Goal: Task Accomplishment & Management: Complete application form

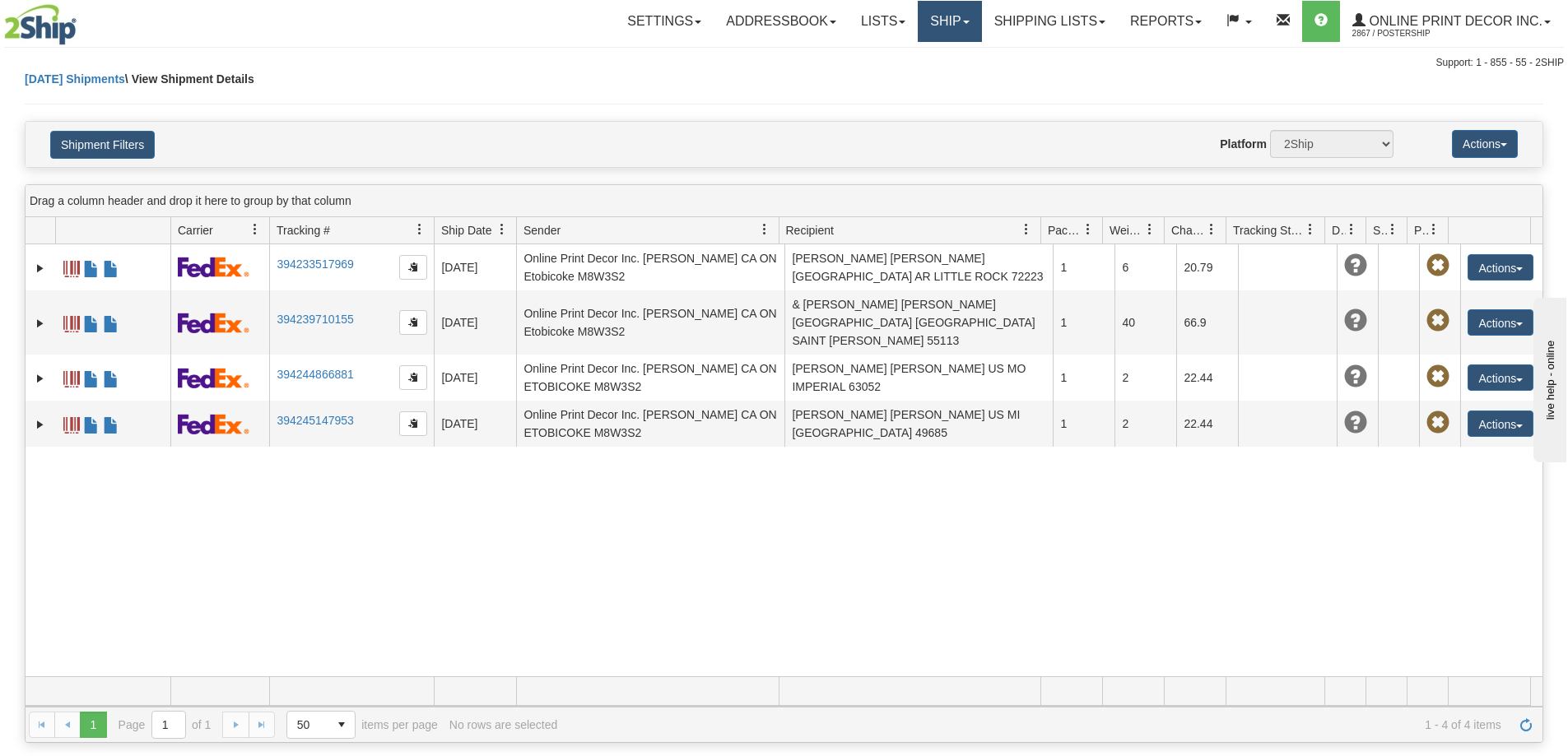
click at [957, 21] on link "Ship" at bounding box center [949, 21] width 64 height 41
click at [911, 57] on span "Ship Screen" at bounding box center [880, 57] width 63 height 13
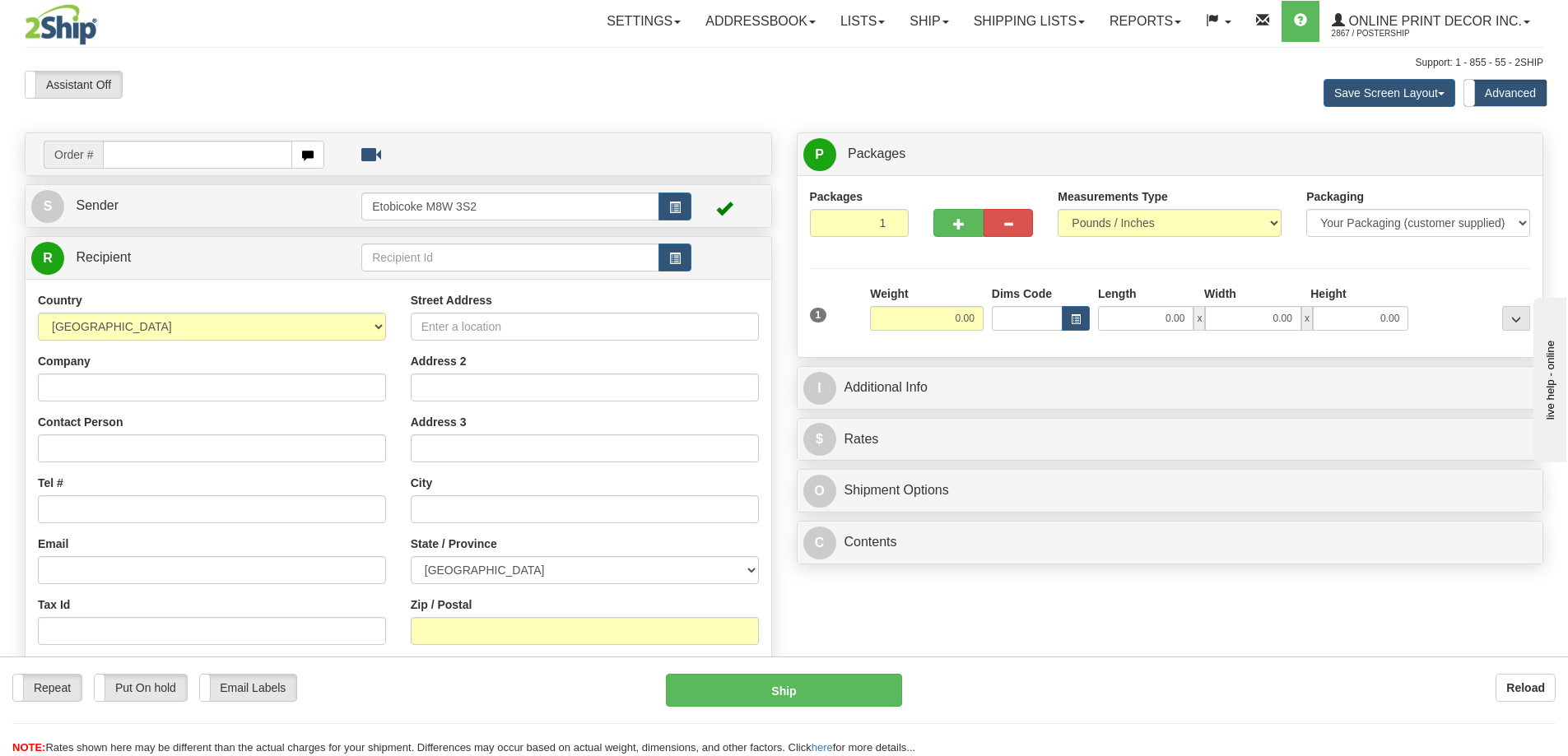
click at [127, 144] on input "text" at bounding box center [198, 155] width 189 height 28
type input "us-56227"
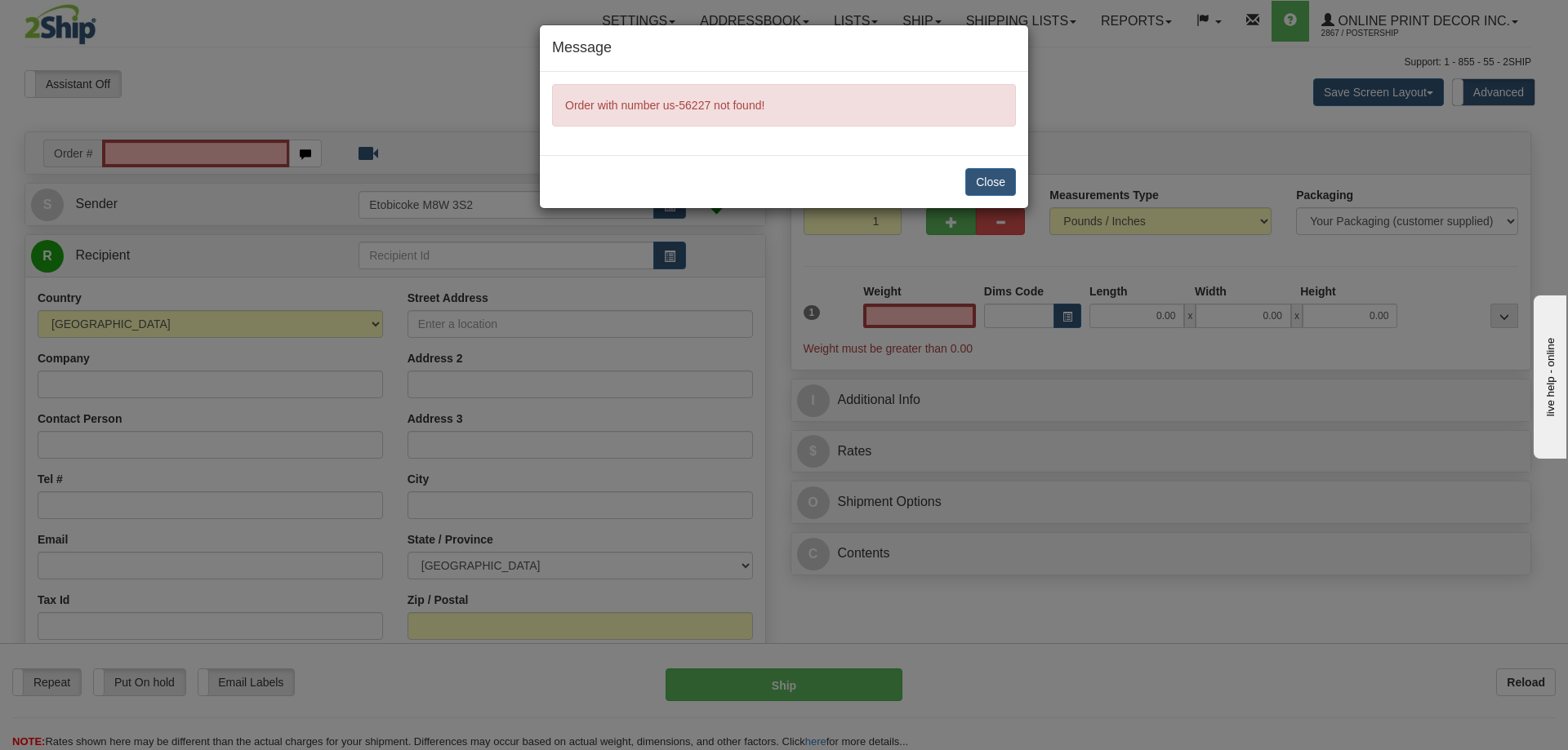
type input "0.00"
click at [999, 174] on button "Close" at bounding box center [990, 182] width 50 height 28
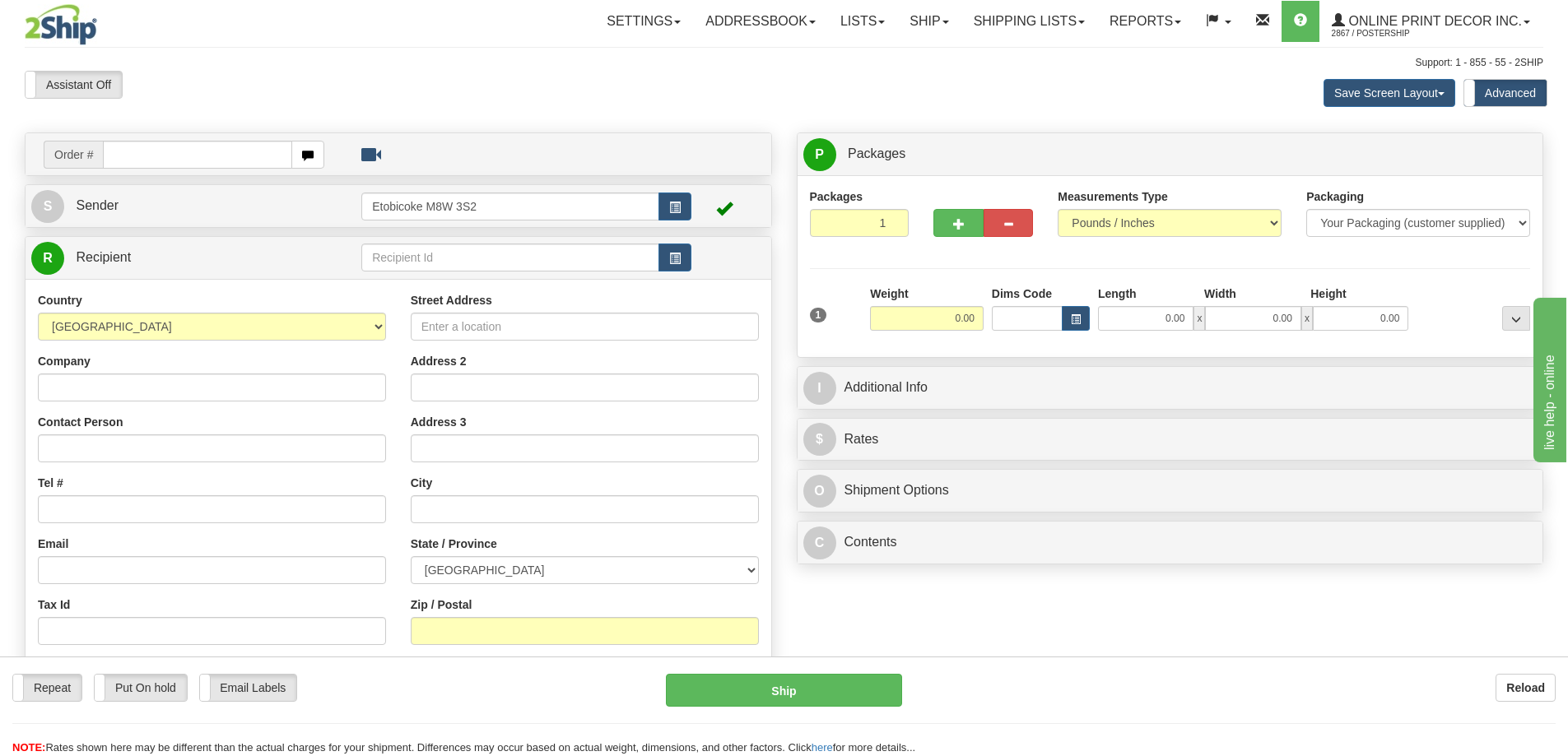
click at [127, 153] on input "text" at bounding box center [198, 155] width 189 height 28
type input "us-56227"
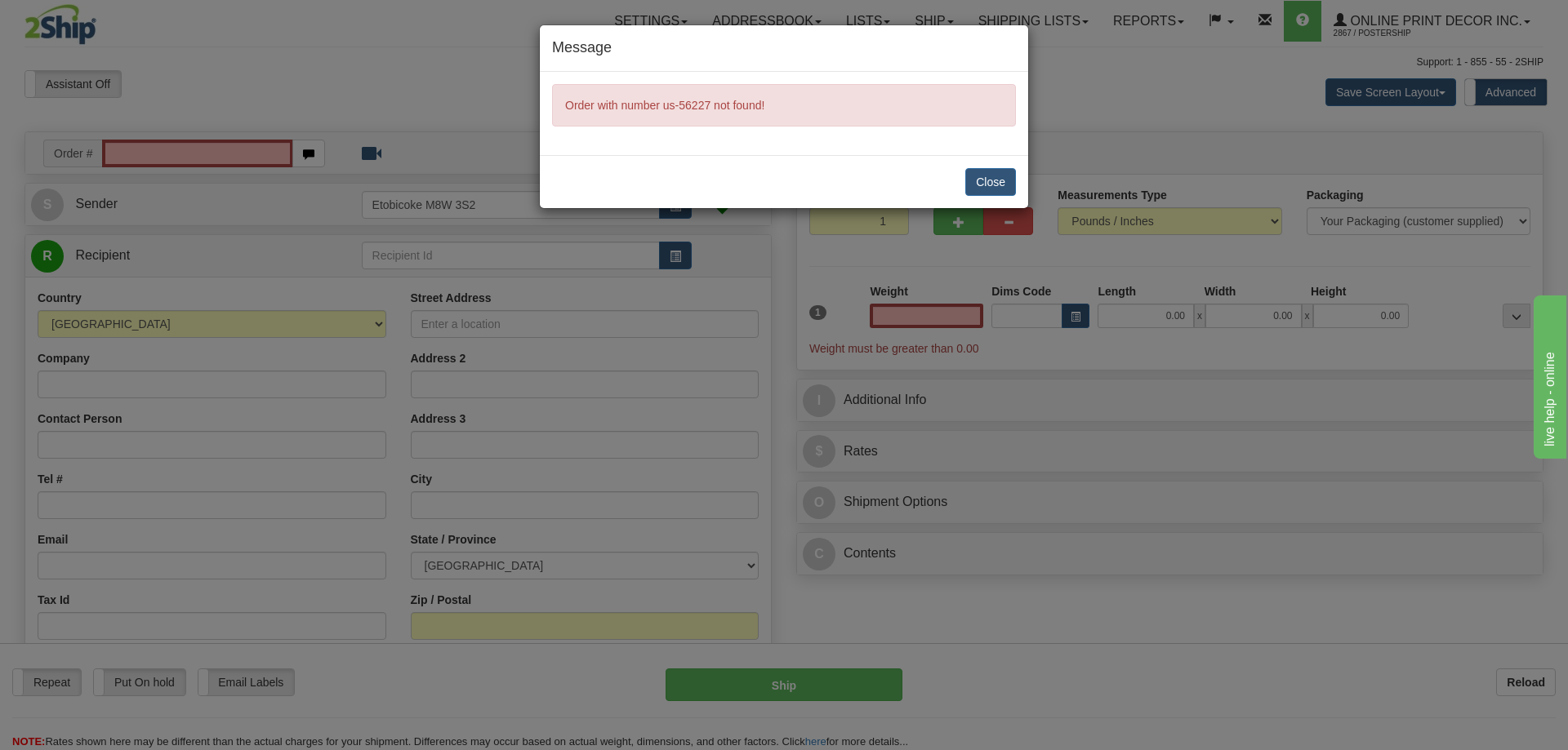
type input "0.00"
click at [991, 173] on button "Close" at bounding box center [990, 182] width 50 height 28
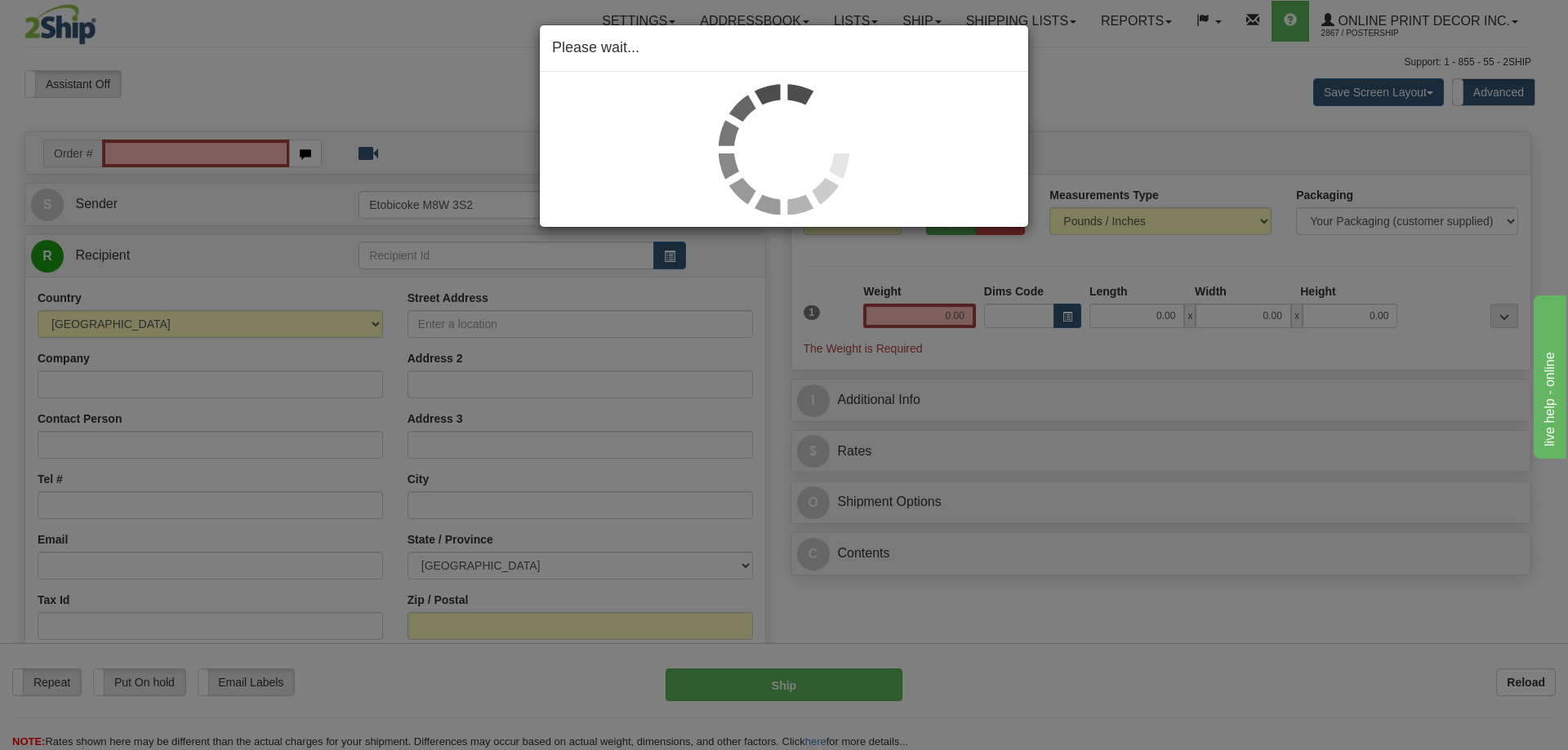
click at [147, 150] on div "Please wait..." at bounding box center [784, 375] width 1568 height 750
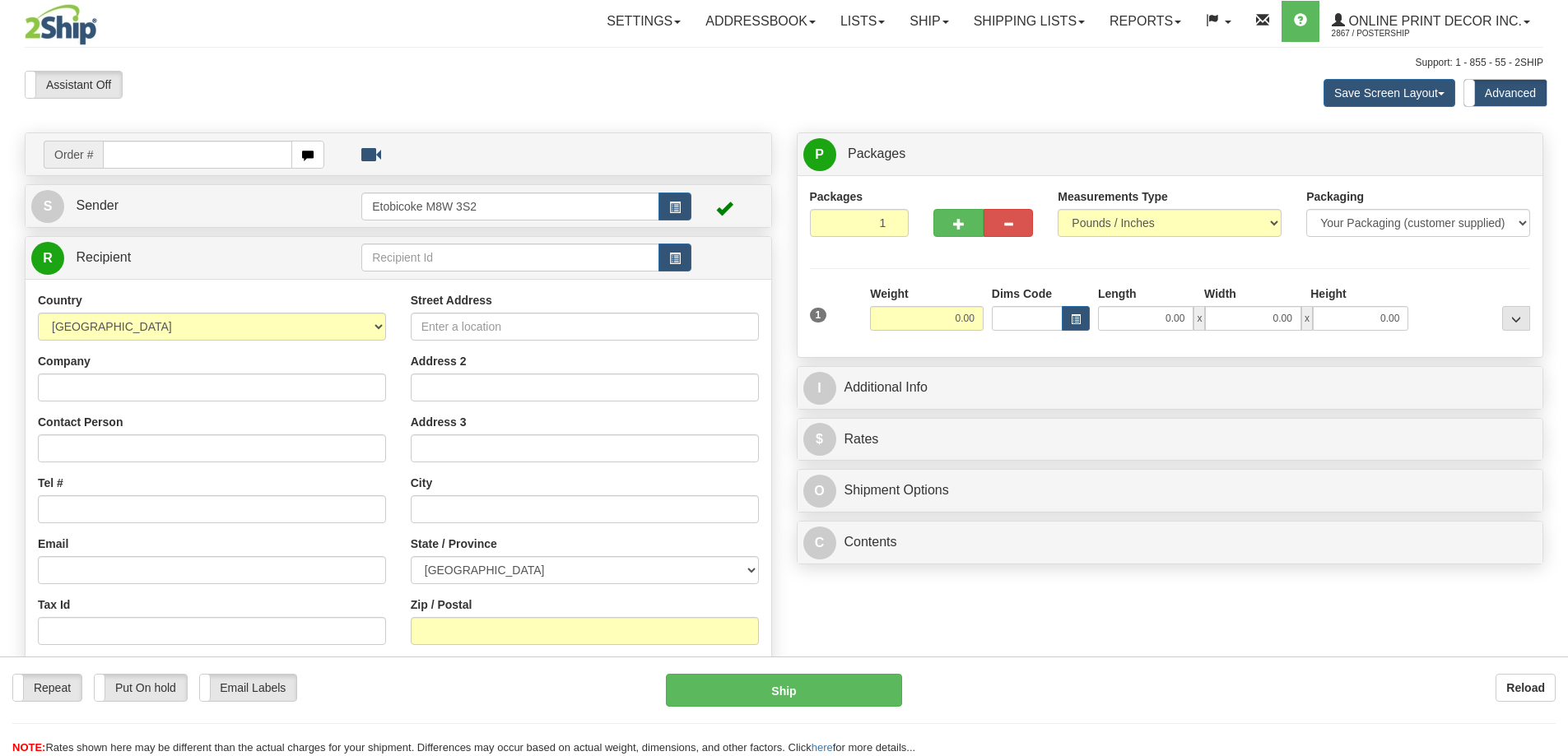
click at [126, 156] on input "text" at bounding box center [198, 155] width 189 height 28
type input "us-56227"
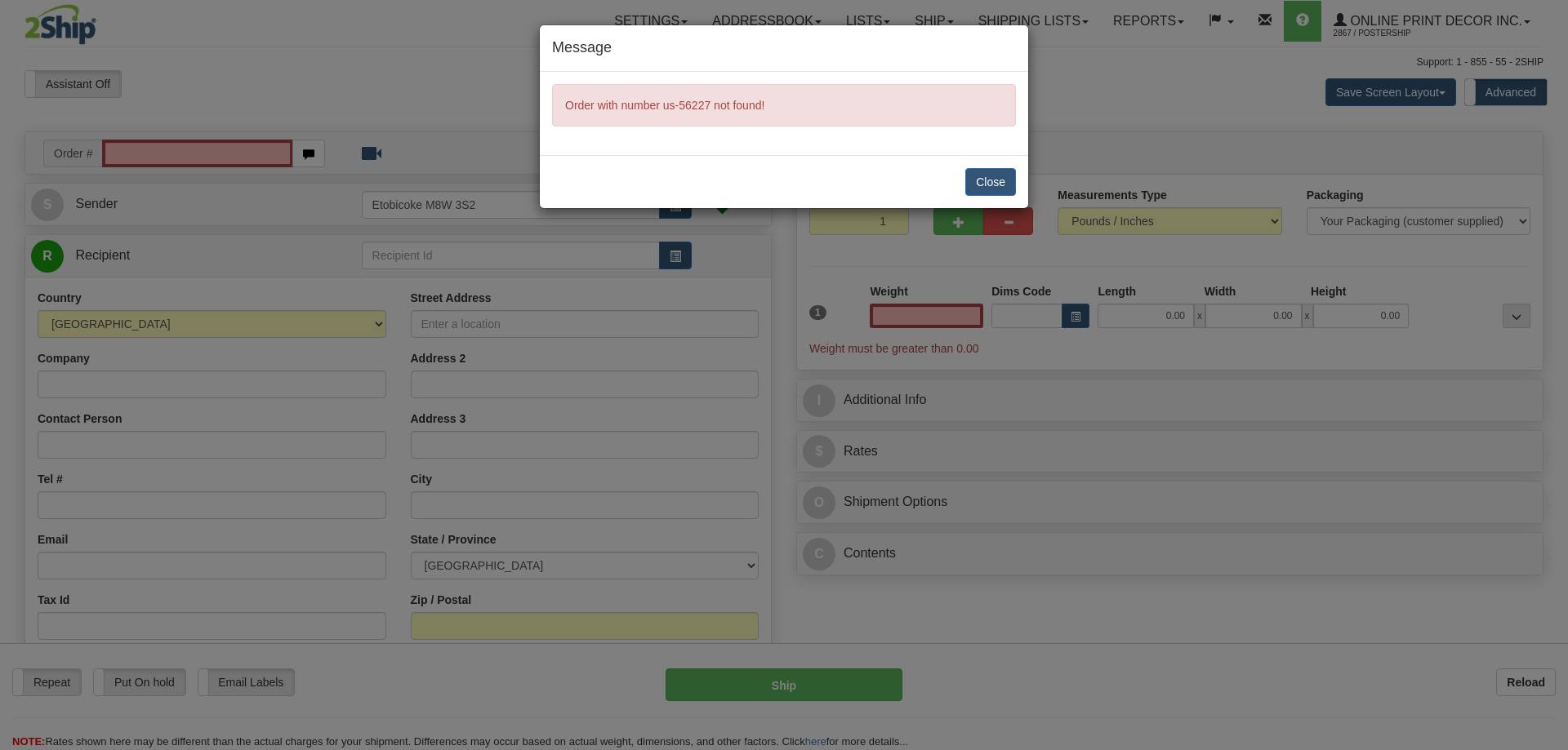
type input "0.00"
click at [997, 176] on button "Close" at bounding box center [990, 182] width 50 height 28
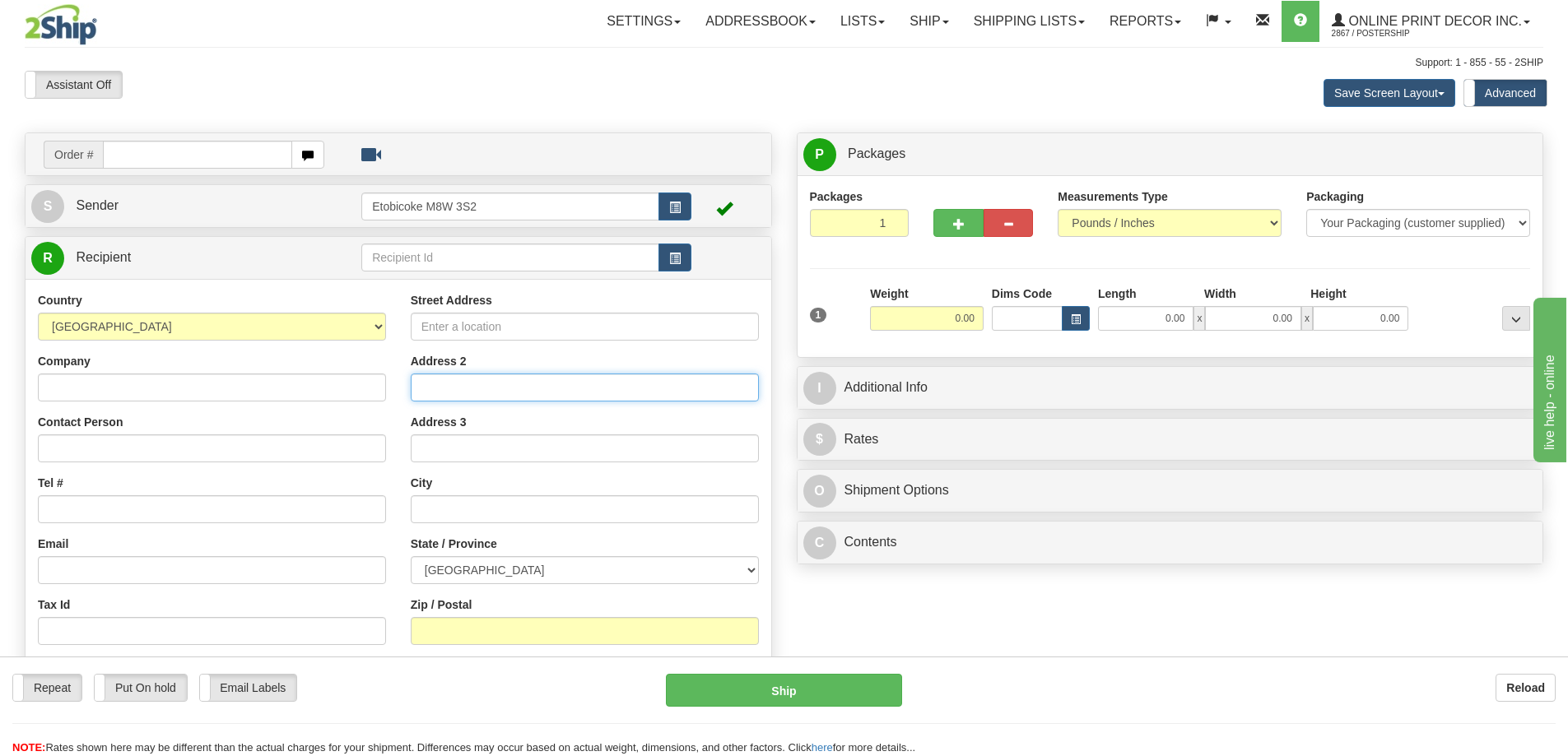
click at [525, 383] on input "Address 2" at bounding box center [584, 387] width 348 height 28
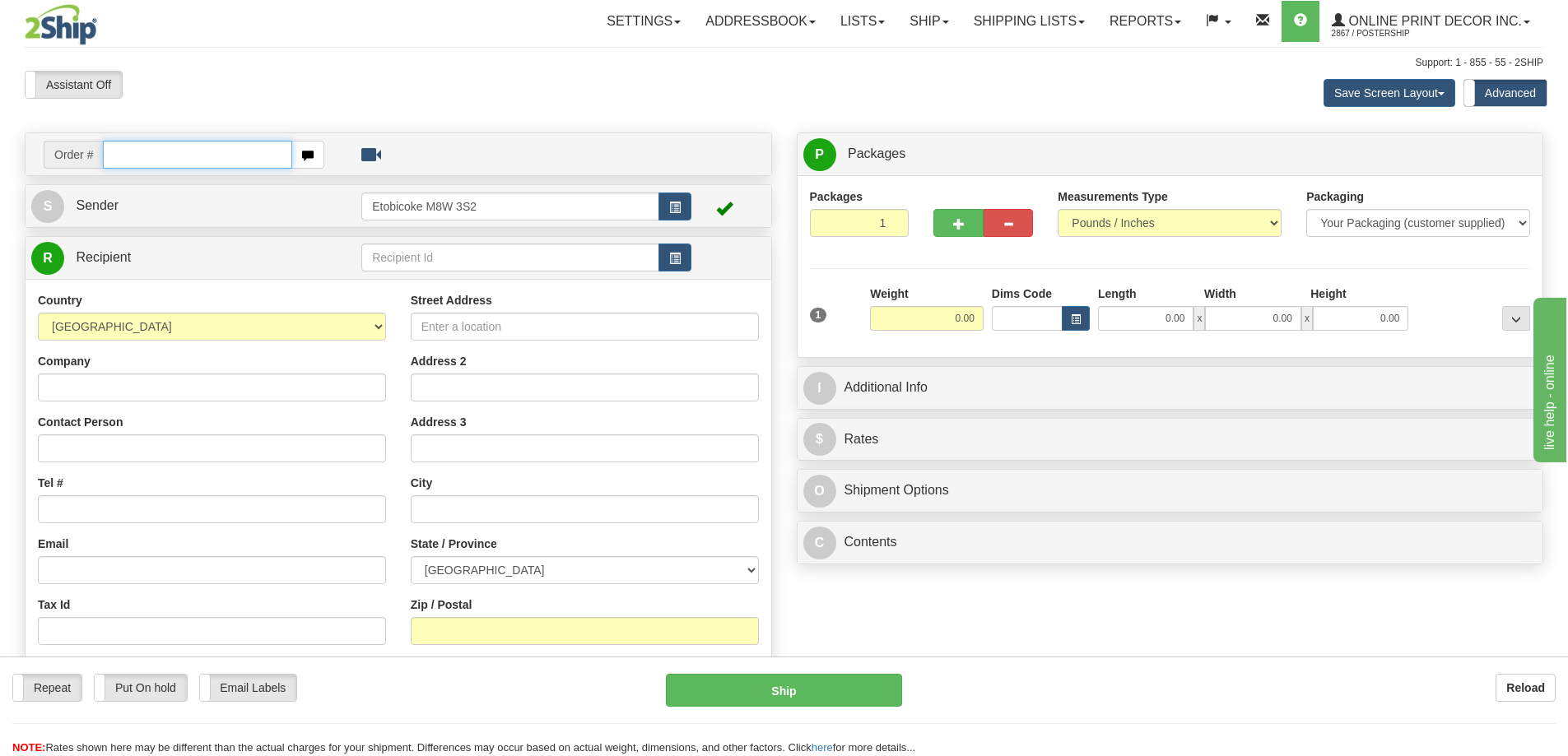
click at [140, 158] on input "text" at bounding box center [198, 155] width 189 height 28
type input "us-56227"
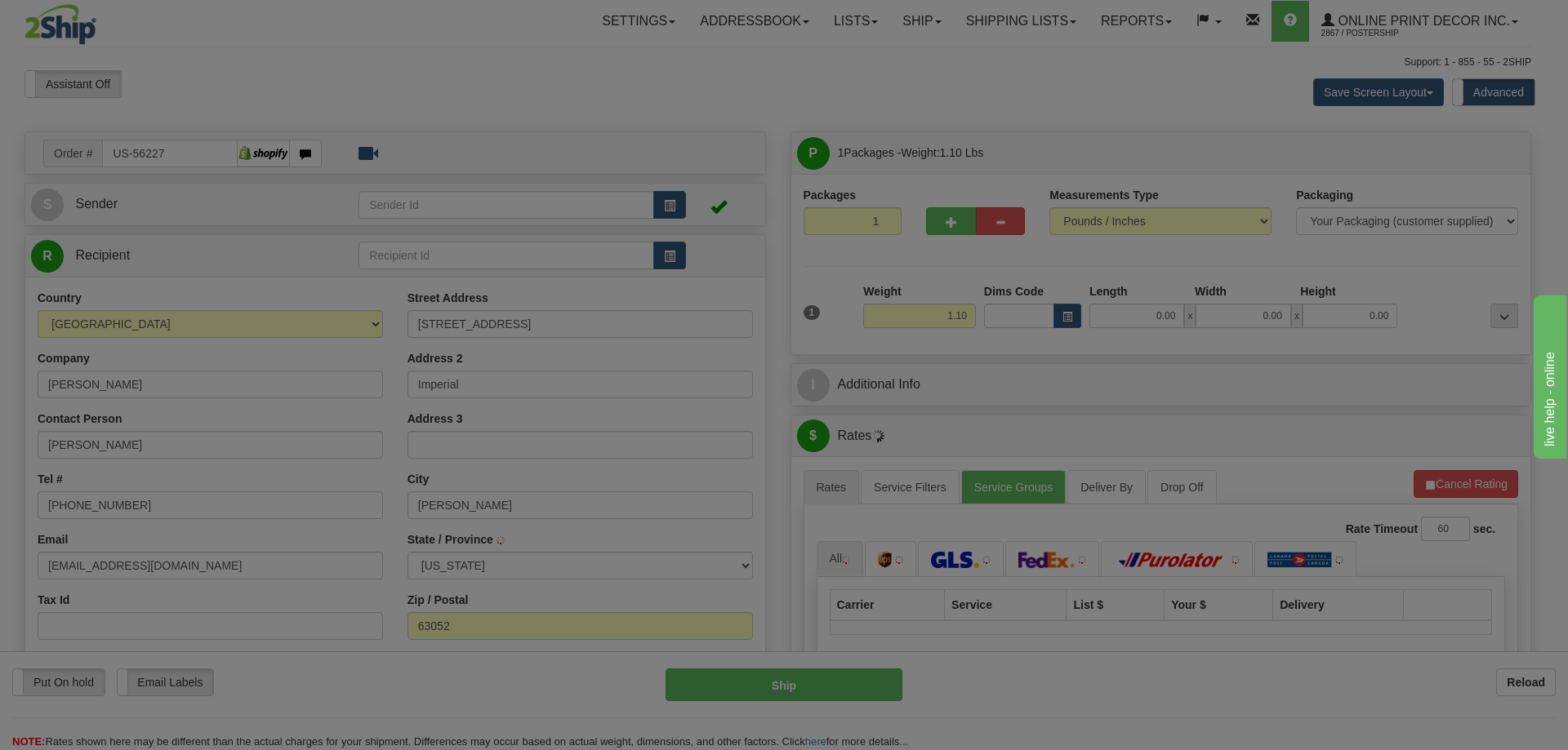
type input "IMPERIAL"
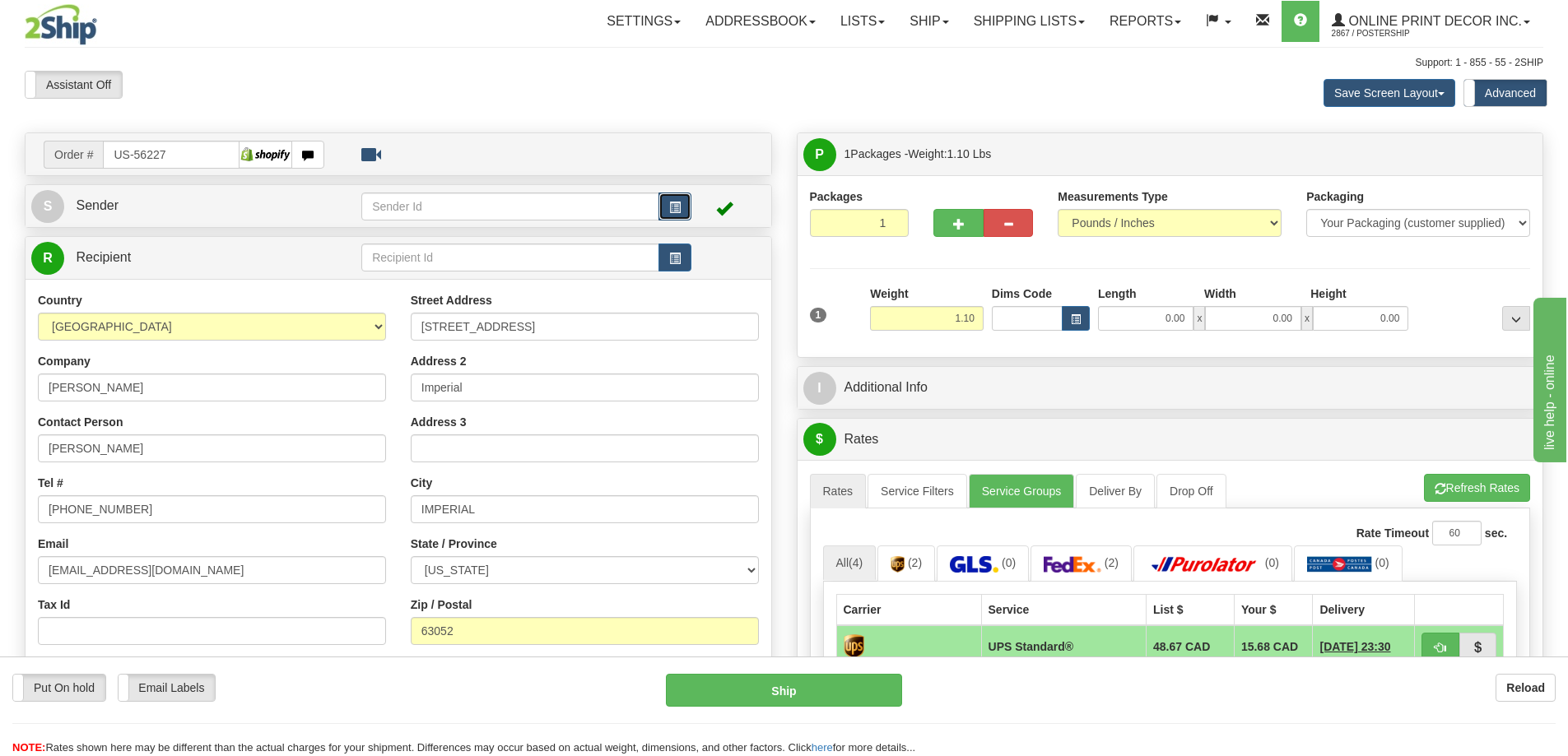
click at [666, 199] on button "button" at bounding box center [674, 206] width 33 height 28
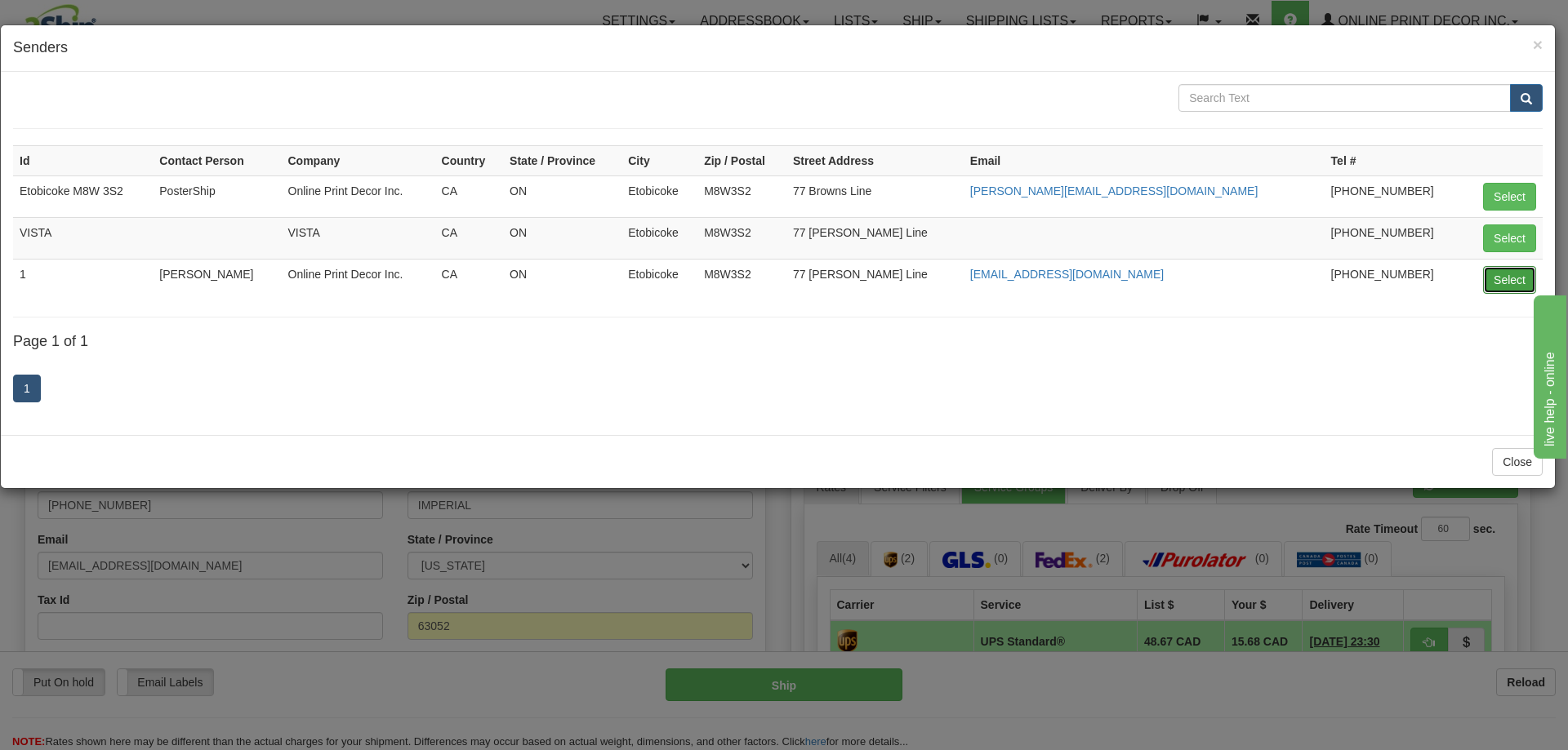
click at [1506, 274] on button "Select" at bounding box center [1509, 280] width 53 height 28
type input "1"
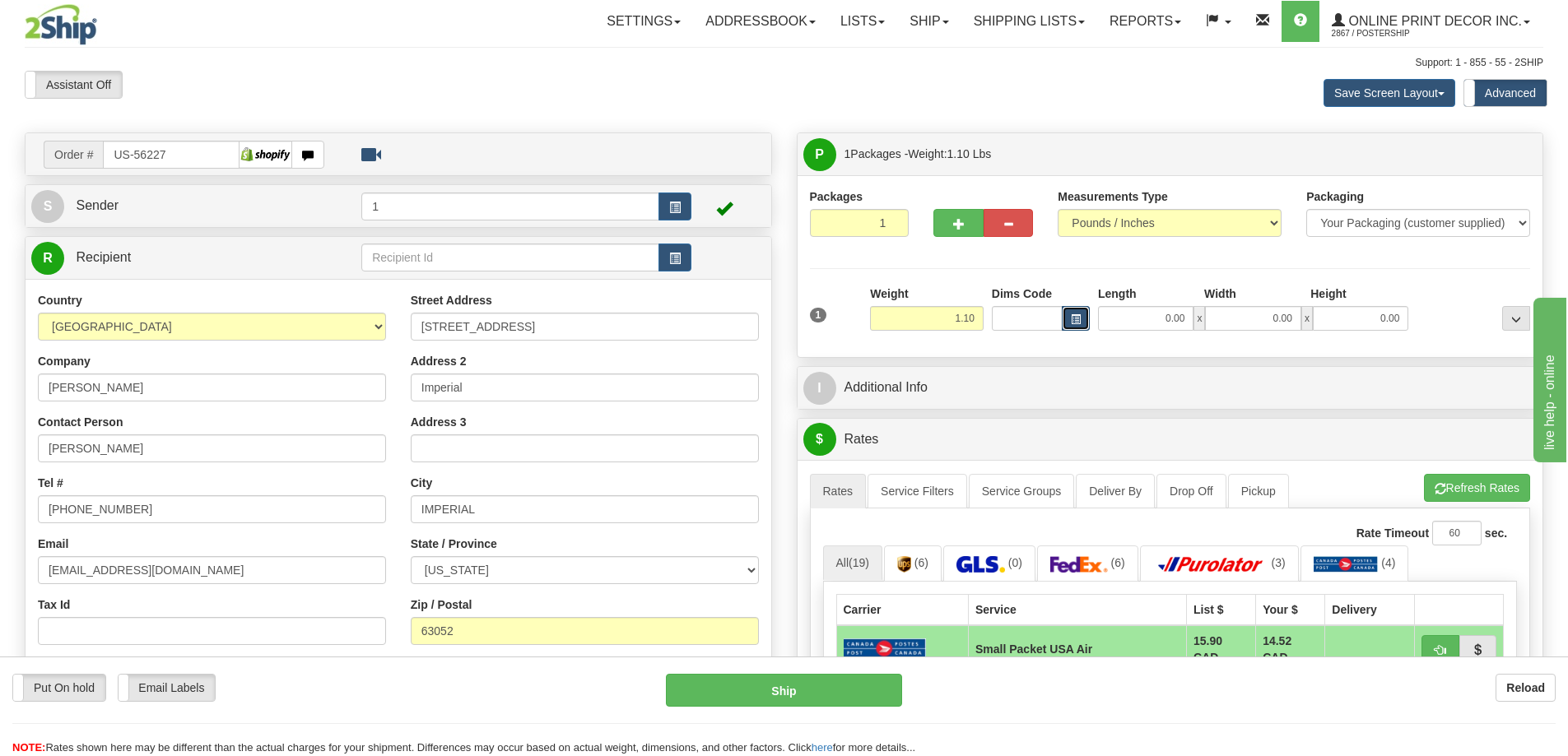
click at [1076, 316] on span "button" at bounding box center [1075, 320] width 9 height 9
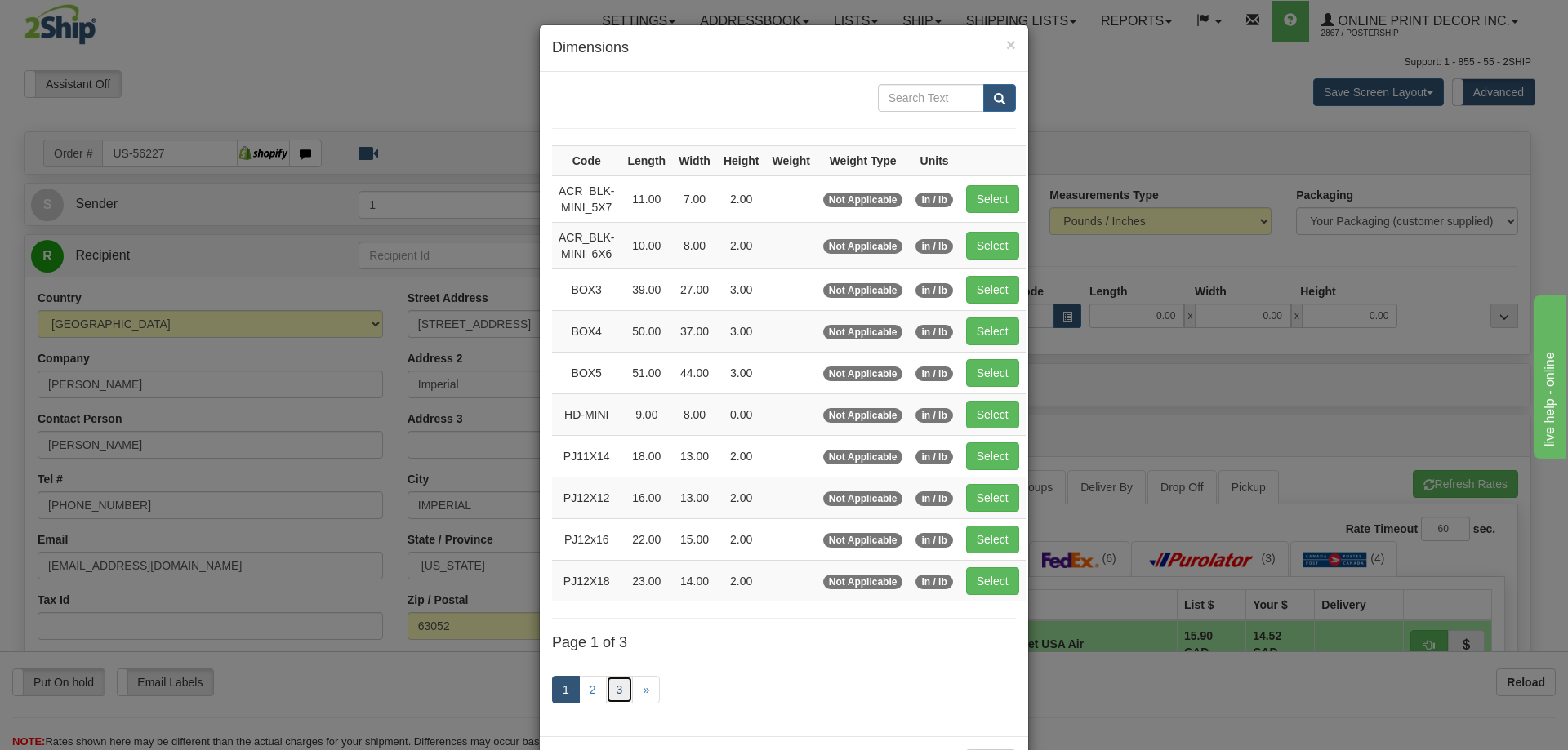
click at [614, 686] on link "3" at bounding box center [620, 689] width 28 height 28
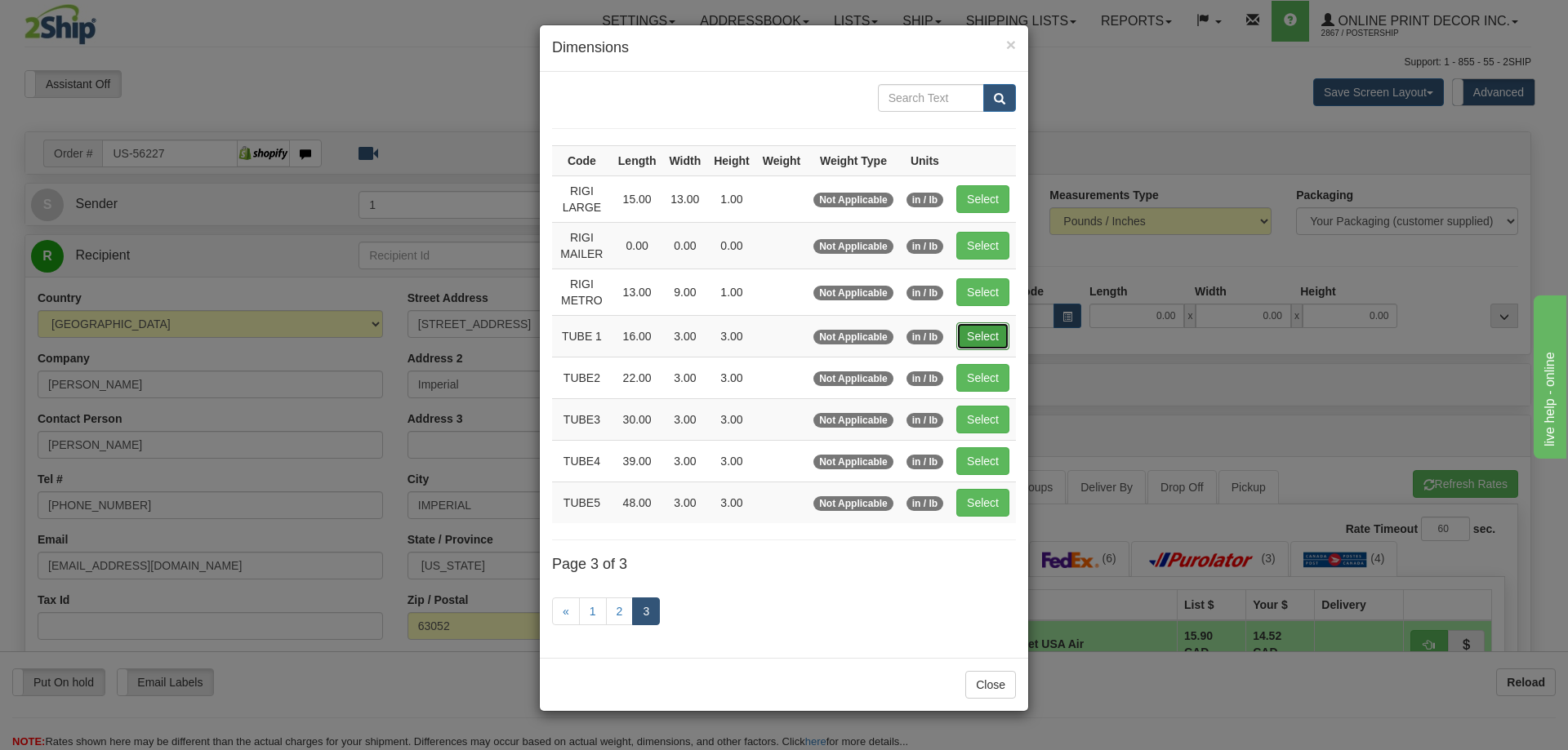
click at [970, 332] on button "Select" at bounding box center [983, 336] width 53 height 28
type input "TUBE 1"
type input "16.00"
type input "3.00"
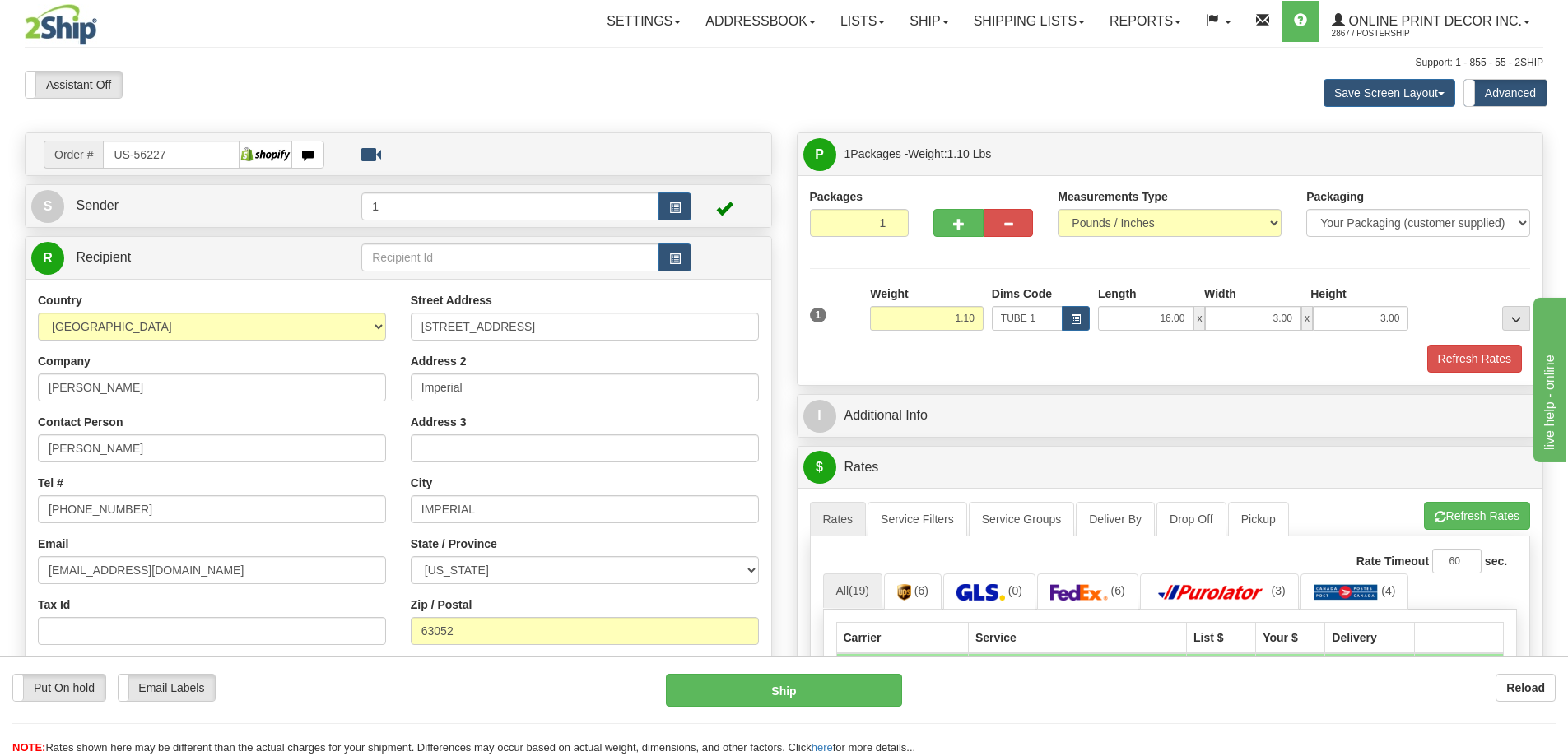
click at [1526, 356] on div "Refresh Rates" at bounding box center [1170, 358] width 729 height 28
click at [1488, 364] on button "Refresh Rates" at bounding box center [1474, 358] width 95 height 28
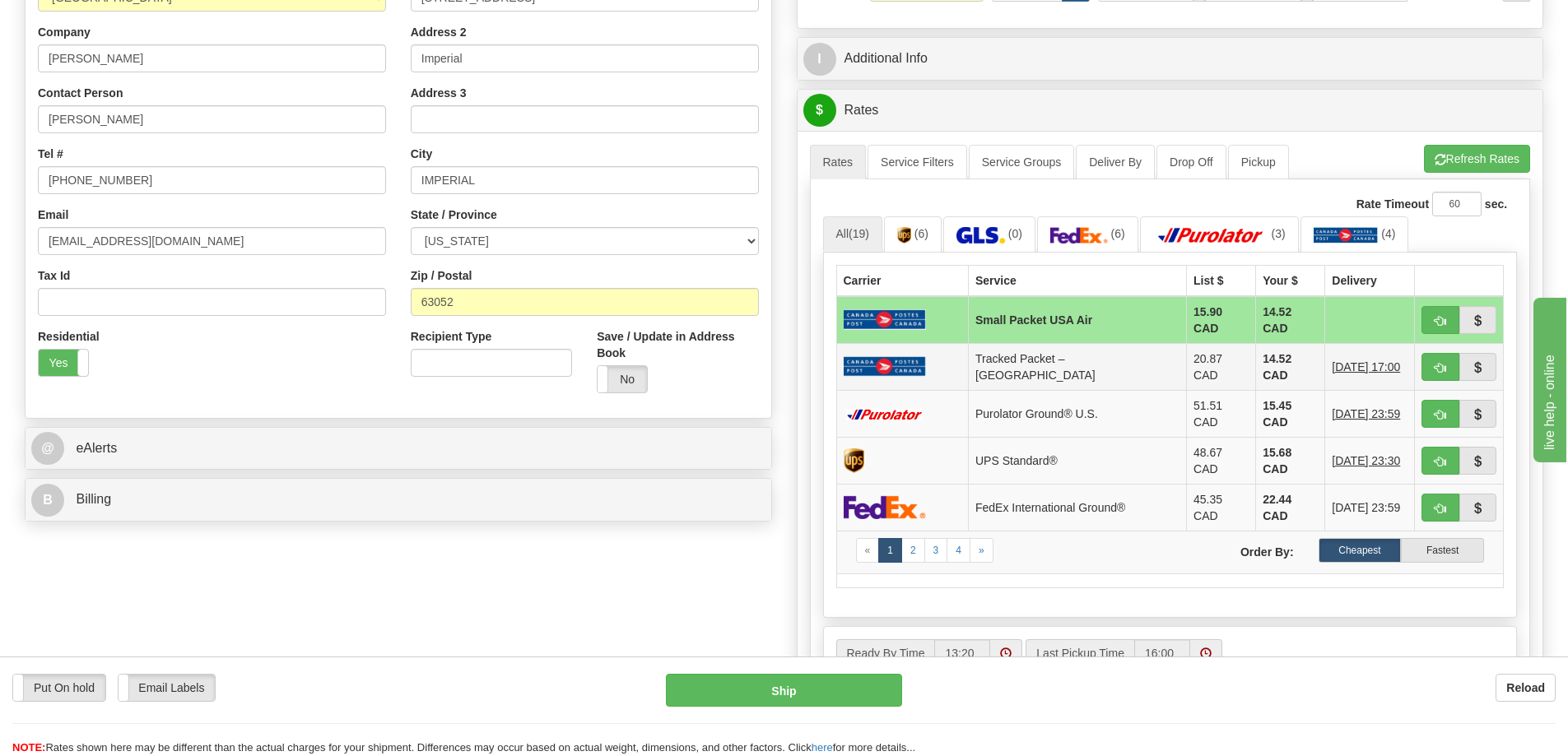
scroll to position [412, 0]
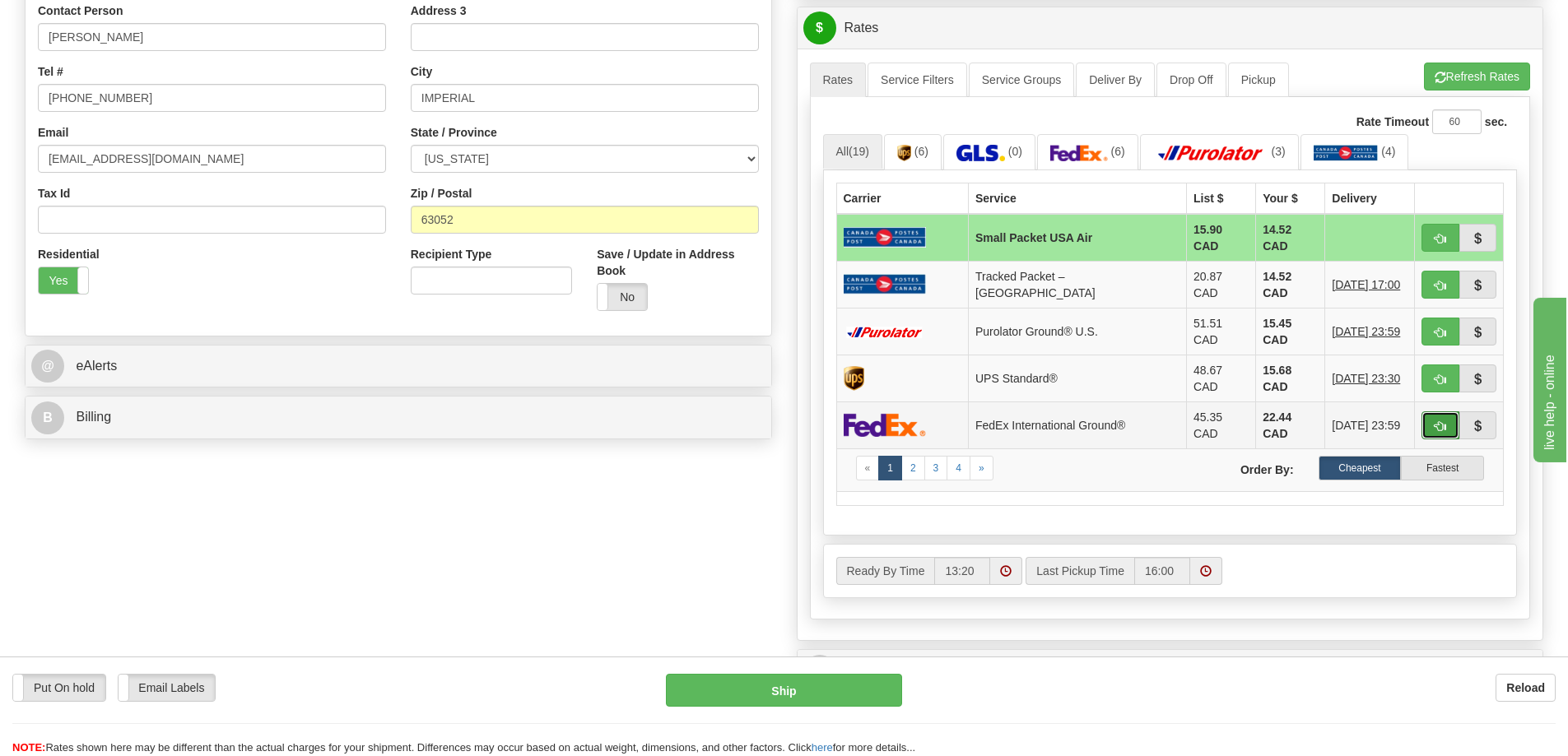
click at [1426, 412] on button "button" at bounding box center [1440, 425] width 38 height 28
type input "92"
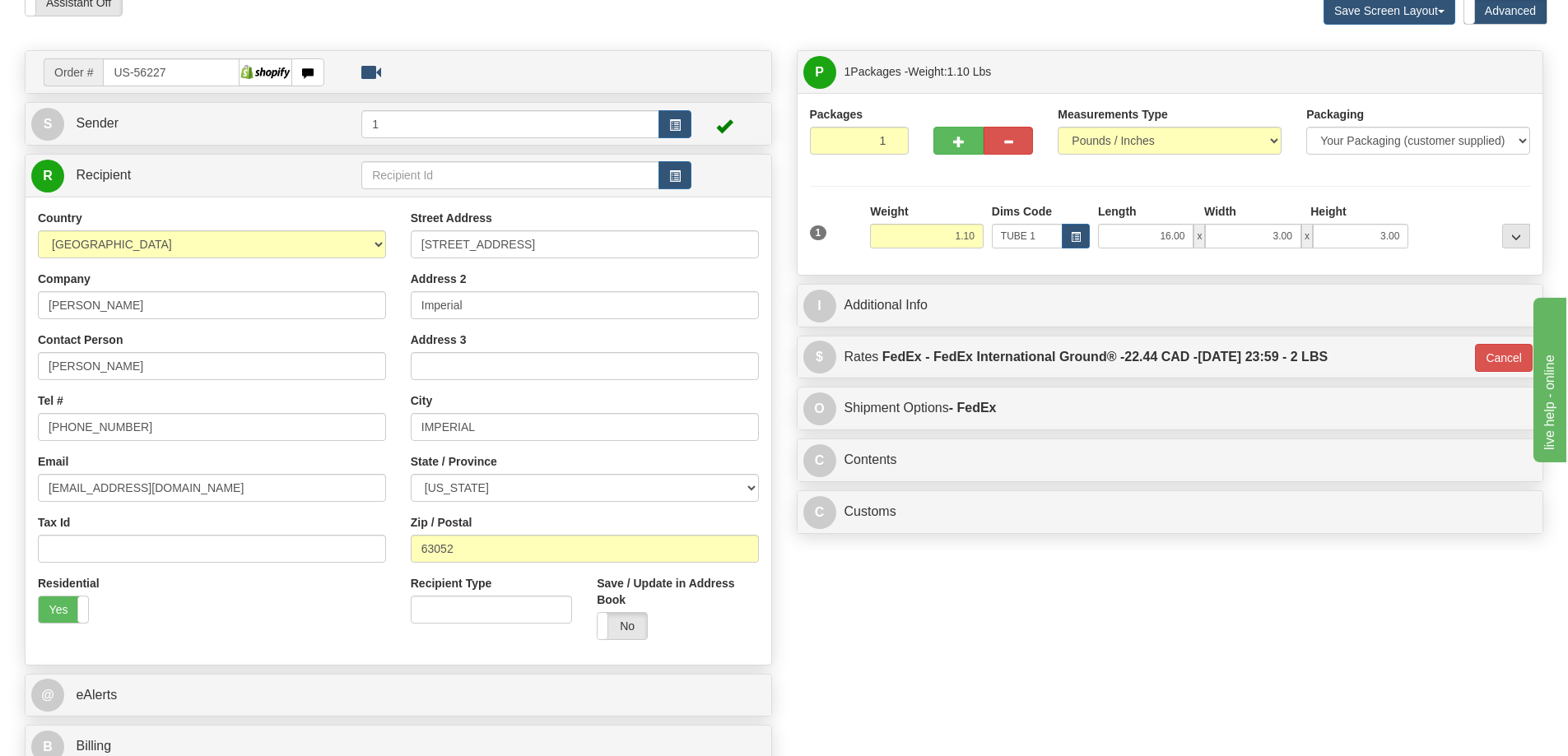
scroll to position [247, 0]
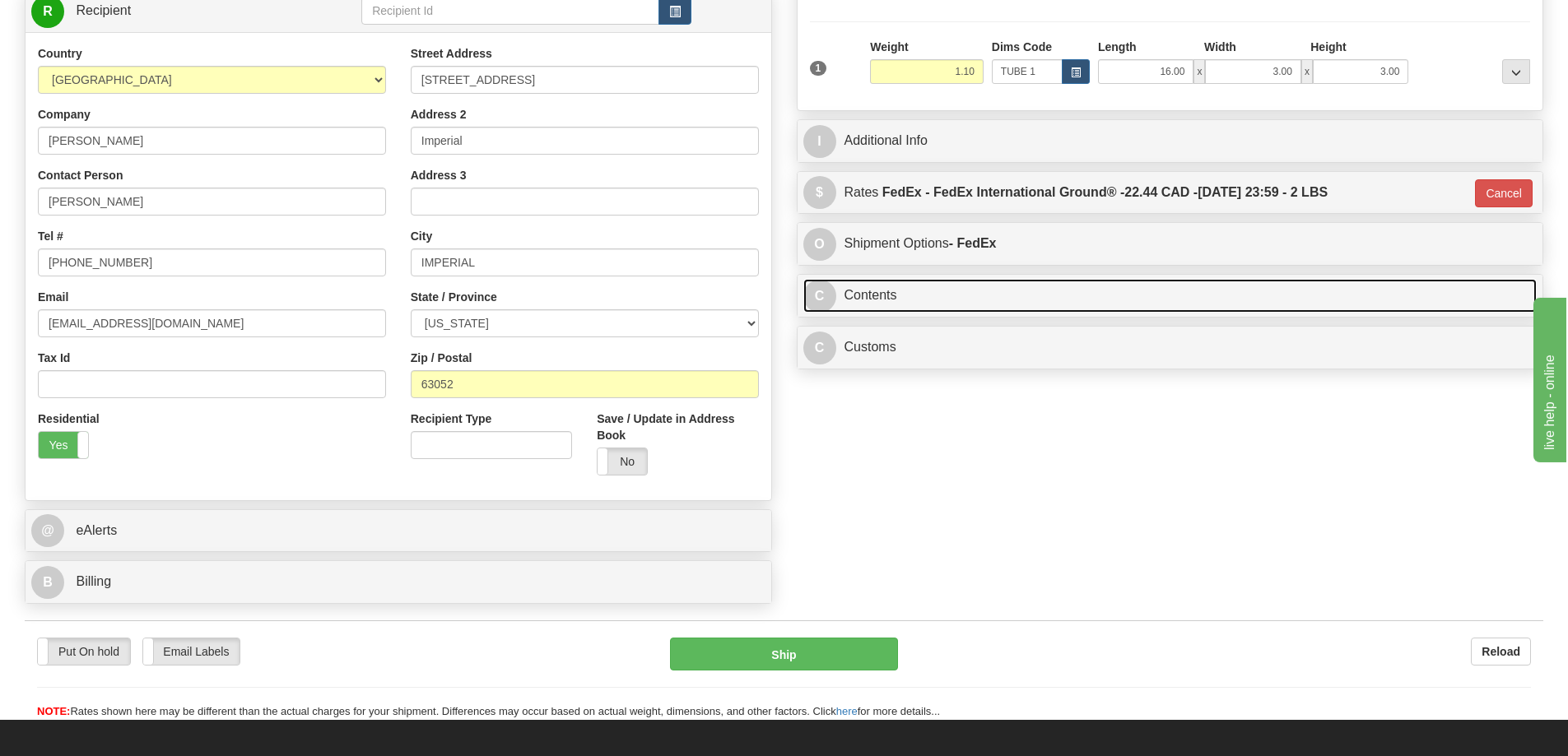
click at [1159, 302] on link "C Contents" at bounding box center [1170, 296] width 734 height 34
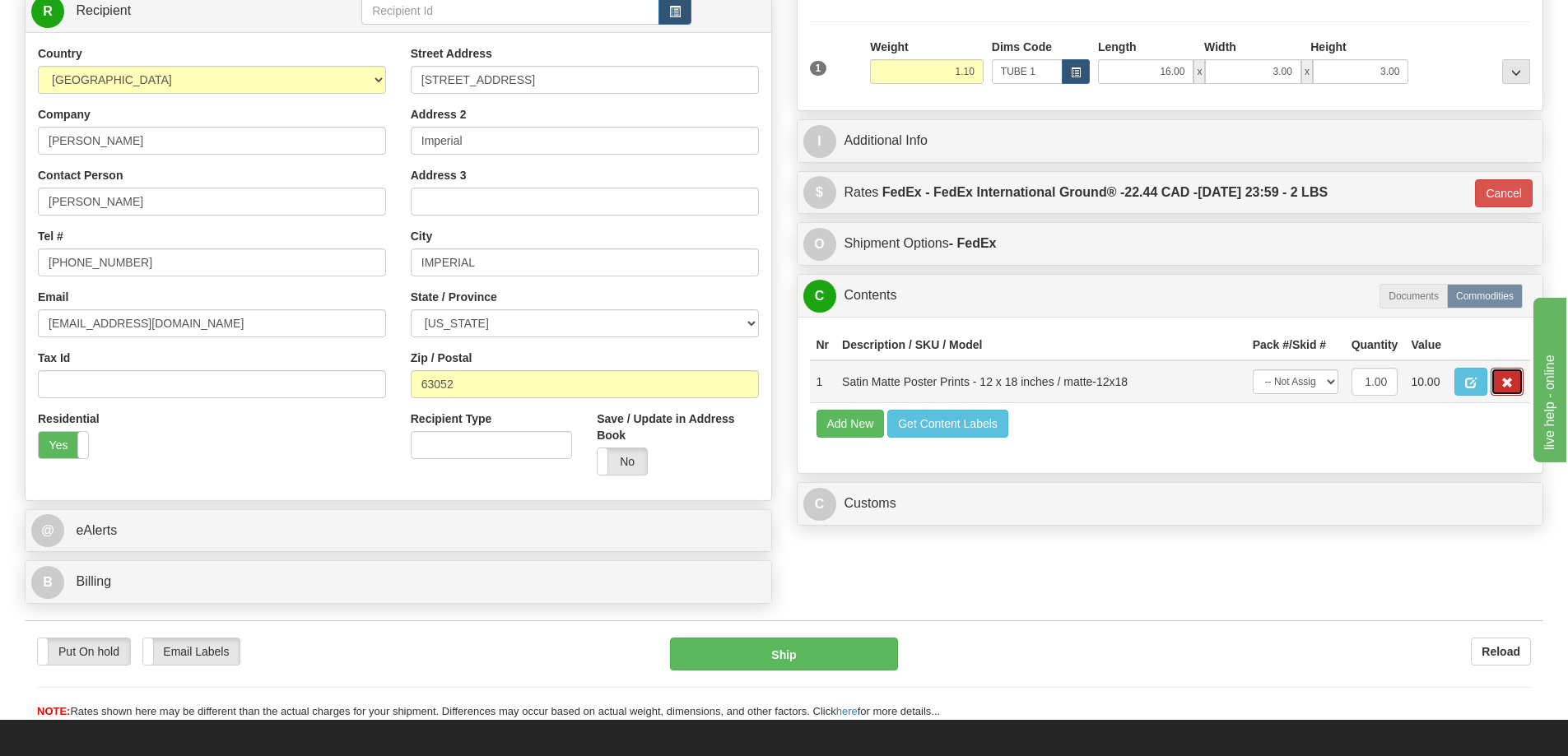
click at [1508, 388] on span "button" at bounding box center [1506, 383] width 11 height 10
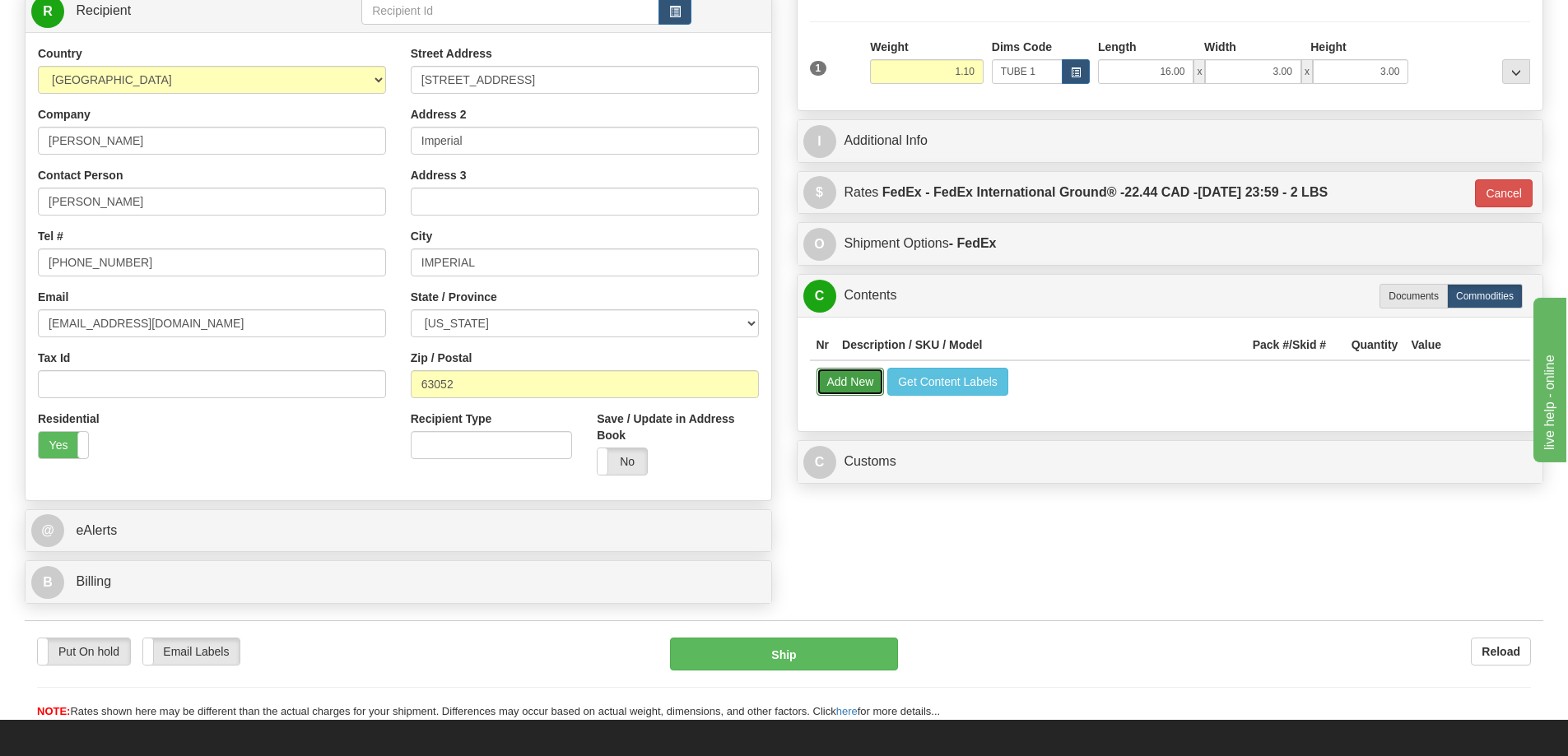
click at [835, 380] on button "Add New" at bounding box center [851, 381] width 69 height 28
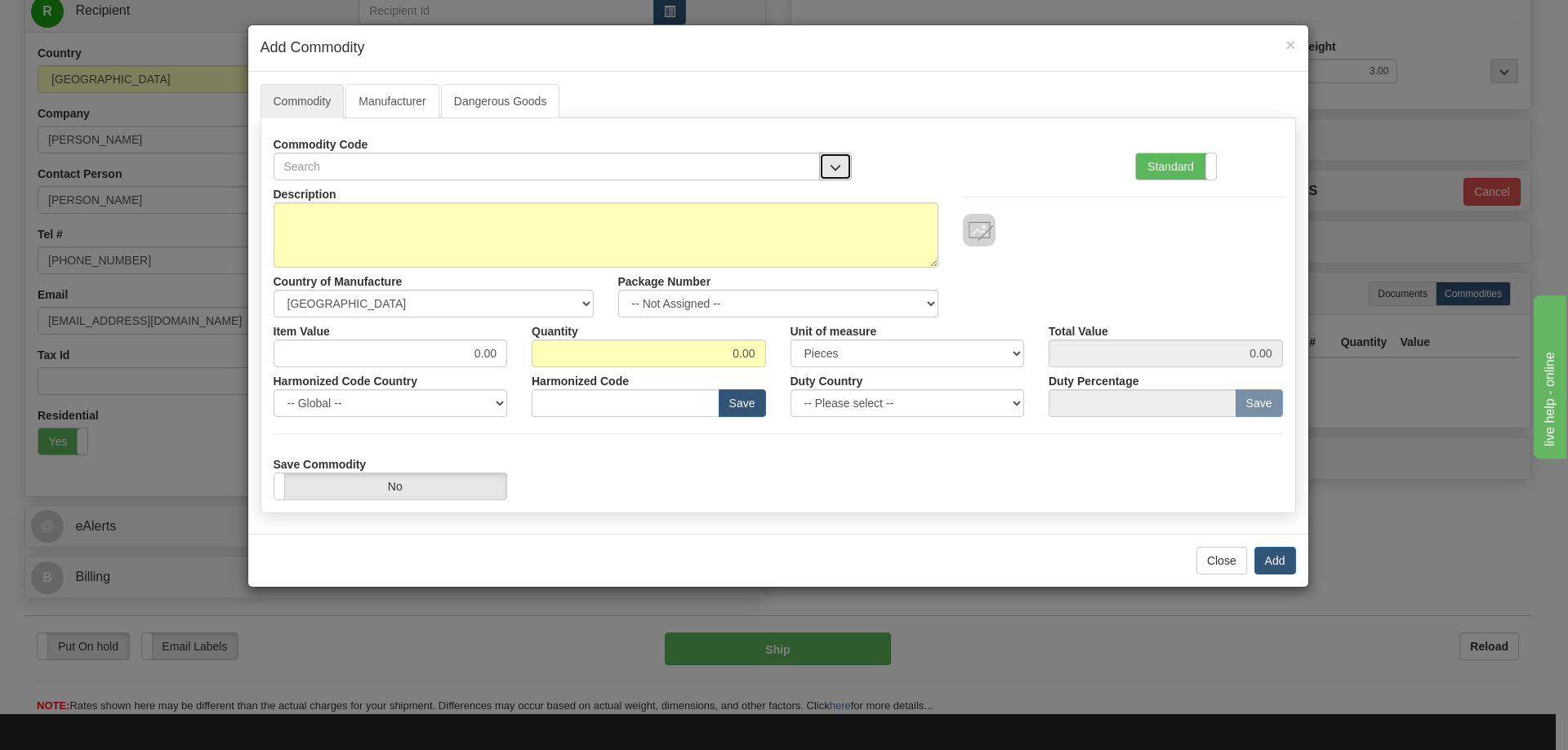
click at [833, 164] on span "button" at bounding box center [835, 168] width 11 height 10
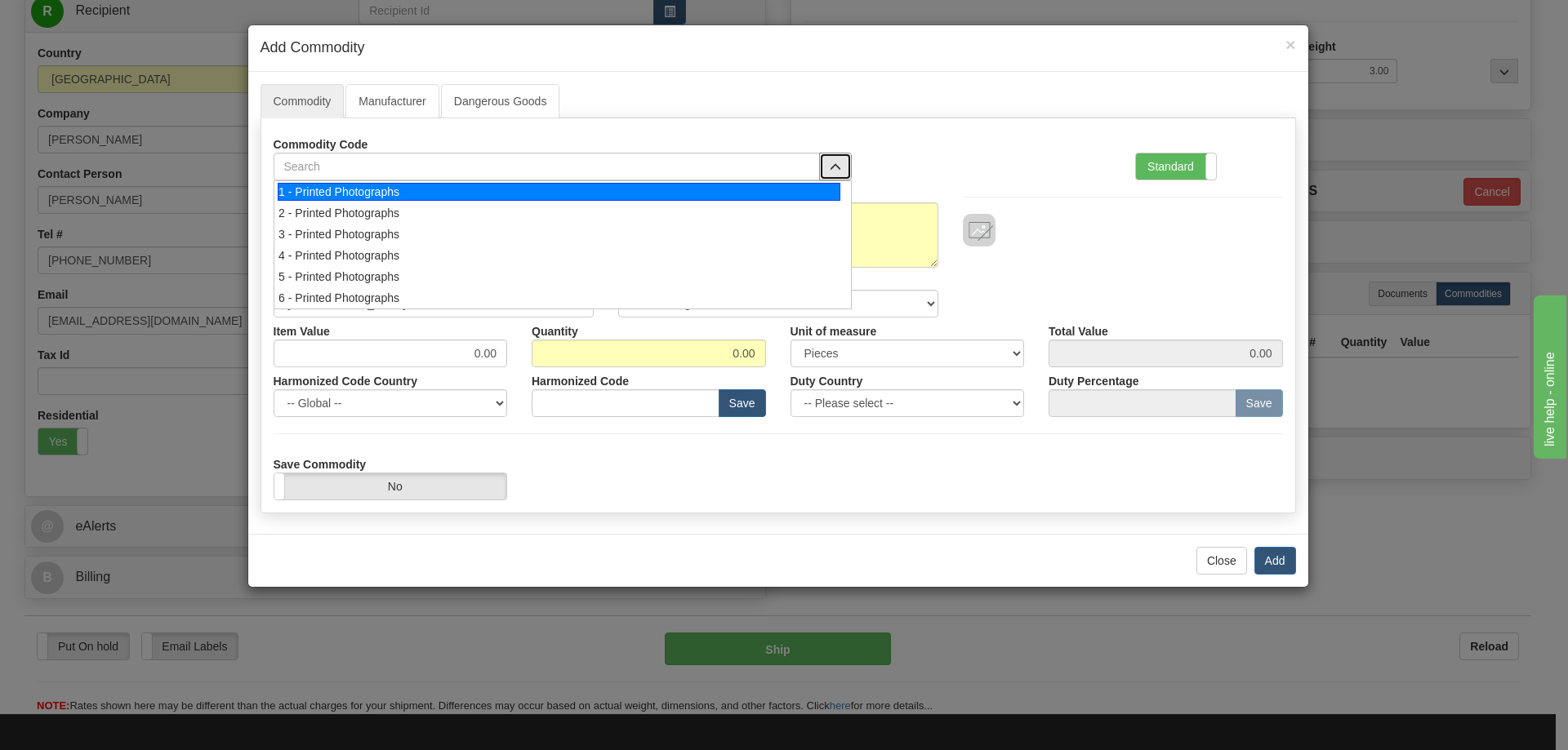
click at [828, 190] on div "1 - Printed Photographs" at bounding box center [559, 192] width 563 height 18
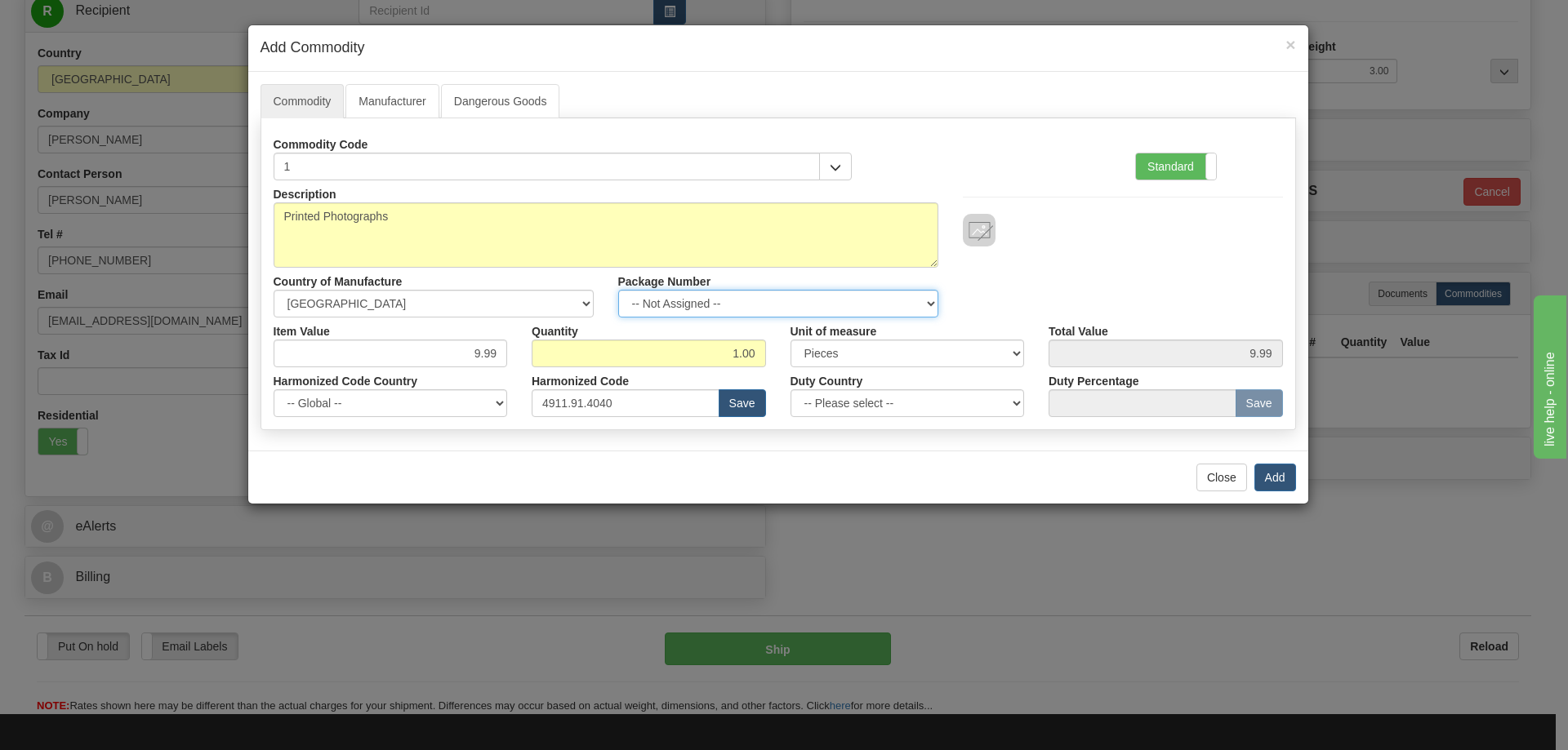
click at [931, 299] on select "-- Not Assigned -- Item 1" at bounding box center [778, 303] width 320 height 28
select select "0"
click at [618, 290] on select "-- Not Assigned -- Item 1" at bounding box center [778, 303] width 320 height 28
click at [1271, 469] on button "Add" at bounding box center [1275, 477] width 42 height 28
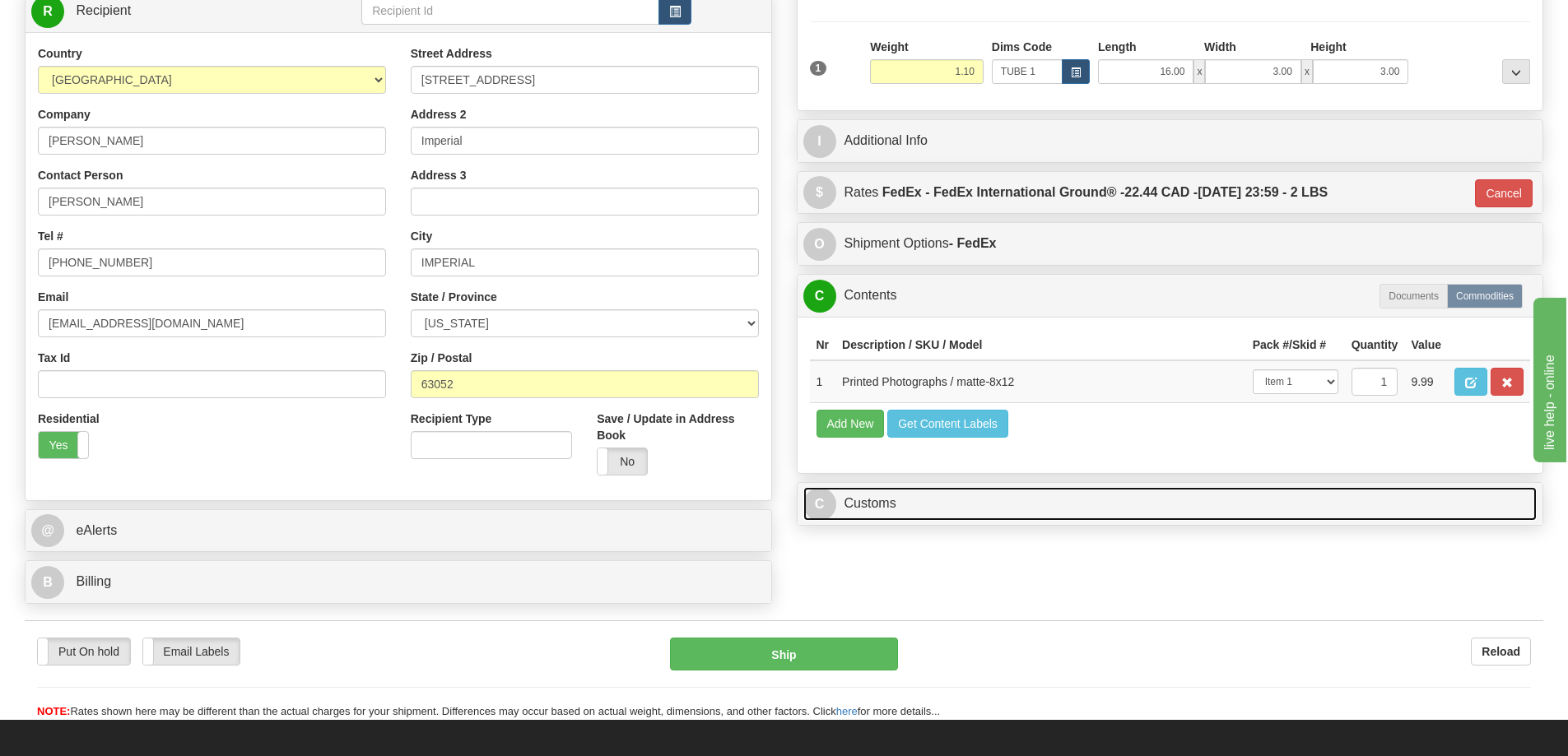
click at [1360, 508] on link "C Customs" at bounding box center [1170, 503] width 734 height 34
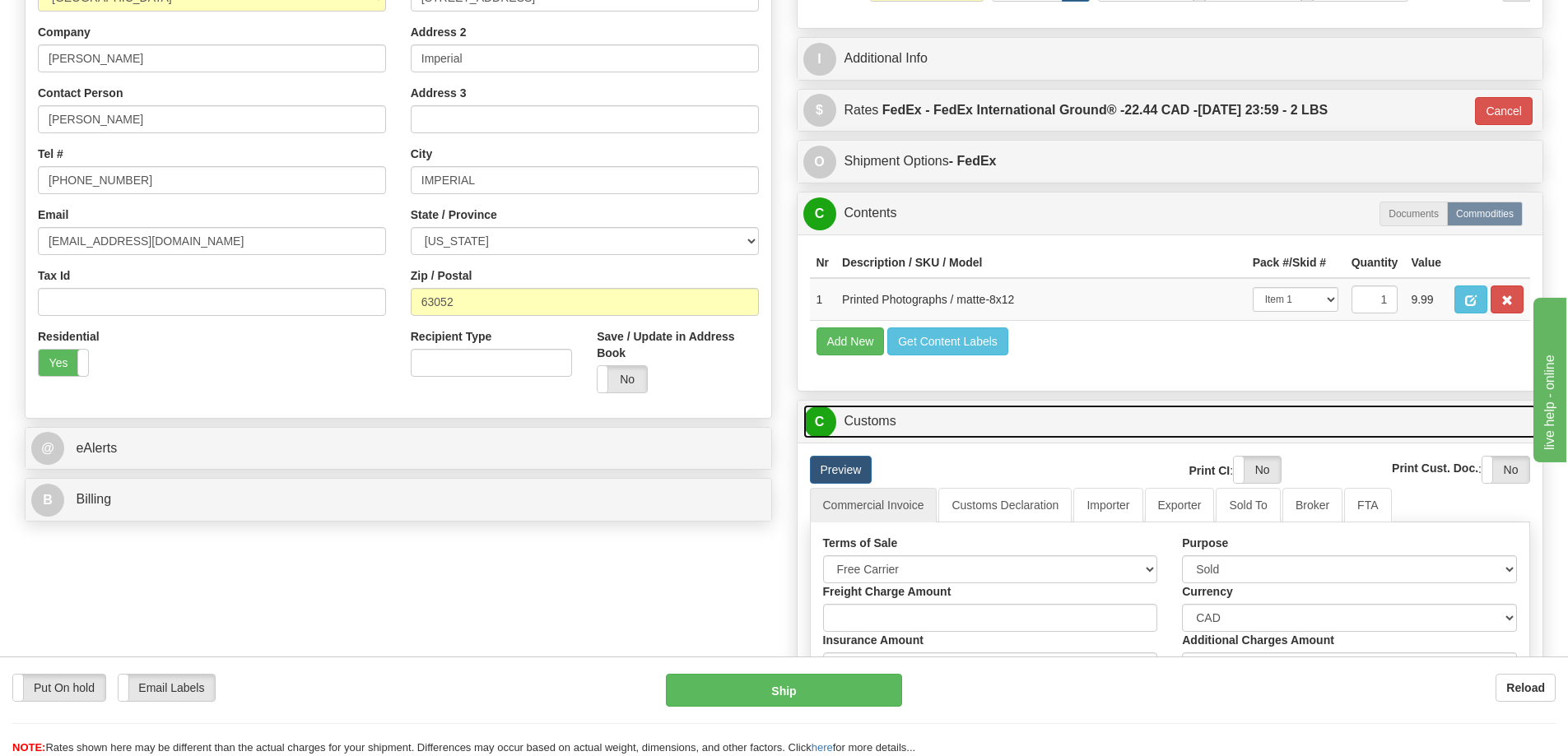
scroll to position [412, 0]
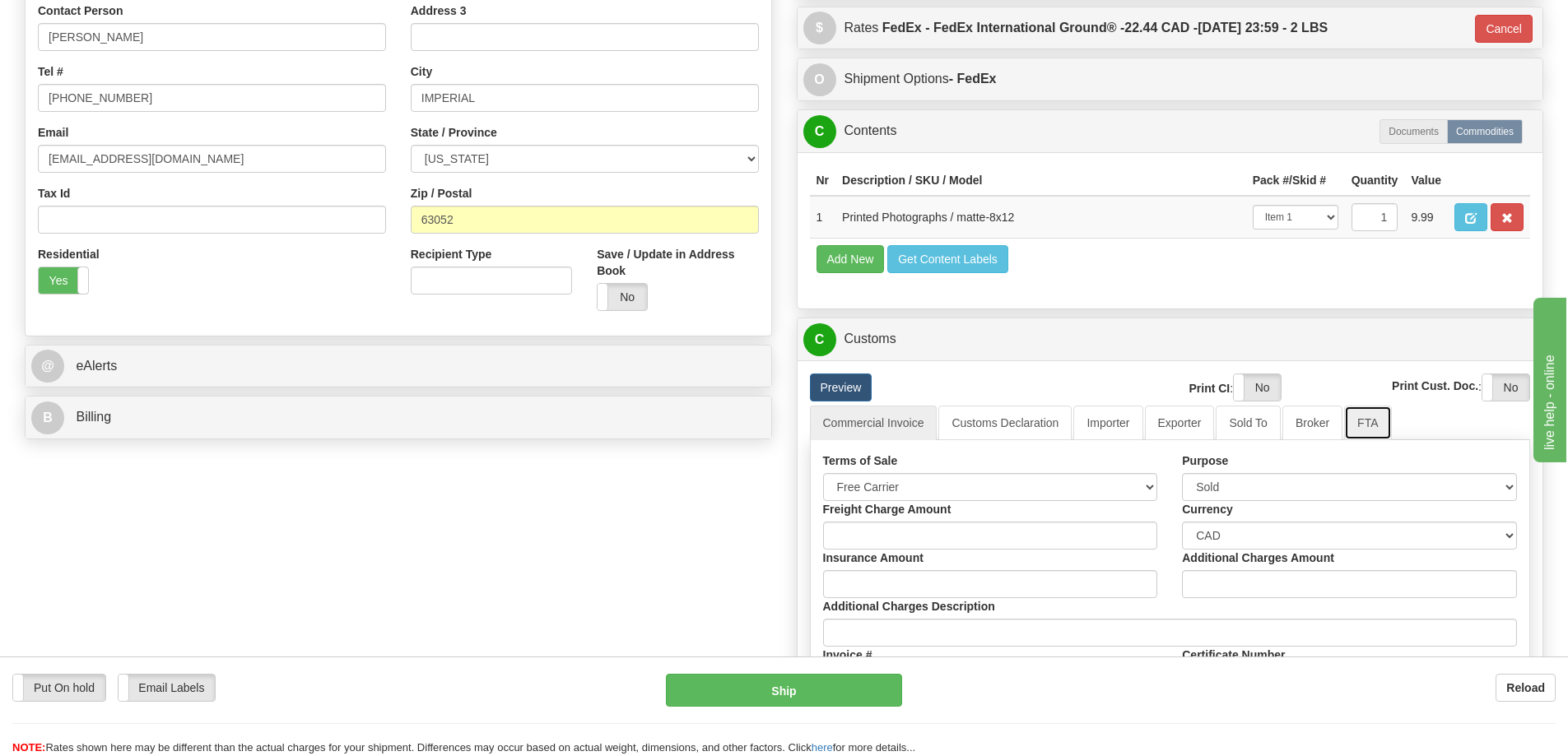
click at [1365, 423] on link "FTA" at bounding box center [1367, 423] width 47 height 34
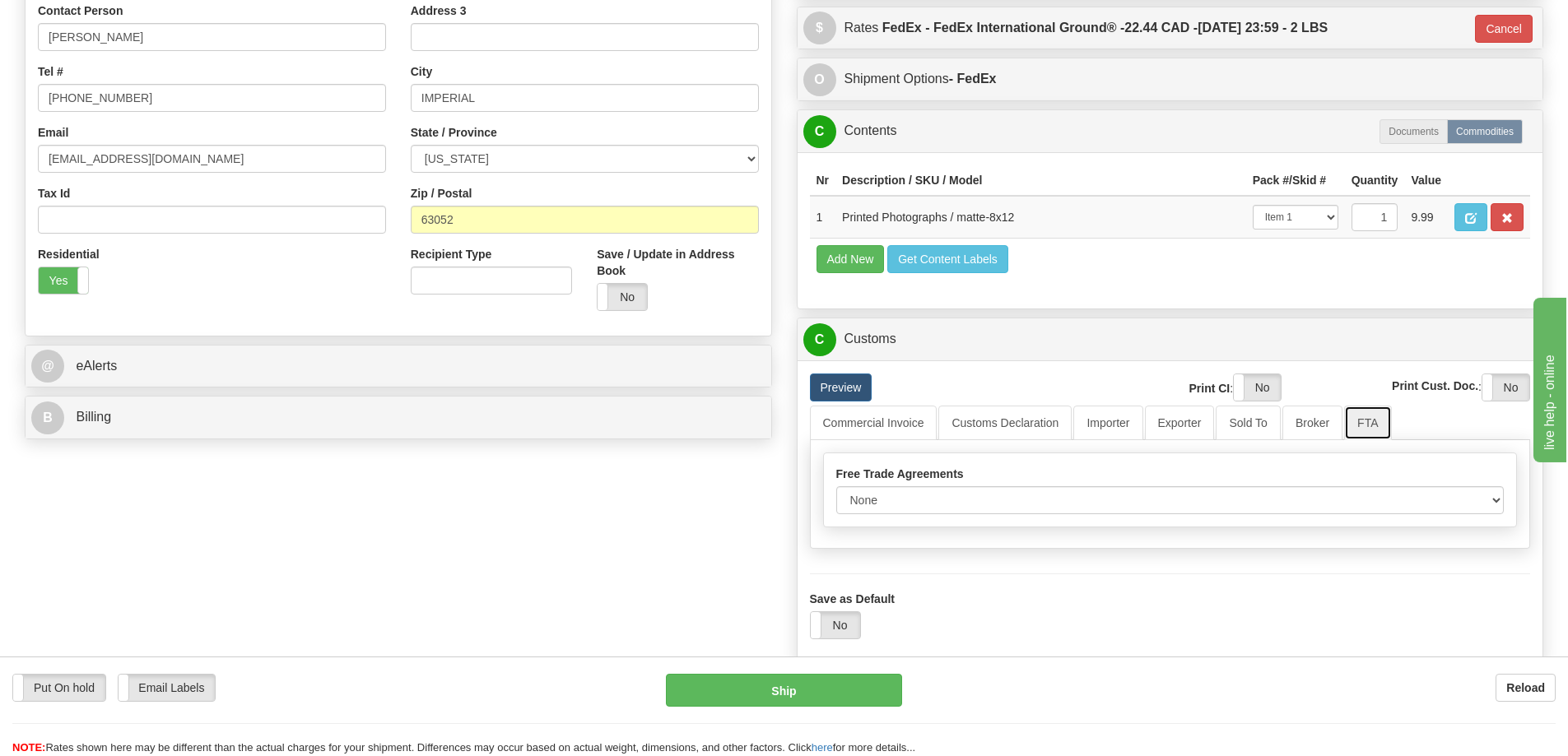
scroll to position [494, 0]
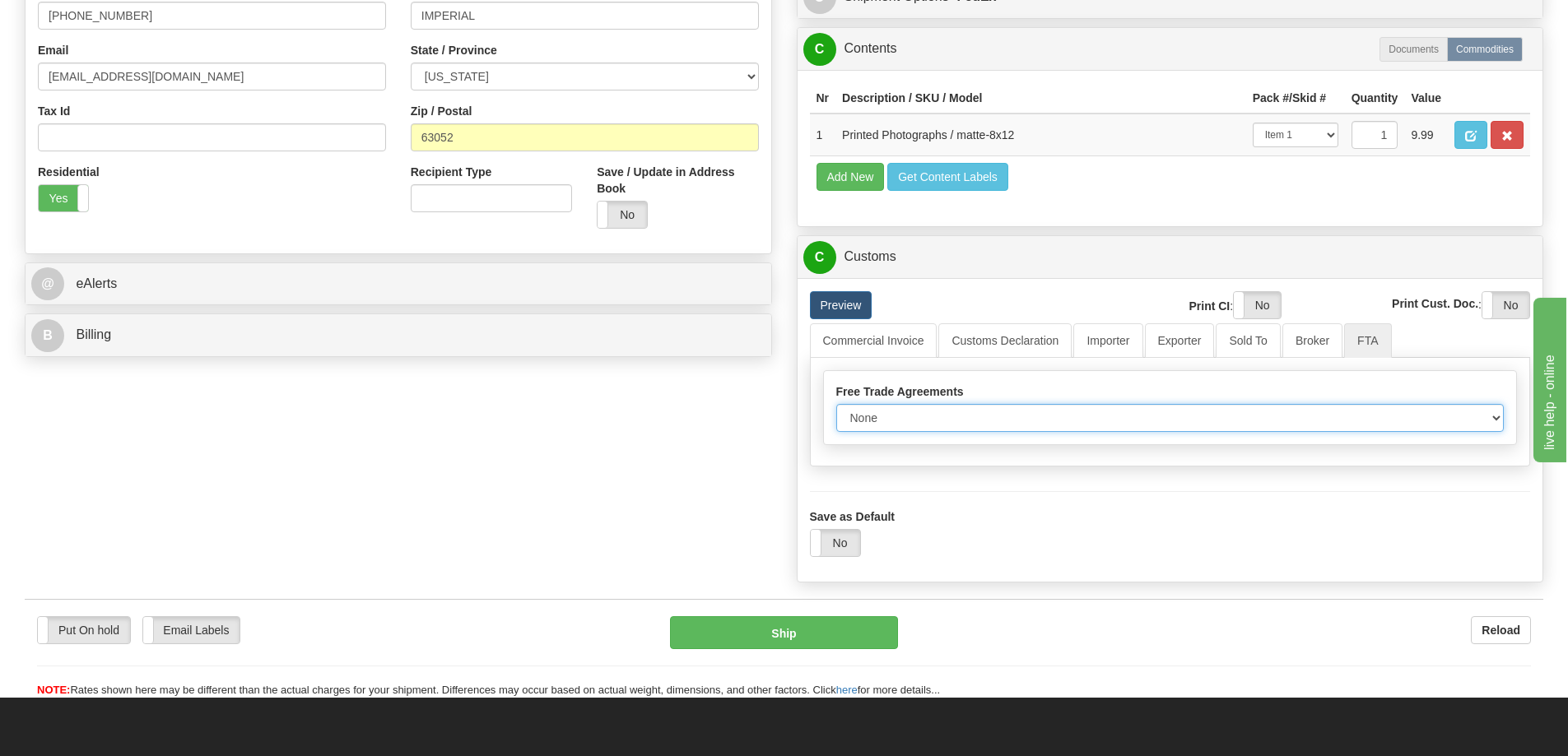
click at [1486, 420] on select "None Other USMCA CETA CUKTCA" at bounding box center [1170, 418] width 668 height 28
select select "1"
click at [836, 410] on select "None Other USMCA CETA CUKTCA" at bounding box center [1170, 418] width 668 height 28
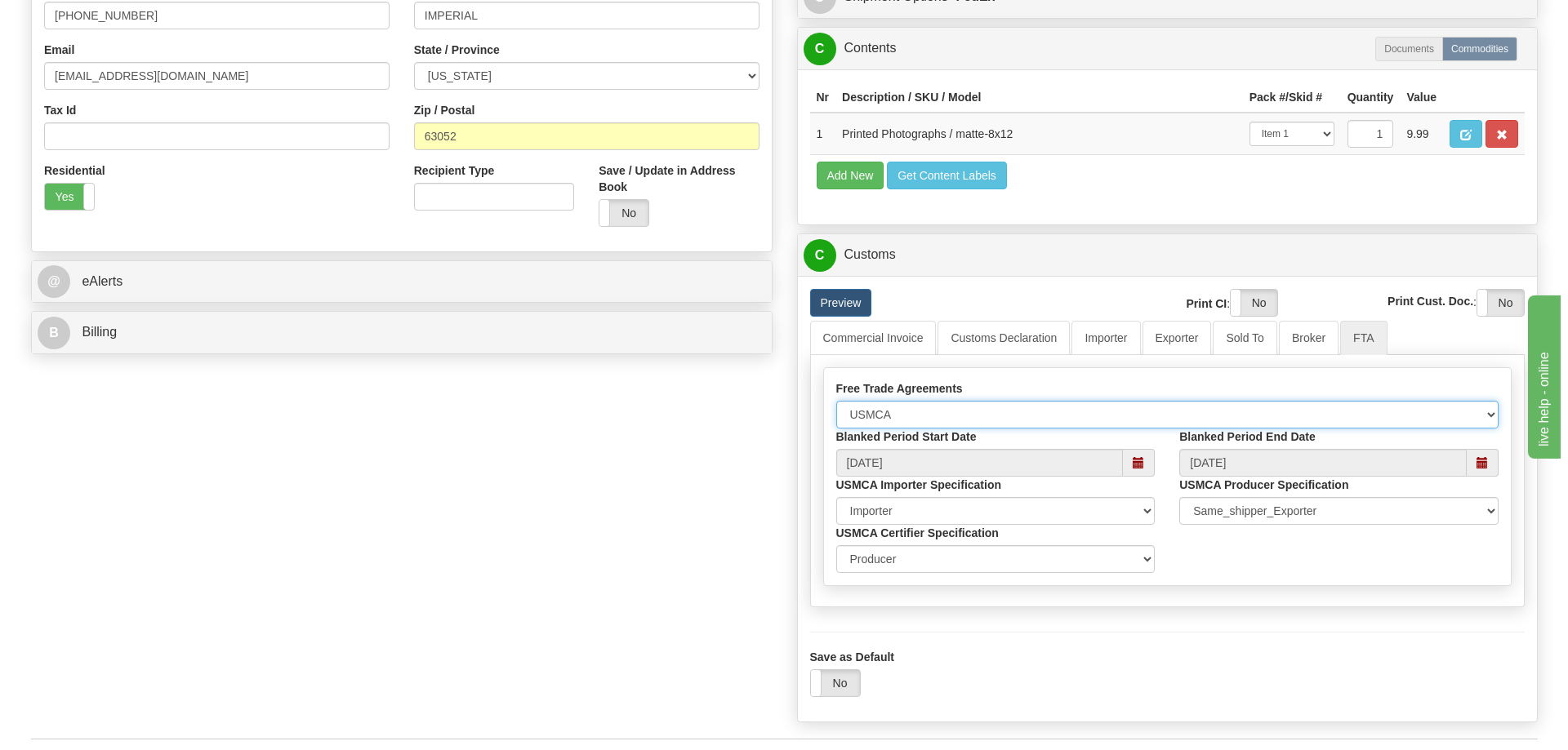
scroll to position [735, 0]
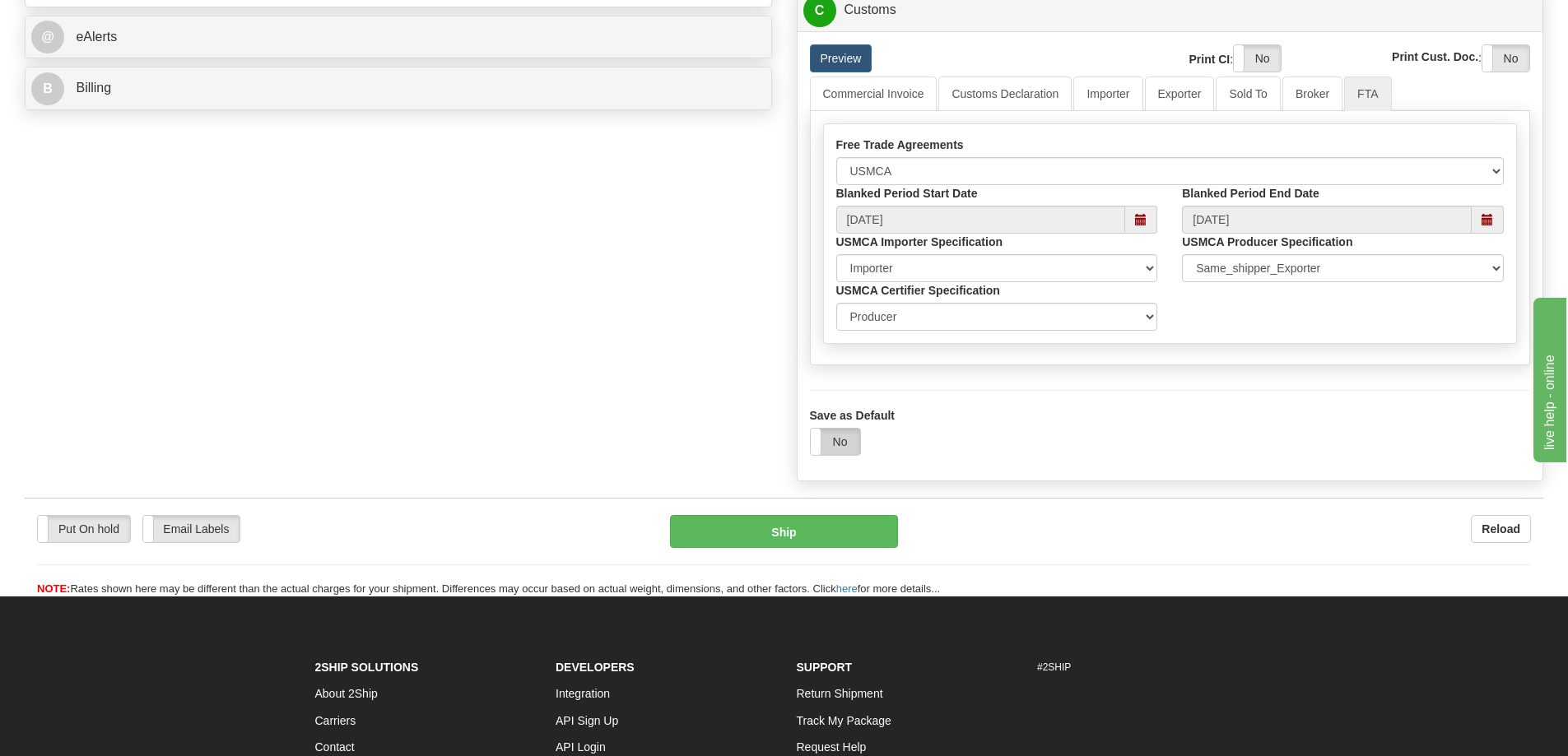
click at [841, 446] on label "No" at bounding box center [835, 442] width 49 height 27
click at [818, 536] on button "Ship" at bounding box center [784, 532] width 228 height 33
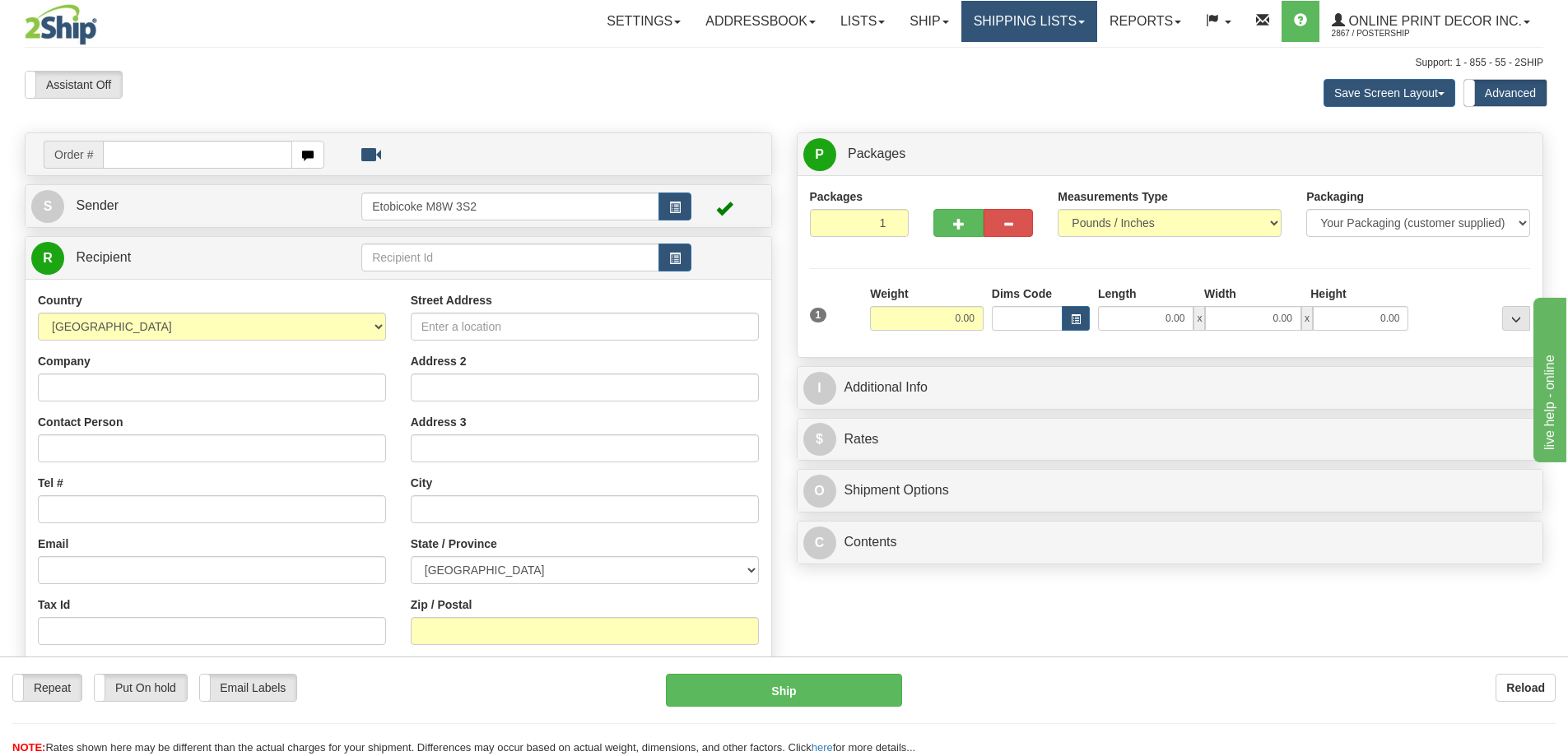
click at [1004, 23] on link "Shipping lists" at bounding box center [1029, 21] width 136 height 41
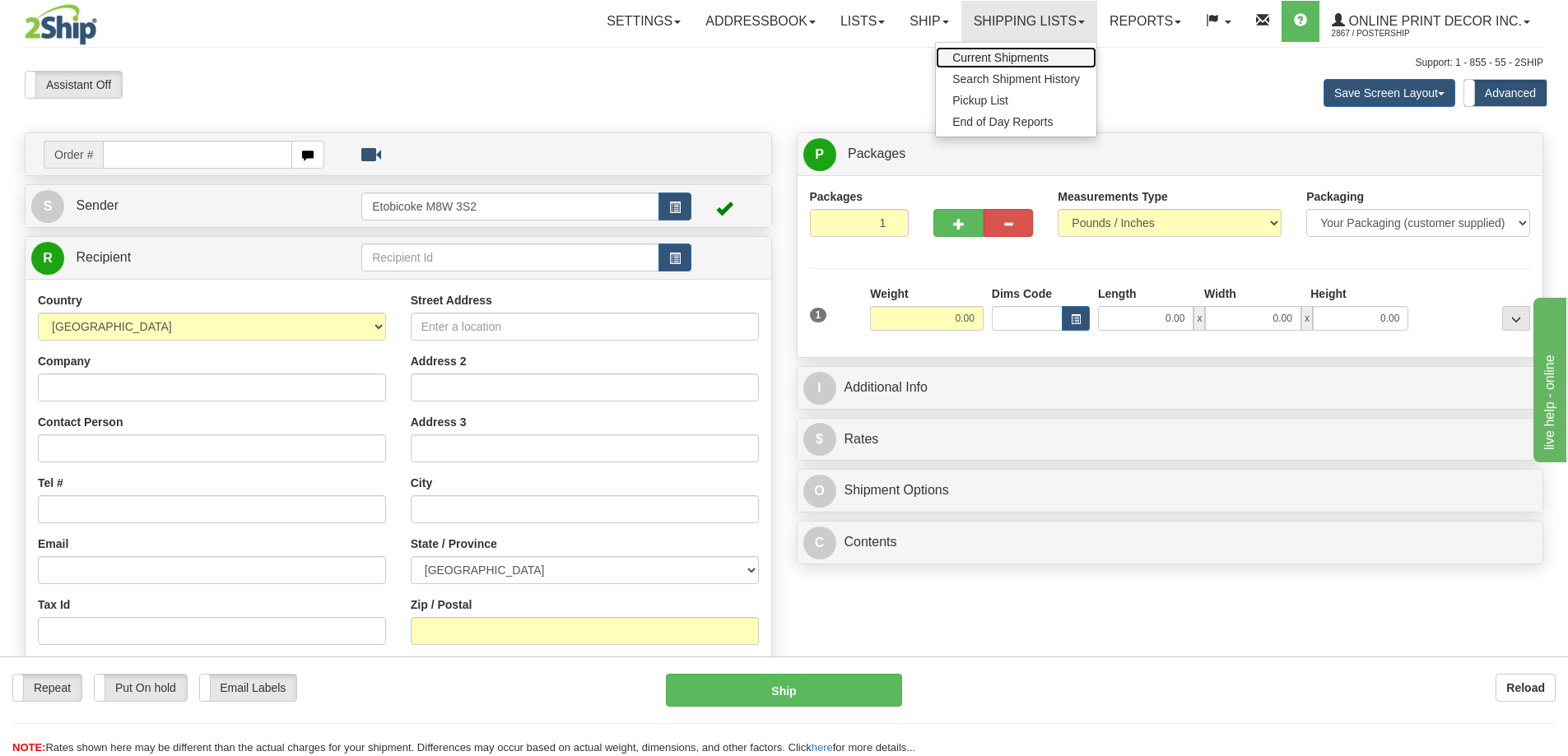
click at [996, 58] on span "Current Shipments" at bounding box center [1000, 57] width 96 height 13
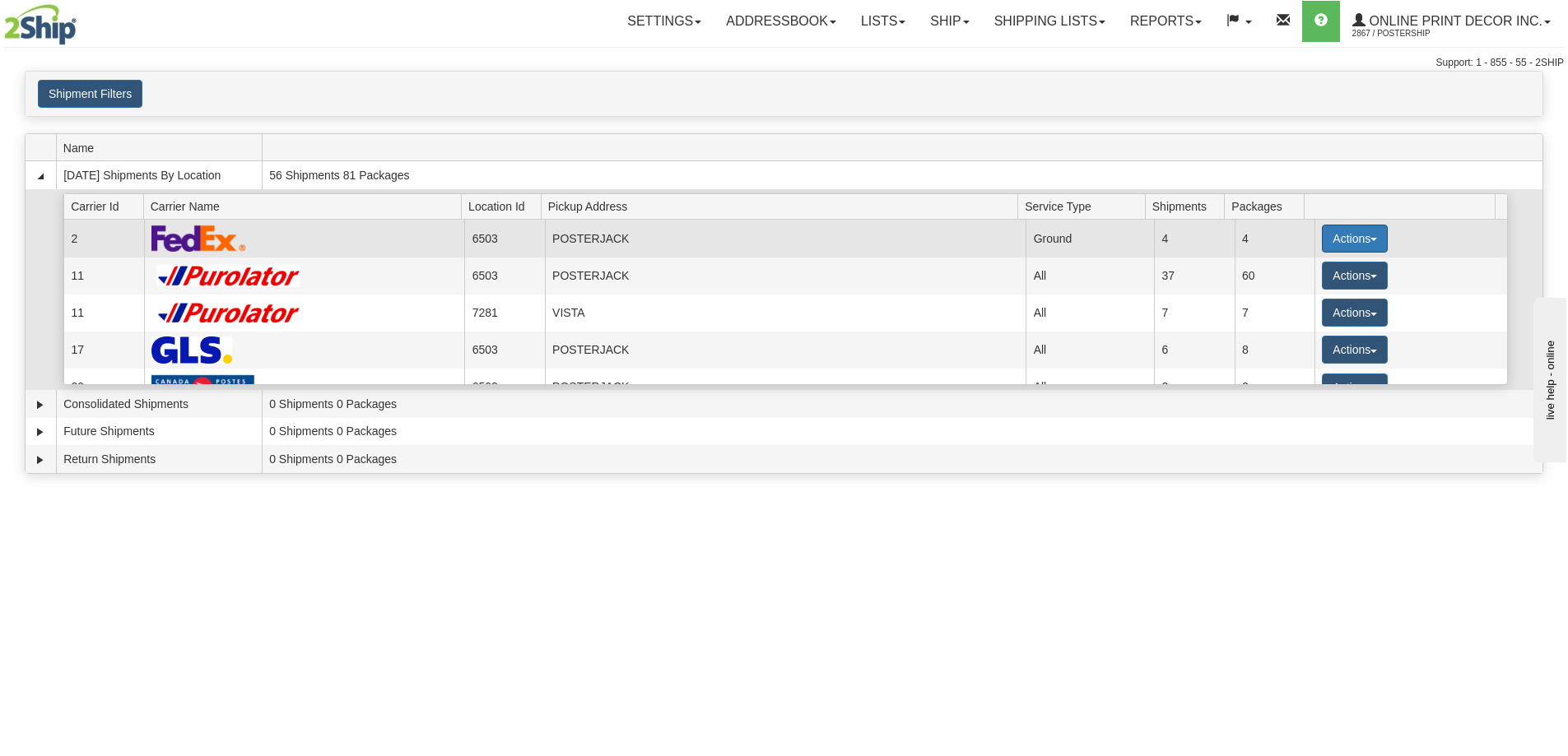
click at [1321, 232] on button "Actions" at bounding box center [1354, 238] width 66 height 28
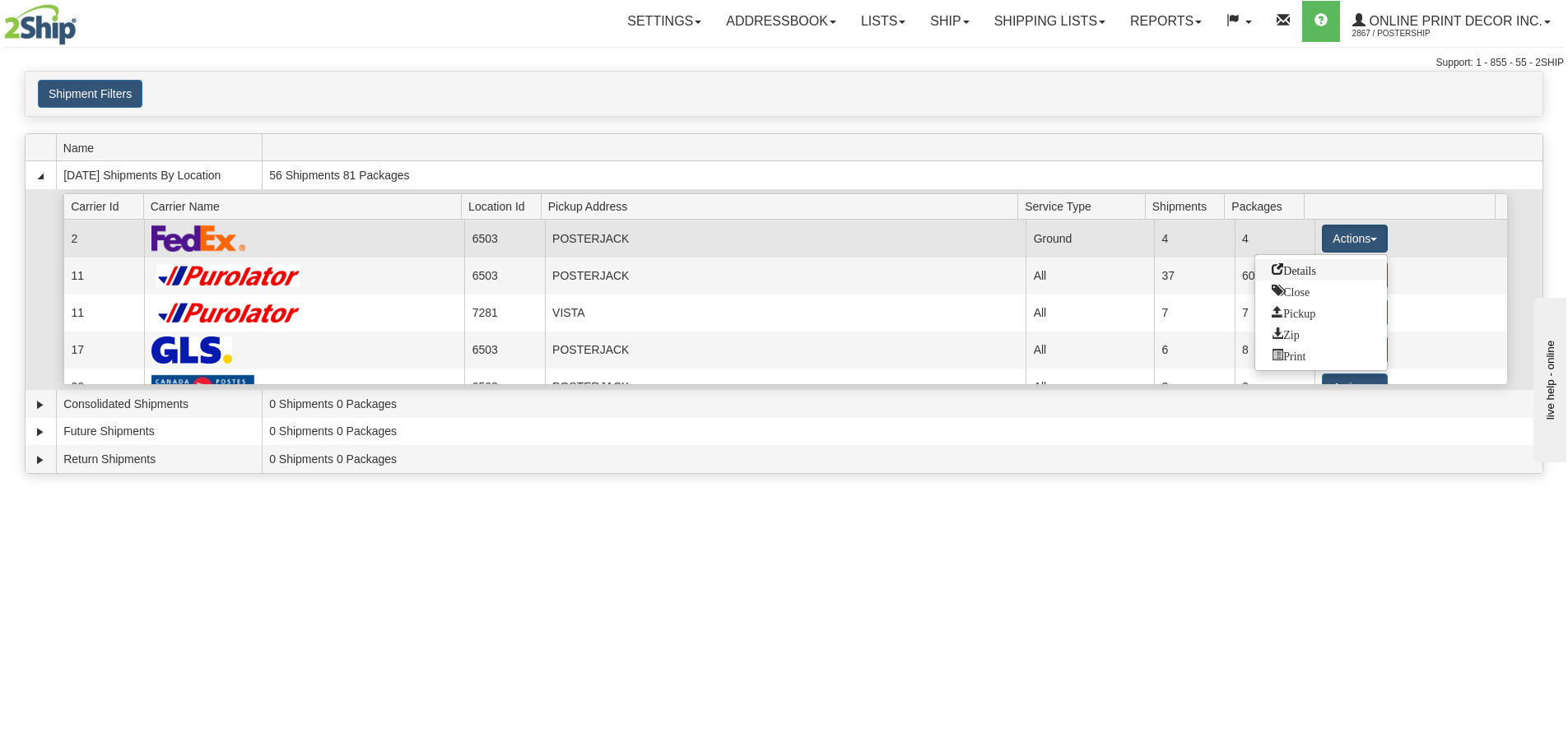
click at [1303, 268] on span "Details" at bounding box center [1294, 269] width 45 height 11
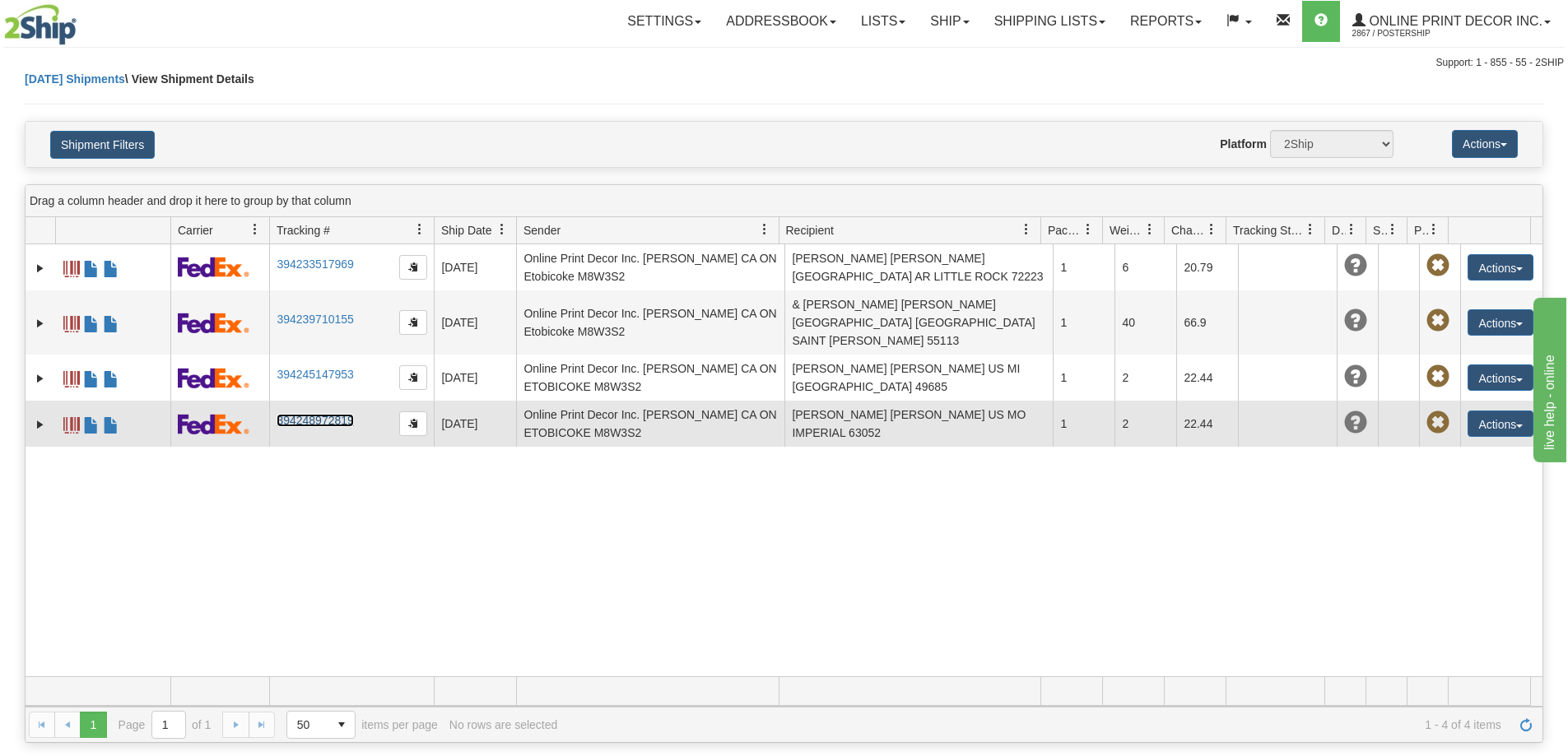
click at [338, 414] on link "394248972819" at bounding box center [314, 420] width 76 height 13
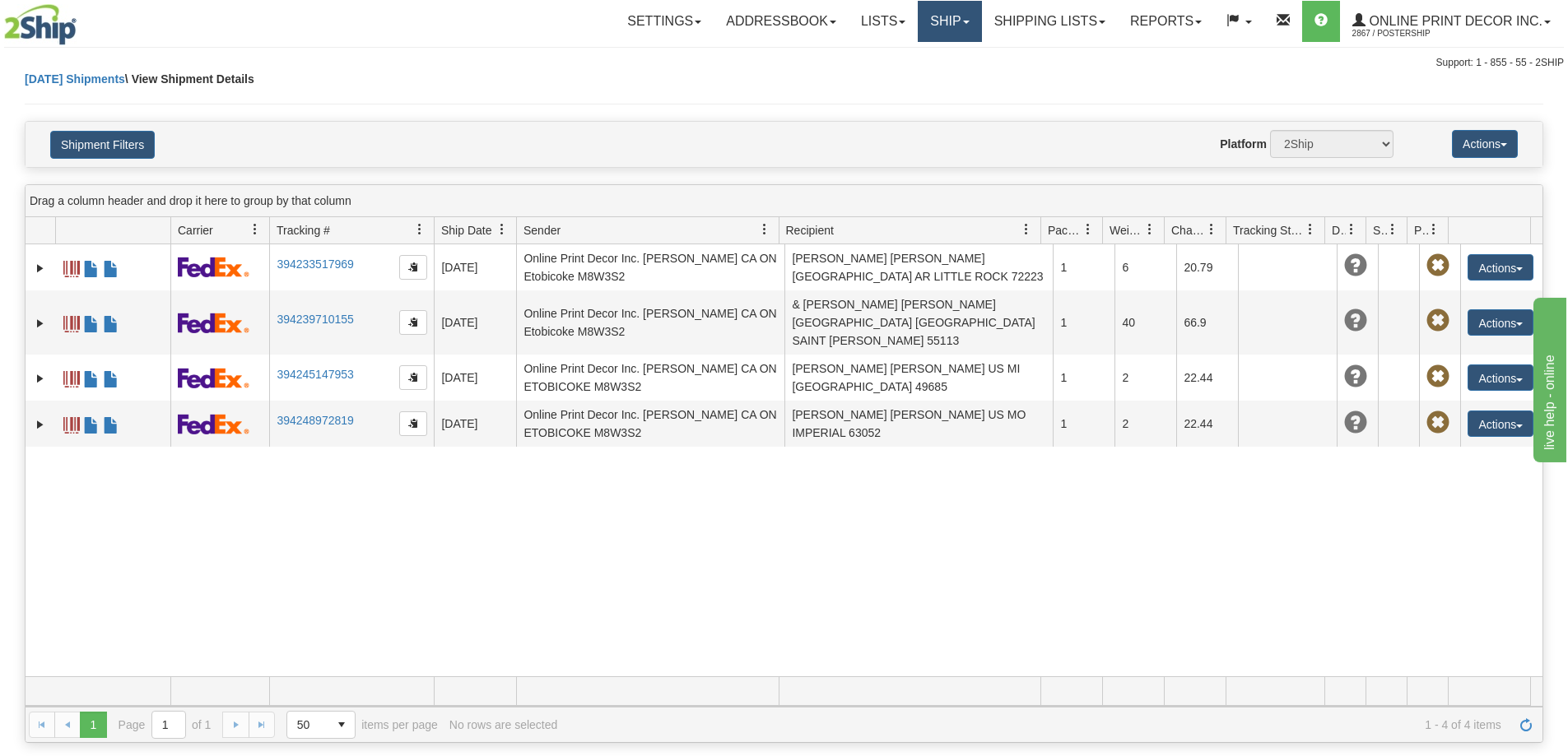
click at [956, 22] on link "Ship" at bounding box center [949, 21] width 64 height 41
click at [882, 58] on span "Ship Screen" at bounding box center [880, 57] width 63 height 13
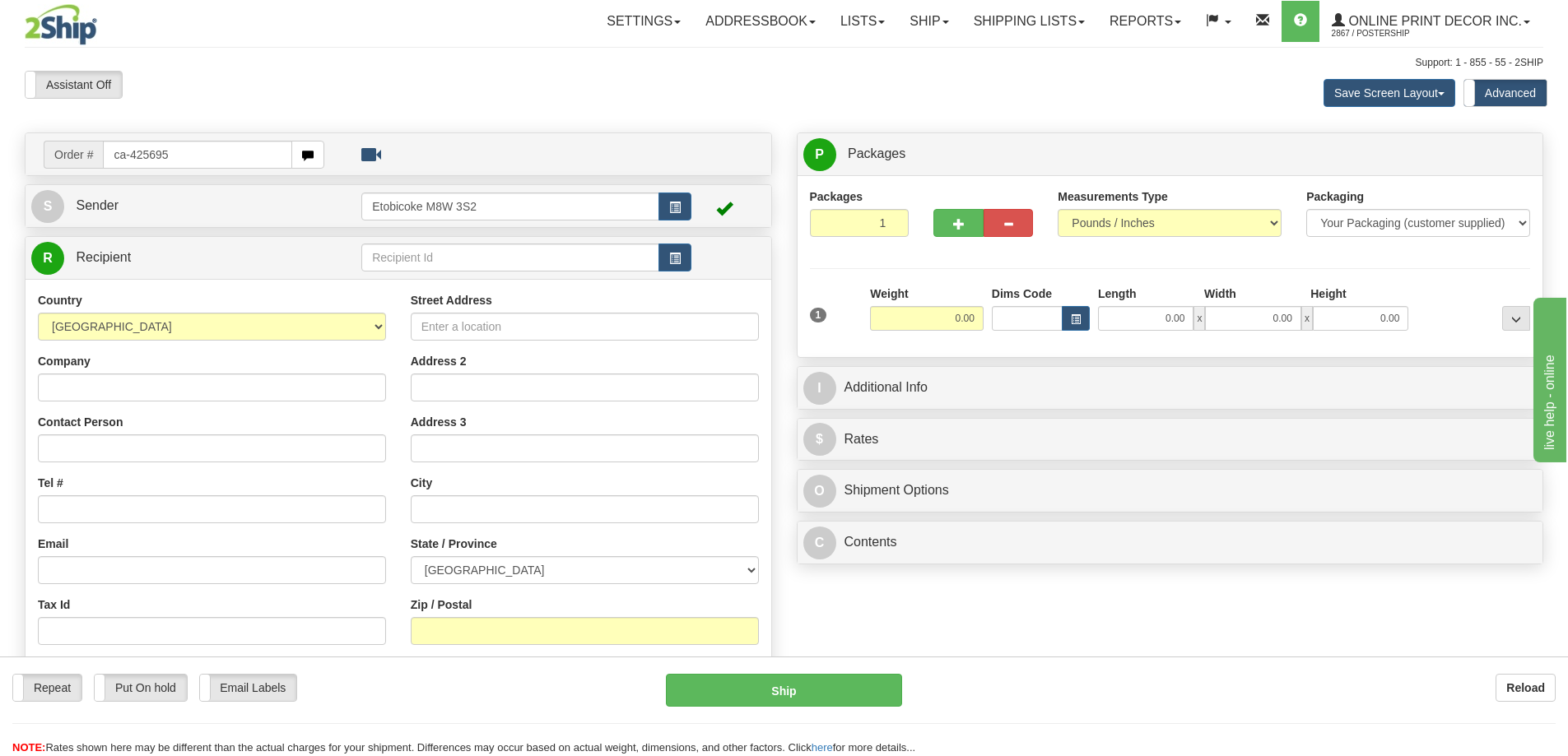
type input "ca-425695"
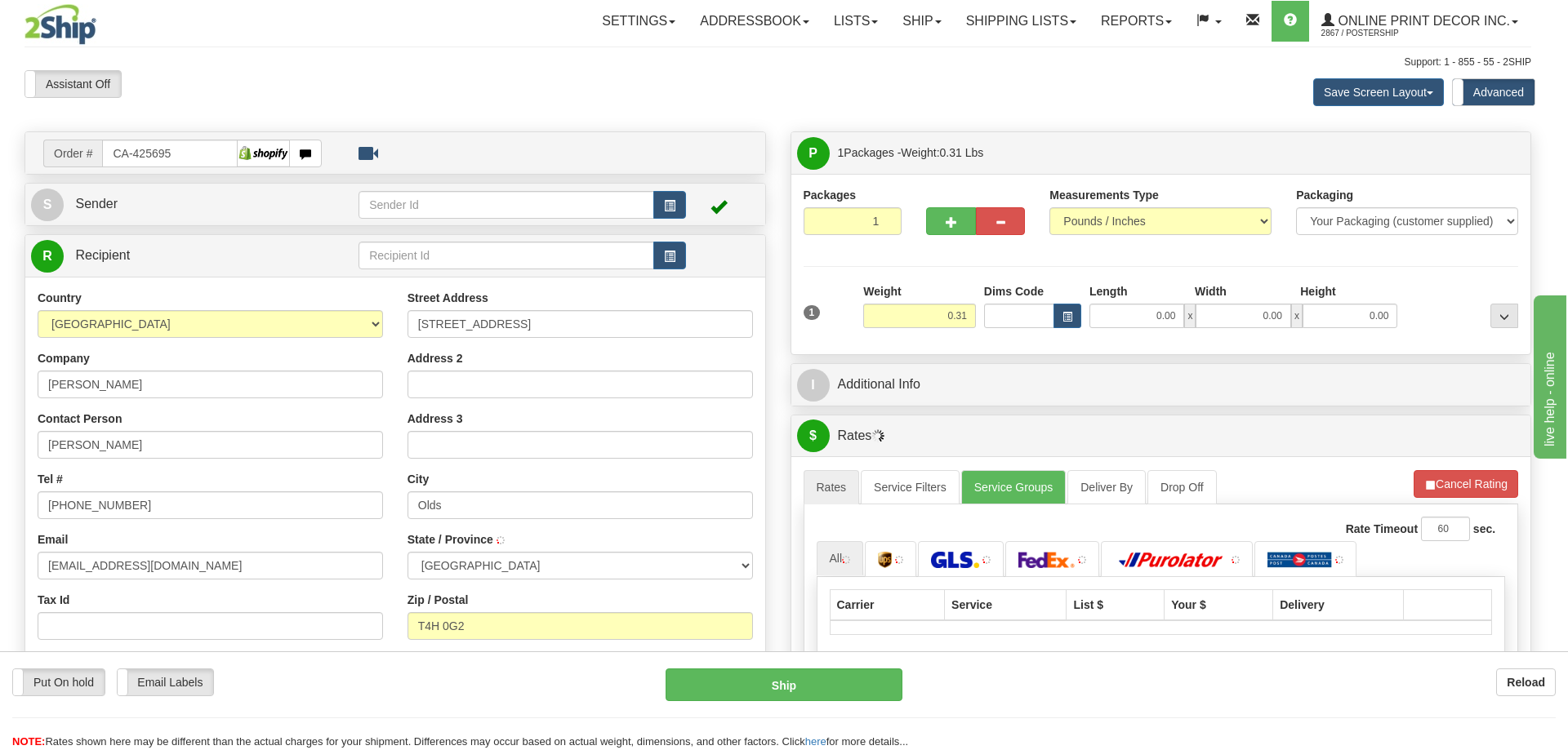
type input "OLDS"
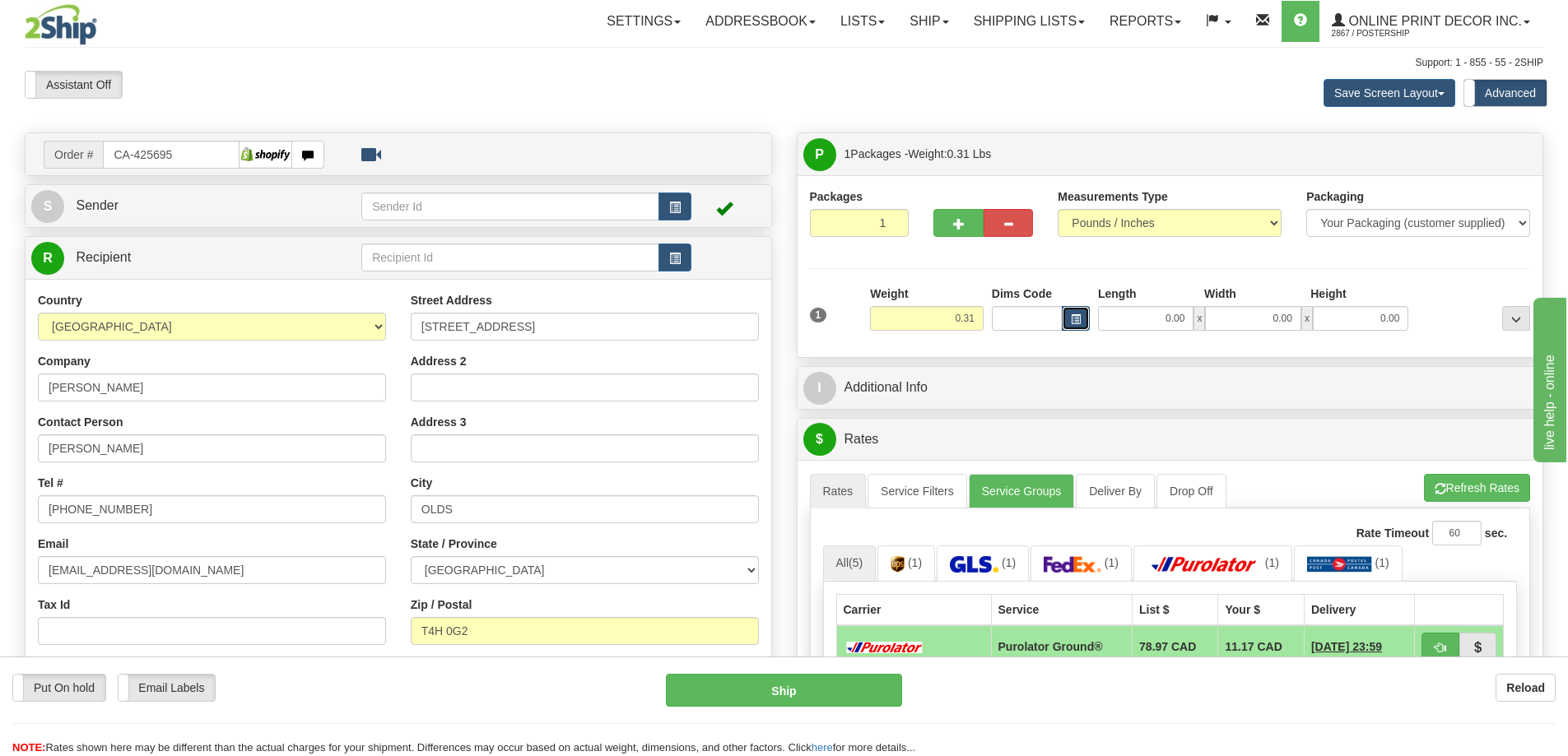
click at [1080, 322] on span "button" at bounding box center [1075, 320] width 9 height 9
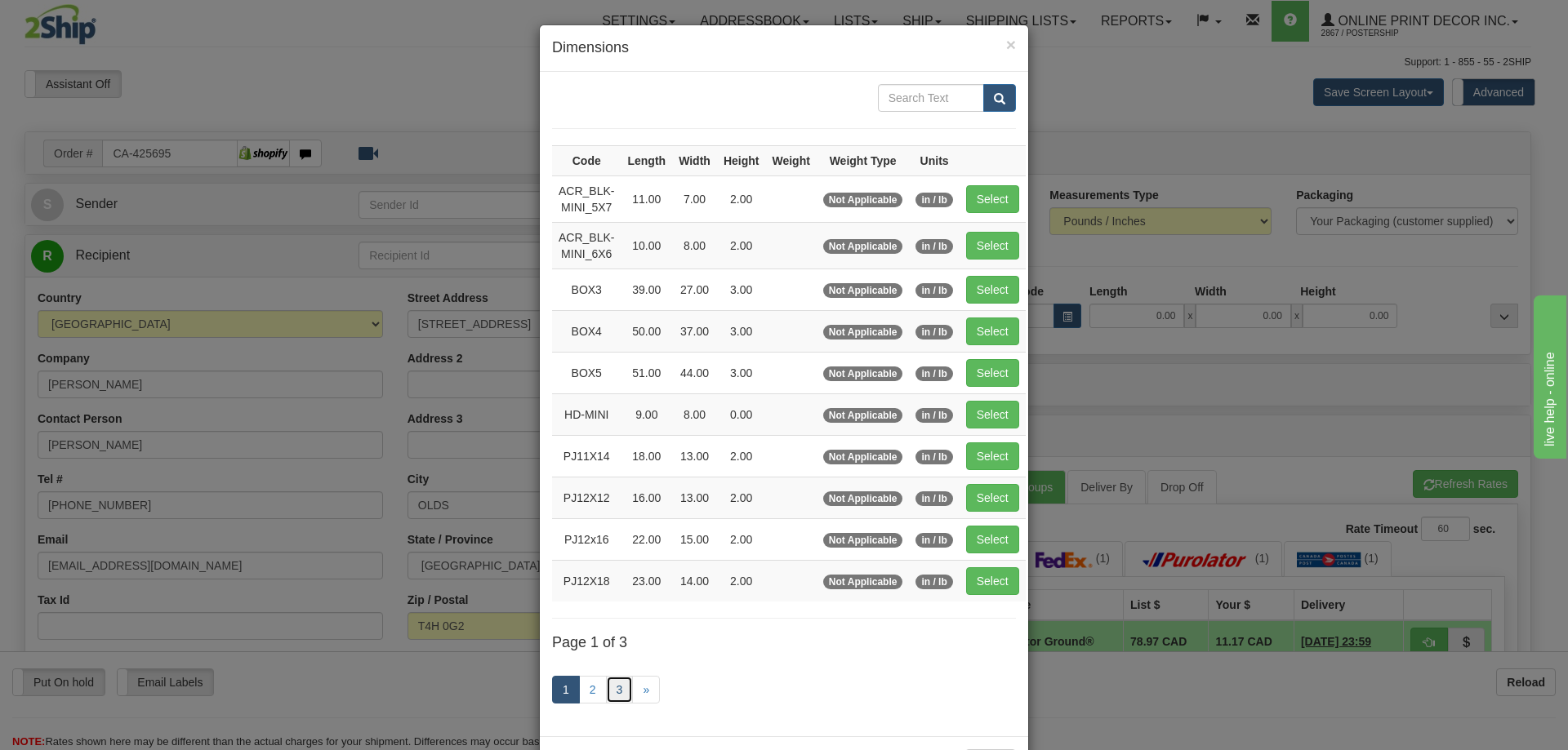
click at [613, 687] on link "3" at bounding box center [620, 689] width 28 height 28
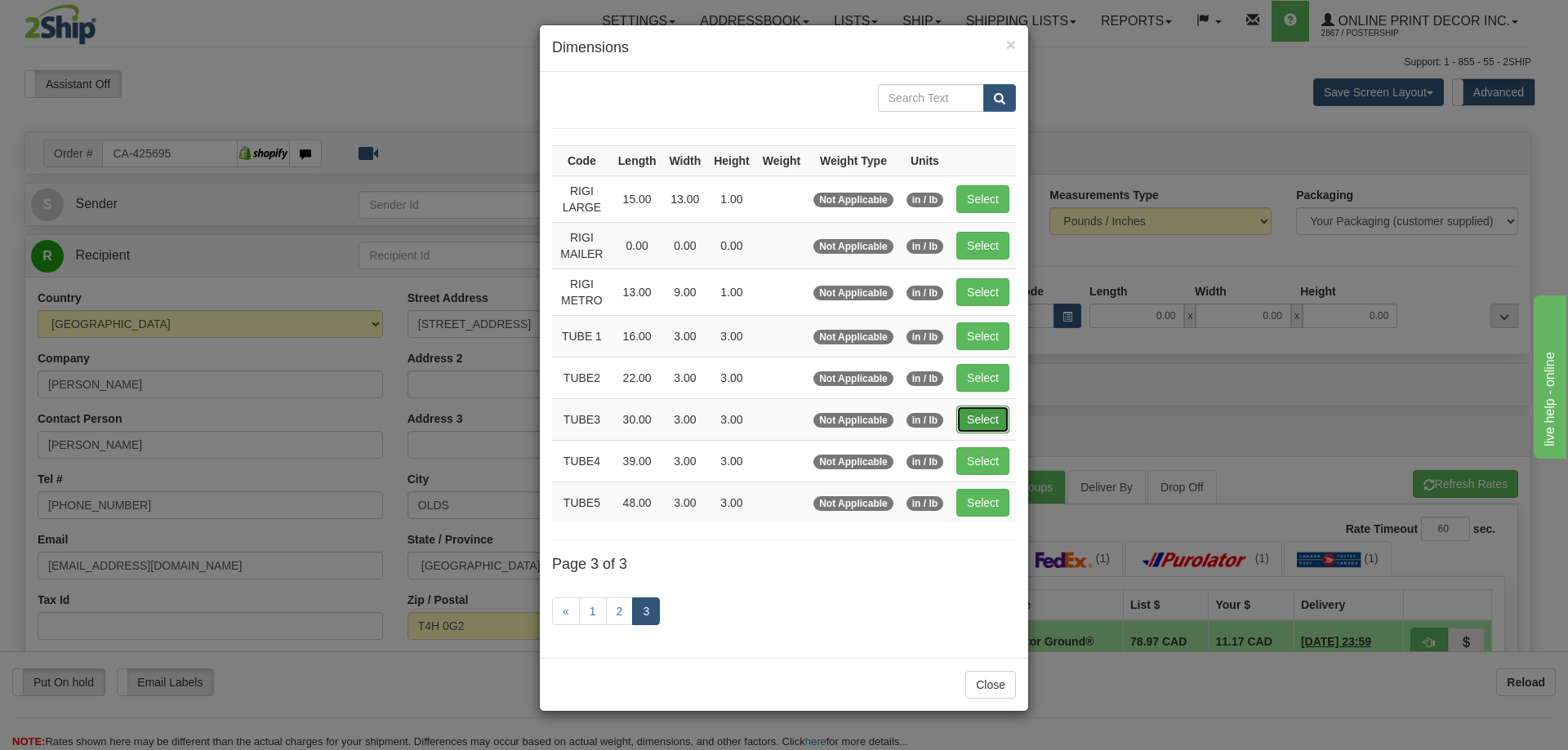
click at [994, 418] on button "Select" at bounding box center [983, 419] width 53 height 28
type input "TUBE3"
type input "30.00"
type input "3.00"
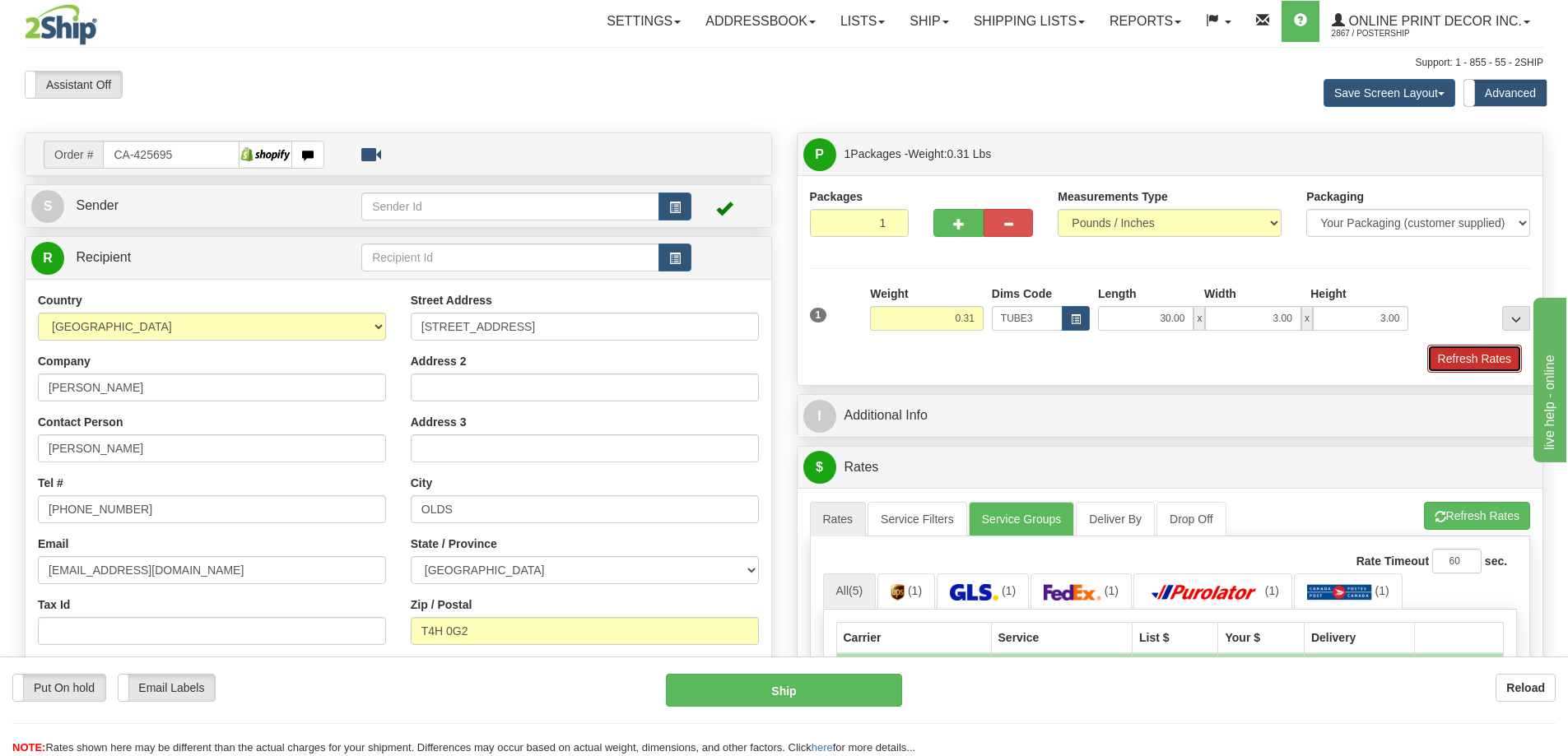
click at [1456, 359] on button "Refresh Rates" at bounding box center [1474, 358] width 95 height 28
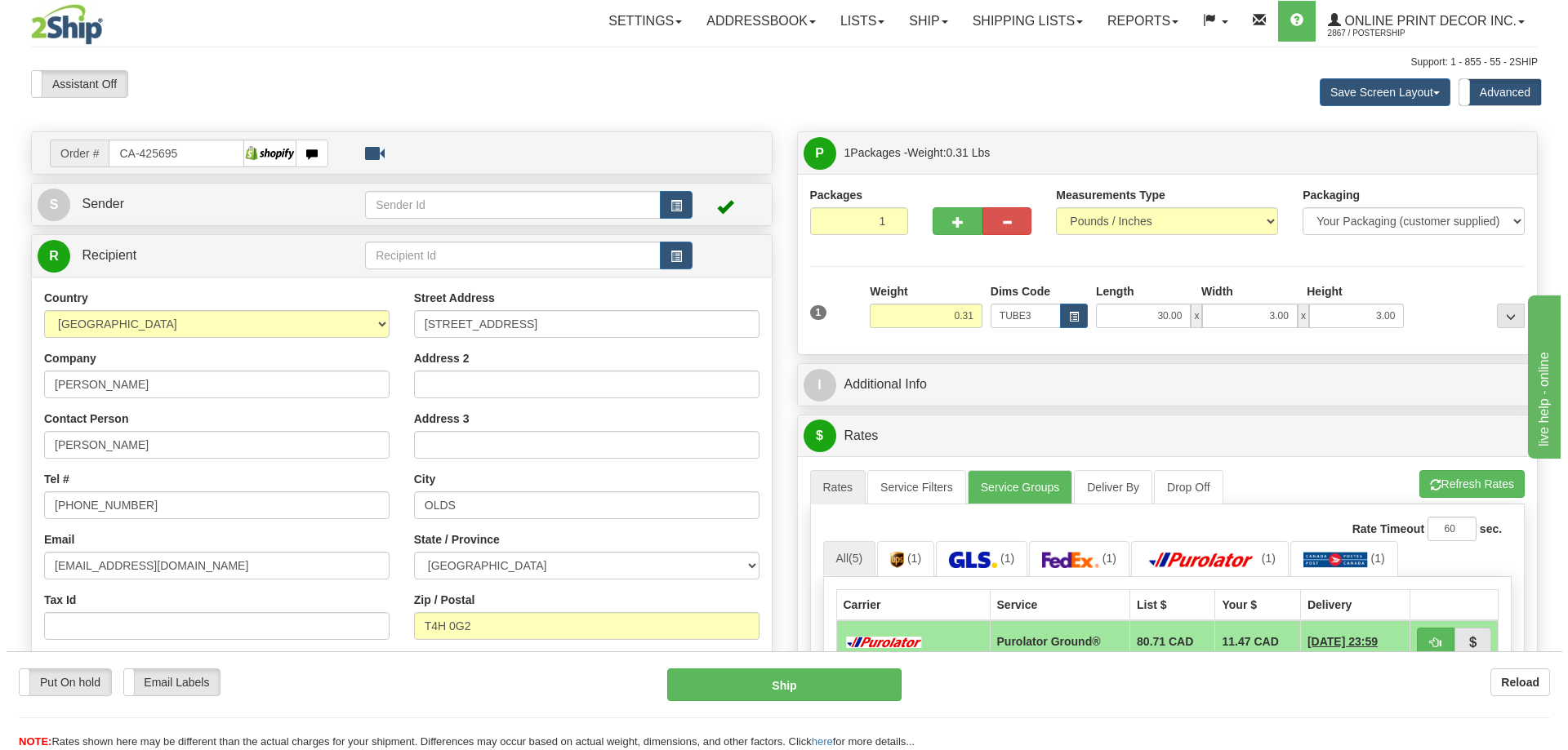
scroll to position [245, 0]
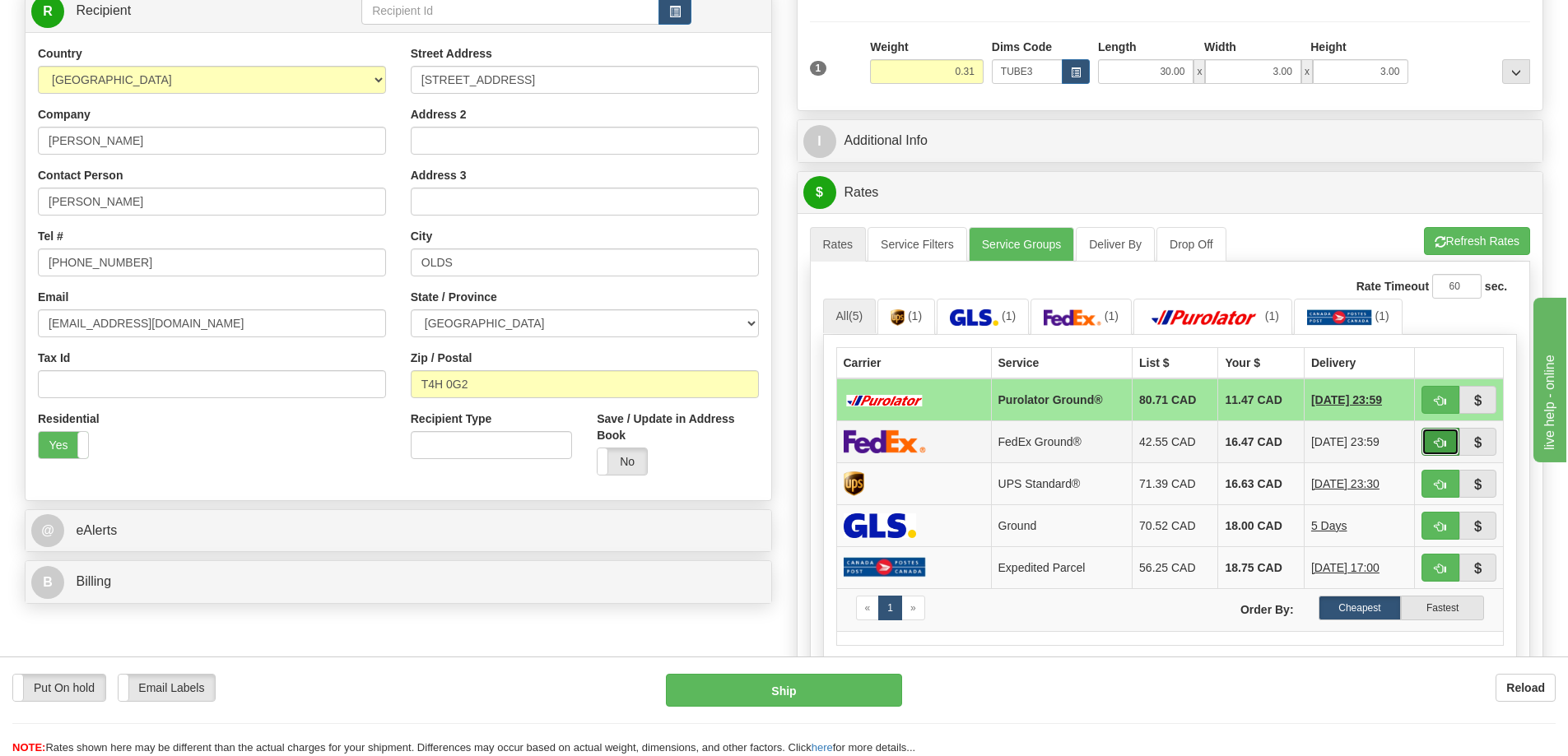
click at [1431, 437] on button "button" at bounding box center [1440, 442] width 38 height 28
type input "92"
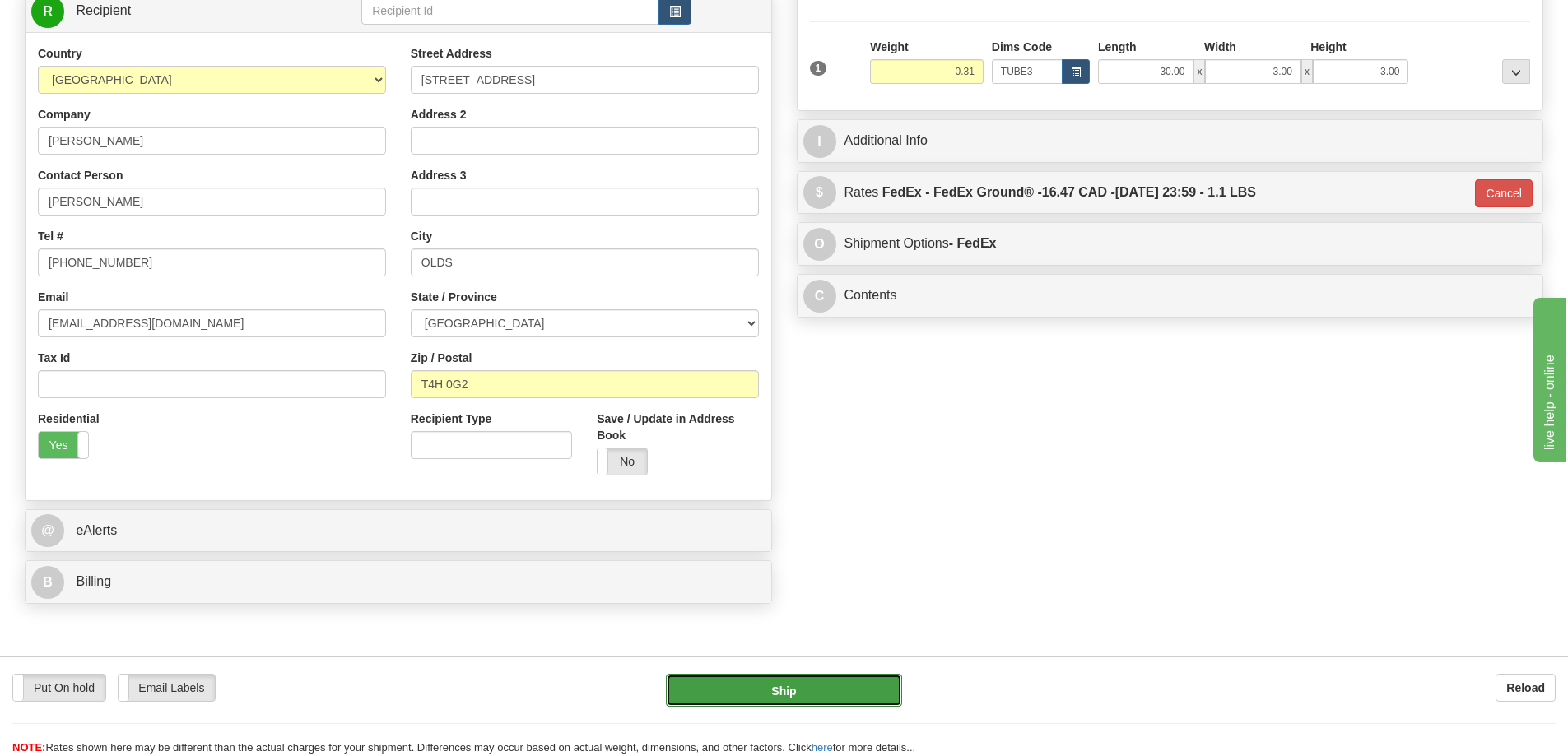
click at [862, 693] on button "Ship" at bounding box center [784, 690] width 236 height 33
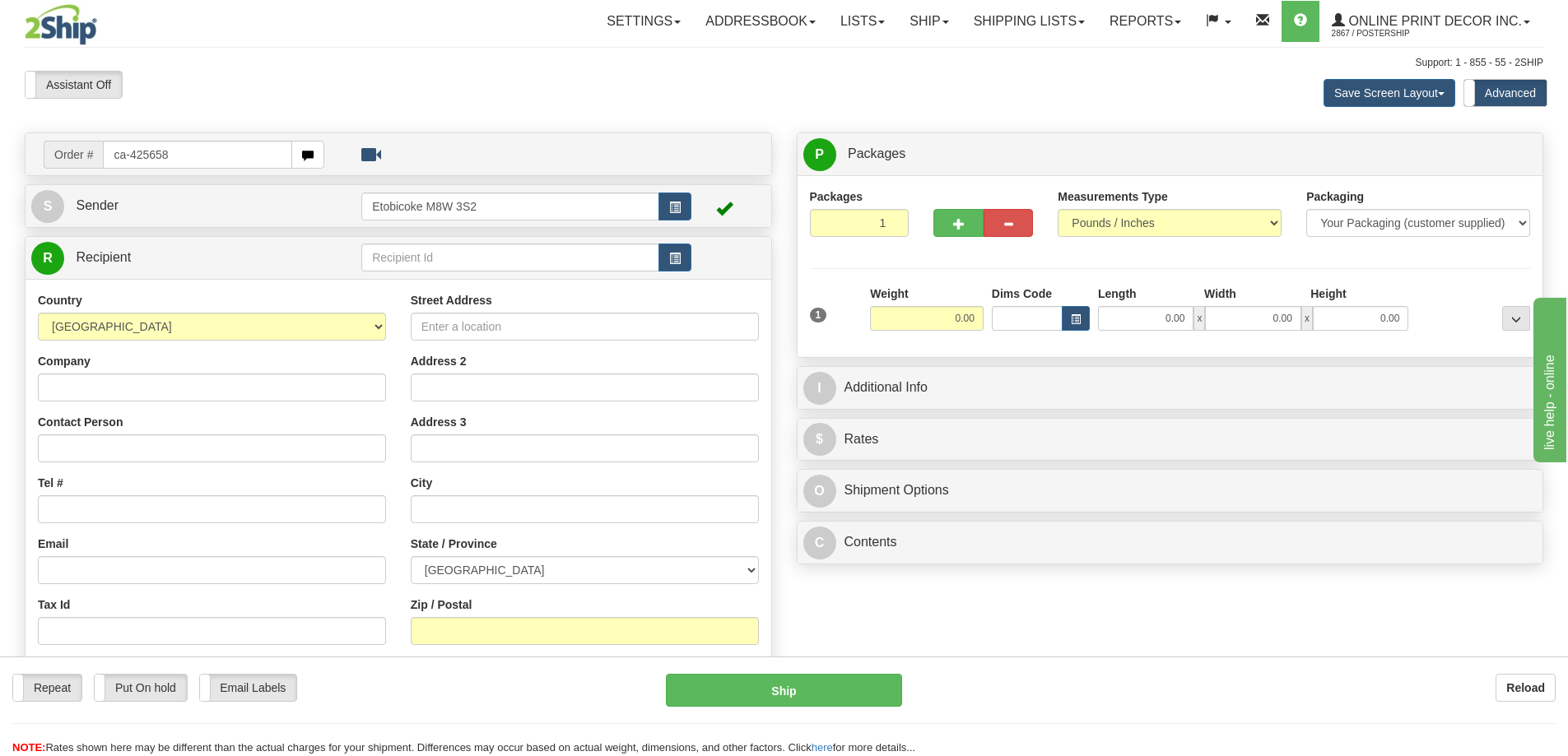
type input "ca-425658"
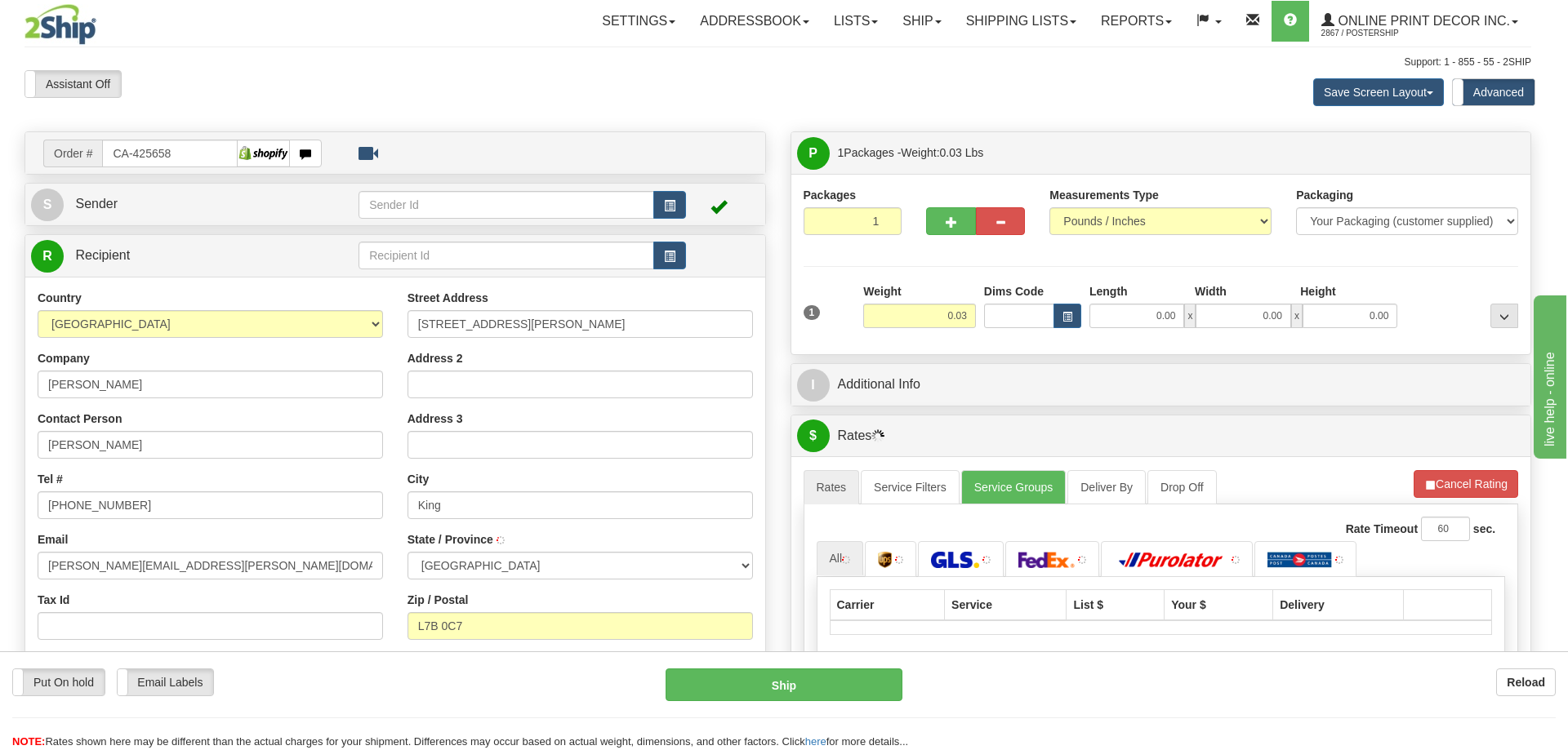
type input "KING"
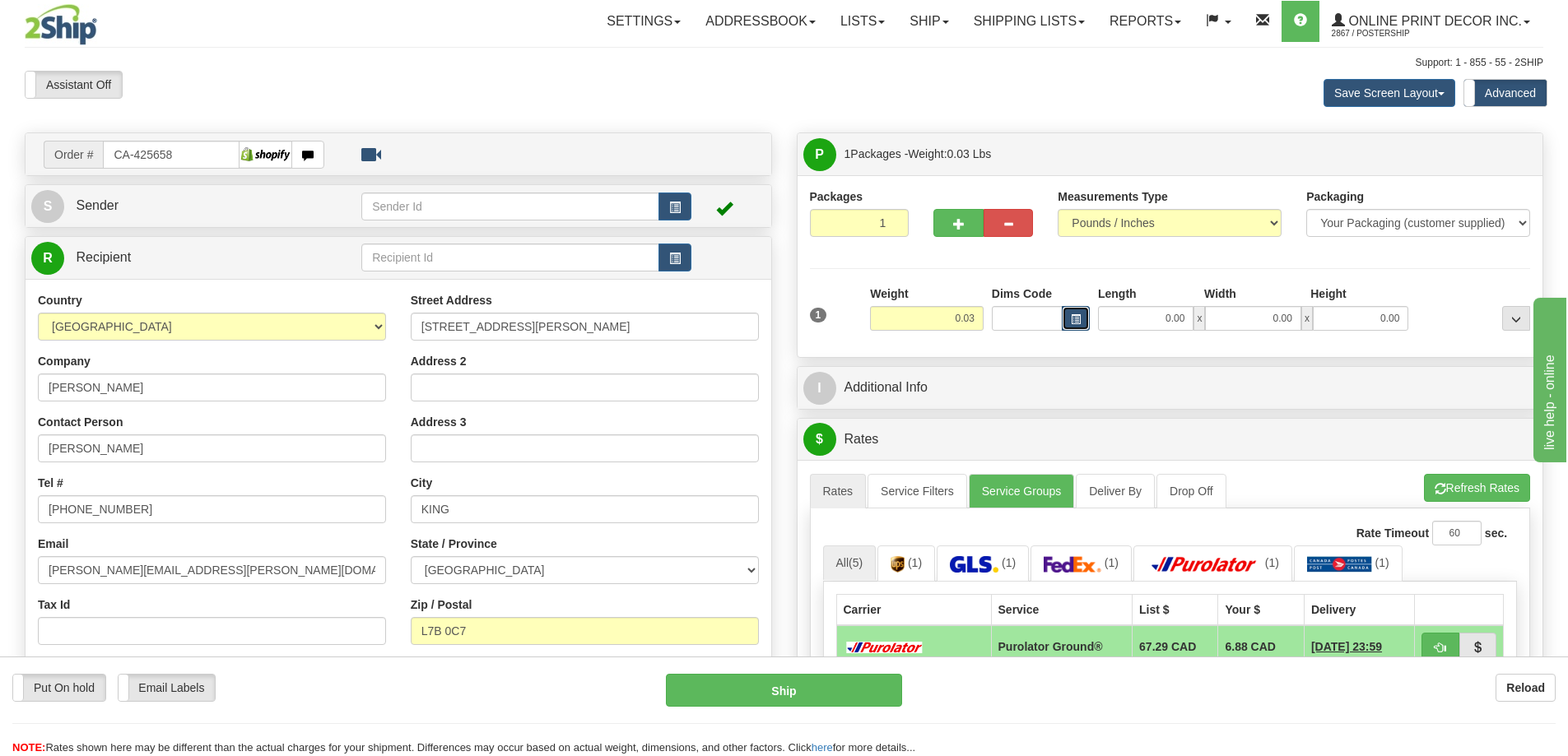
click at [1075, 315] on span "button" at bounding box center [1075, 320] width 9 height 9
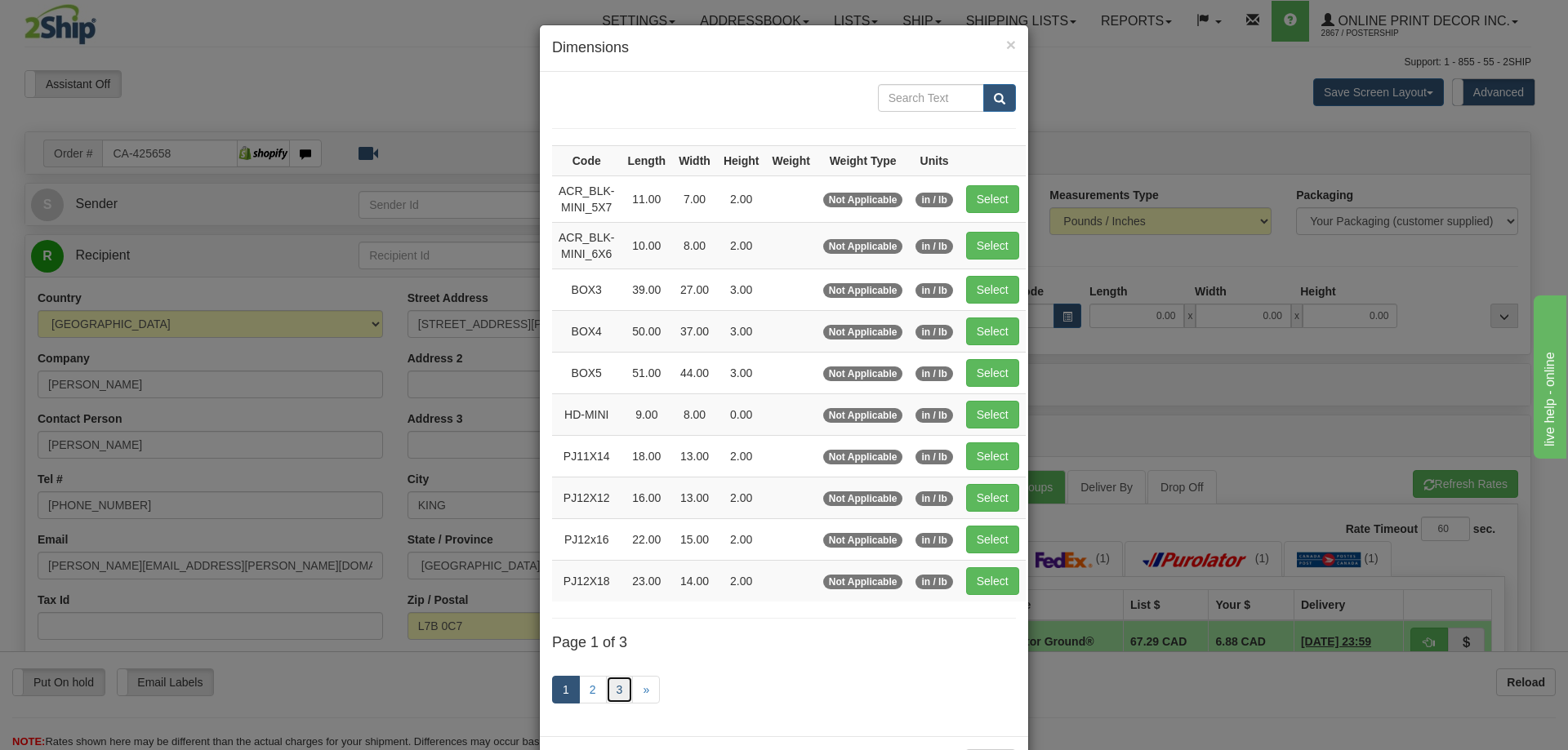
click at [616, 688] on link "3" at bounding box center [620, 689] width 28 height 28
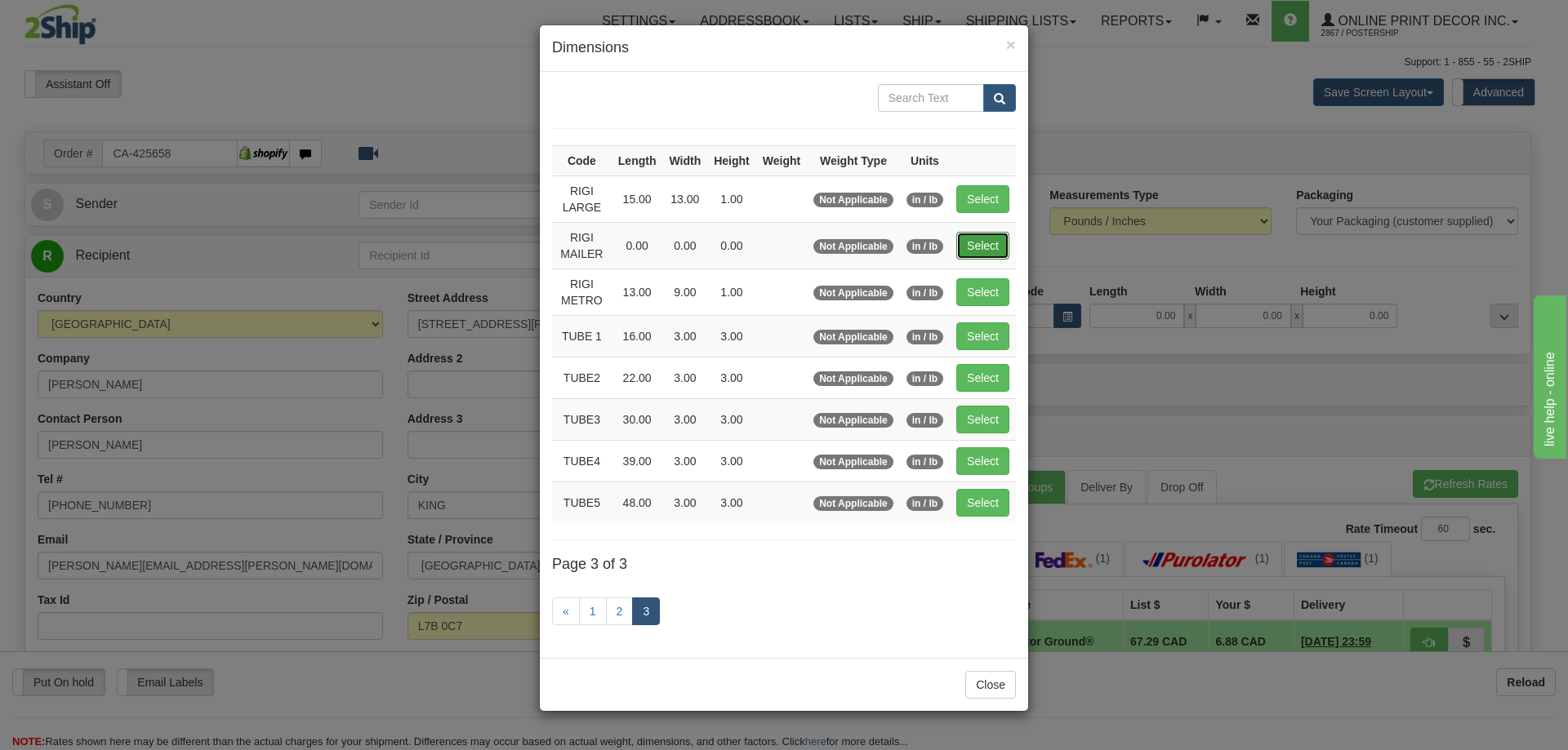
click at [981, 241] on button "Select" at bounding box center [983, 245] width 53 height 28
type input "RIGI MAILER"
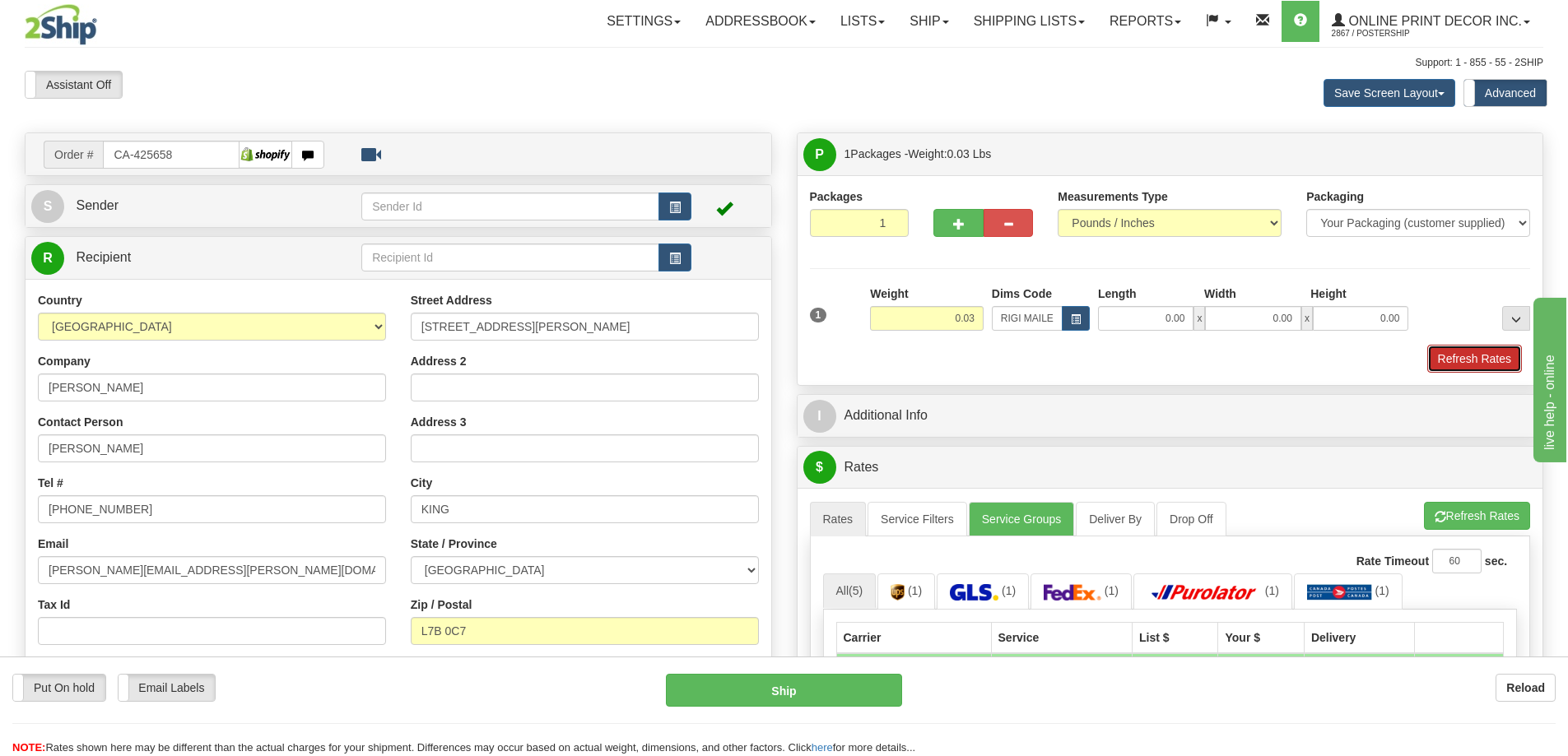
click at [1477, 365] on button "Refresh Rates" at bounding box center [1474, 358] width 95 height 28
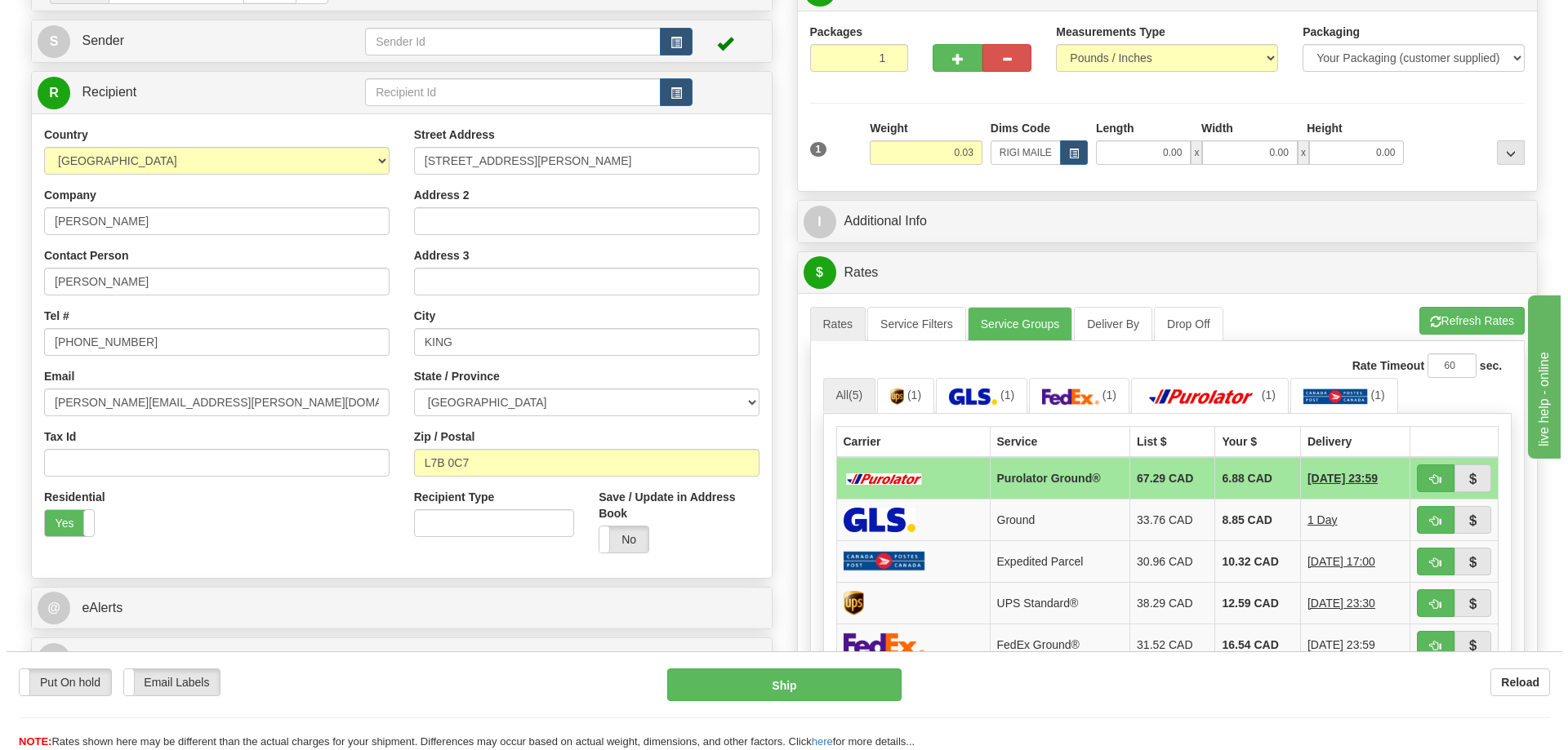
scroll to position [245, 0]
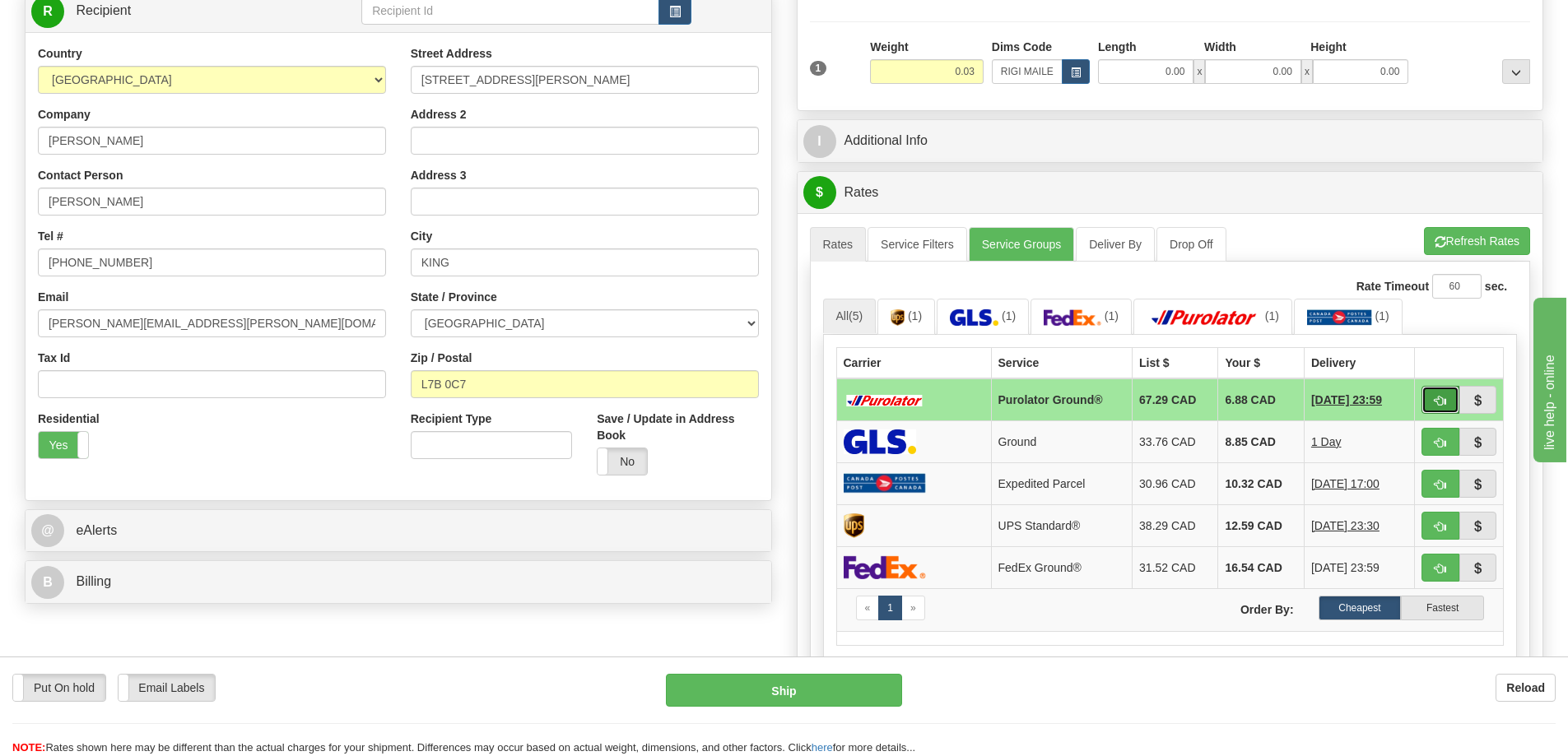
click at [1437, 396] on button "button" at bounding box center [1440, 399] width 38 height 28
type input "260"
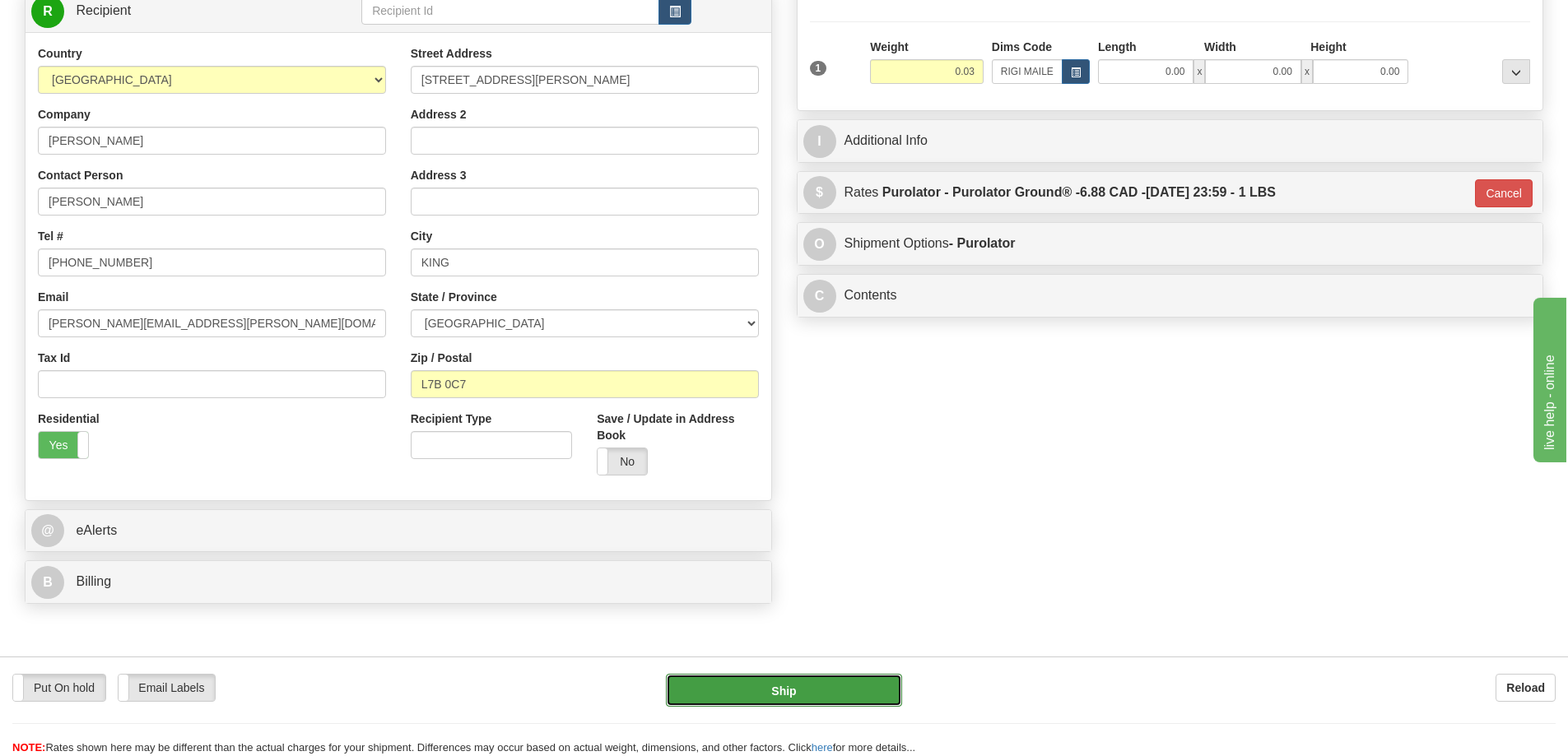
click at [850, 689] on button "Ship" at bounding box center [784, 690] width 236 height 33
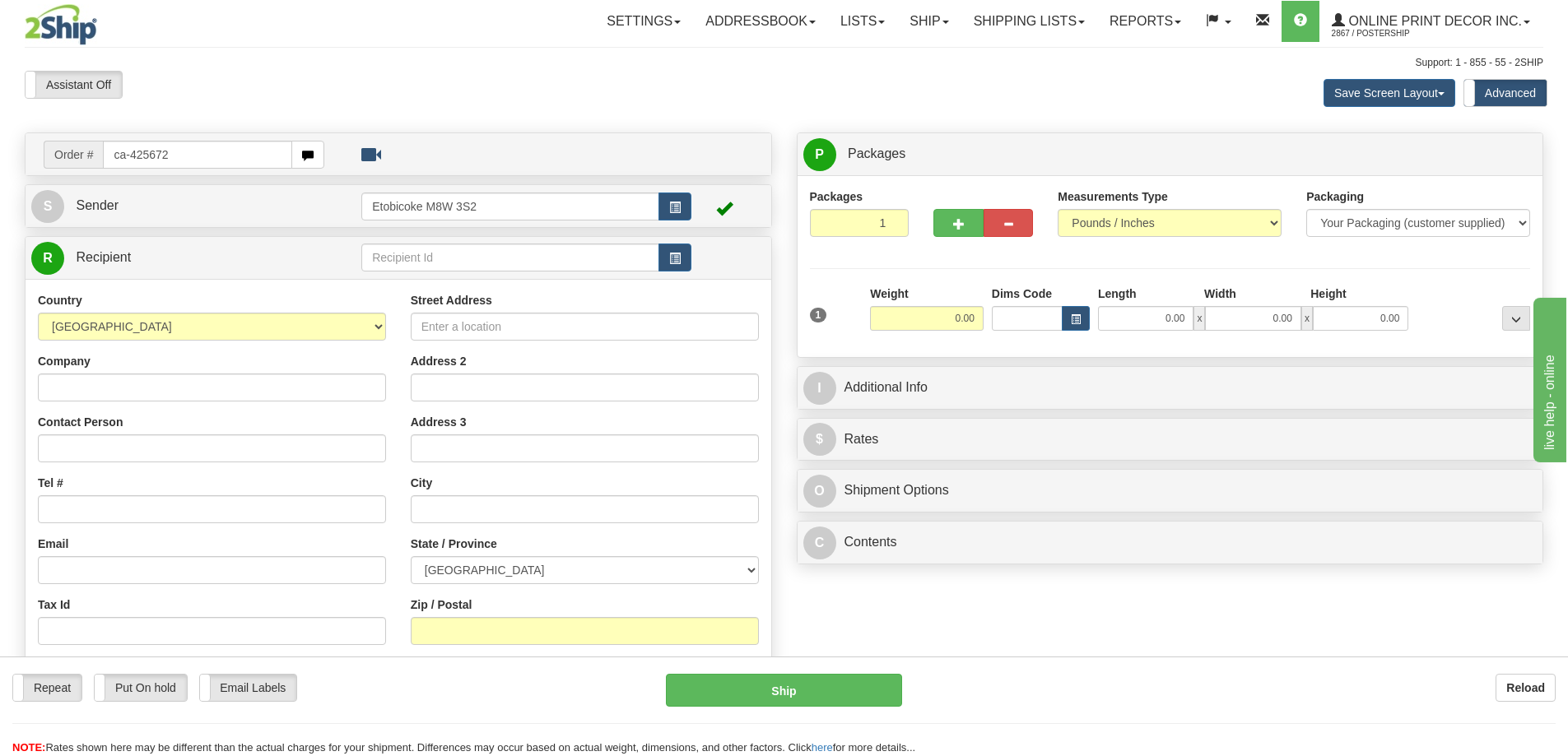
type input "ca-425672"
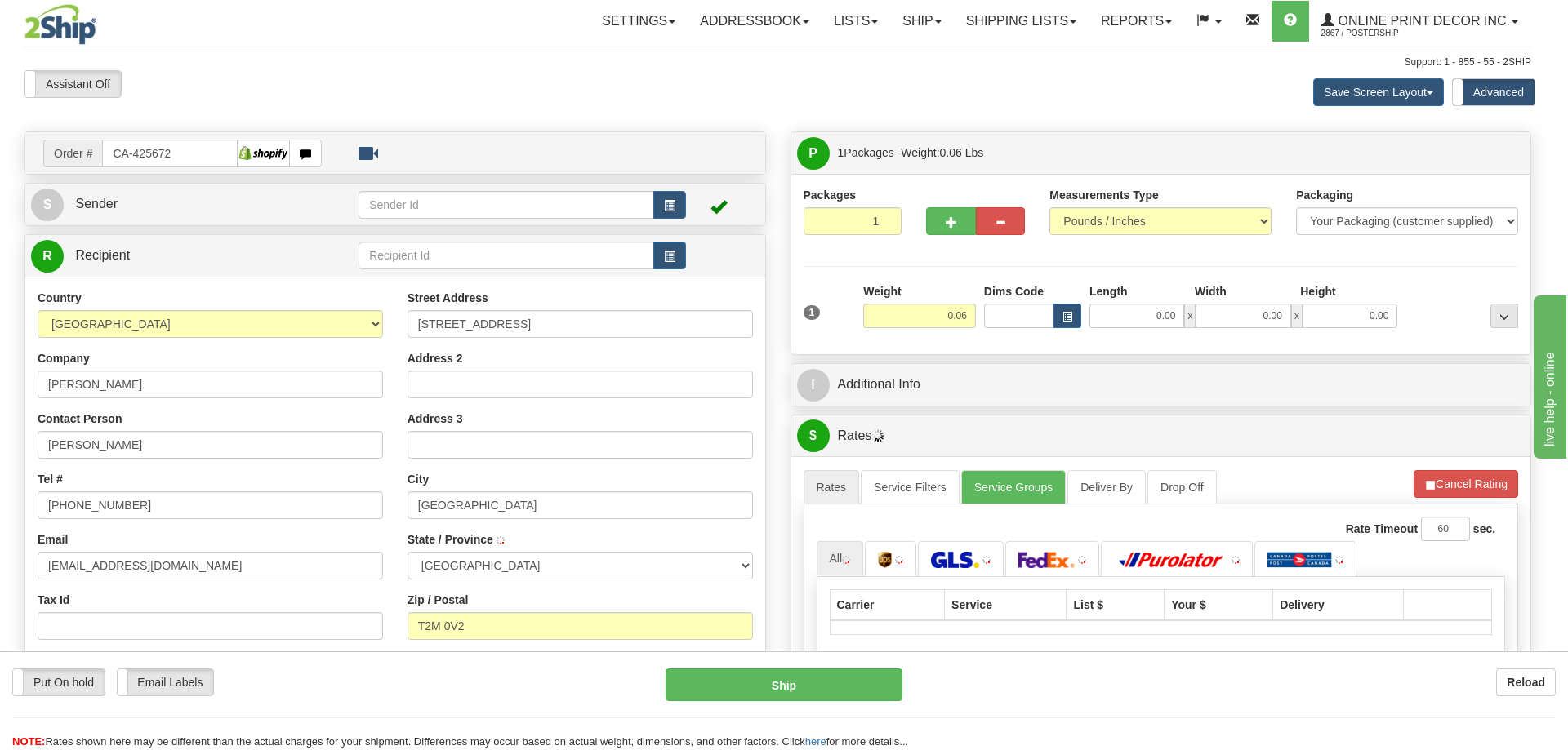
type input "CALGARY"
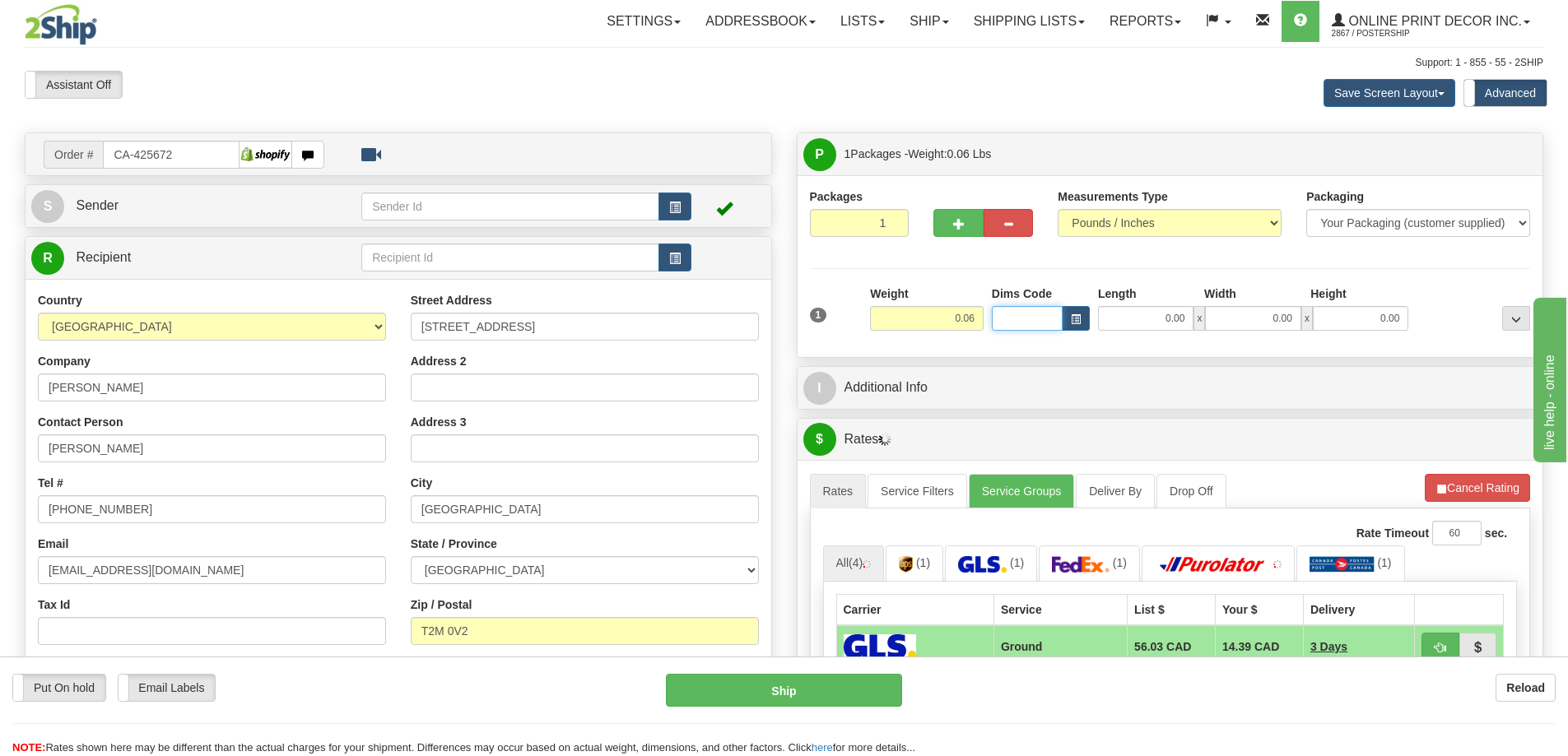
click at [1059, 314] on input "Dims Code" at bounding box center [1027, 318] width 70 height 25
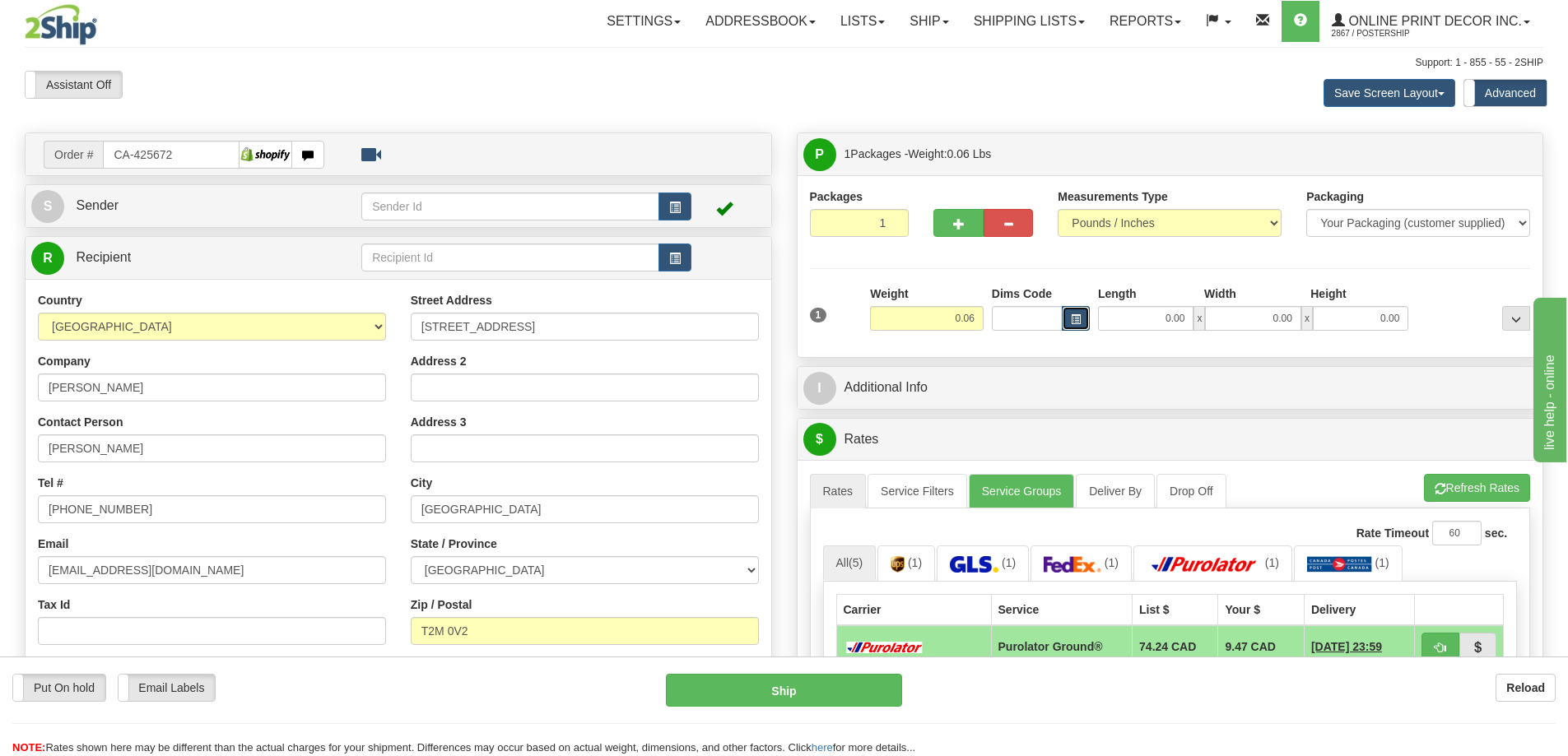
click at [1079, 315] on span "button" at bounding box center [1075, 320] width 9 height 9
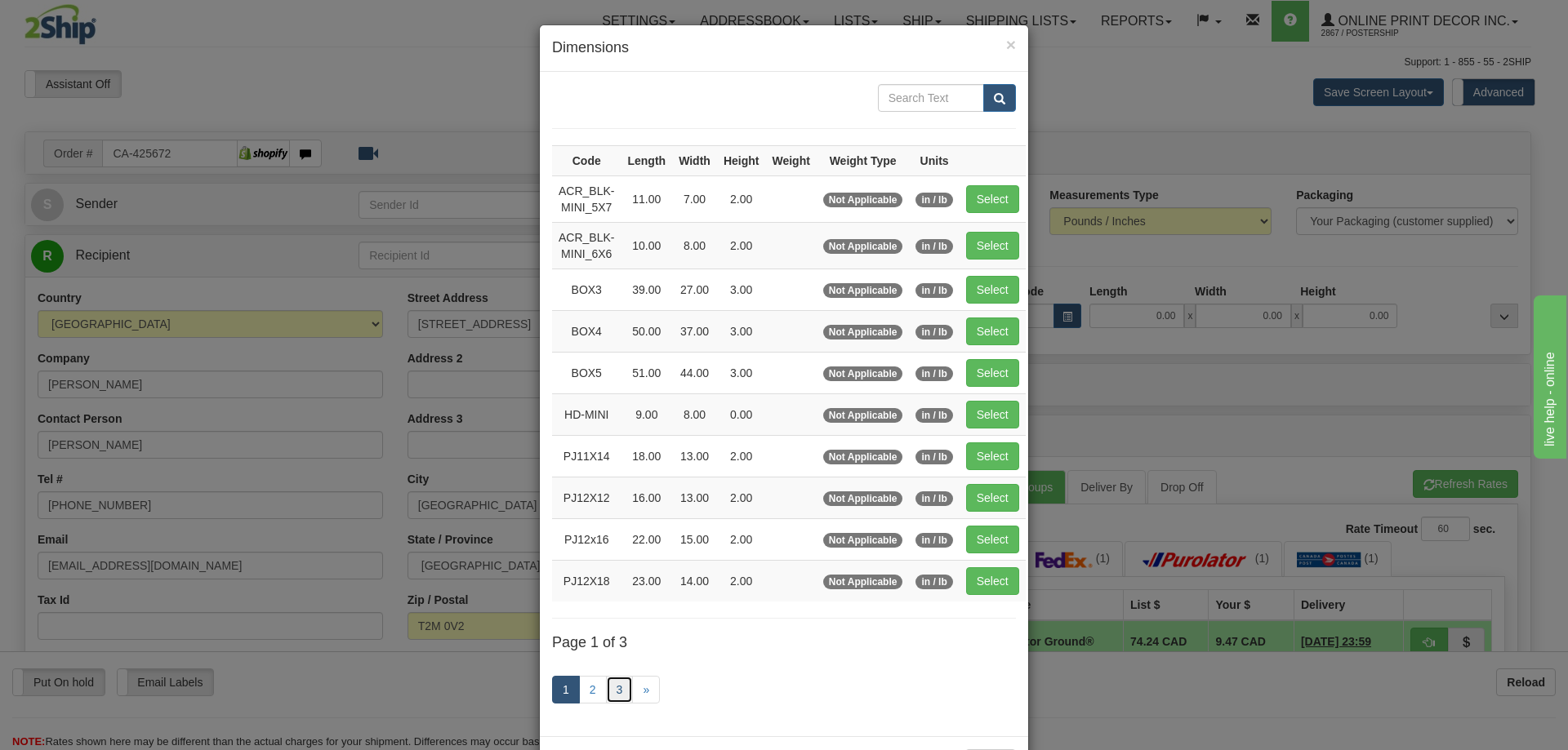
click at [616, 688] on link "3" at bounding box center [620, 689] width 28 height 28
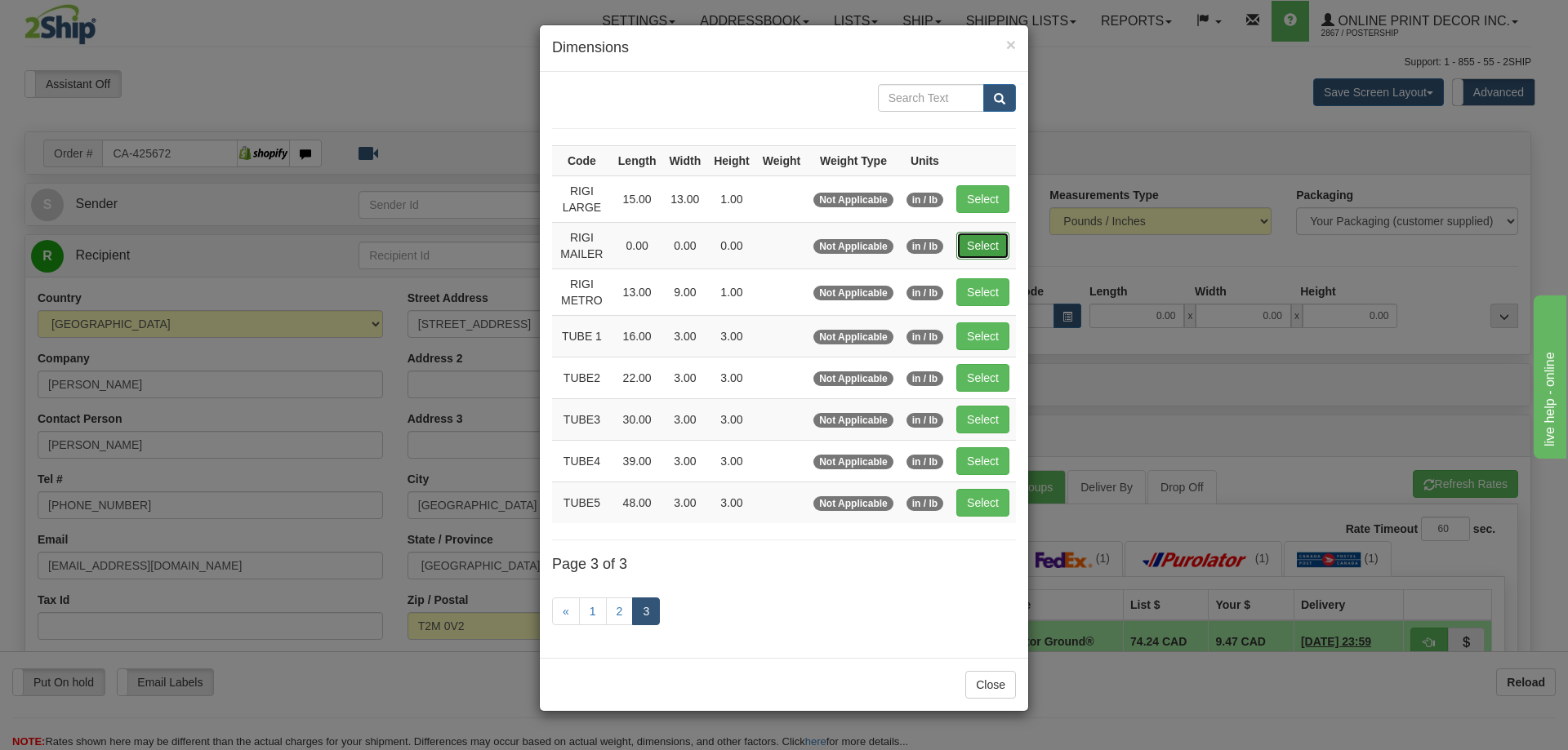
click at [975, 236] on button "Select" at bounding box center [983, 245] width 53 height 28
type input "RIGI MAILER"
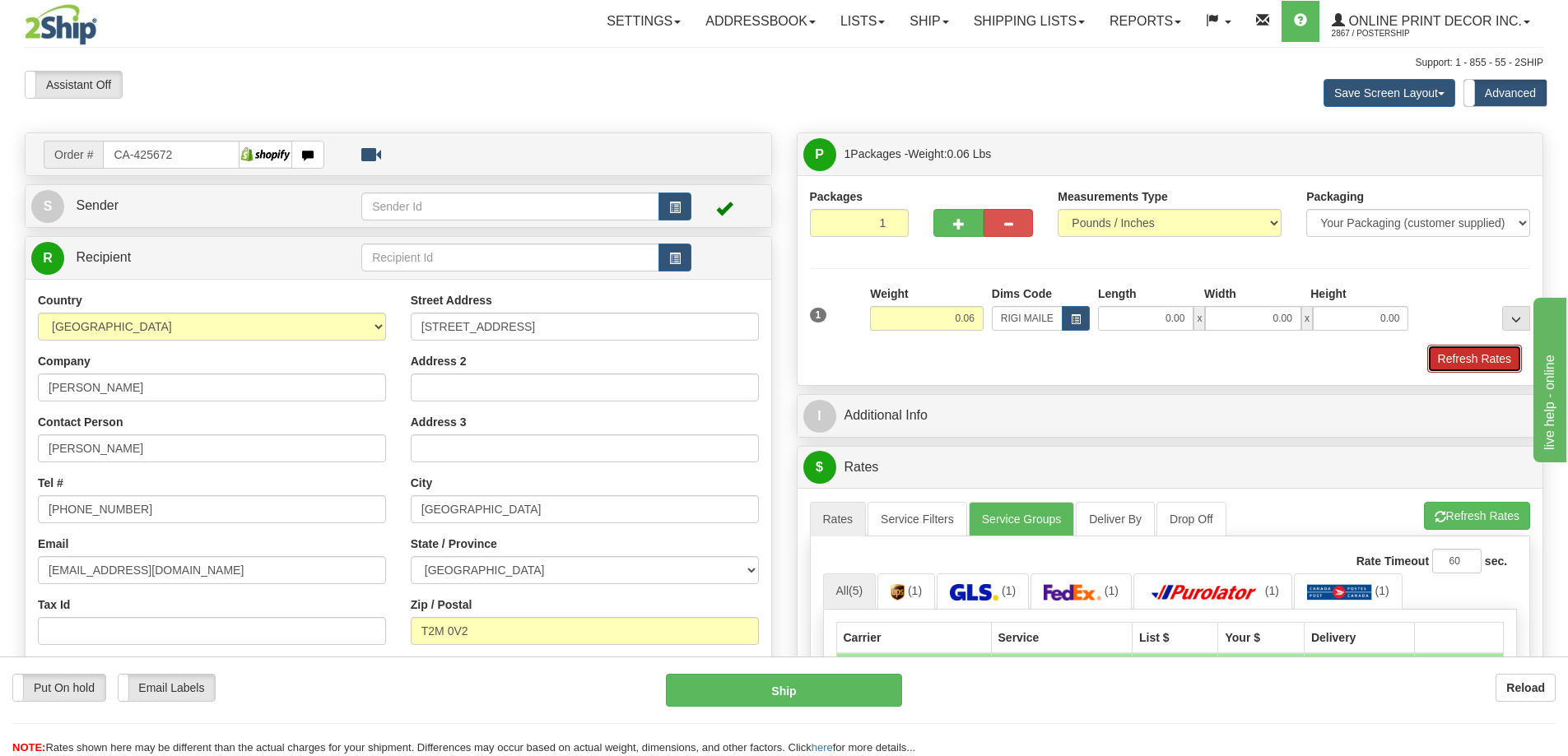
click at [1458, 360] on button "Refresh Rates" at bounding box center [1474, 358] width 95 height 28
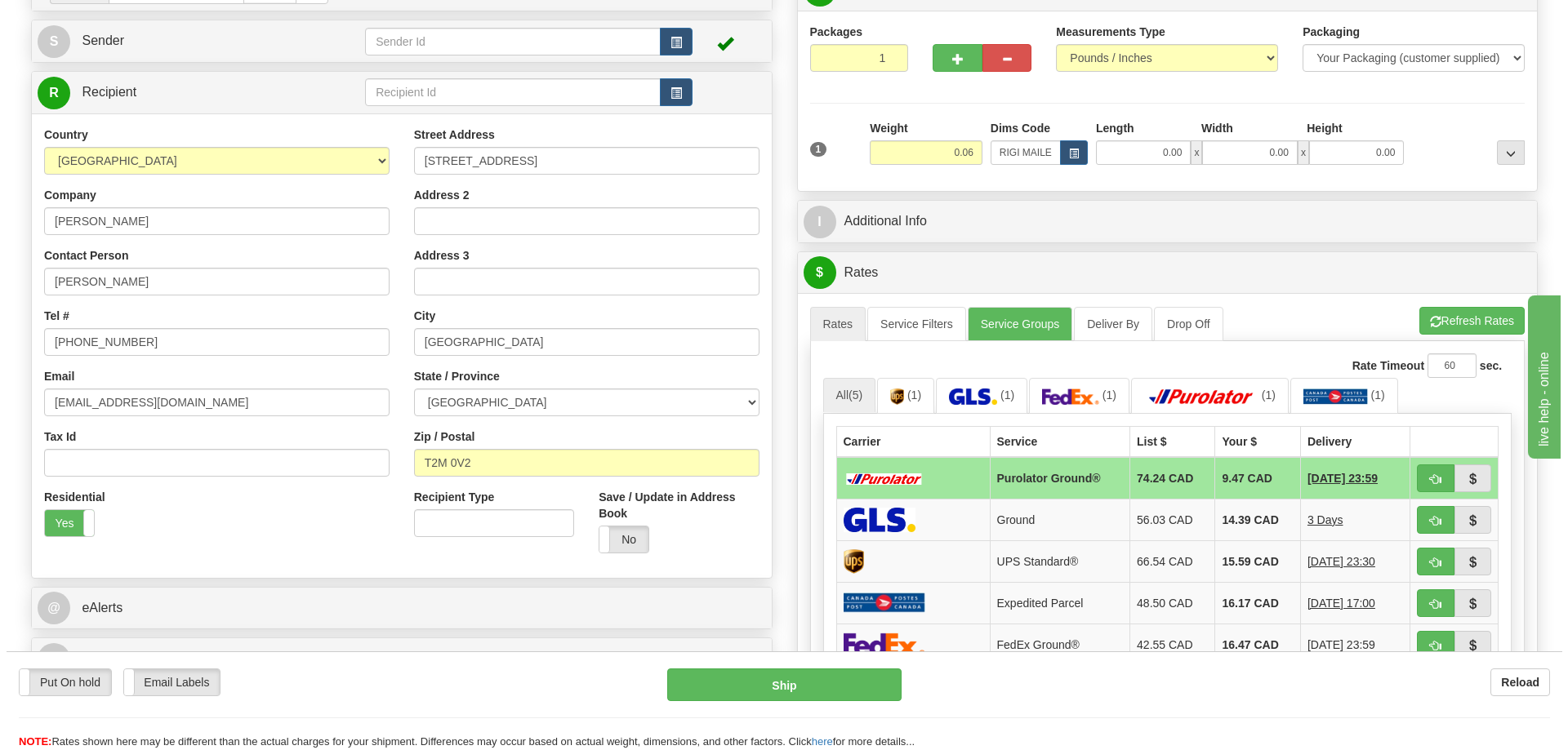
scroll to position [245, 0]
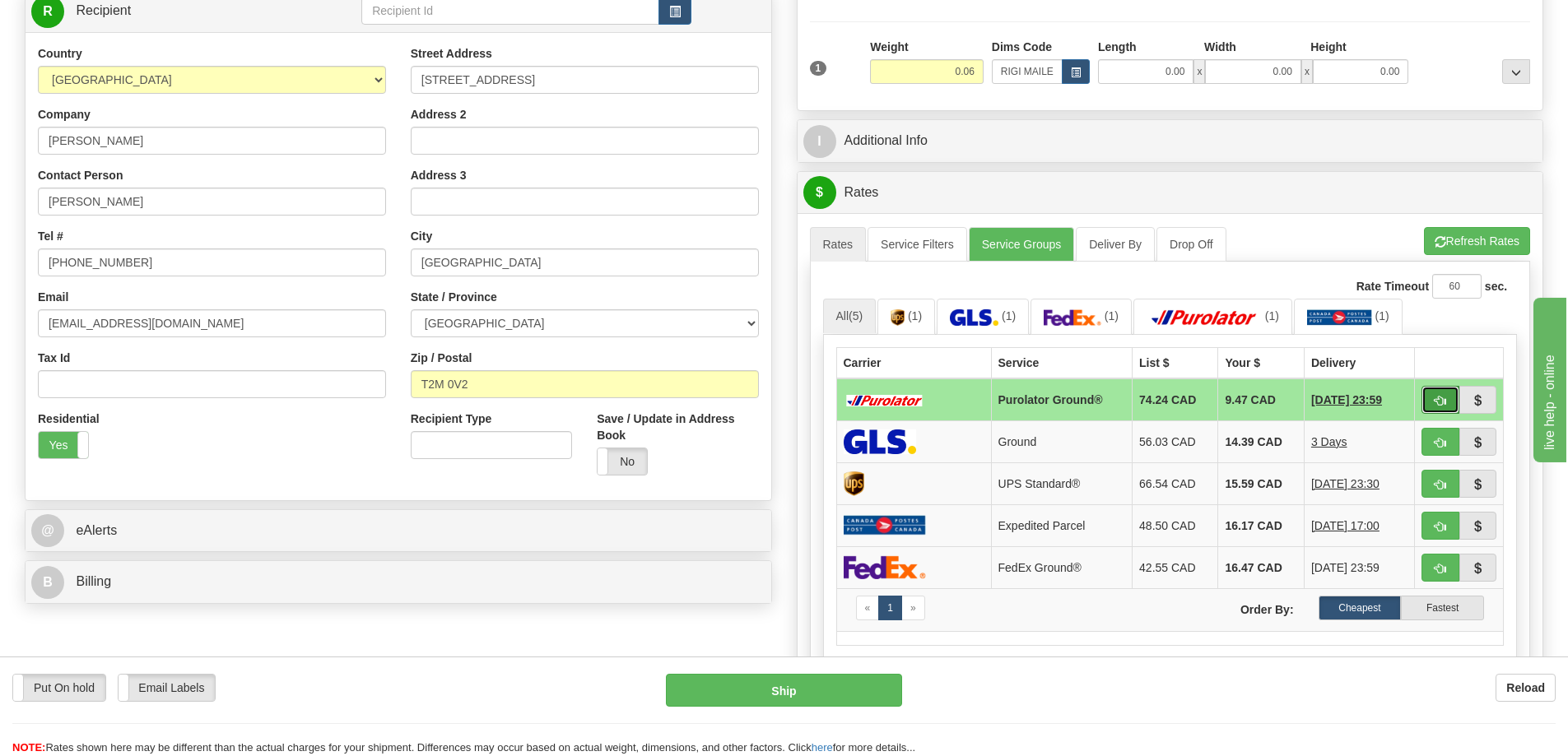
click at [1436, 396] on button "button" at bounding box center [1440, 399] width 38 height 28
type input "260"
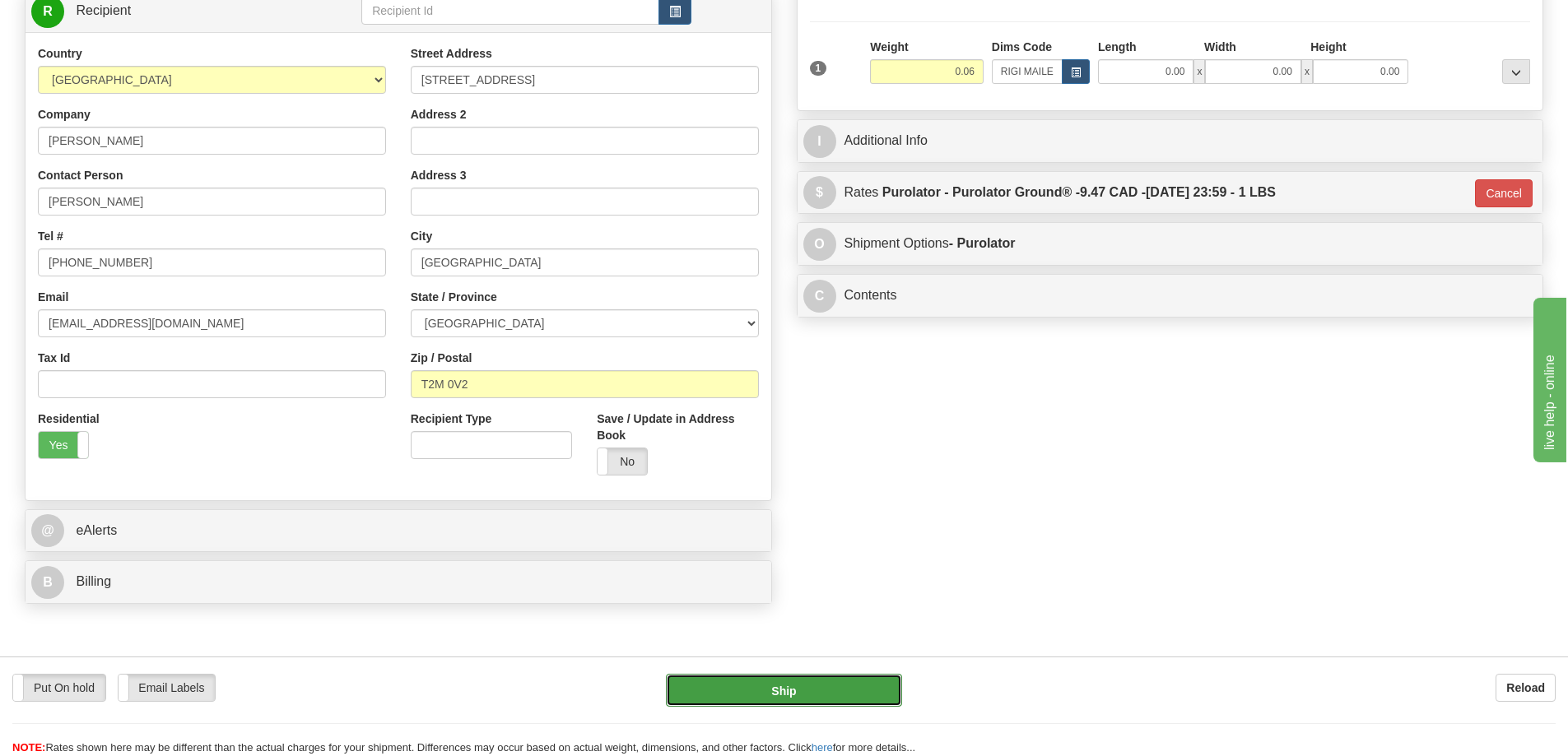
click at [833, 680] on button "Ship" at bounding box center [784, 690] width 236 height 33
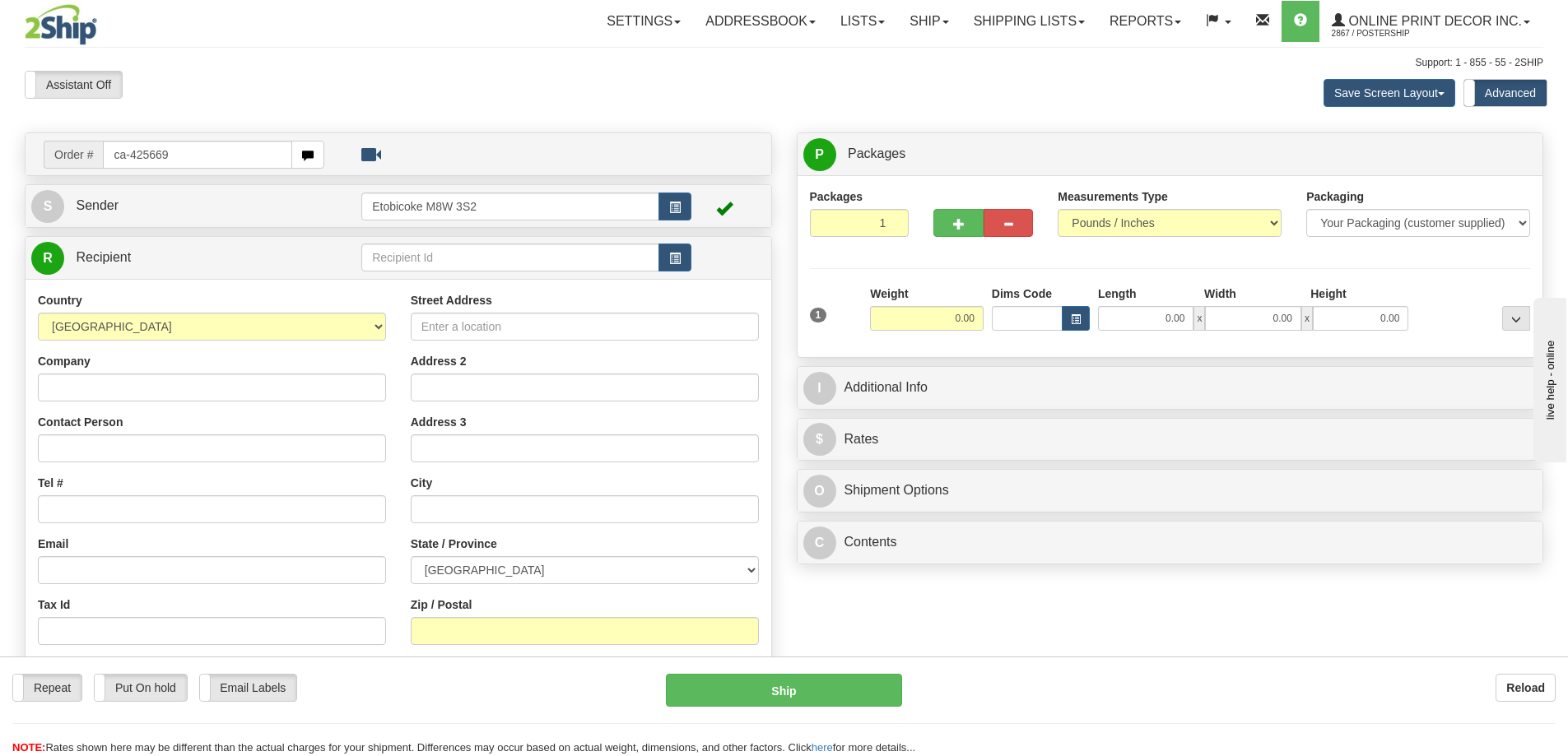
type input "ca-425669"
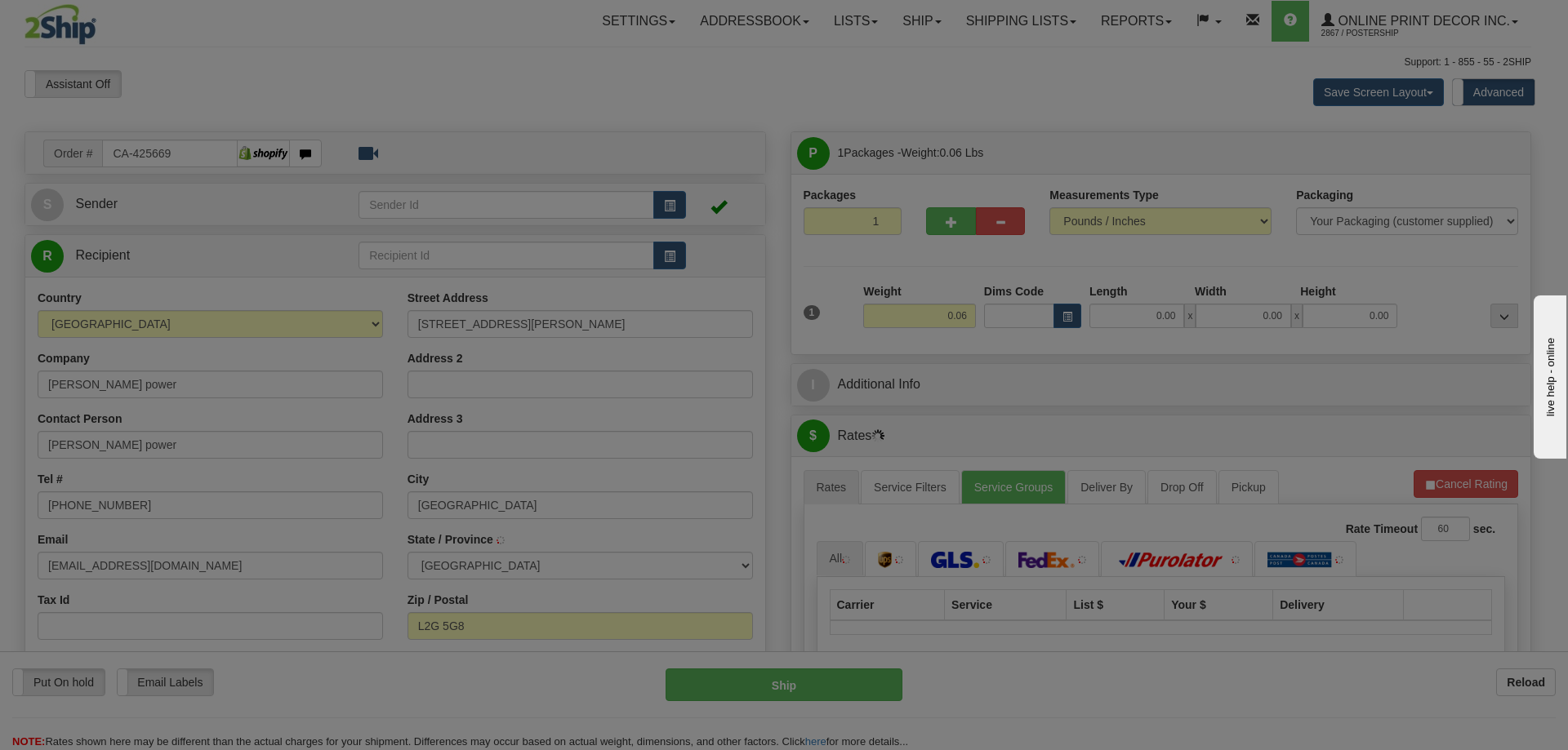
type input "NIAGARA FALLS"
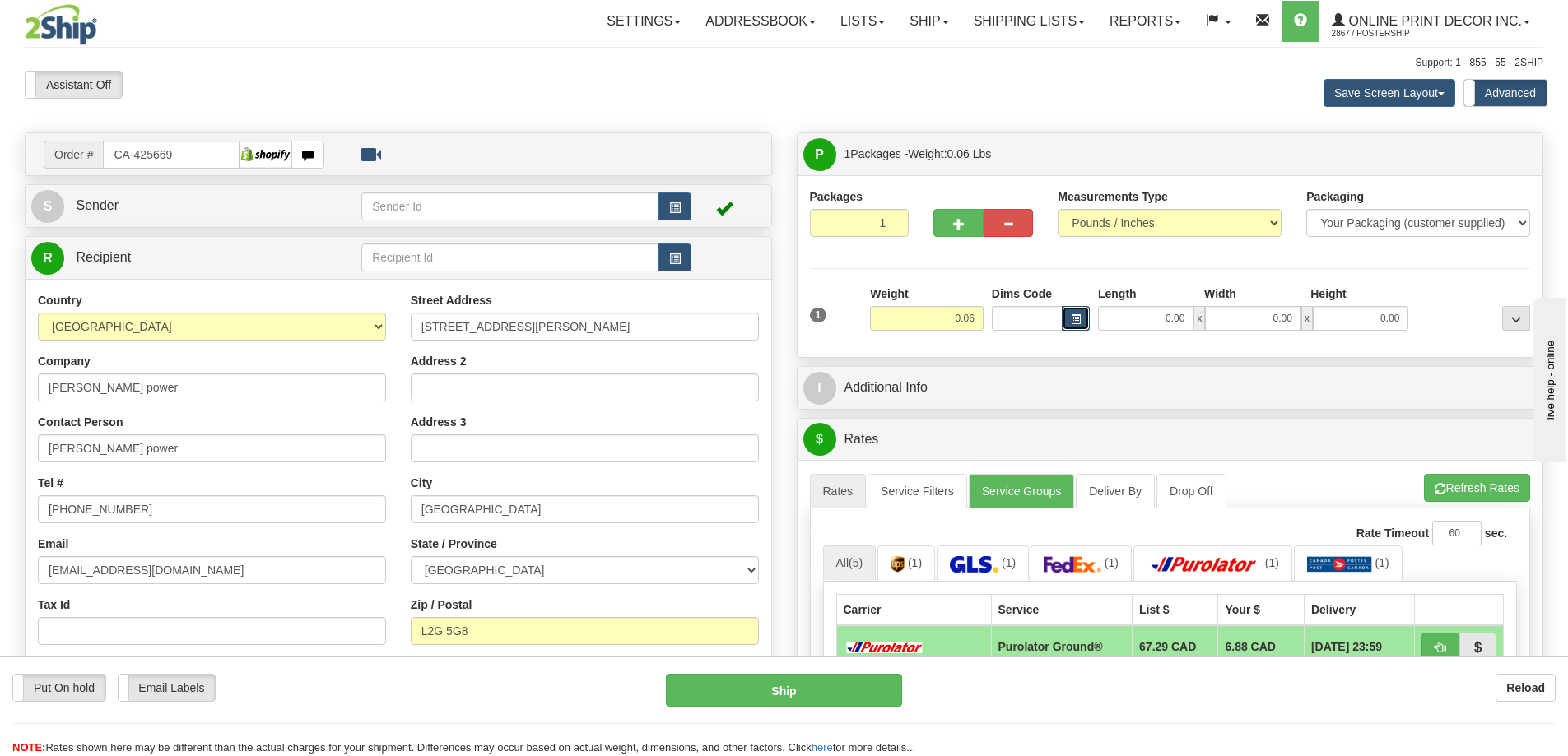
click at [1079, 312] on button "button" at bounding box center [1076, 318] width 28 height 25
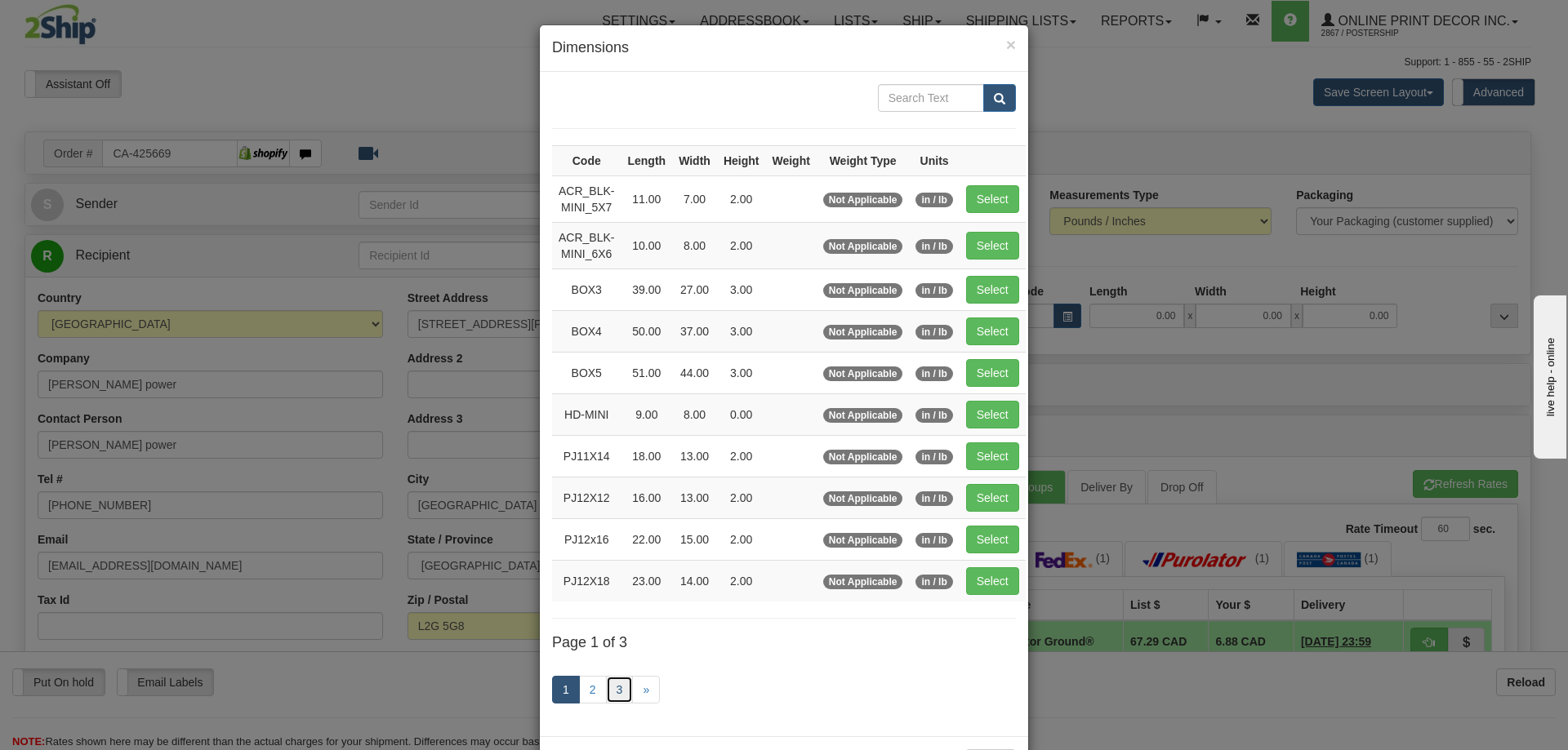
click at [614, 686] on link "3" at bounding box center [620, 689] width 28 height 28
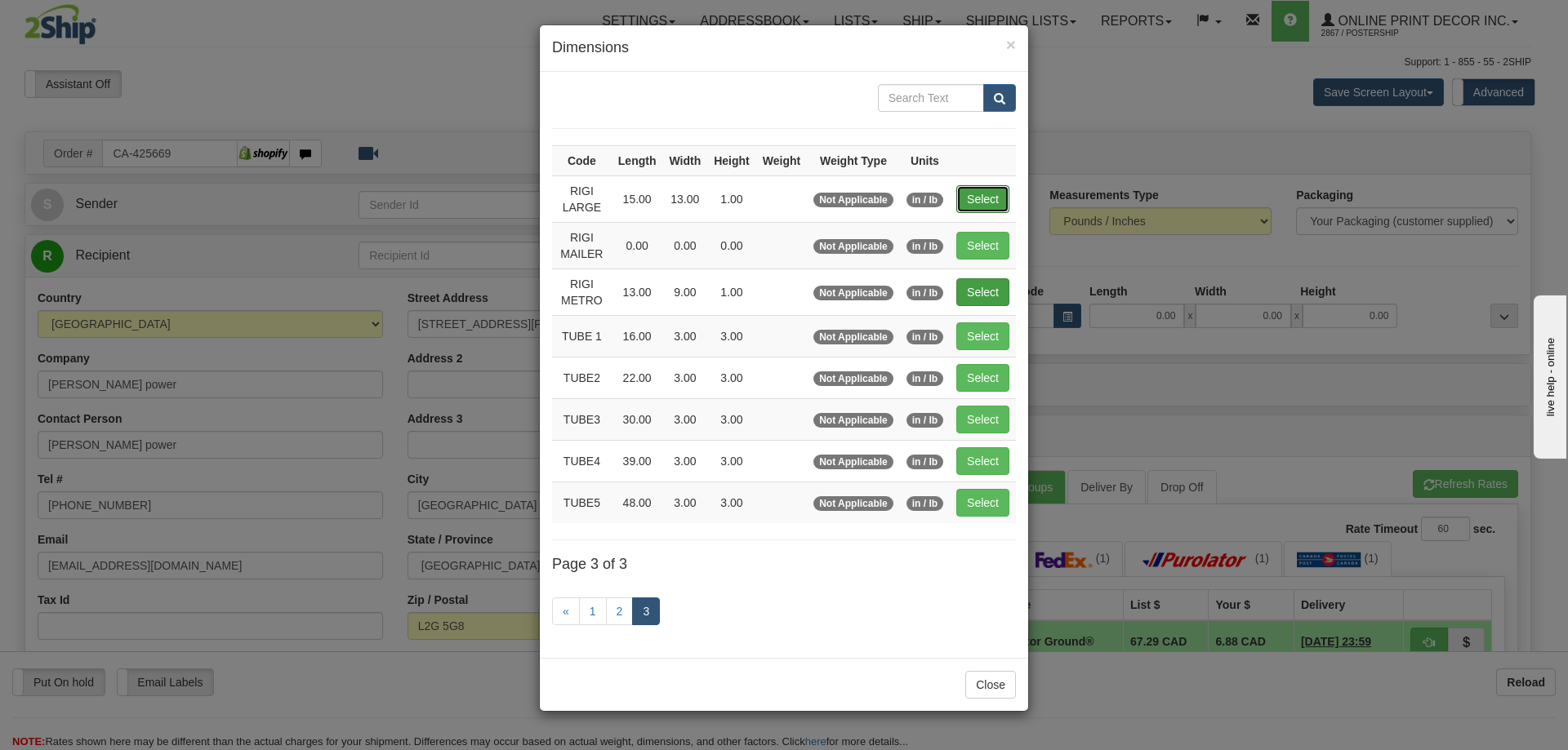
drag, startPoint x: 976, startPoint y: 199, endPoint x: 987, endPoint y: 205, distance: 12.5
click at [977, 199] on button "Select" at bounding box center [983, 199] width 53 height 28
type input "RIGI LARGE"
type input "15.00"
type input "13.00"
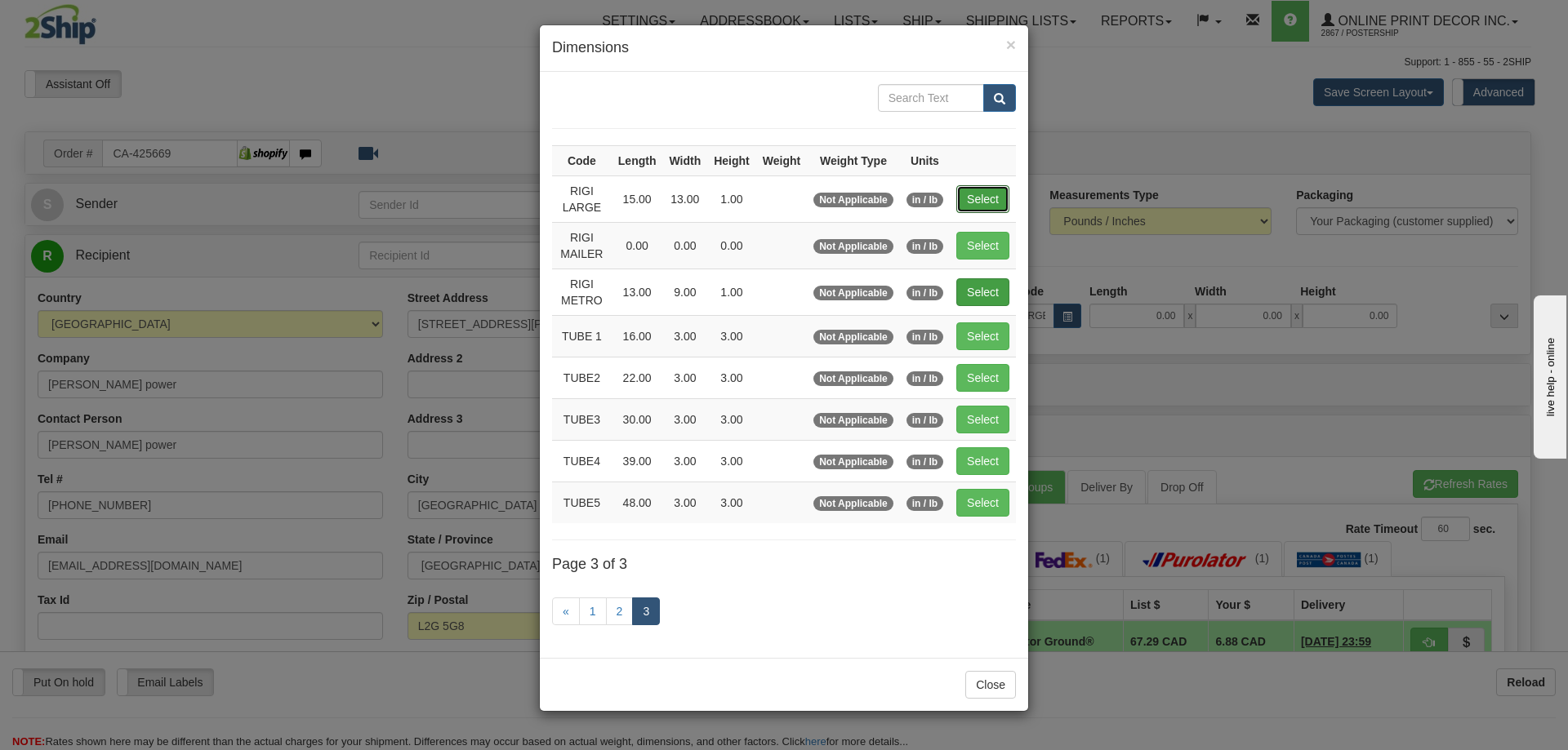
type input "1.00"
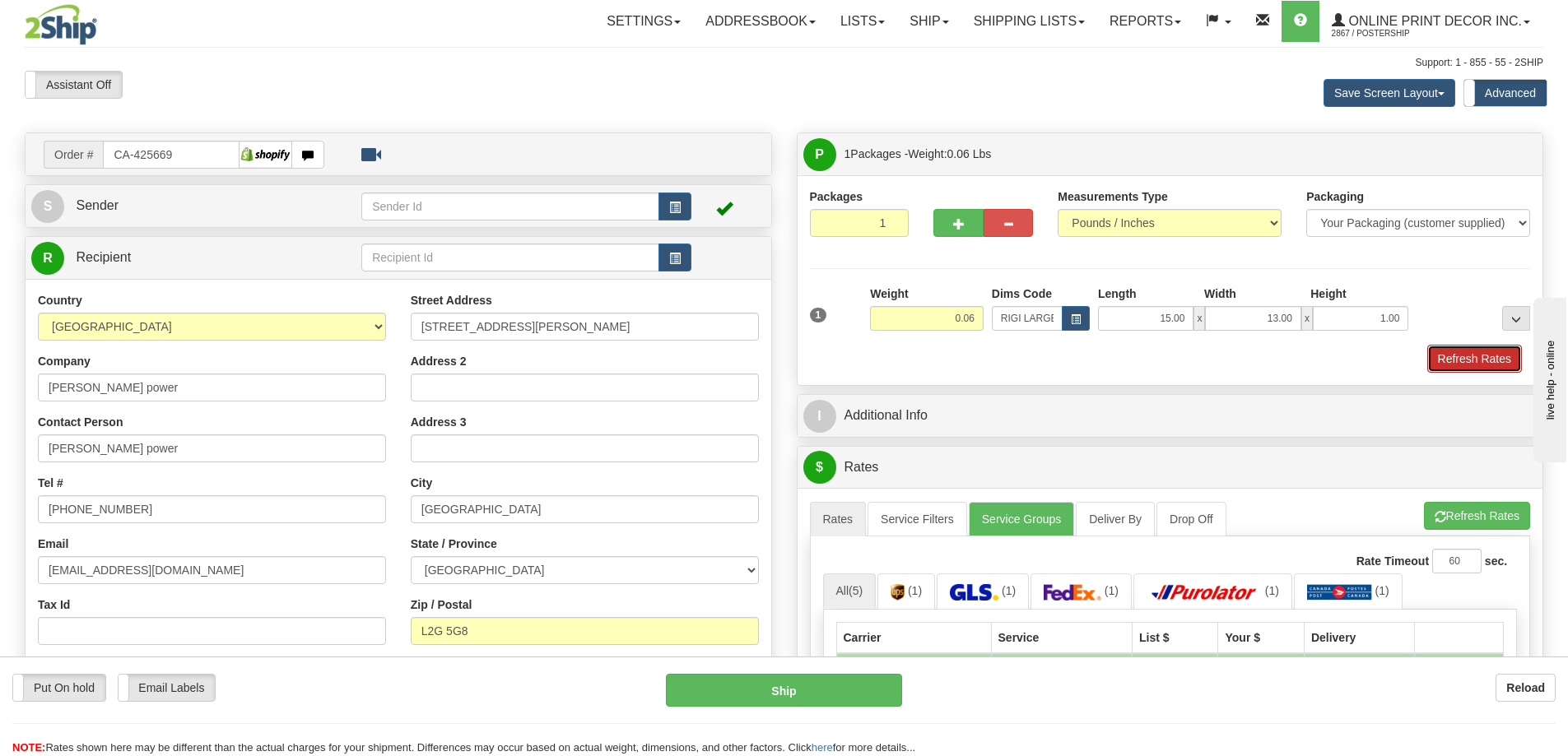
click at [1478, 361] on button "Refresh Rates" at bounding box center [1474, 358] width 95 height 28
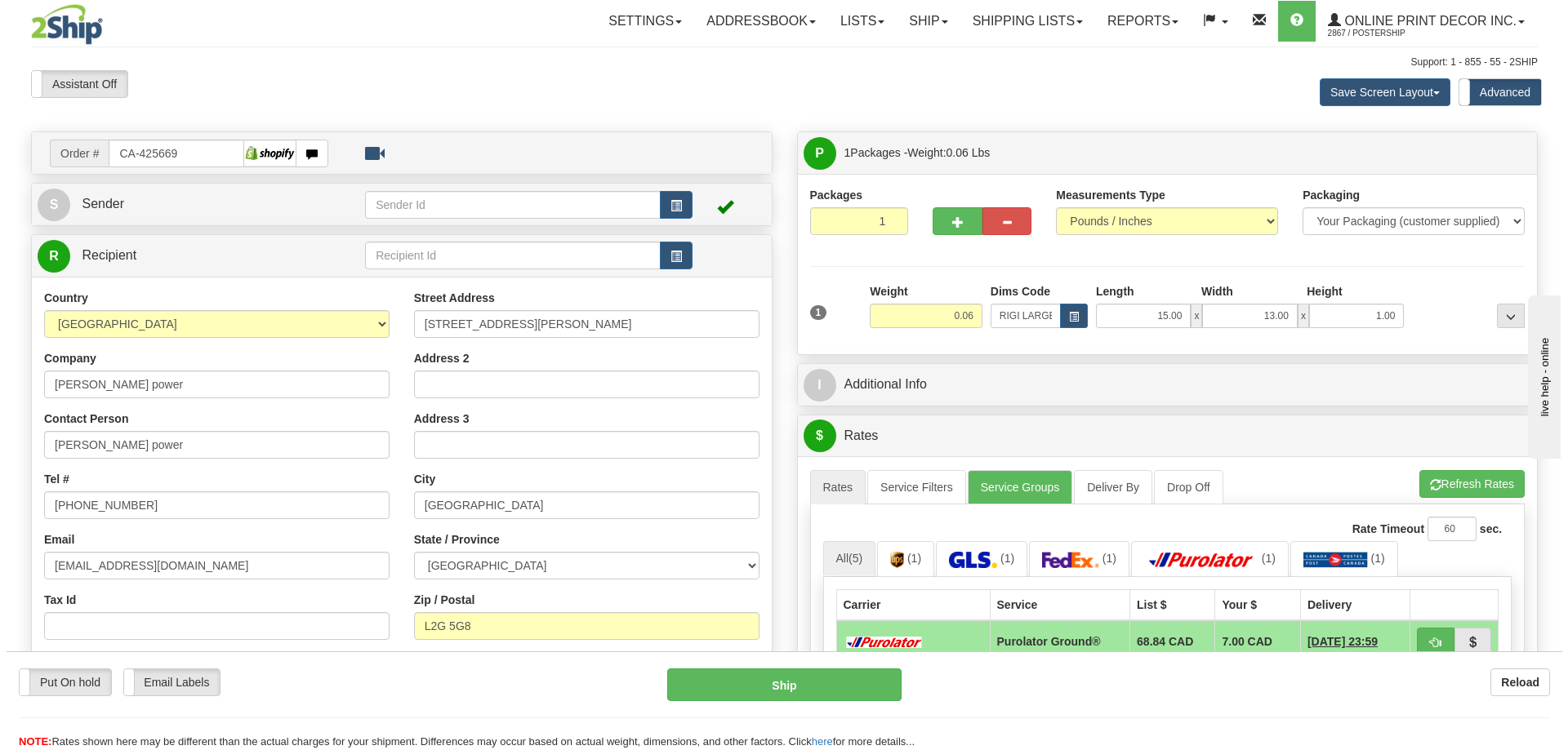
scroll to position [245, 0]
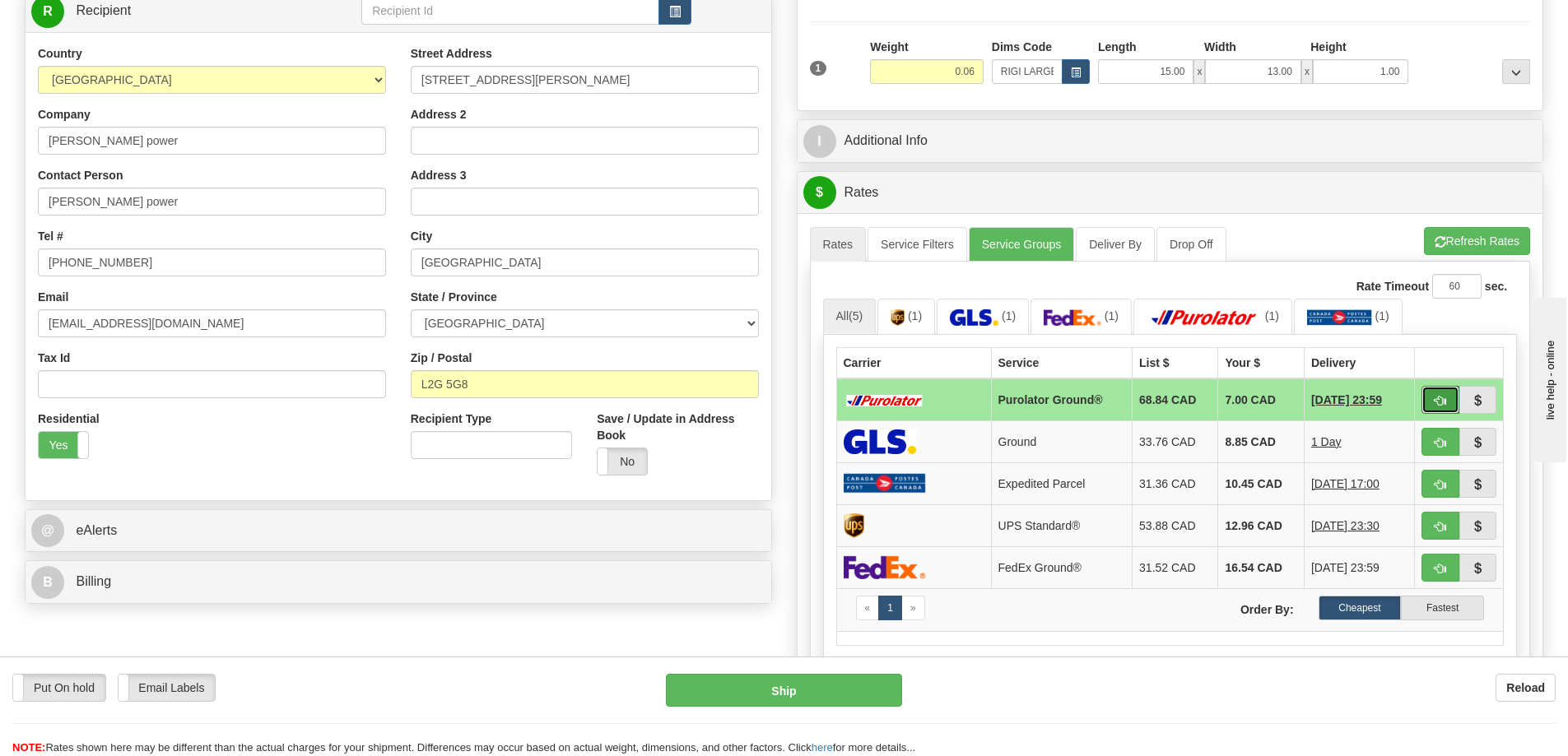
click at [1443, 403] on span "button" at bounding box center [1440, 401] width 11 height 10
type input "260"
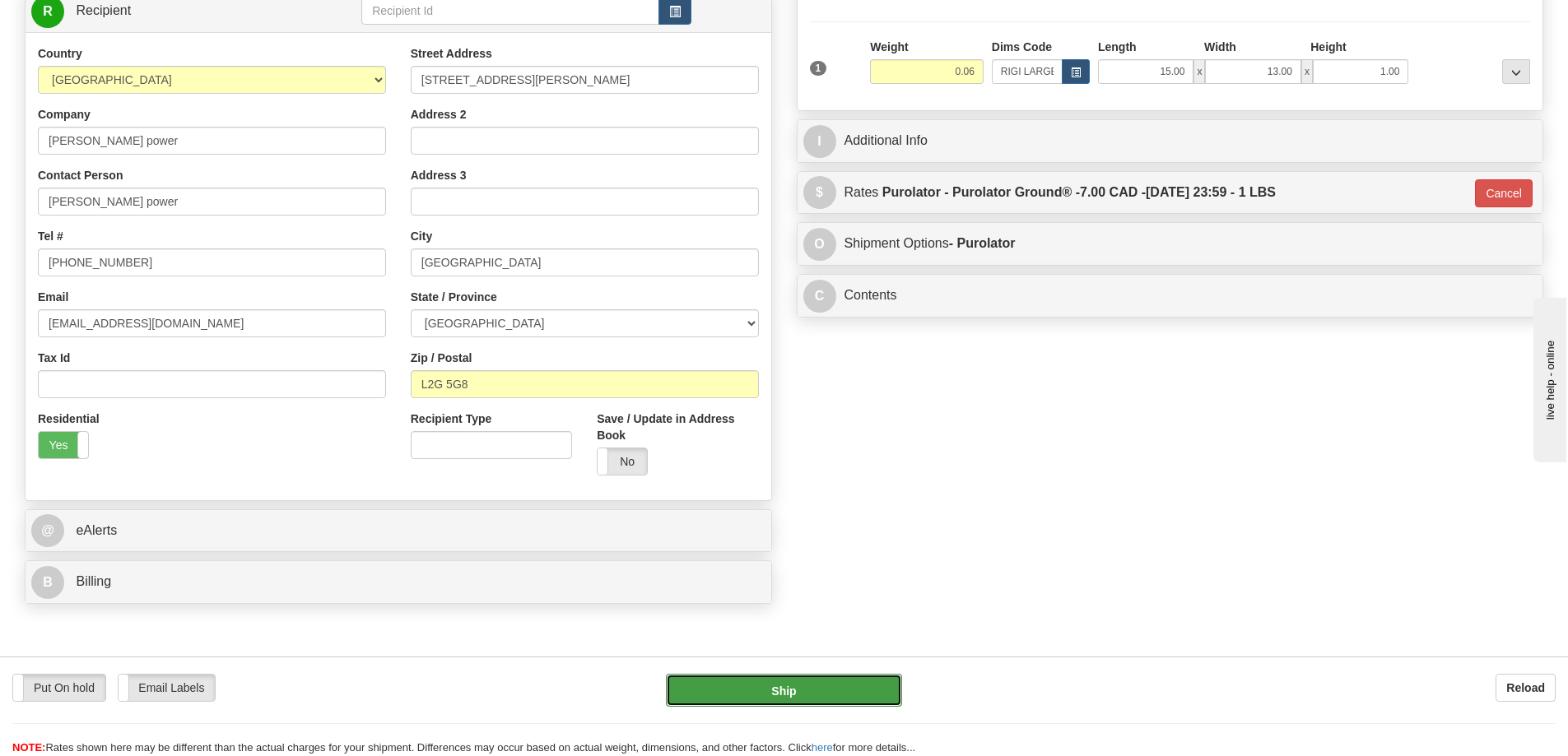
click at [769, 680] on button "Ship" at bounding box center [784, 690] width 236 height 33
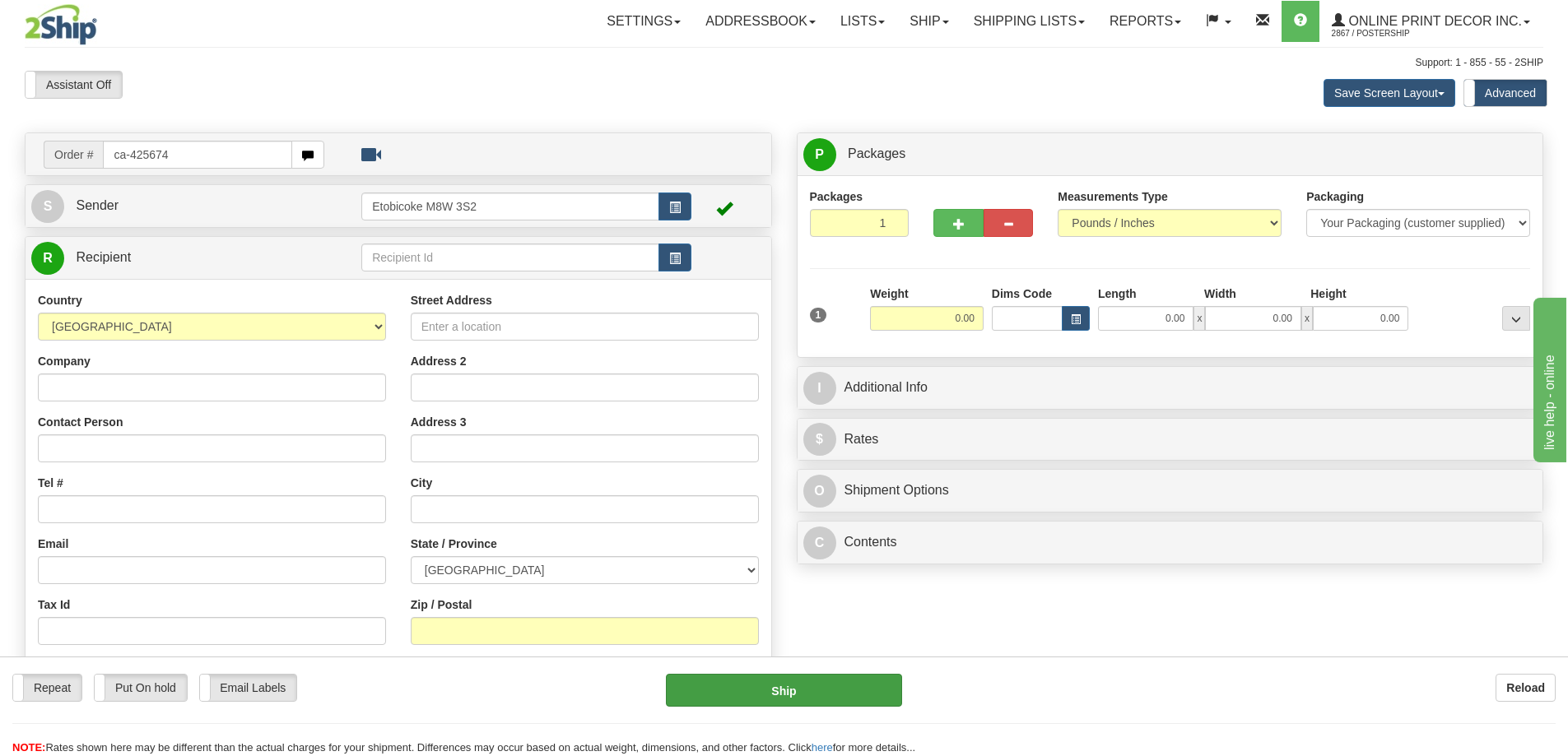
type input "ca-425674"
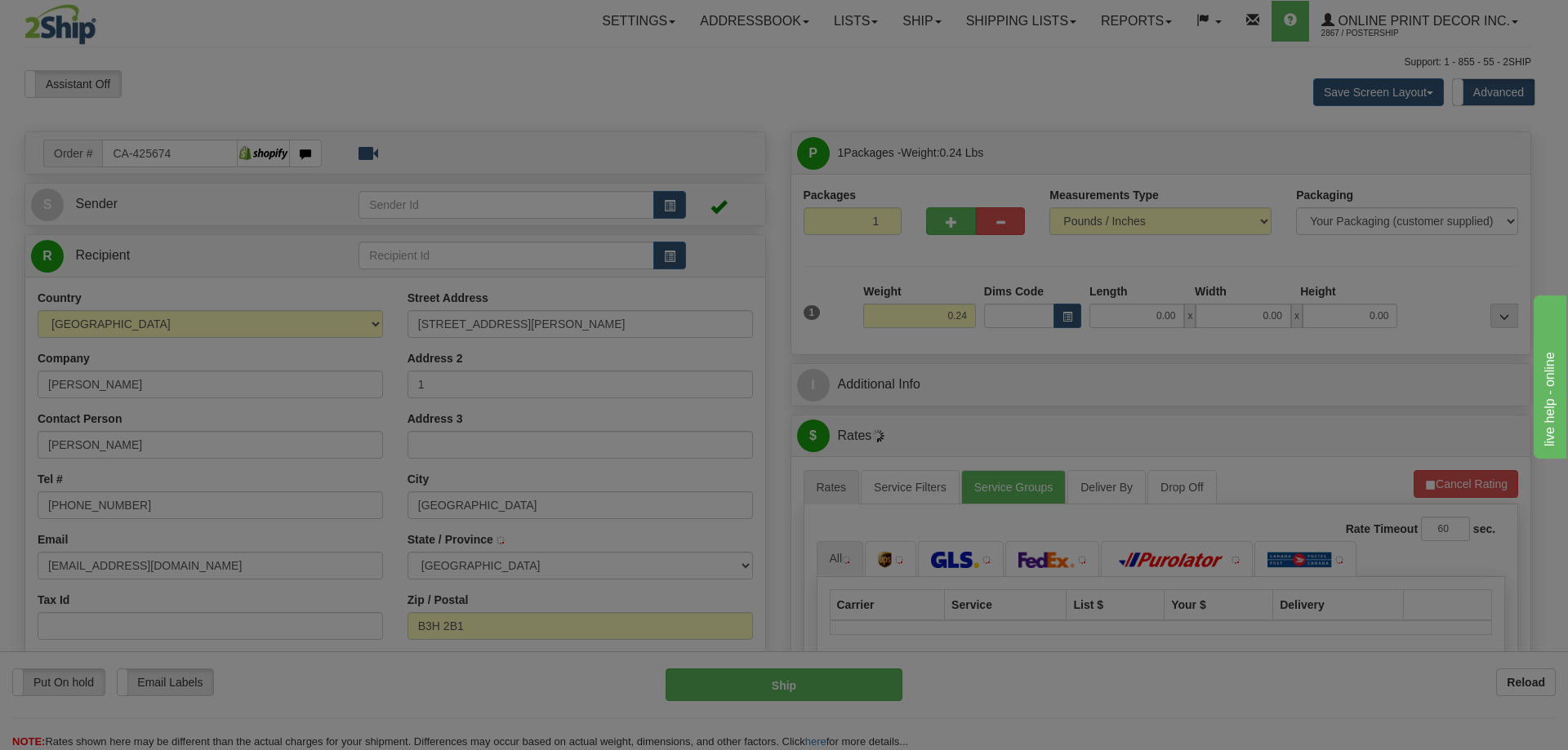
type input "[GEOGRAPHIC_DATA]"
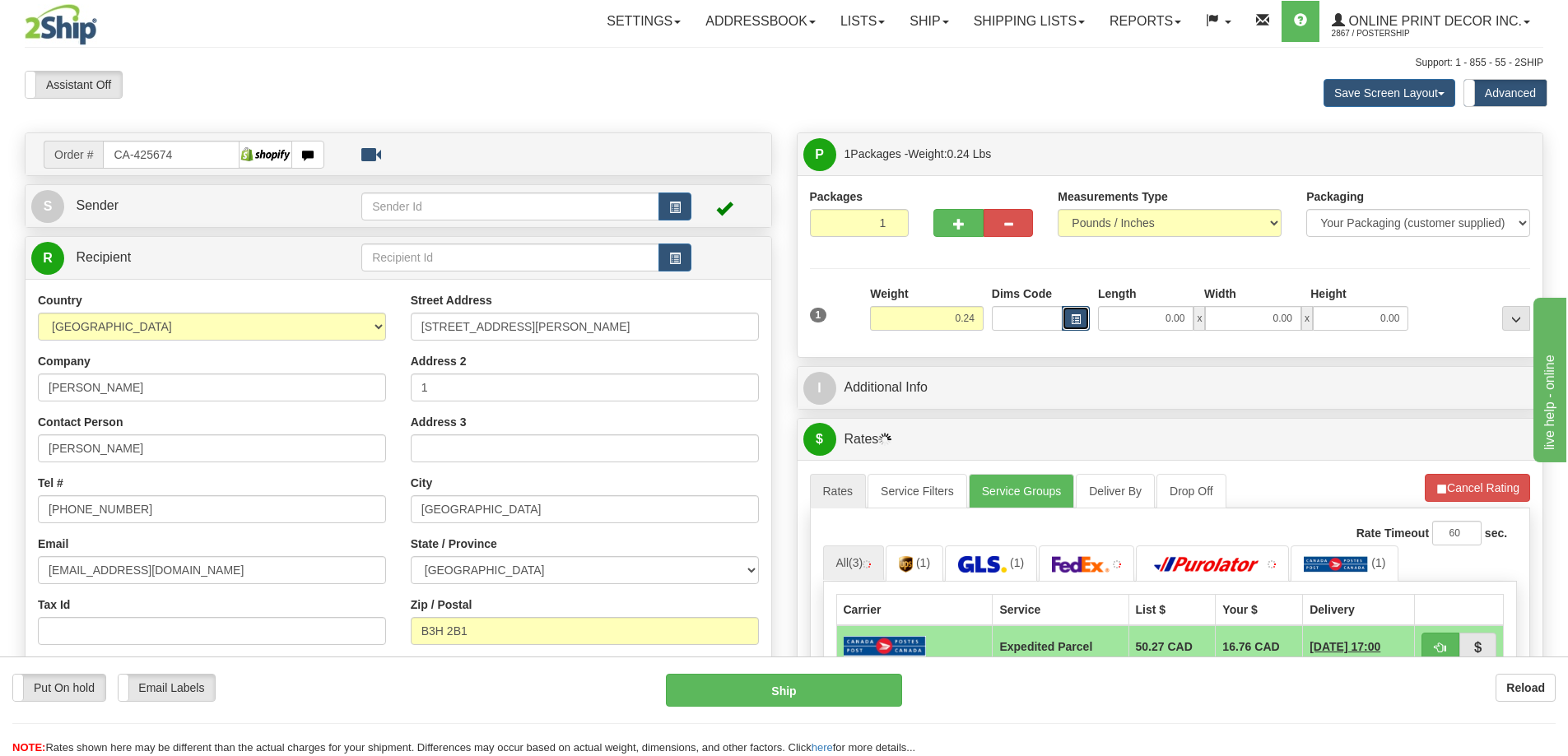
click at [1078, 312] on button "button" at bounding box center [1076, 318] width 28 height 25
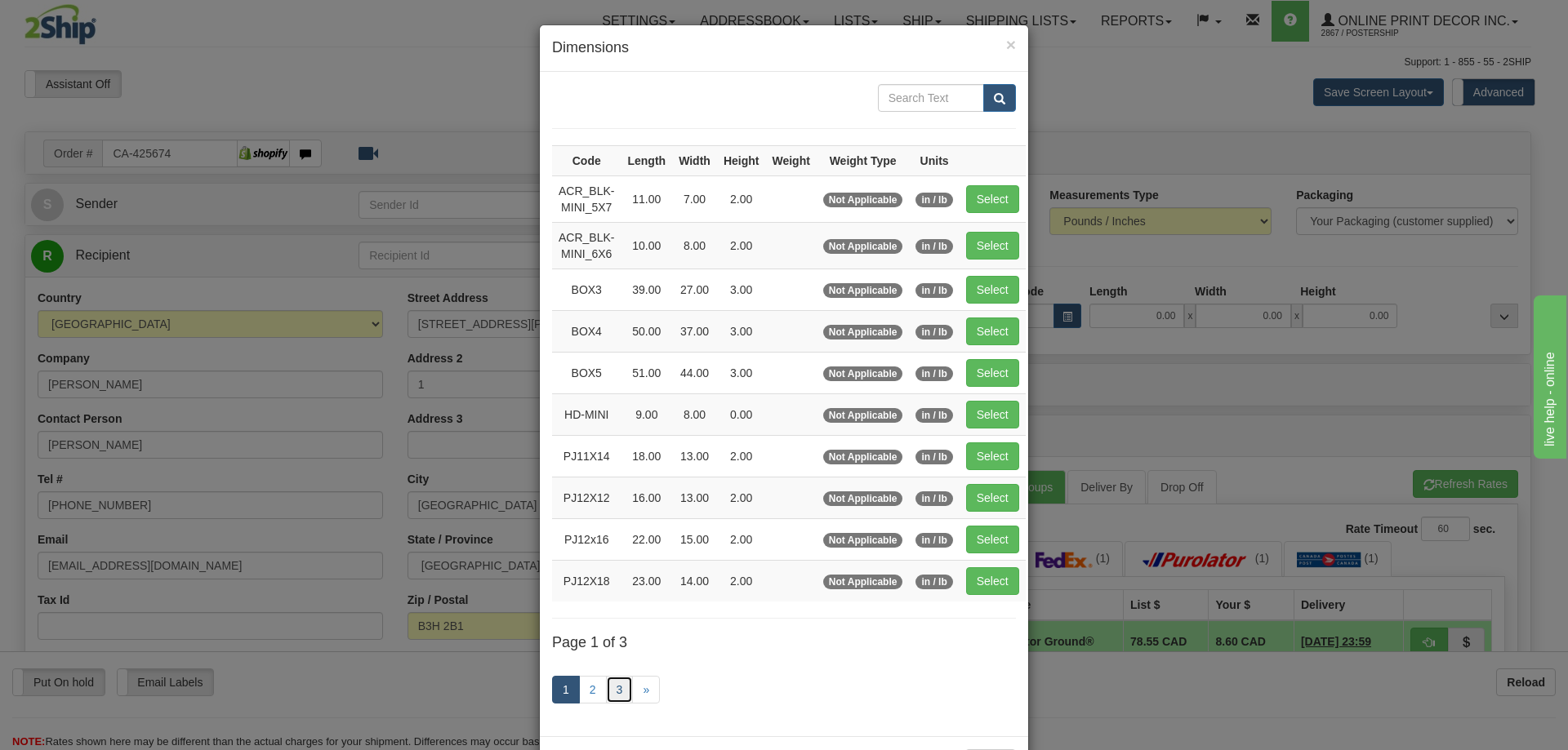
click at [610, 689] on link "3" at bounding box center [620, 689] width 28 height 28
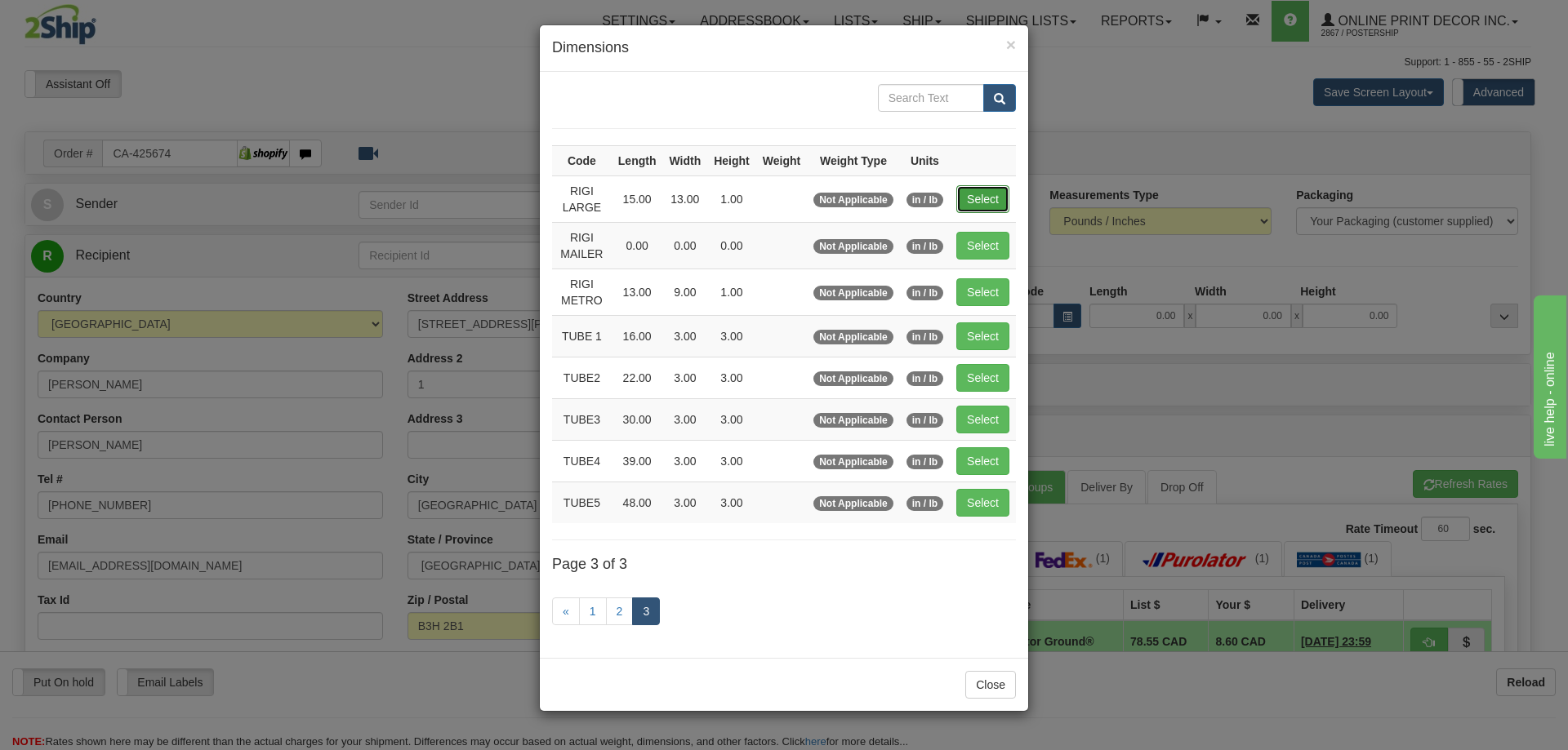
click at [976, 193] on button "Select" at bounding box center [983, 199] width 53 height 28
type input "RIGI LARGE"
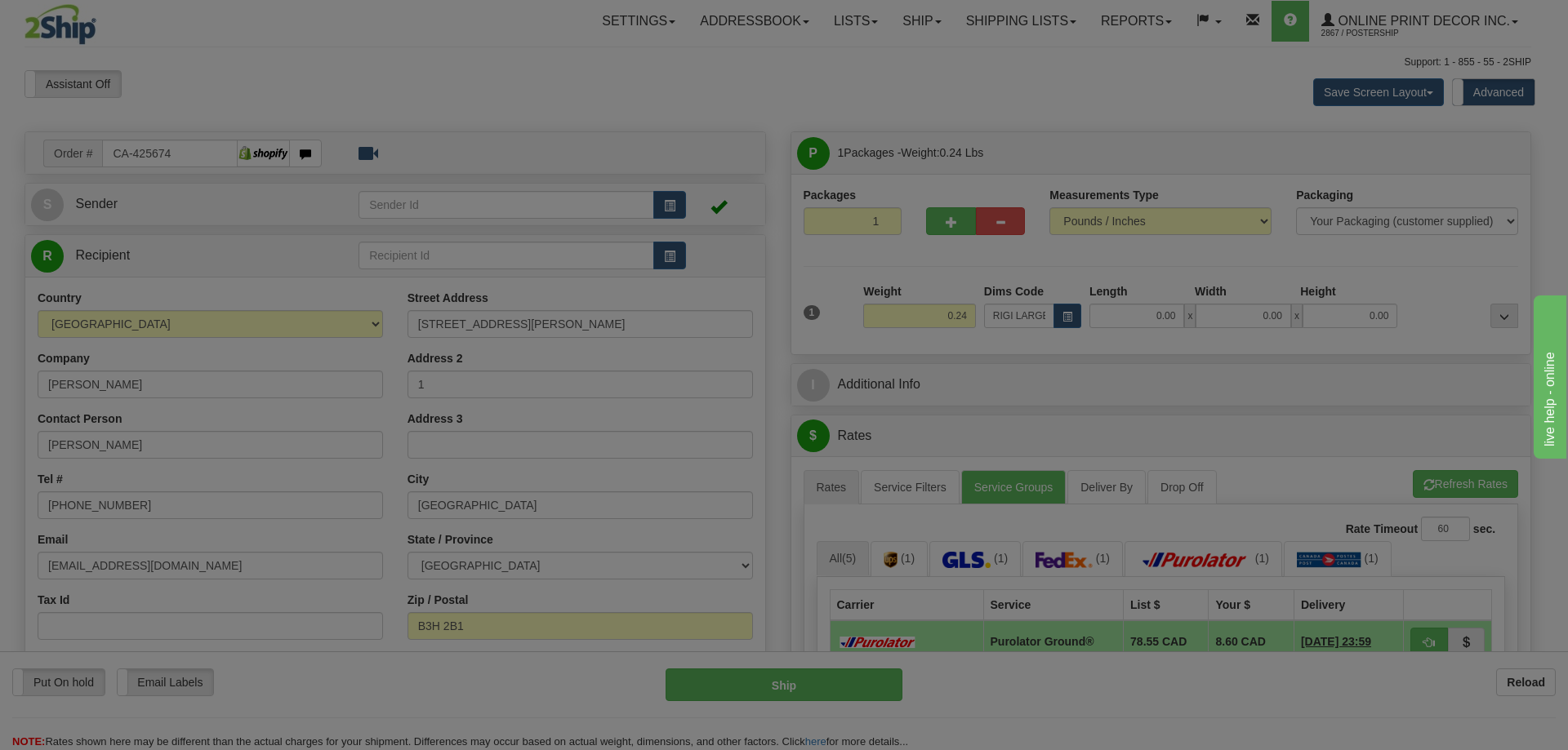
type input "15.00"
type input "13.00"
type input "1.00"
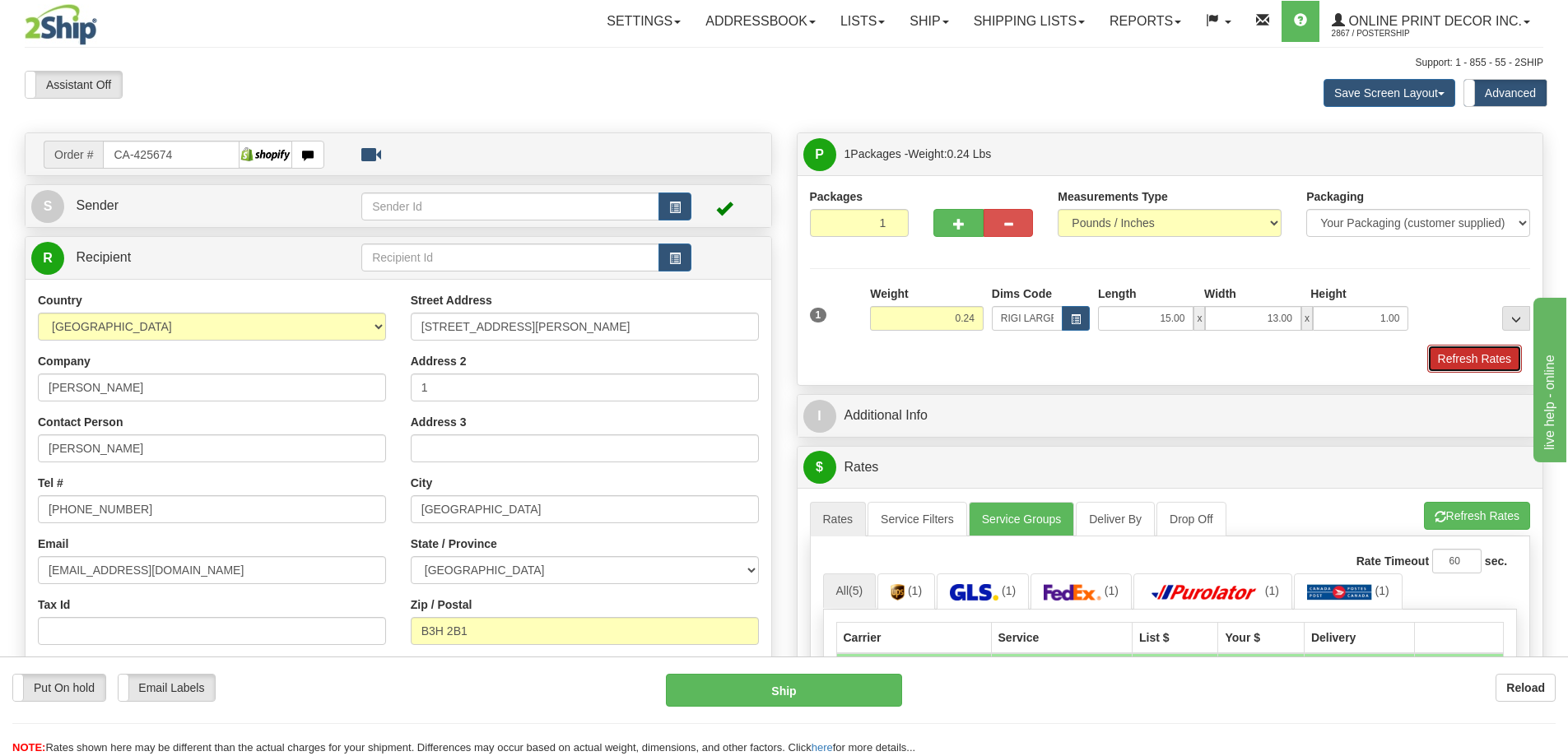
click at [1499, 369] on button "Refresh Rates" at bounding box center [1474, 358] width 95 height 28
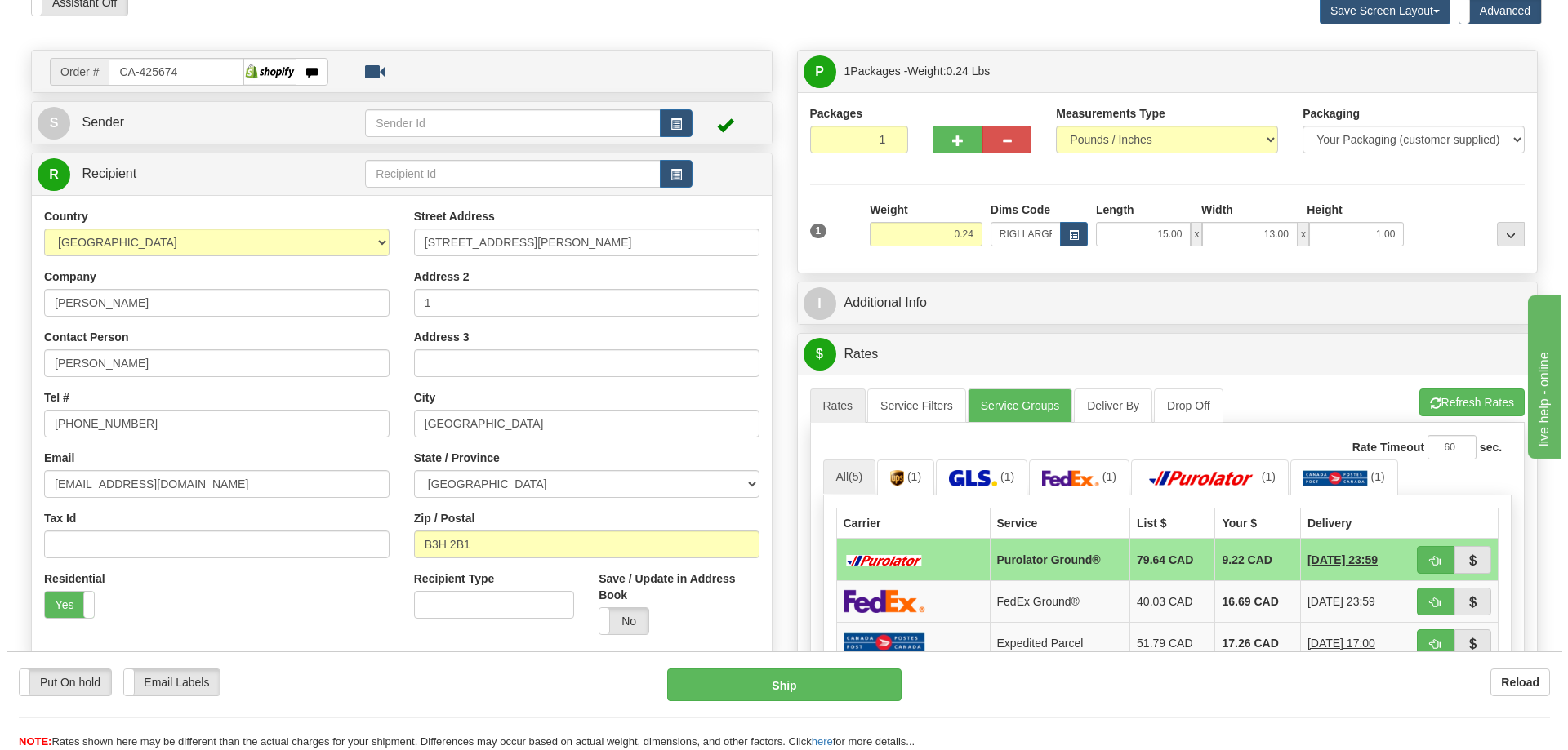
scroll to position [164, 0]
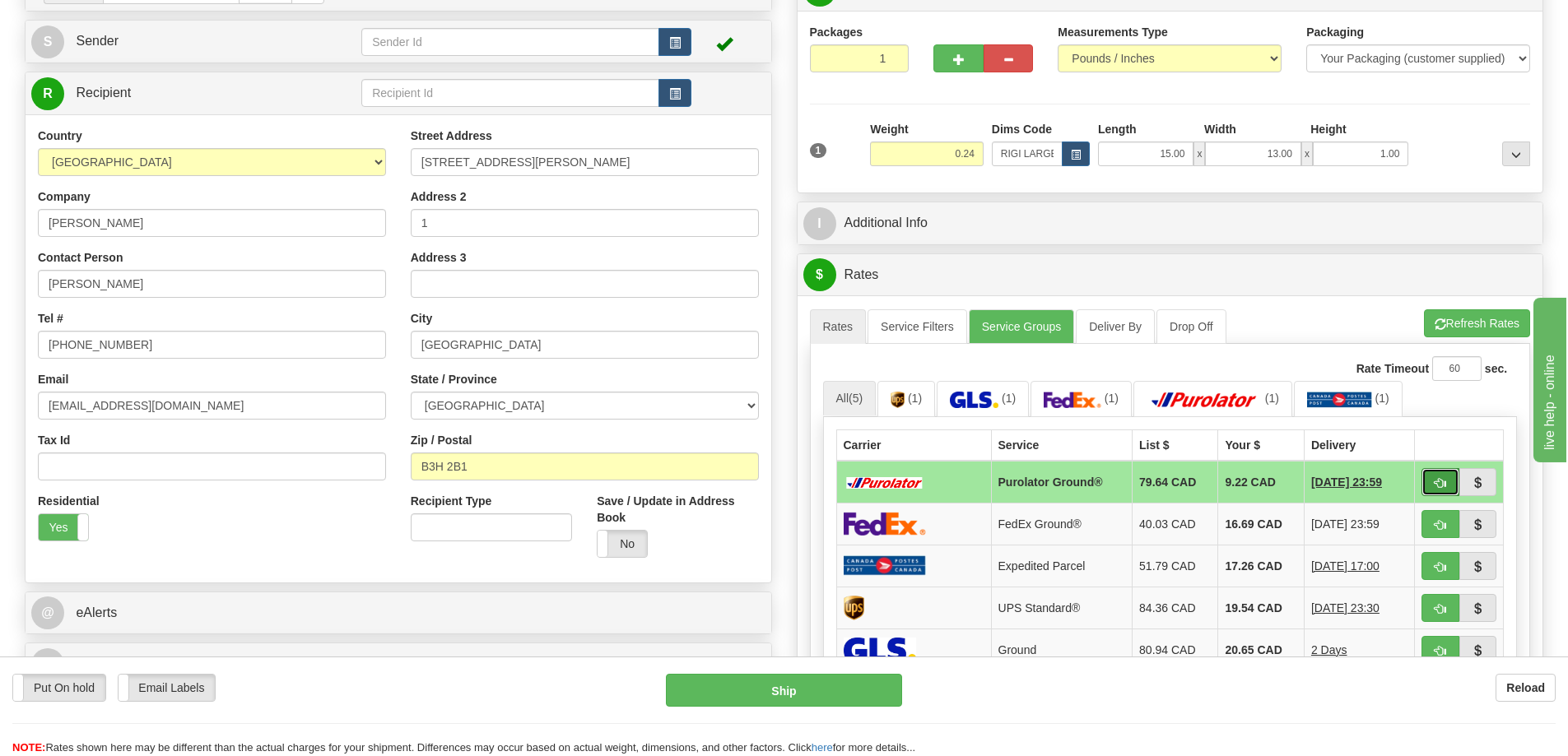
click at [1442, 484] on span "button" at bounding box center [1440, 484] width 11 height 10
type input "260"
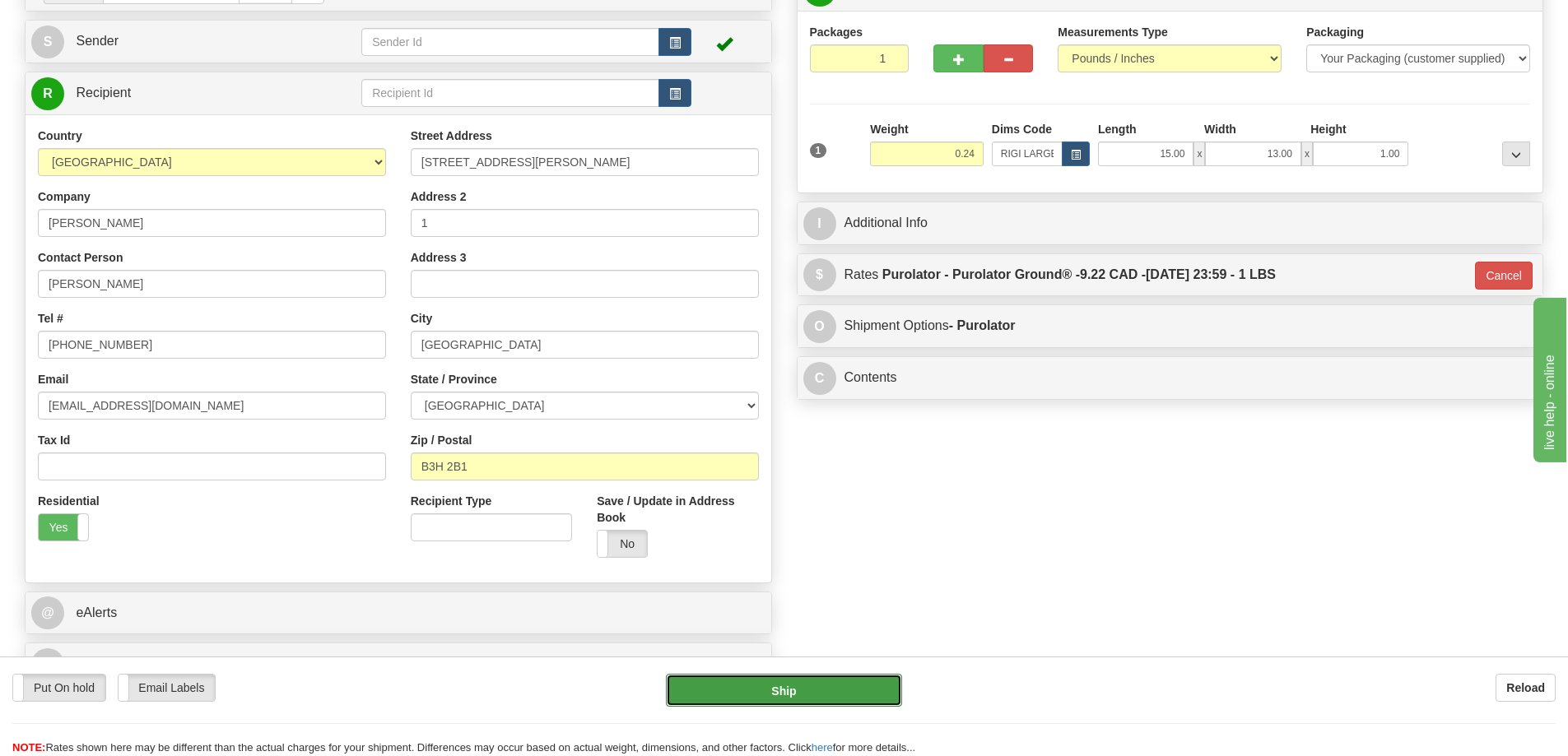
click at [796, 687] on button "Ship" at bounding box center [784, 690] width 236 height 33
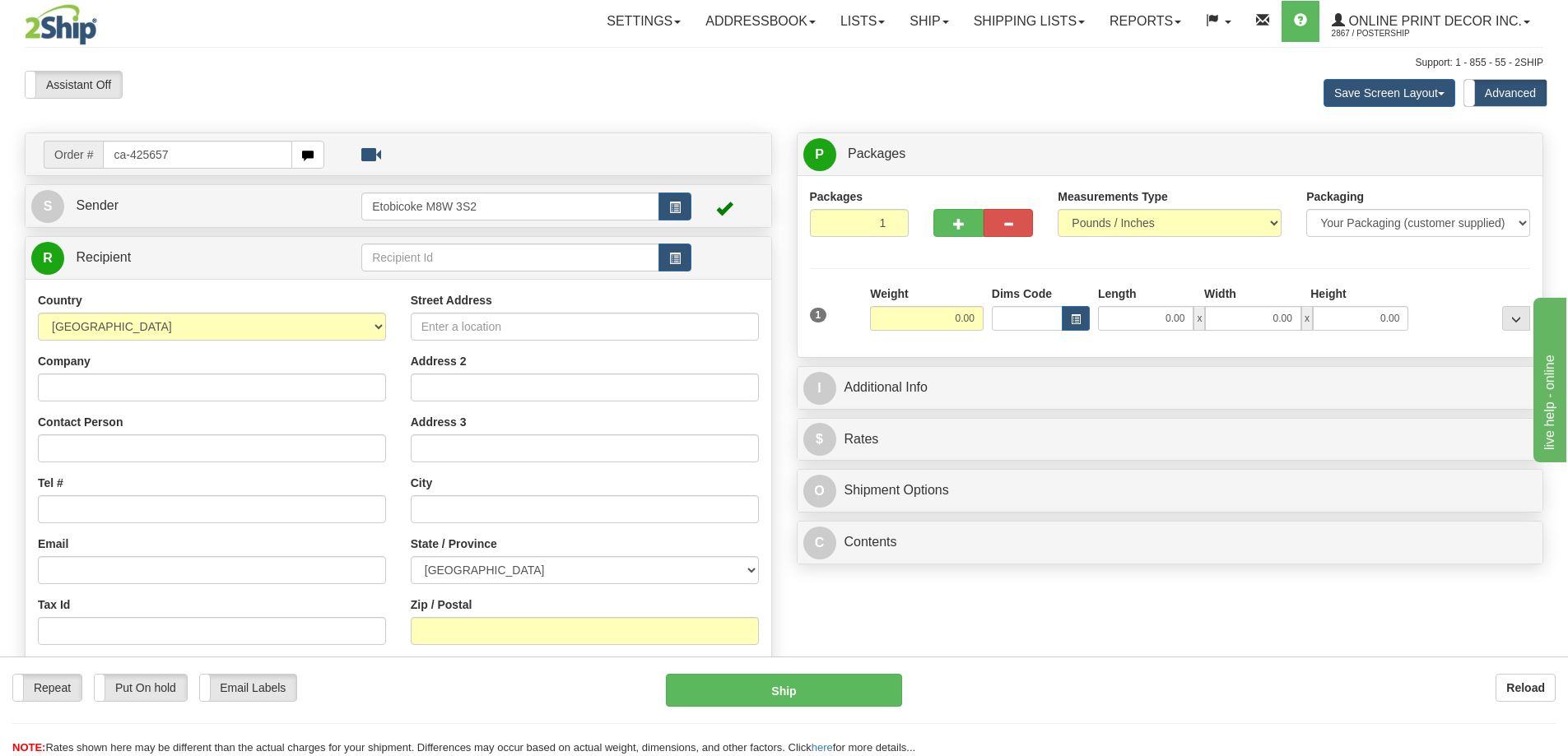
type input "ca-425657"
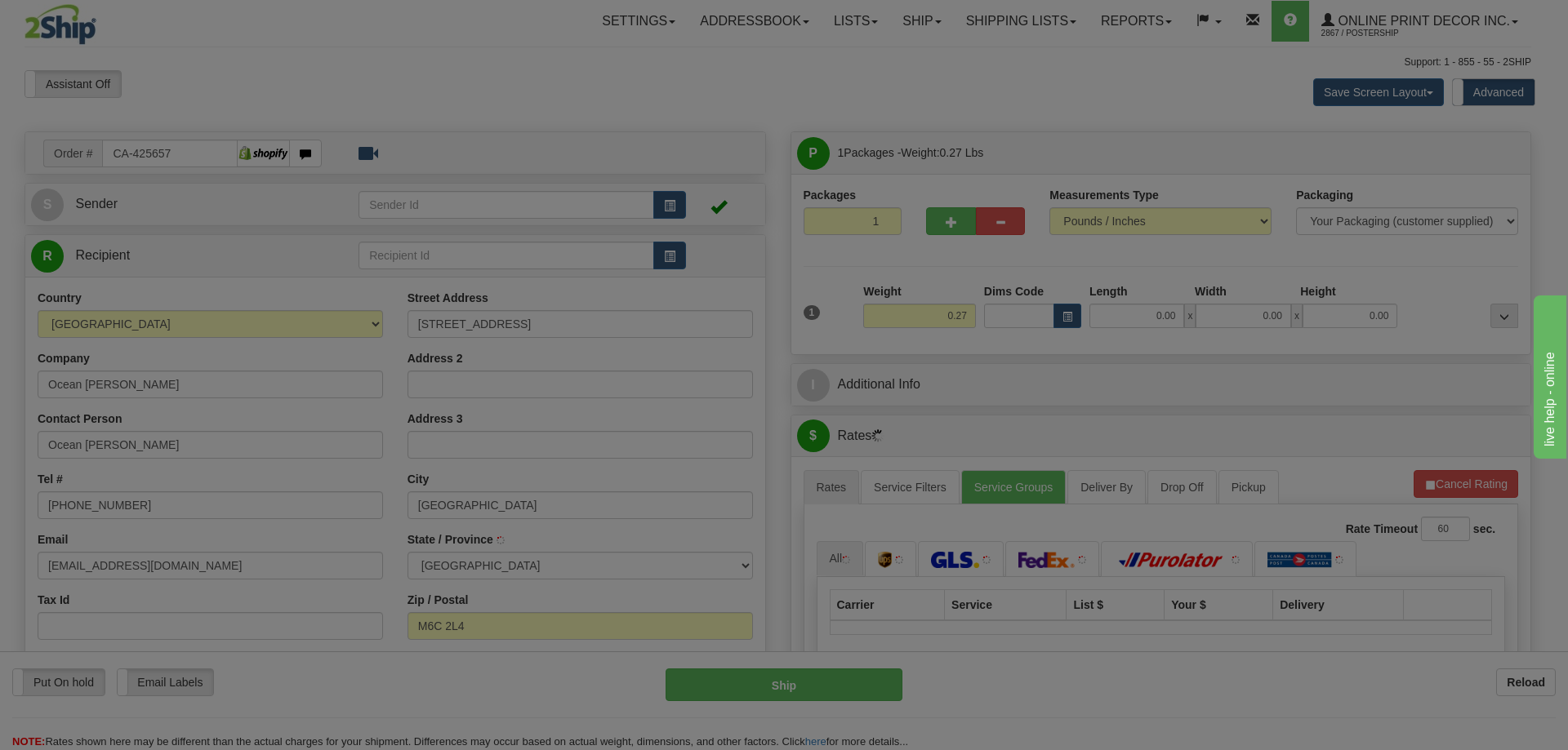
type input "YORK"
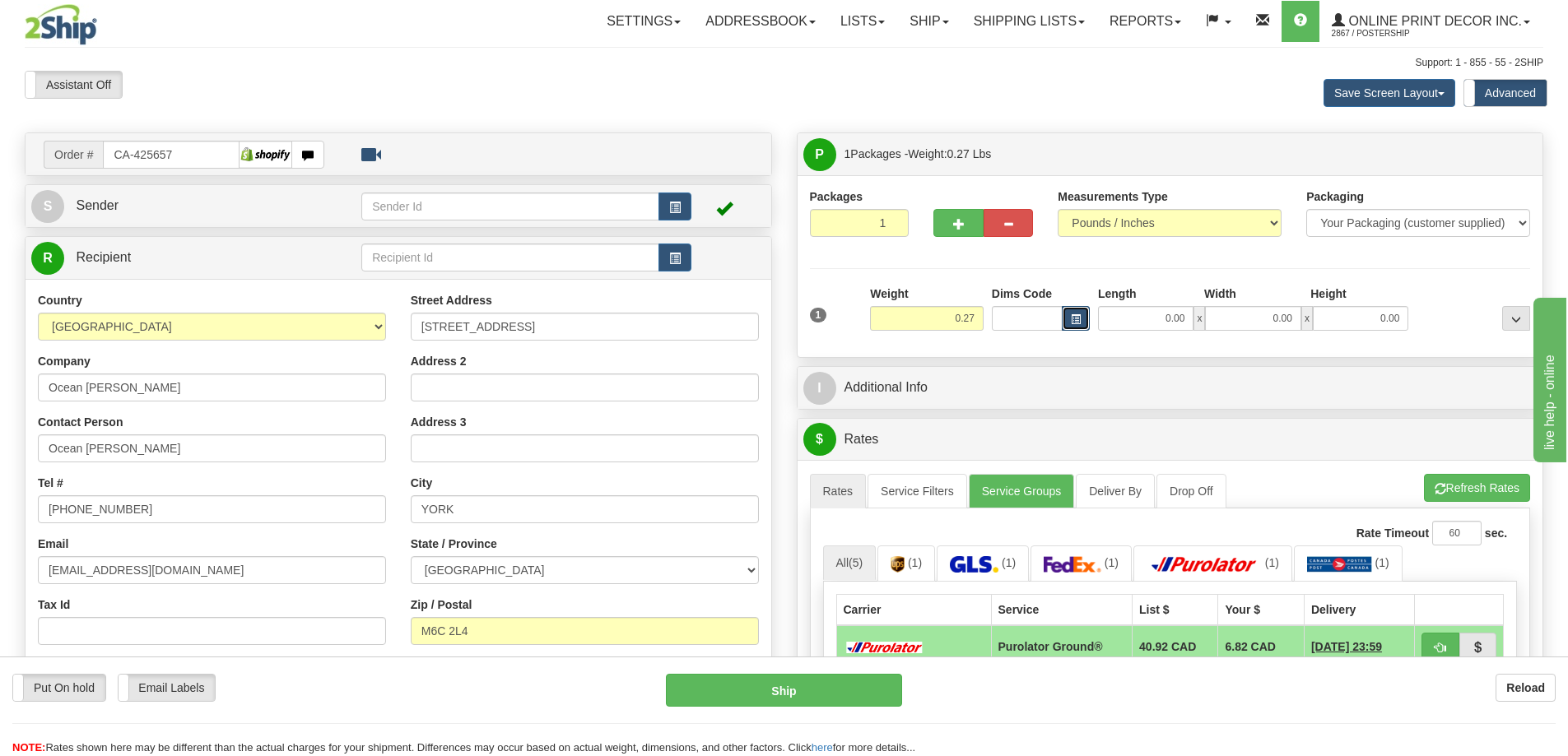
click at [1071, 320] on span "button" at bounding box center [1075, 320] width 9 height 9
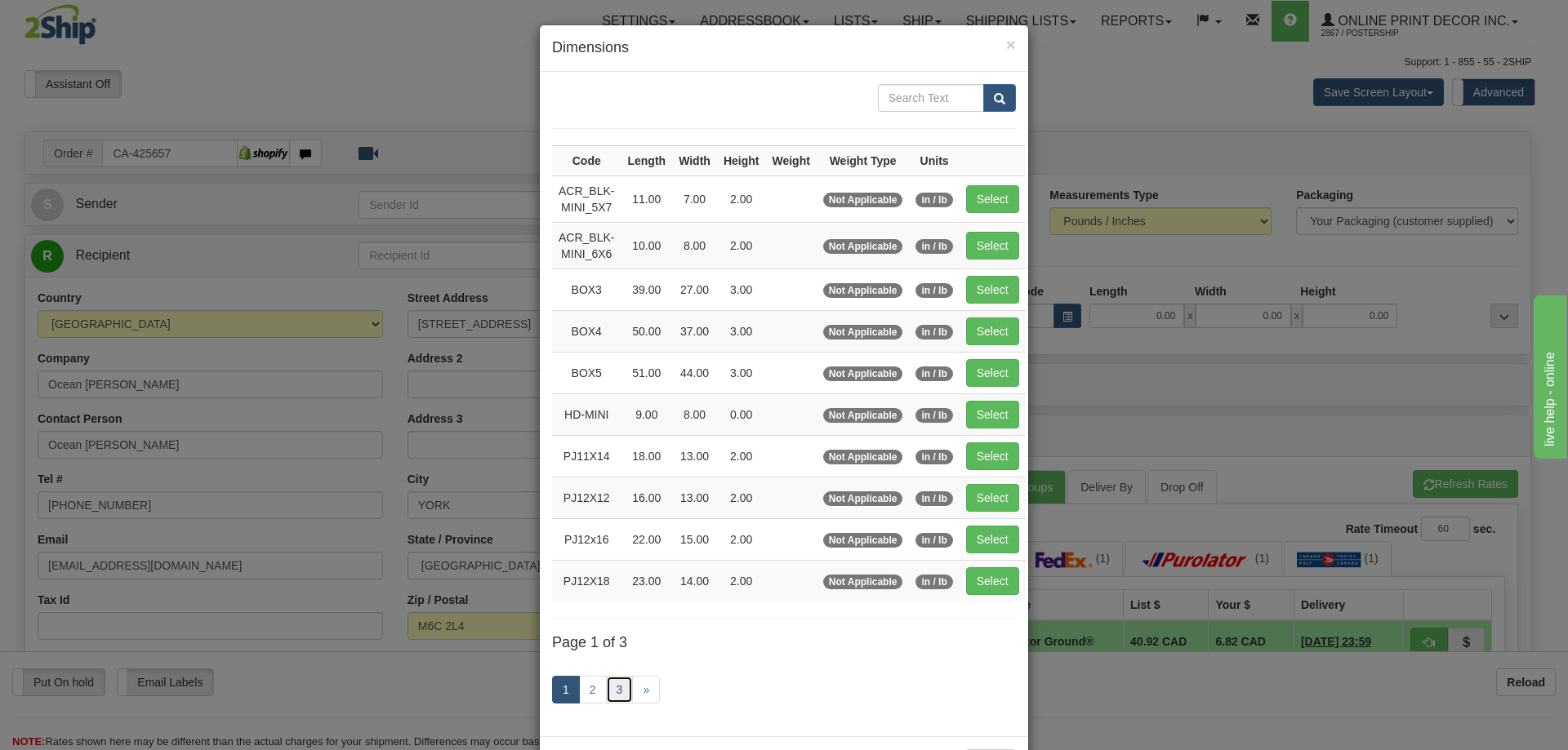
click at [622, 684] on link "3" at bounding box center [620, 689] width 28 height 28
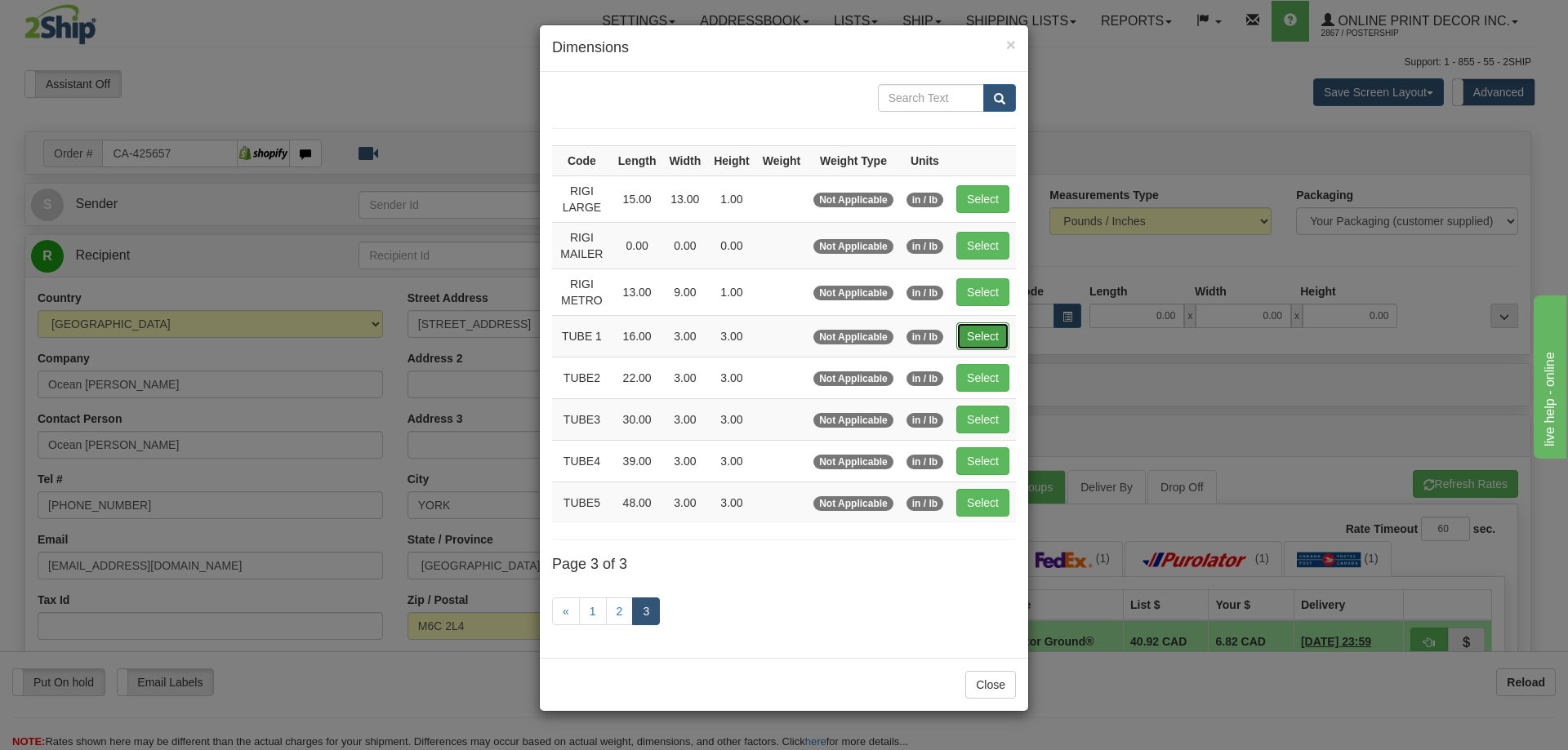
click at [991, 336] on button "Select" at bounding box center [983, 336] width 53 height 28
type input "TUBE 1"
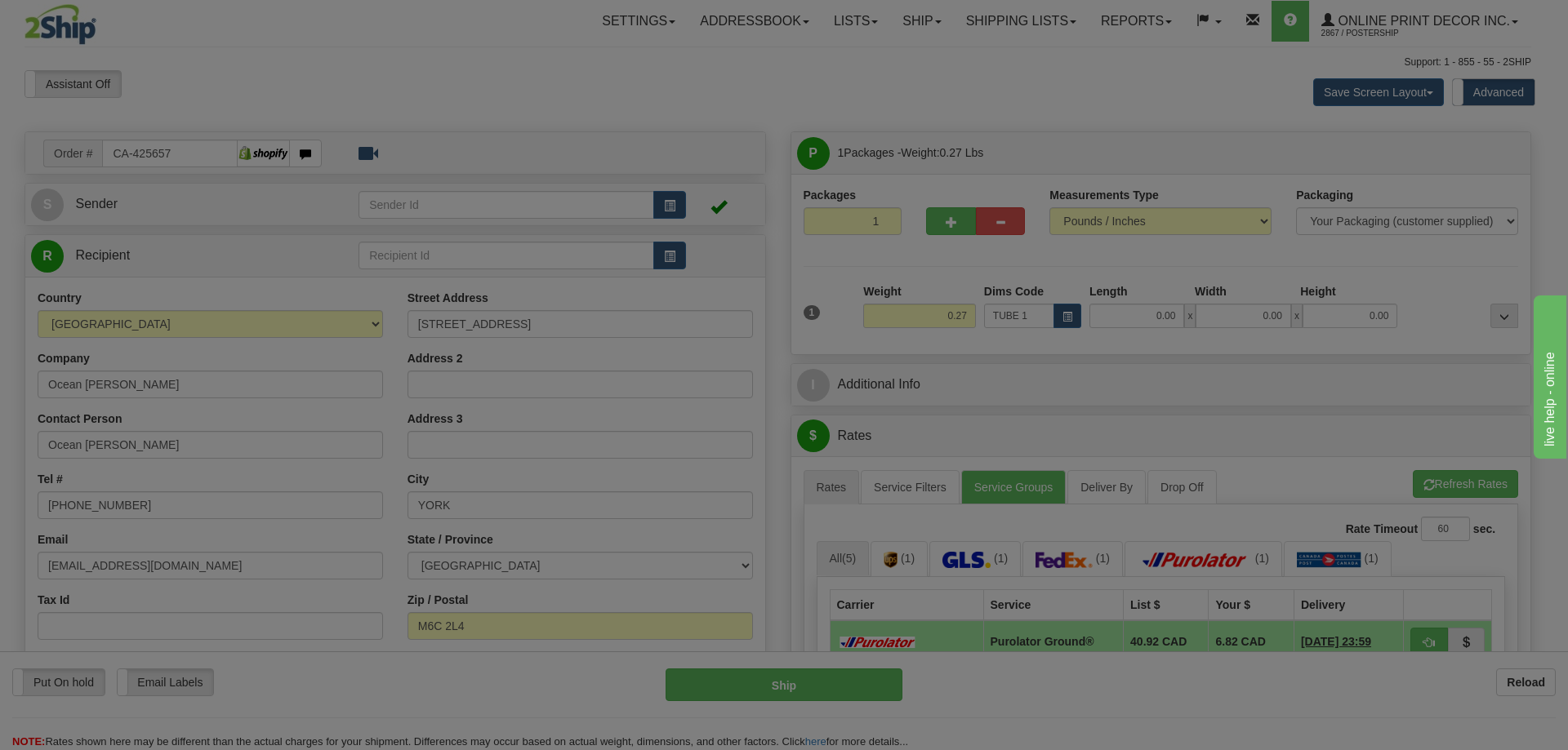
type input "16.00"
type input "3.00"
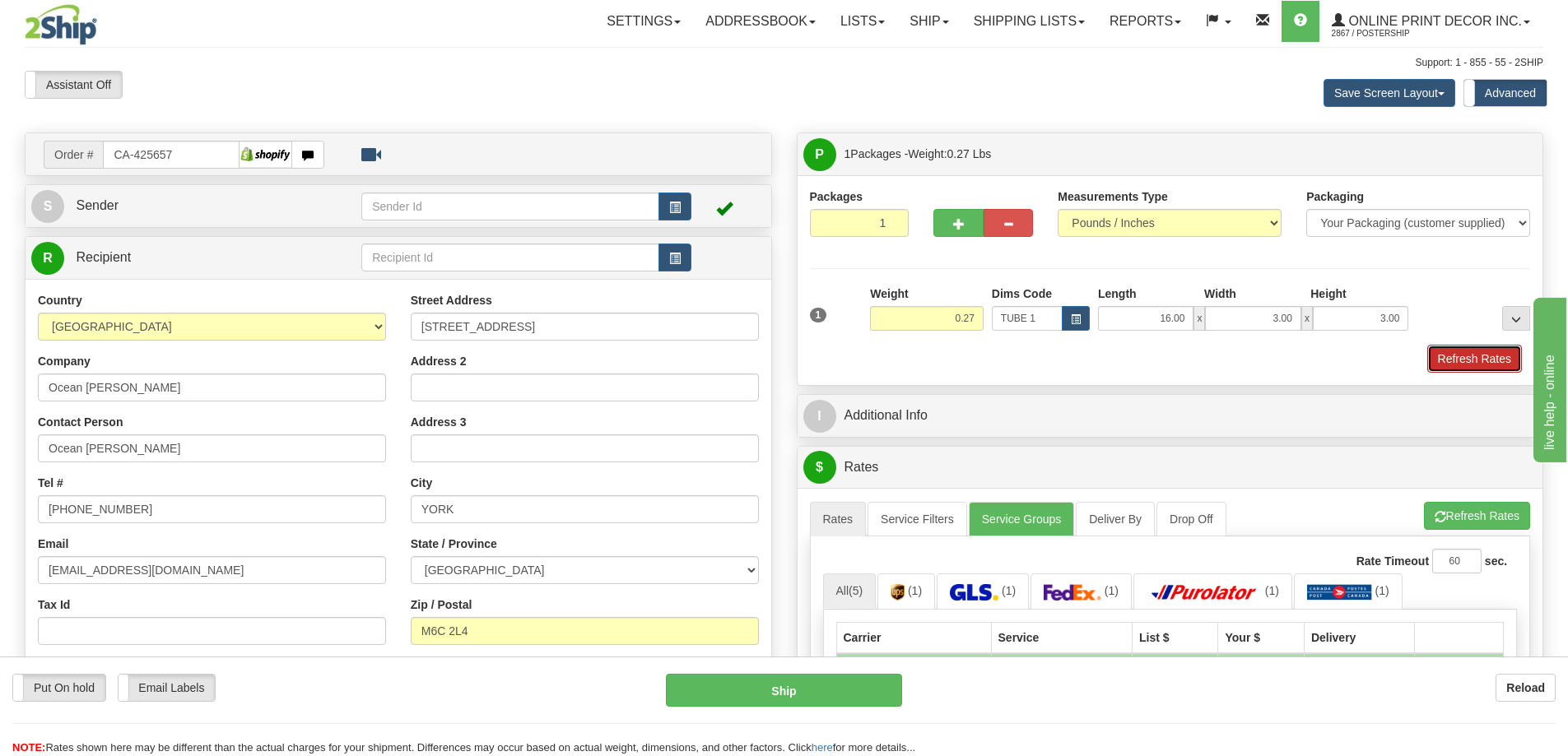
click at [1449, 354] on button "Refresh Rates" at bounding box center [1474, 358] width 95 height 28
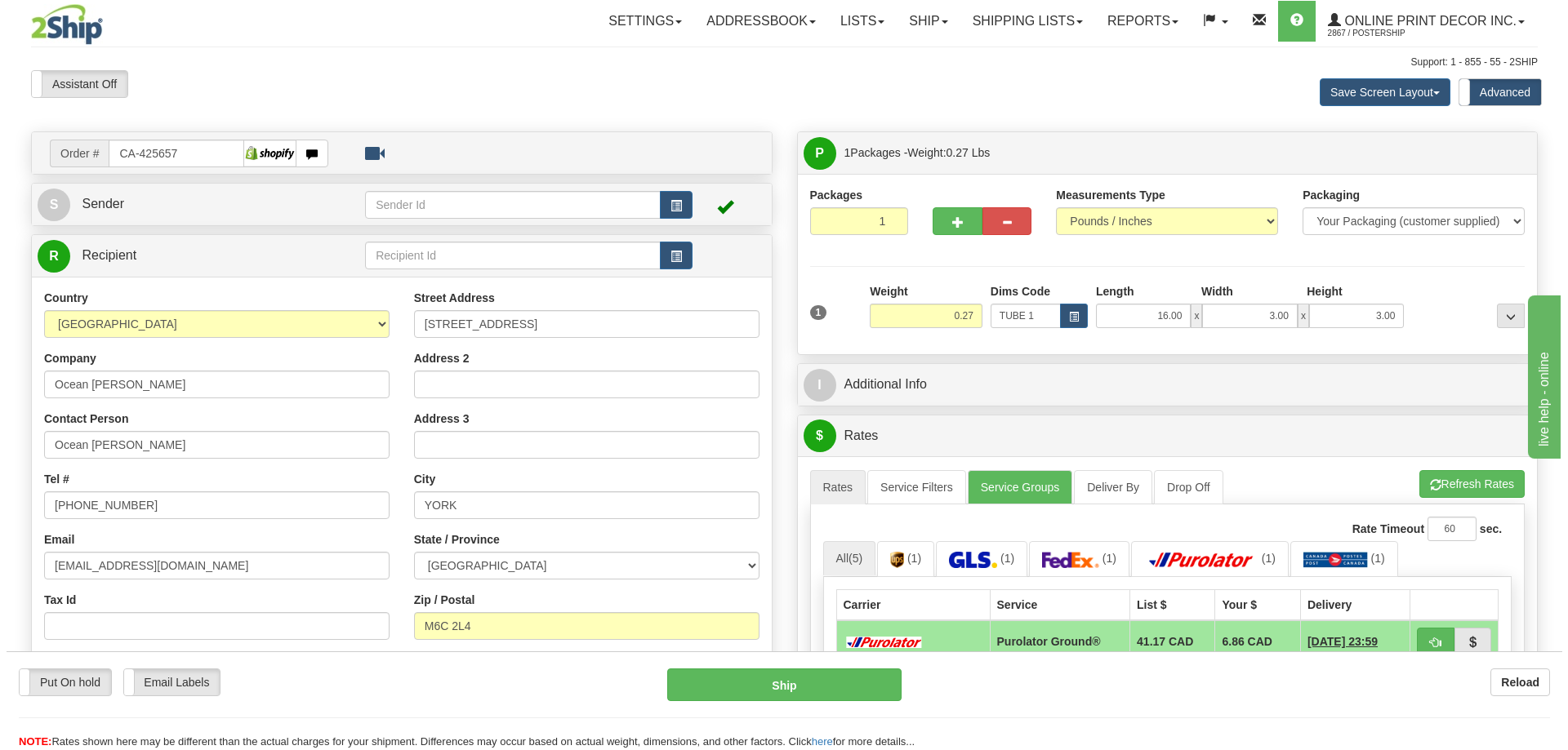
scroll to position [164, 0]
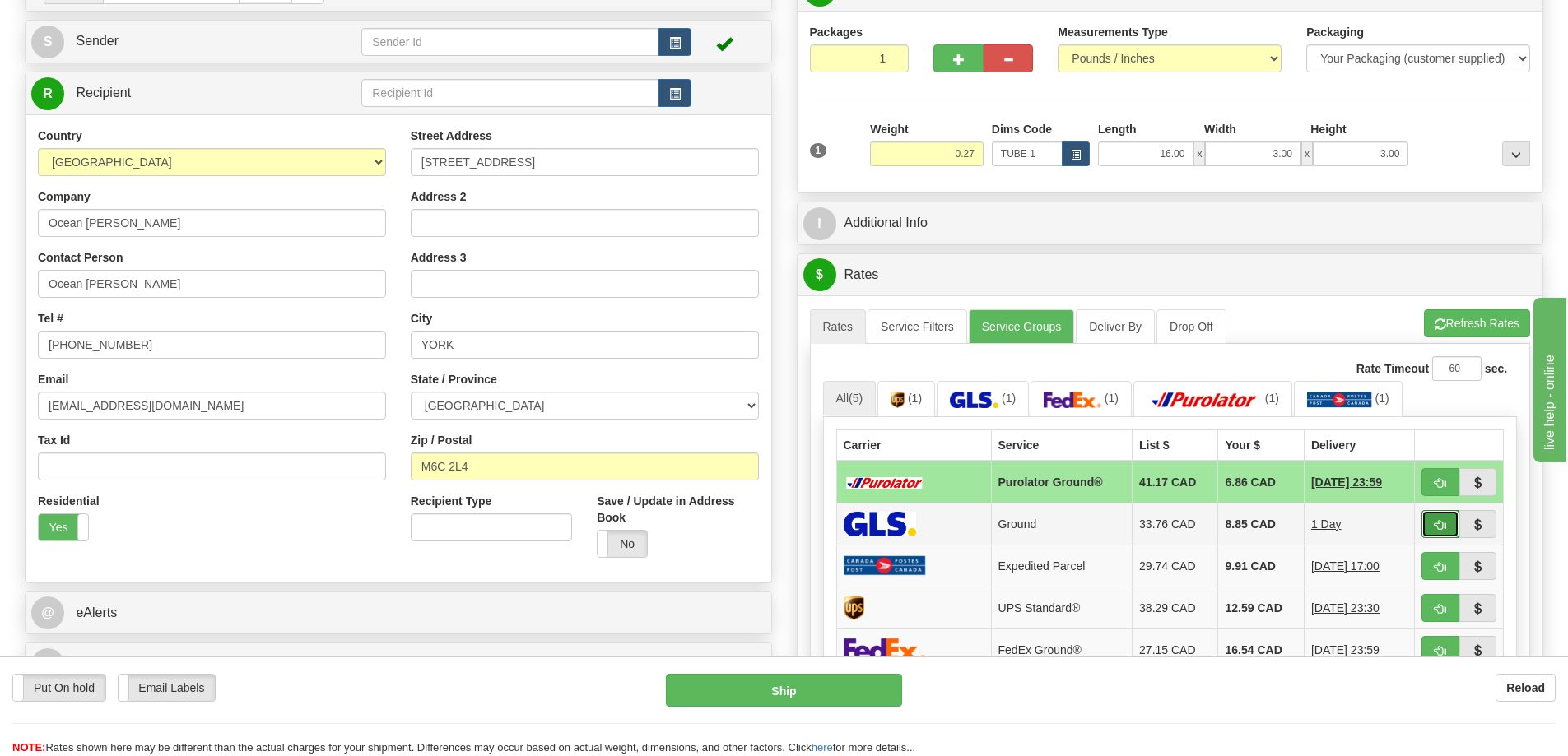
click at [1431, 521] on button "button" at bounding box center [1440, 524] width 38 height 28
type input "1"
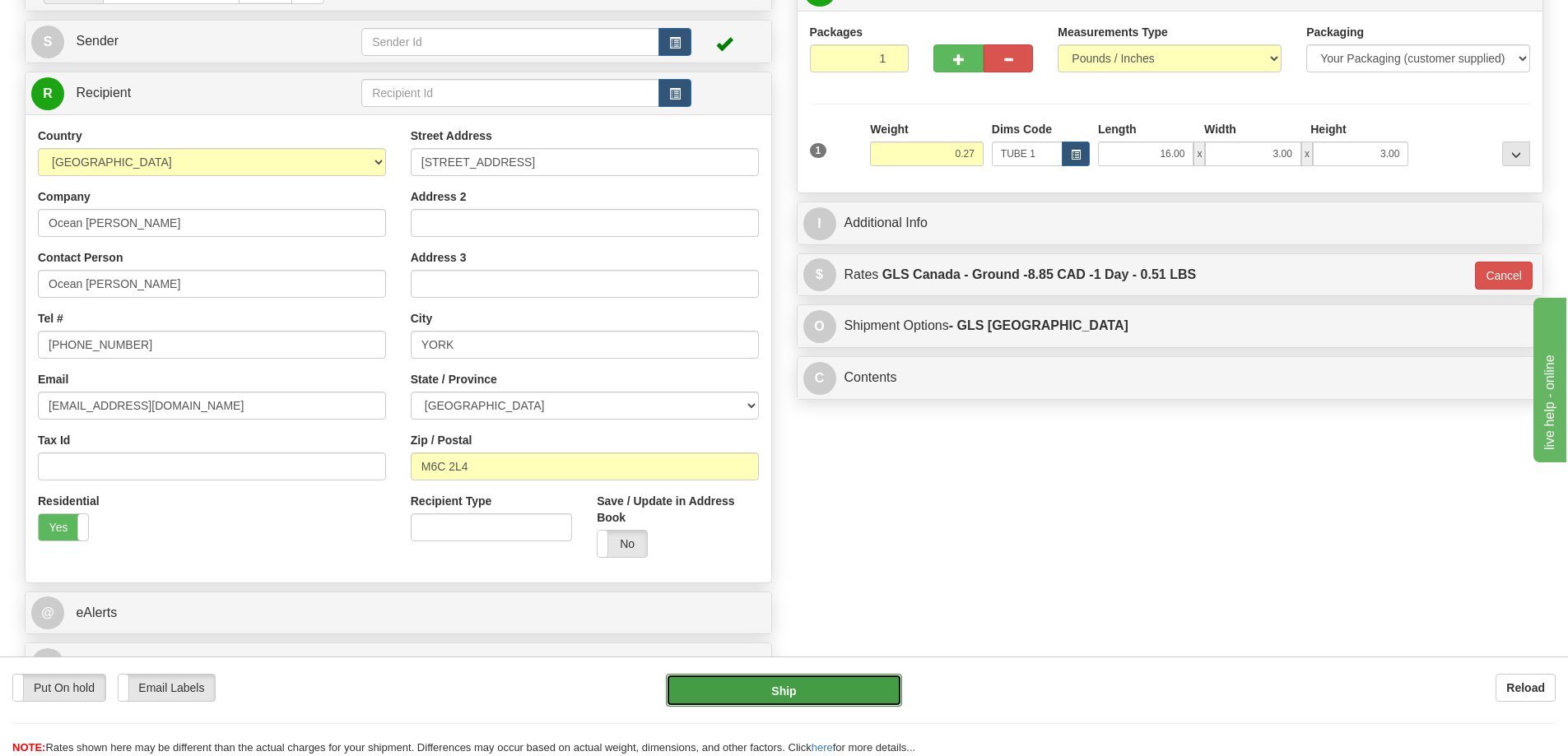
click at [854, 692] on button "Ship" at bounding box center [784, 690] width 236 height 33
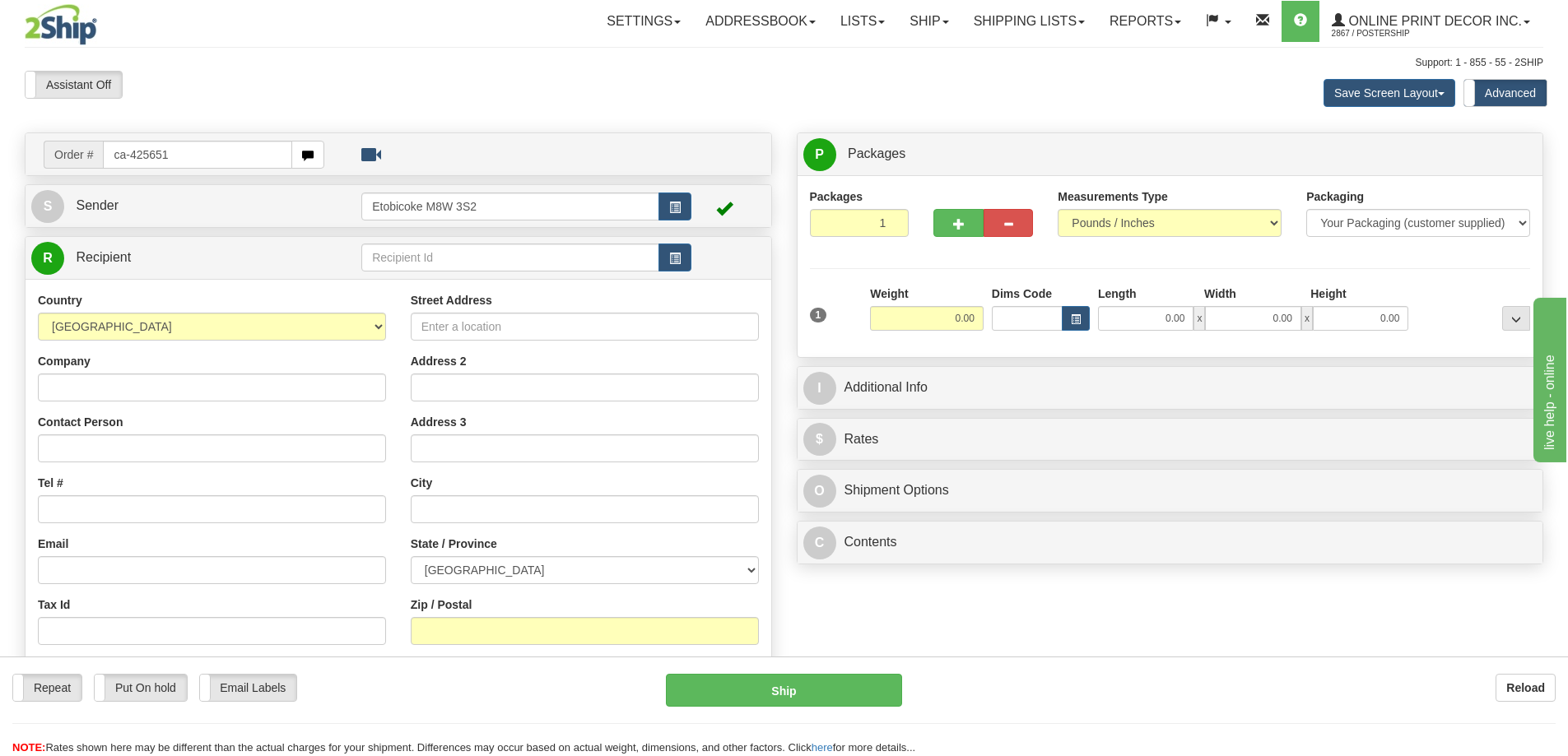
type input "ca-425651"
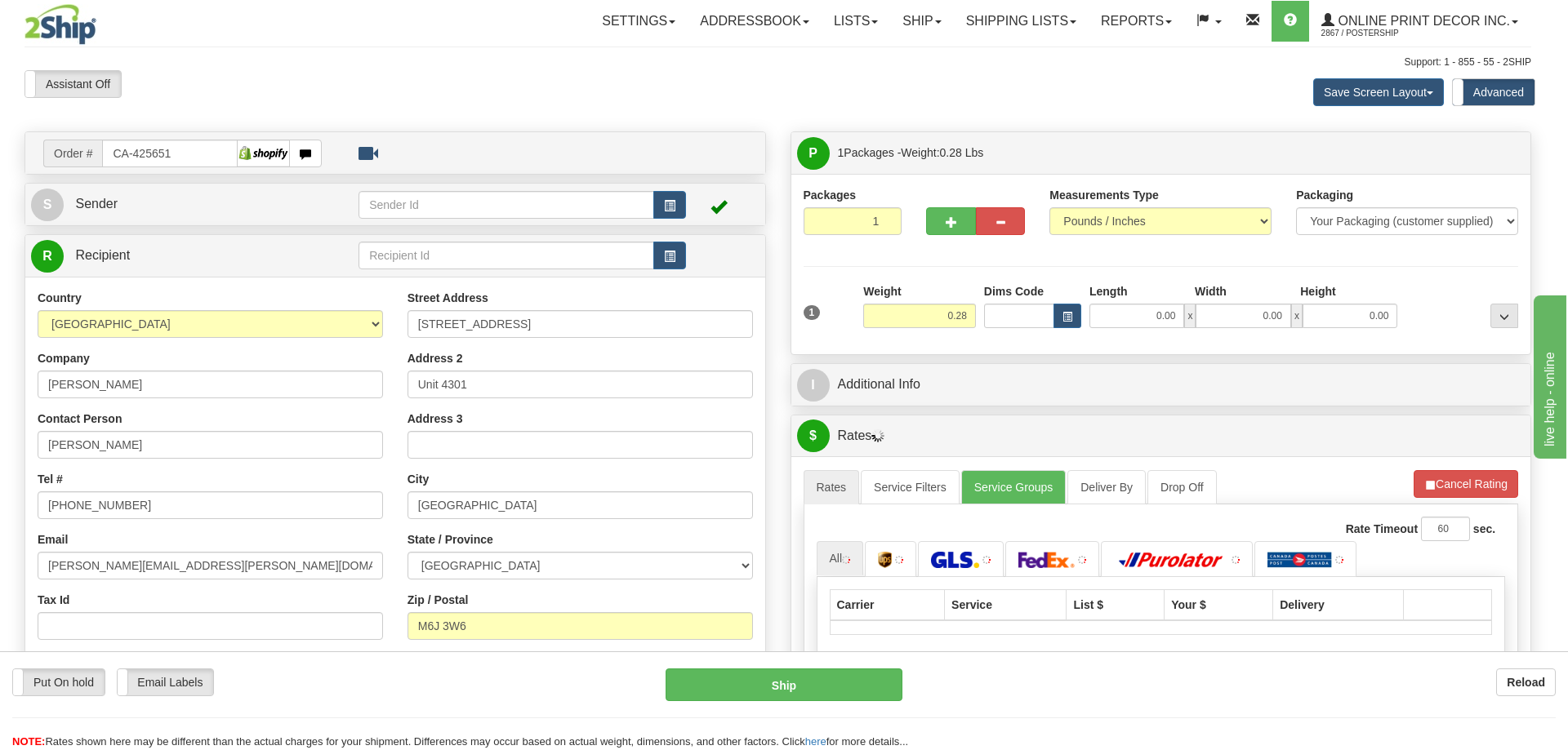
type input "[GEOGRAPHIC_DATA]"
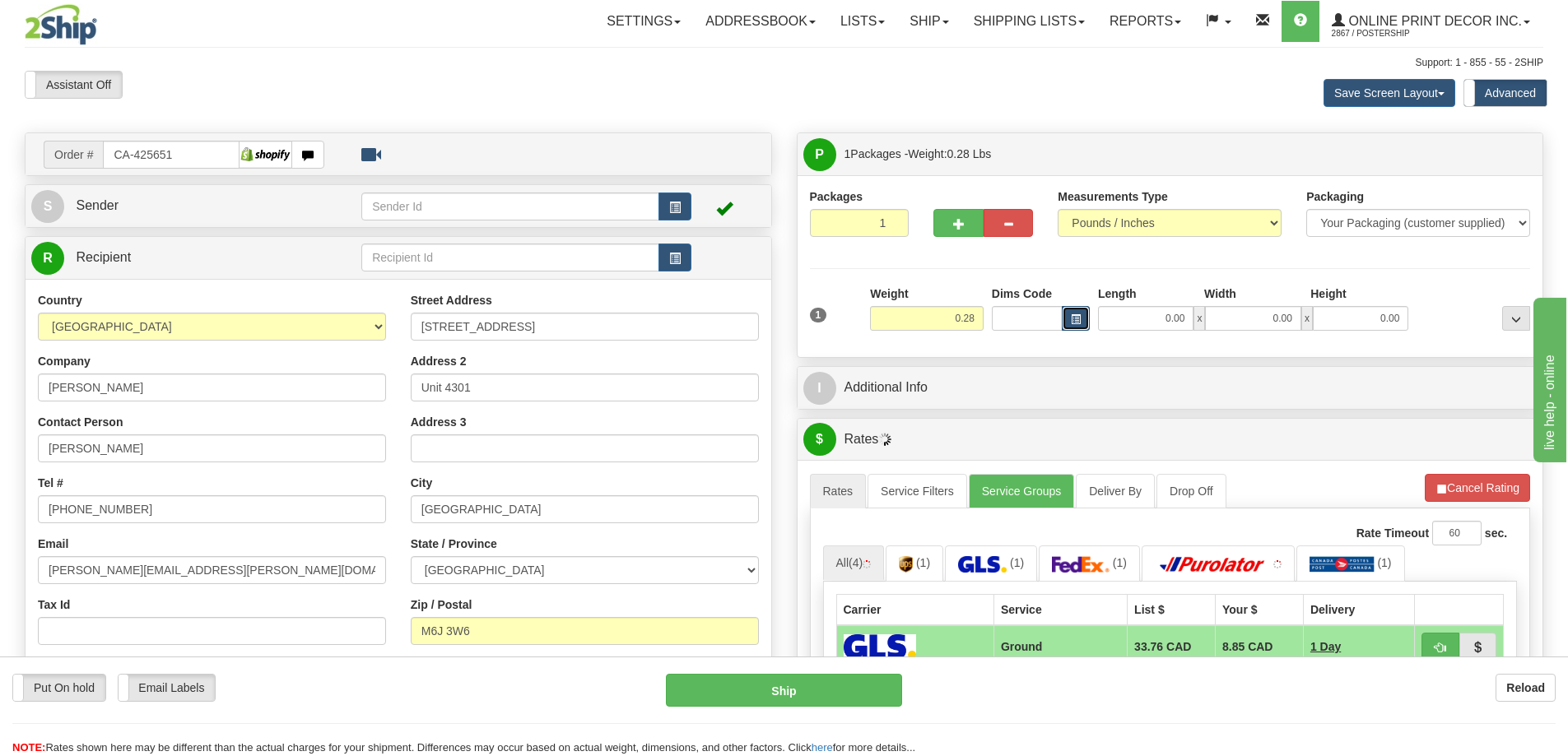
click at [1076, 312] on button "button" at bounding box center [1076, 318] width 28 height 25
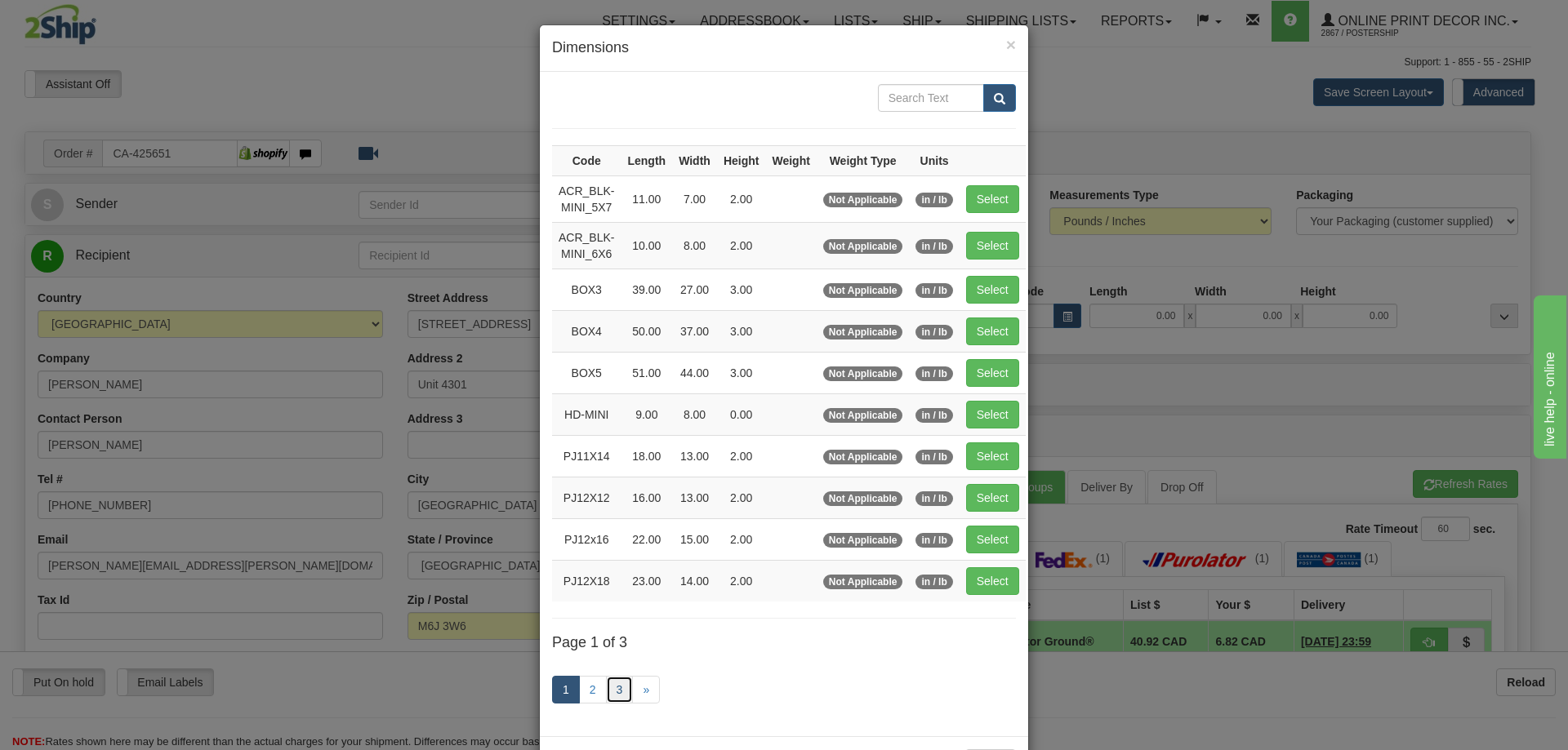
click at [618, 688] on link "3" at bounding box center [620, 689] width 28 height 28
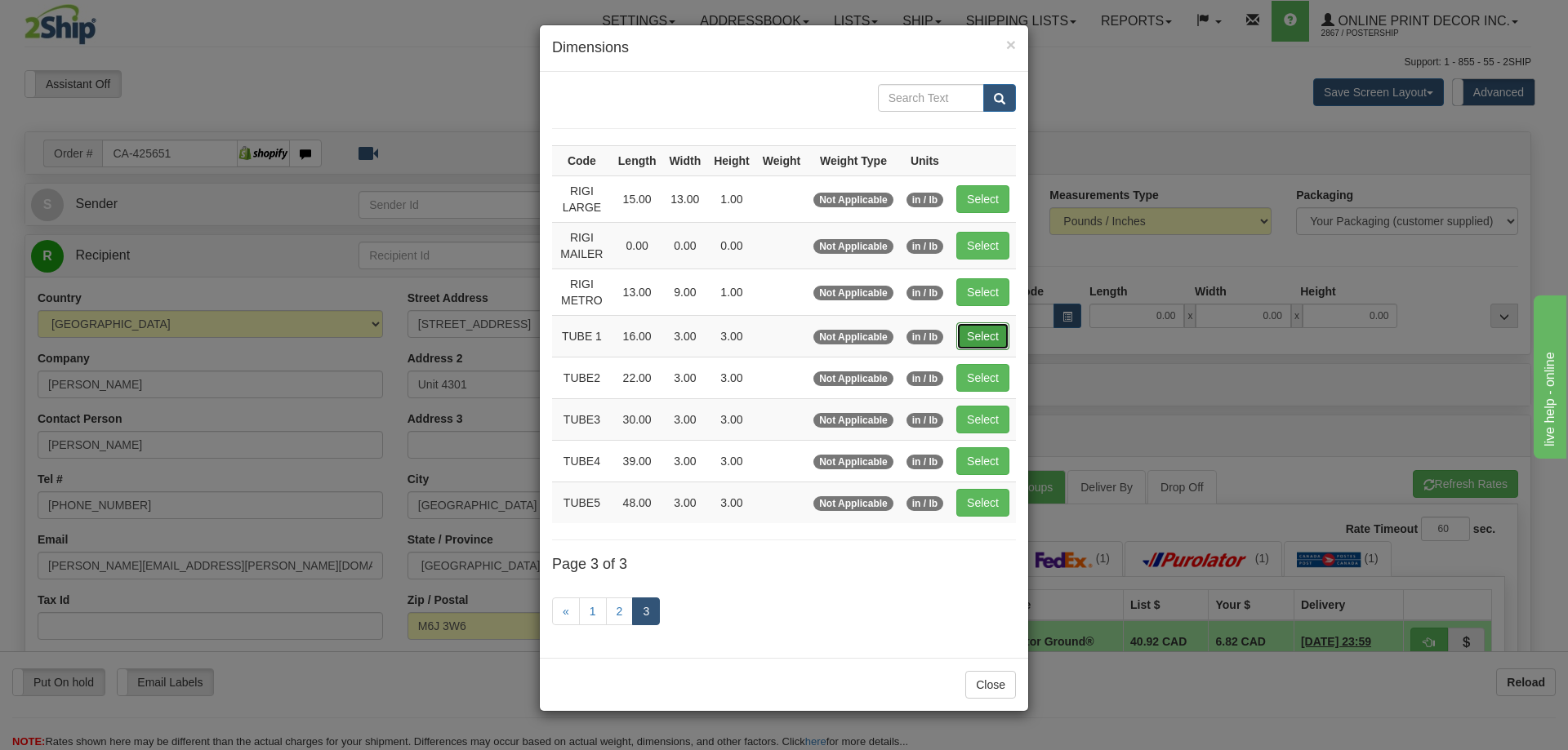
click at [986, 329] on button "Select" at bounding box center [983, 336] width 53 height 28
type input "TUBE 1"
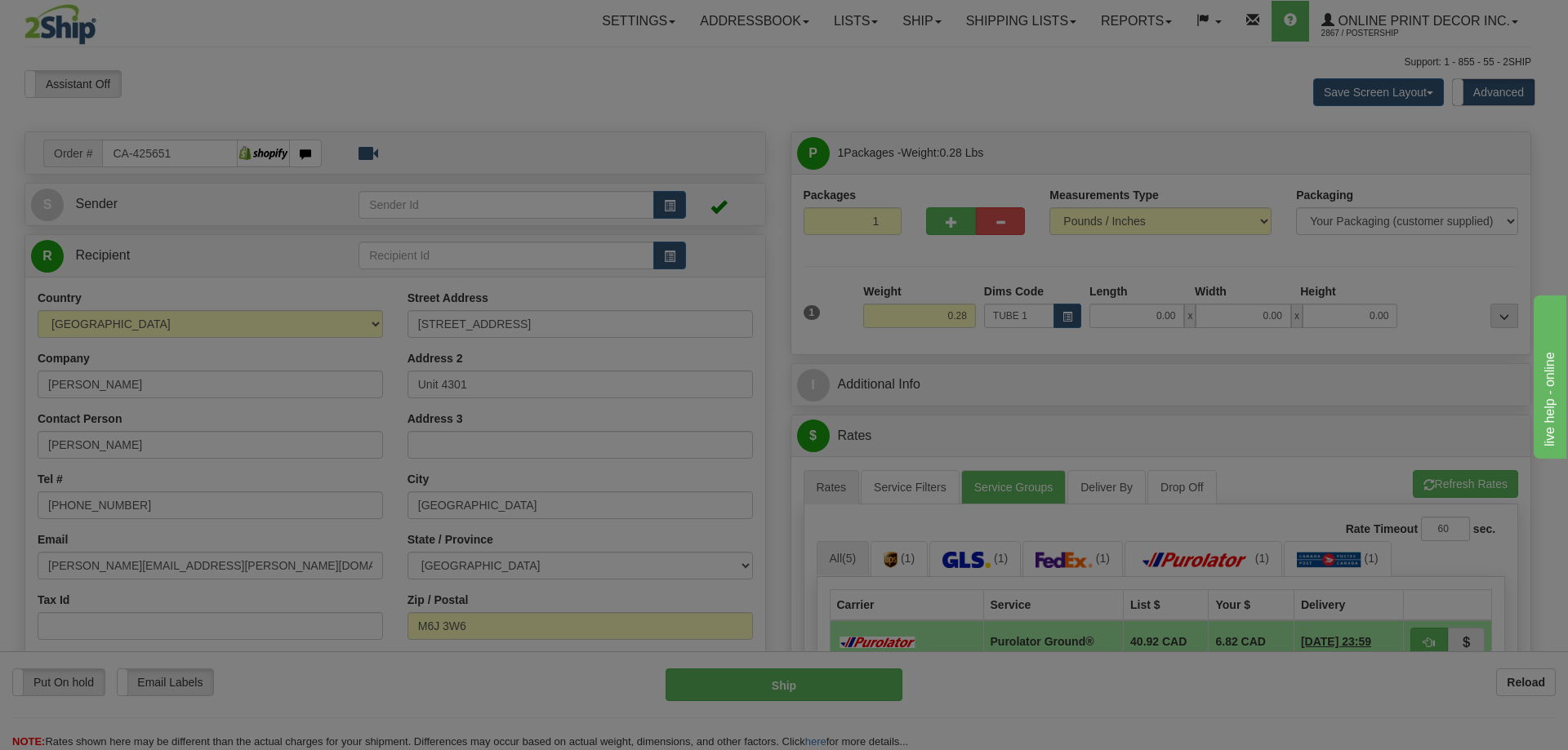
type input "16.00"
type input "3.00"
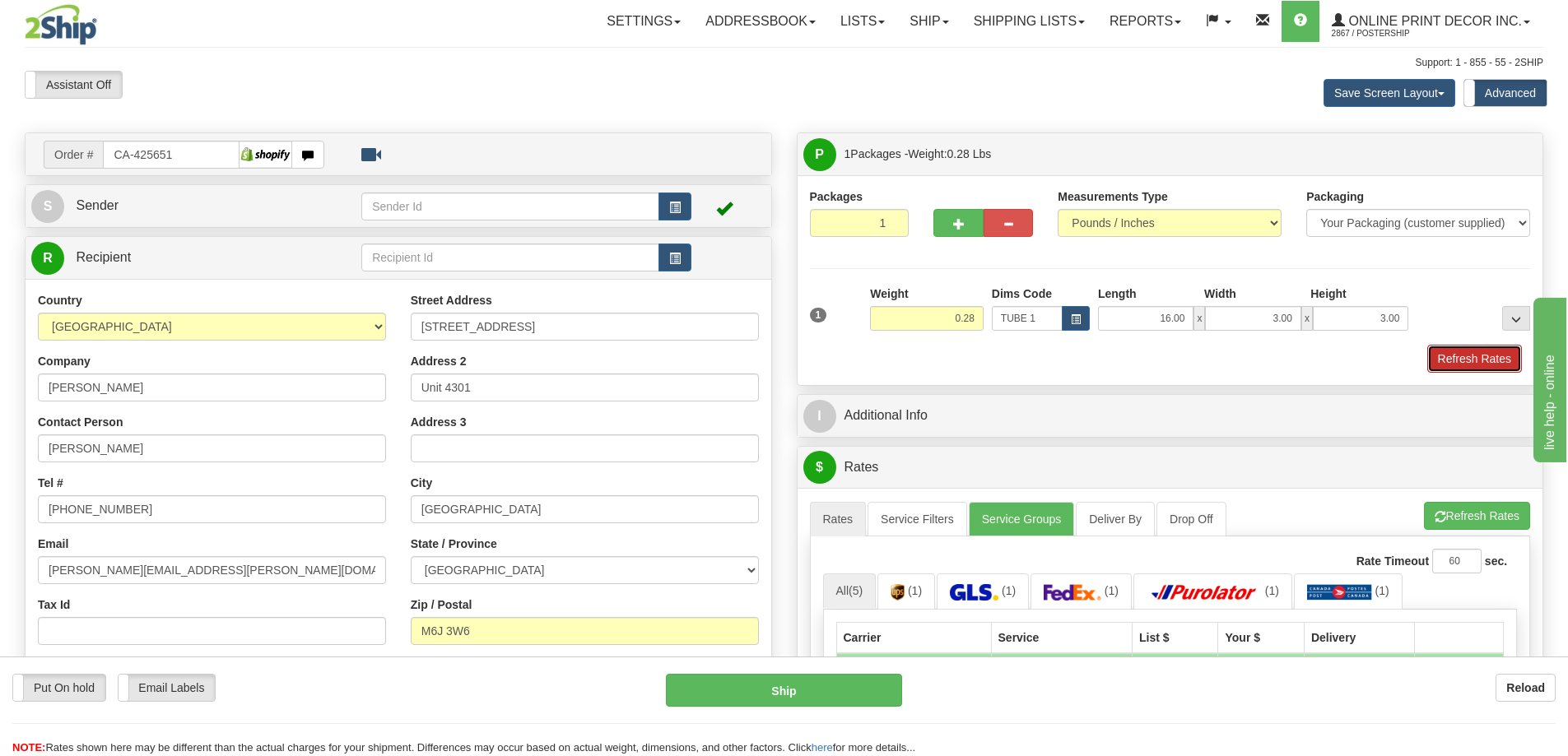
click at [1475, 360] on button "Refresh Rates" at bounding box center [1474, 358] width 95 height 28
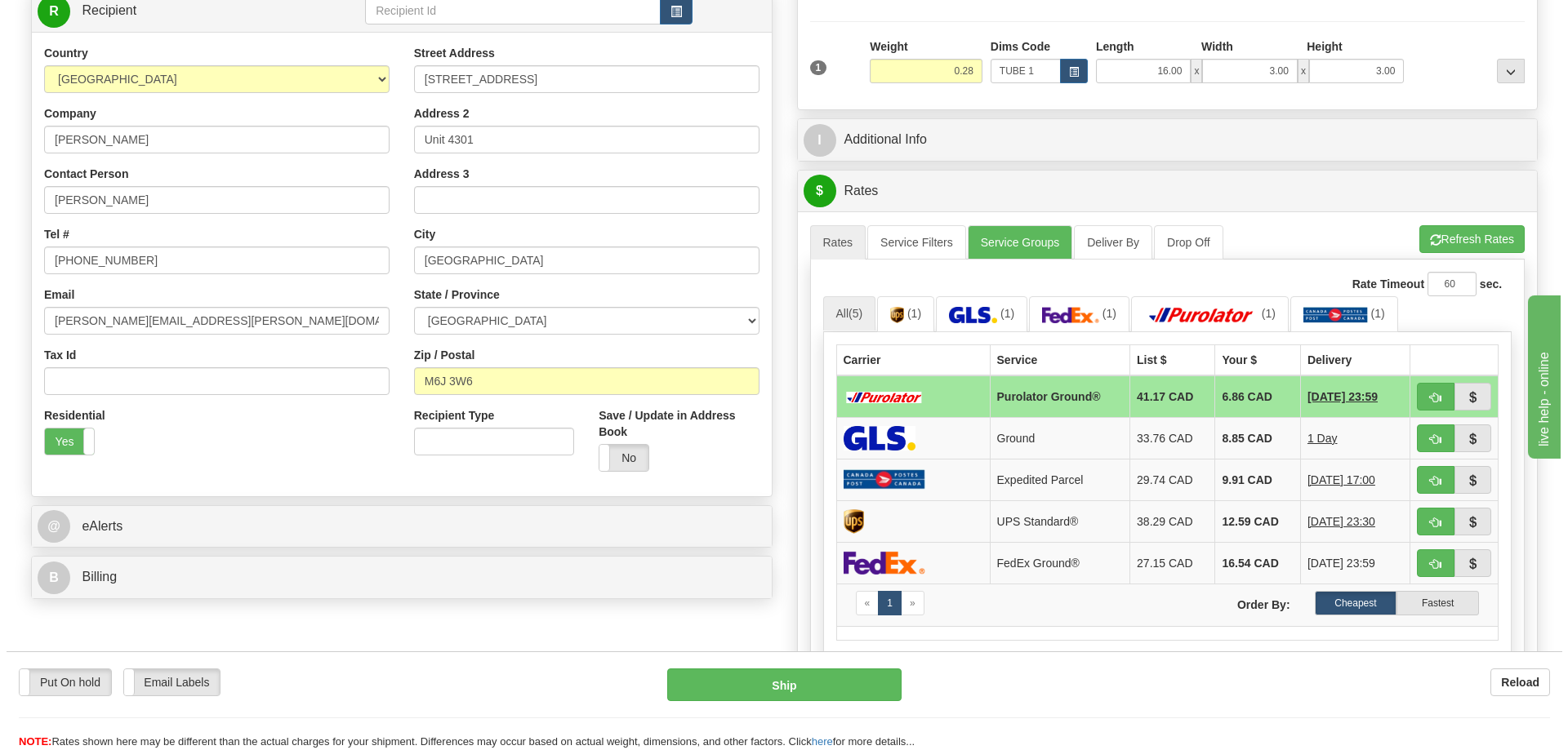
scroll to position [326, 0]
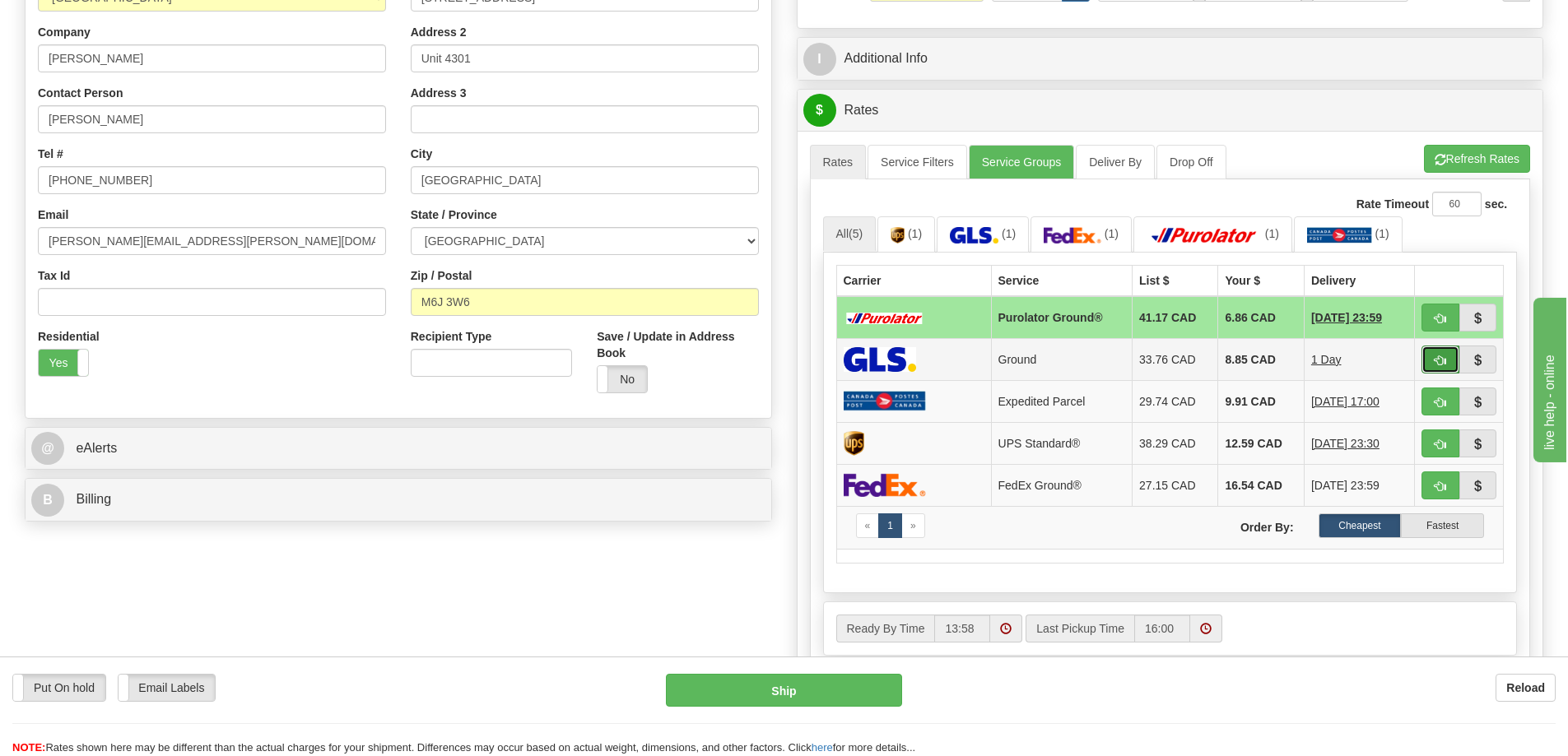
click at [1446, 355] on button "button" at bounding box center [1440, 359] width 38 height 28
type input "1"
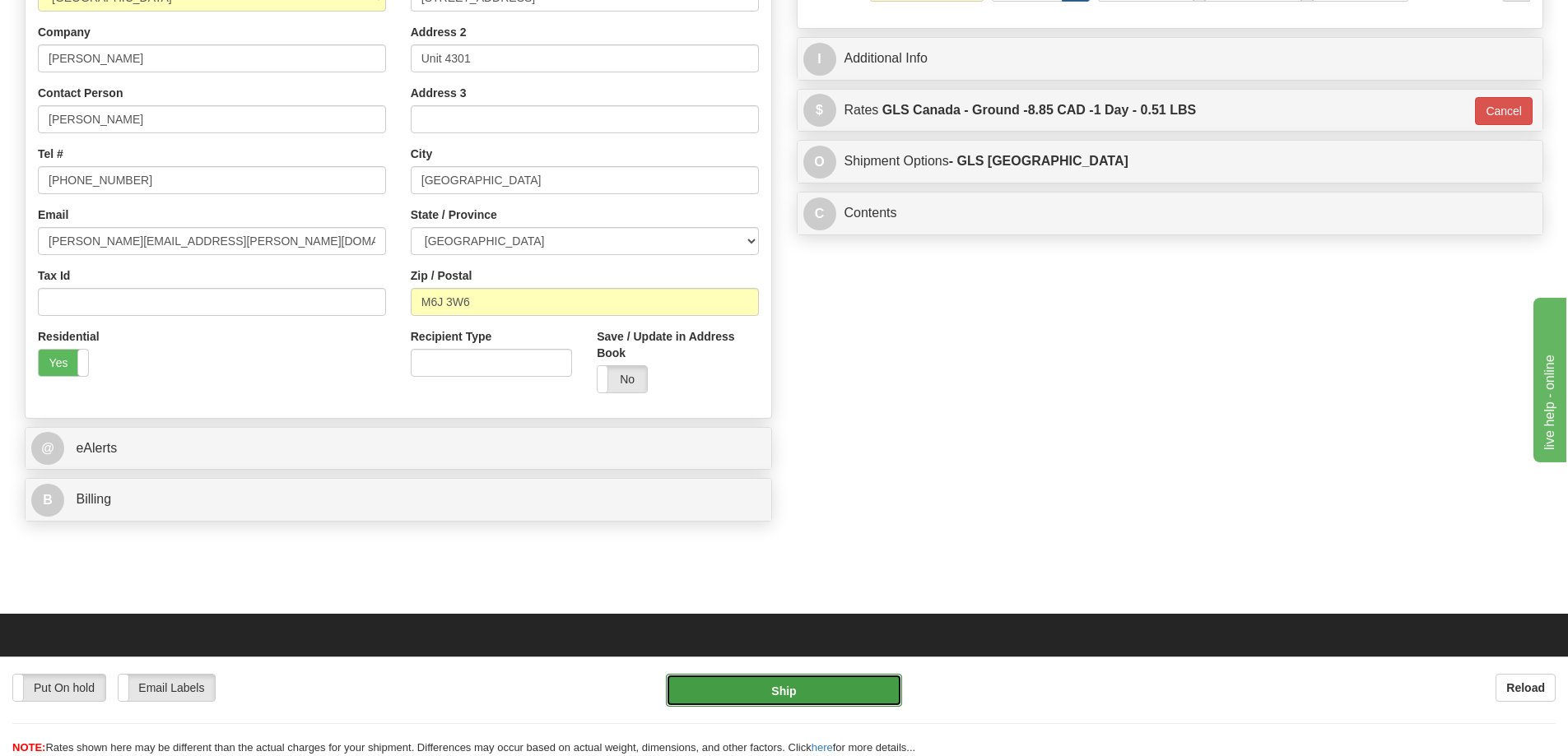
click at [842, 690] on button "Ship" at bounding box center [784, 690] width 236 height 33
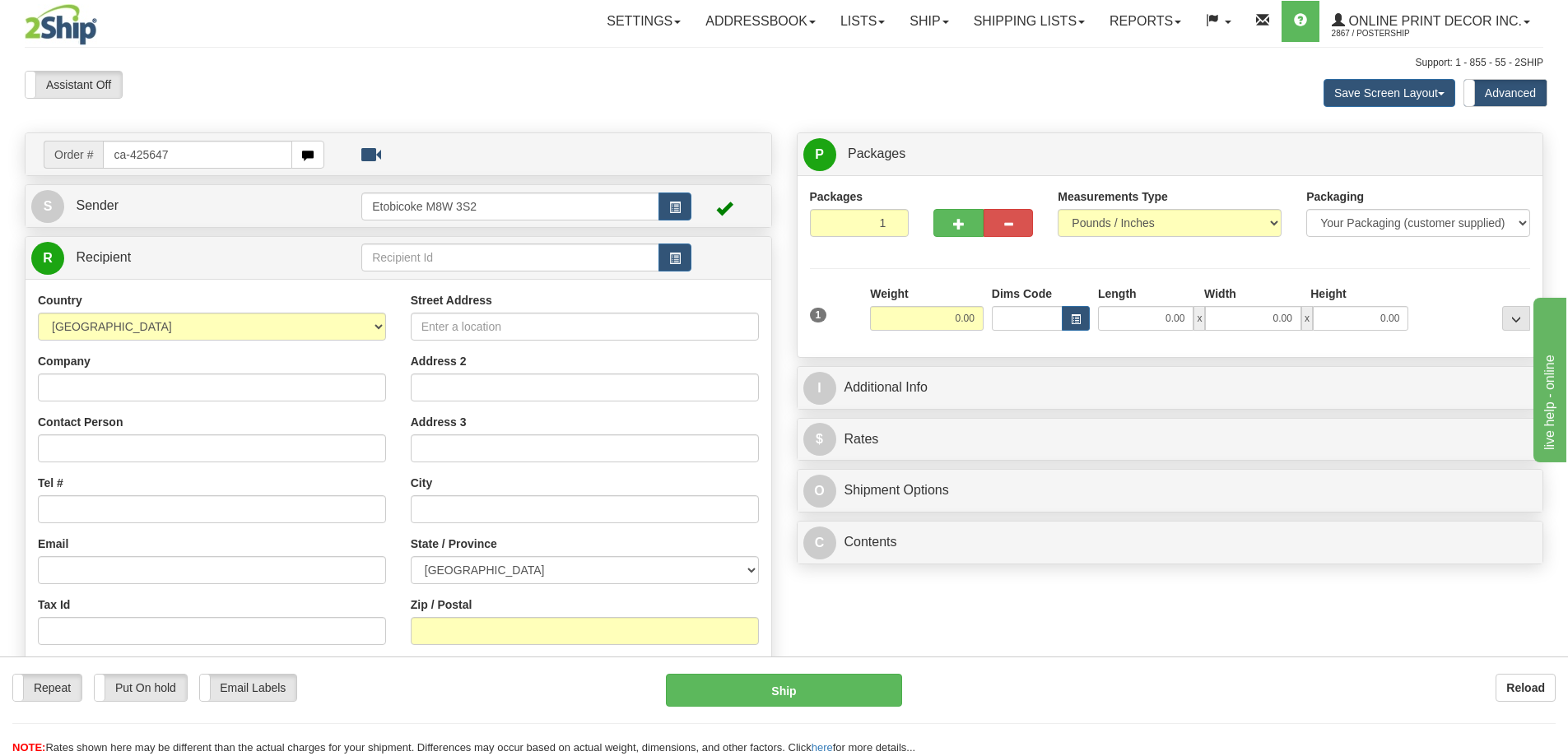
type input "ca-425647"
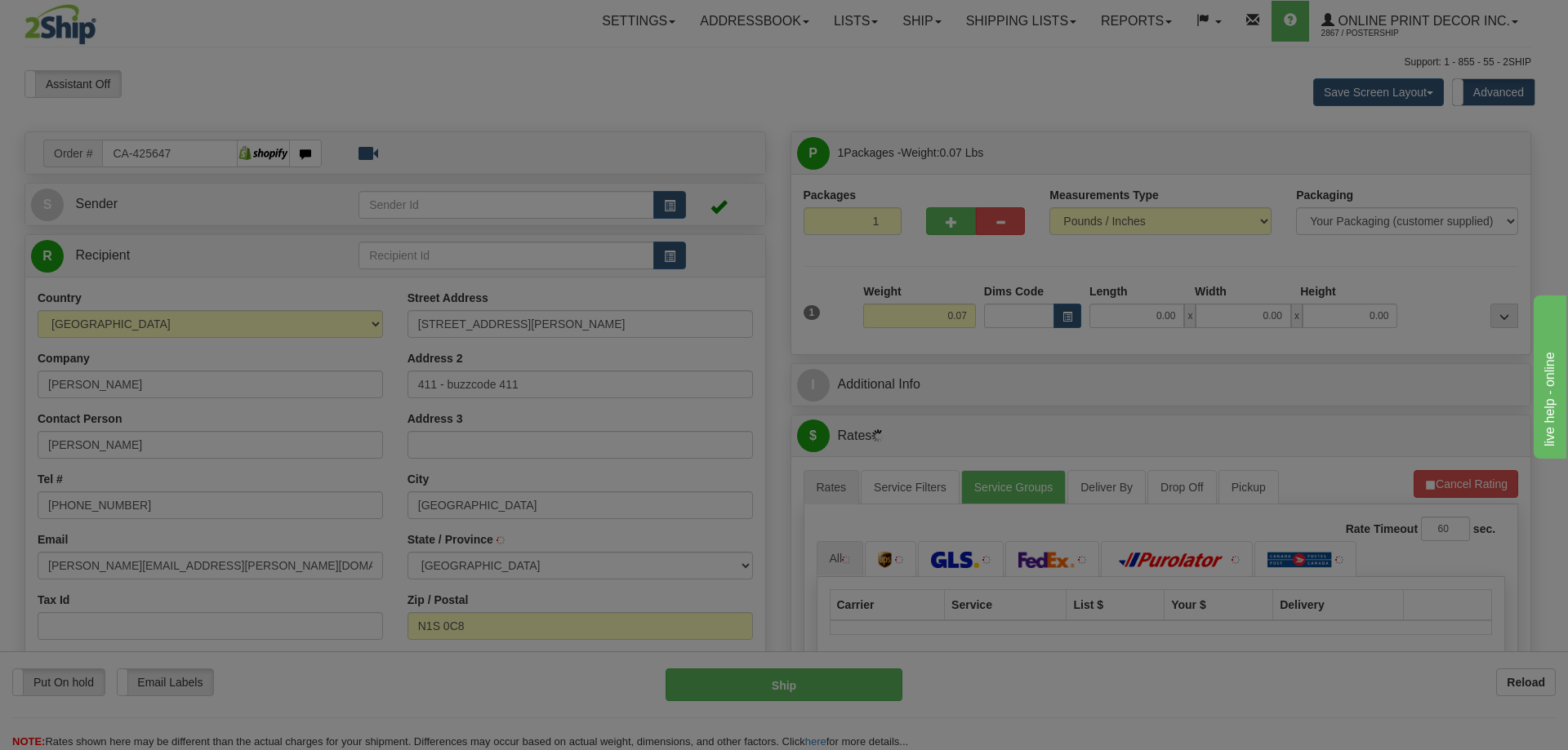
type input "CAMBRIDGE"
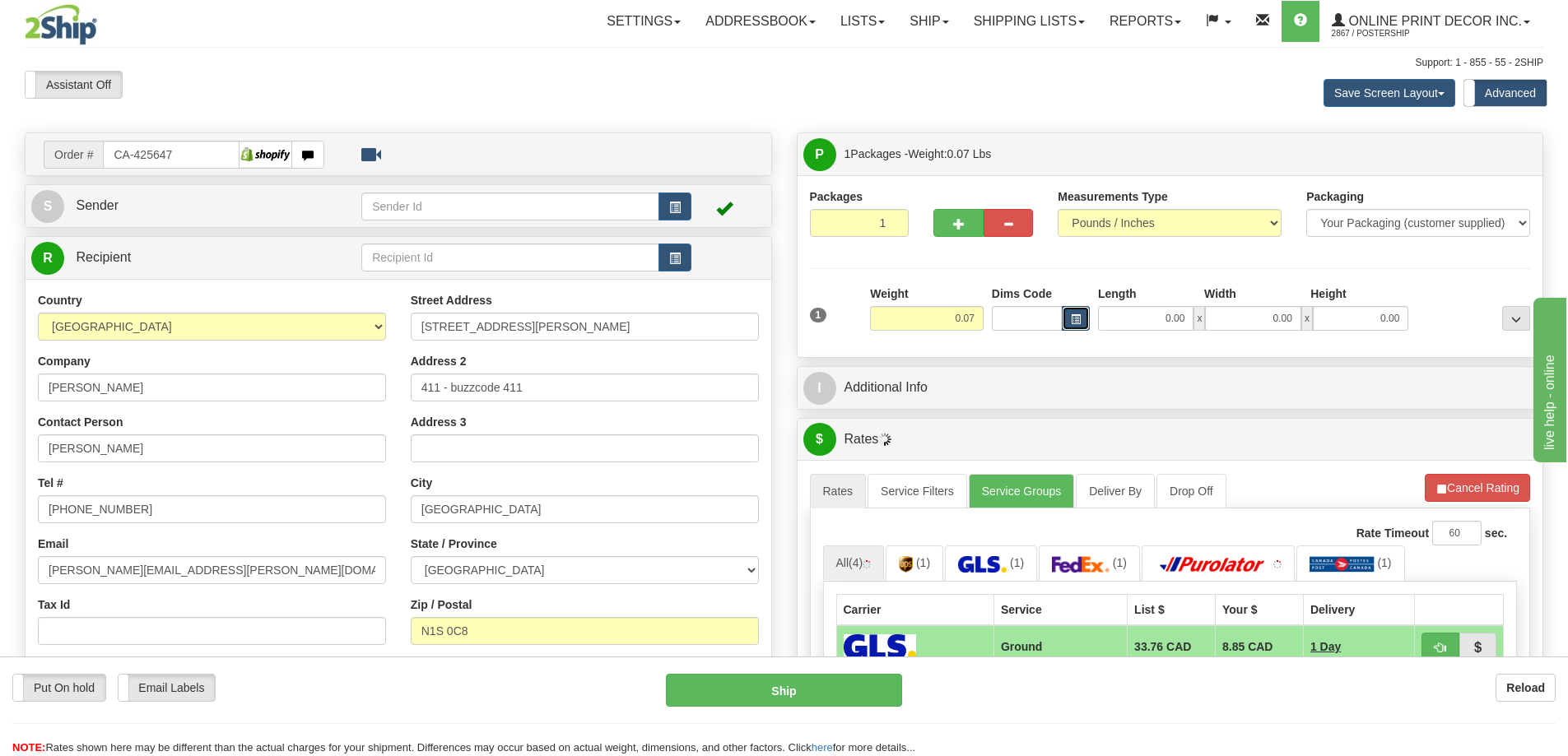
click at [1071, 318] on span "button" at bounding box center [1075, 320] width 9 height 9
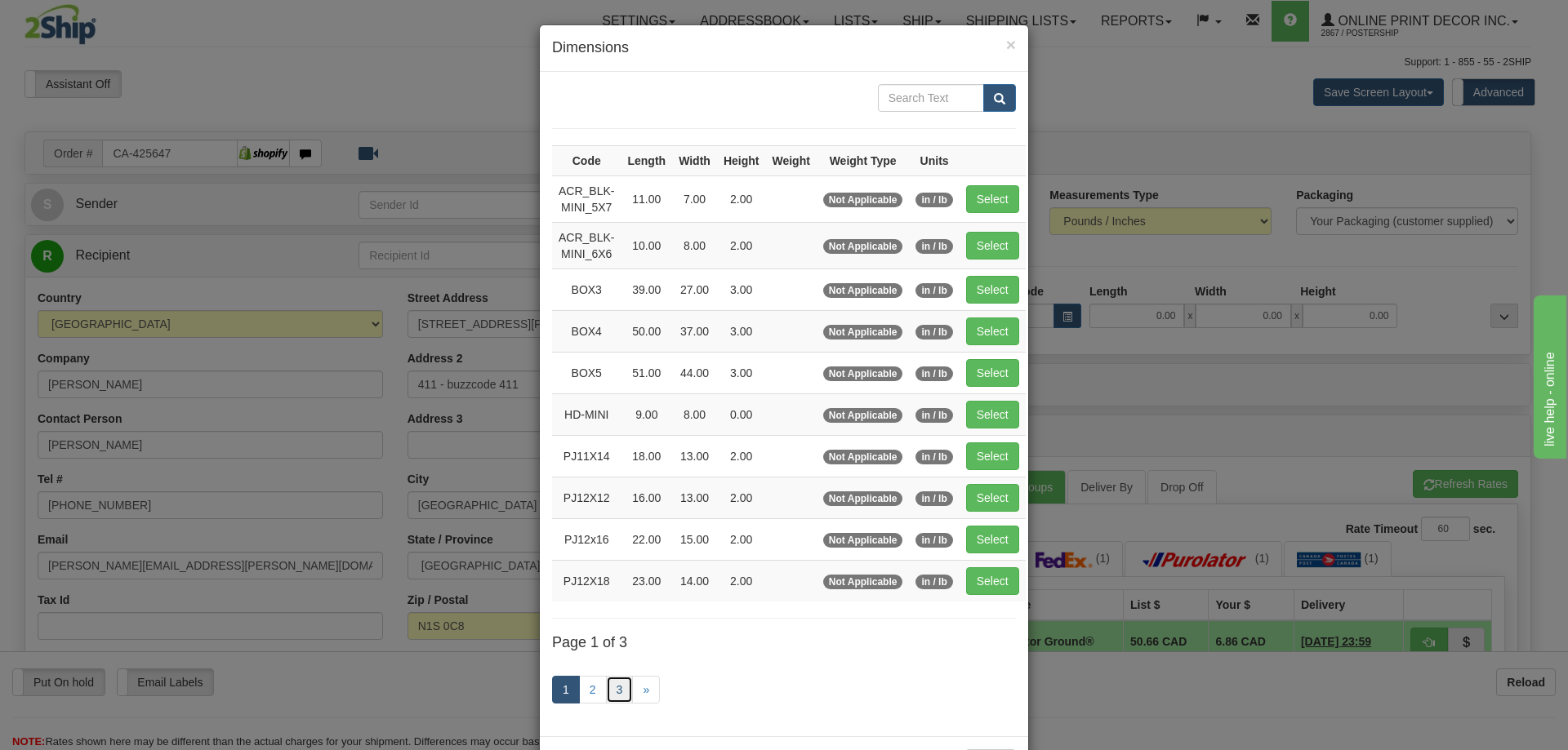
drag, startPoint x: 611, startPoint y: 689, endPoint x: 704, endPoint y: 654, distance: 99.4
click at [612, 689] on link "3" at bounding box center [620, 689] width 28 height 28
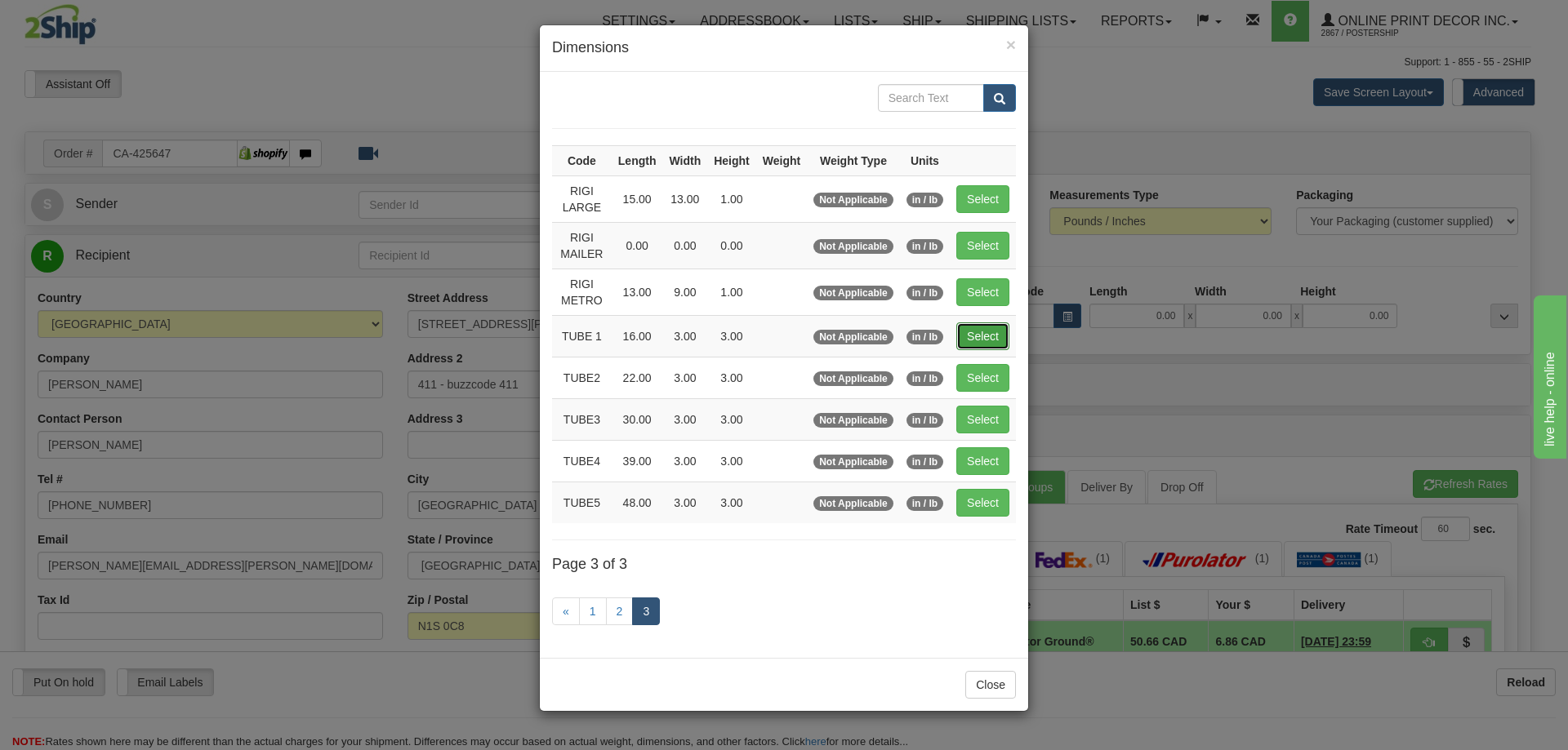
click at [992, 324] on button "Select" at bounding box center [983, 336] width 53 height 28
type input "TUBE 1"
type input "16.00"
type input "3.00"
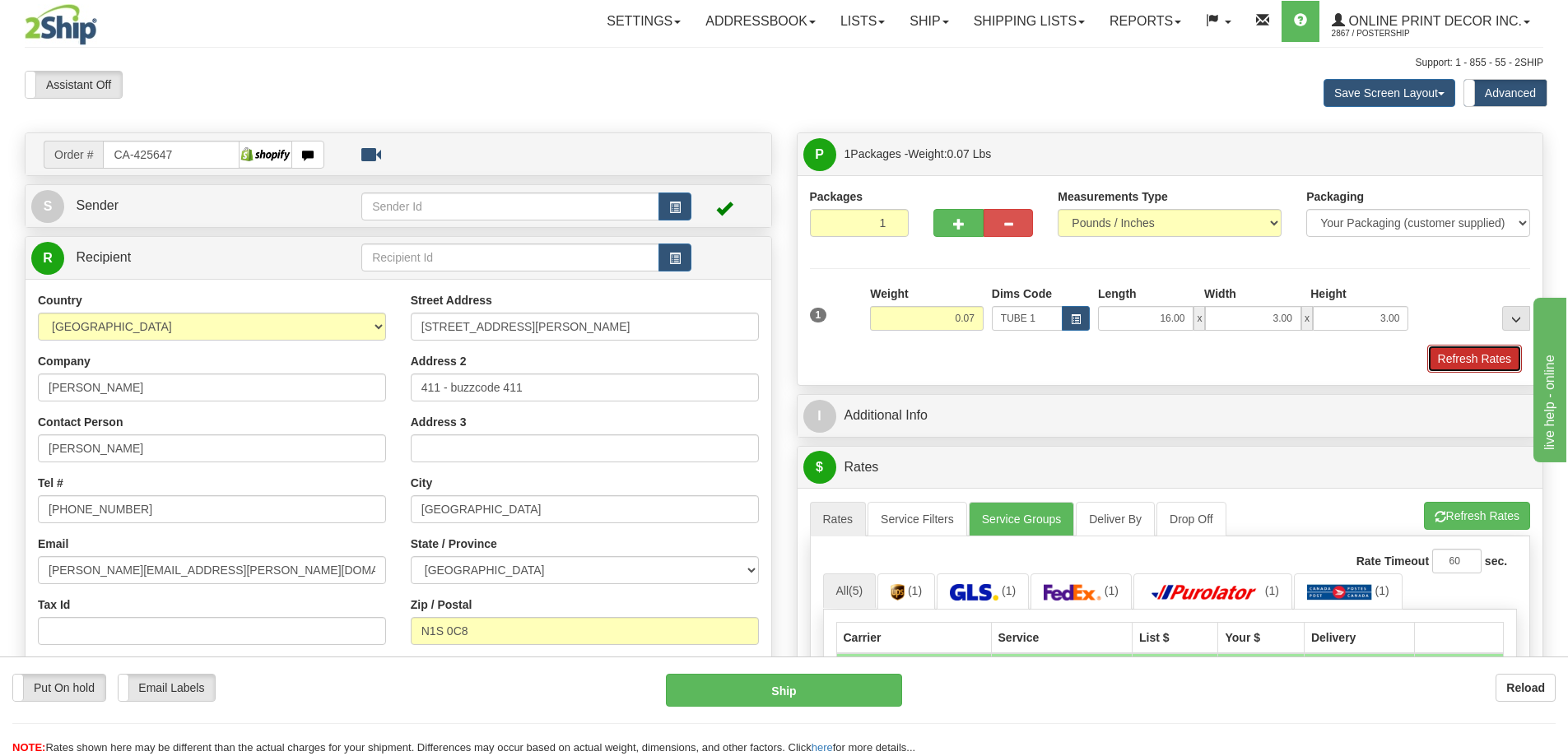
click at [1510, 363] on button "Refresh Rates" at bounding box center [1474, 358] width 95 height 28
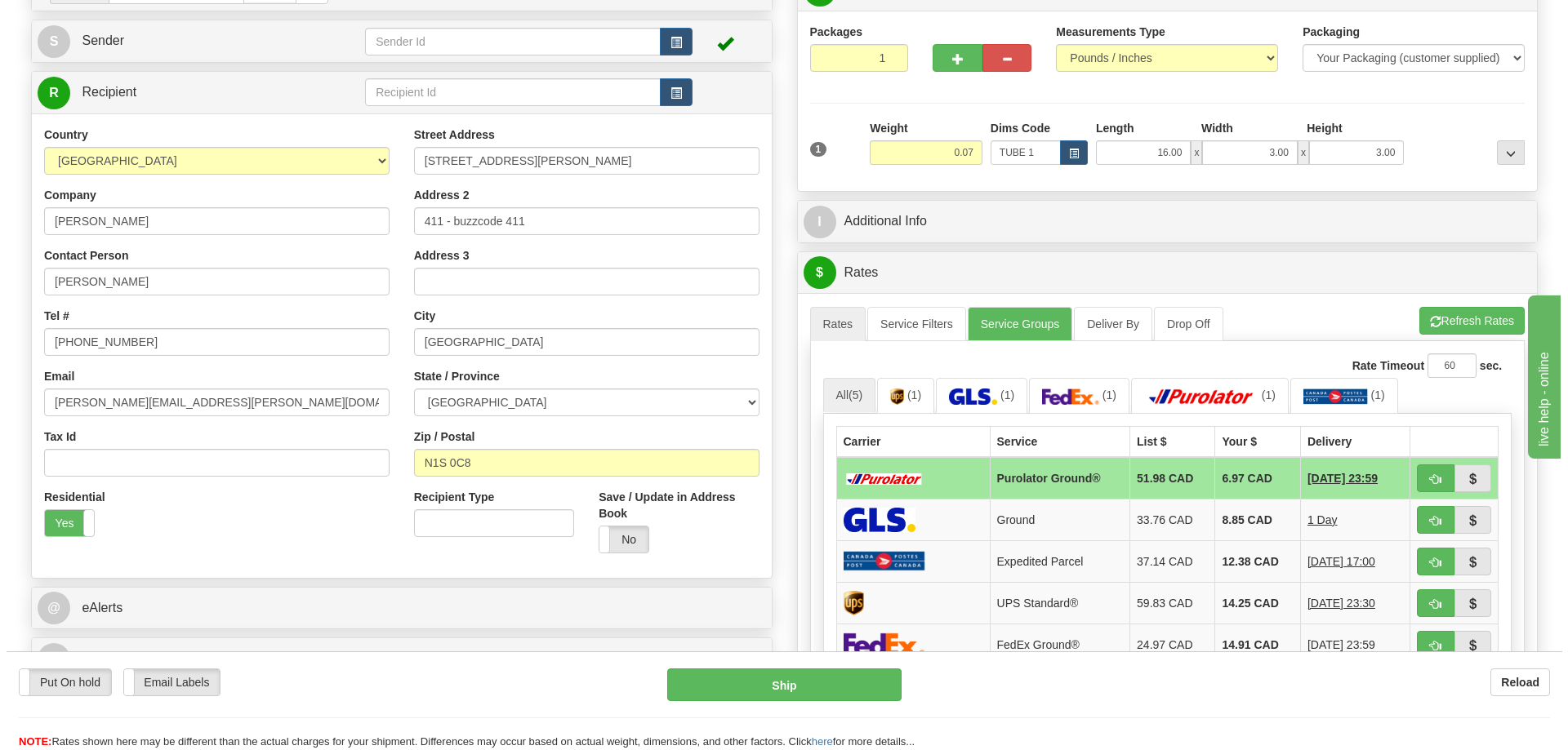
scroll to position [245, 0]
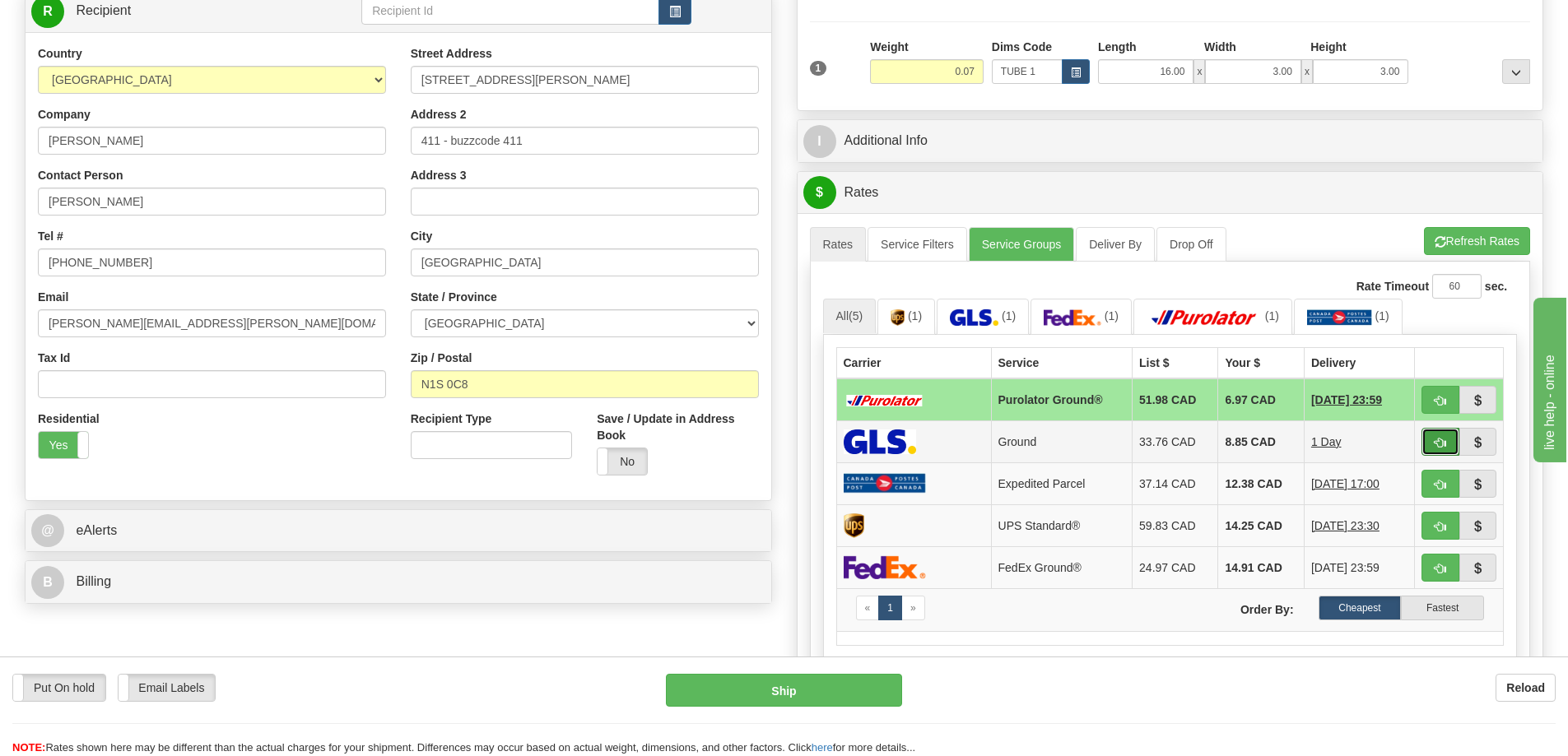
click at [1441, 433] on button "button" at bounding box center [1440, 442] width 38 height 28
type input "1"
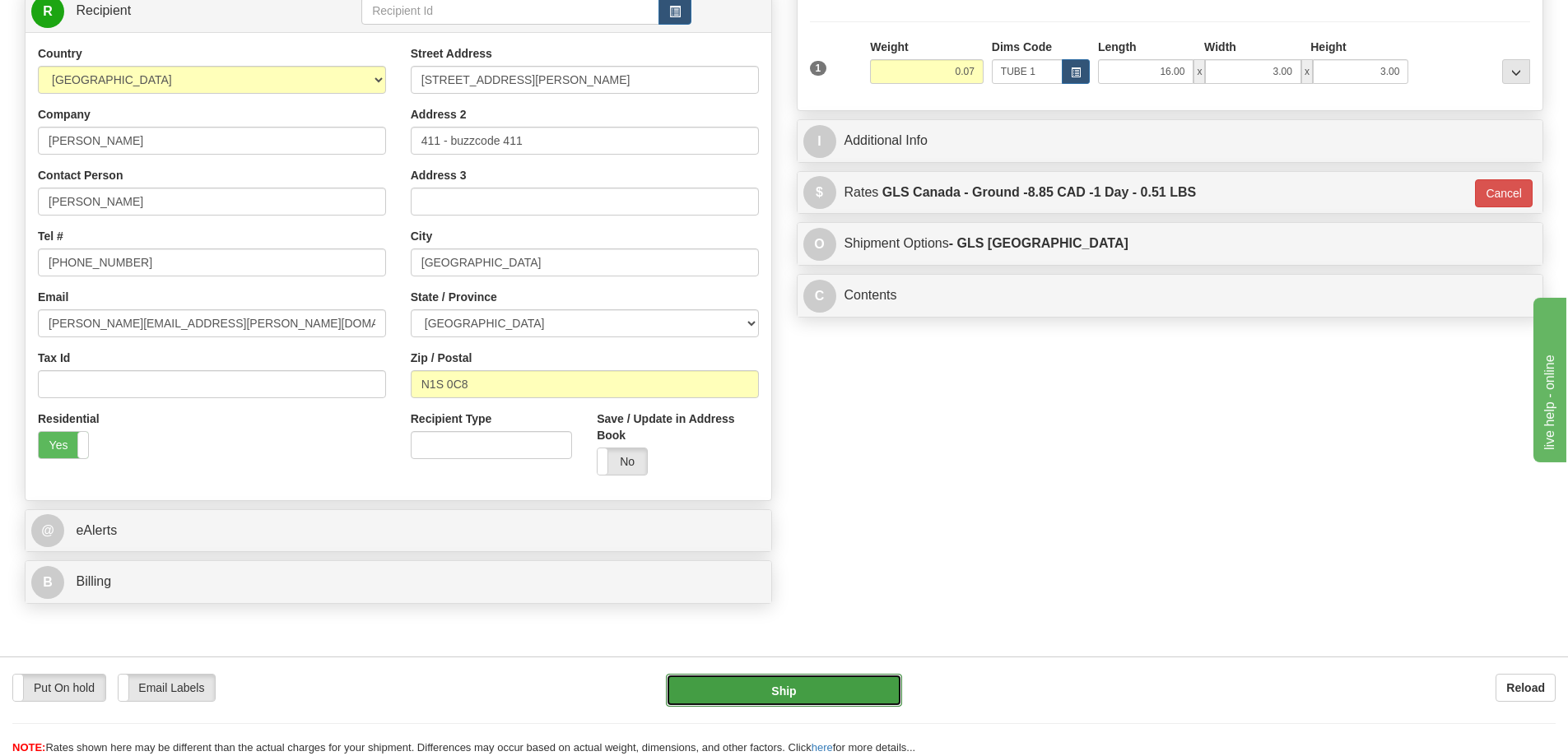
click at [867, 681] on button "Ship" at bounding box center [784, 690] width 236 height 33
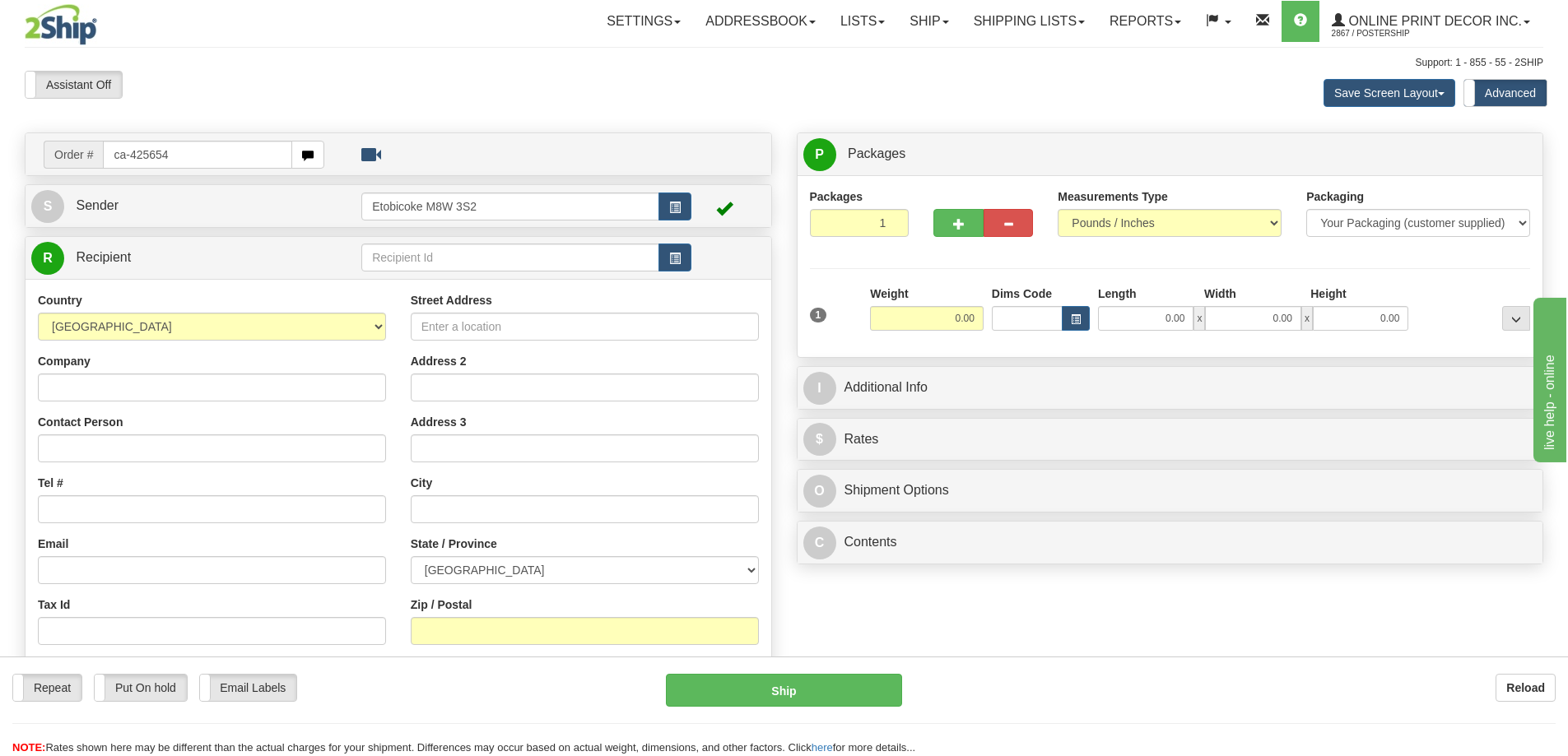
type input "ca-425654"
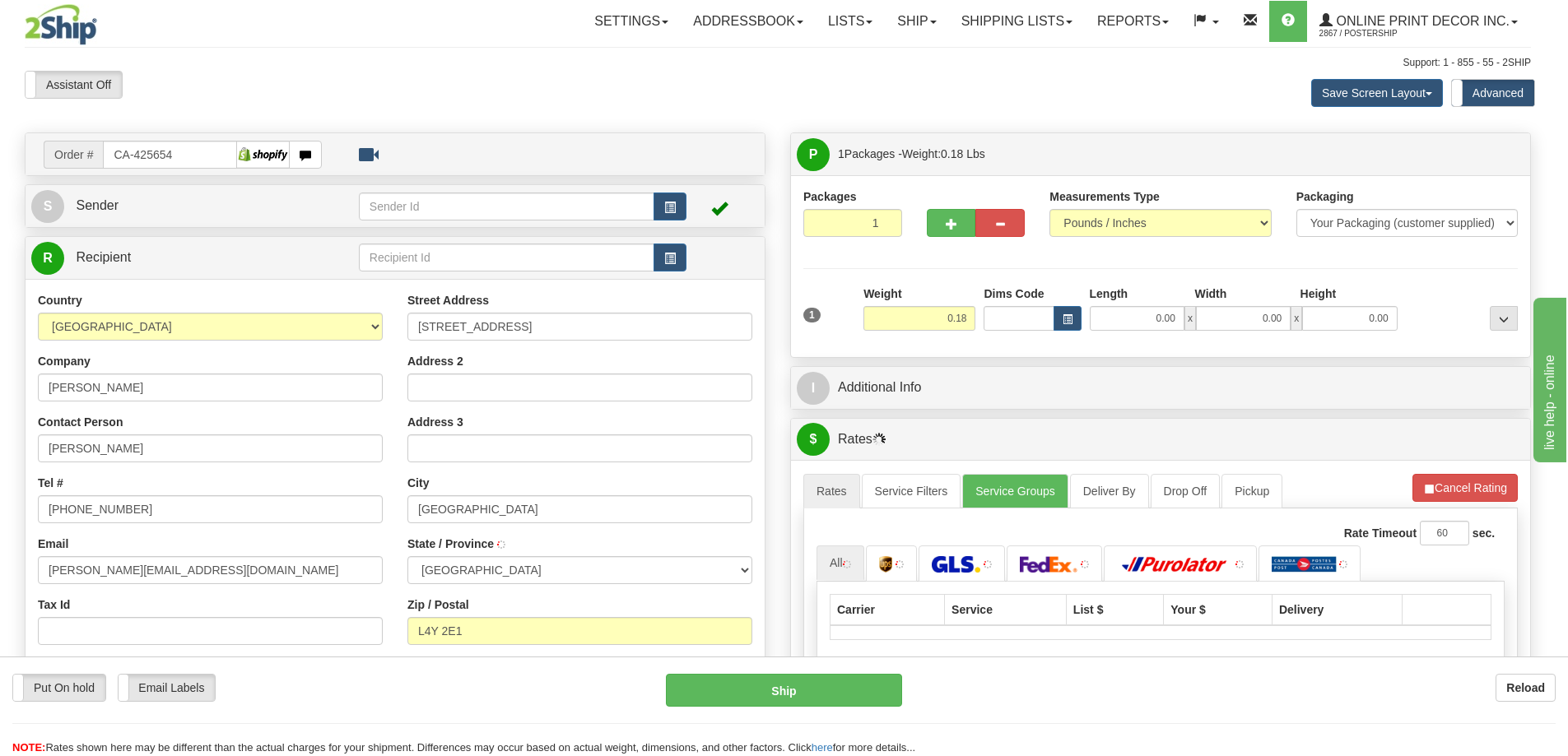
type input "[GEOGRAPHIC_DATA]"
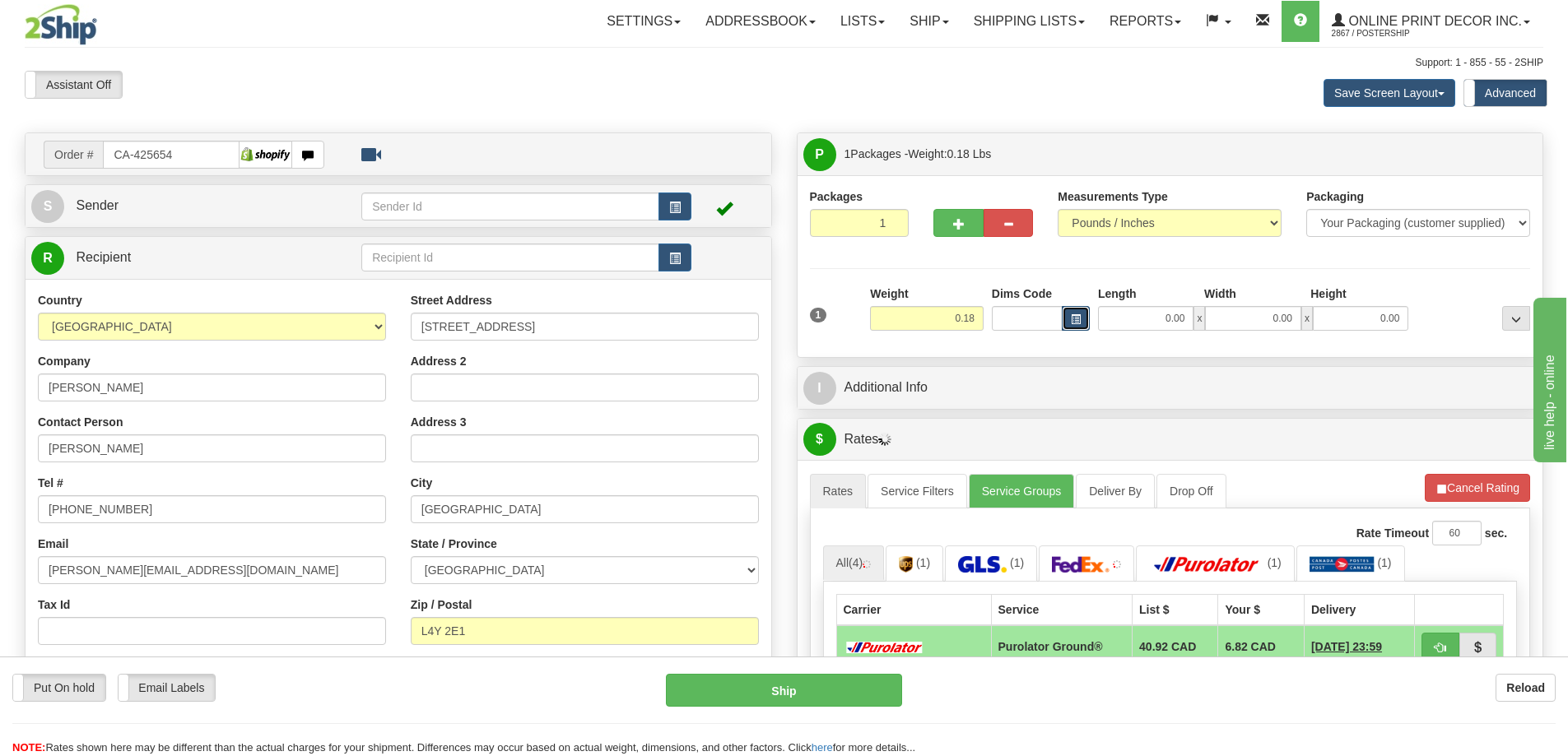
click at [1077, 309] on button "button" at bounding box center [1076, 318] width 28 height 25
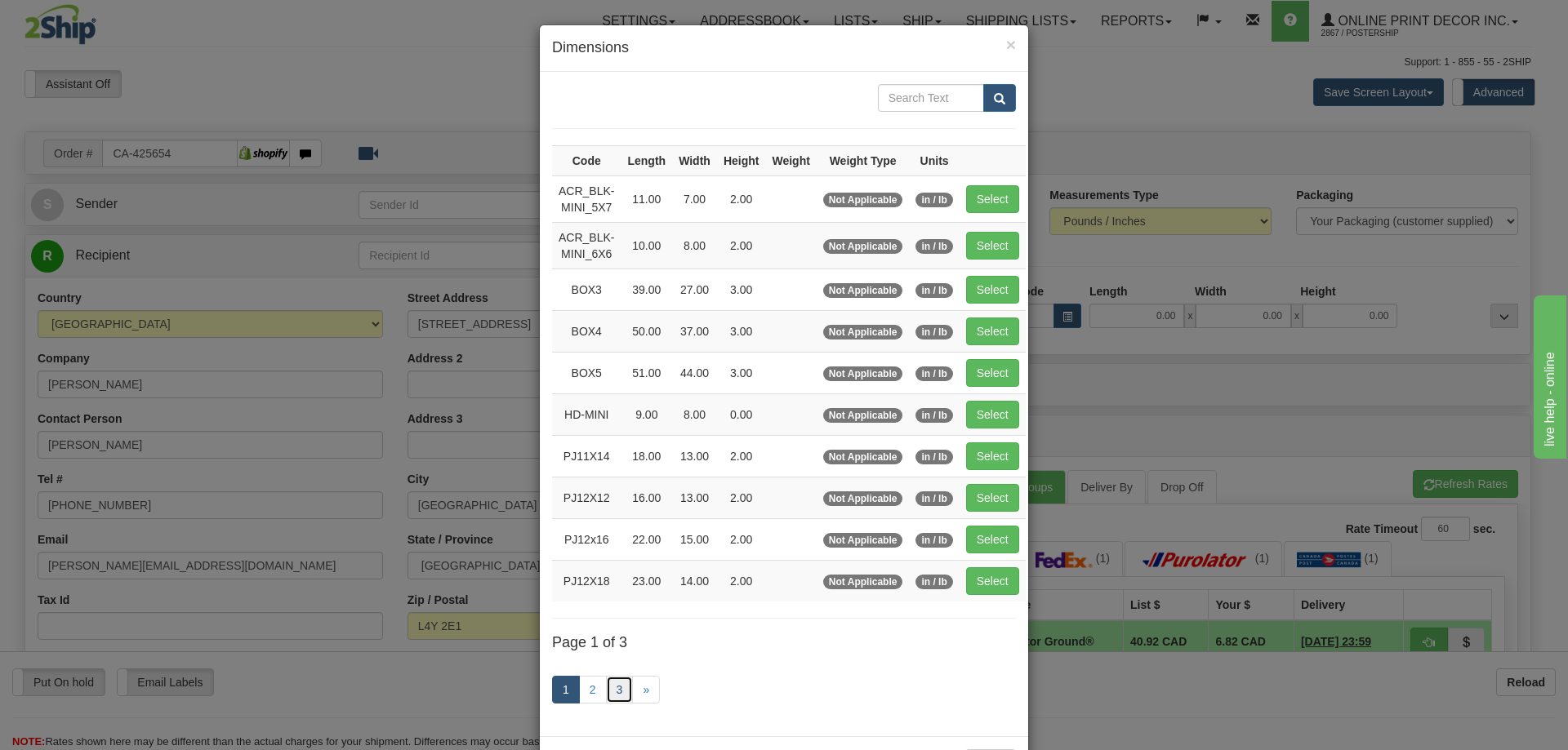
click at [619, 689] on link "3" at bounding box center [620, 689] width 28 height 28
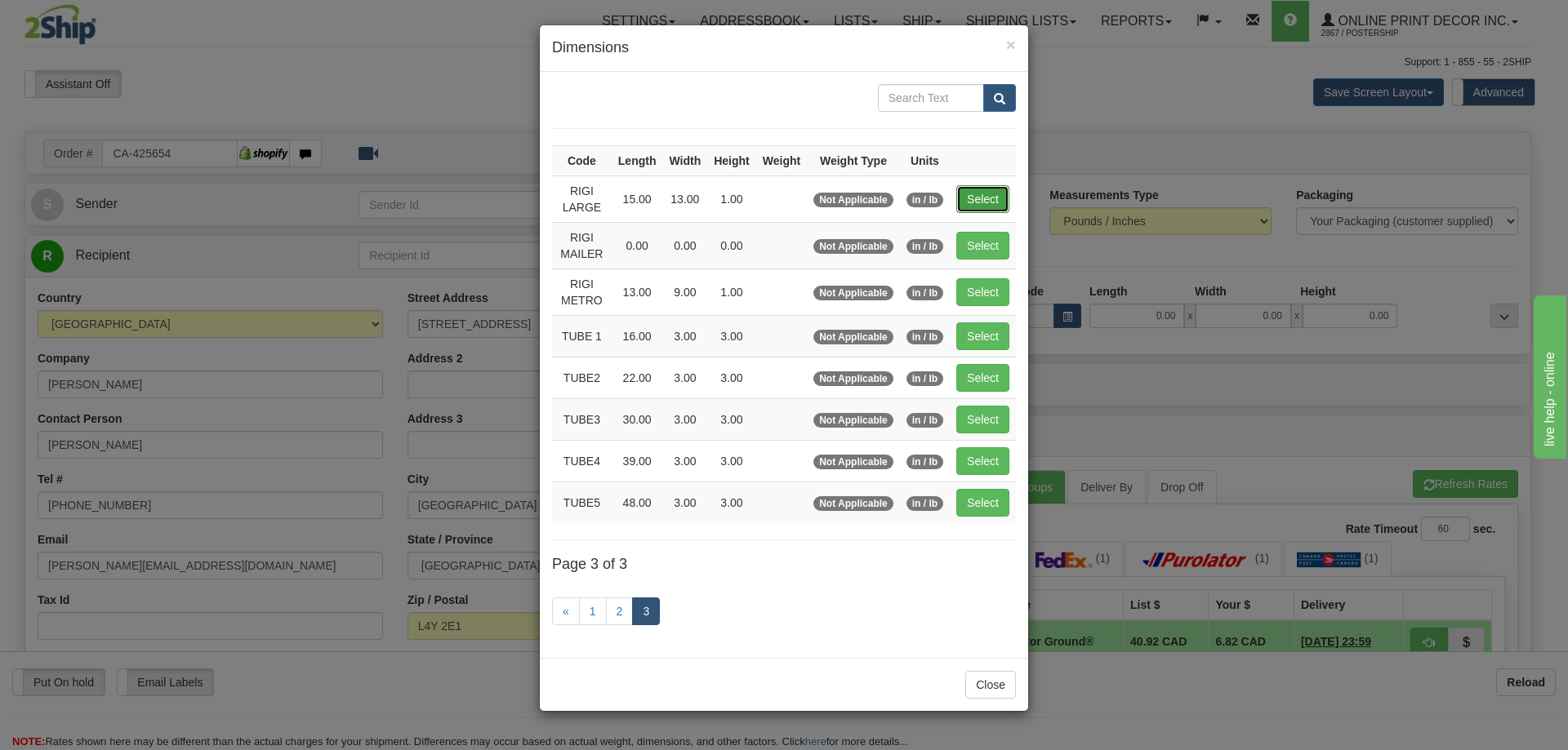
click at [988, 197] on button "Select" at bounding box center [983, 199] width 53 height 28
type input "RIGI LARGE"
type input "15.00"
type input "13.00"
type input "1.00"
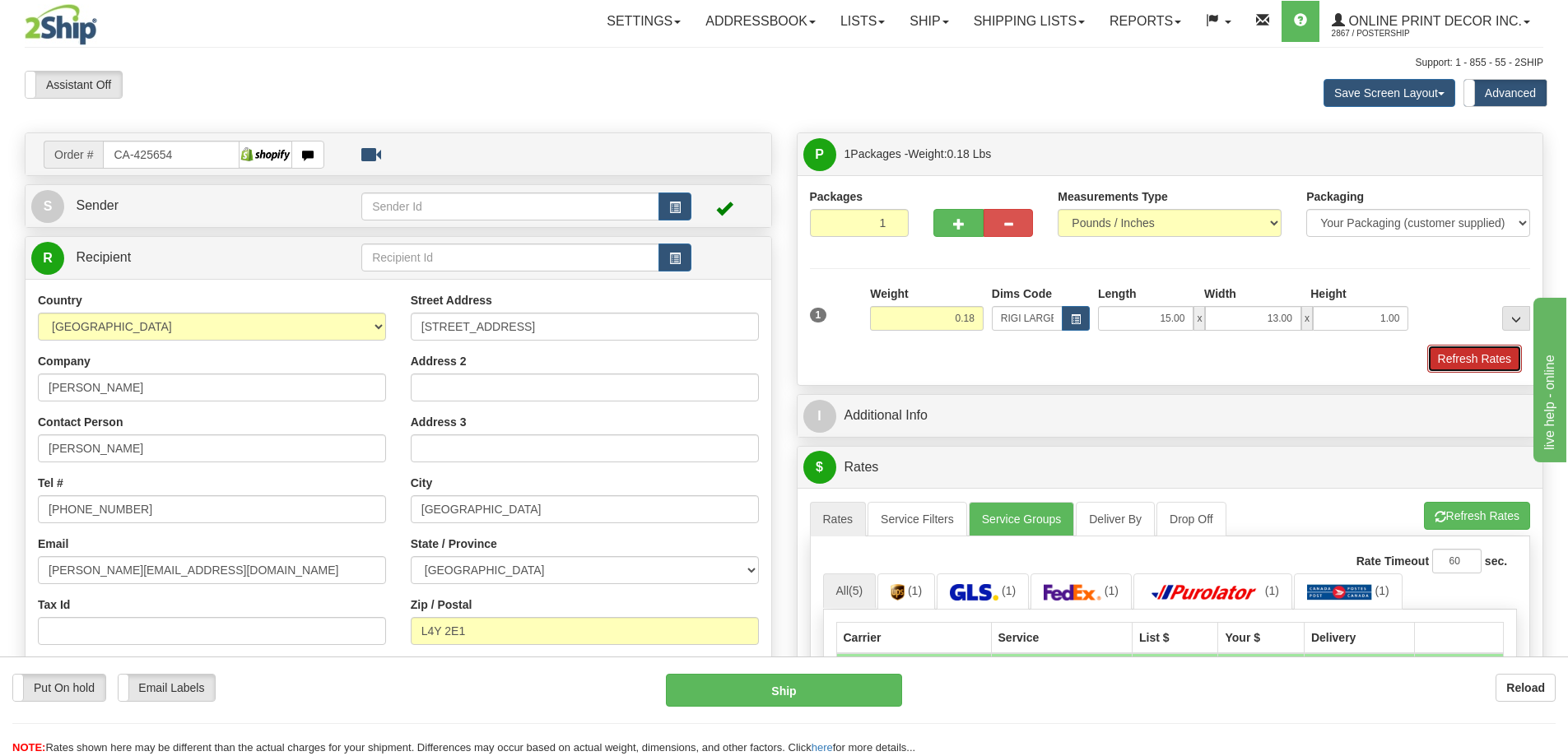
click at [1461, 359] on button "Refresh Rates" at bounding box center [1474, 358] width 95 height 28
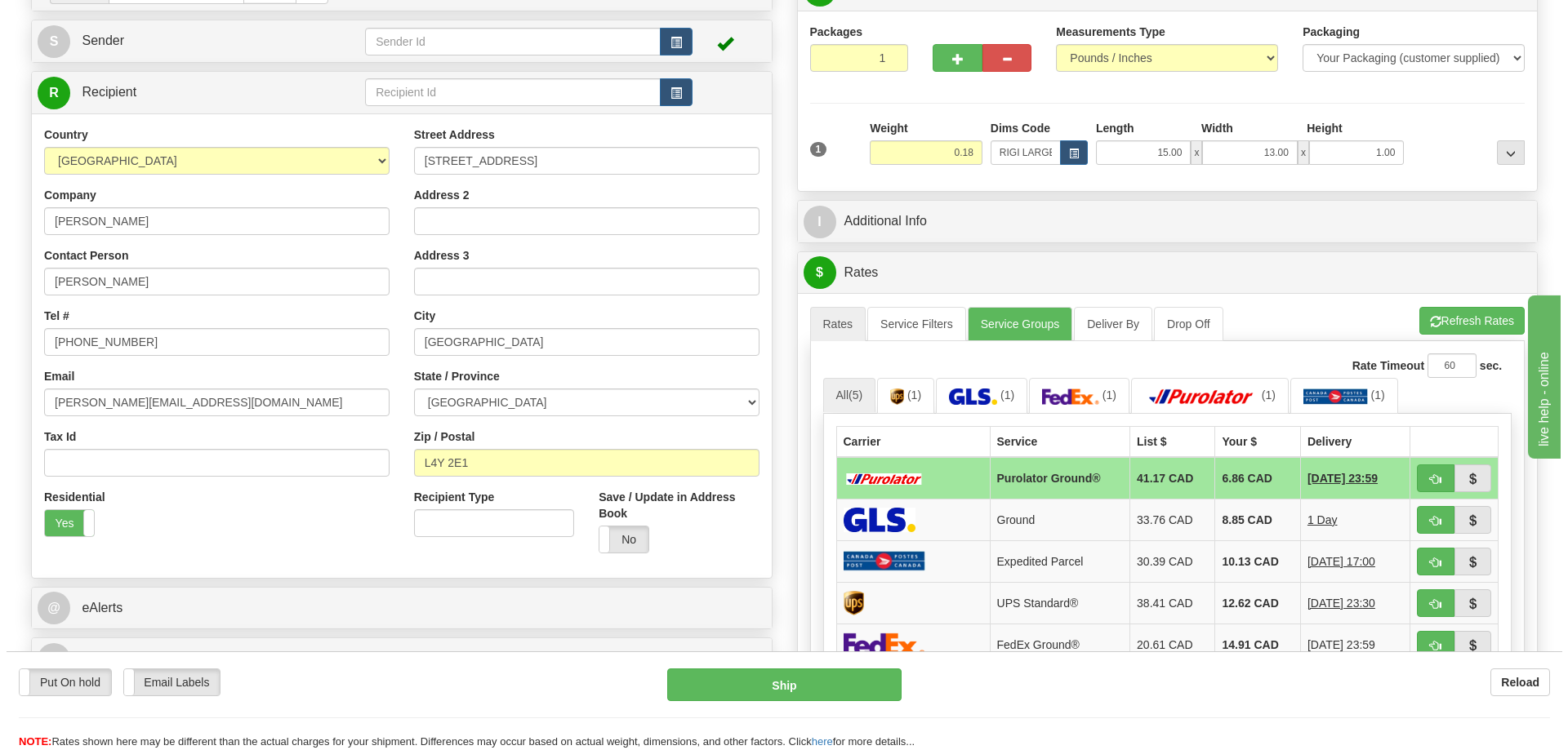
scroll to position [245, 0]
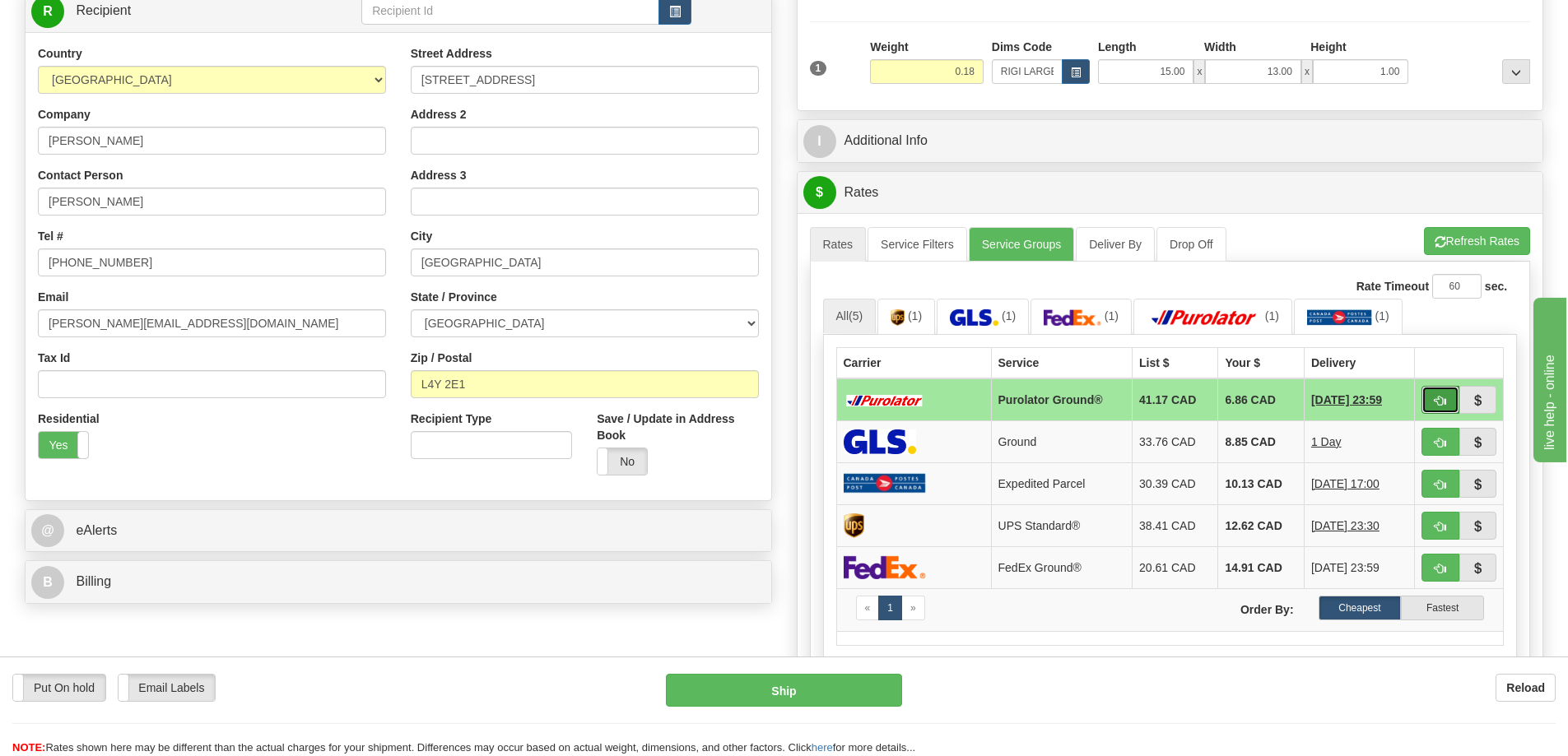
click at [1429, 400] on button "button" at bounding box center [1440, 399] width 38 height 28
type input "260"
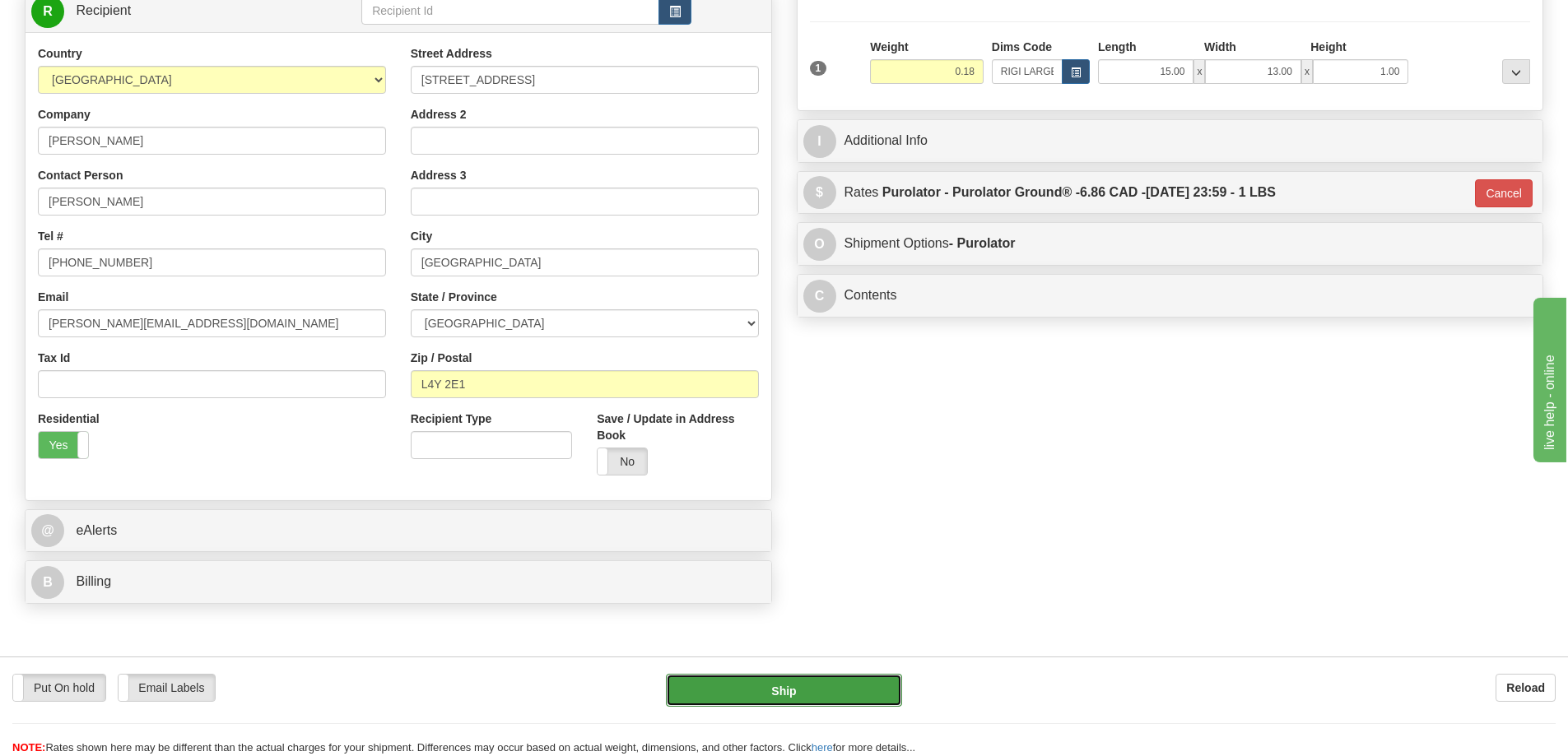
click at [817, 688] on button "Ship" at bounding box center [784, 690] width 236 height 33
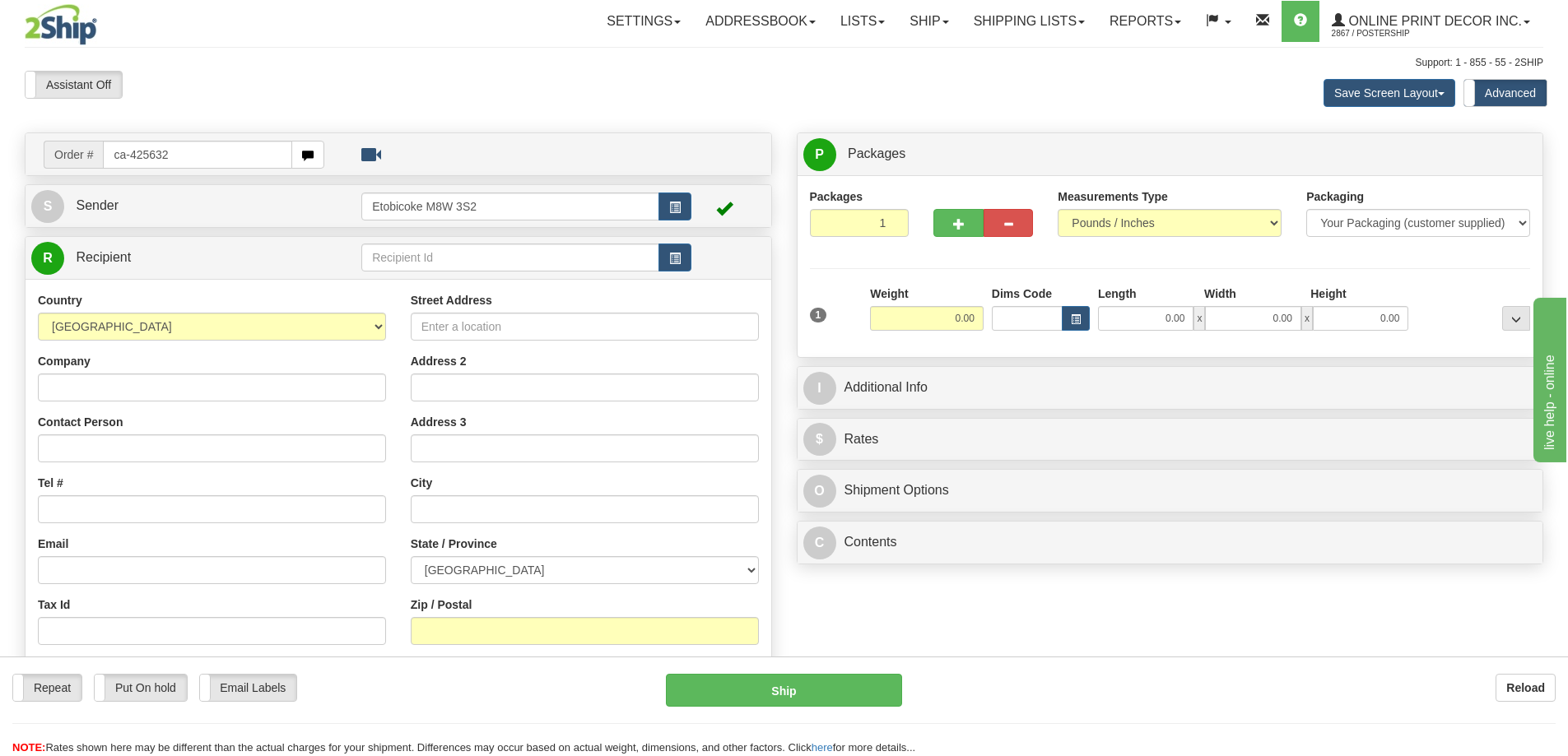
type input "ca-425632"
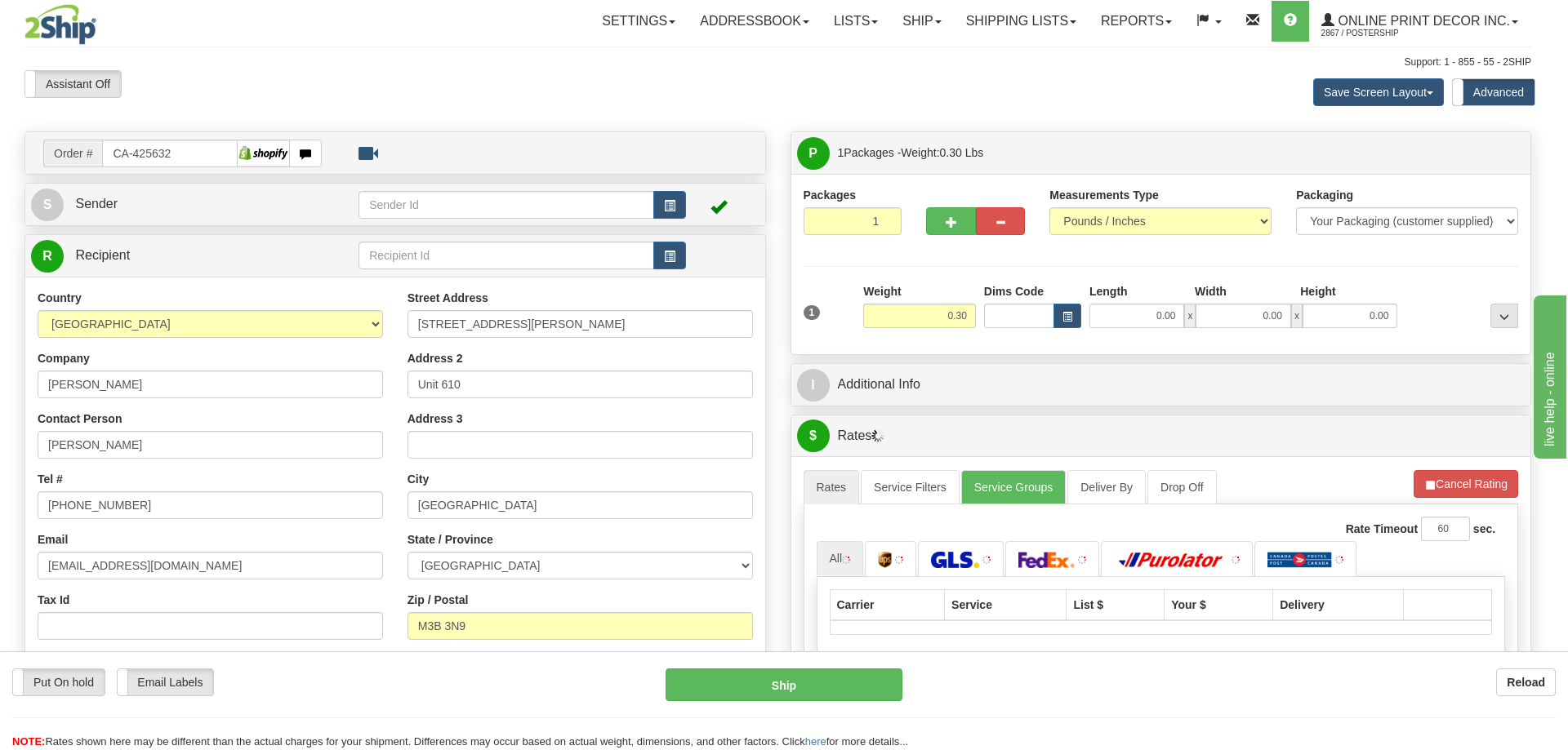
type input "[GEOGRAPHIC_DATA]"
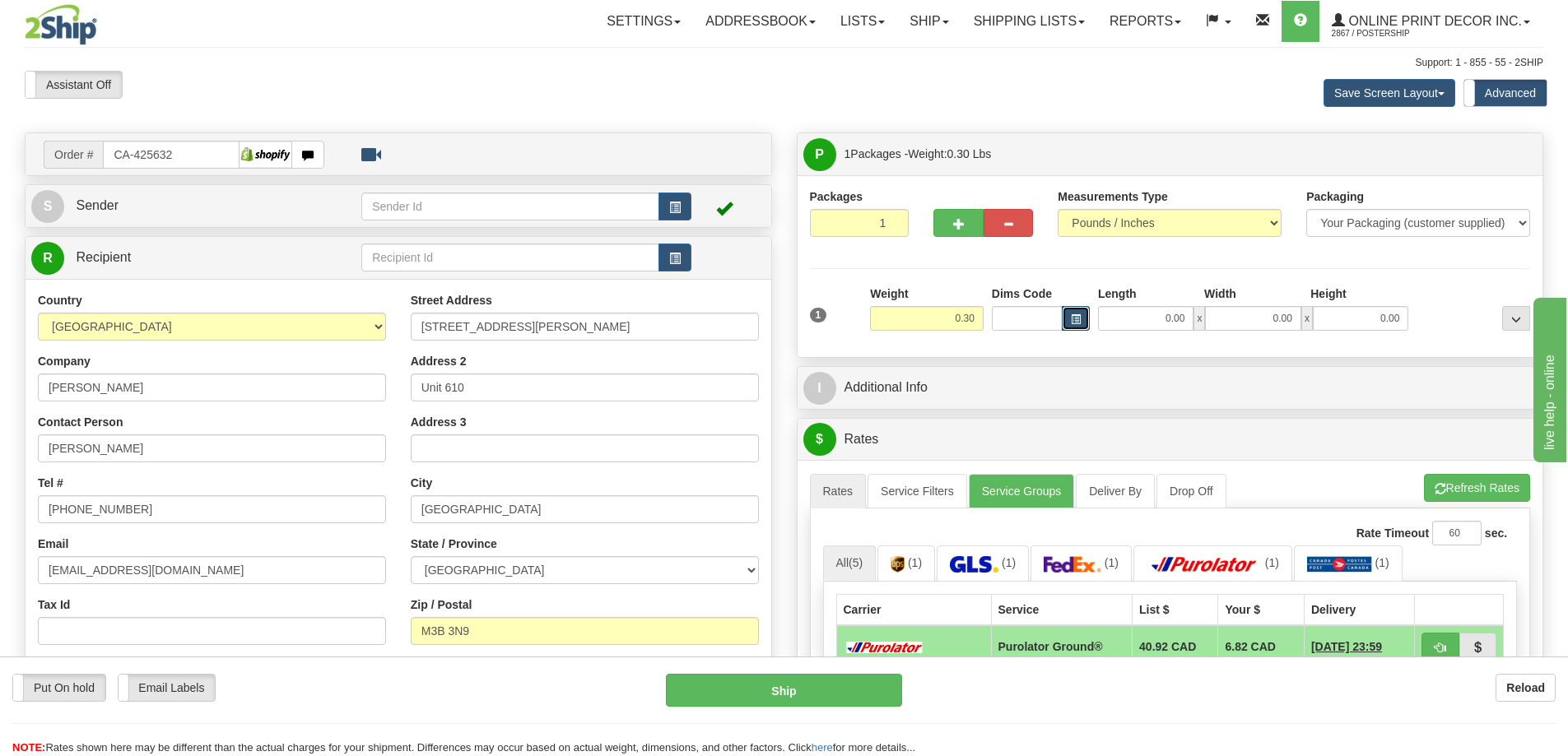
click at [1075, 311] on button "button" at bounding box center [1076, 318] width 28 height 25
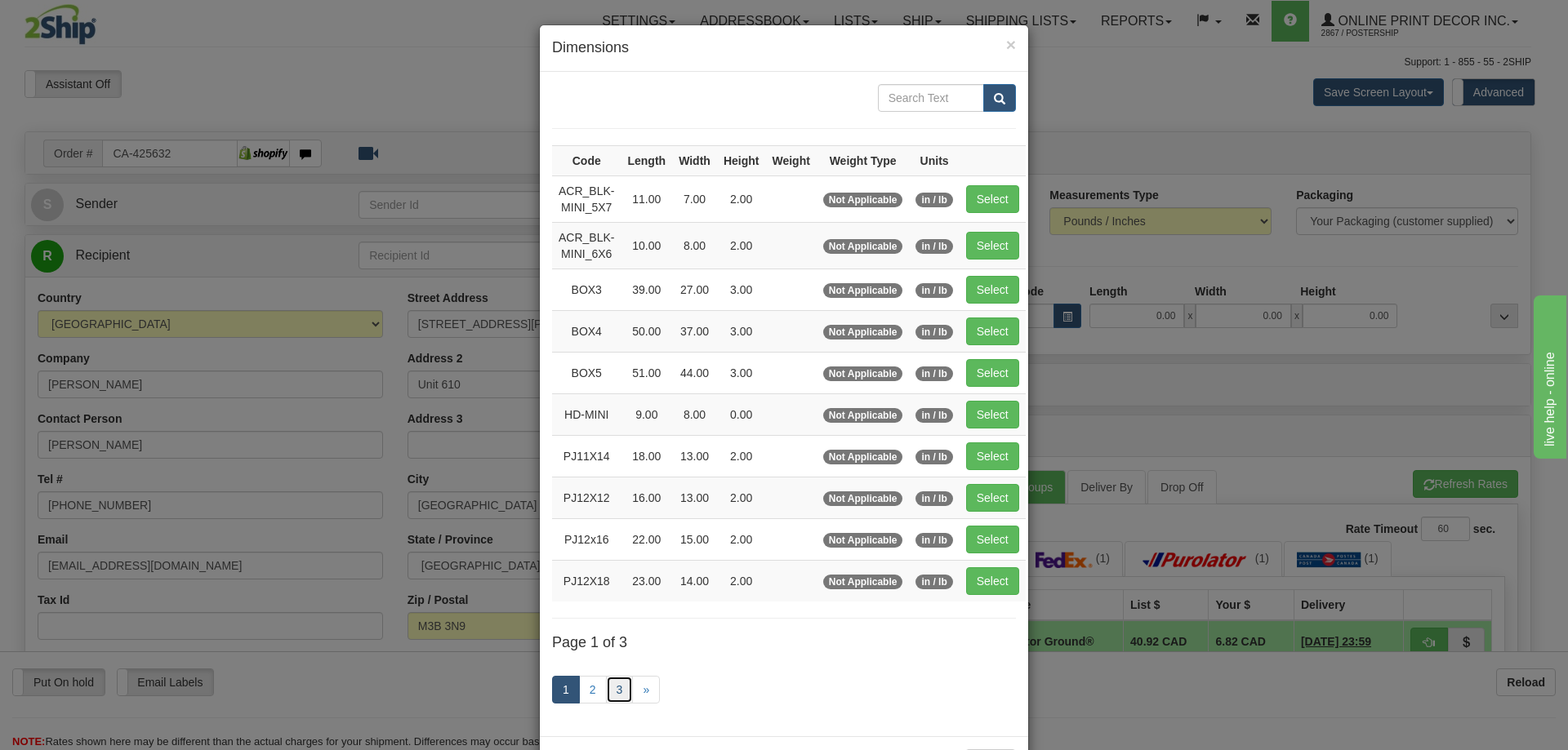
click at [612, 688] on link "3" at bounding box center [620, 689] width 28 height 28
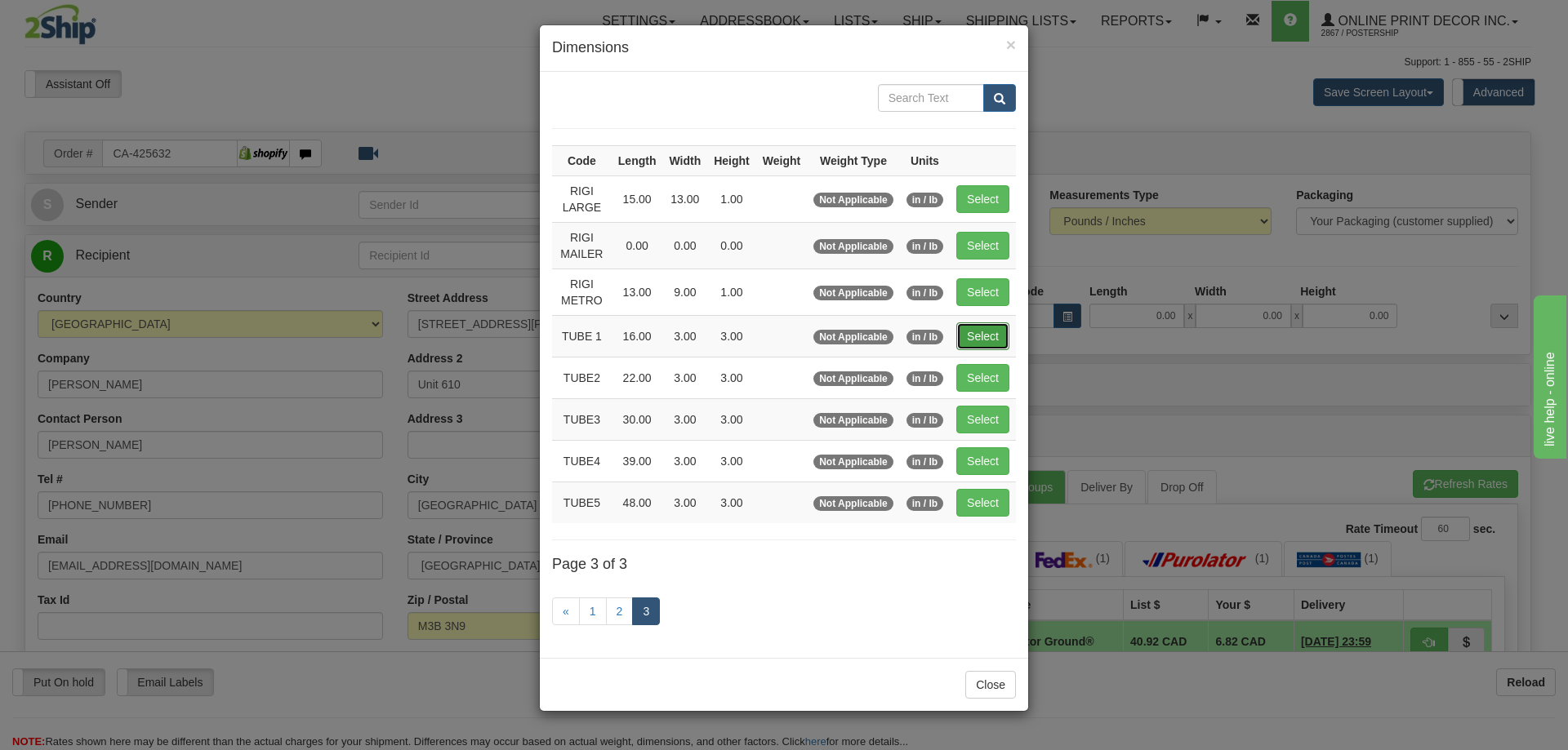
click at [998, 329] on button "Select" at bounding box center [983, 336] width 53 height 28
type input "TUBE 1"
type input "16.00"
type input "3.00"
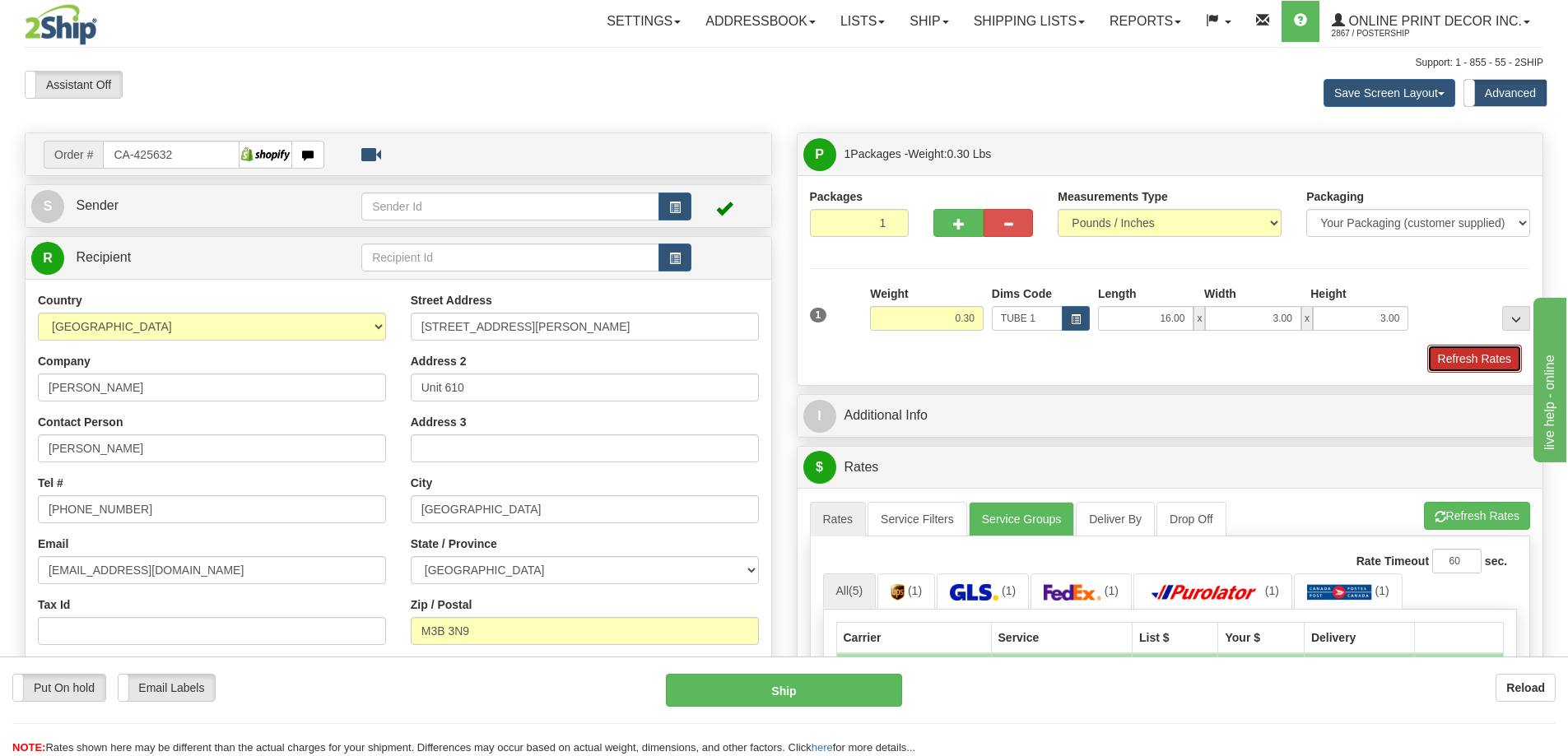
click at [1461, 360] on button "Refresh Rates" at bounding box center [1474, 358] width 95 height 28
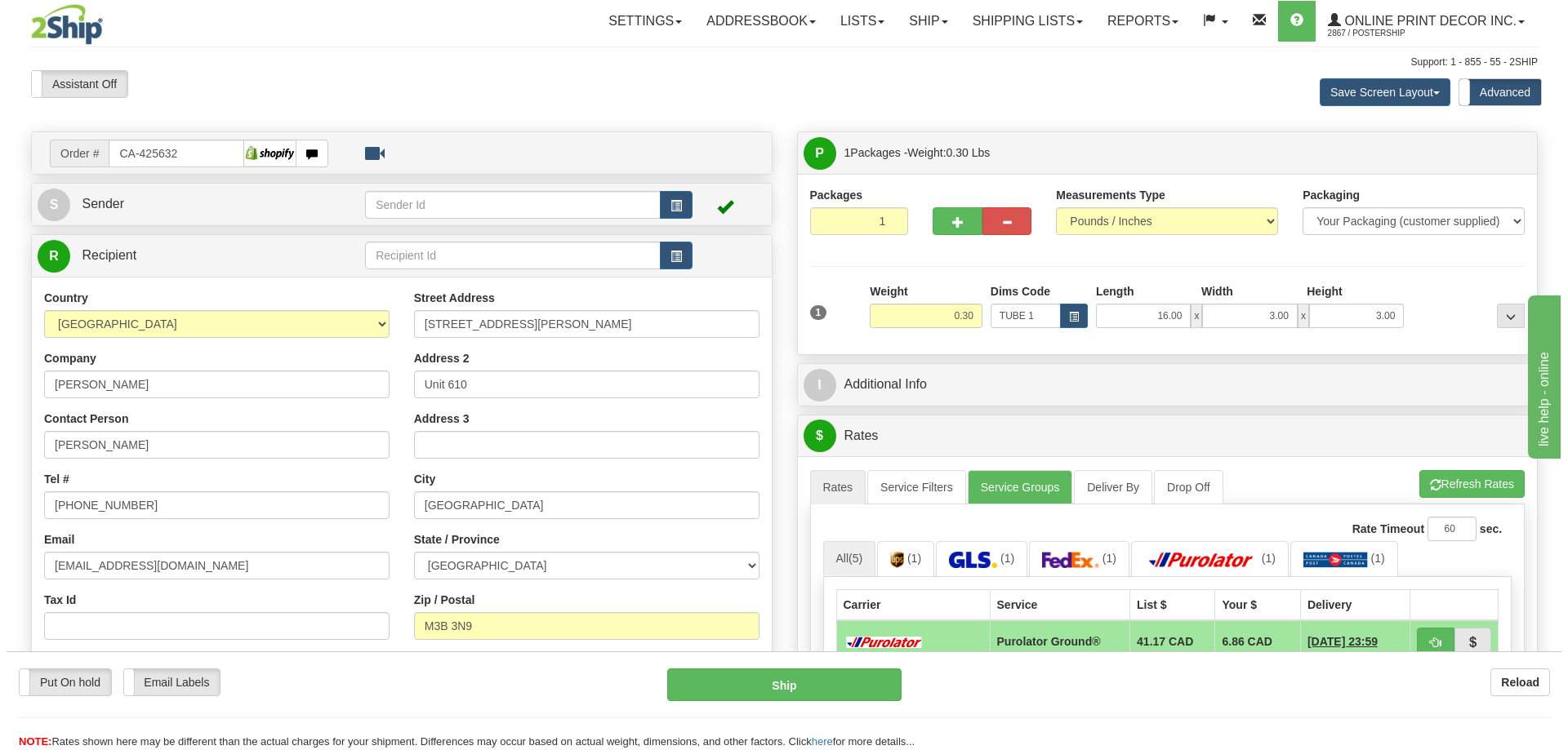
scroll to position [164, 0]
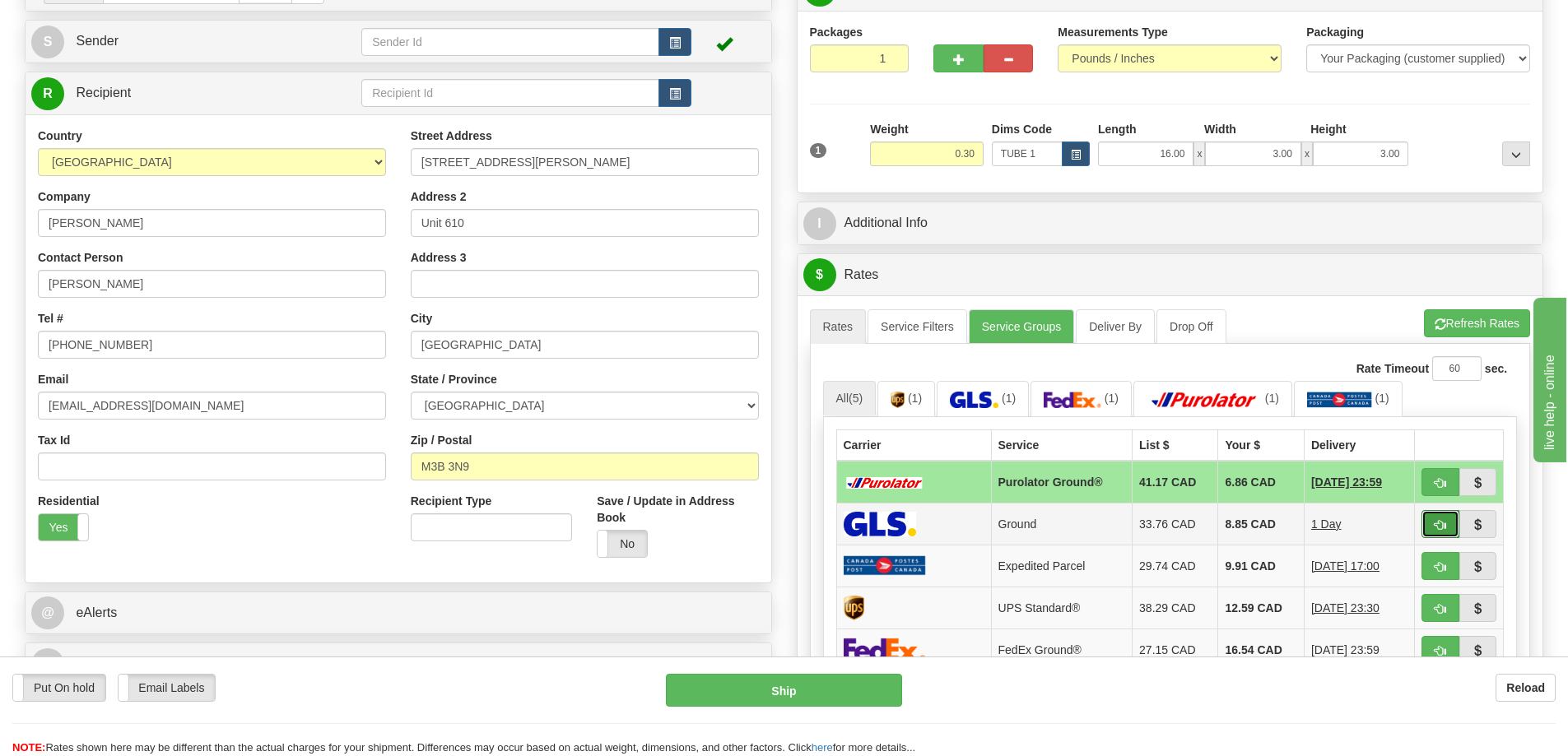
click at [1436, 517] on button "button" at bounding box center [1440, 524] width 38 height 28
type input "1"
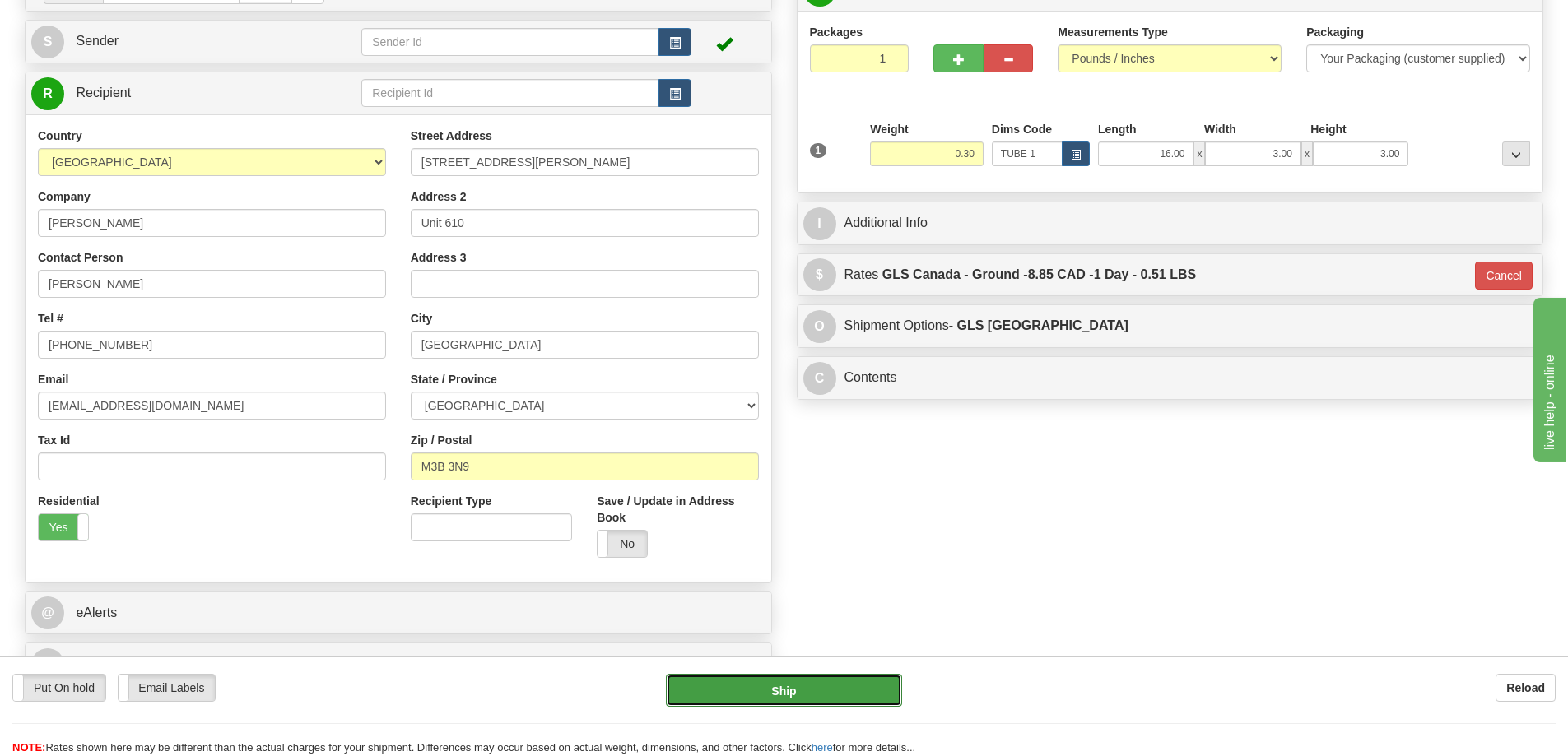
click at [831, 692] on button "Ship" at bounding box center [784, 690] width 236 height 33
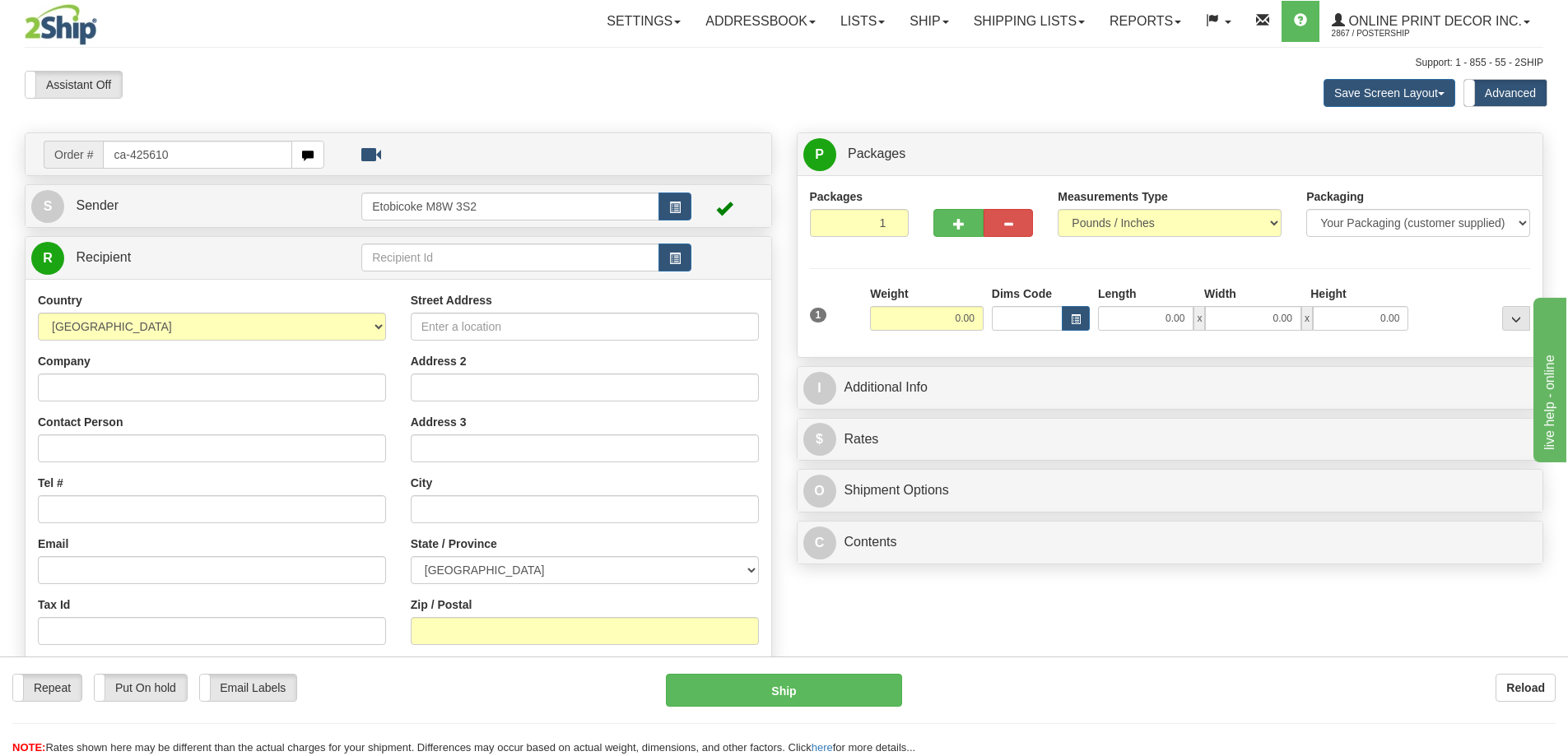
type input "ca-425610"
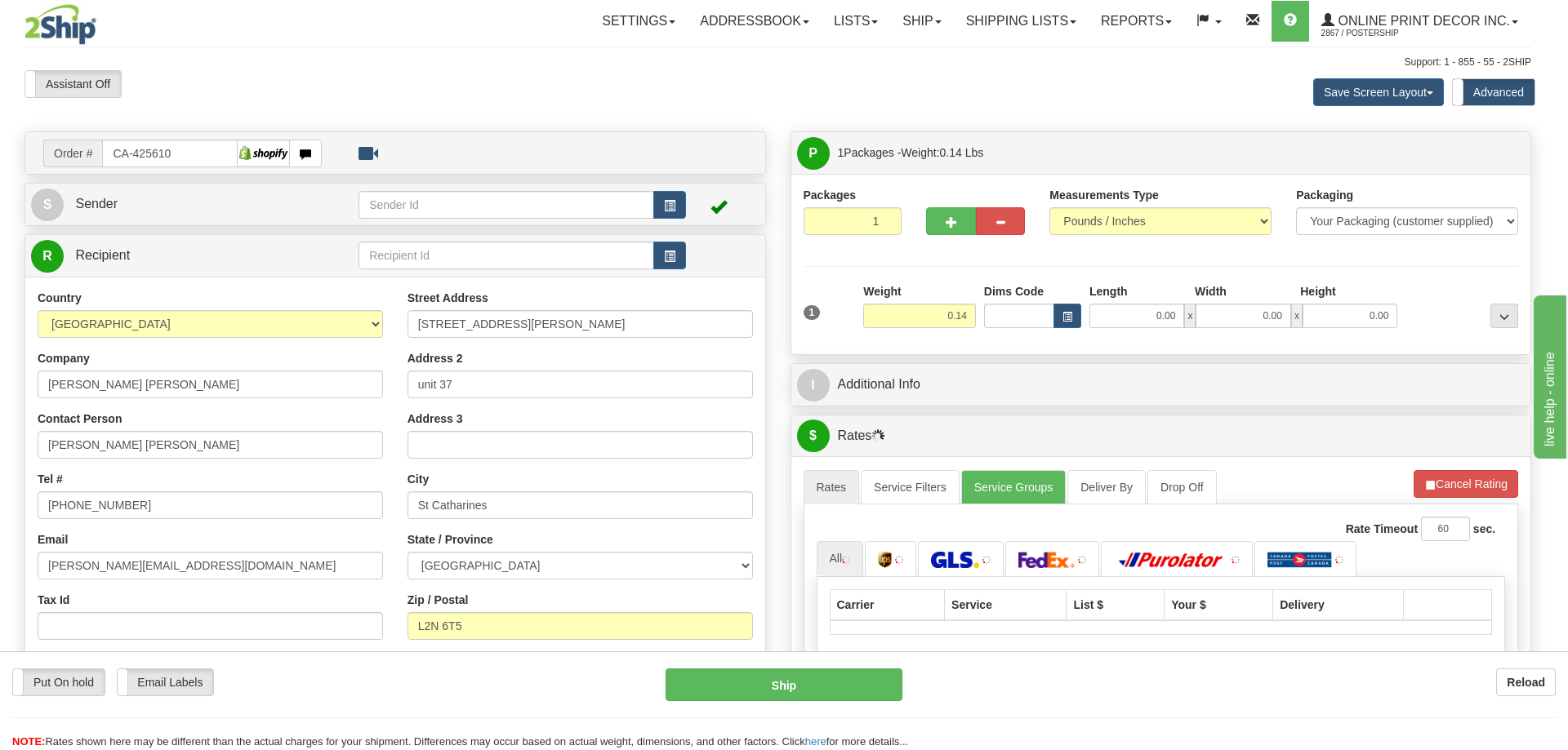
type input "ST CATHARINES"
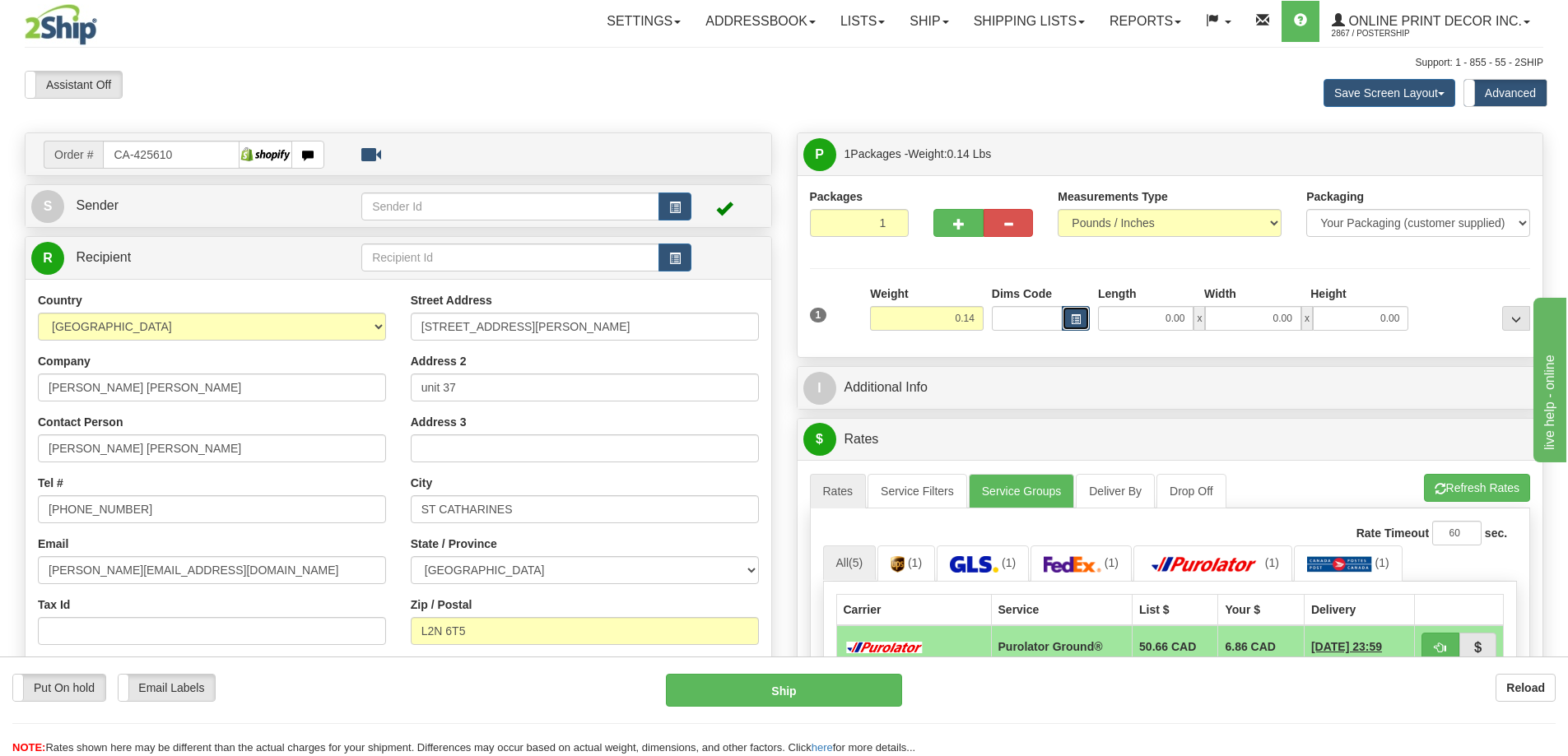
click at [1072, 314] on button "button" at bounding box center [1076, 318] width 28 height 25
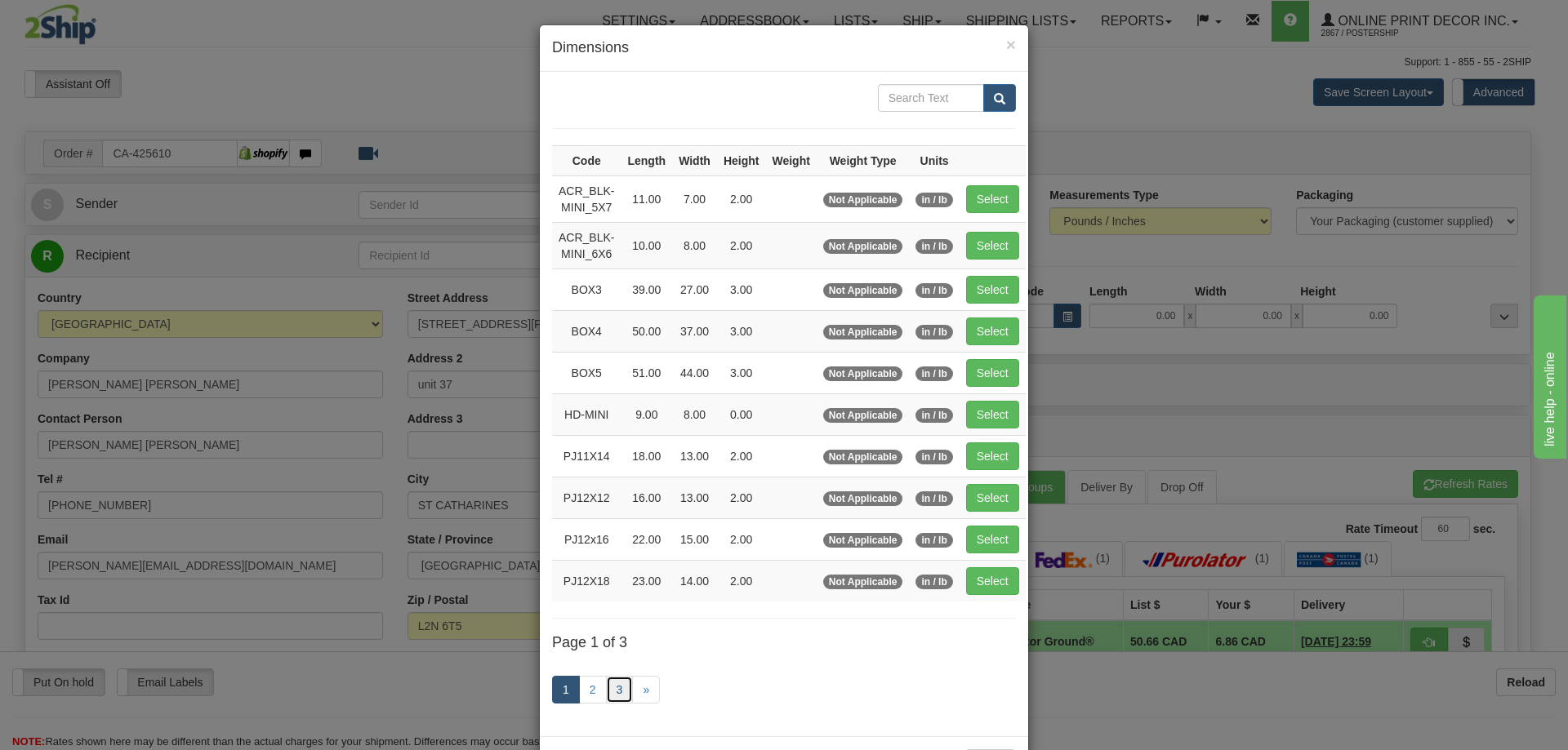
click at [610, 684] on link "3" at bounding box center [620, 689] width 28 height 28
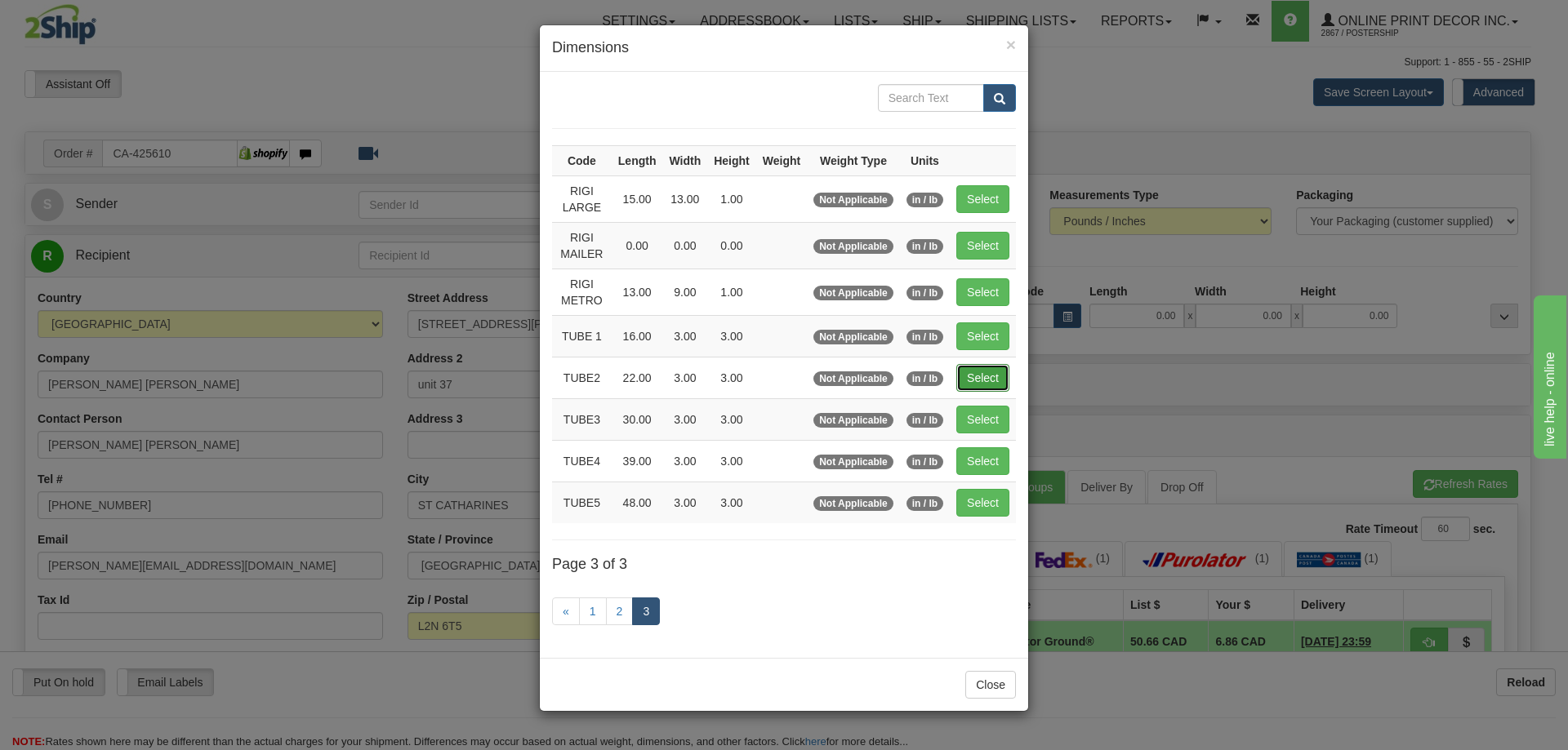
click at [979, 376] on button "Select" at bounding box center [983, 378] width 53 height 28
type input "TUBE2"
type input "22.00"
type input "3.00"
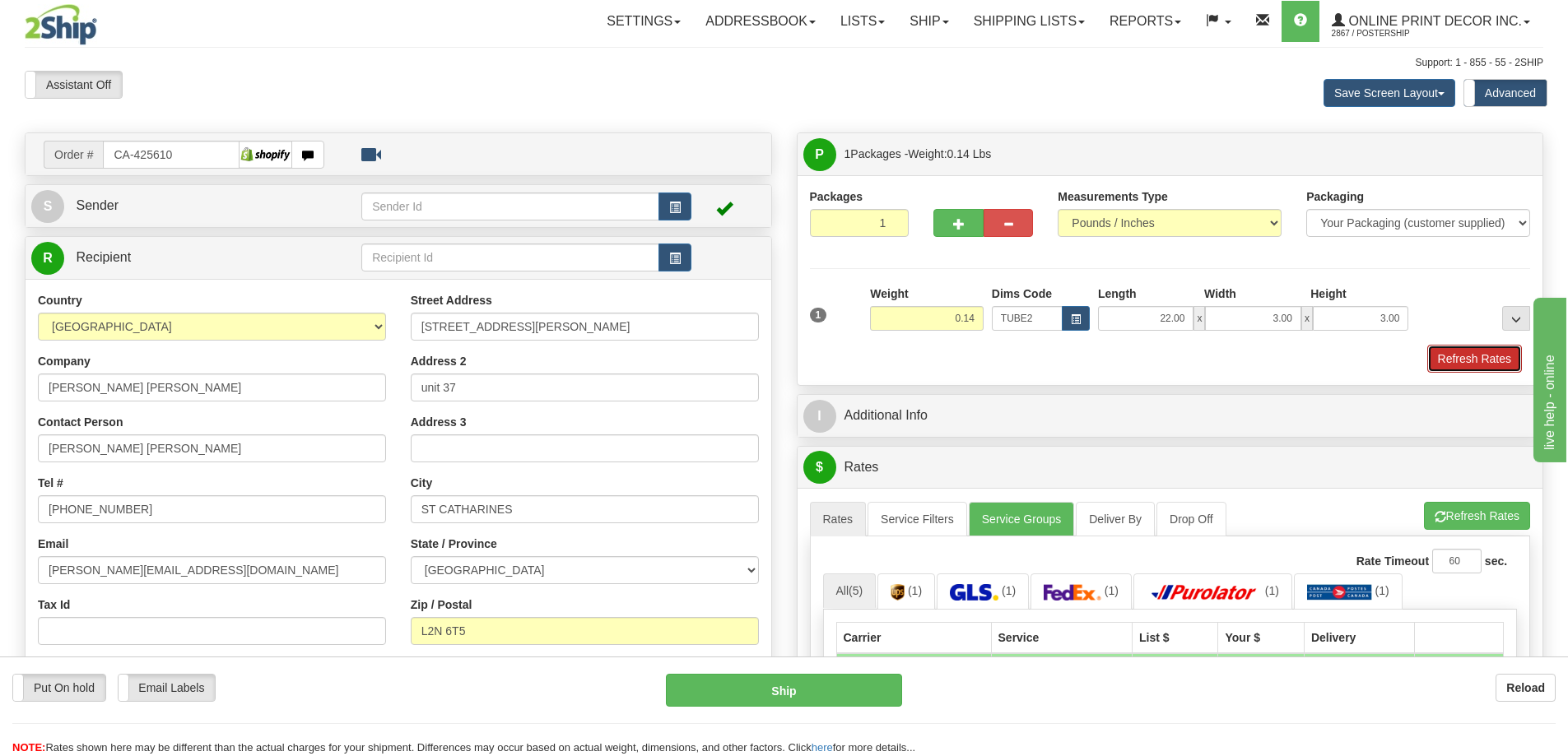
click at [1466, 362] on button "Refresh Rates" at bounding box center [1474, 358] width 95 height 28
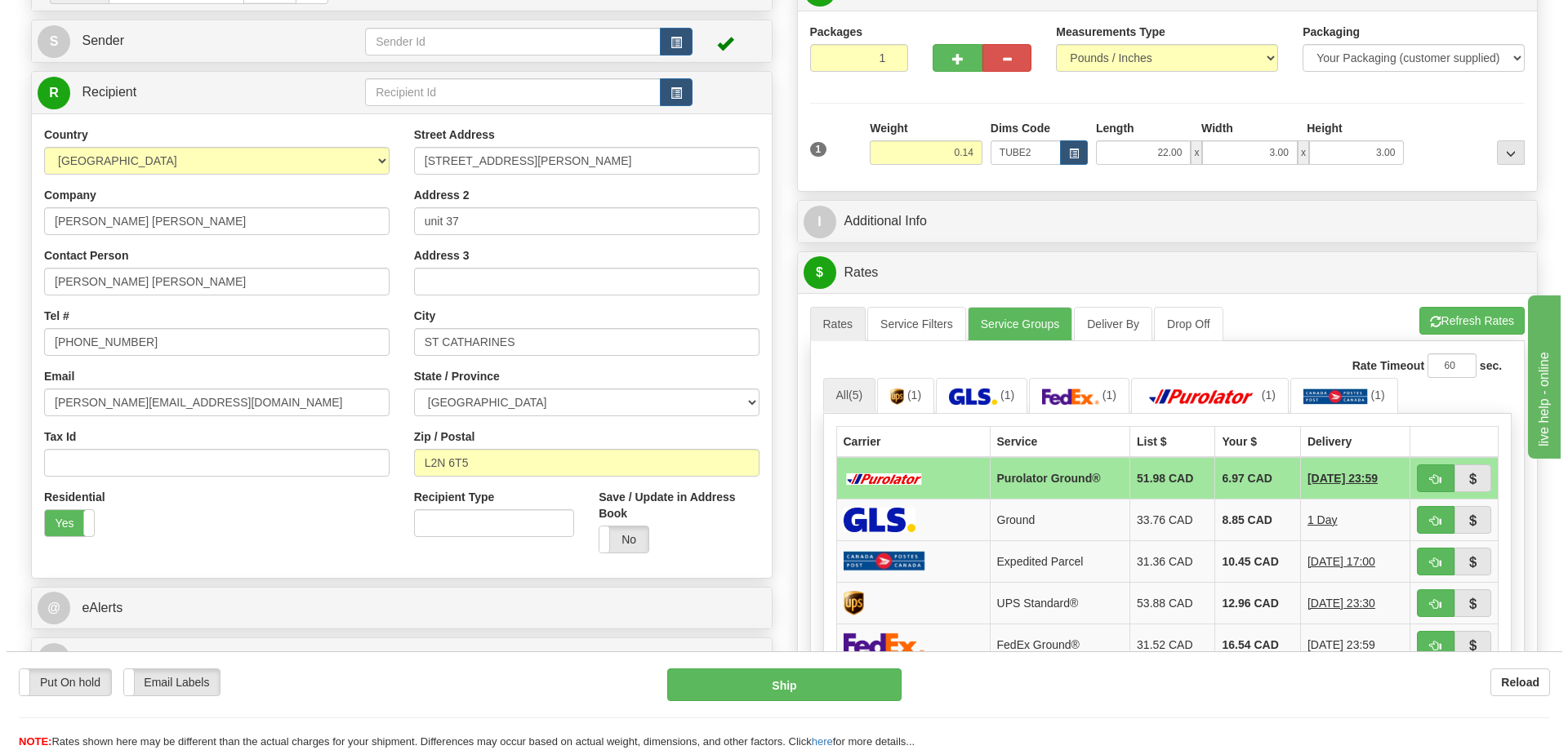
scroll to position [245, 0]
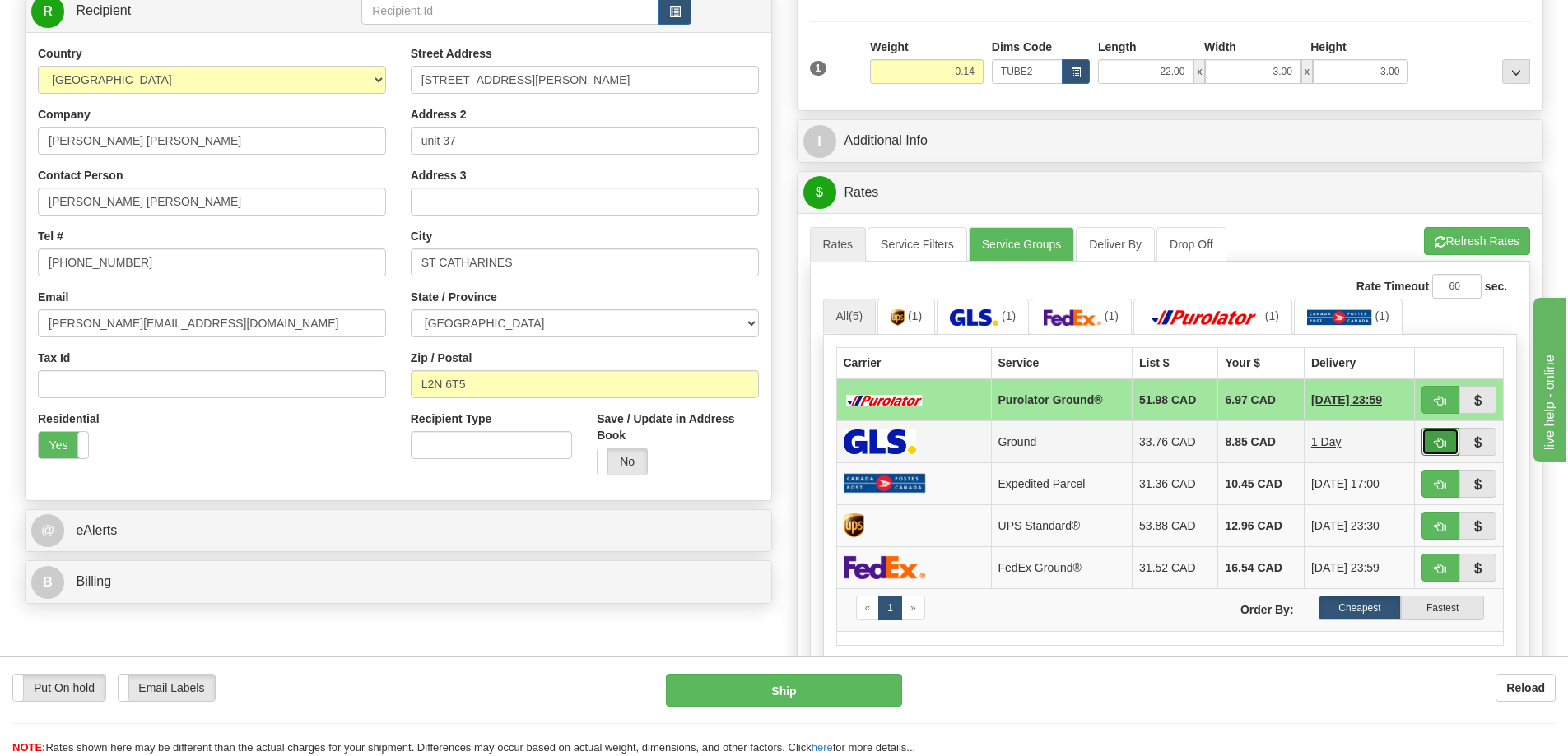
click at [1452, 437] on button "button" at bounding box center [1440, 442] width 38 height 28
type input "1"
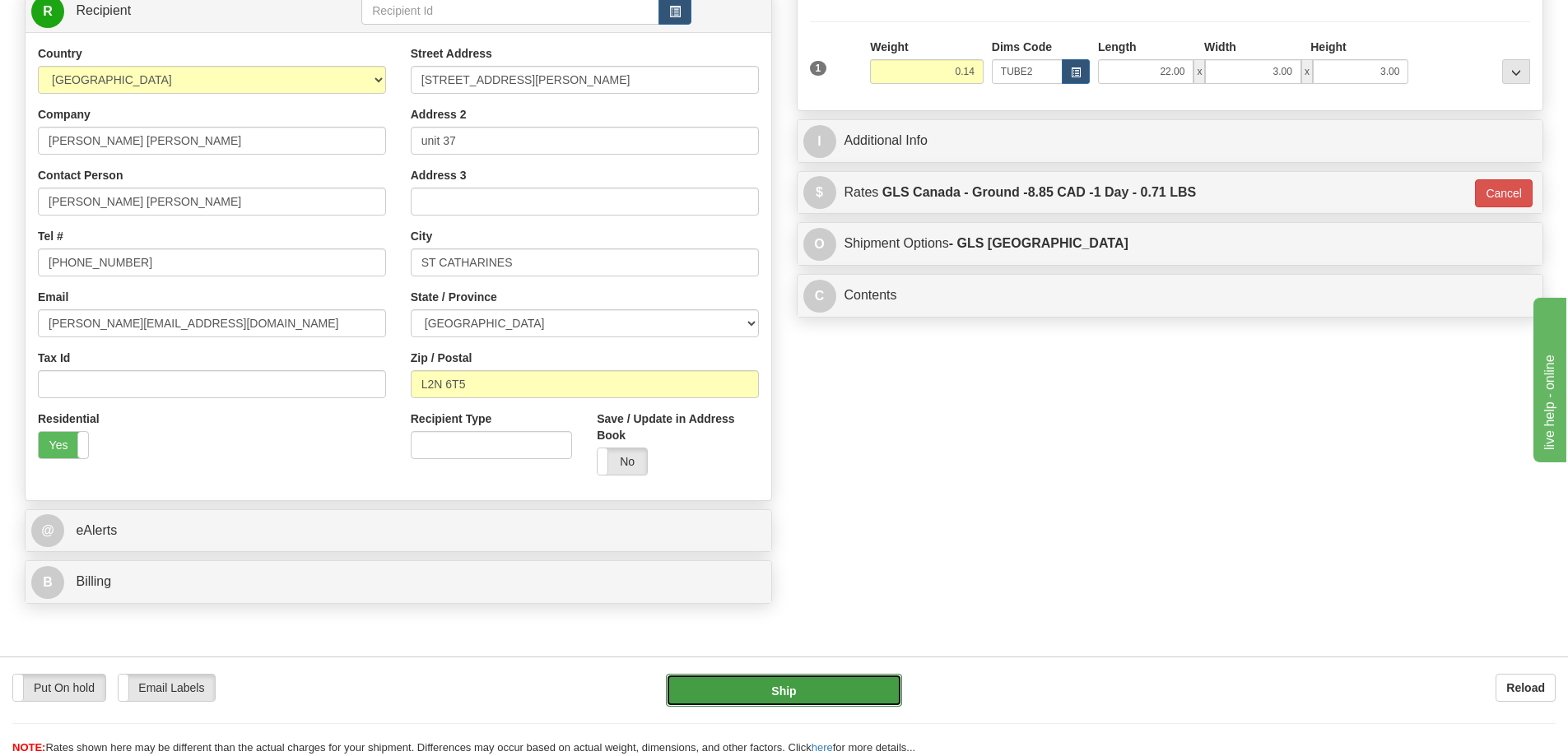
click at [839, 695] on button "Ship" at bounding box center [784, 690] width 236 height 33
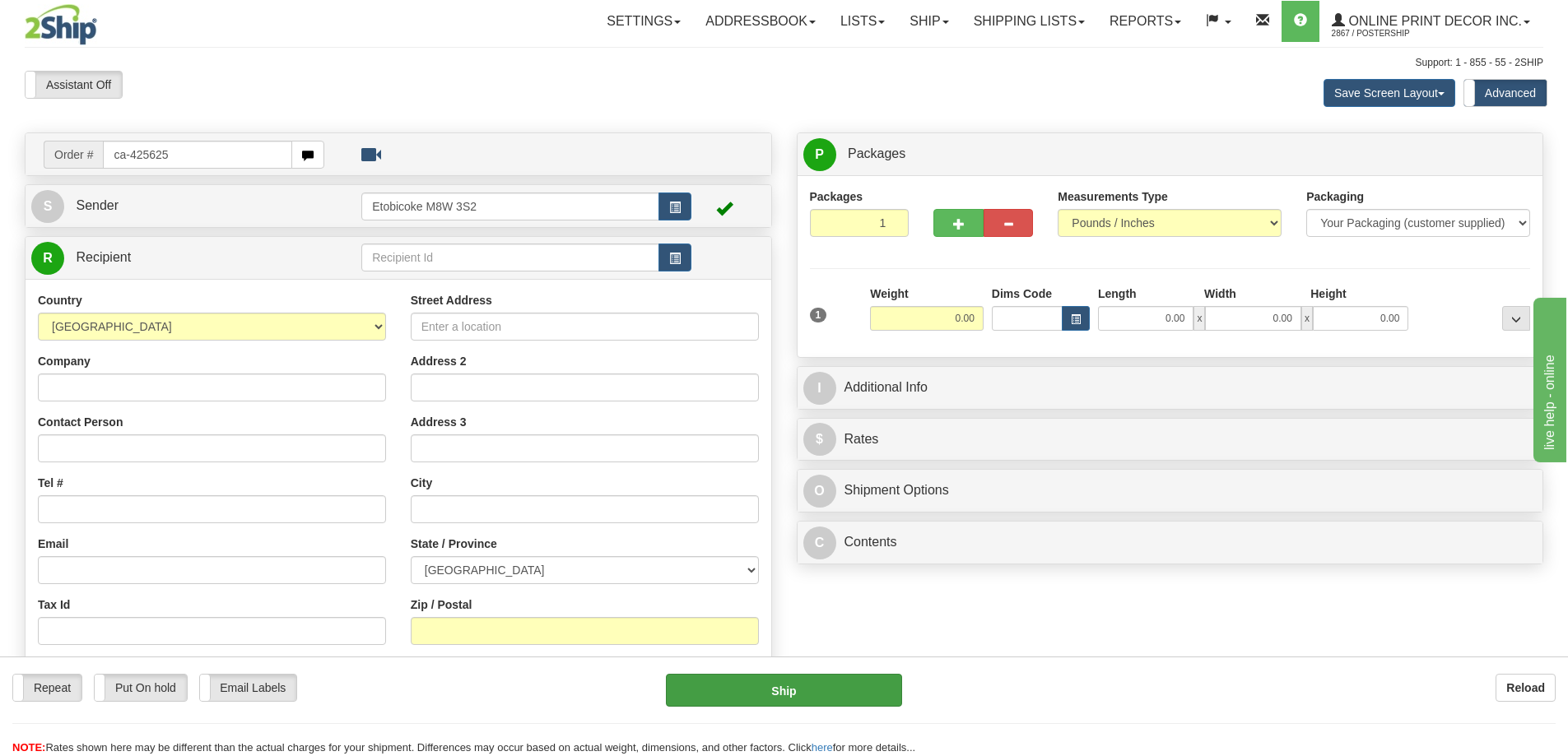
type input "ca-425625"
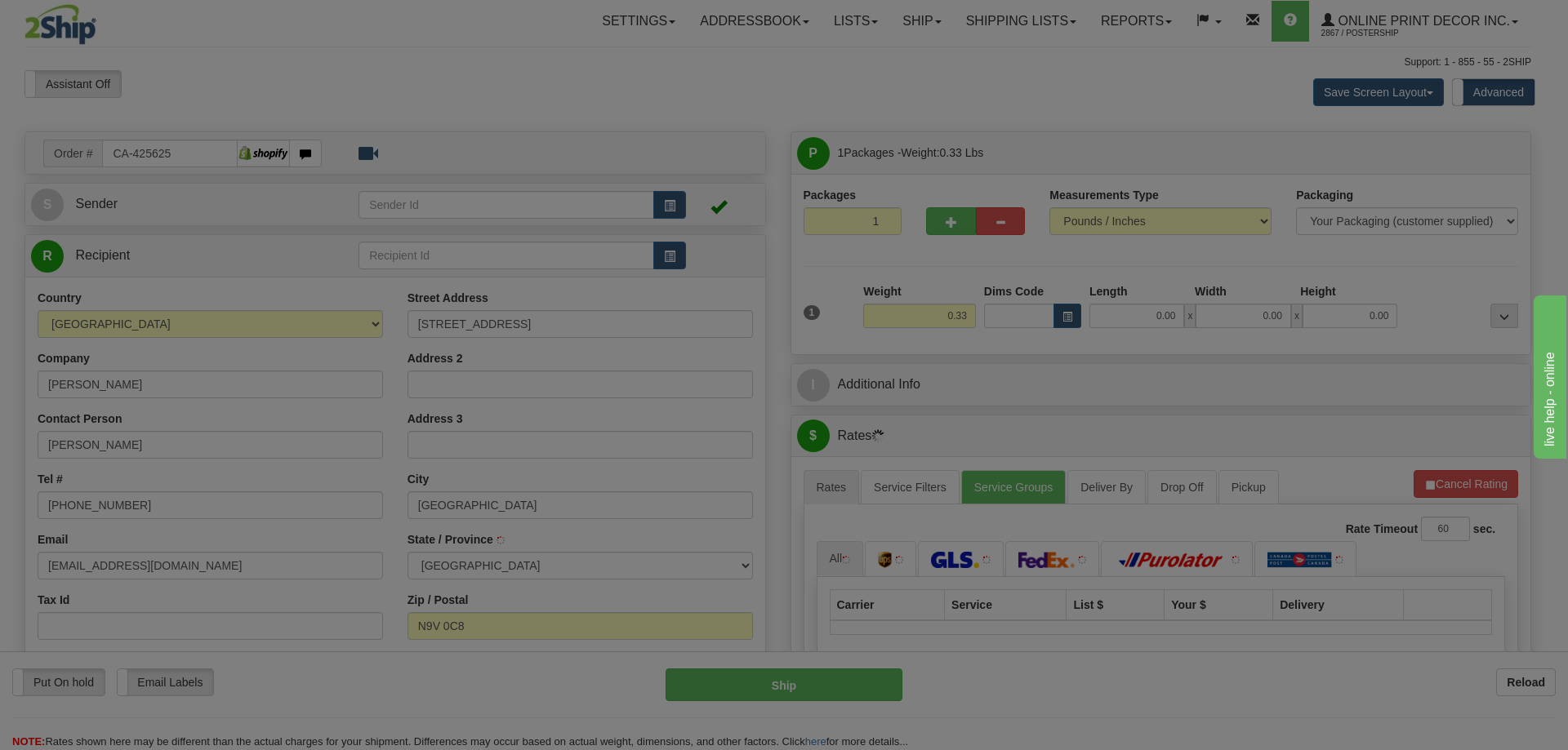
type input "AMHERSTBURG"
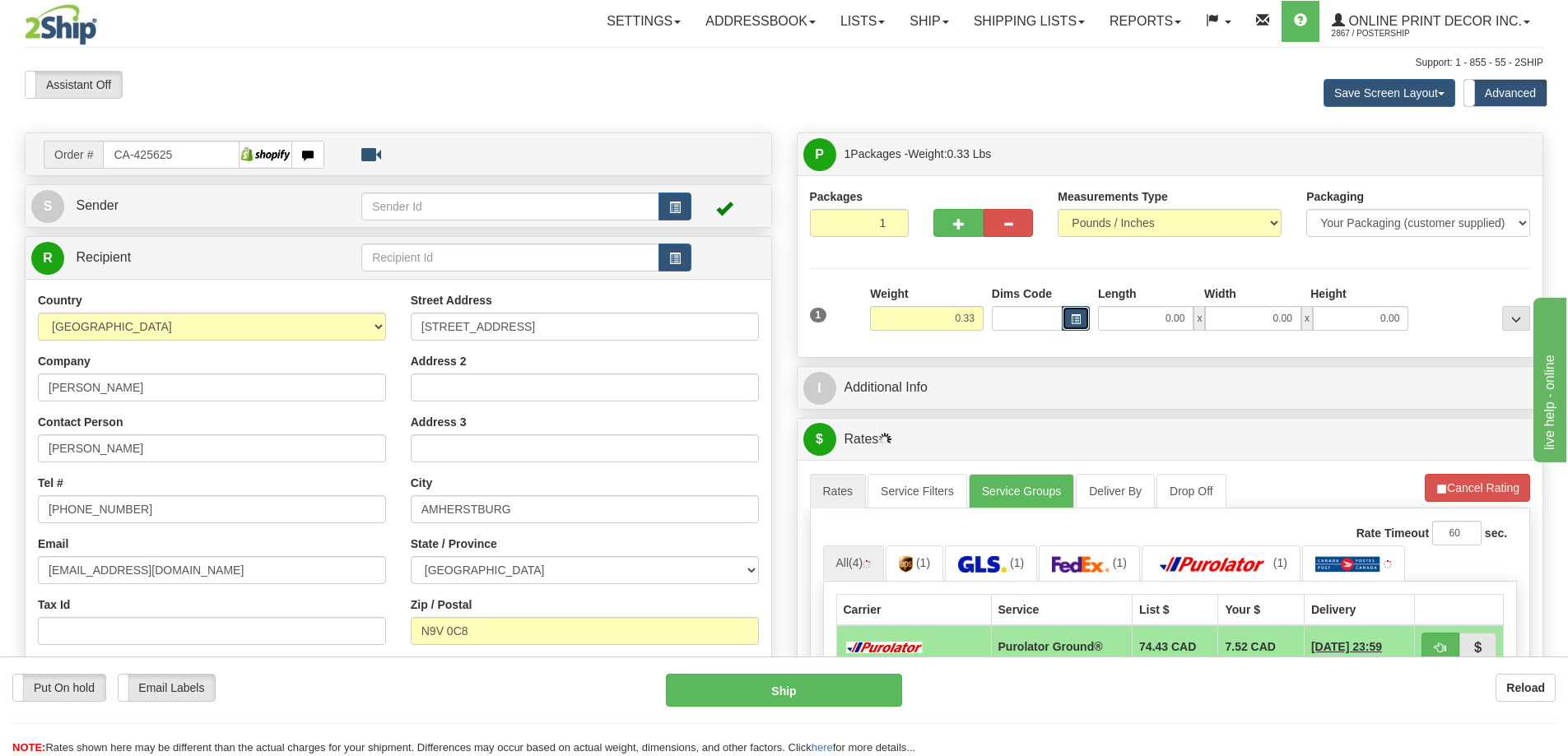
click at [1077, 318] on span "button" at bounding box center [1075, 320] width 9 height 9
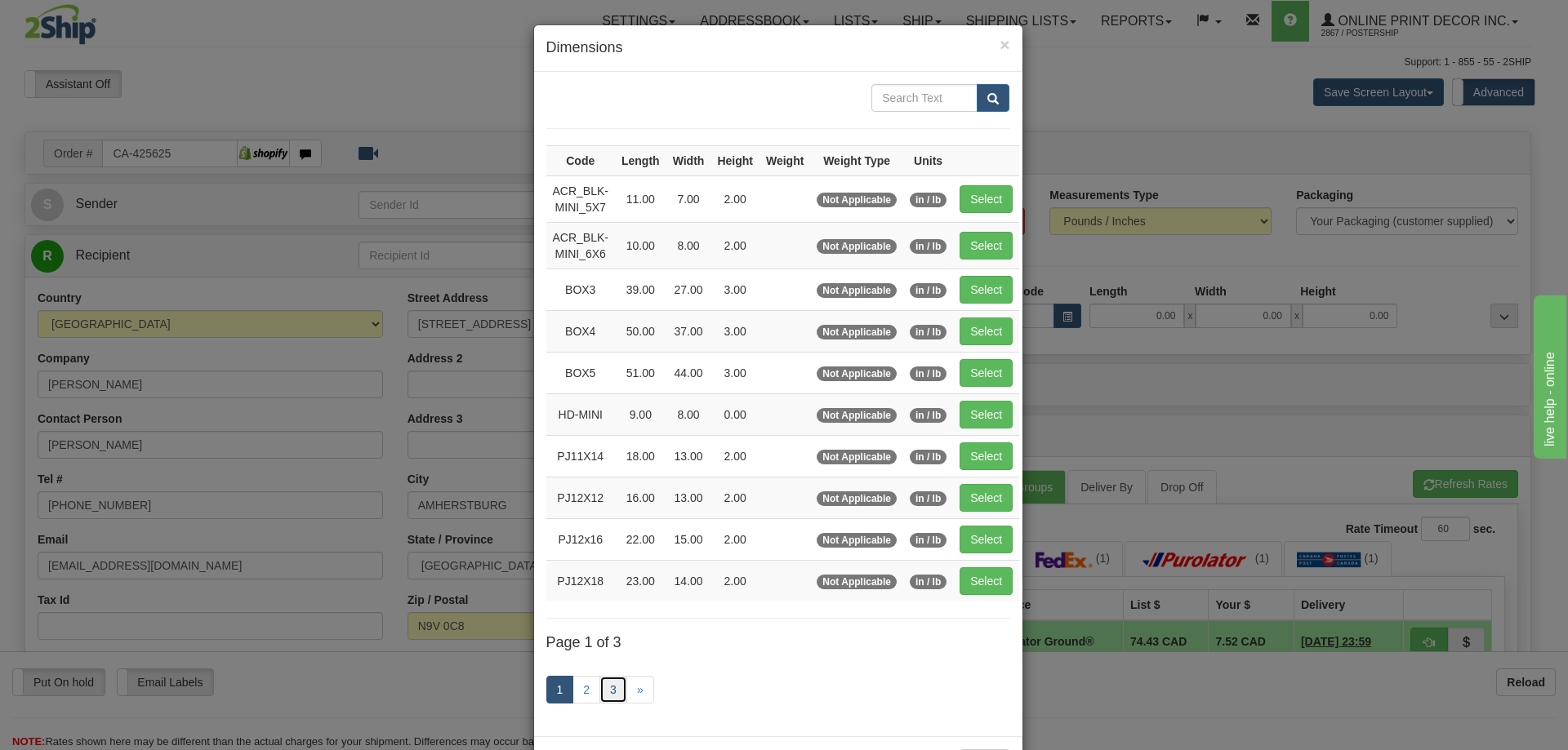
click at [609, 688] on link "3" at bounding box center [613, 689] width 28 height 28
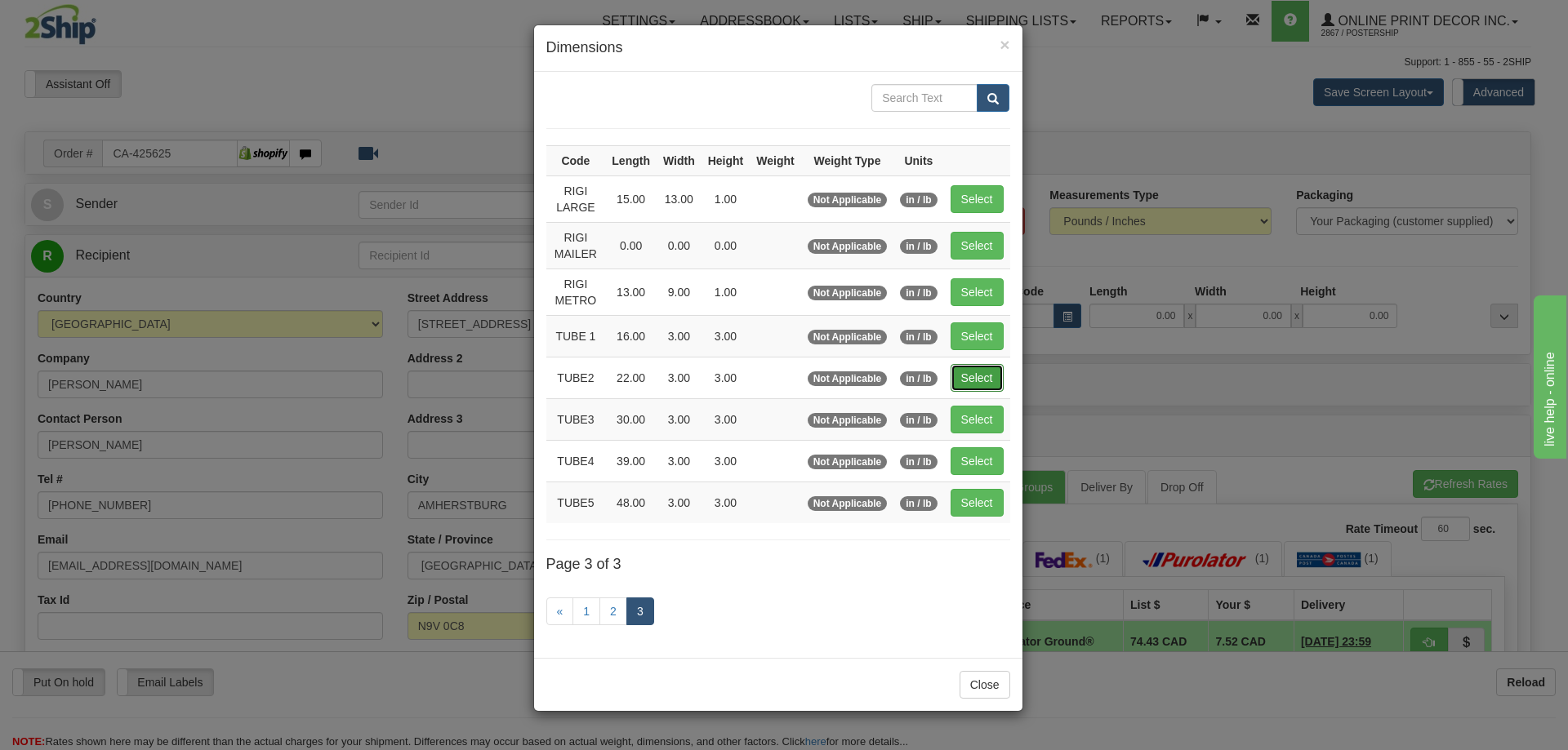
click at [976, 371] on button "Select" at bounding box center [977, 378] width 53 height 28
type input "TUBE2"
type input "22.00"
type input "3.00"
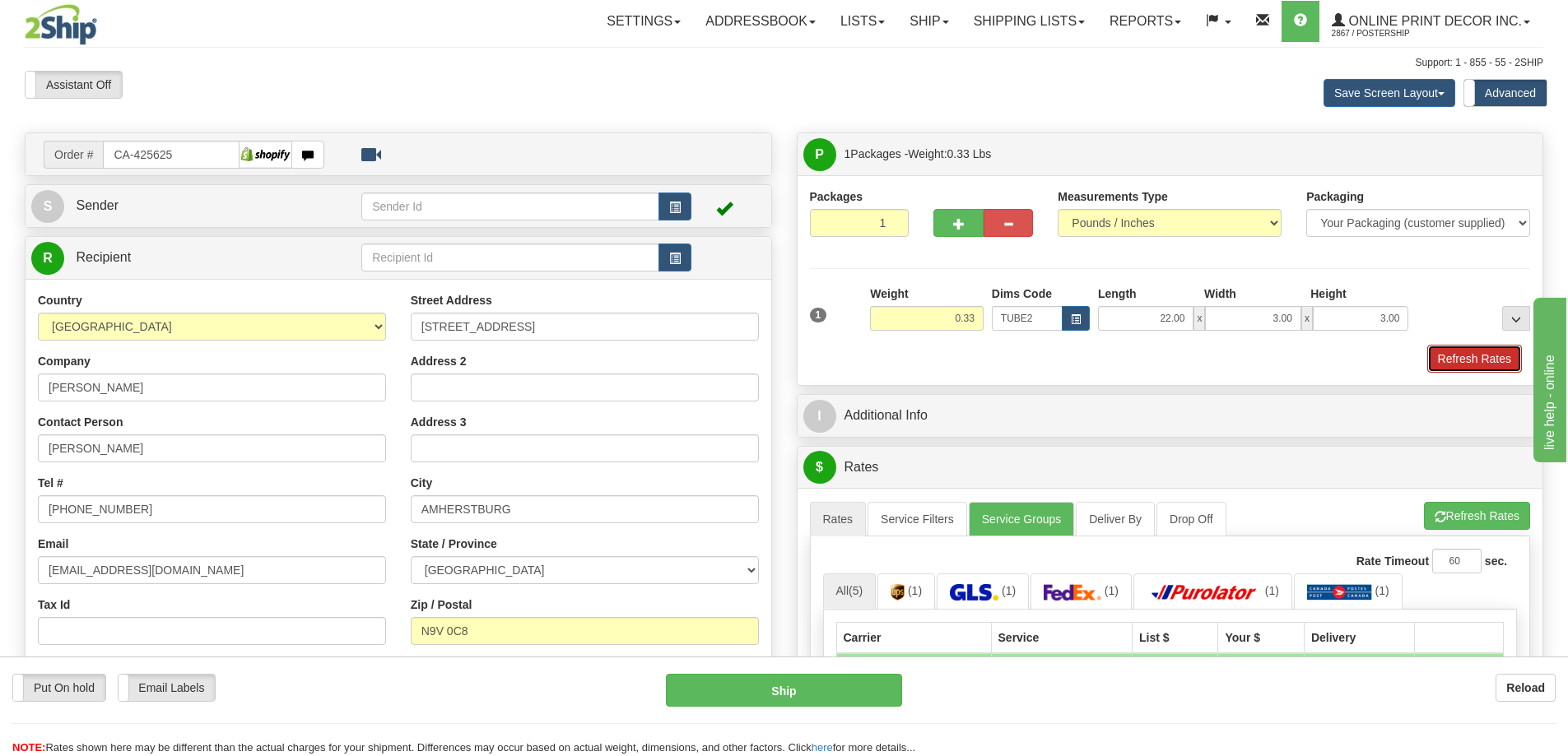
click at [1465, 357] on button "Refresh Rates" at bounding box center [1474, 358] width 95 height 28
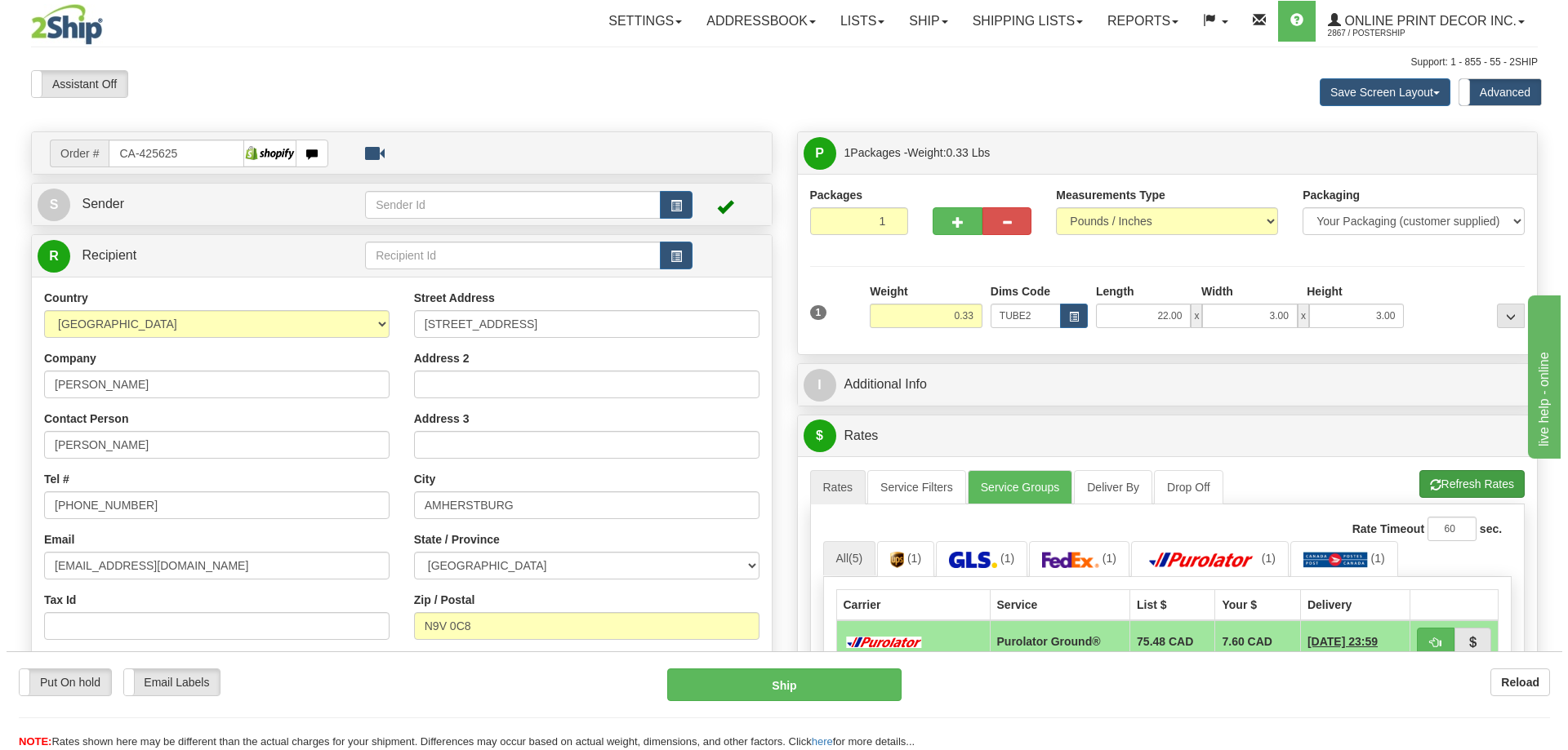
scroll to position [164, 0]
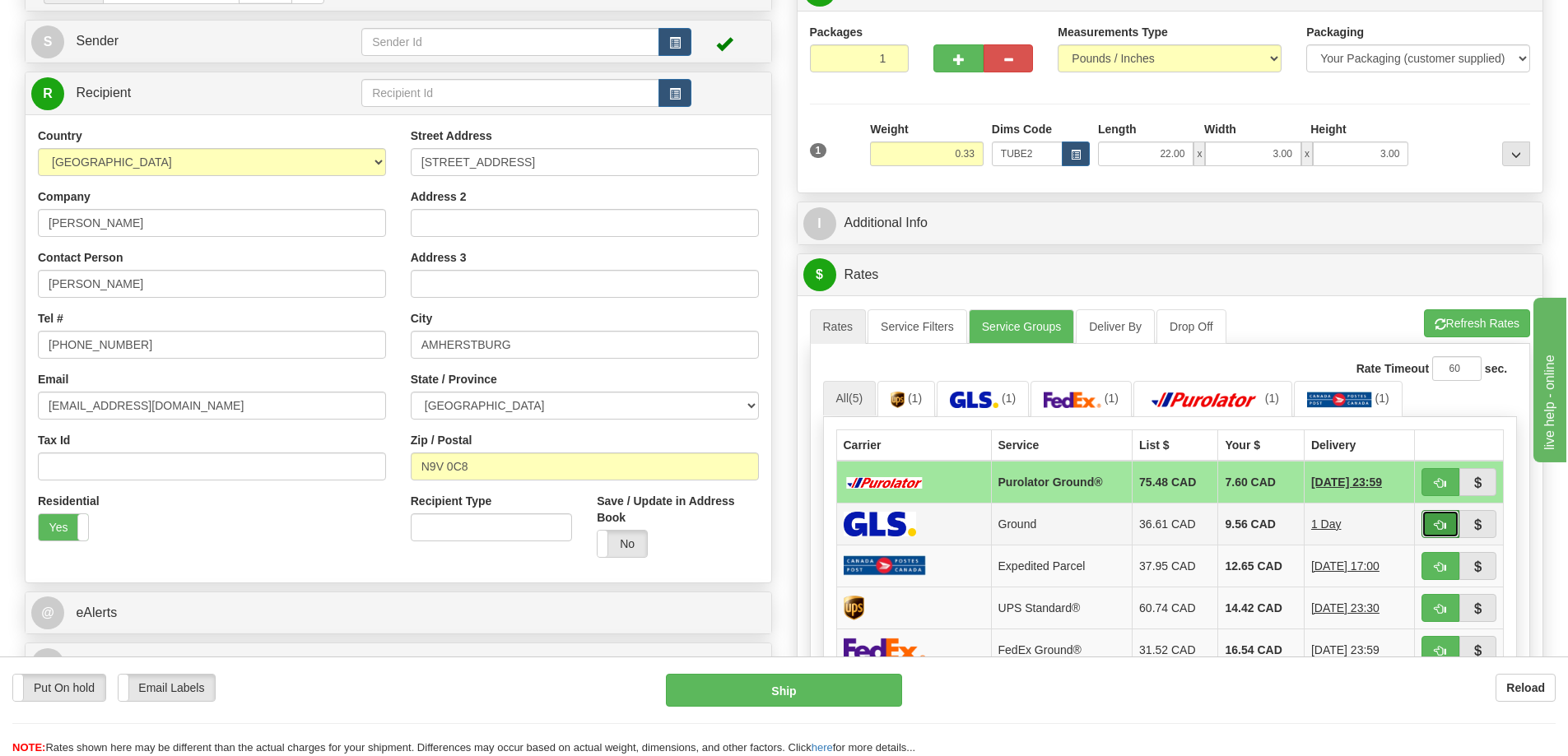
click at [1449, 521] on button "button" at bounding box center [1440, 524] width 38 height 28
type input "1"
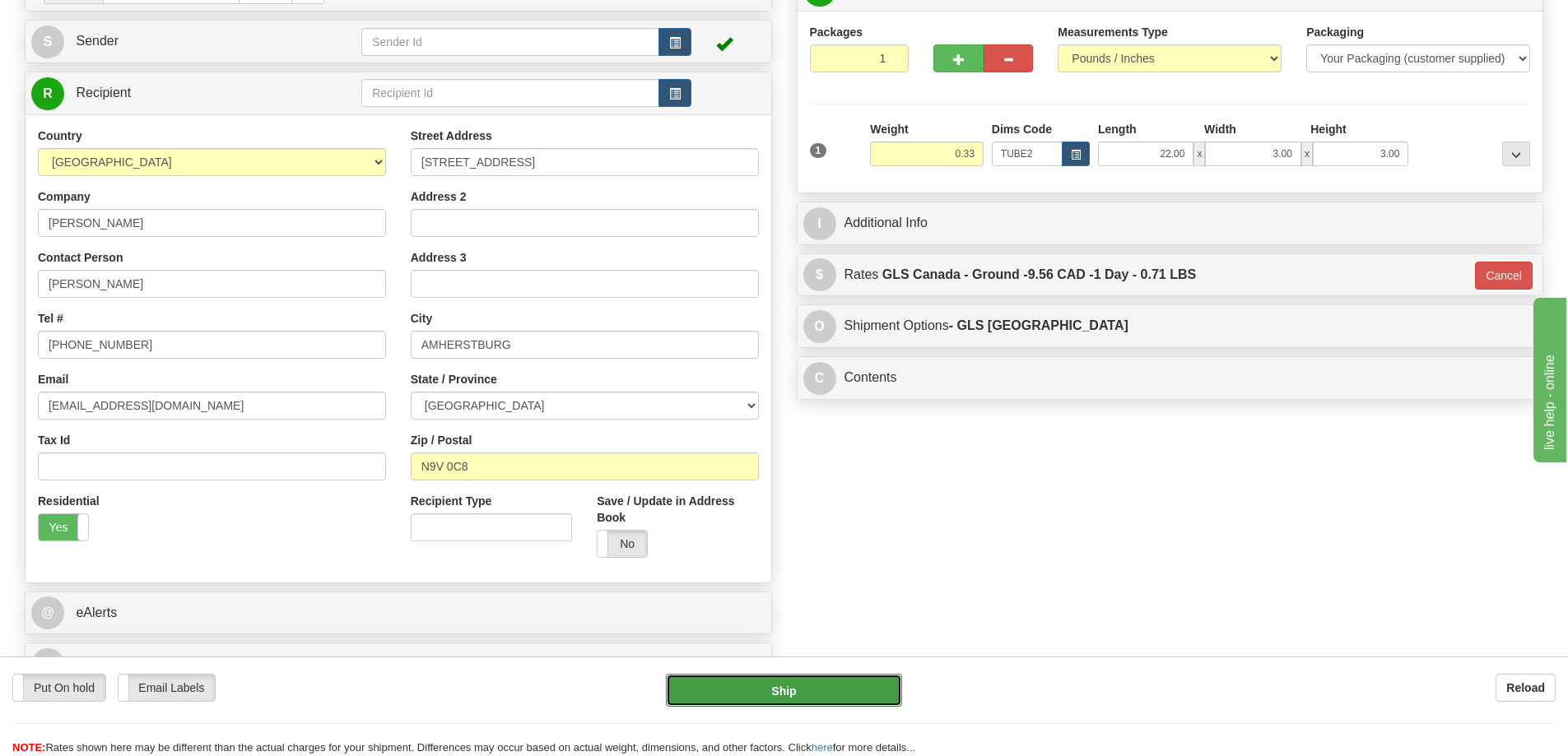
click at [865, 698] on button "Ship" at bounding box center [784, 690] width 236 height 33
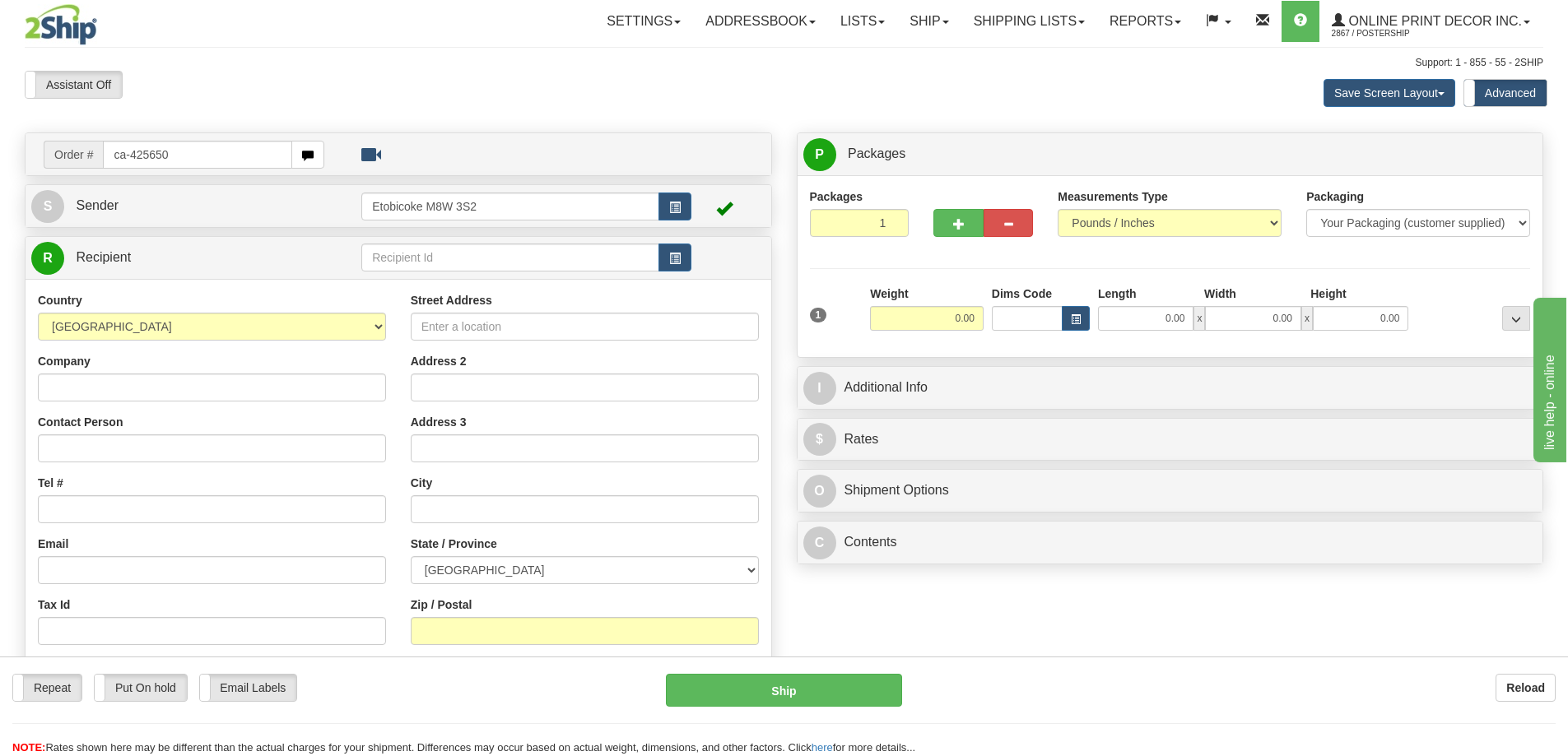
type input "ca-425650"
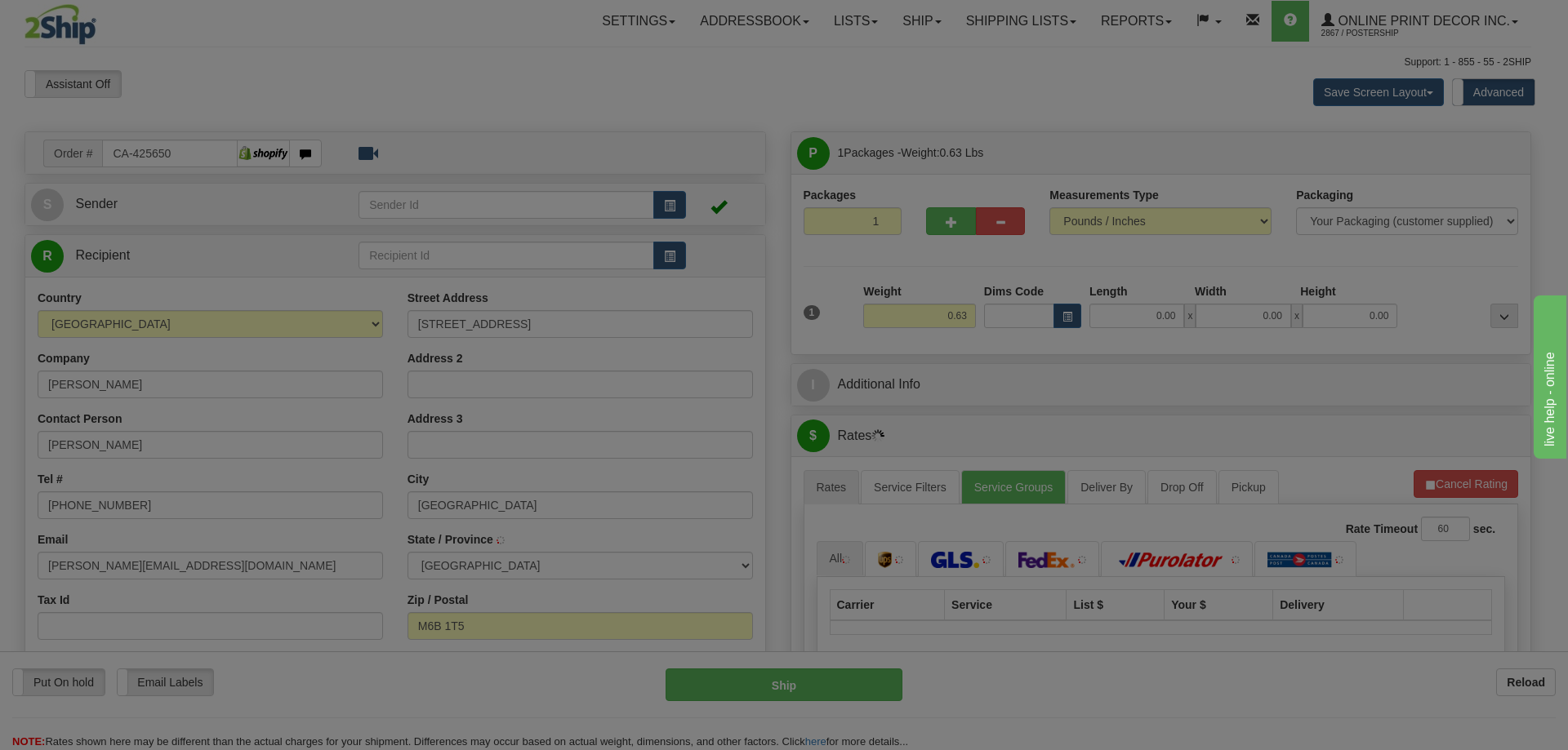
type input "NORTH YORK"
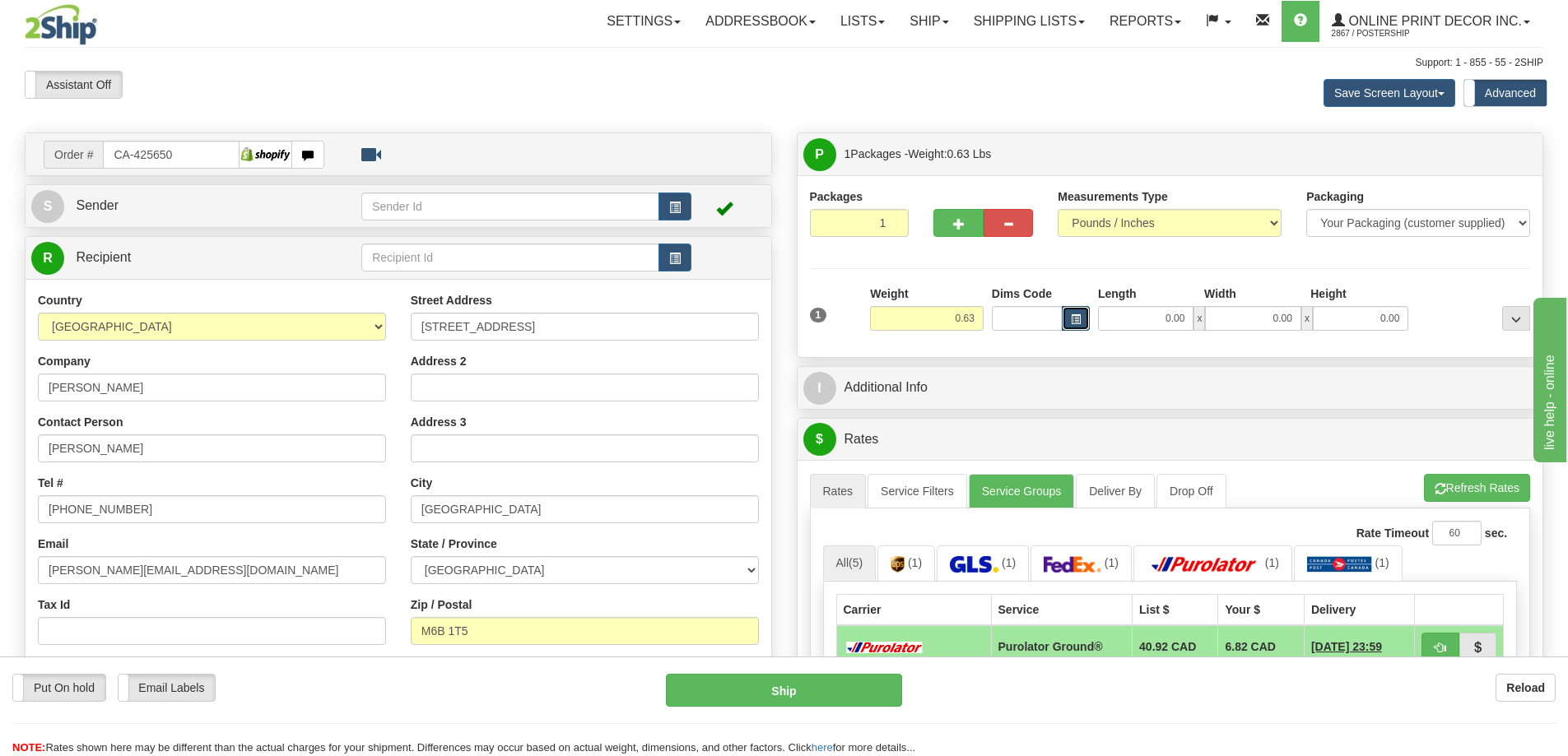
click at [1078, 314] on button "button" at bounding box center [1076, 318] width 28 height 25
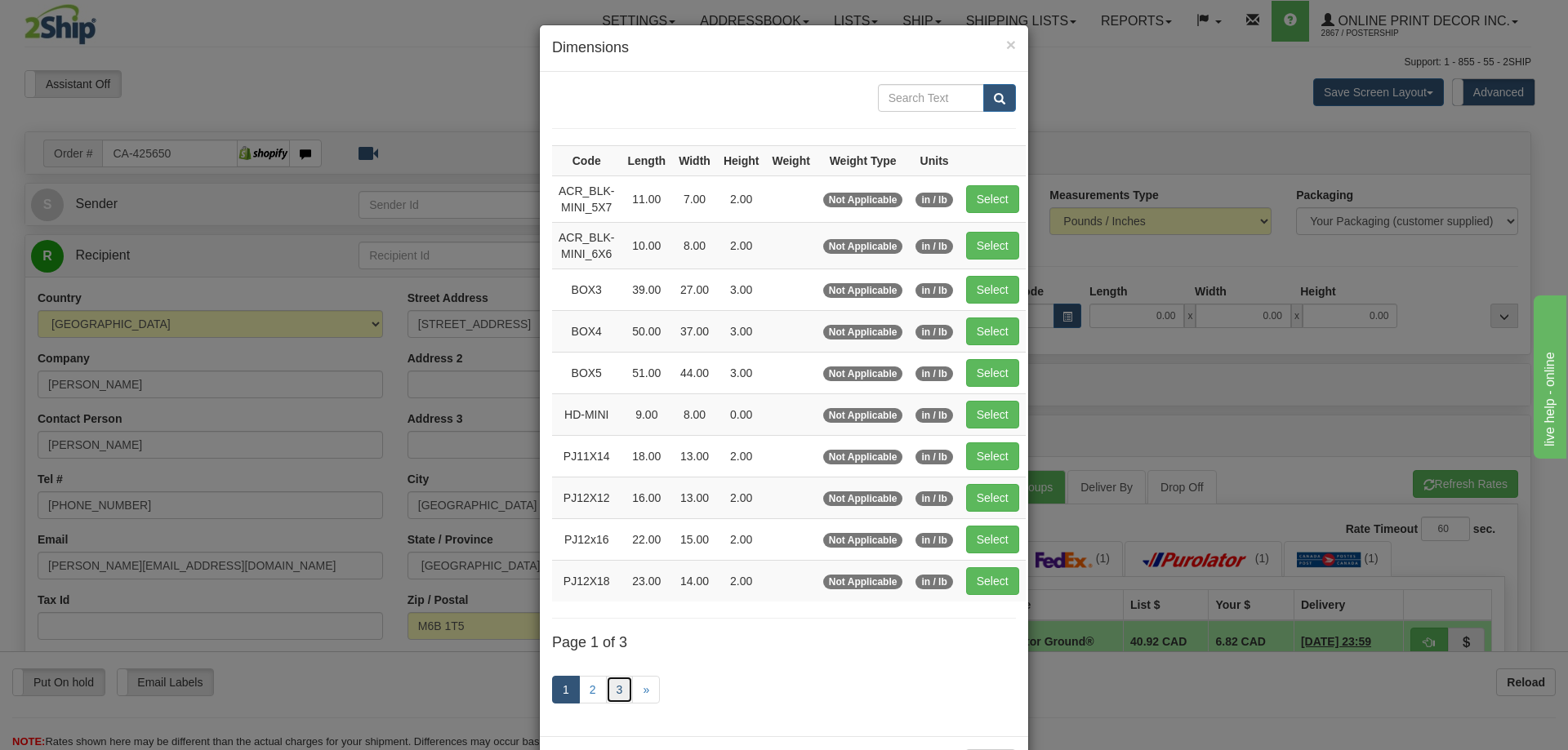
click at [623, 685] on link "3" at bounding box center [620, 689] width 28 height 28
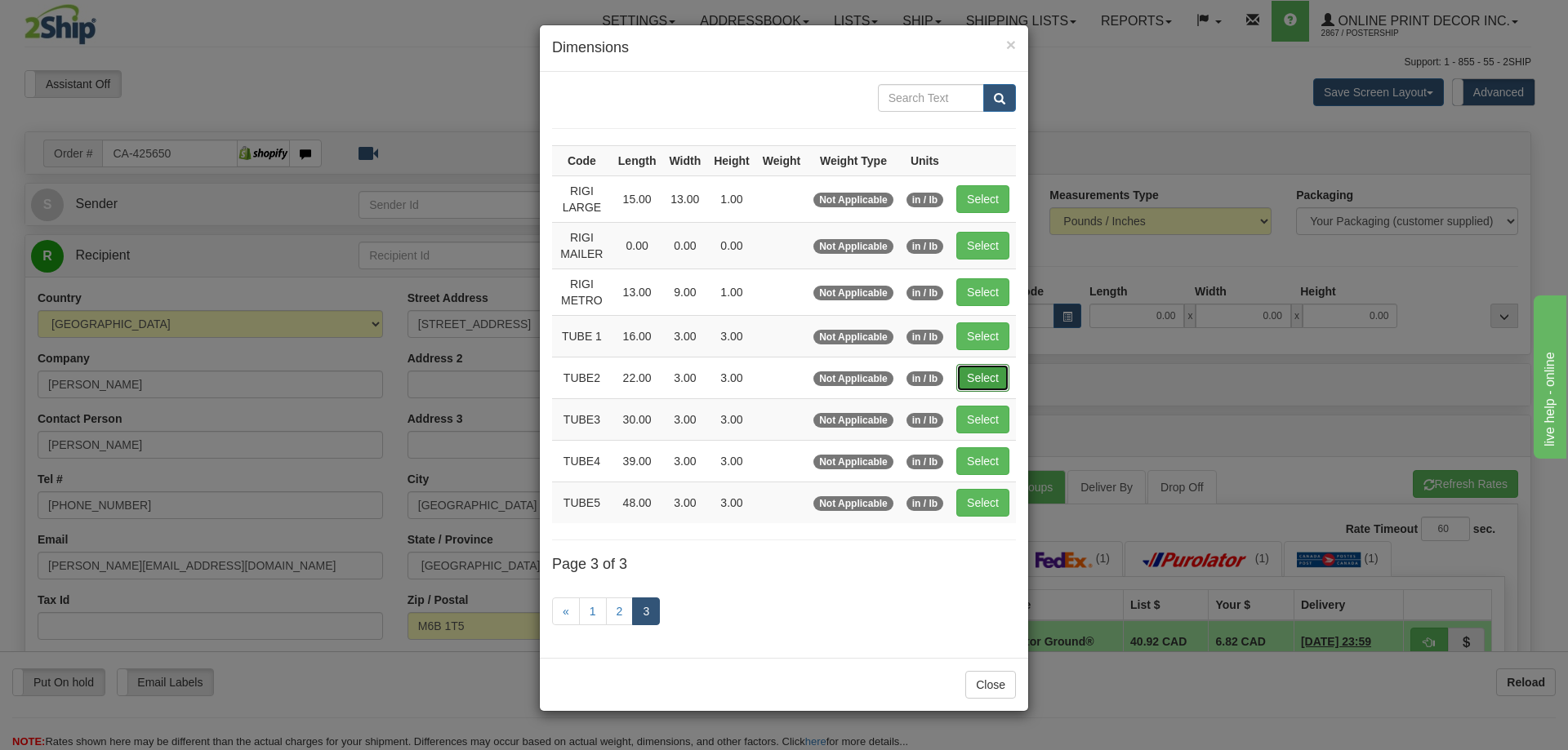
click at [984, 381] on button "Select" at bounding box center [983, 378] width 53 height 28
type input "TUBE2"
type input "22.00"
type input "3.00"
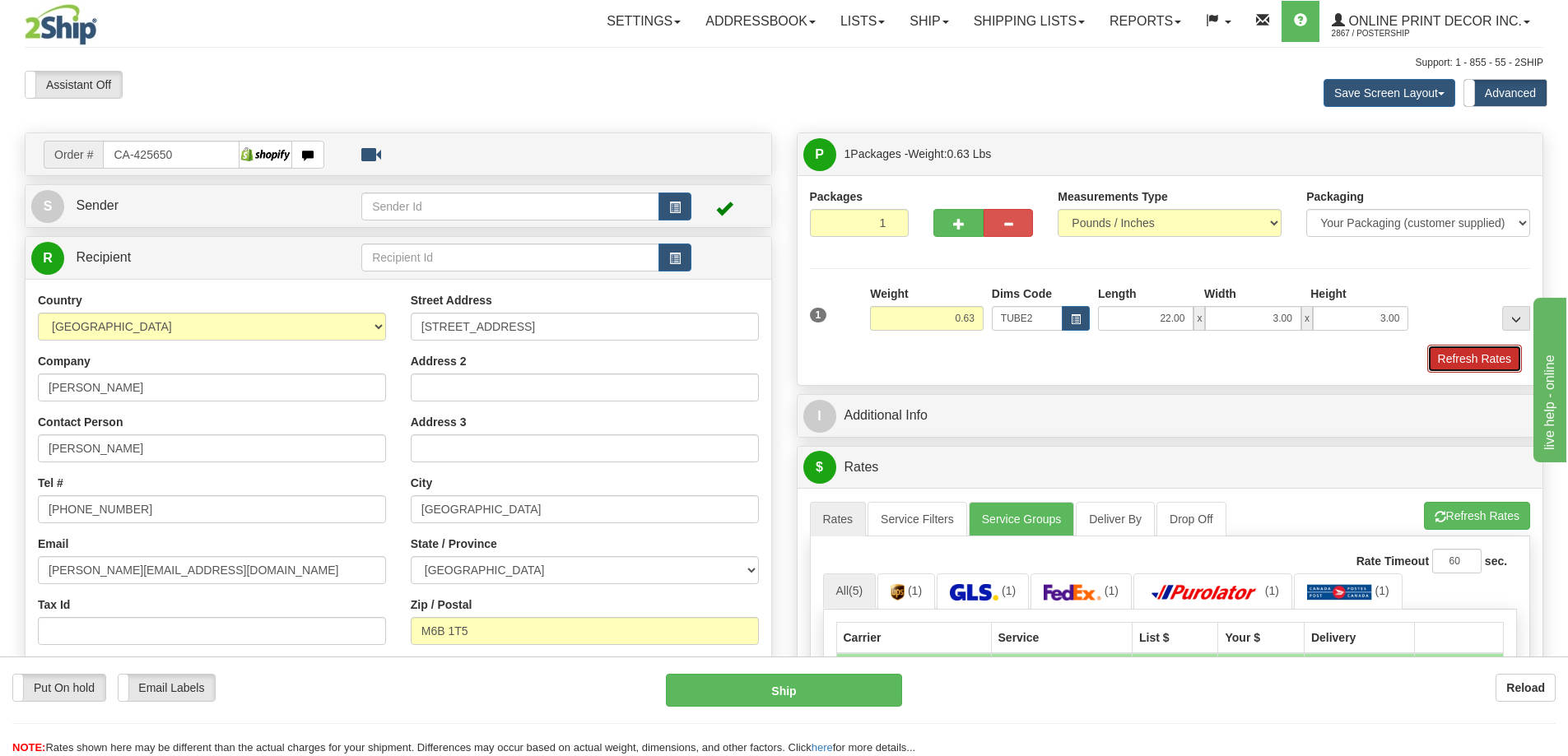
click at [1473, 356] on button "Refresh Rates" at bounding box center [1474, 358] width 95 height 28
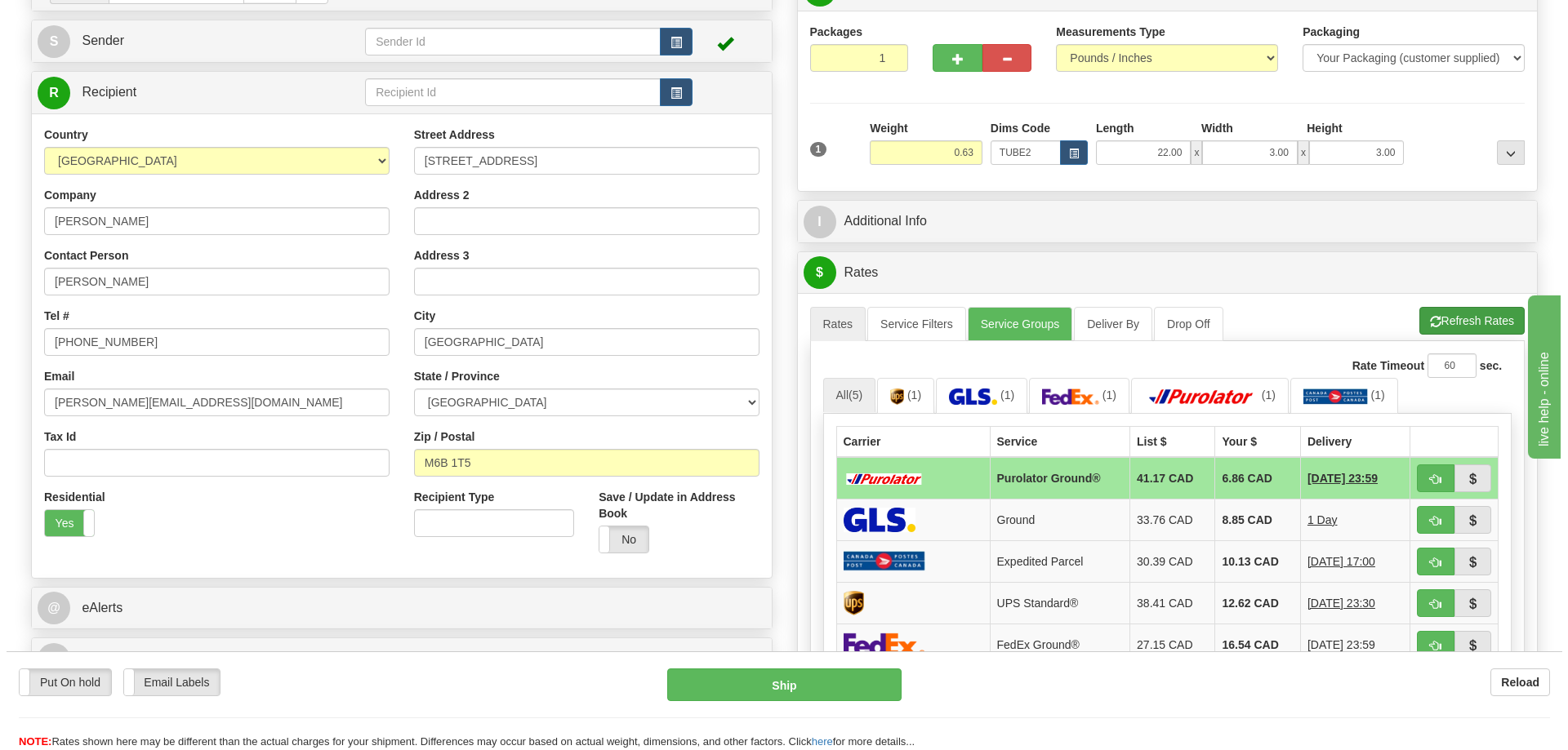
scroll to position [245, 0]
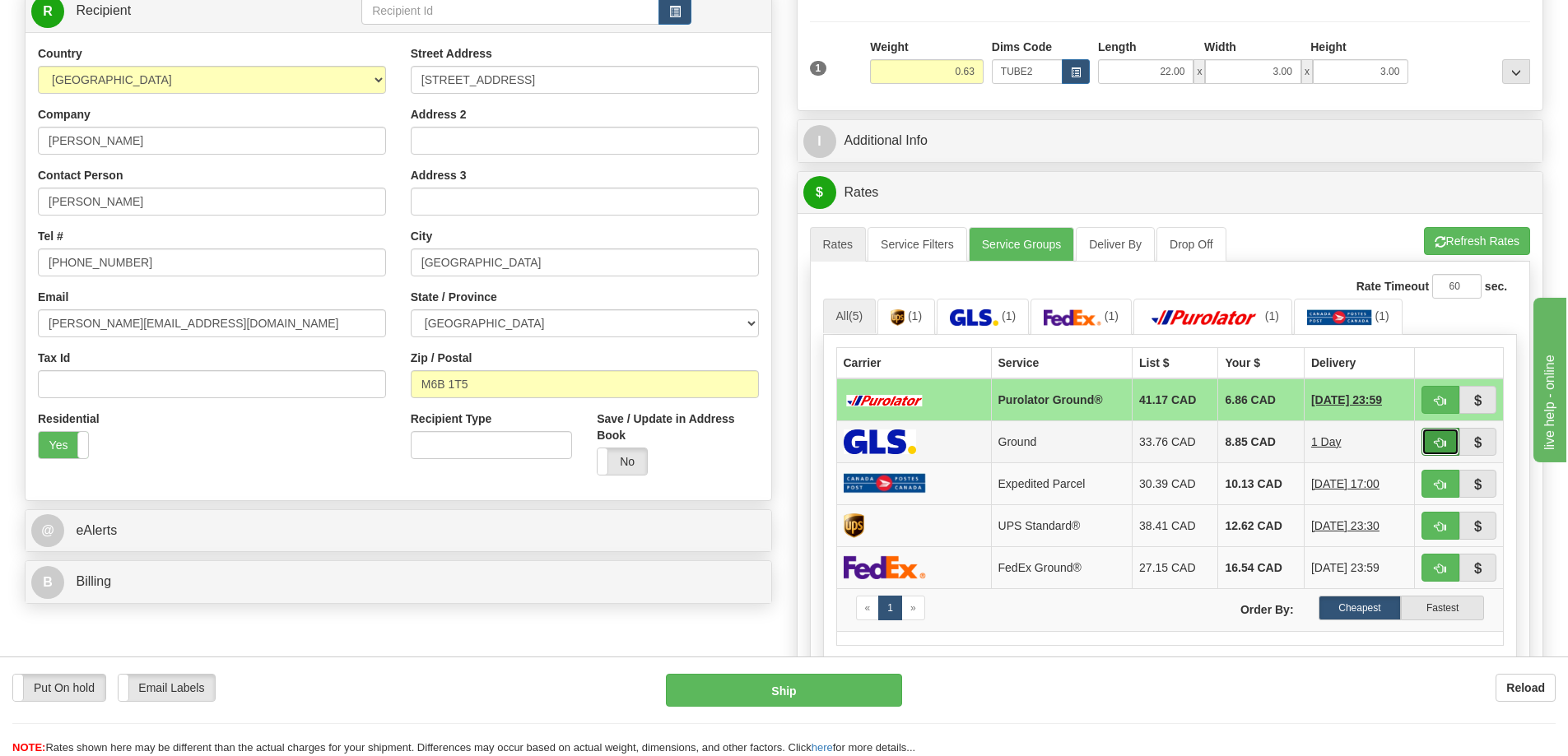
click at [1431, 437] on button "button" at bounding box center [1440, 442] width 38 height 28
type input "1"
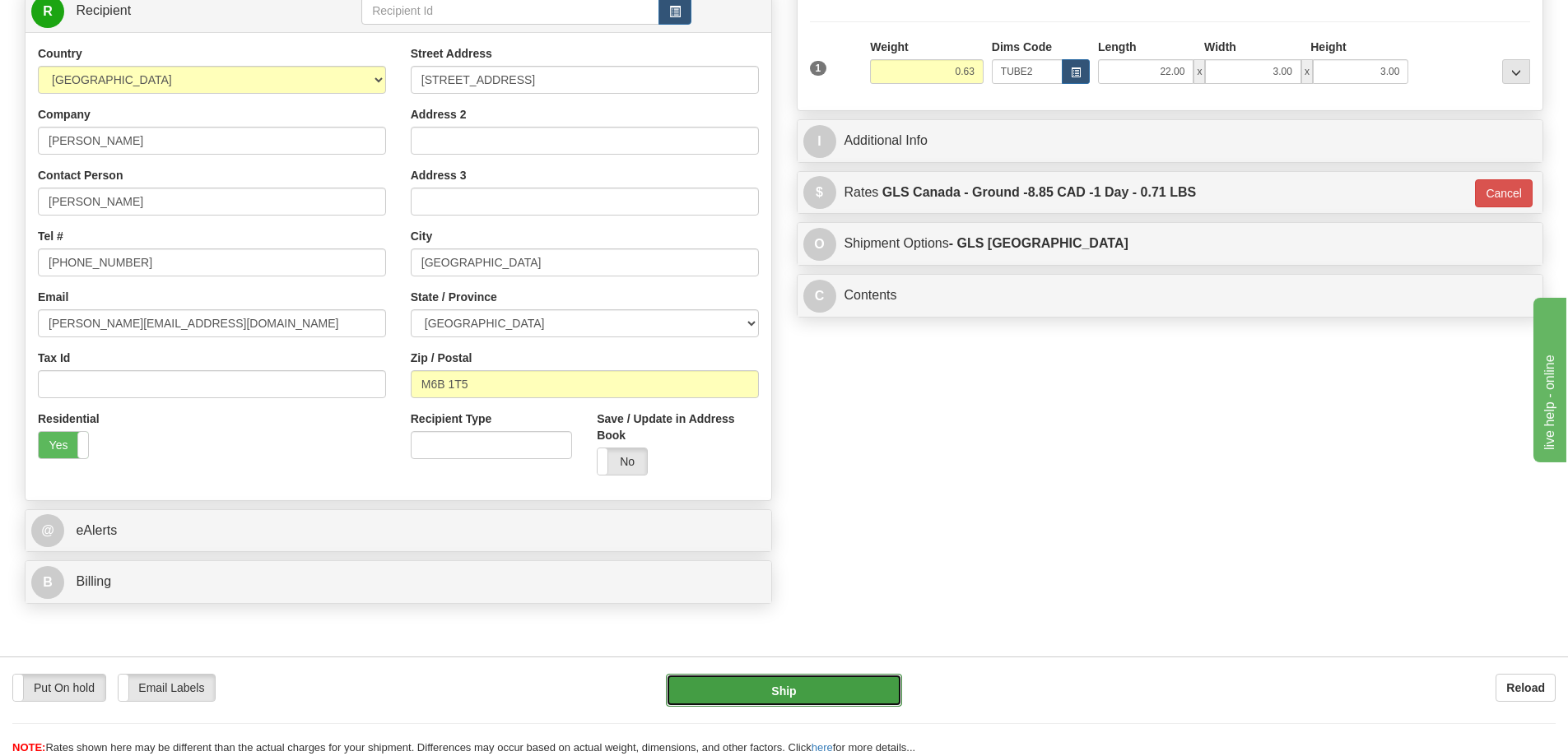
click at [879, 688] on button "Ship" at bounding box center [784, 690] width 236 height 33
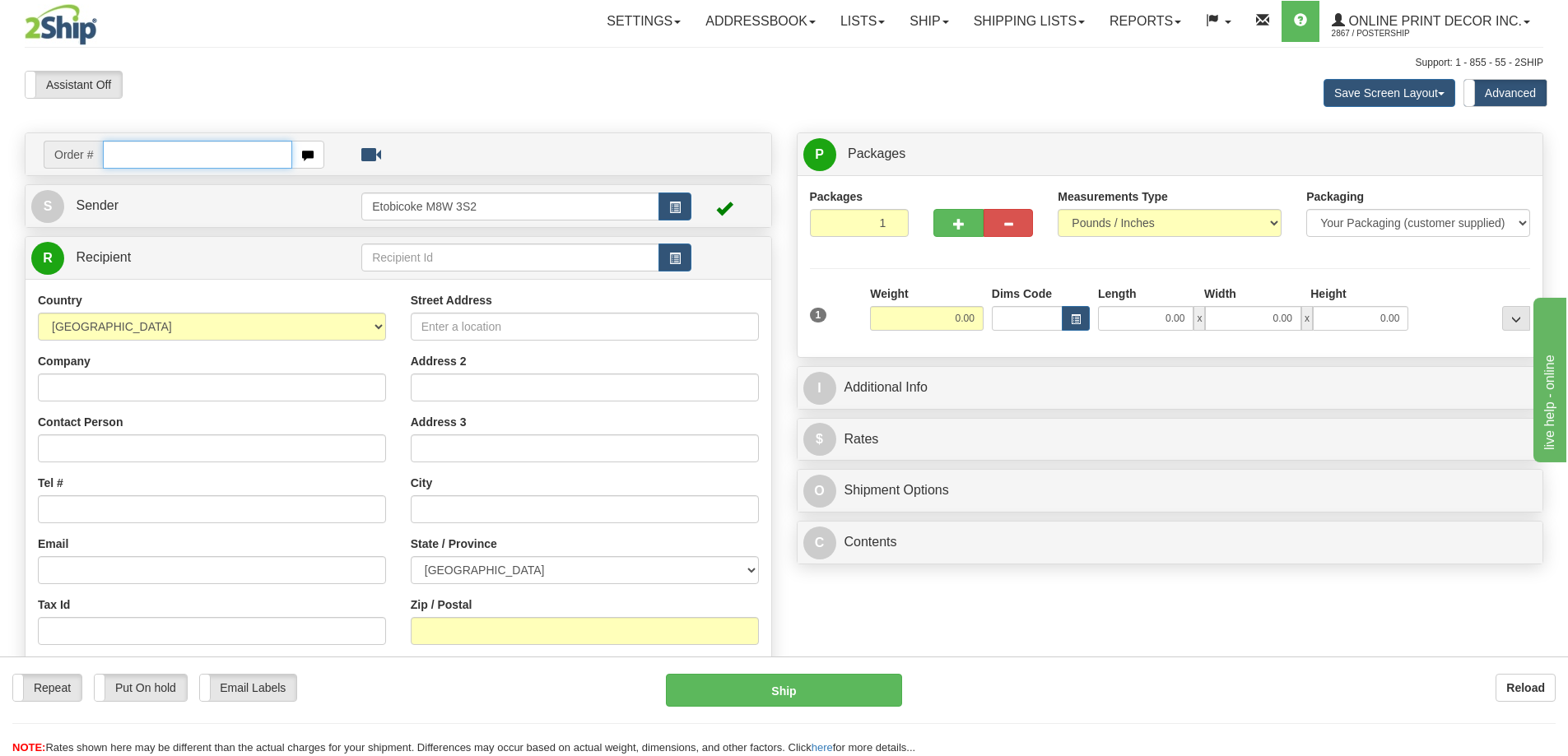
click at [169, 154] on input "text" at bounding box center [198, 155] width 189 height 28
type input "ca-425641"
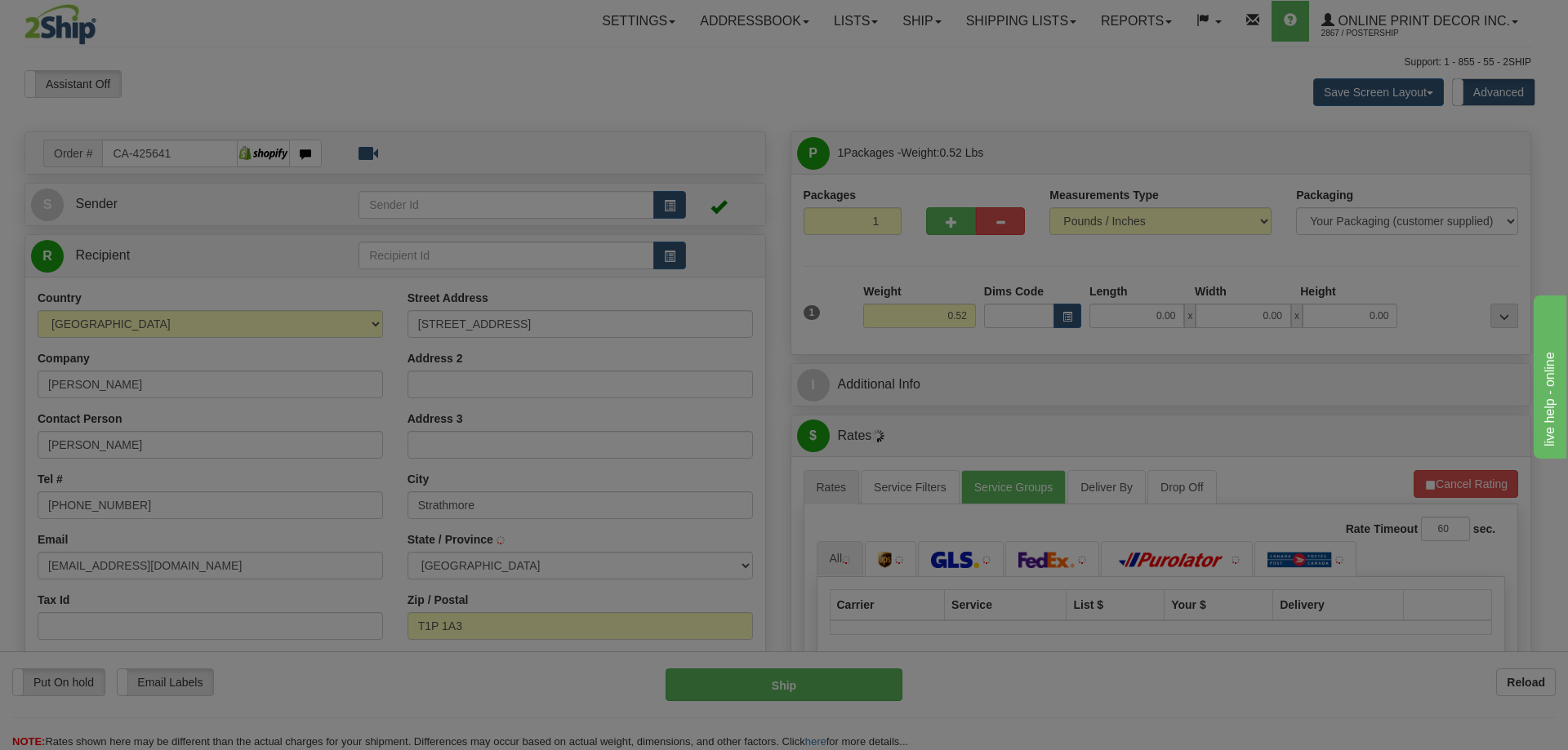
type input "STRATHMORE"
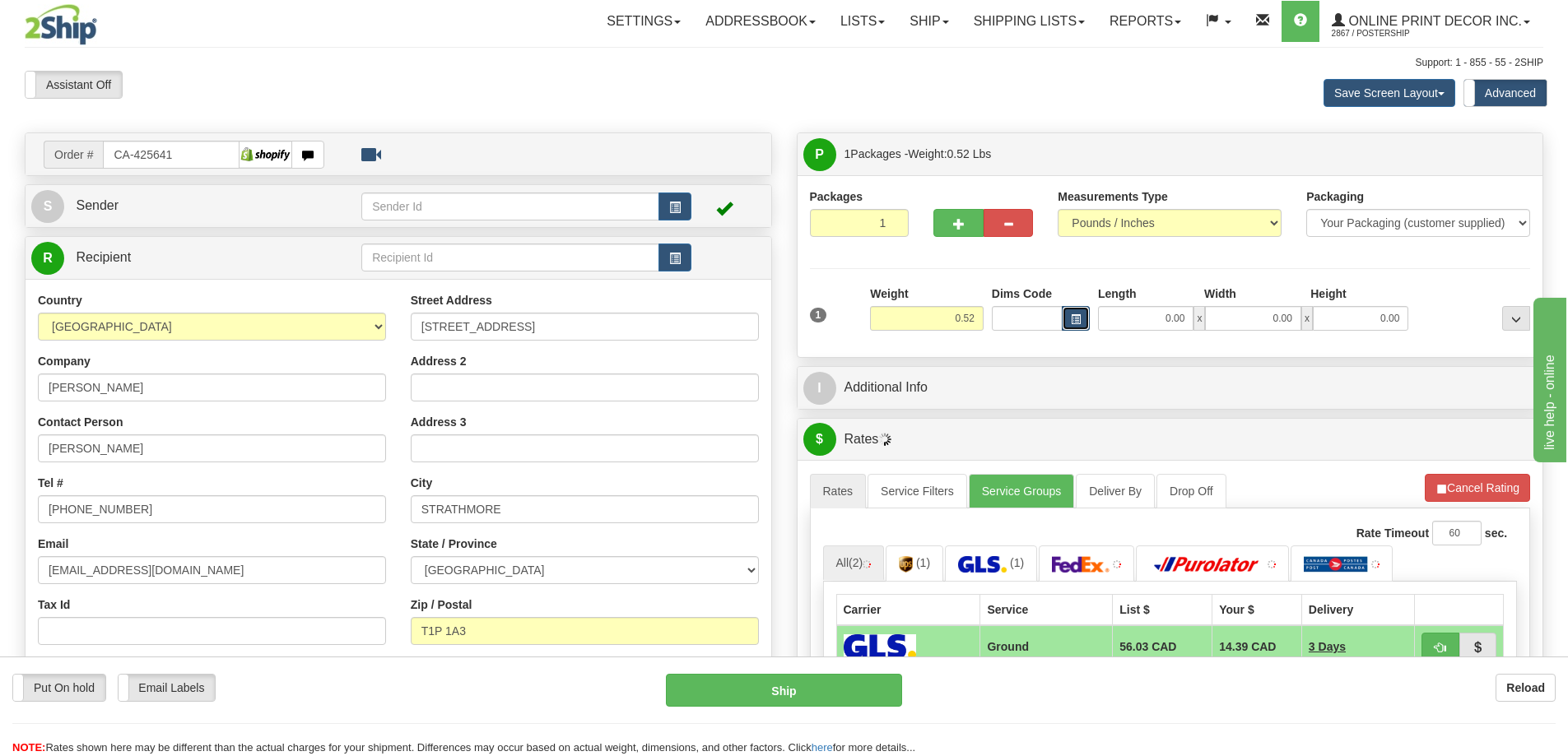
click at [1076, 313] on button "button" at bounding box center [1076, 318] width 28 height 25
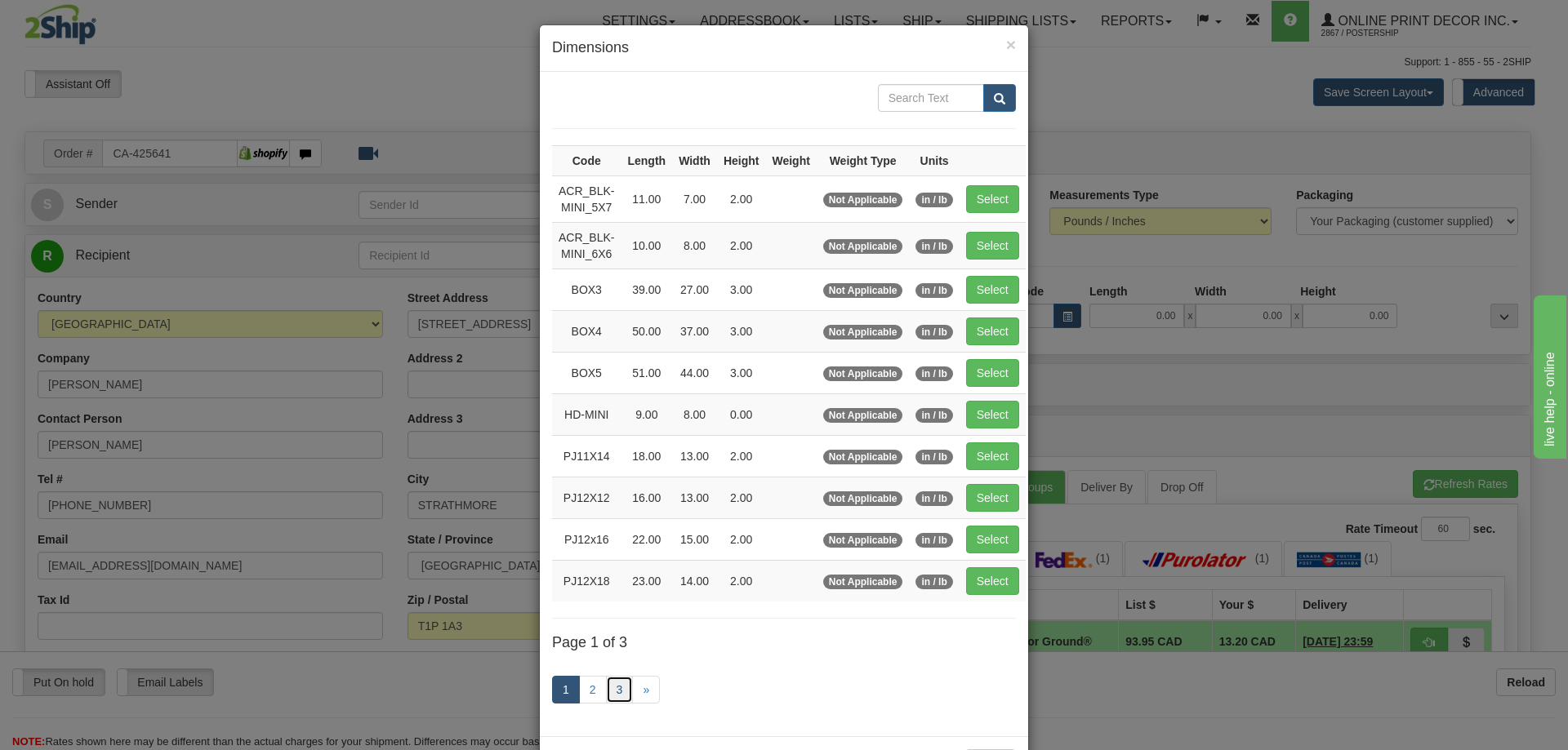
click at [606, 688] on link "3" at bounding box center [620, 689] width 28 height 28
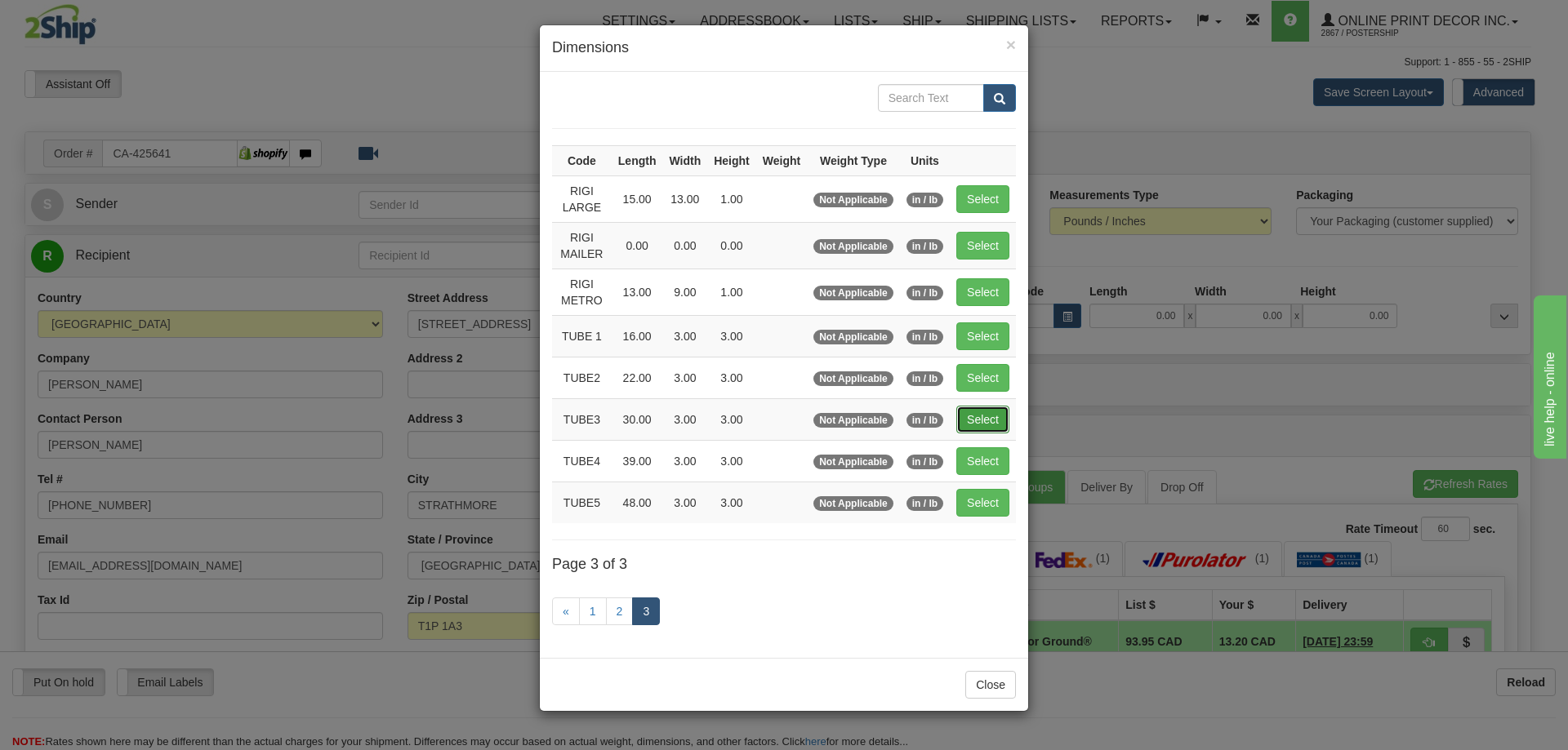
click at [993, 415] on button "Select" at bounding box center [983, 419] width 53 height 28
type input "TUBE3"
type input "30.00"
type input "3.00"
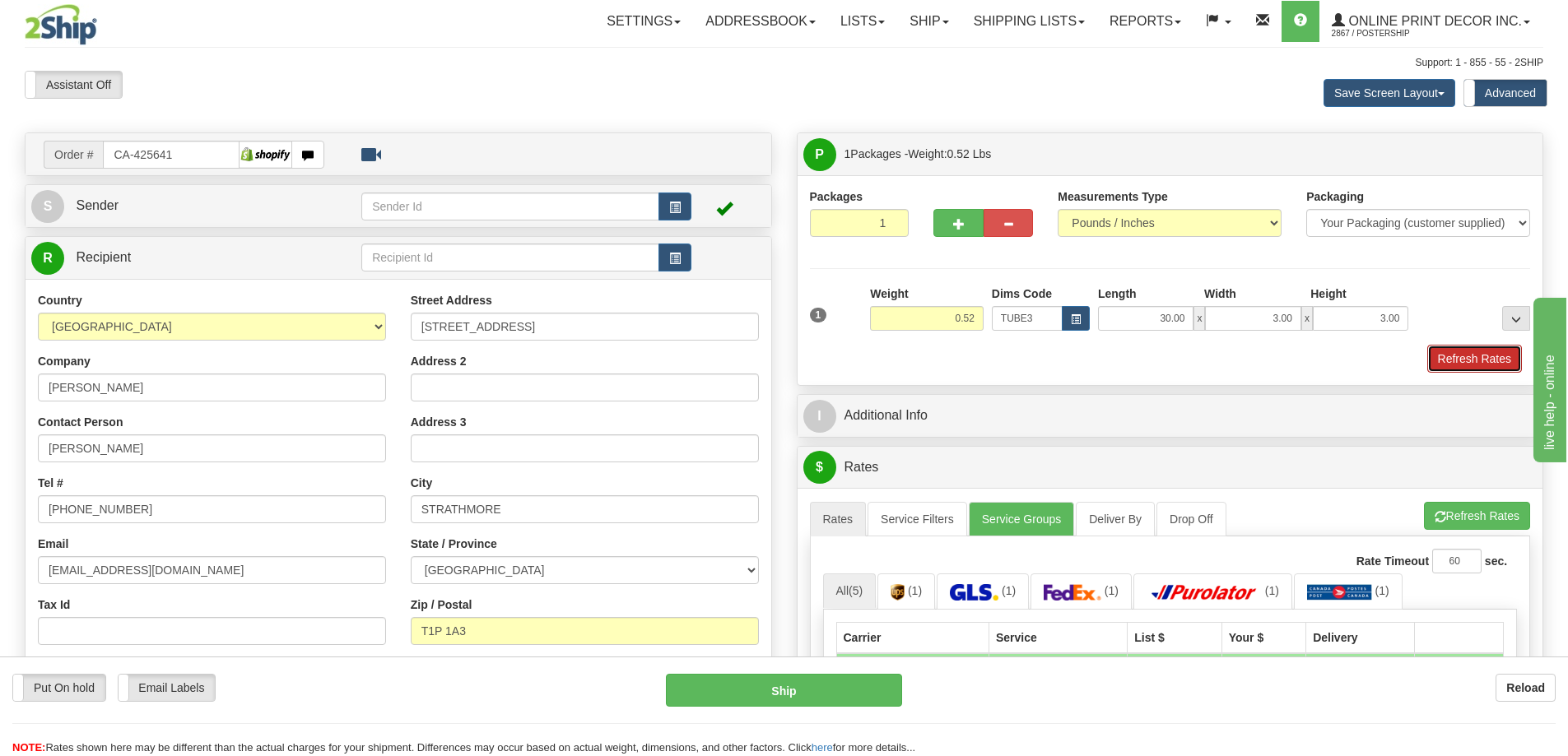
click at [1463, 362] on button "Refresh Rates" at bounding box center [1474, 358] width 95 height 28
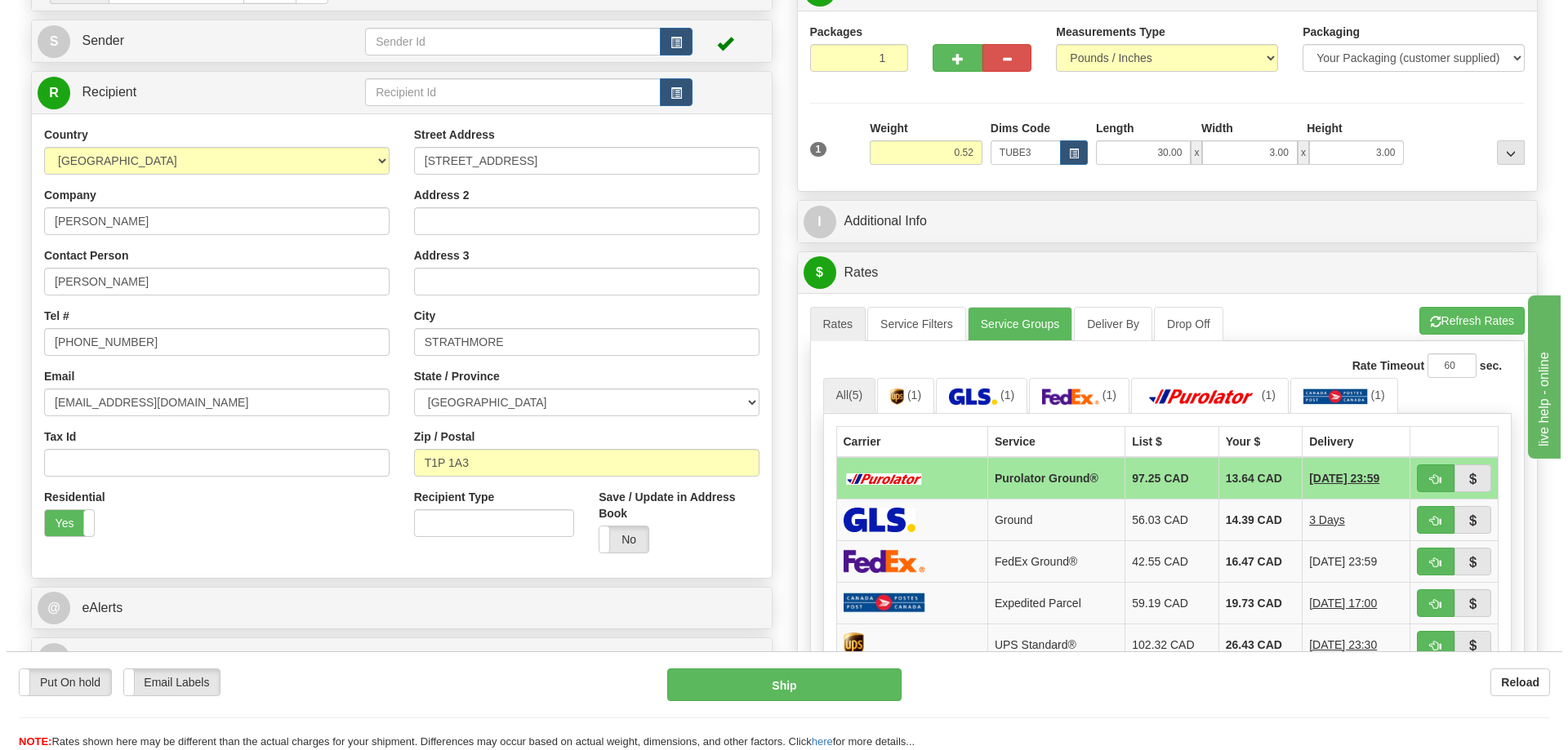
scroll to position [245, 0]
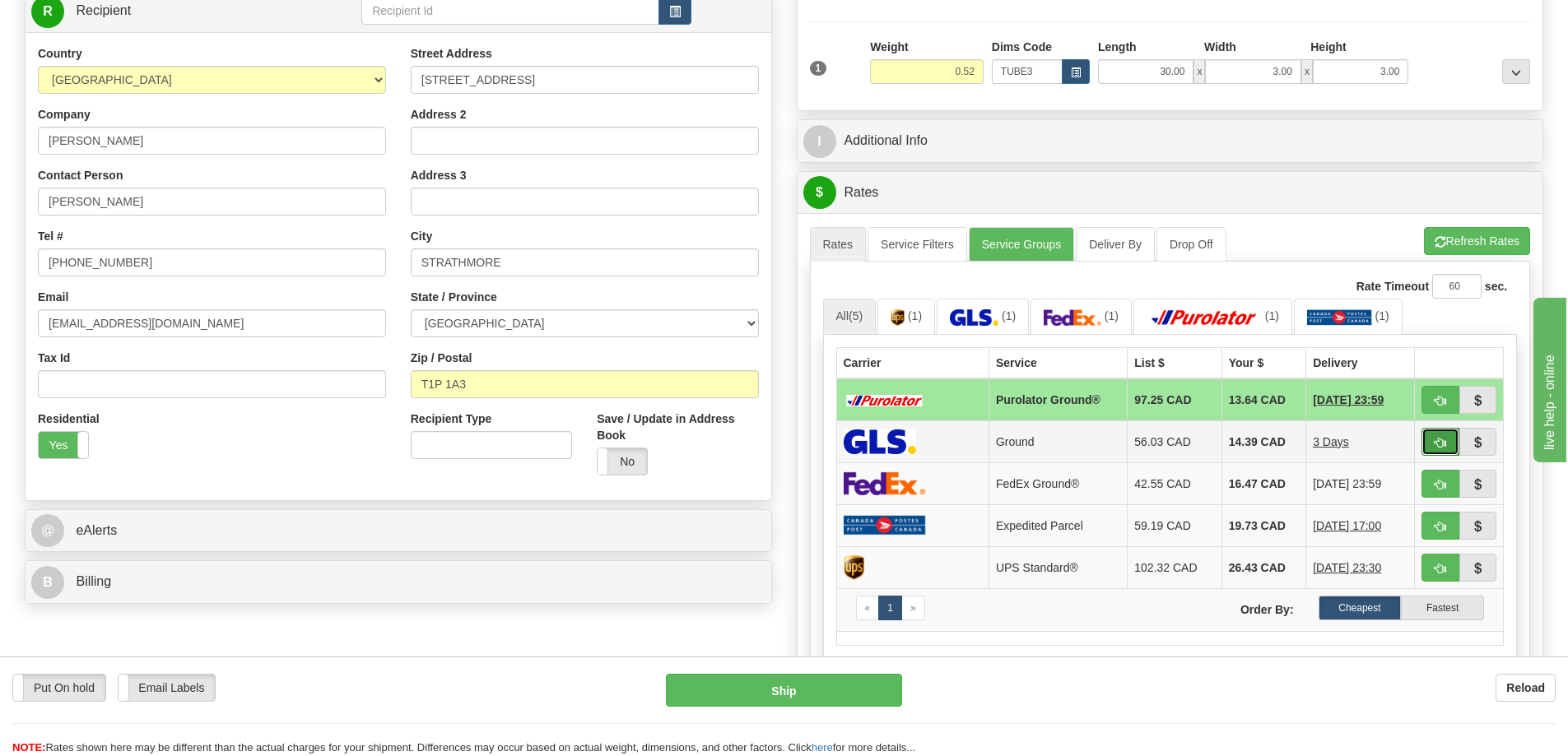
click at [1434, 438] on button "button" at bounding box center [1440, 442] width 38 height 28
type input "1"
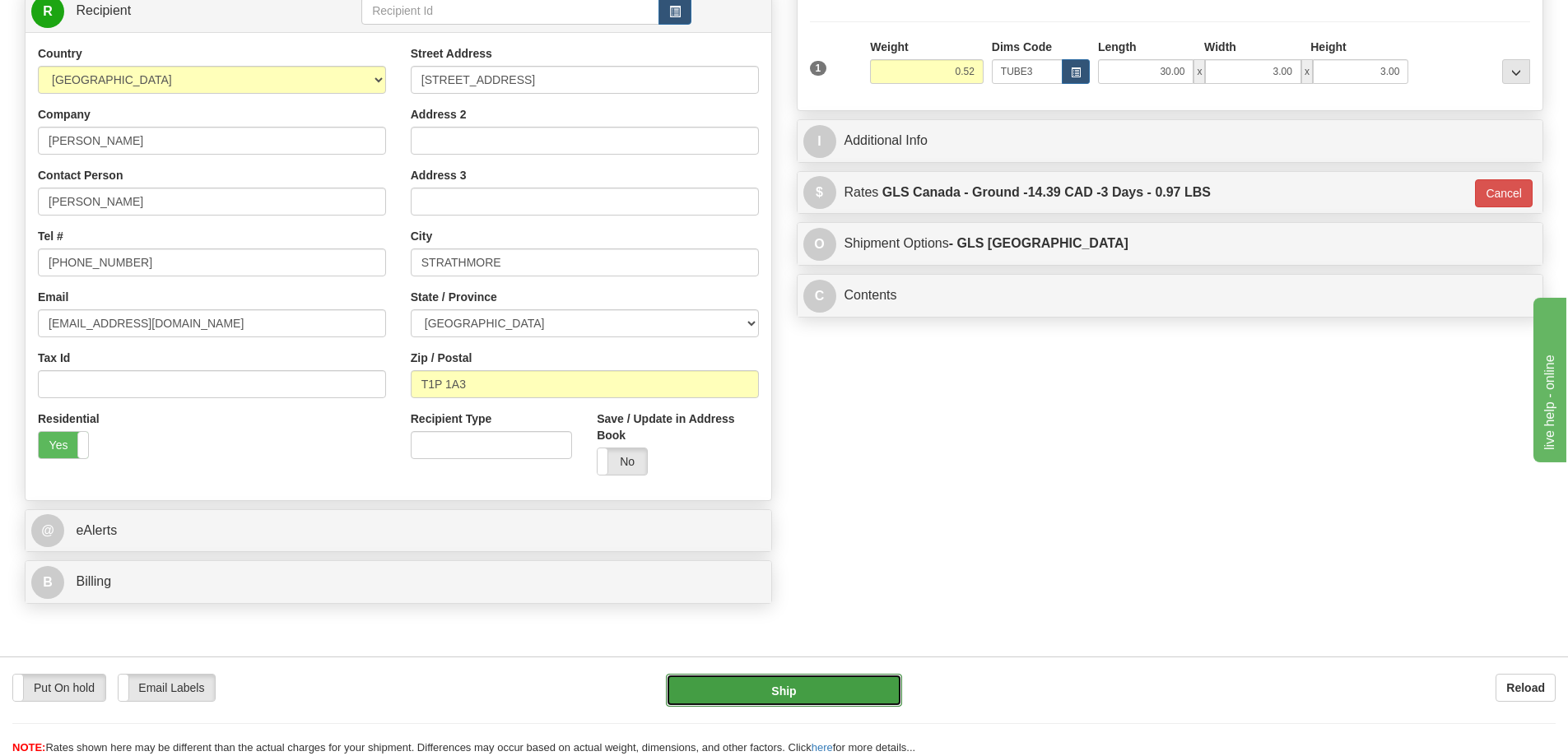
click at [840, 684] on button "Ship" at bounding box center [784, 690] width 236 height 33
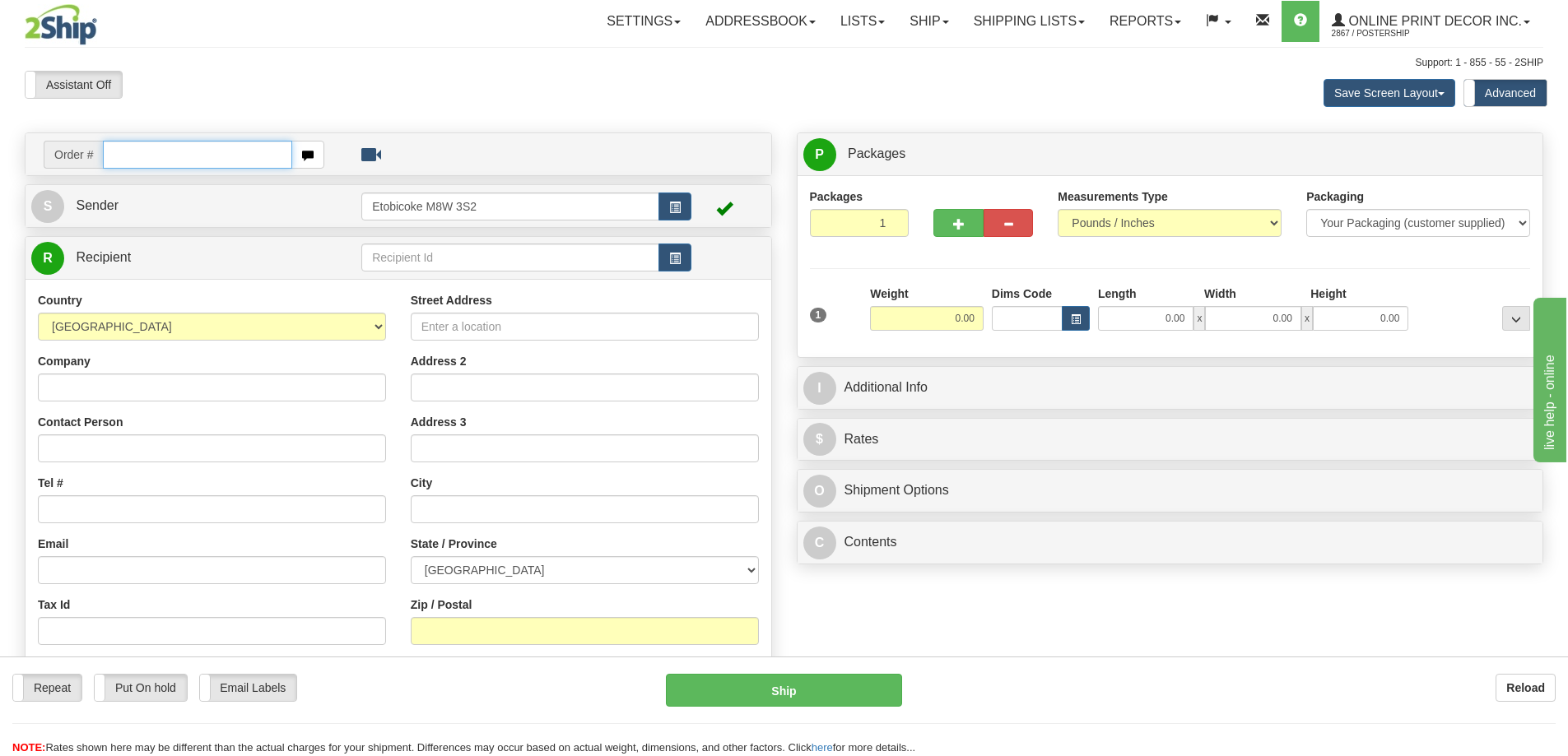
click at [150, 158] on input "text" at bounding box center [198, 155] width 189 height 28
type input "ca-425601"
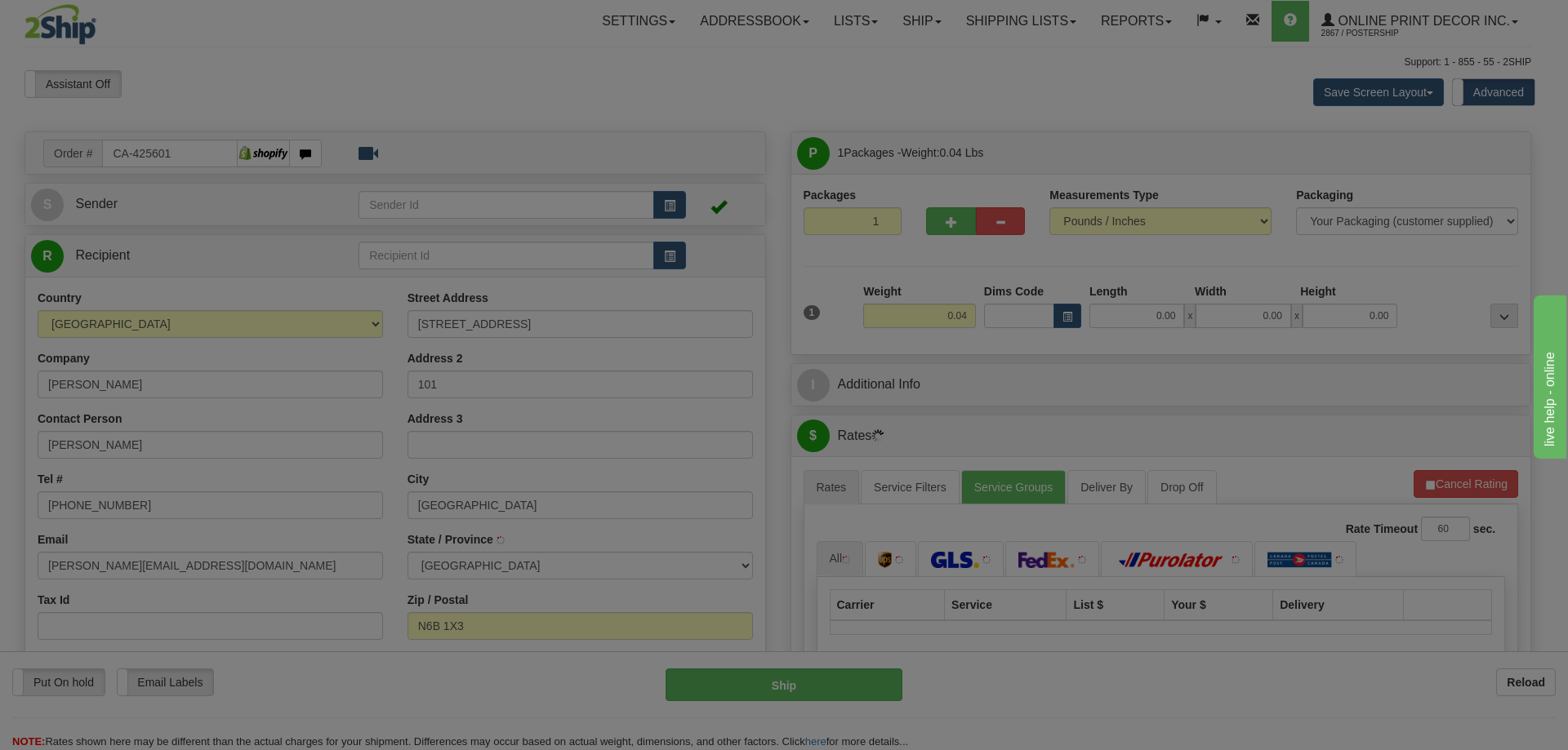
type input "[GEOGRAPHIC_DATA]"
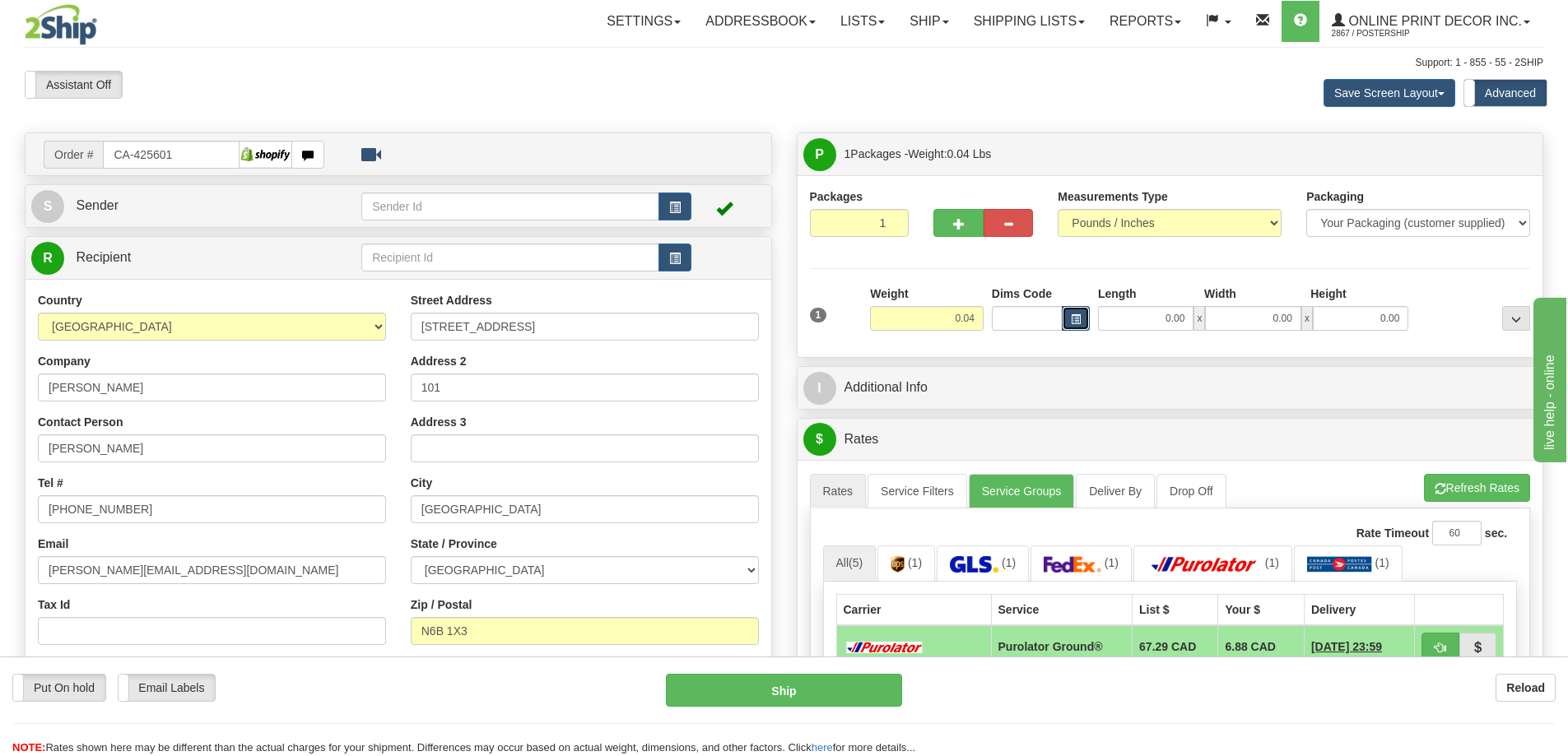
click at [1074, 318] on span "button" at bounding box center [1075, 320] width 9 height 9
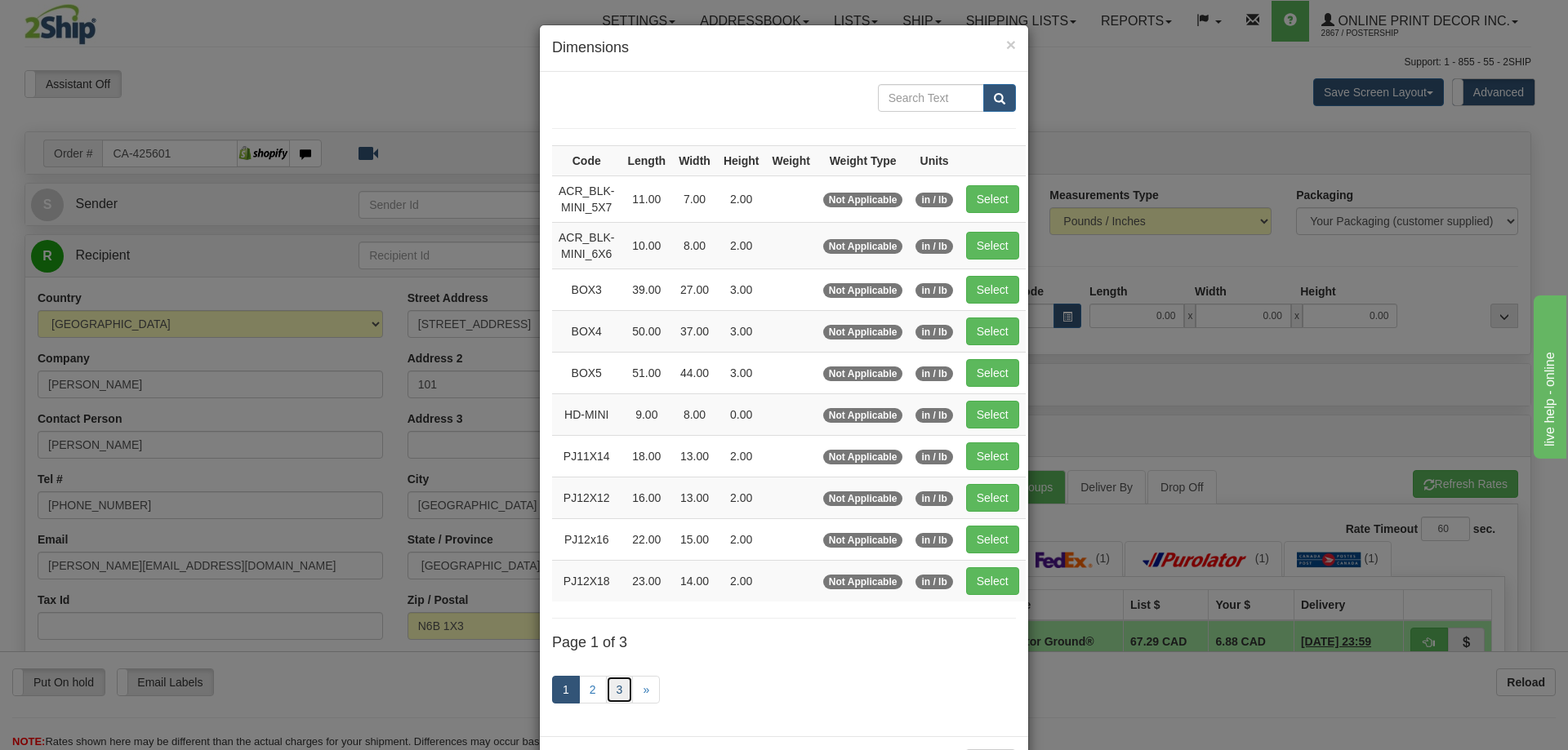
click at [607, 683] on link "3" at bounding box center [620, 689] width 28 height 28
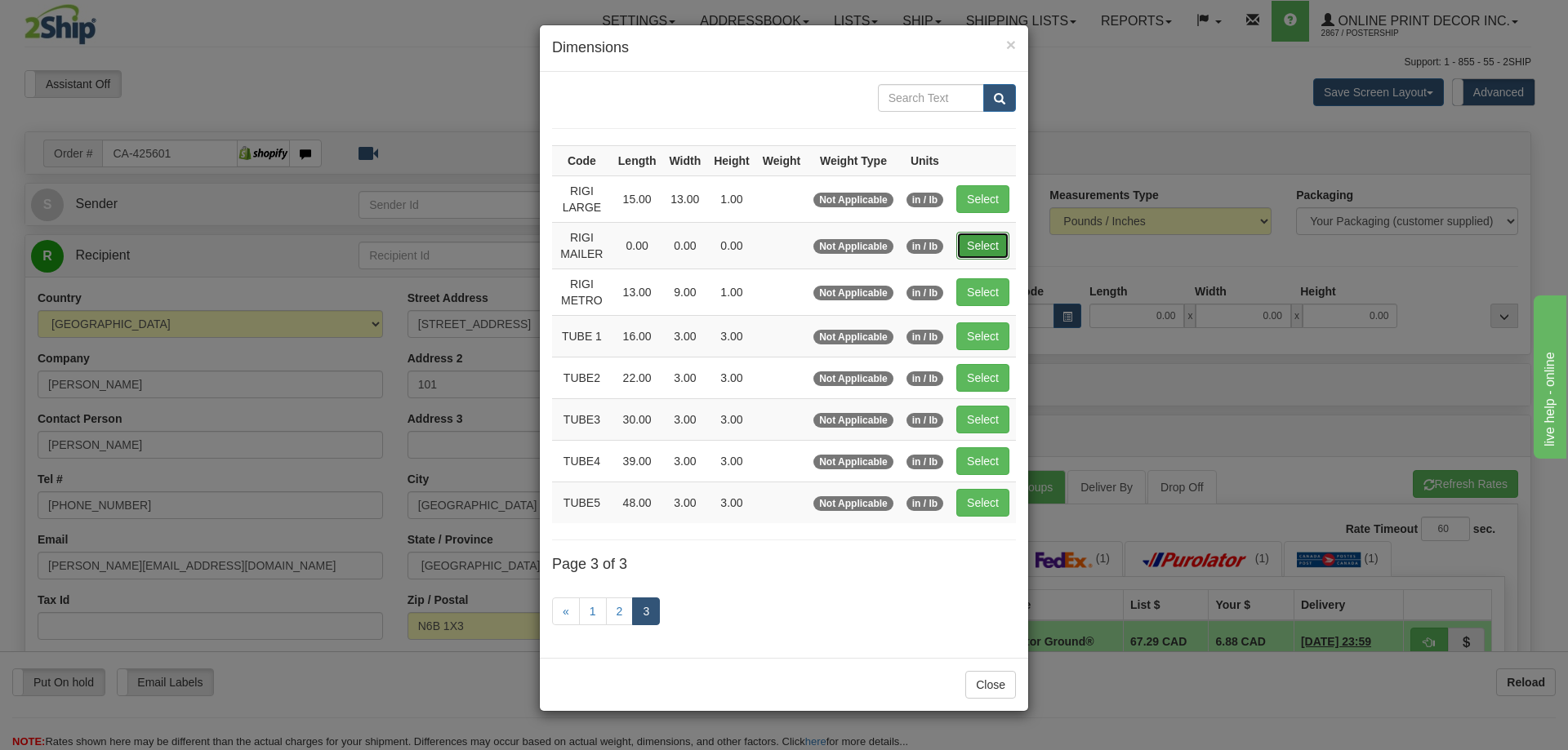
click at [997, 239] on button "Select" at bounding box center [983, 245] width 53 height 28
type input "RIGI MAILER"
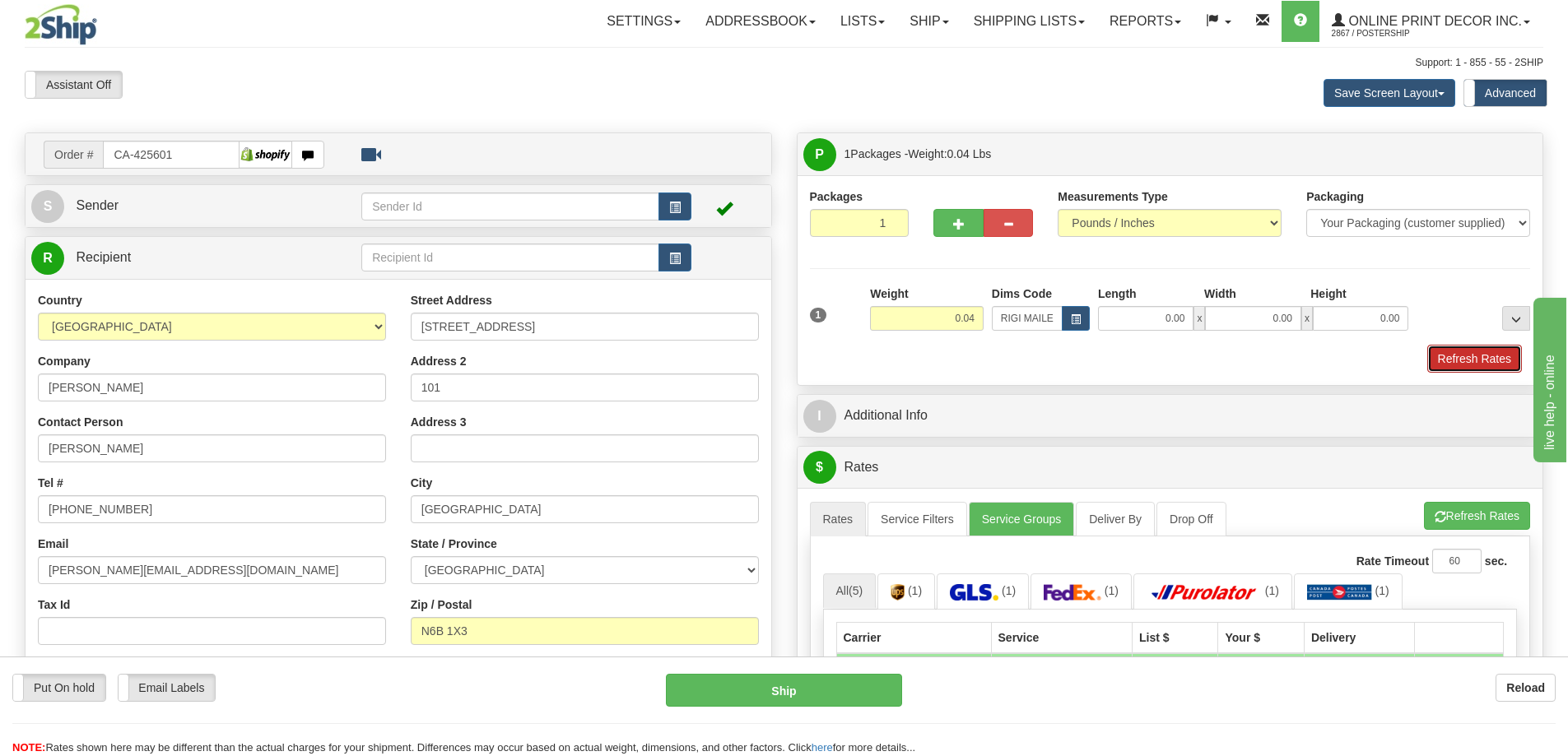
click at [1497, 370] on button "Refresh Rates" at bounding box center [1474, 358] width 95 height 28
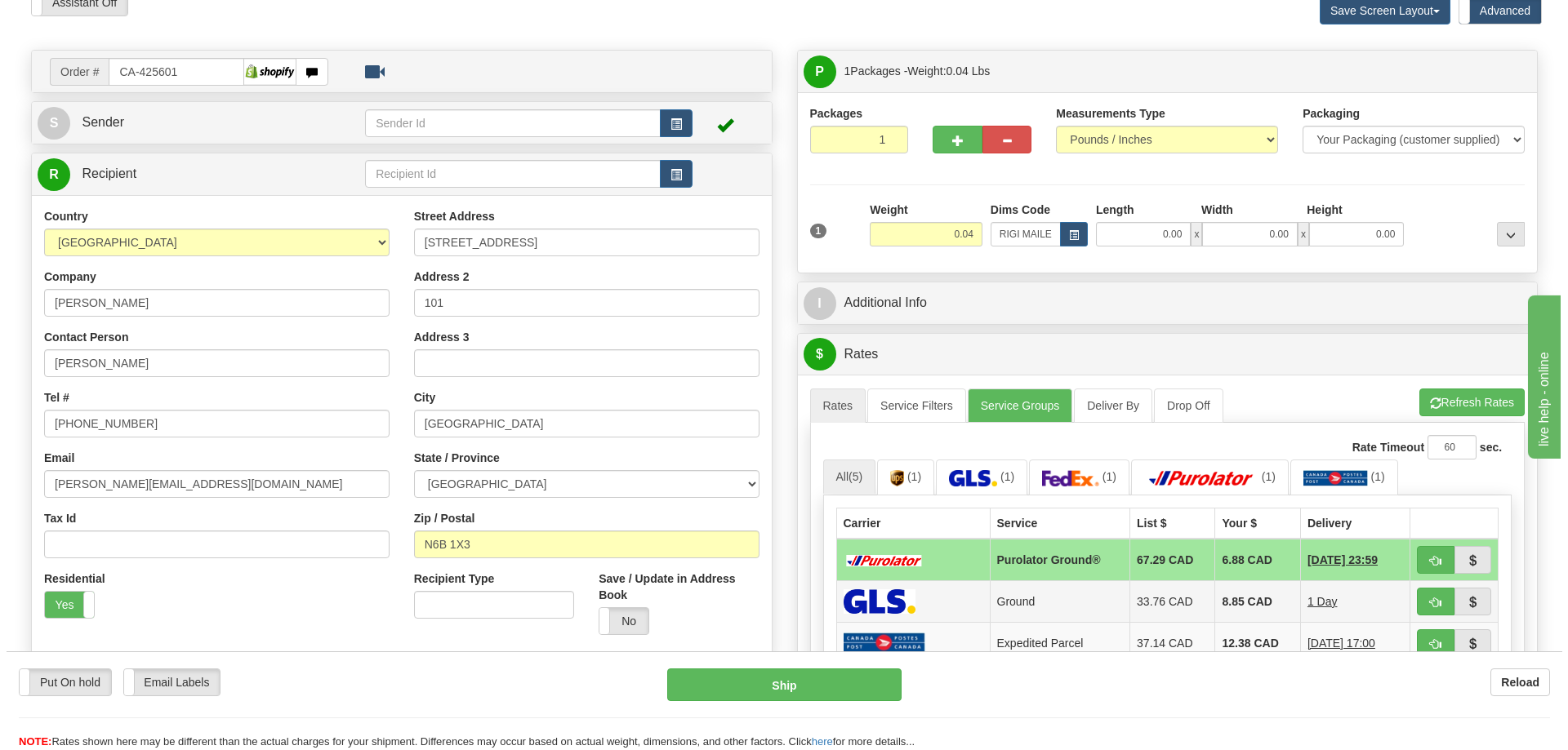
scroll to position [245, 0]
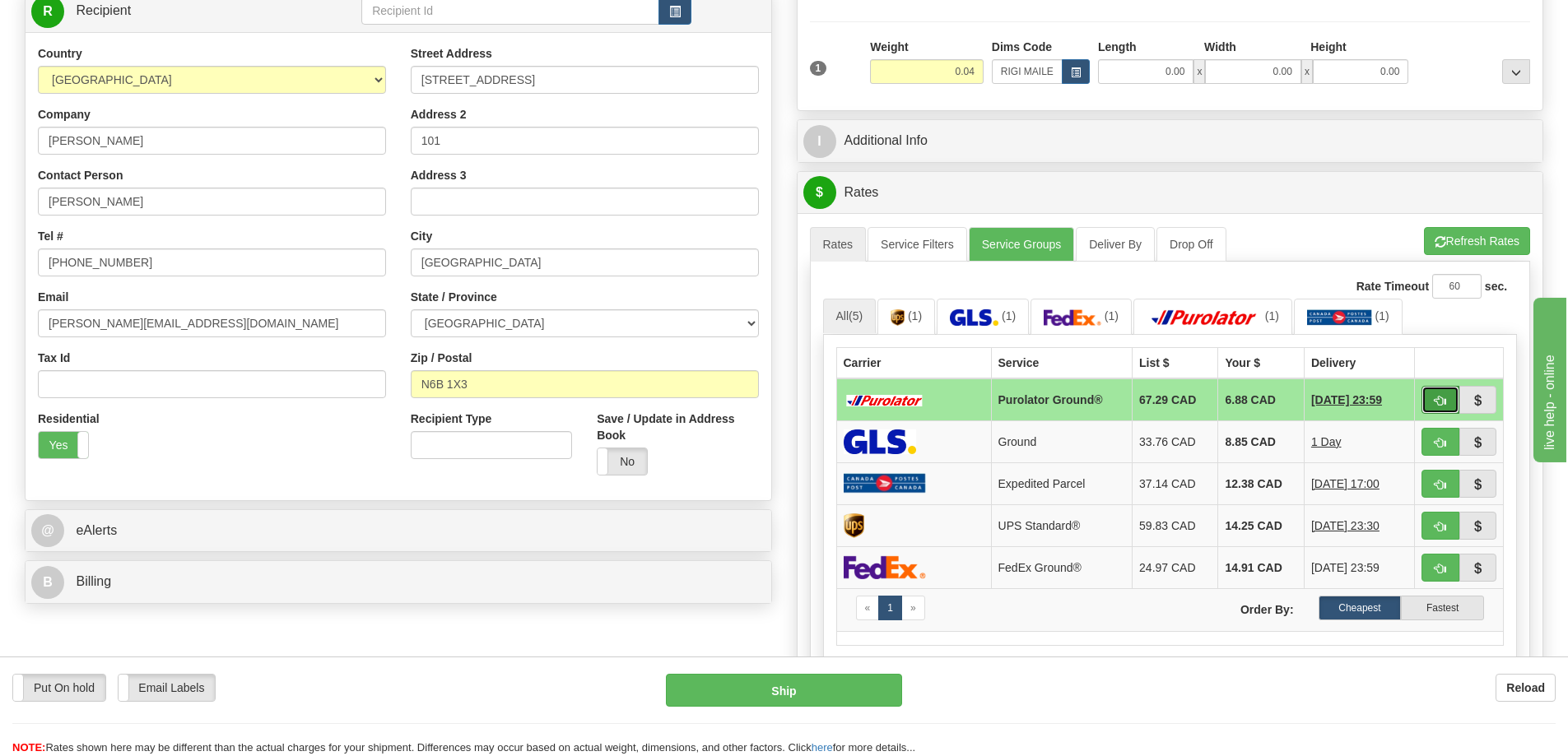
click at [1443, 404] on span "button" at bounding box center [1440, 401] width 11 height 10
type input "260"
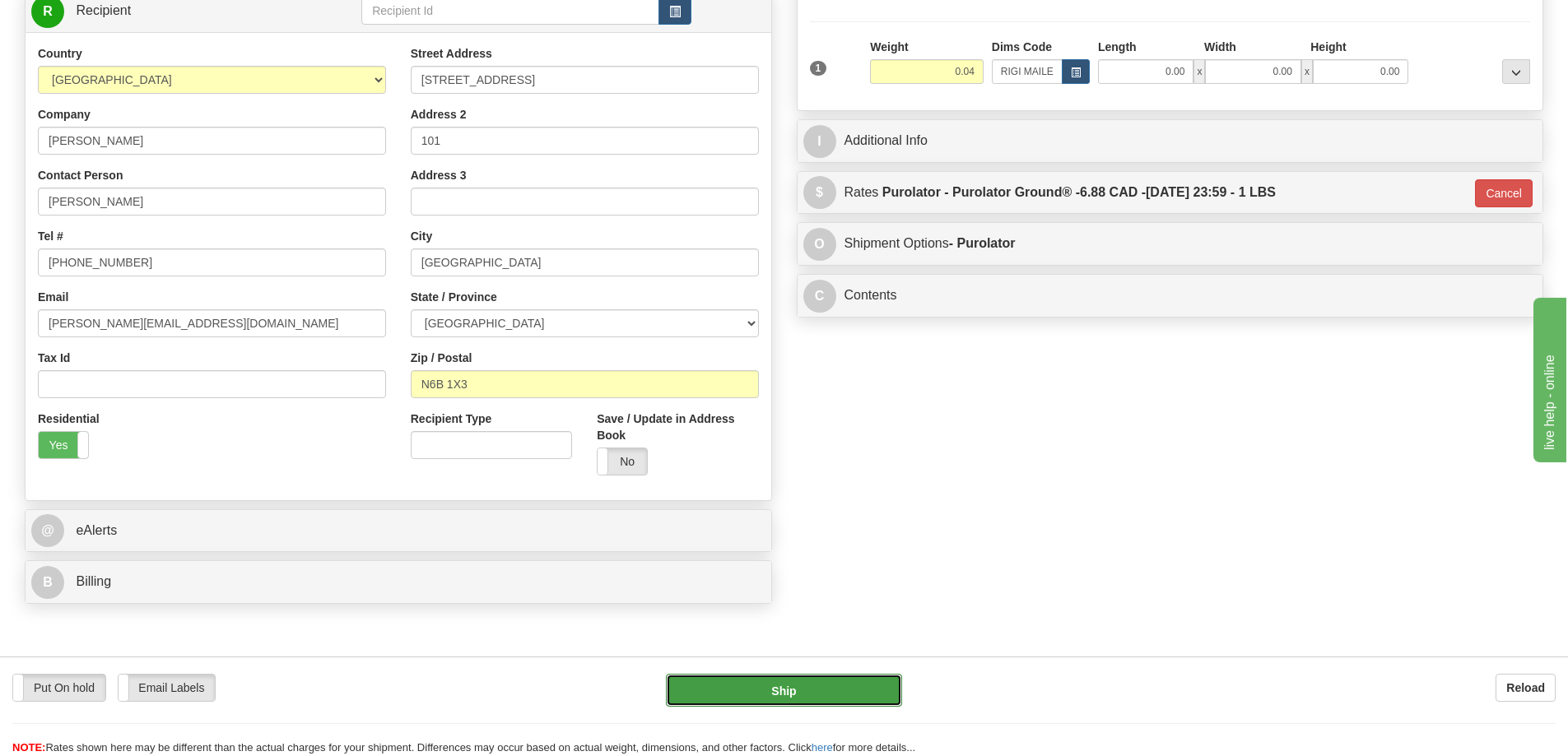
click at [860, 693] on button "Ship" at bounding box center [784, 690] width 236 height 33
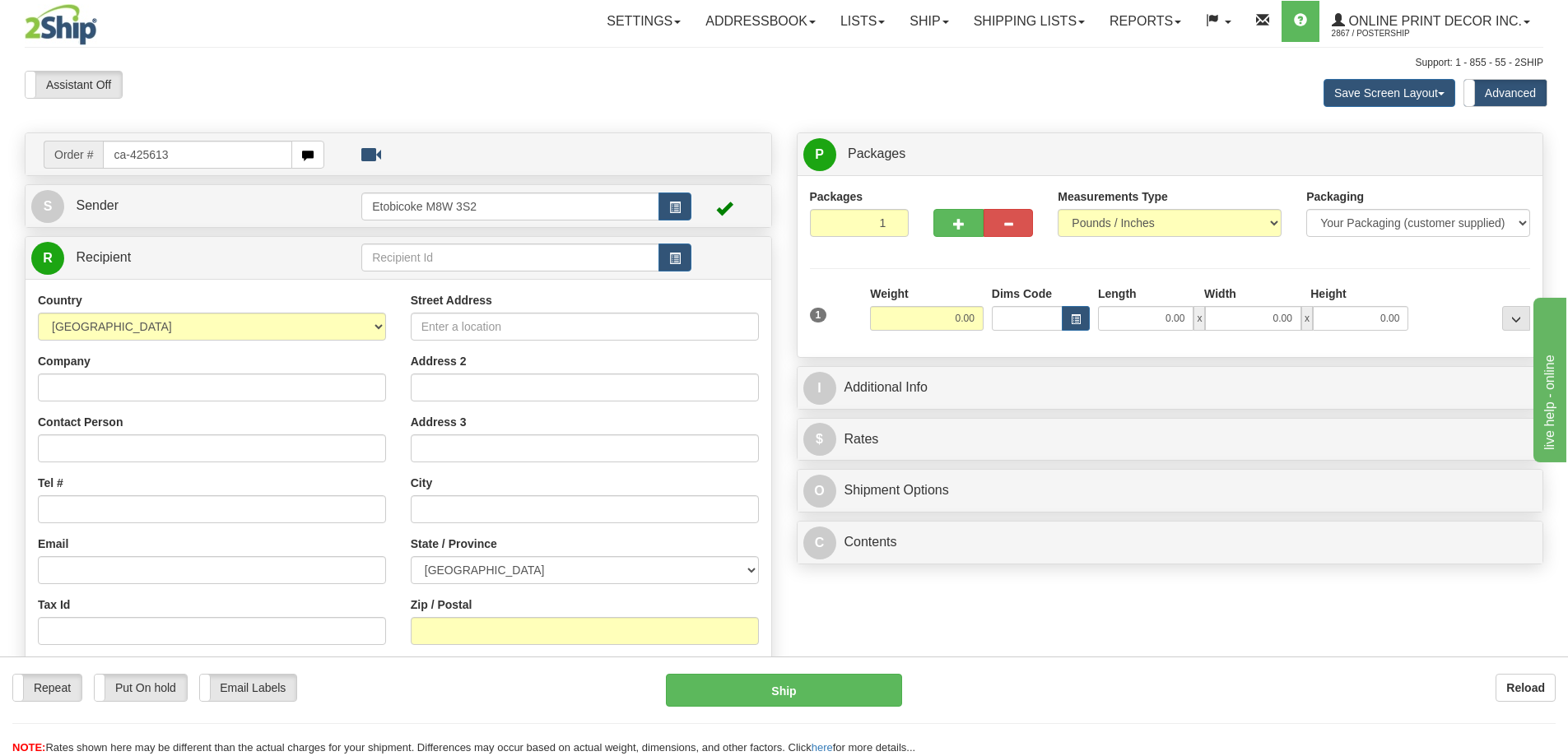
type input "ca-425613"
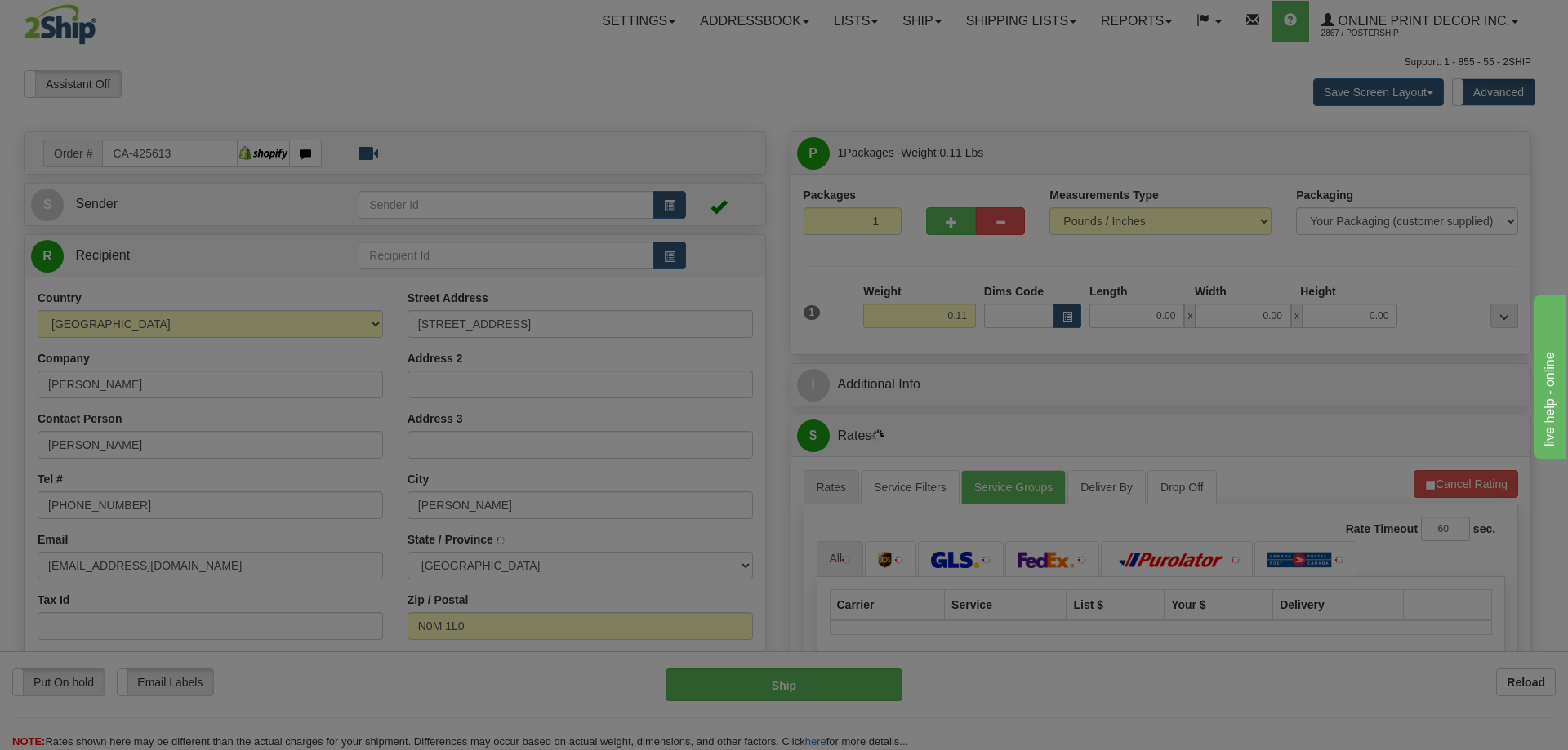
type input "[PERSON_NAME]"
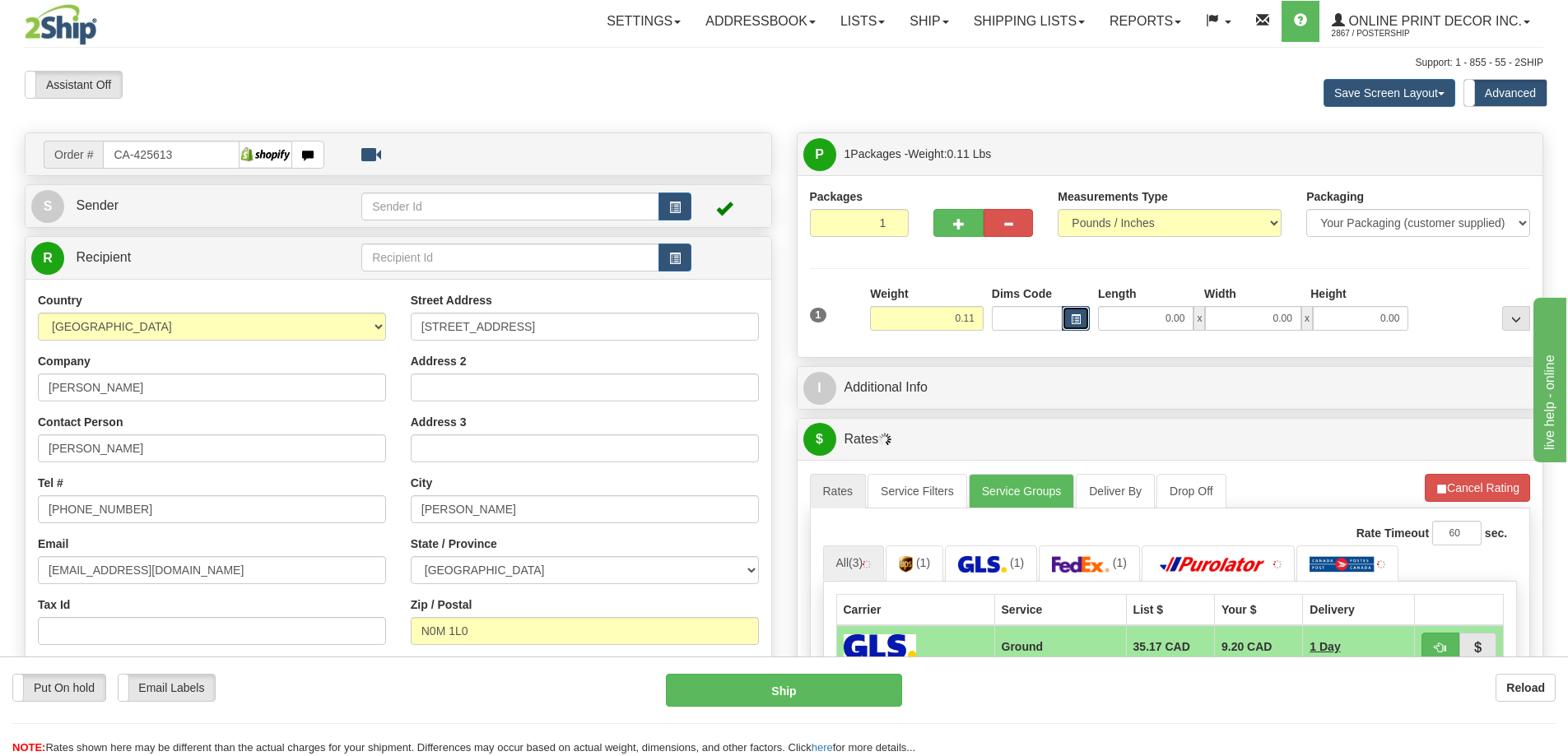
click at [1075, 316] on span "button" at bounding box center [1075, 320] width 9 height 9
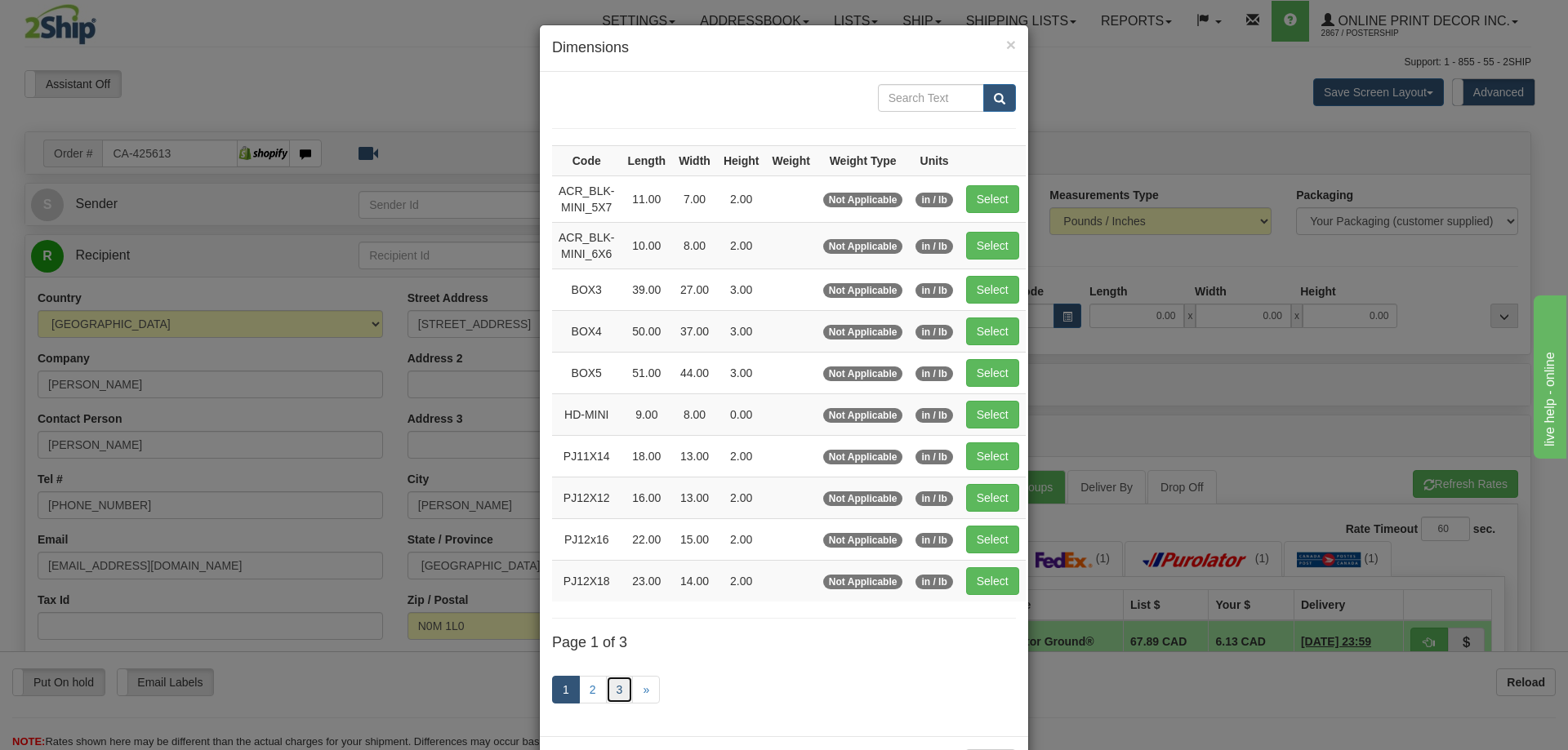
click at [611, 687] on link "3" at bounding box center [620, 689] width 28 height 28
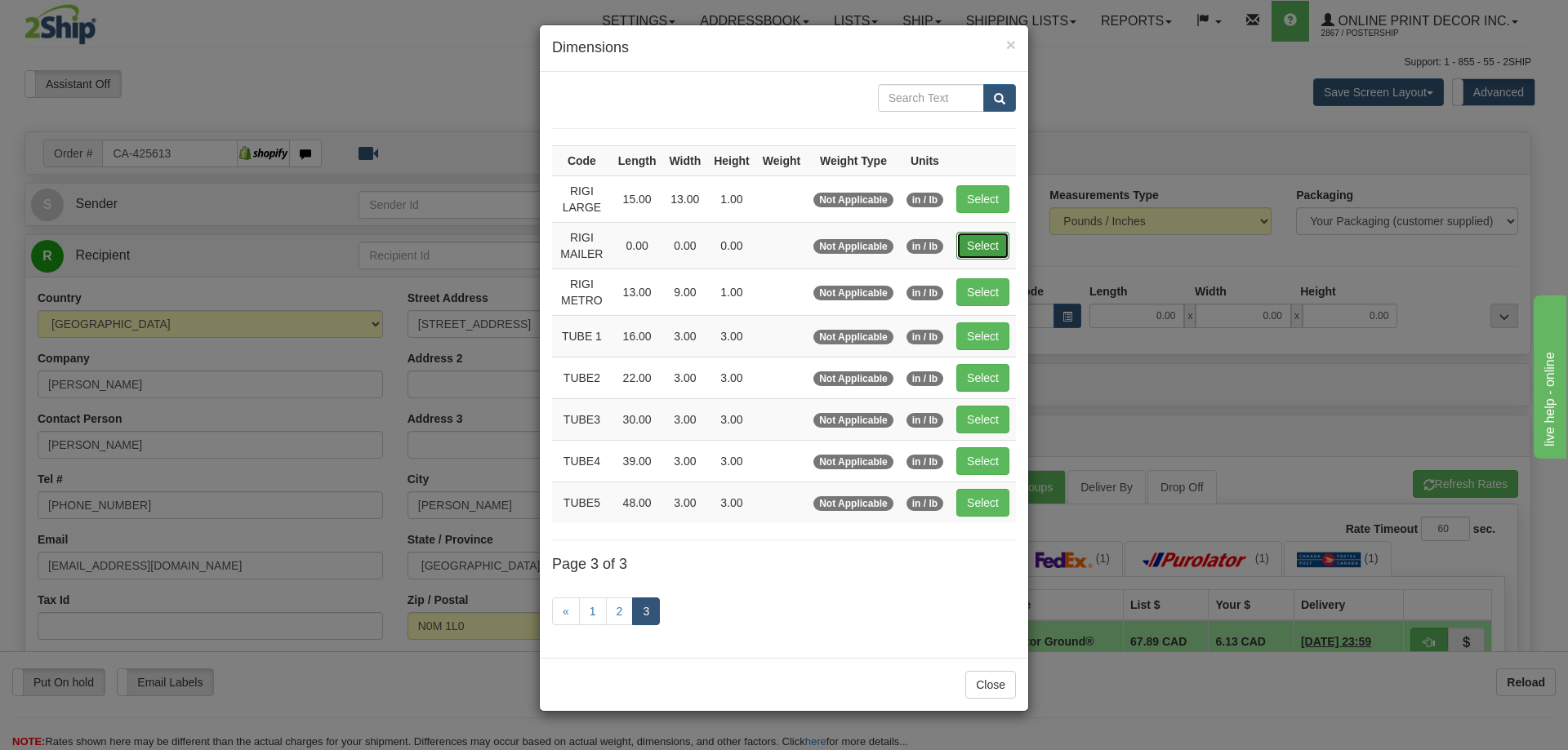
click at [978, 249] on button "Select" at bounding box center [983, 245] width 53 height 28
type input "RIGI MAILER"
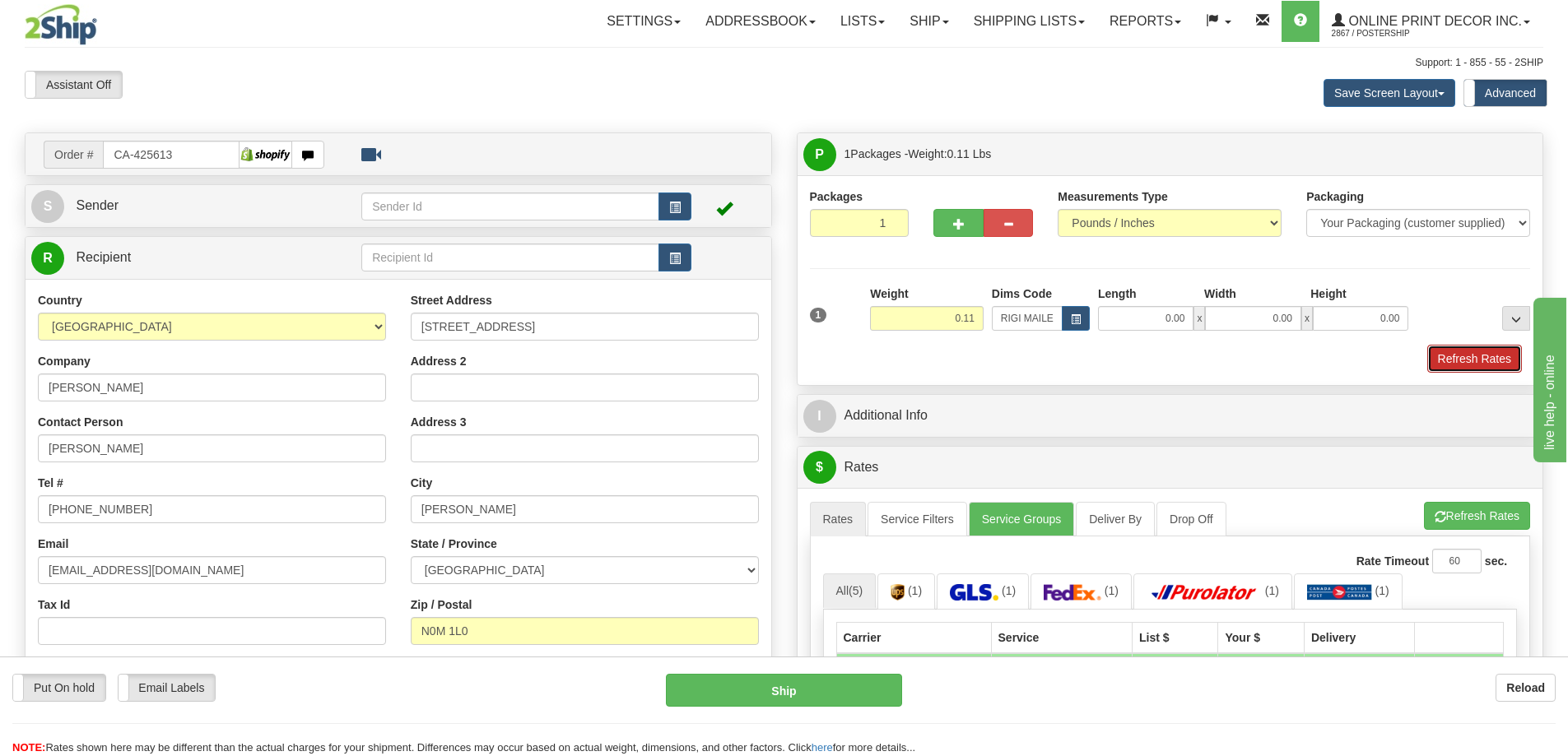
click at [1447, 362] on button "Refresh Rates" at bounding box center [1474, 358] width 95 height 28
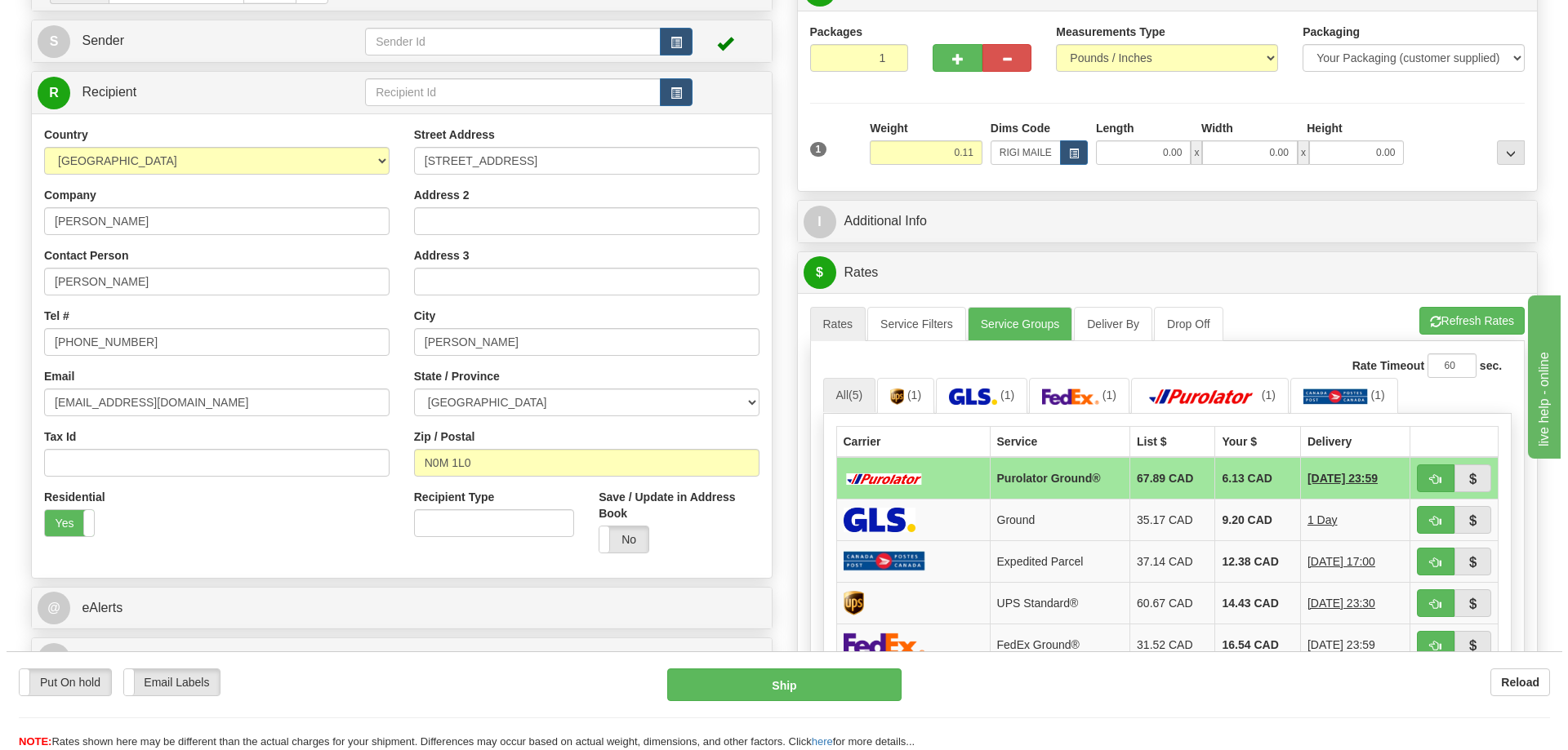
scroll to position [245, 0]
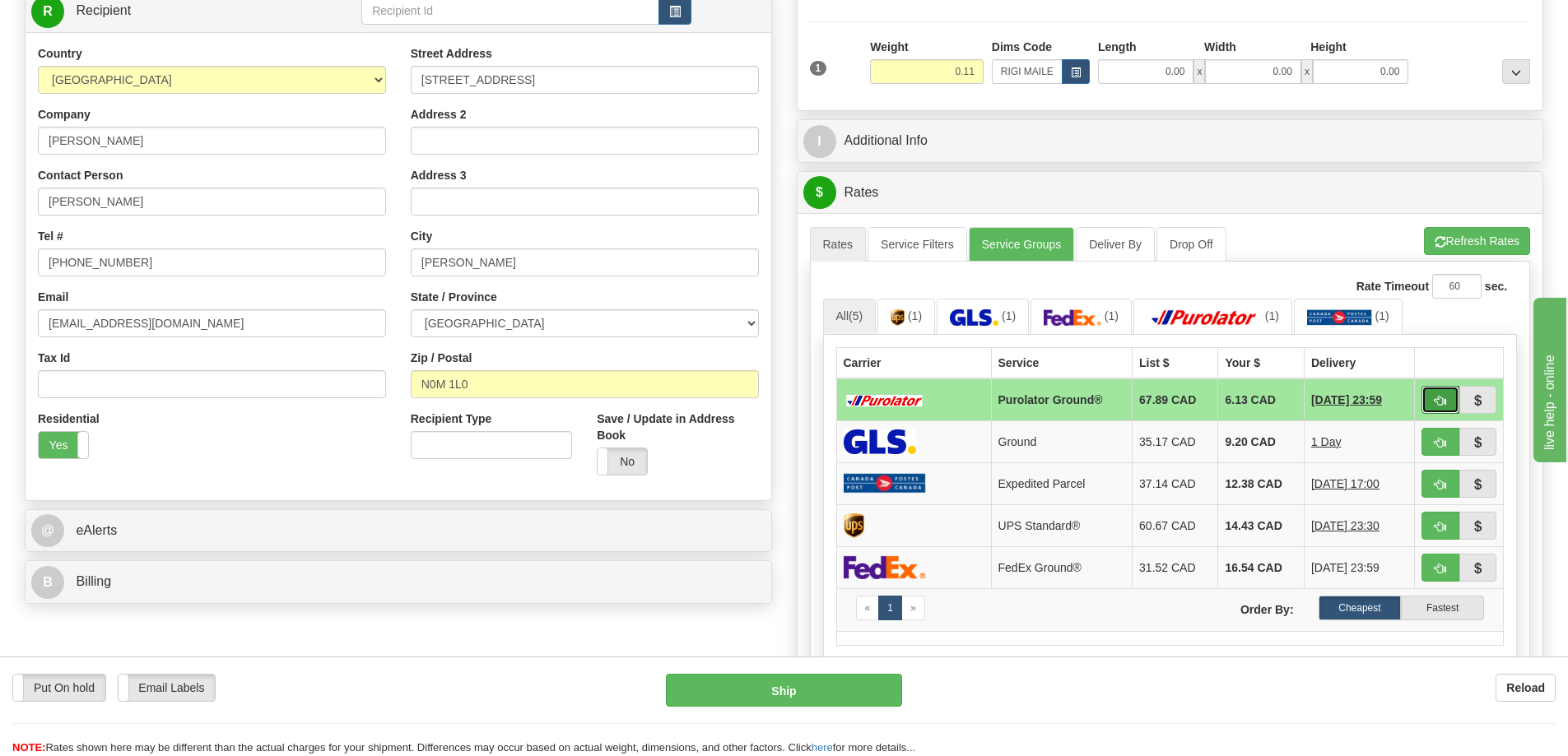
click at [1435, 400] on span "button" at bounding box center [1440, 401] width 11 height 10
type input "260"
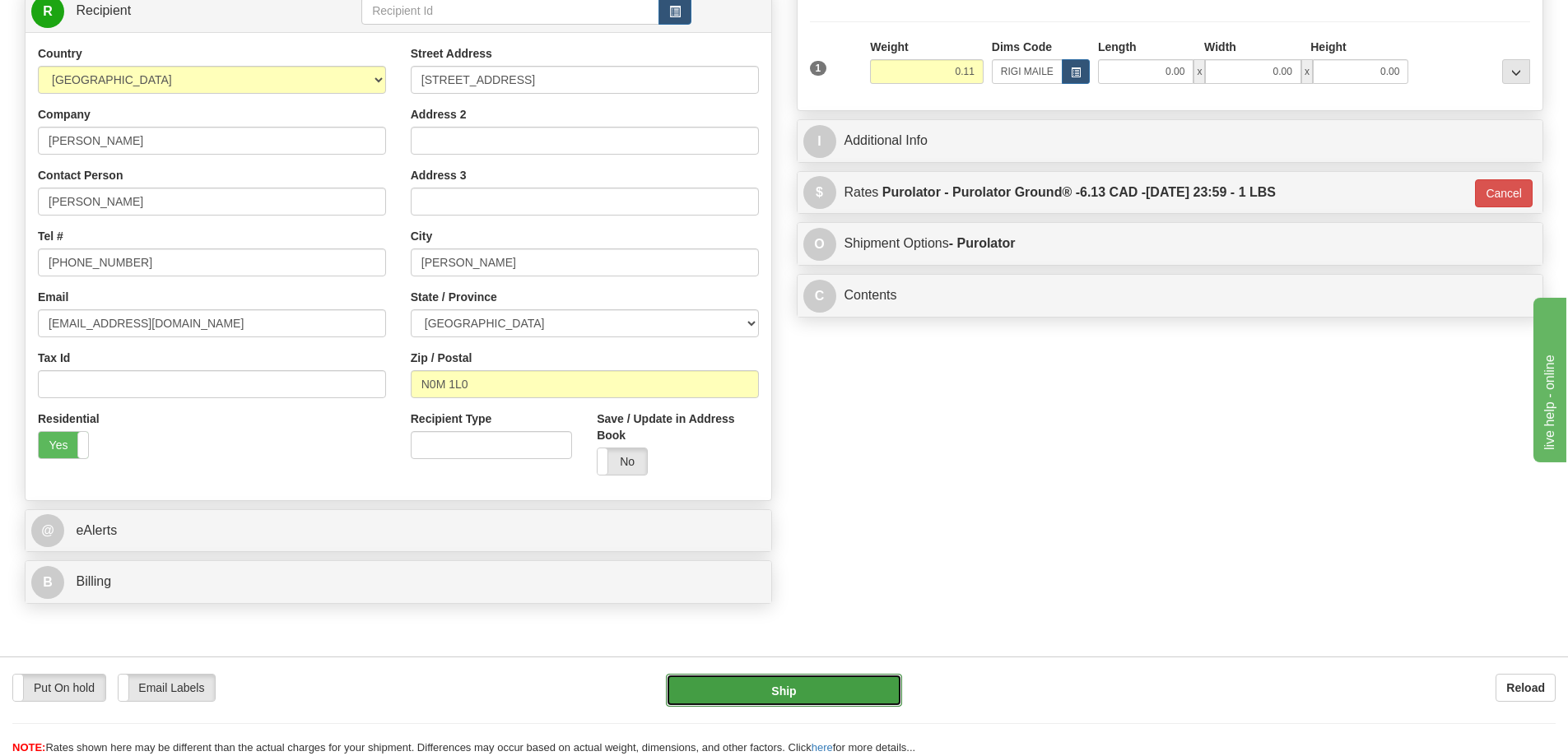
click at [858, 682] on button "Ship" at bounding box center [784, 690] width 236 height 33
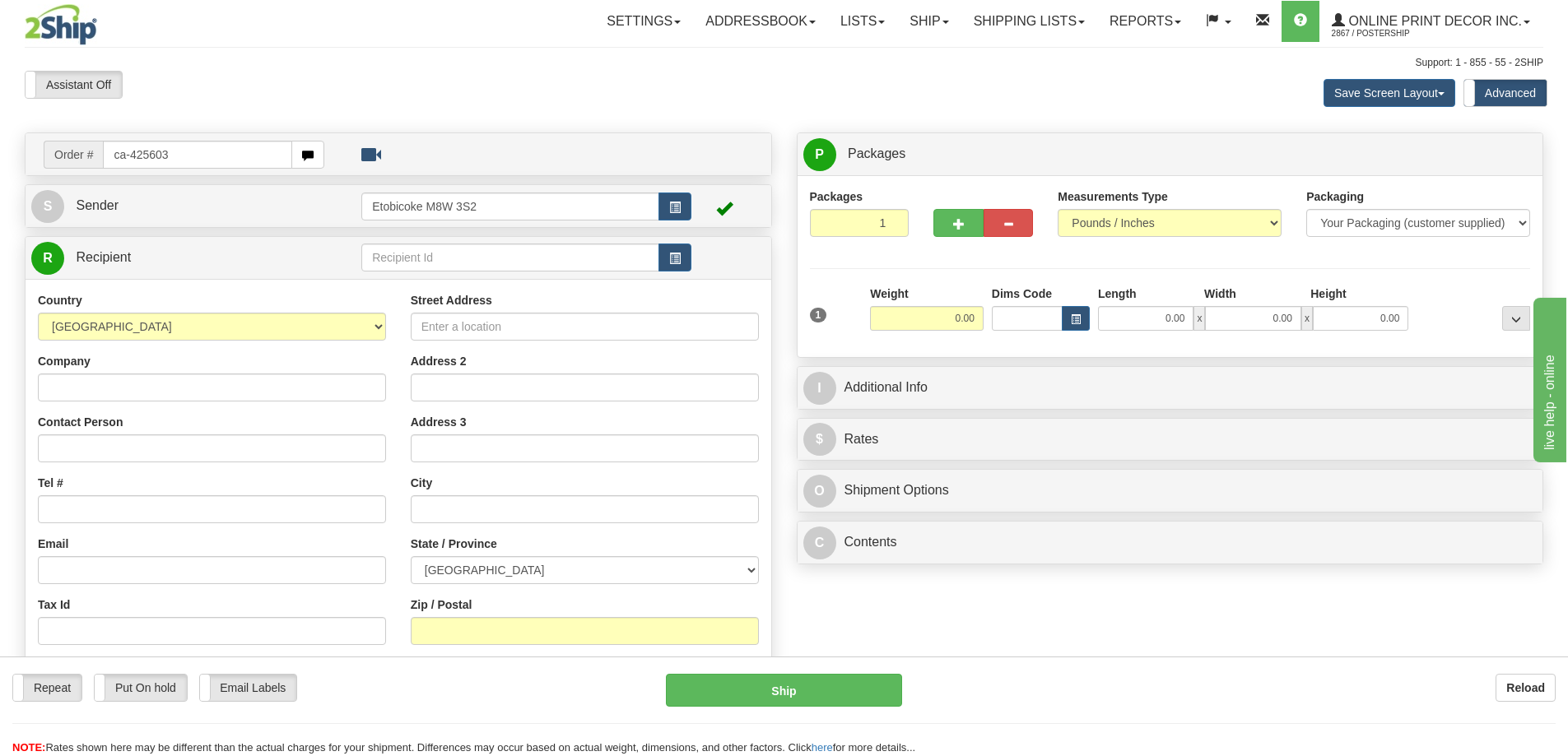
type input "ca-425603"
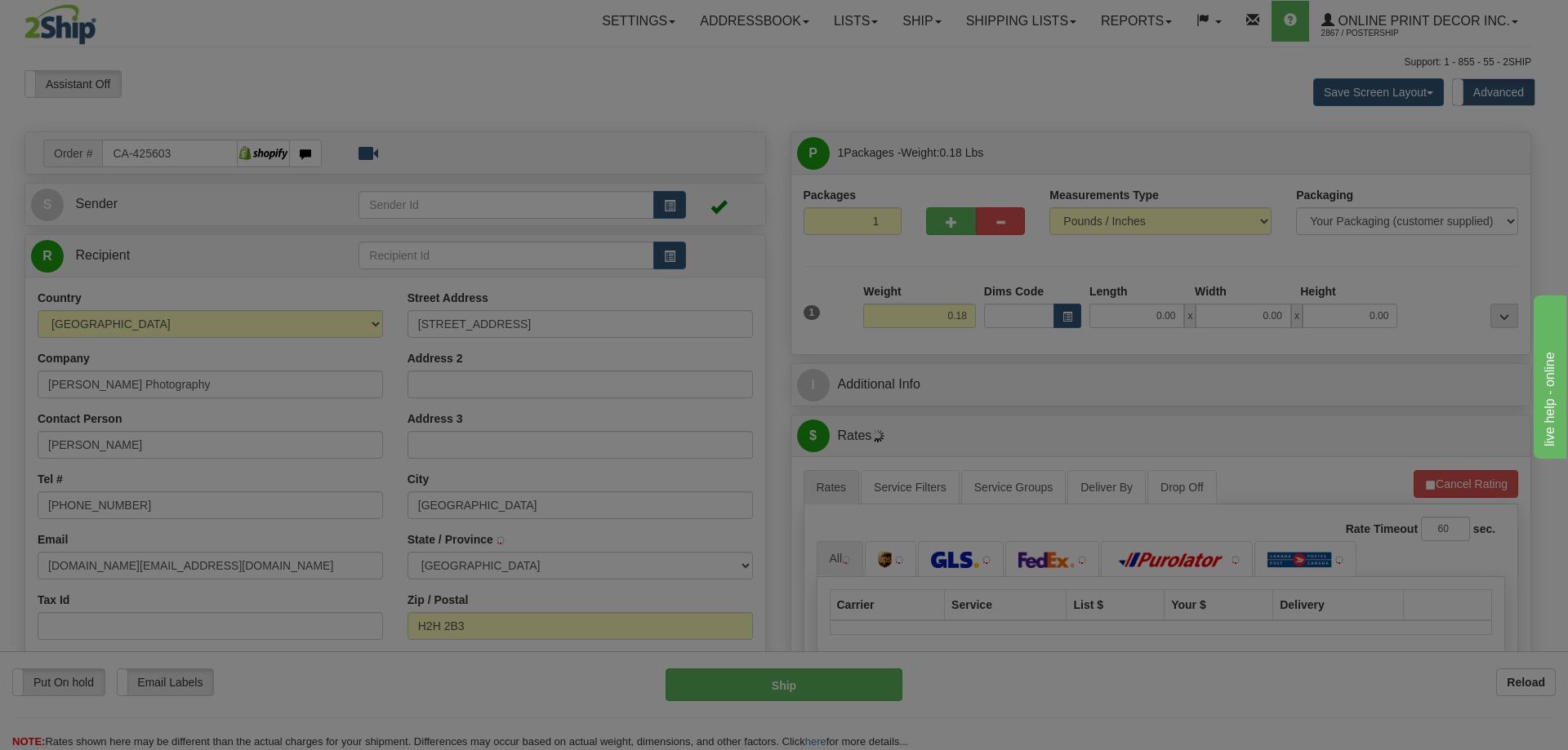
type input "MONTREAL"
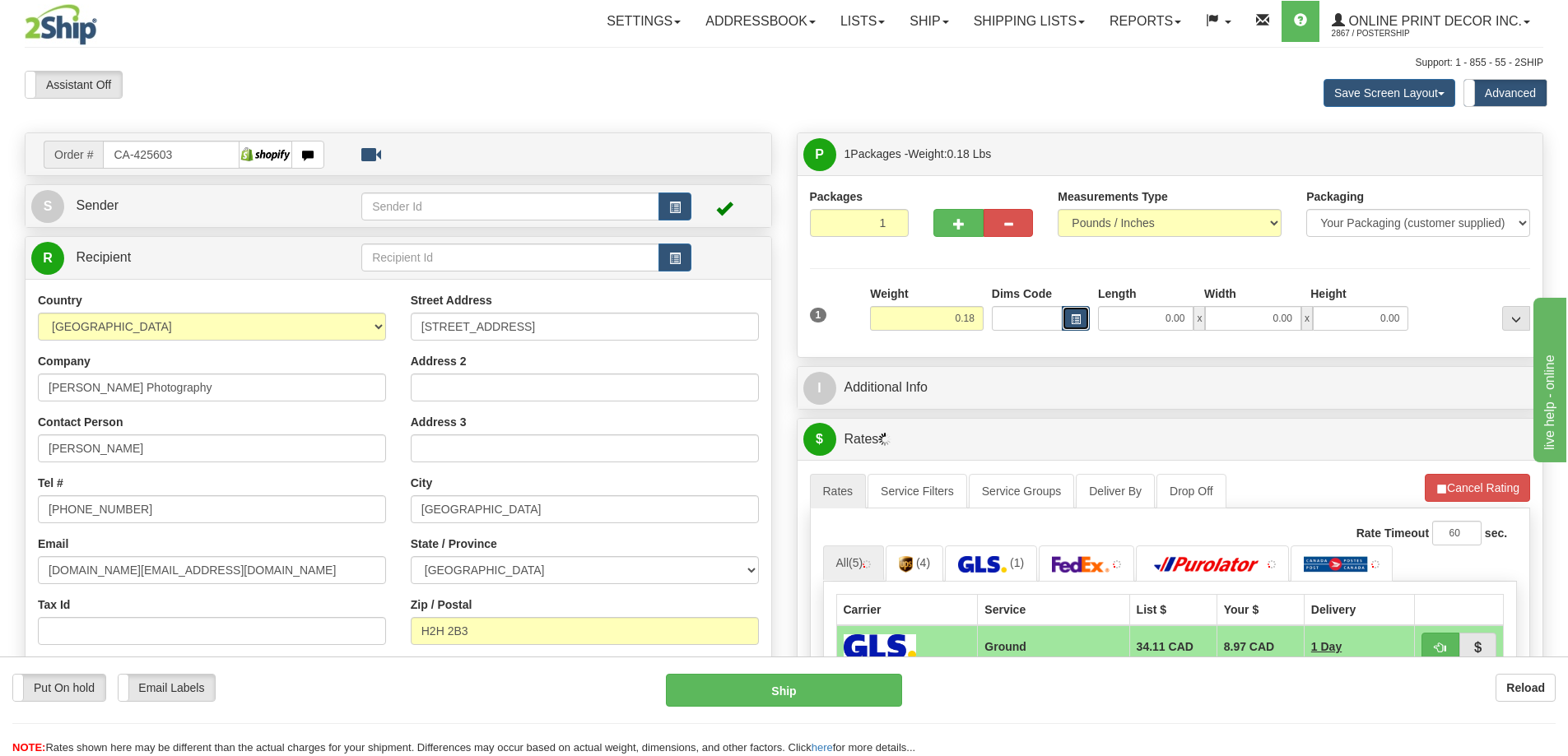
click at [1082, 315] on button "button" at bounding box center [1076, 318] width 28 height 25
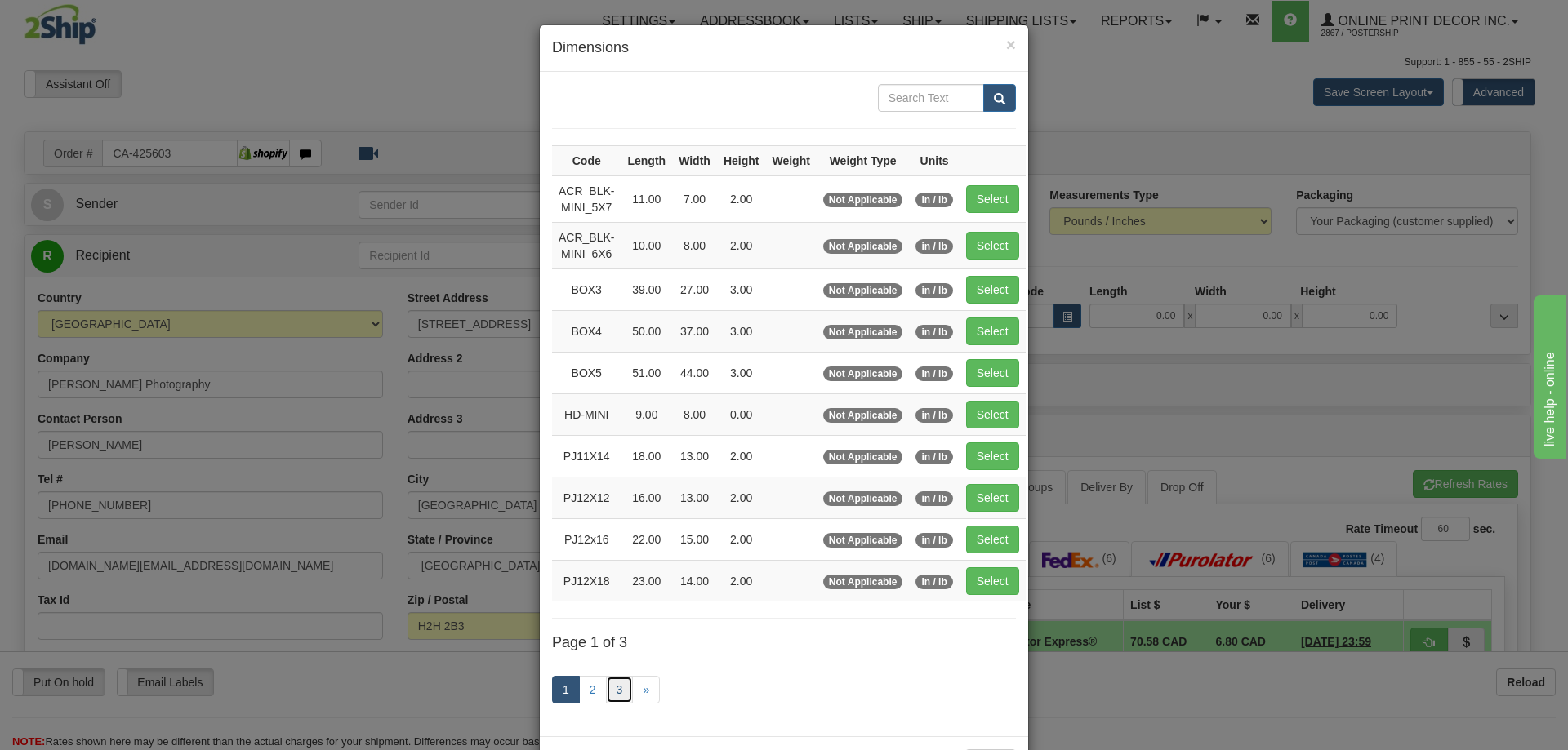
click at [622, 688] on link "3" at bounding box center [620, 689] width 28 height 28
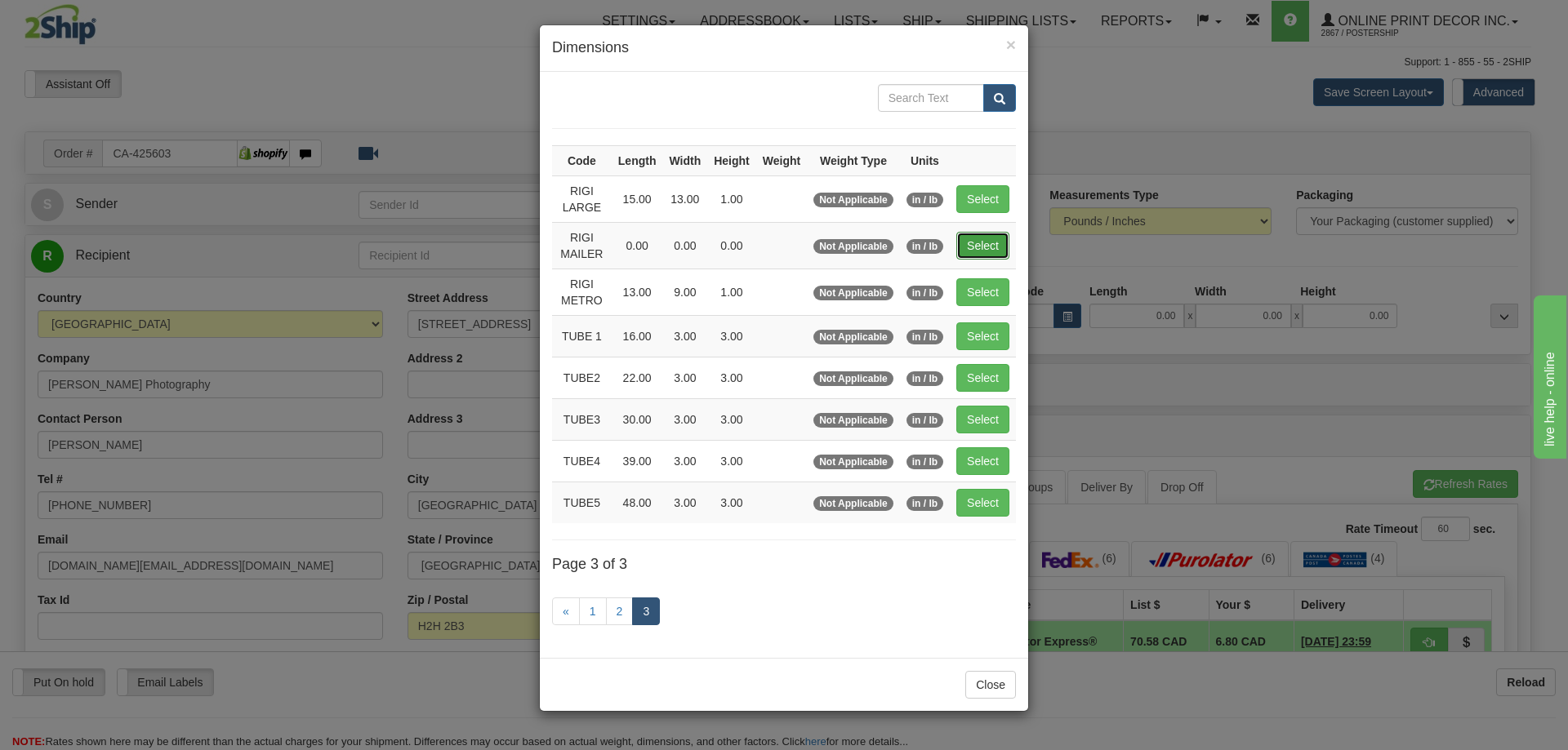
click at [995, 239] on button "Select" at bounding box center [983, 245] width 53 height 28
type input "RIGI MAILER"
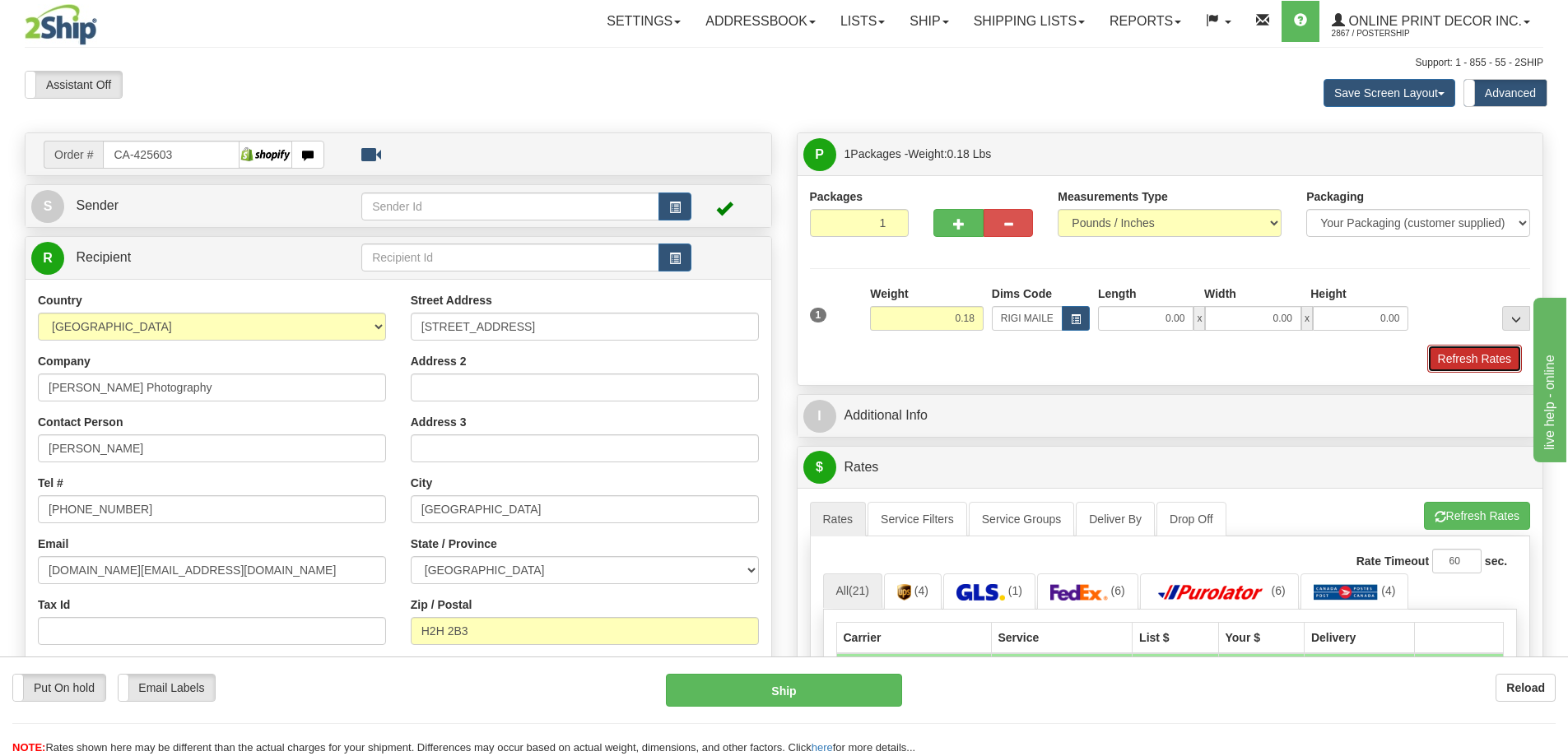
click at [1465, 356] on button "Refresh Rates" at bounding box center [1474, 358] width 95 height 28
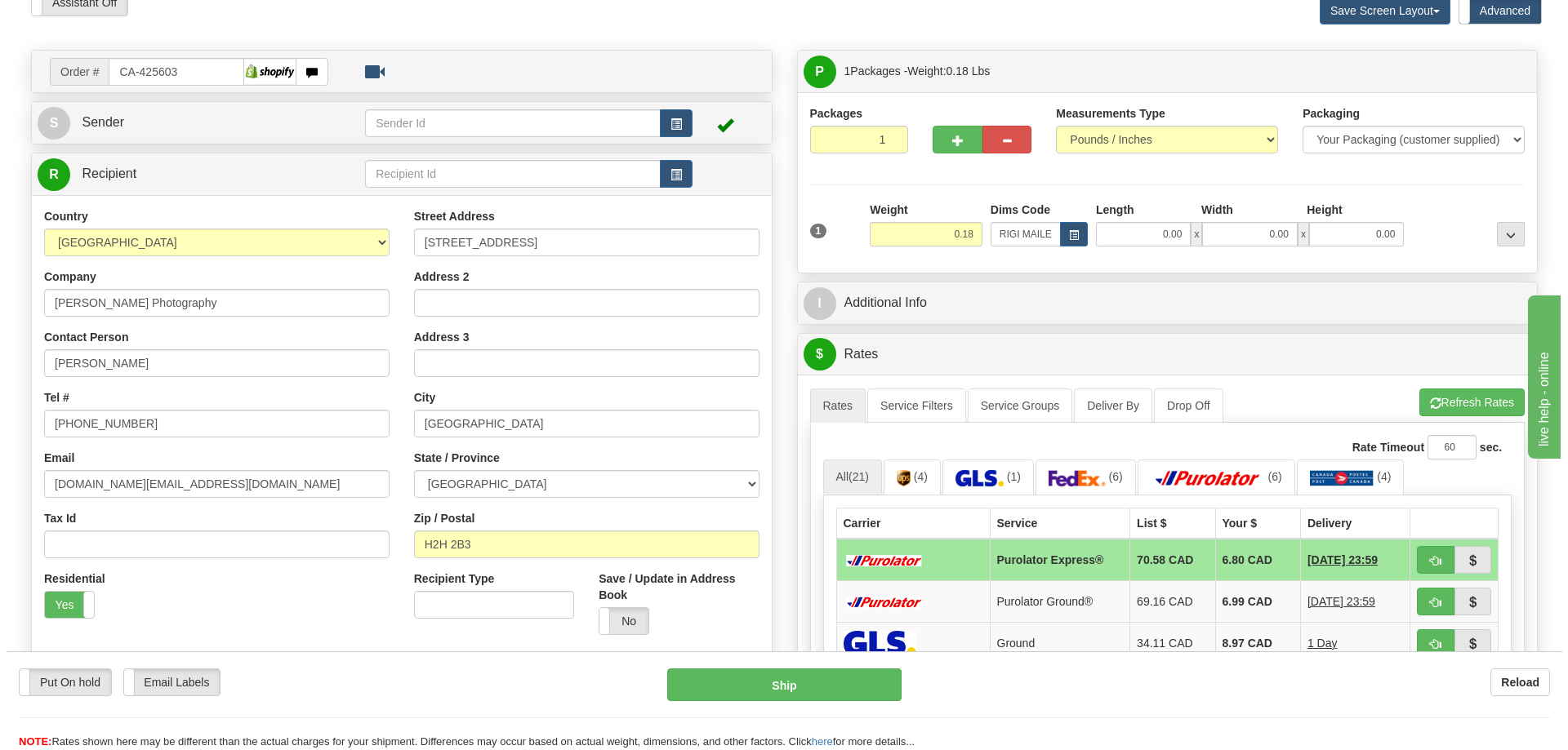
scroll to position [245, 0]
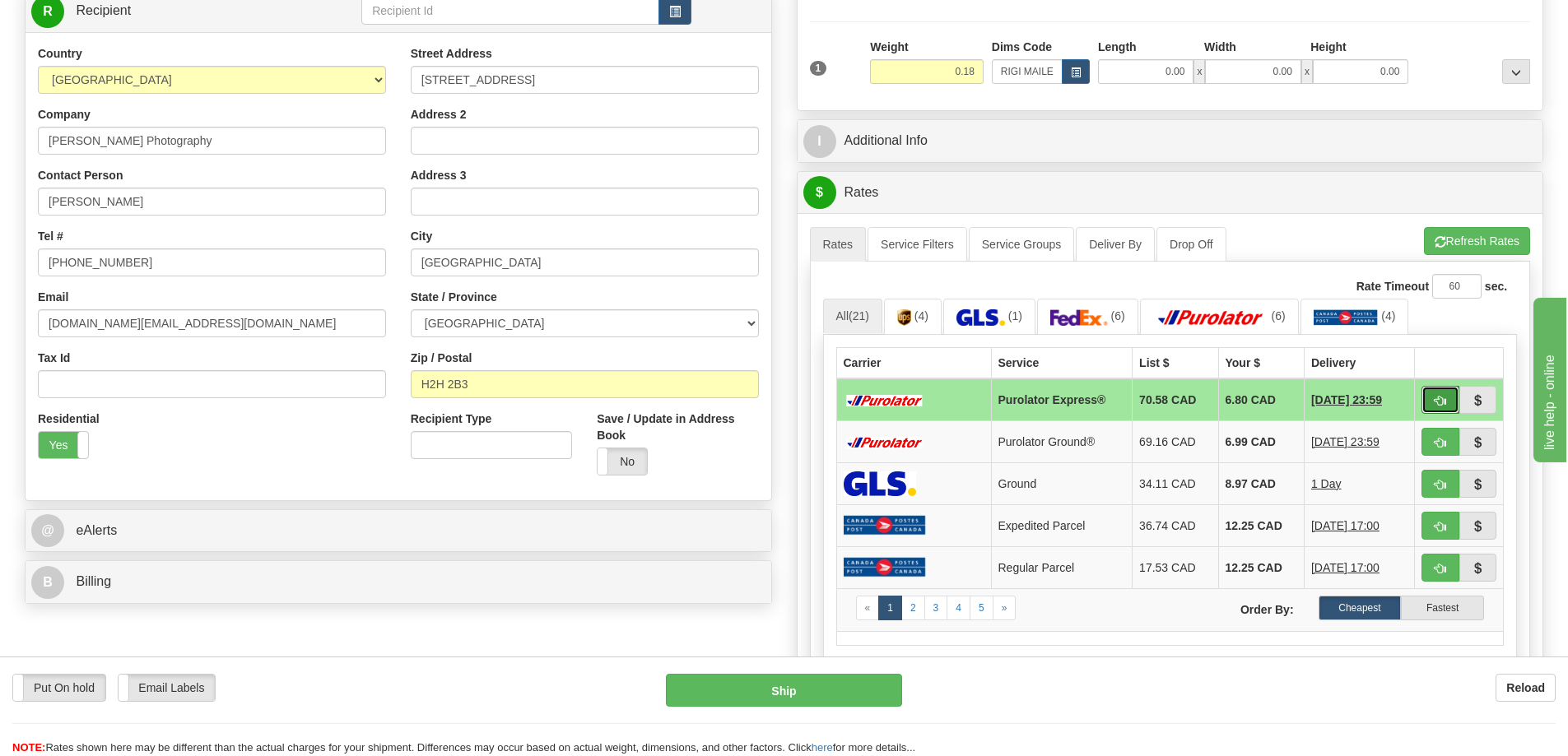
click at [1443, 396] on button "button" at bounding box center [1440, 399] width 38 height 28
type input "202"
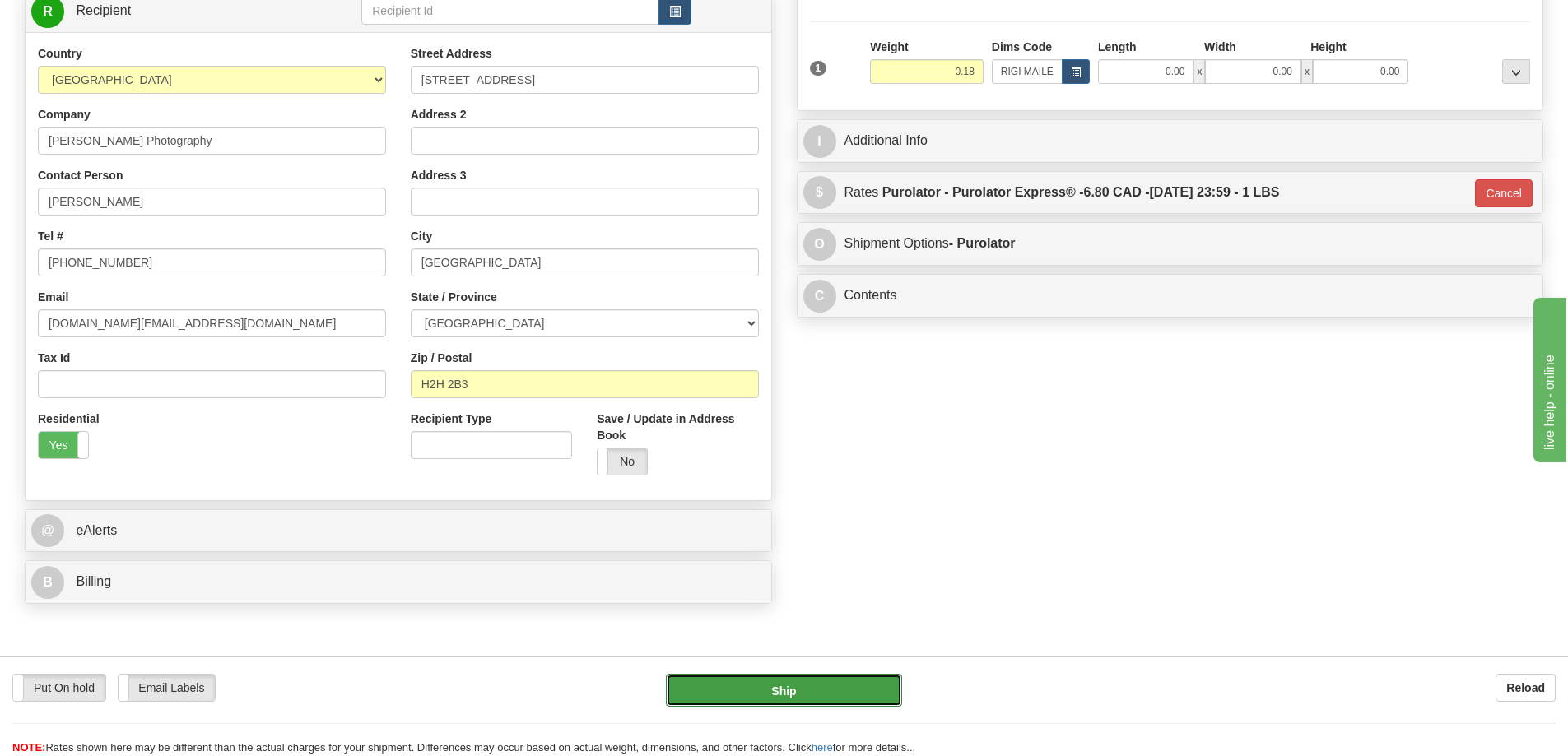
click at [860, 693] on button "Ship" at bounding box center [784, 690] width 236 height 33
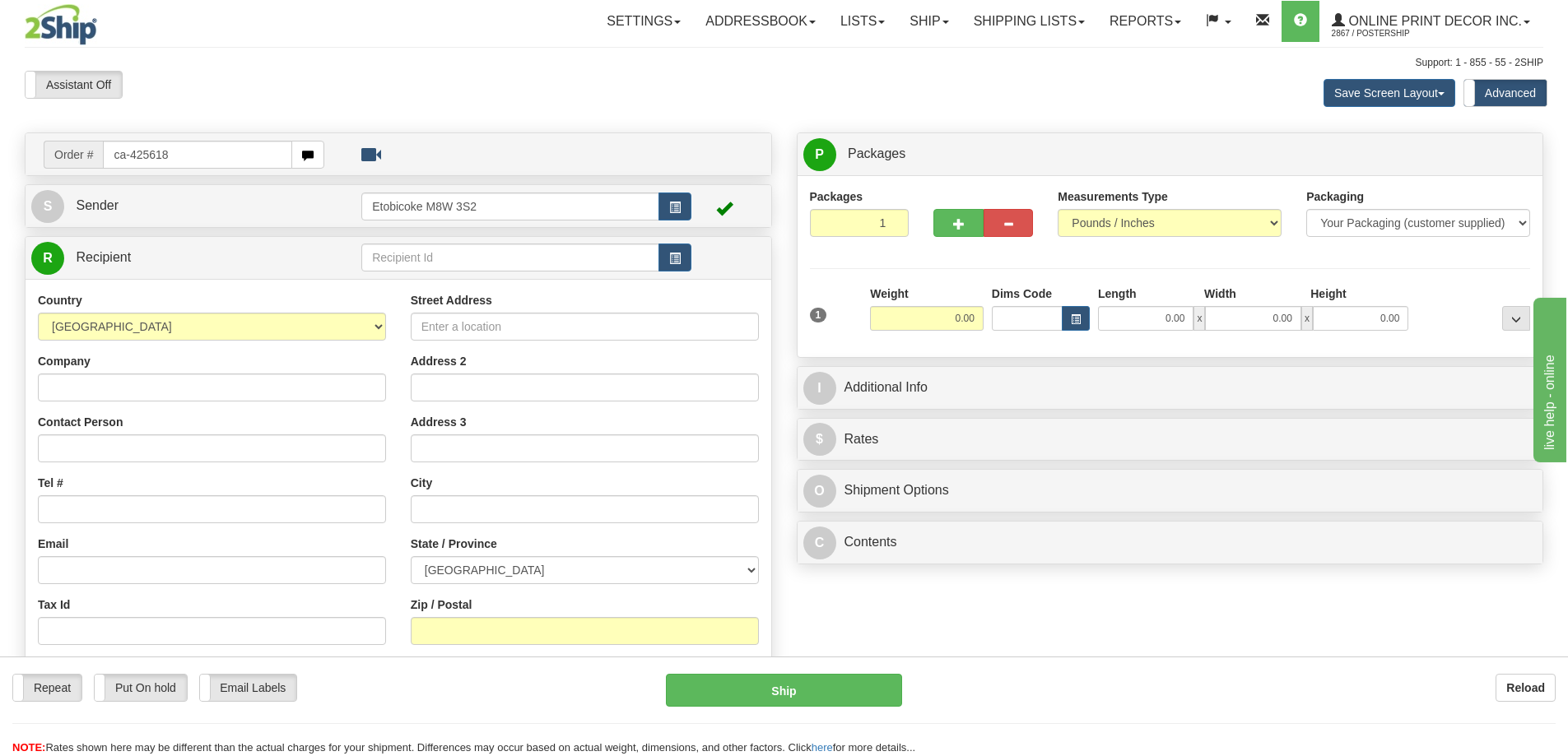
type input "ca-425618"
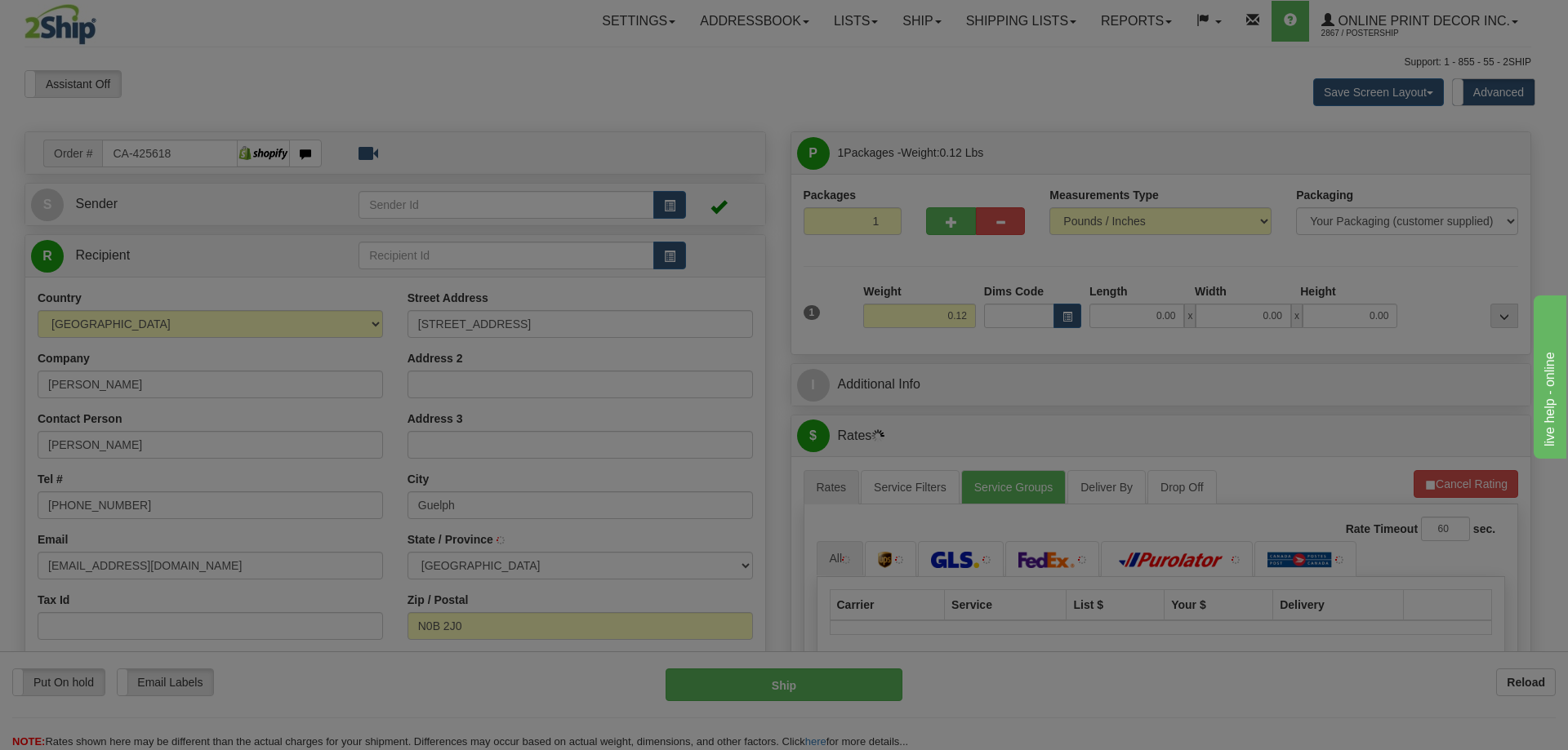
type input "PUSLINCH"
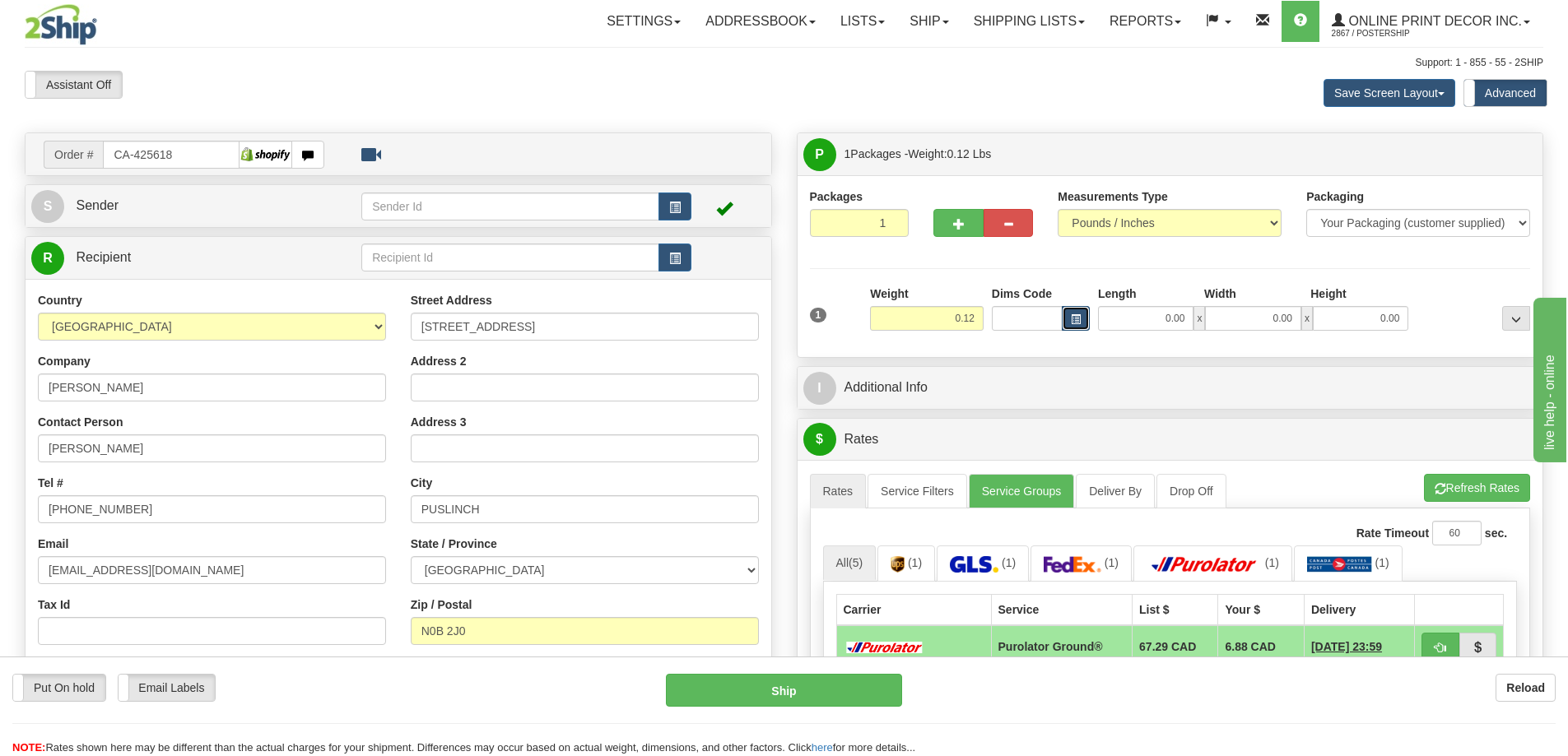
click at [1067, 315] on button "button" at bounding box center [1076, 318] width 28 height 25
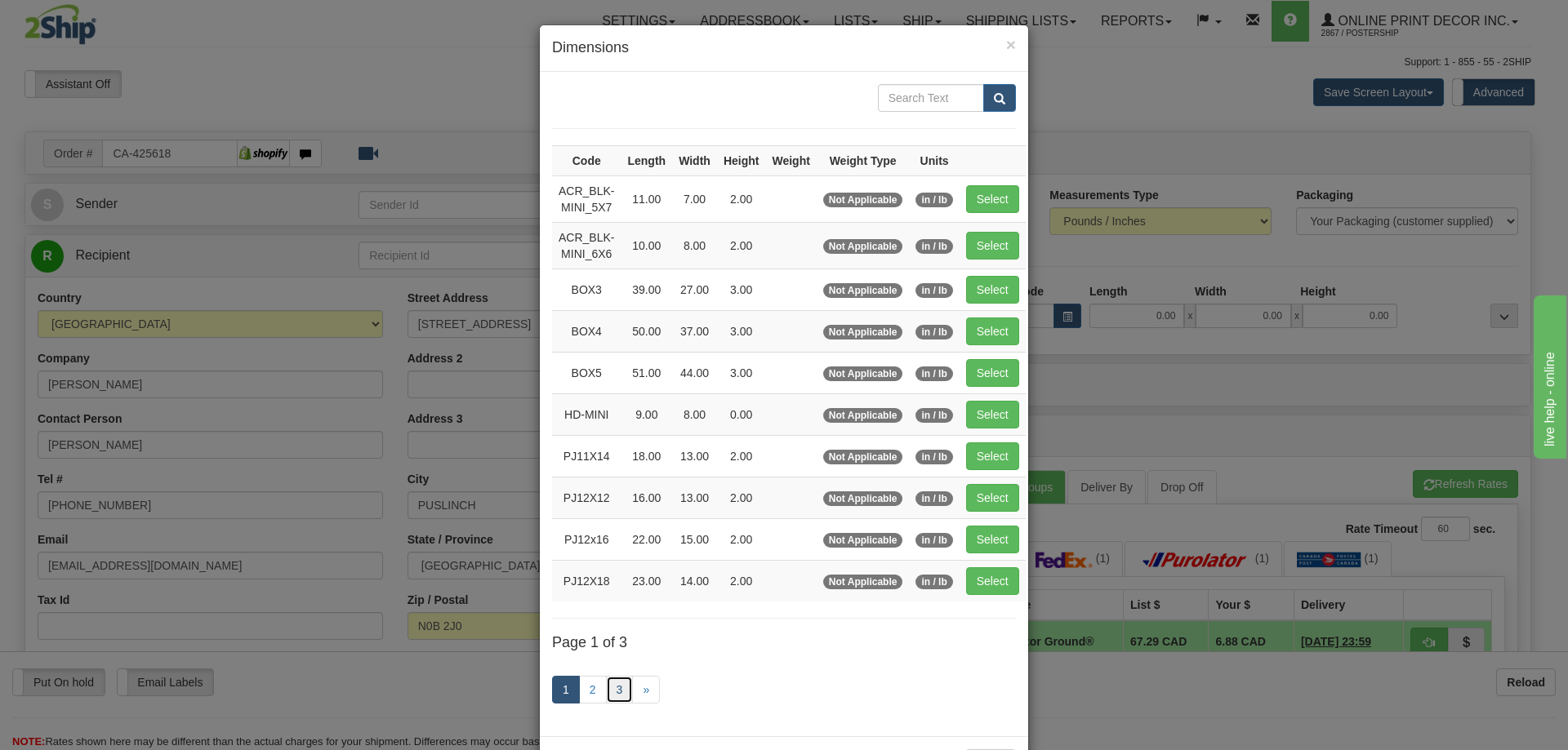
click at [616, 683] on link "3" at bounding box center [620, 689] width 28 height 28
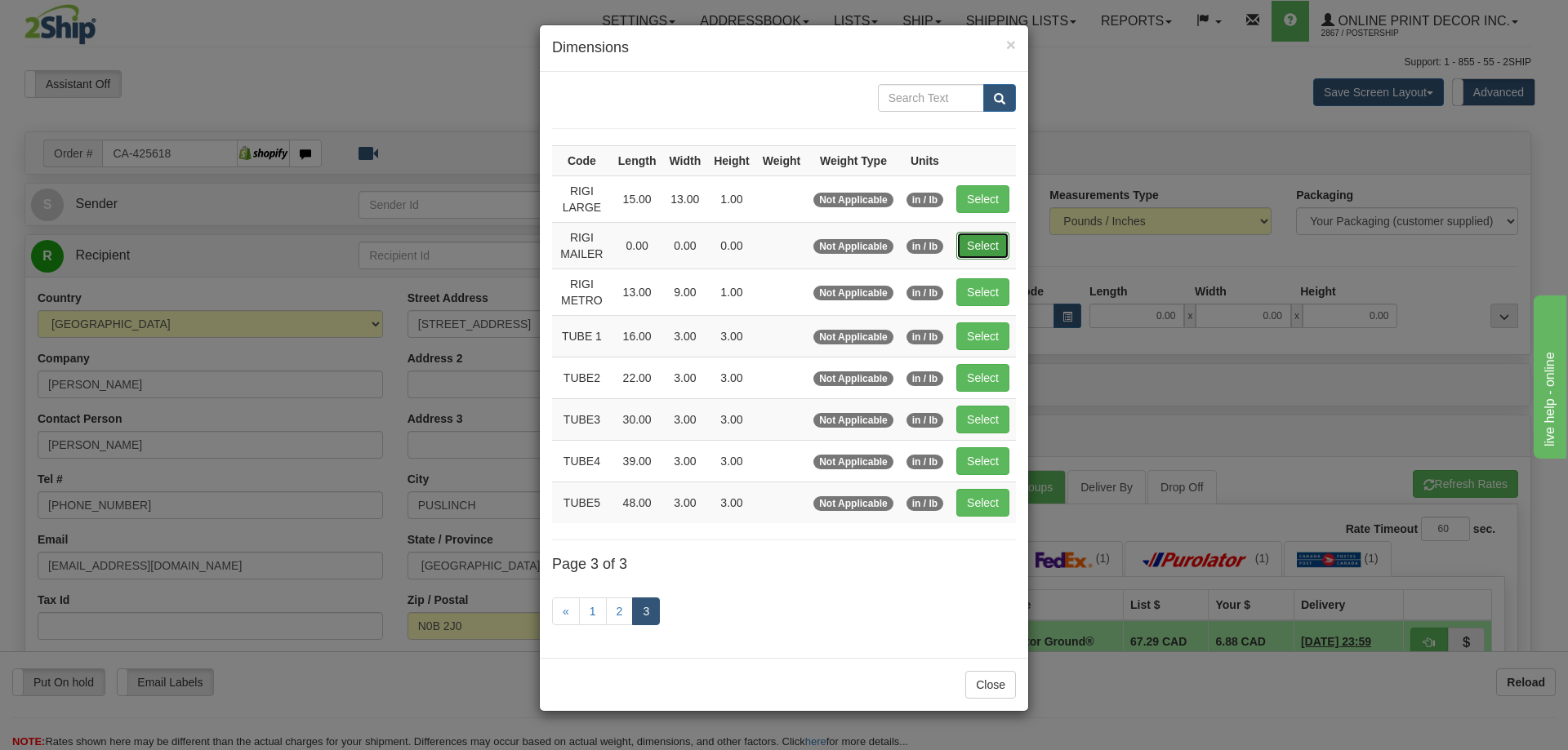
click at [995, 246] on button "Select" at bounding box center [983, 245] width 53 height 28
type input "RIGI MAILER"
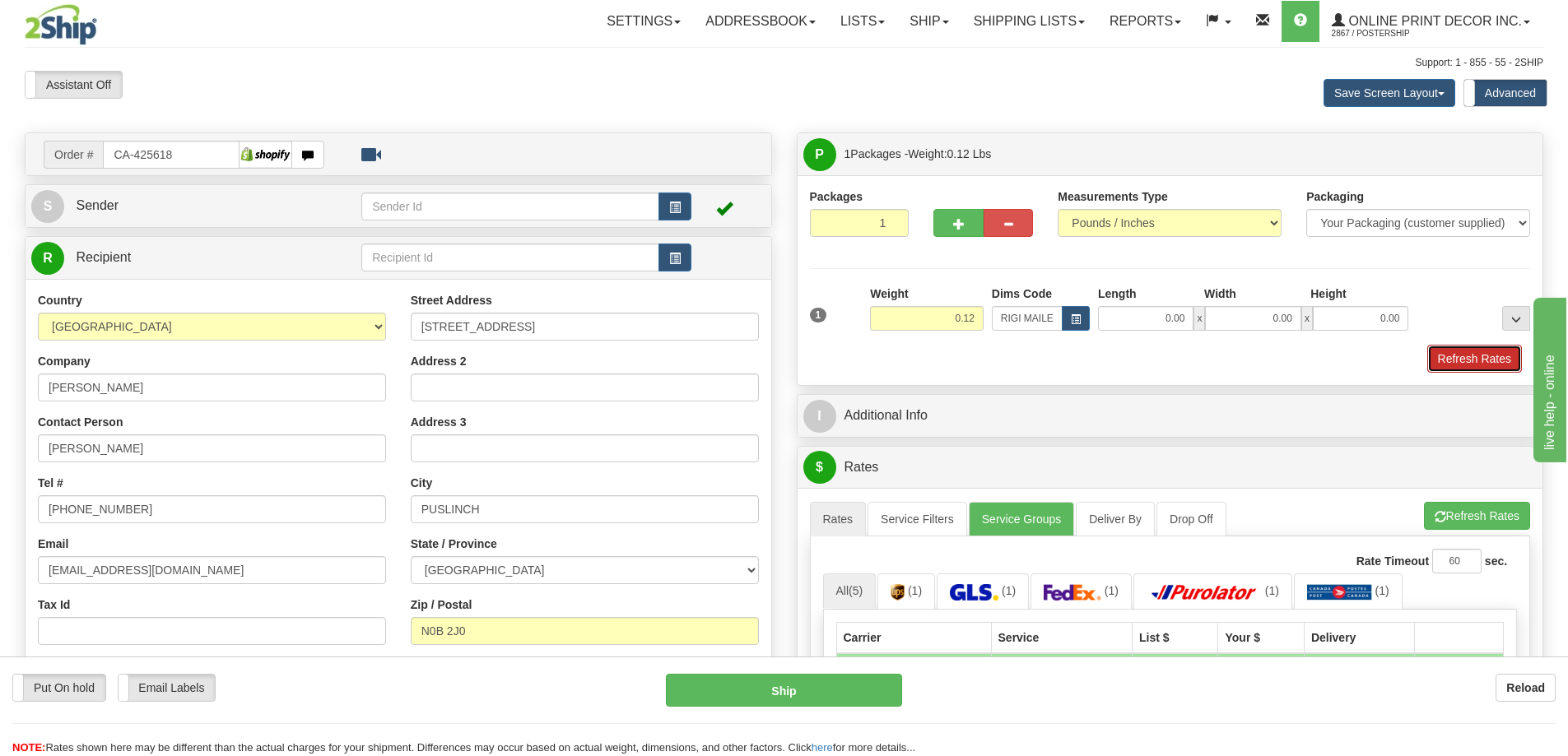
click at [1455, 363] on button "Refresh Rates" at bounding box center [1474, 358] width 95 height 28
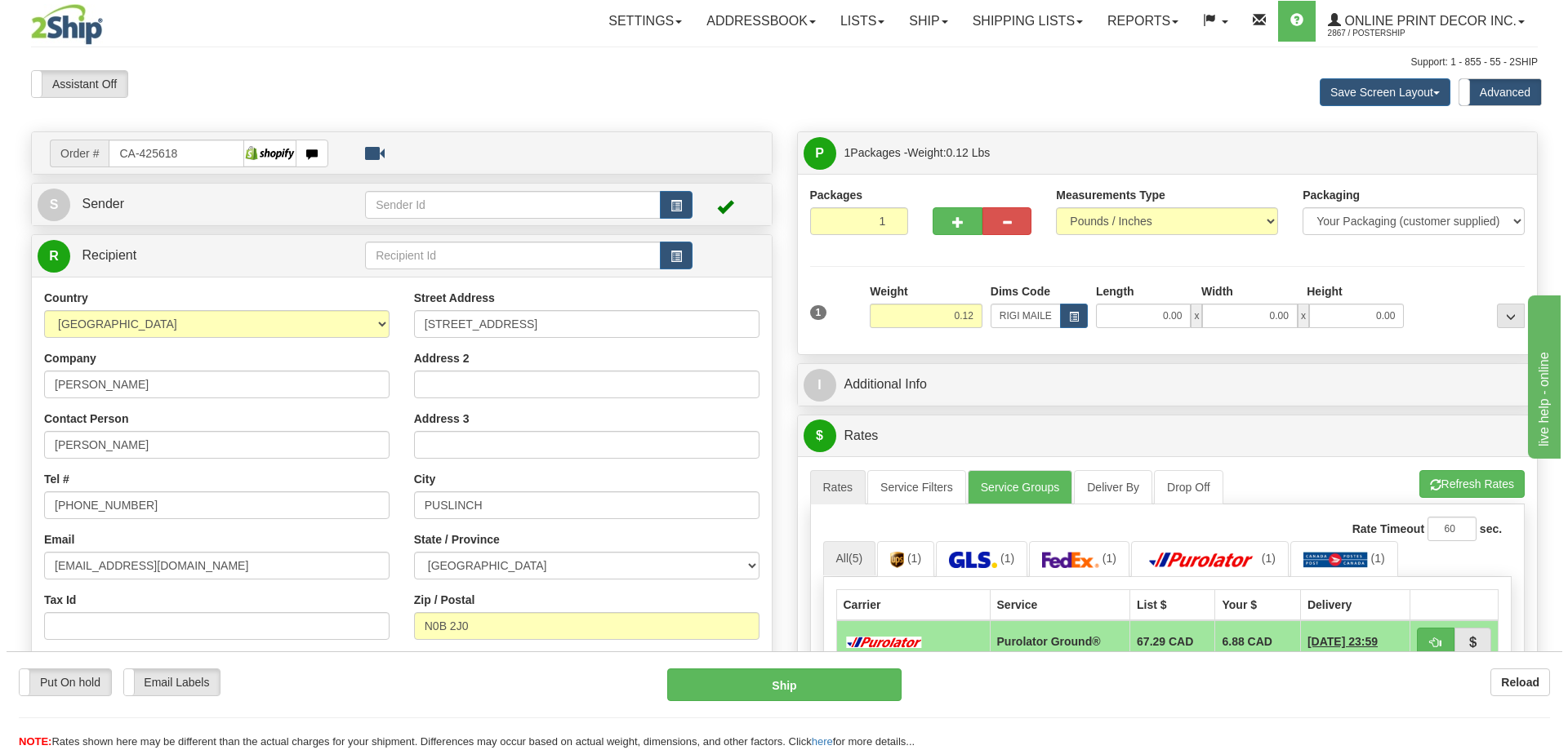
scroll to position [164, 0]
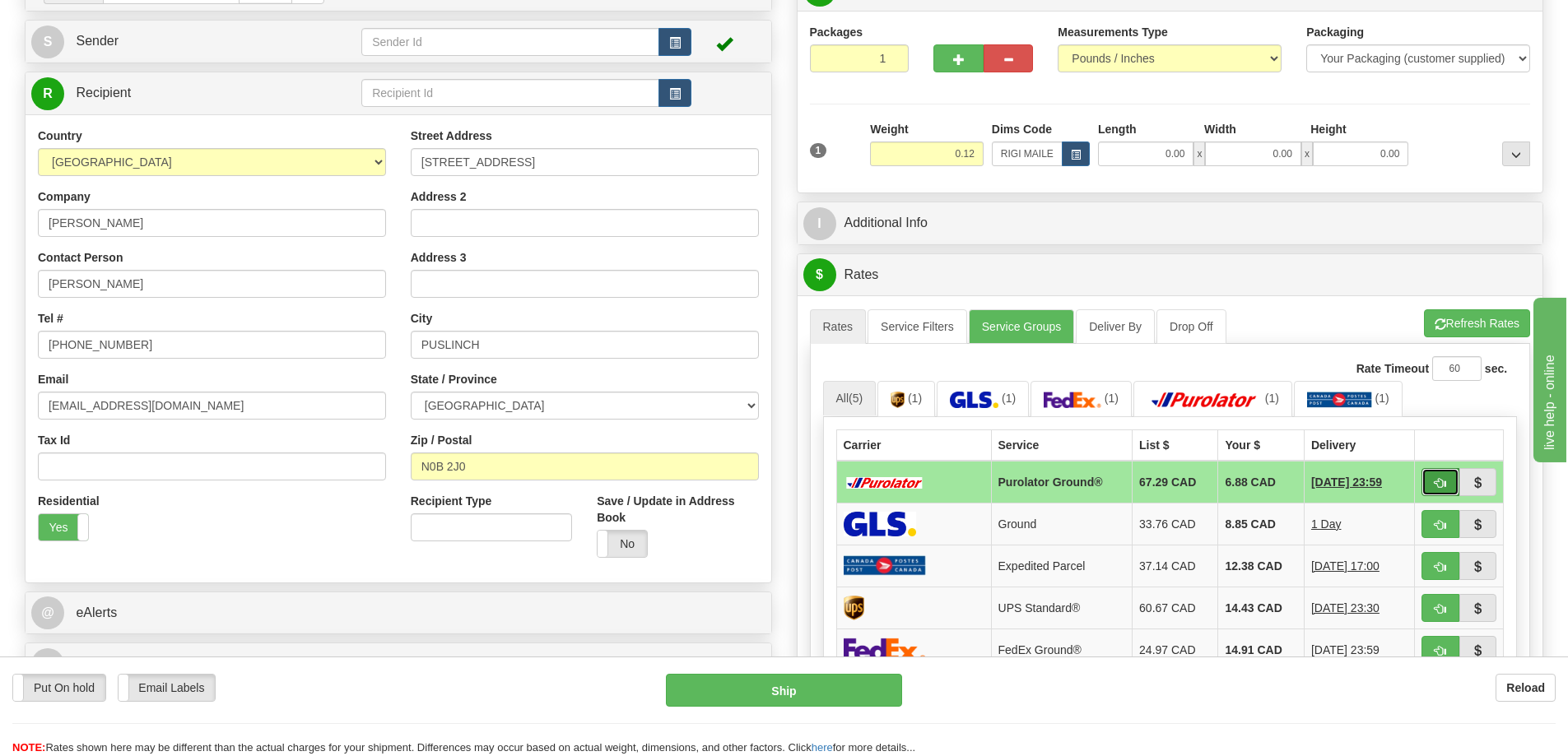
click at [1455, 489] on button "button" at bounding box center [1440, 482] width 38 height 28
type input "260"
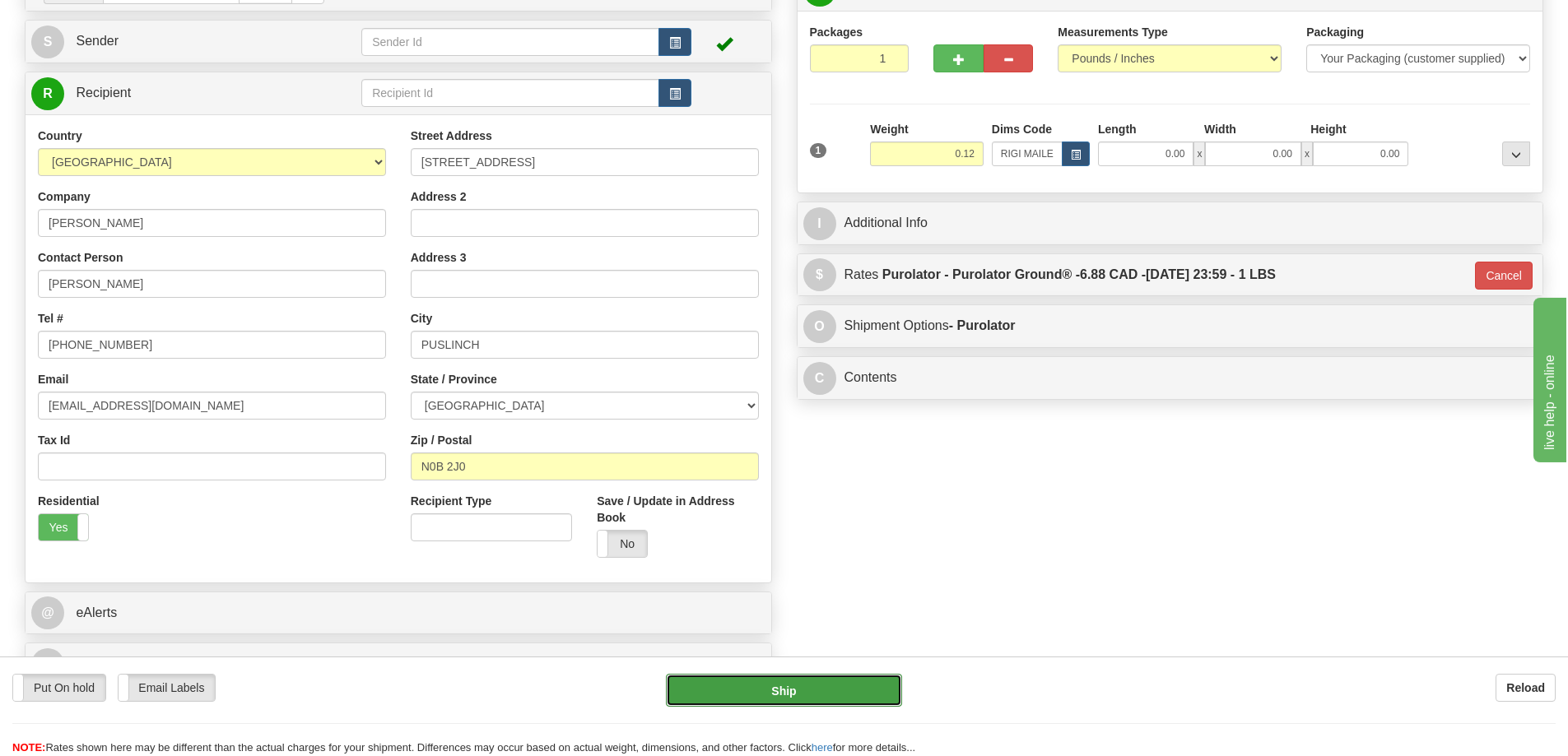
click at [830, 702] on button "Ship" at bounding box center [784, 690] width 236 height 33
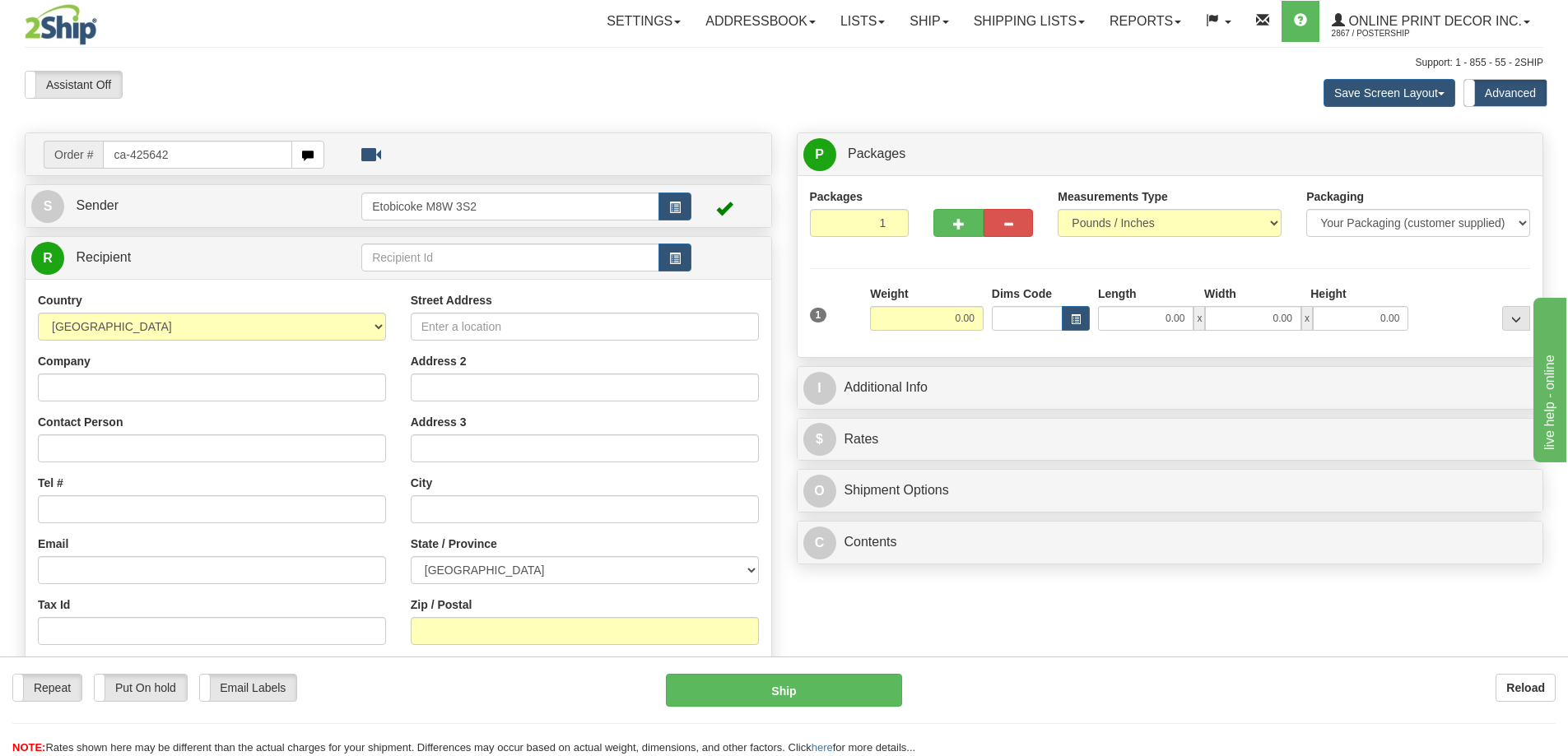
type input "ca-425642"
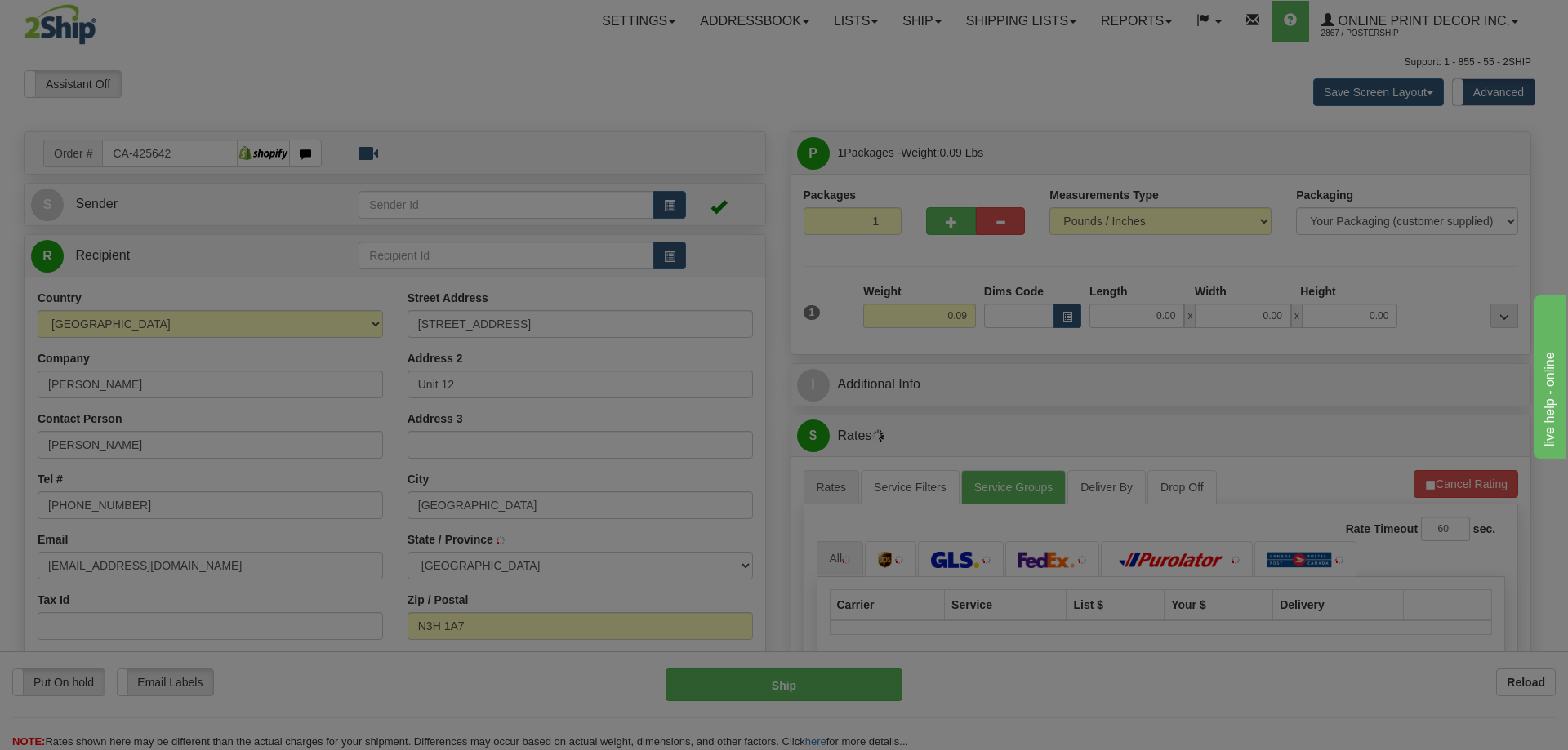
type input "[GEOGRAPHIC_DATA]"
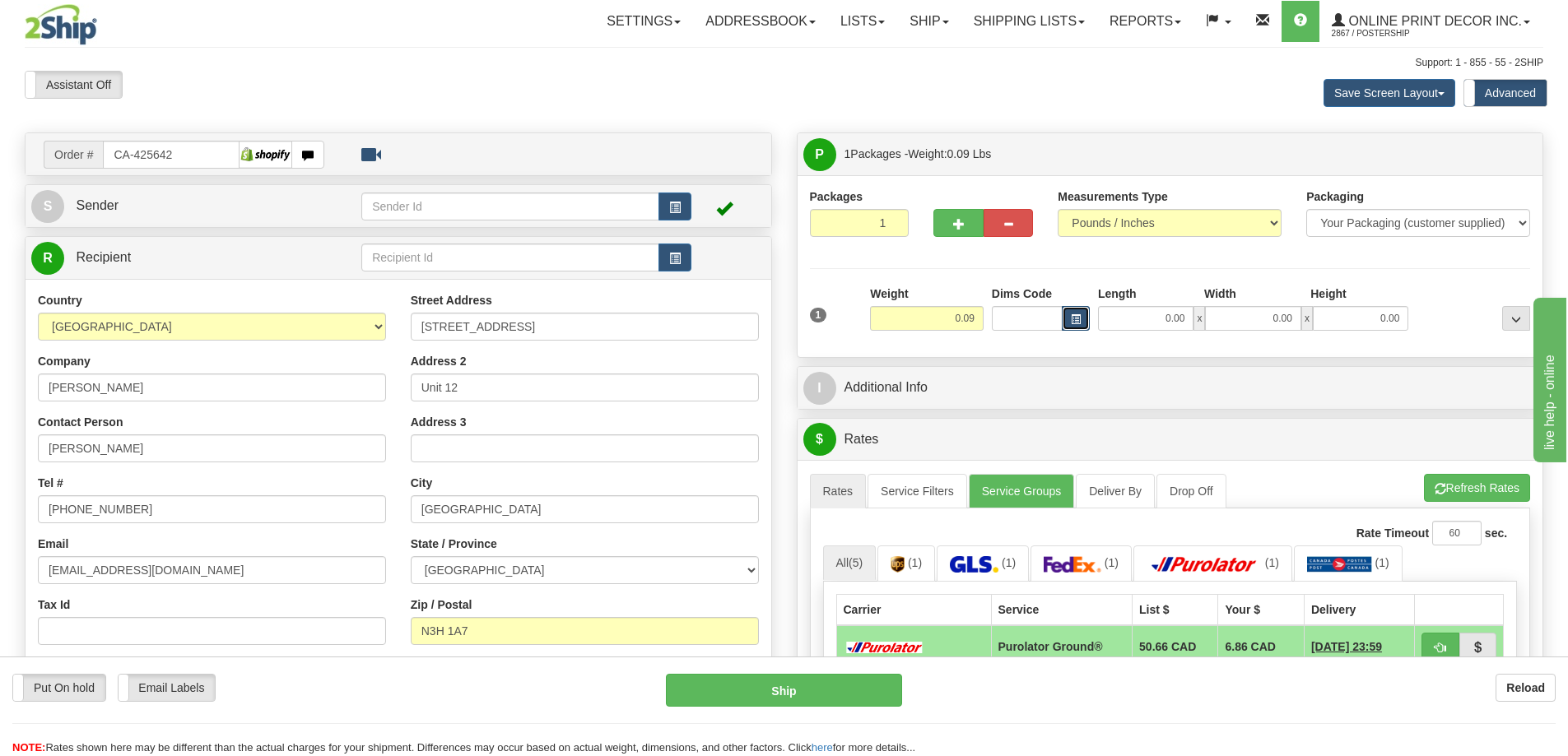
click at [1066, 314] on button "button" at bounding box center [1076, 318] width 28 height 25
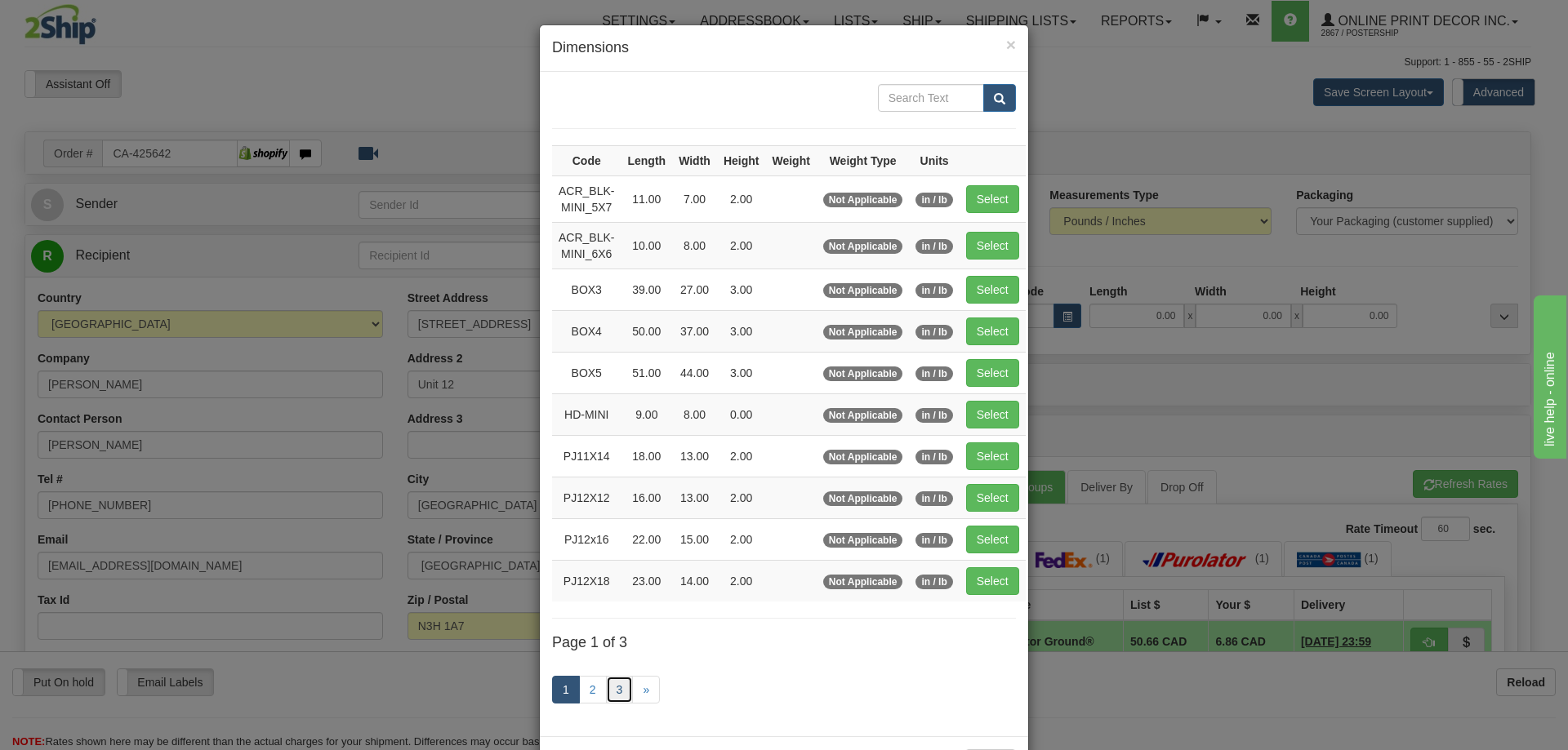
click at [618, 688] on link "3" at bounding box center [620, 689] width 28 height 28
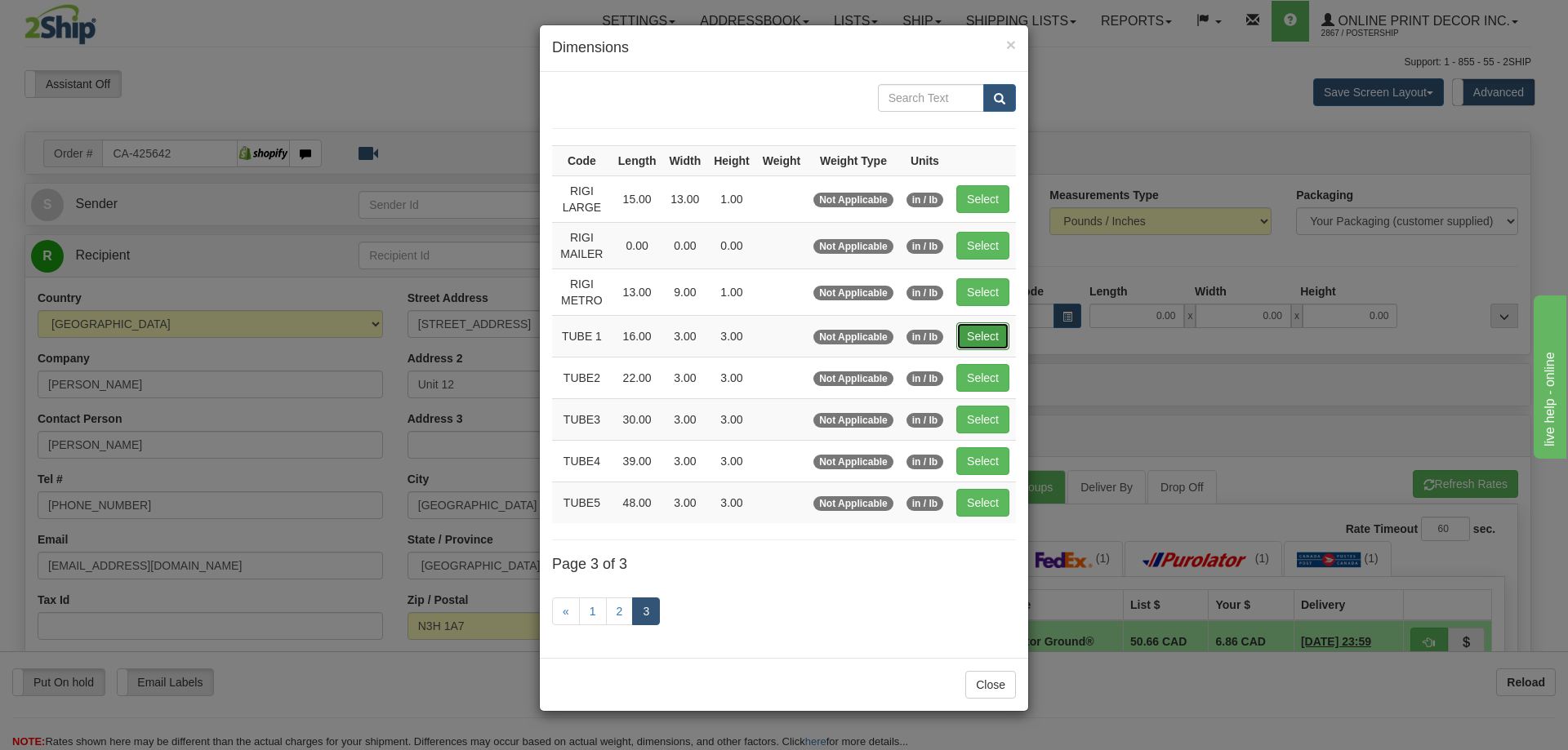
click at [997, 332] on button "Select" at bounding box center [983, 336] width 53 height 28
type input "TUBE 1"
type input "16.00"
type input "3.00"
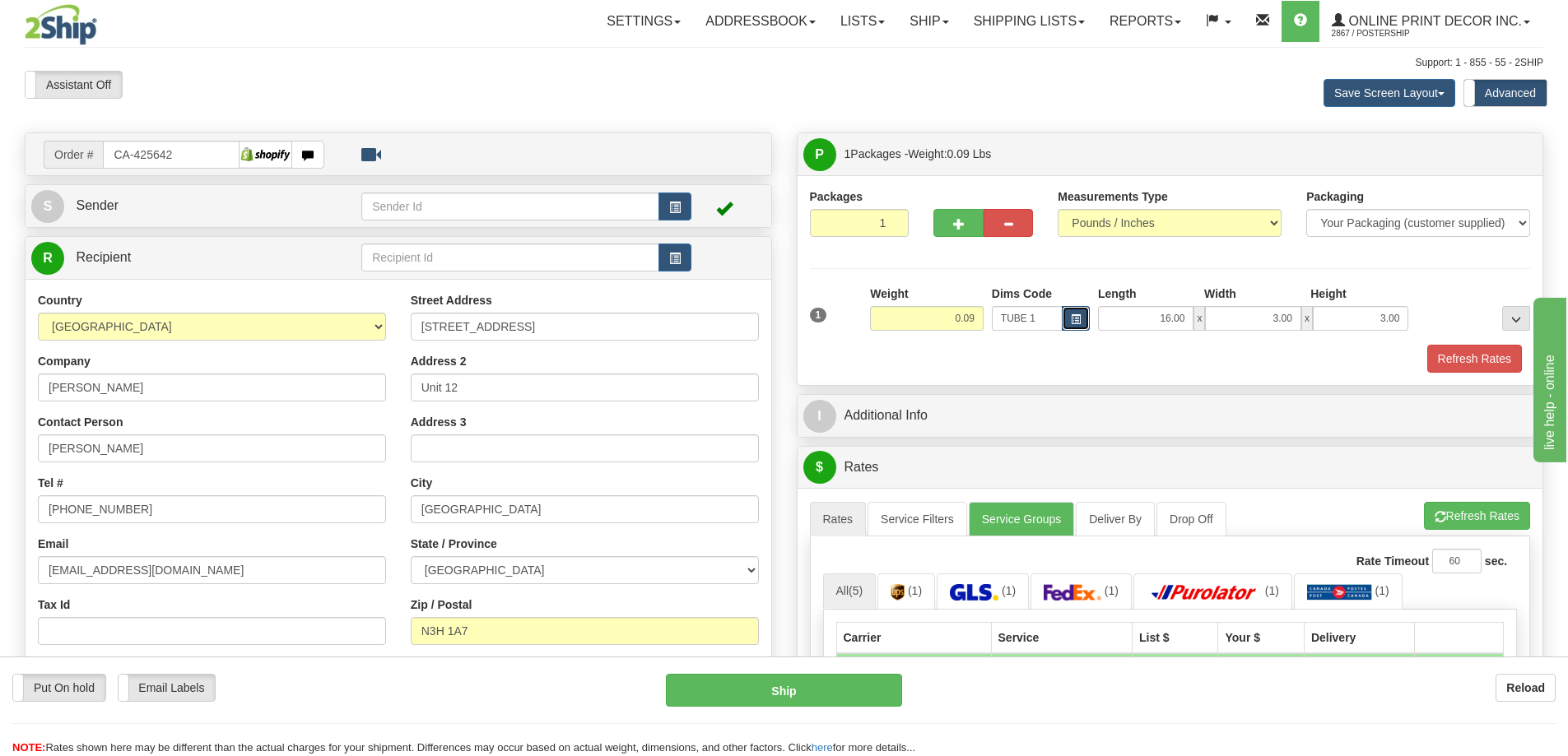
click at [1075, 309] on button "button" at bounding box center [1076, 318] width 28 height 25
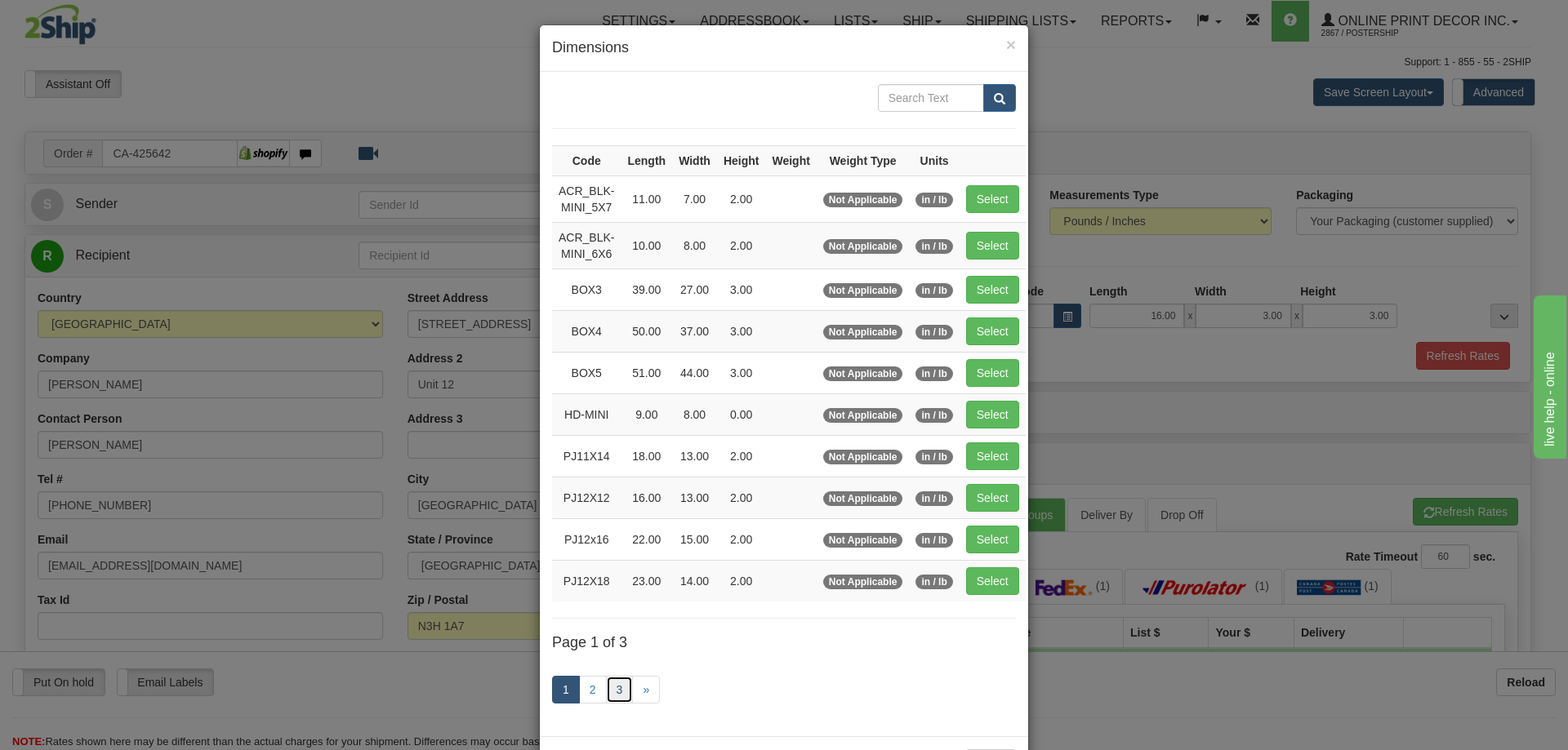
click at [606, 689] on link "3" at bounding box center [620, 689] width 28 height 28
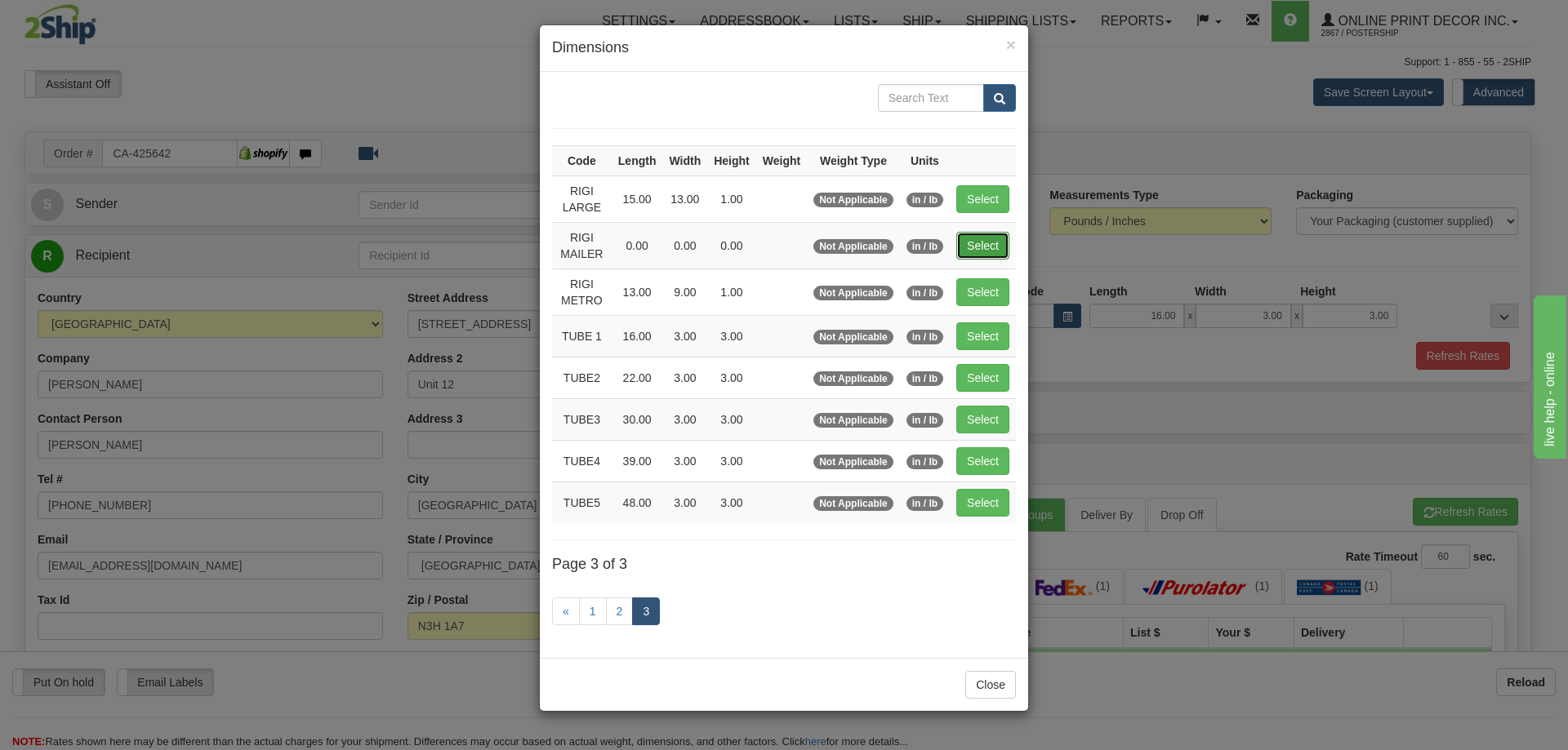
click at [986, 242] on button "Select" at bounding box center [983, 245] width 53 height 28
type input "RIGI MAILER"
type input "0.00"
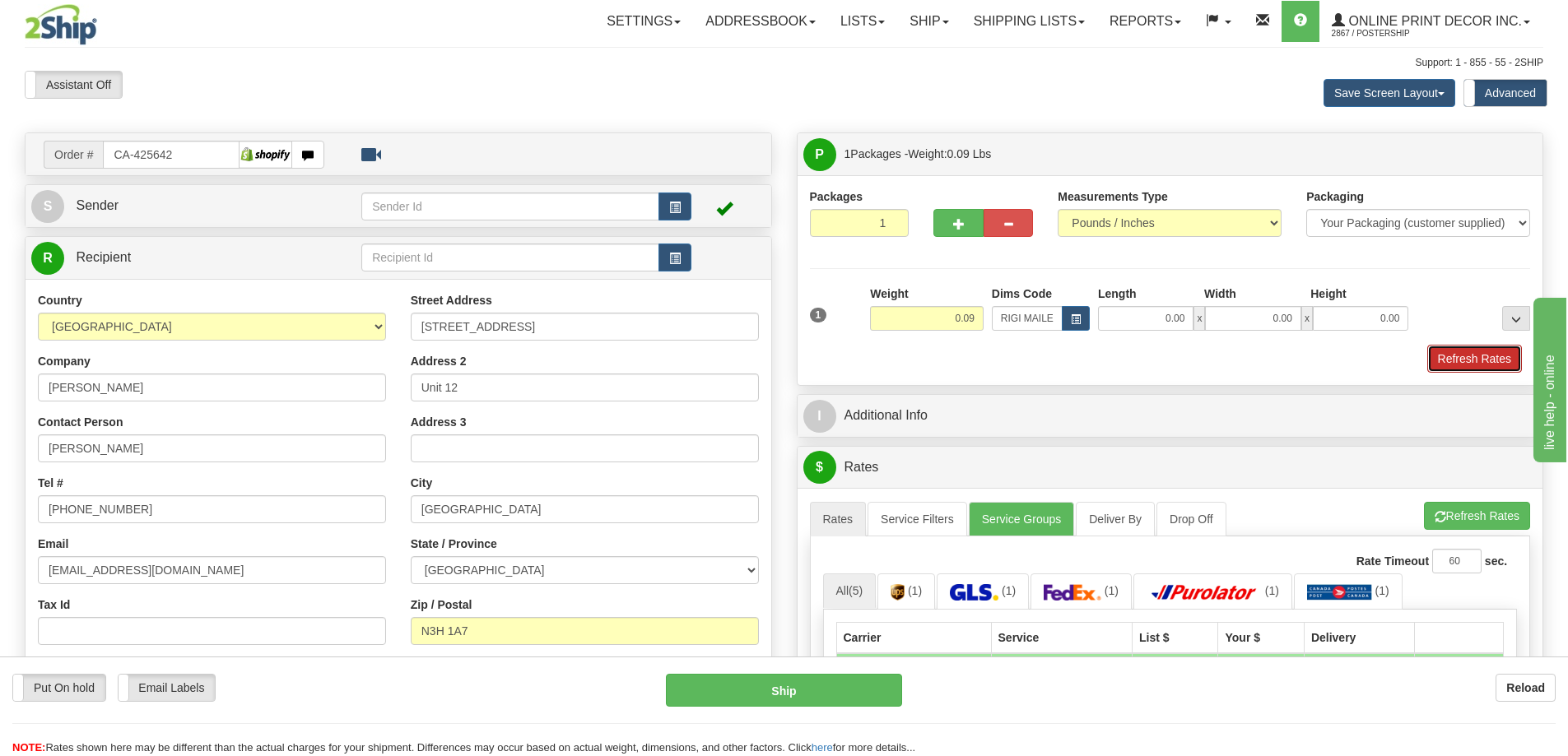
click at [1484, 363] on button "Refresh Rates" at bounding box center [1474, 358] width 95 height 28
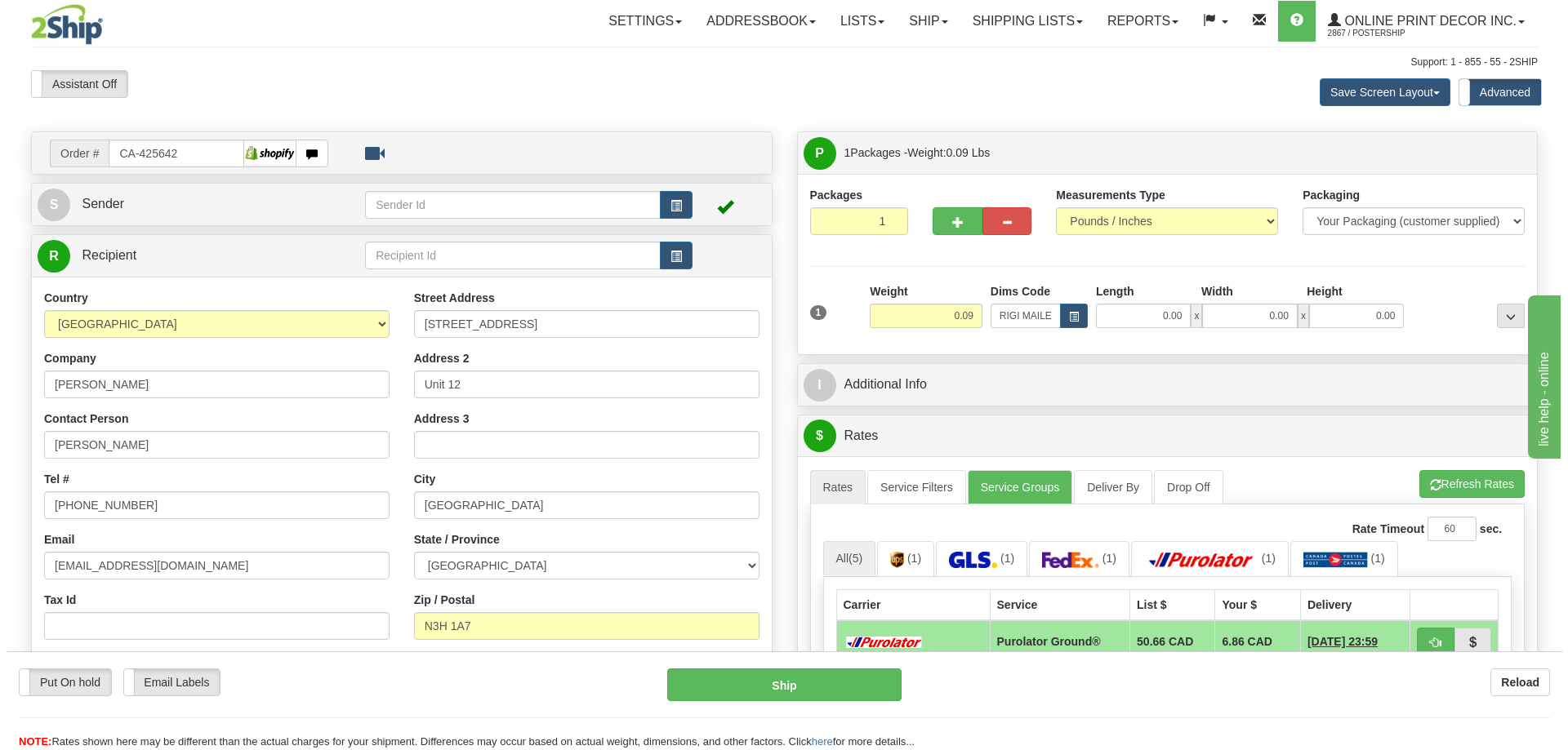
scroll to position [245, 0]
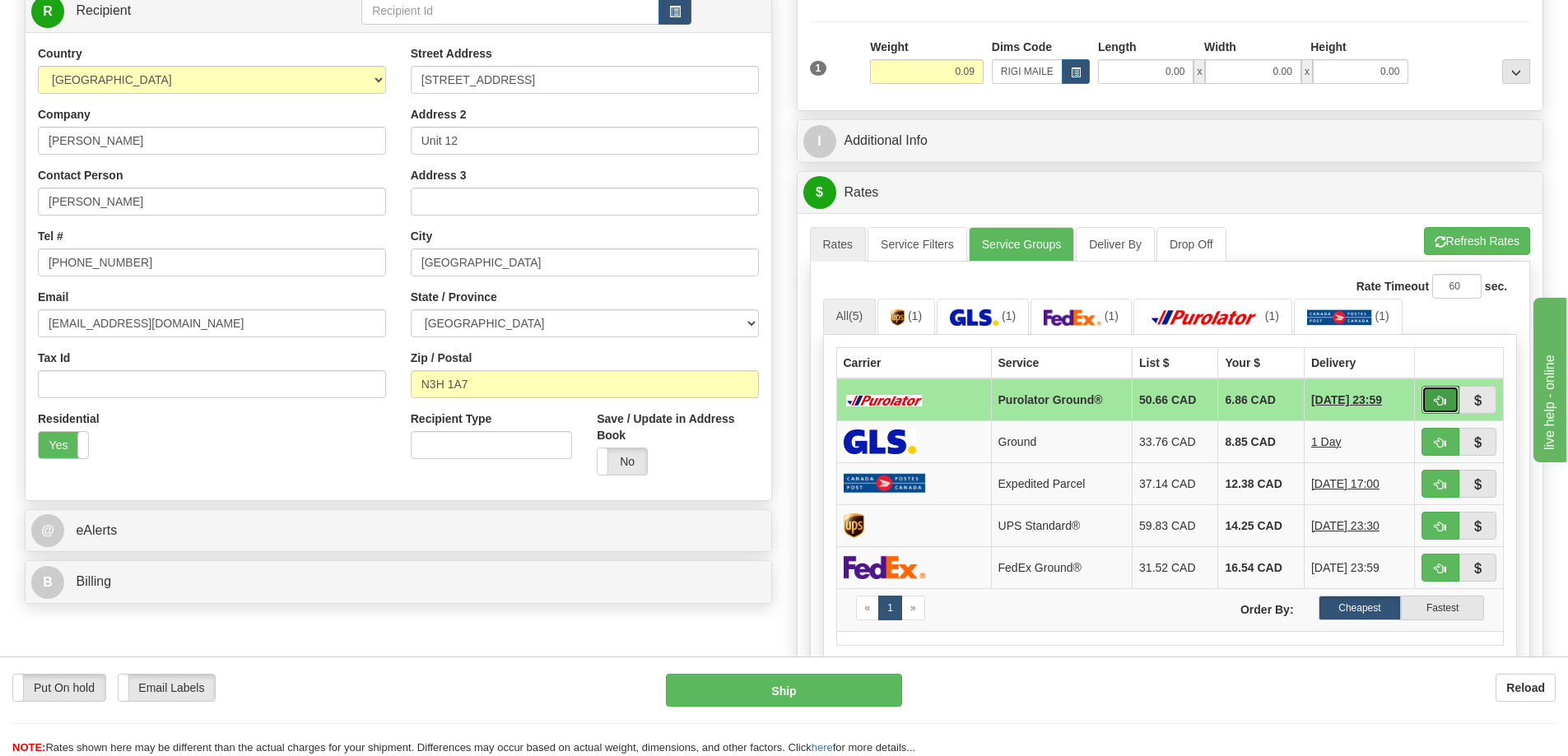
click at [1450, 392] on button "button" at bounding box center [1440, 399] width 38 height 28
type input "260"
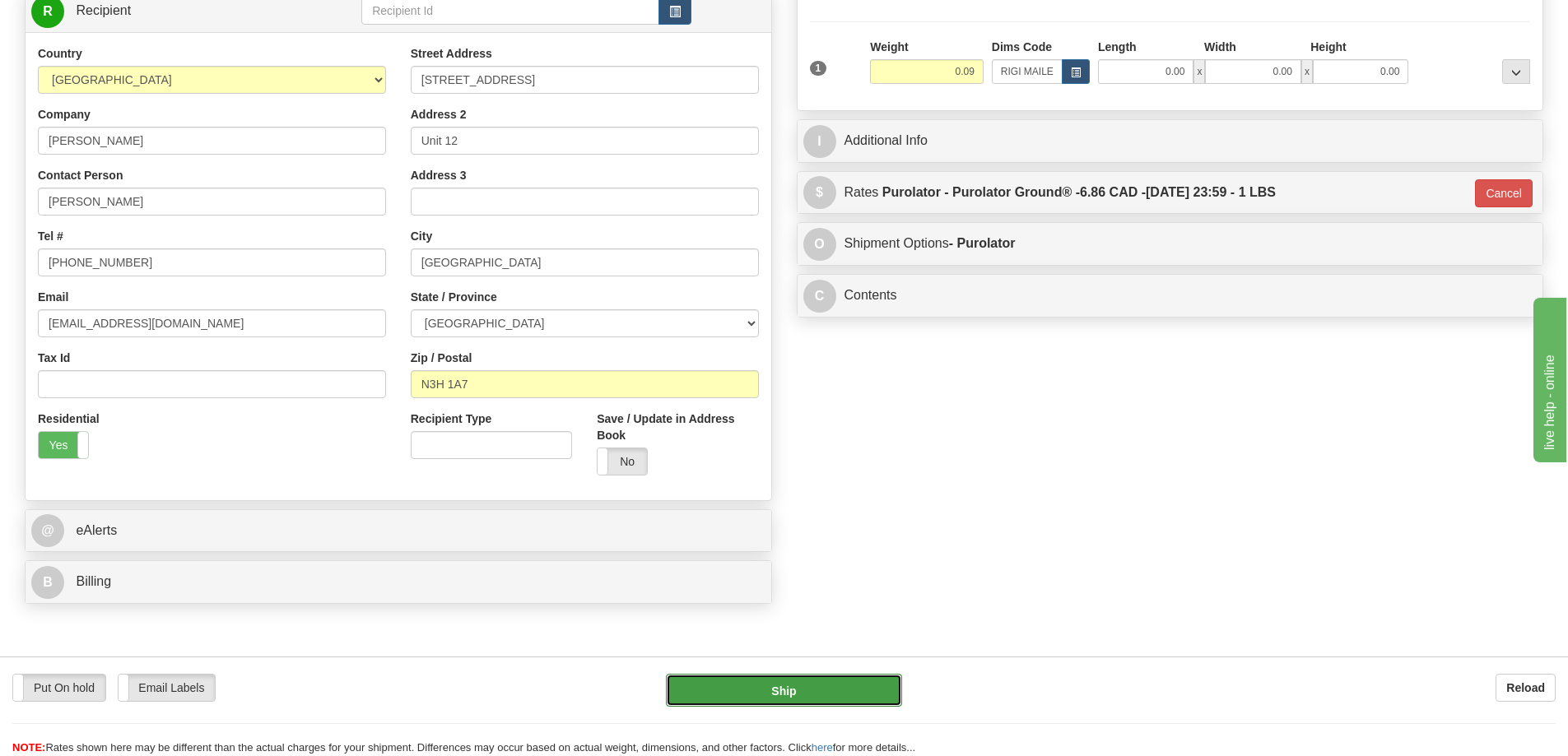
click at [851, 681] on button "Ship" at bounding box center [784, 690] width 236 height 33
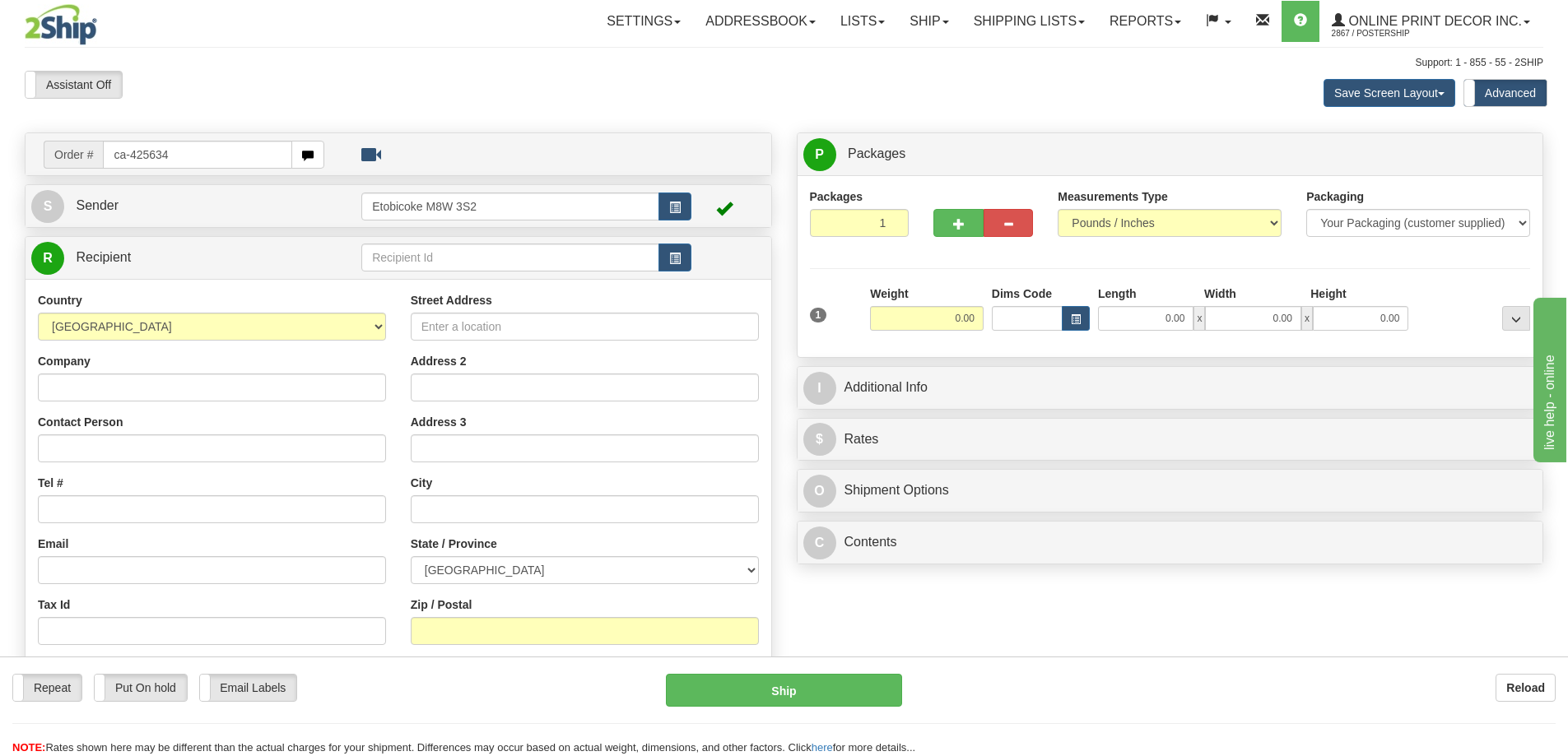
type input "ca-425634"
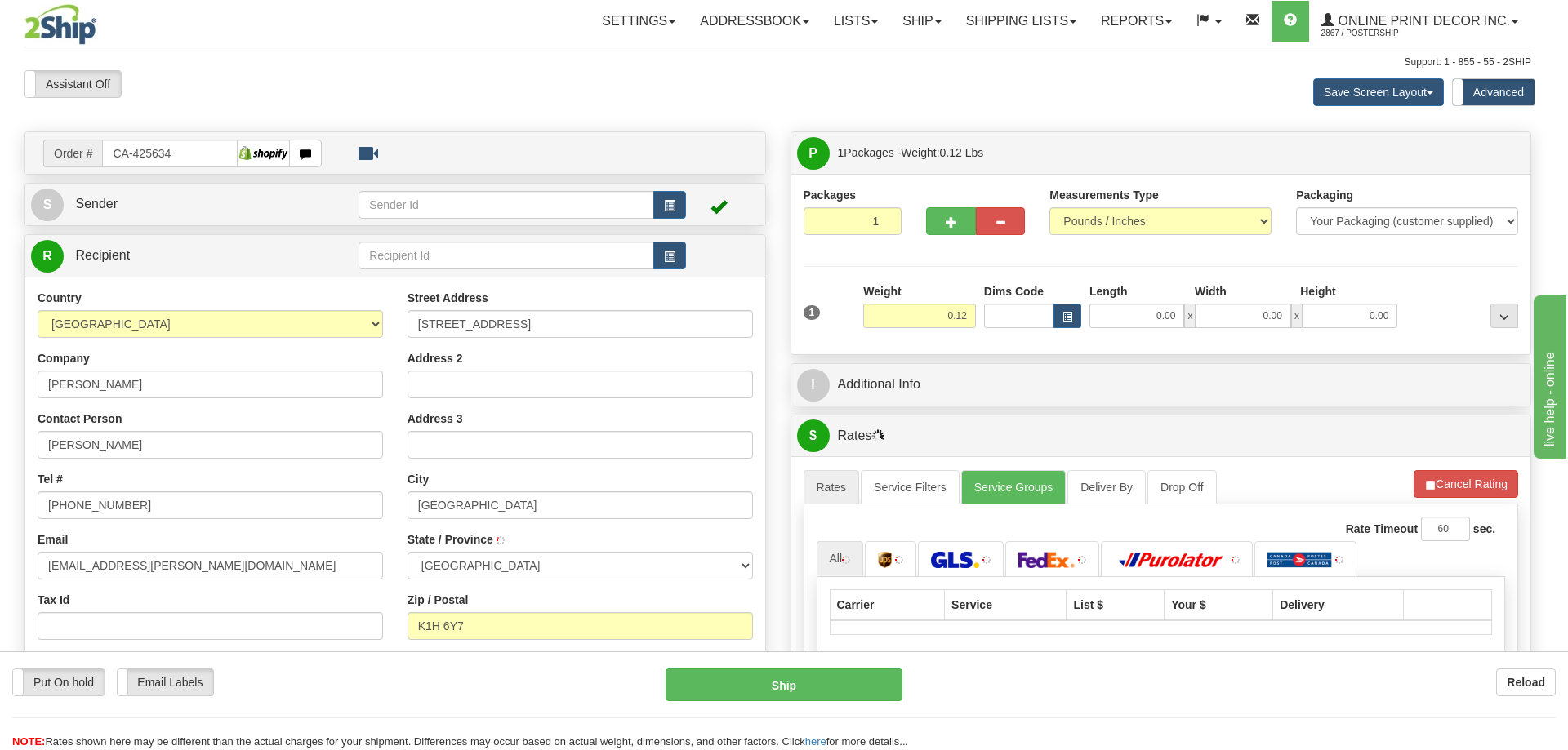
type input "[GEOGRAPHIC_DATA]"
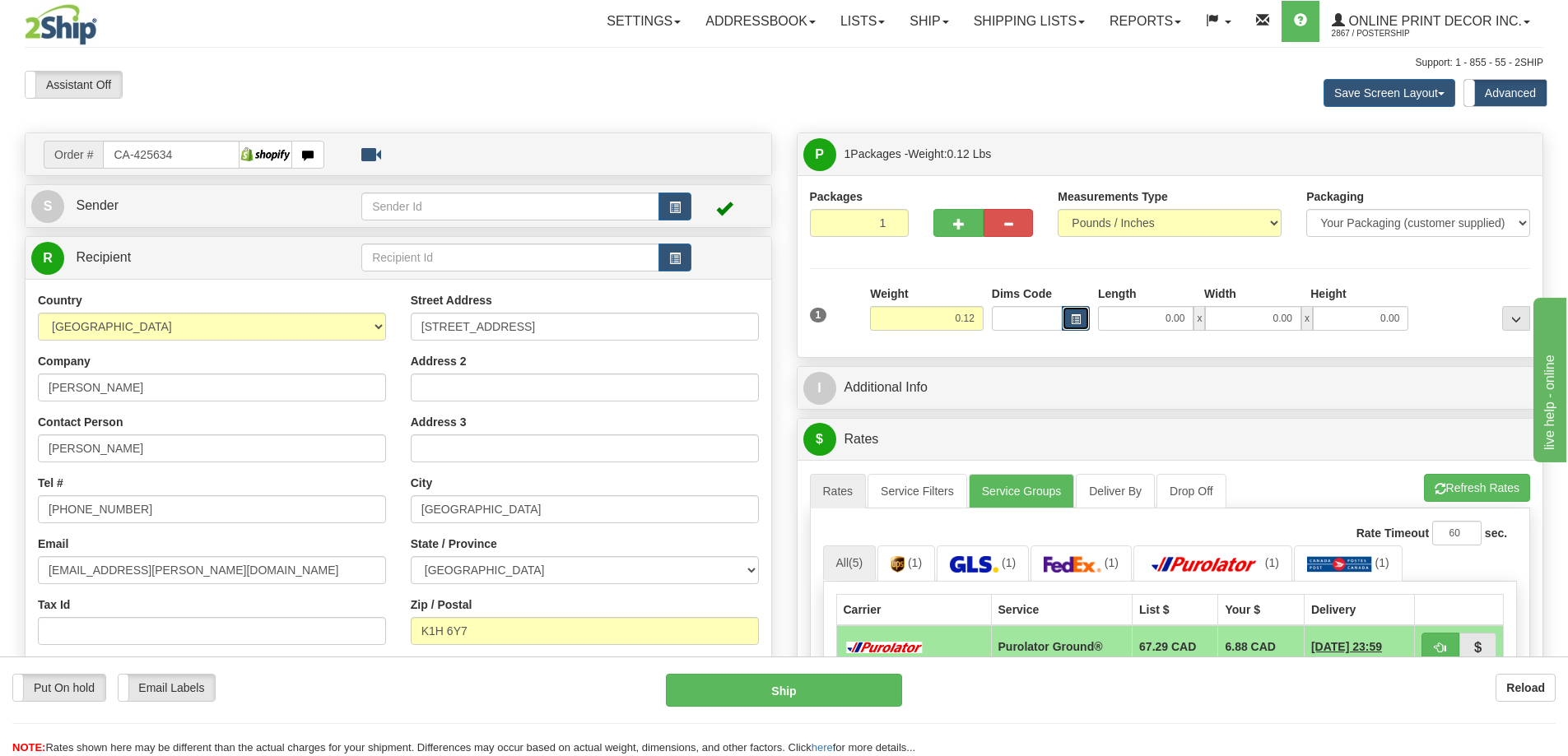
click at [1066, 319] on button "button" at bounding box center [1076, 318] width 28 height 25
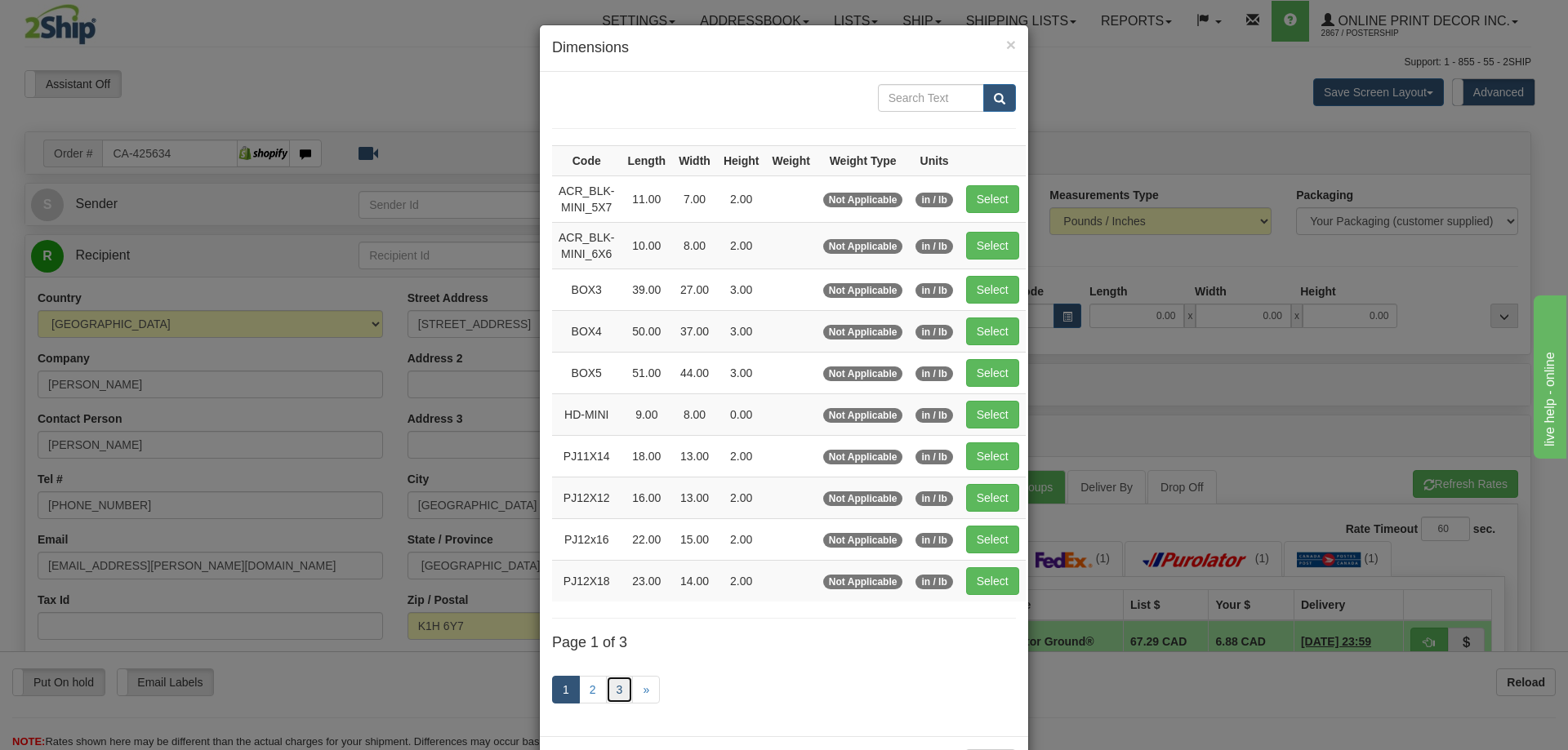
click at [613, 686] on link "3" at bounding box center [620, 689] width 28 height 28
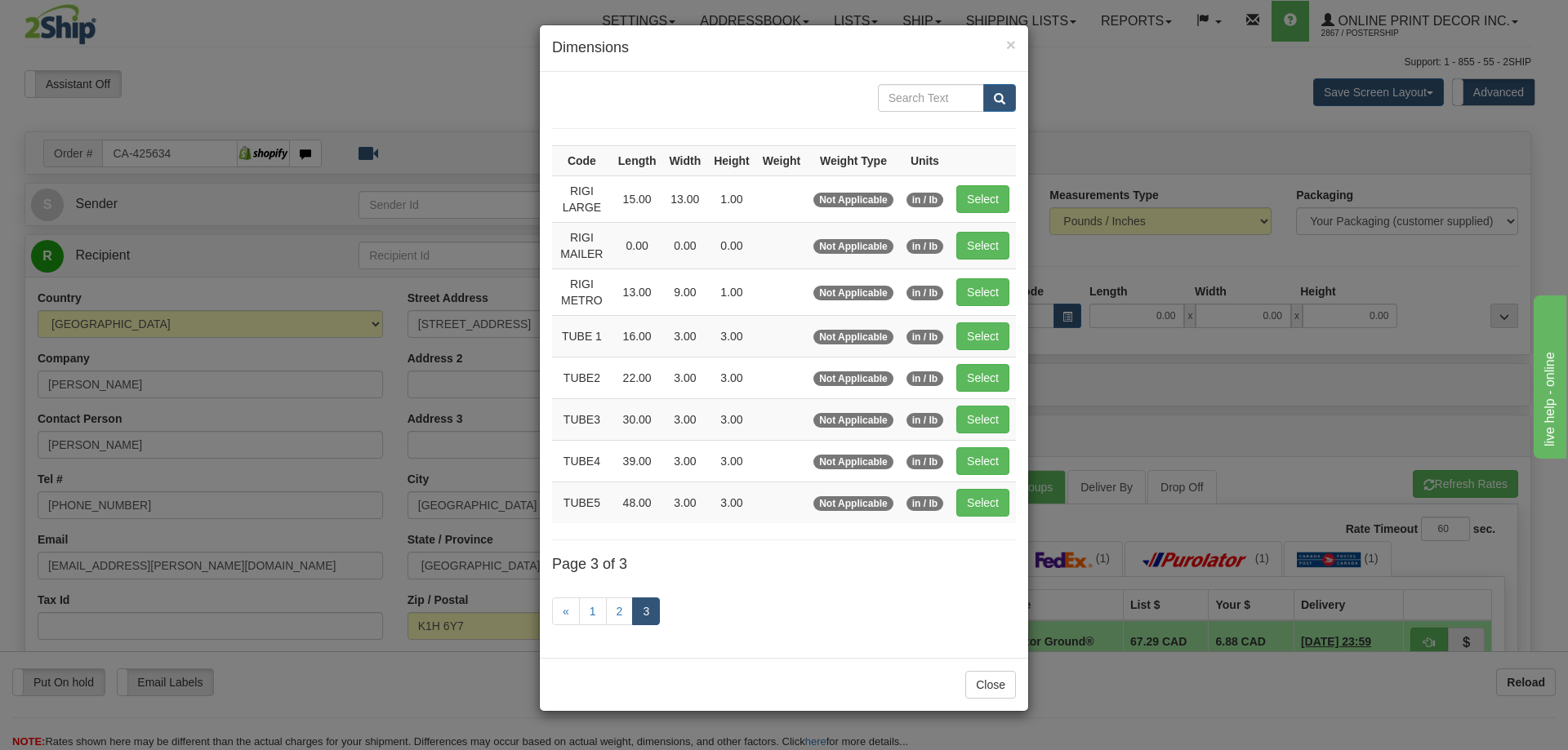
click at [1024, 248] on div "Code Length Width Height Weight Weight Type Units RIGI LARGE 15.00 13.00 1.00 N…" at bounding box center [784, 365] width 489 height 586
click at [978, 251] on button "Select" at bounding box center [983, 245] width 53 height 28
type input "RIGI MAILER"
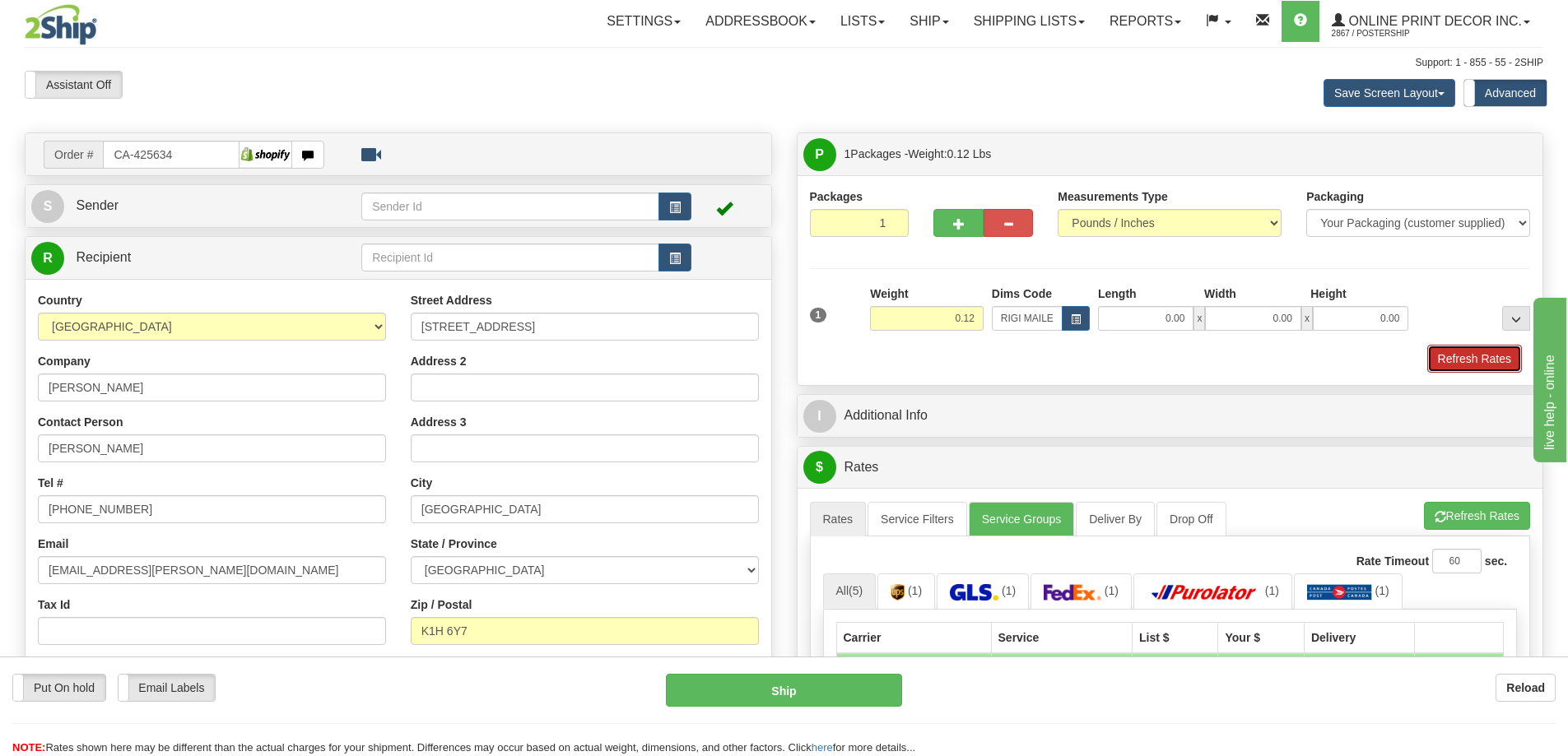
click at [1456, 365] on button "Refresh Rates" at bounding box center [1474, 358] width 95 height 28
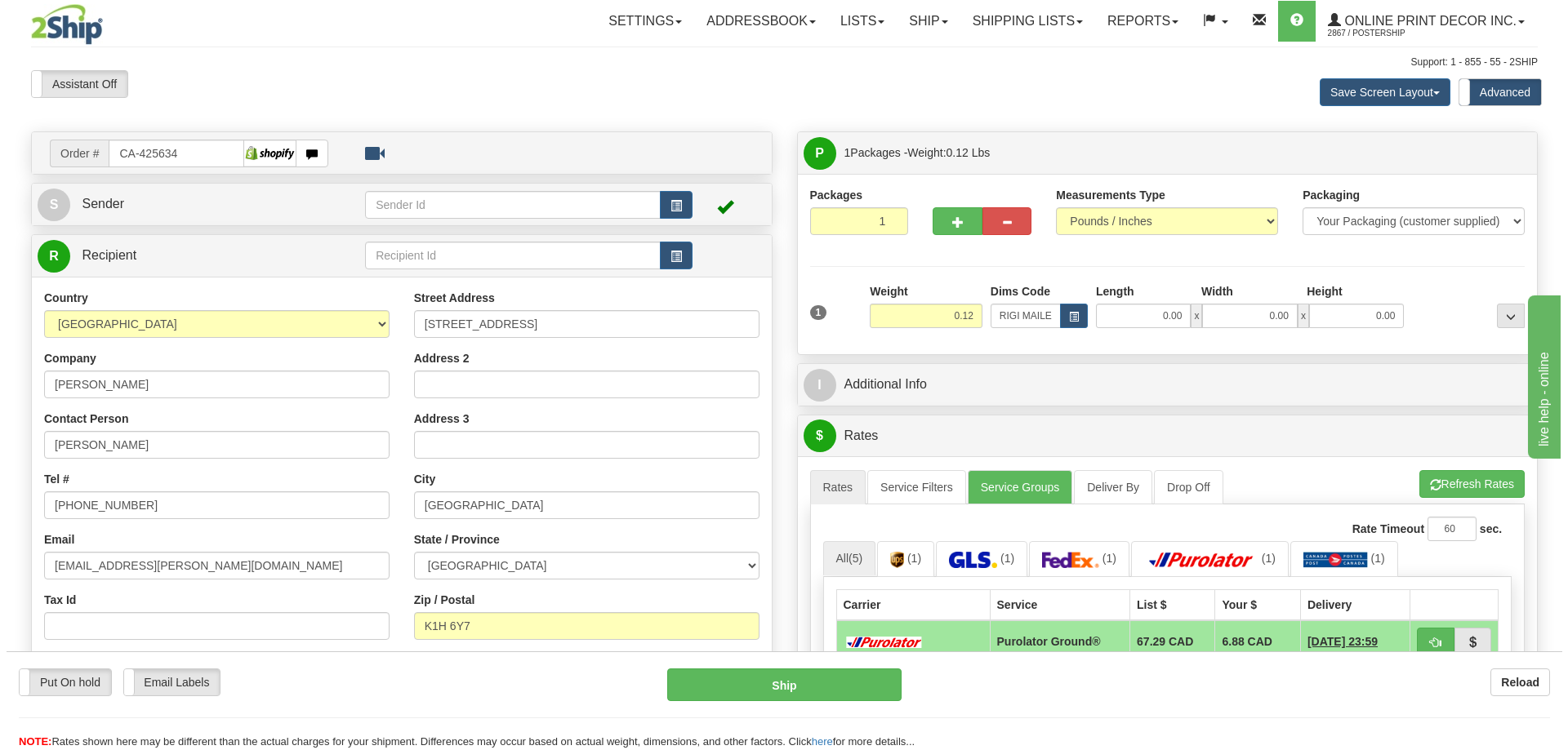
scroll to position [164, 0]
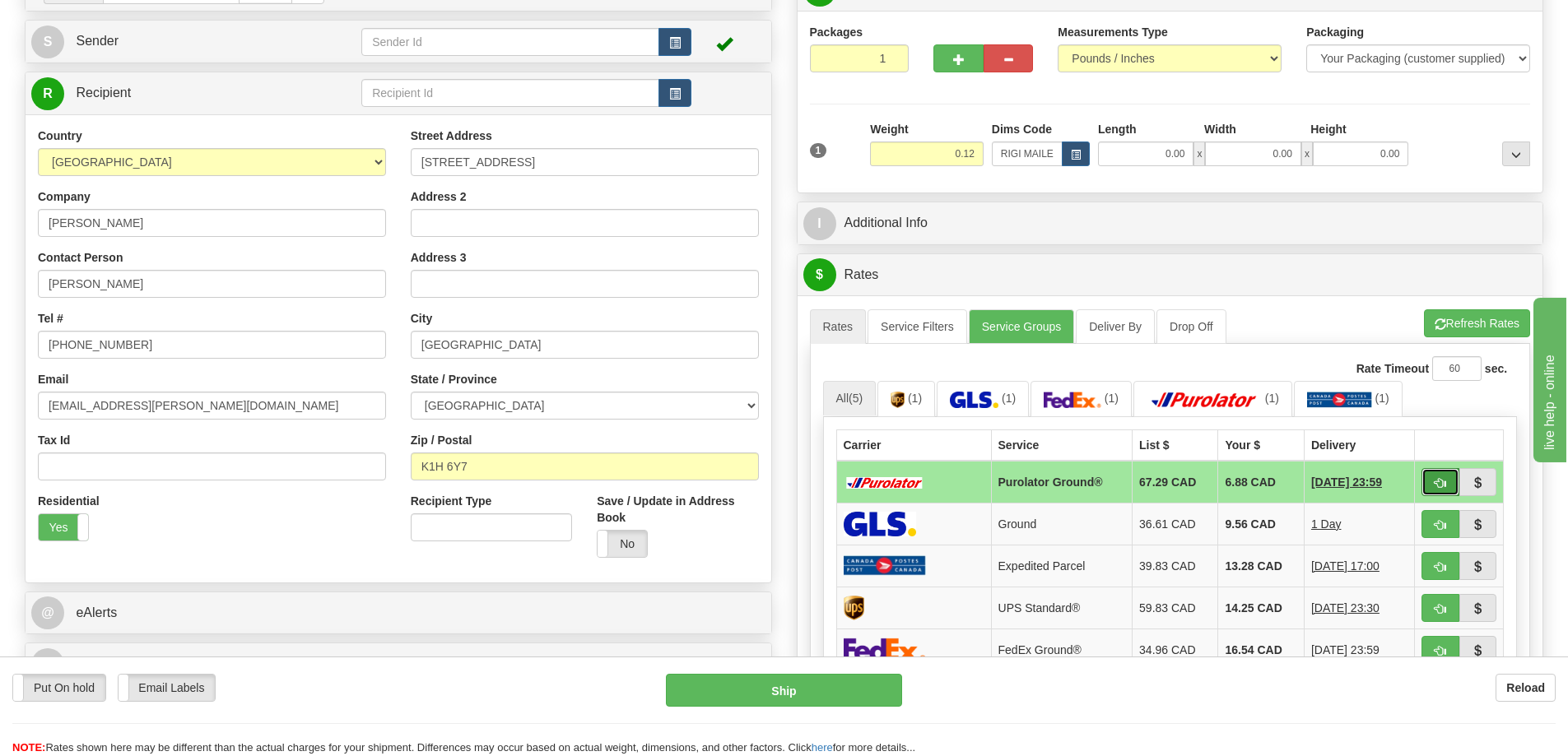
click at [1445, 480] on span "button" at bounding box center [1440, 484] width 11 height 10
type input "260"
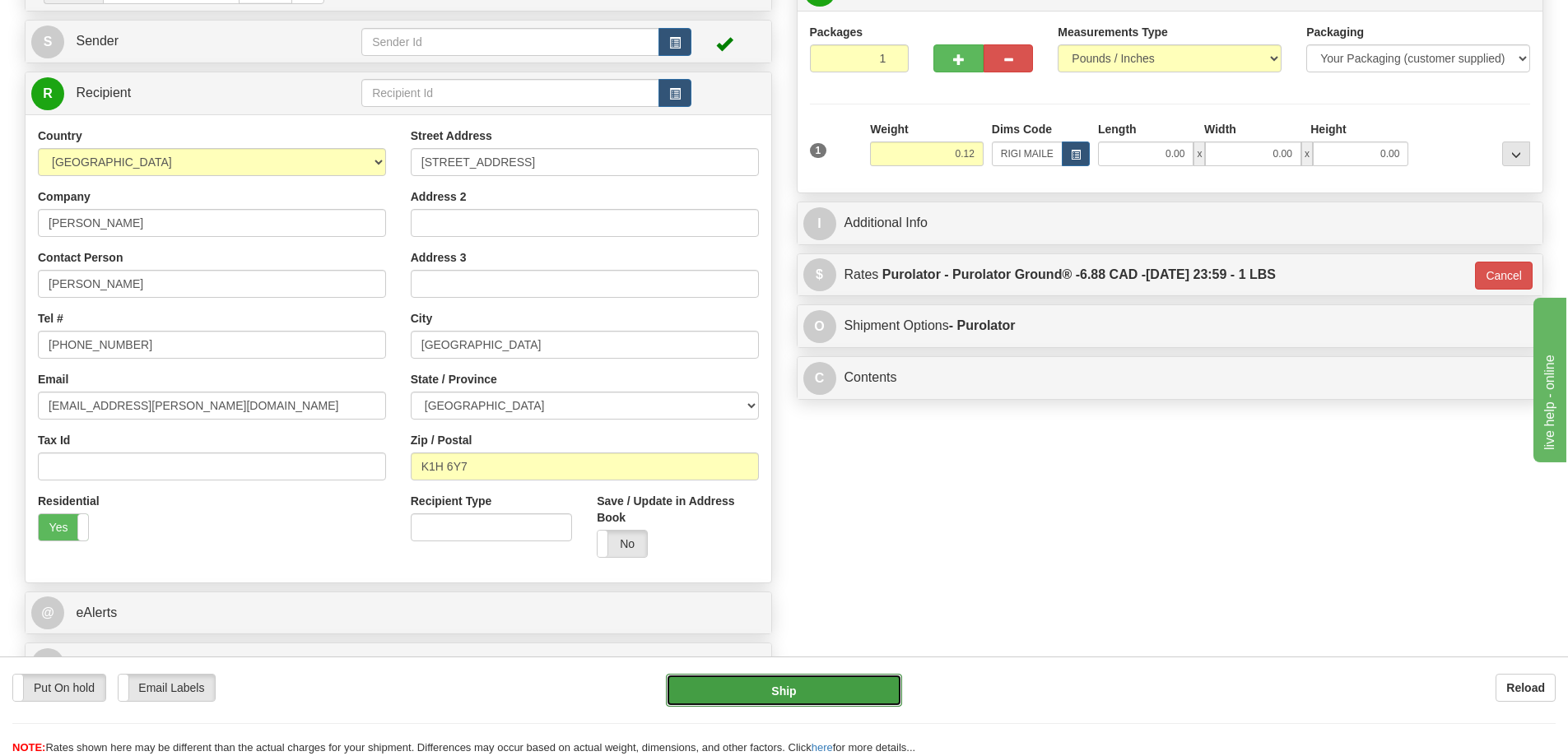
click at [851, 693] on button "Ship" at bounding box center [784, 690] width 236 height 33
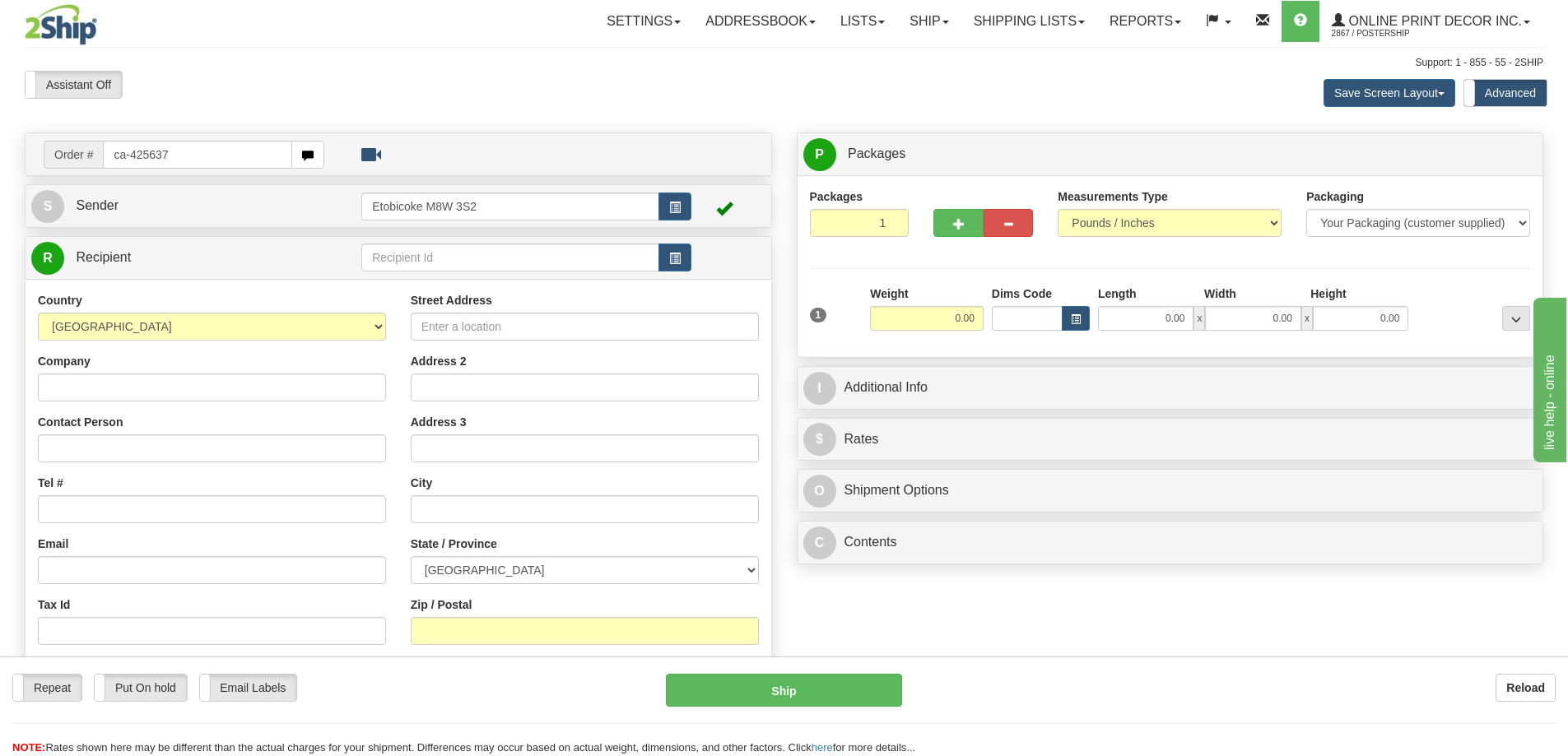
type input "ca-425637"
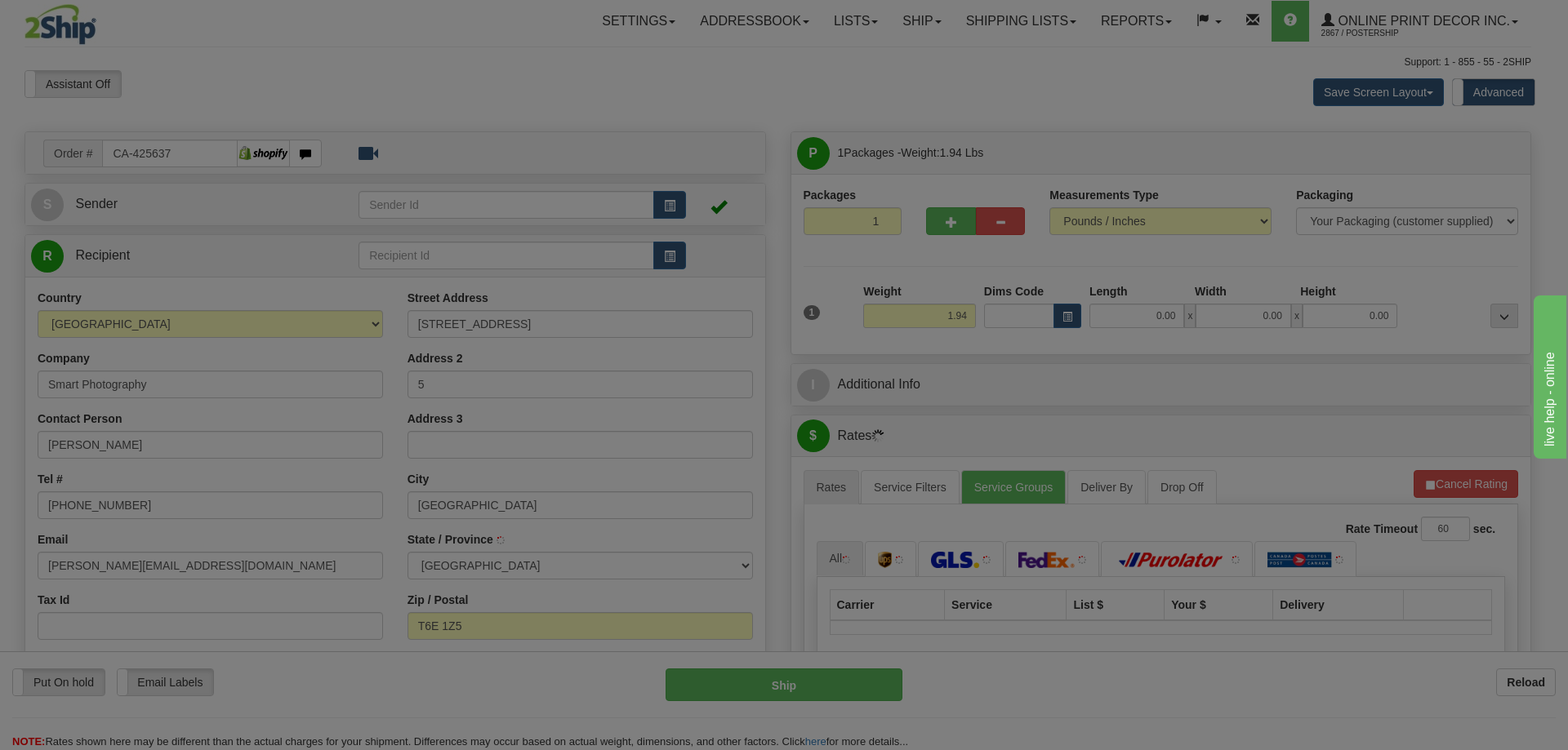
type input "[GEOGRAPHIC_DATA]"
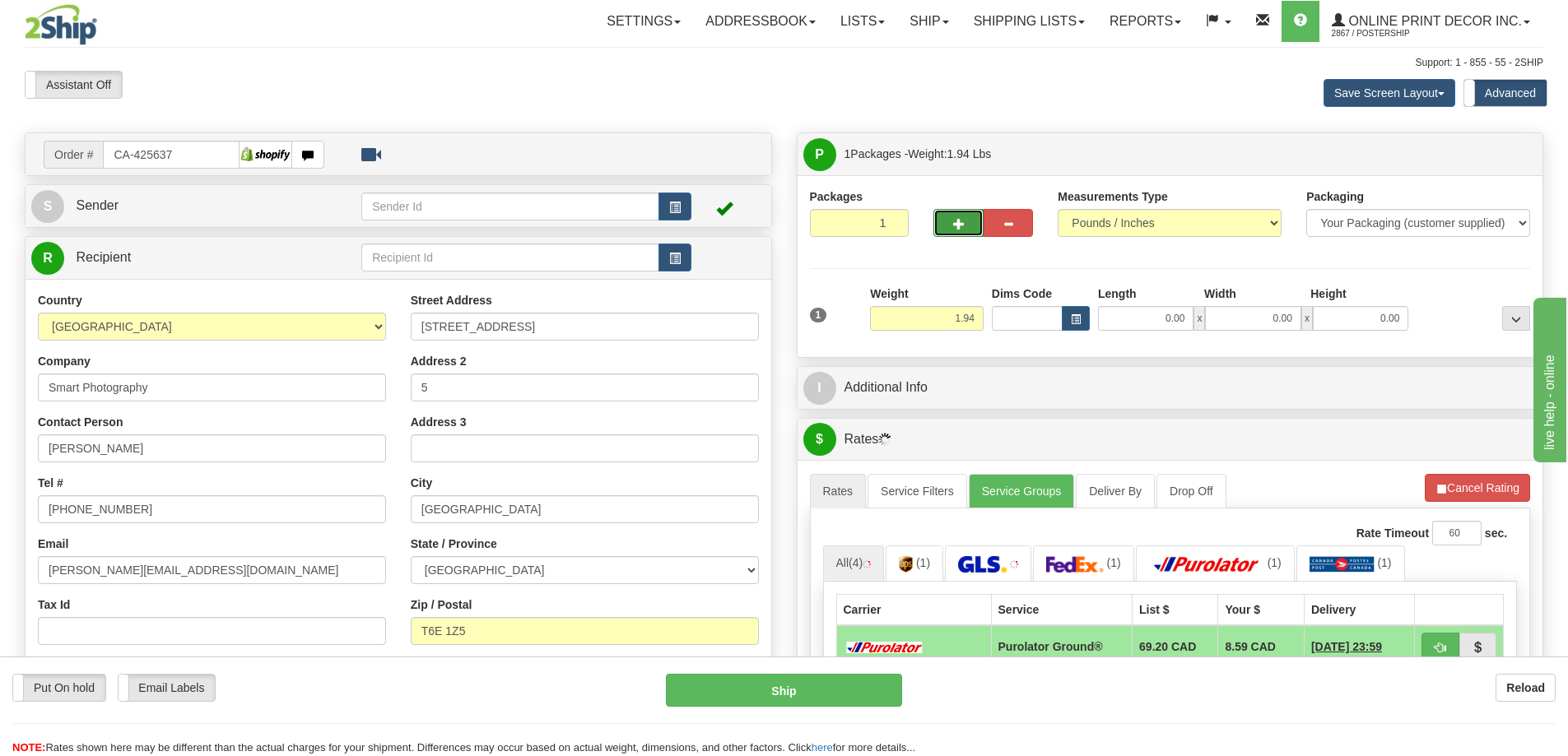
click at [953, 219] on span "button" at bounding box center [958, 224] width 11 height 10
radio input "true"
type input "2"
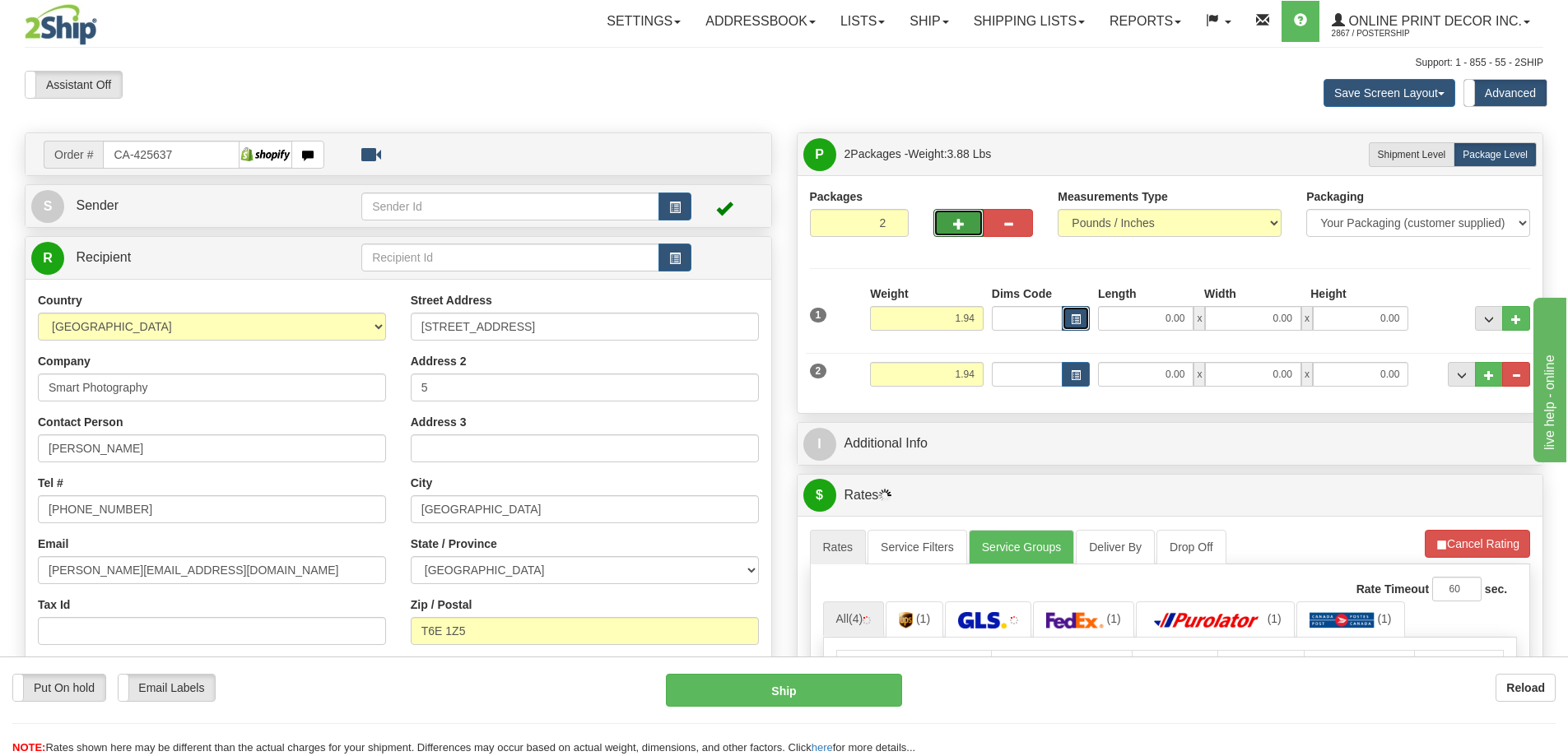
click at [1077, 320] on span "button" at bounding box center [1075, 320] width 9 height 9
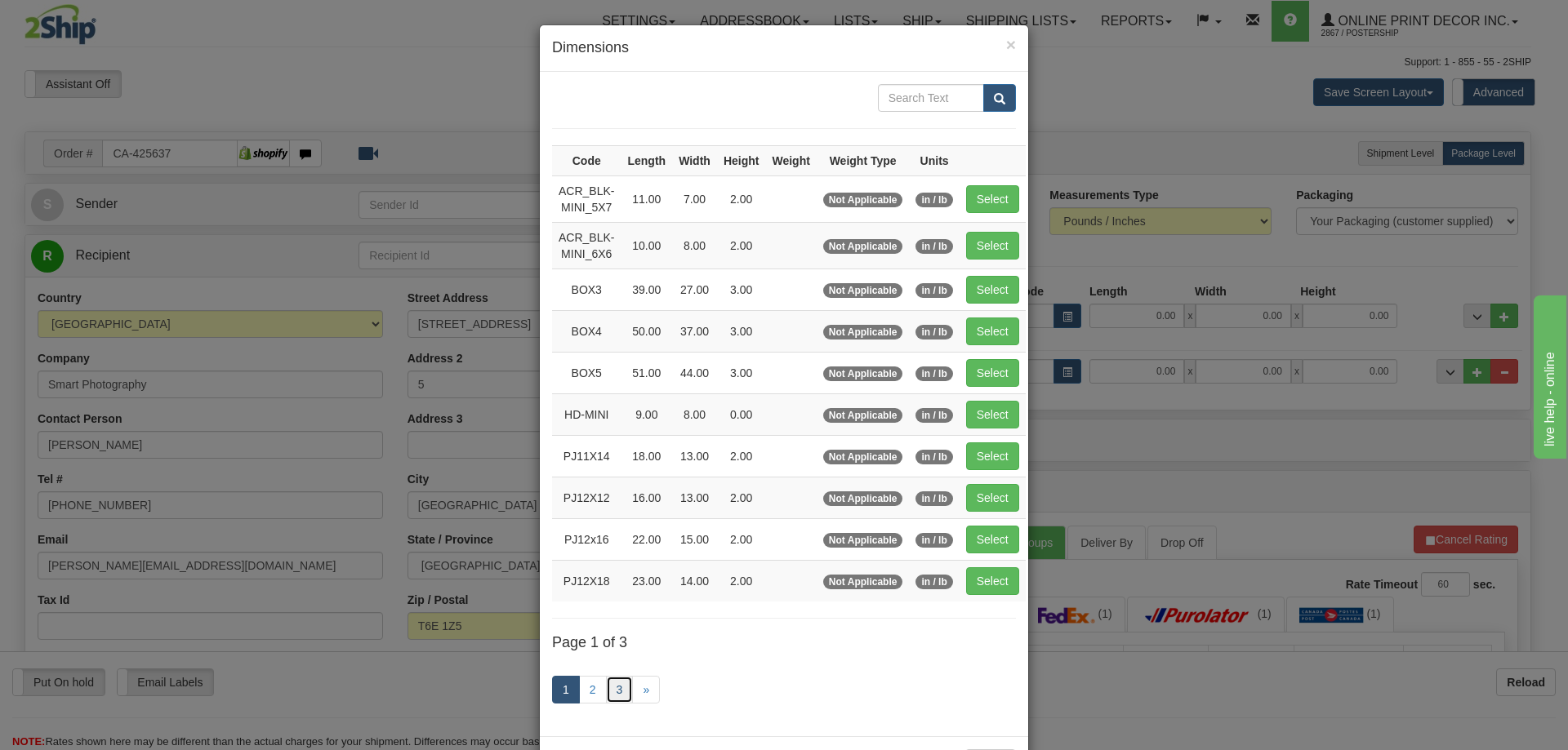
click at [606, 688] on link "3" at bounding box center [620, 689] width 28 height 28
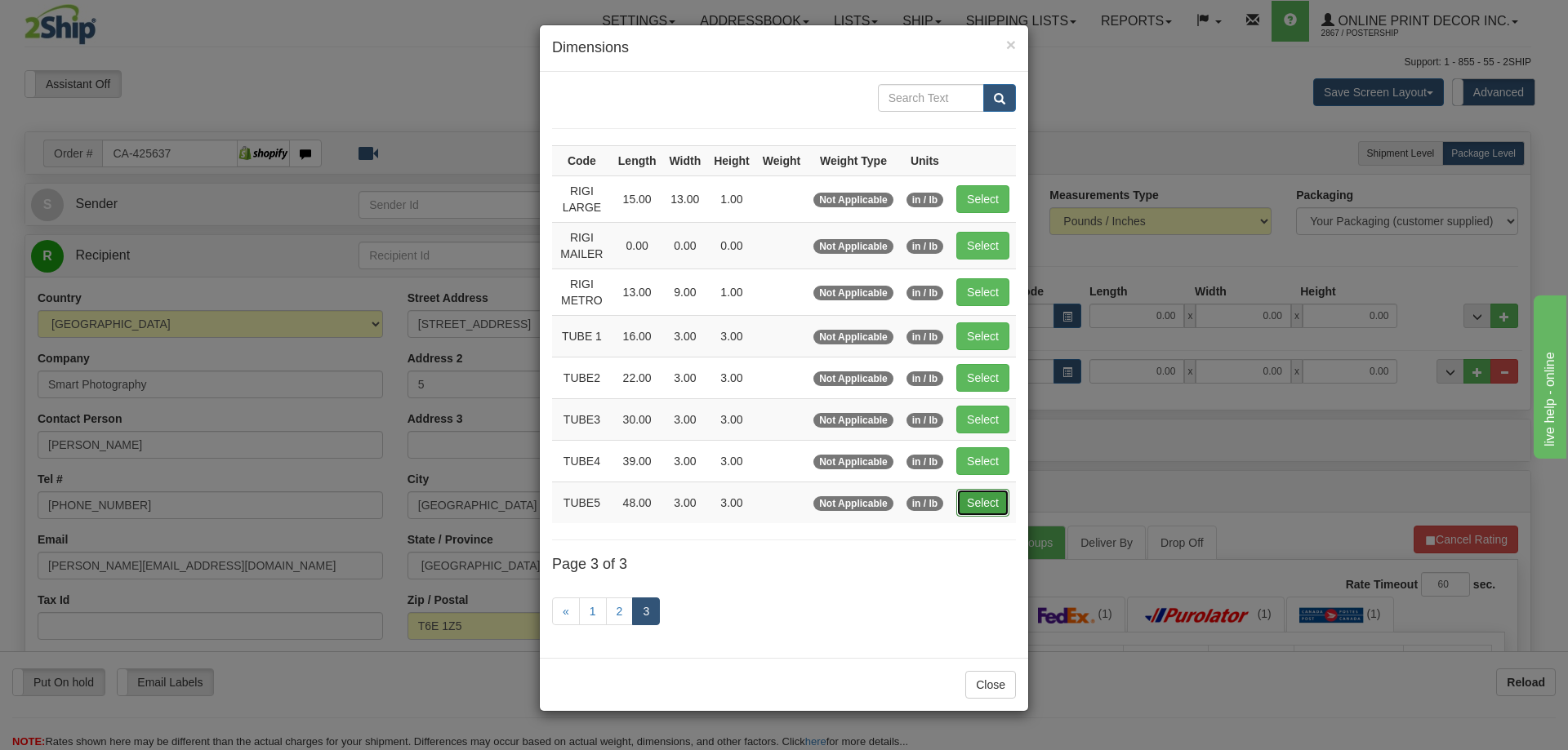
click at [978, 494] on button "Select" at bounding box center [983, 503] width 53 height 28
type input "TUBE5"
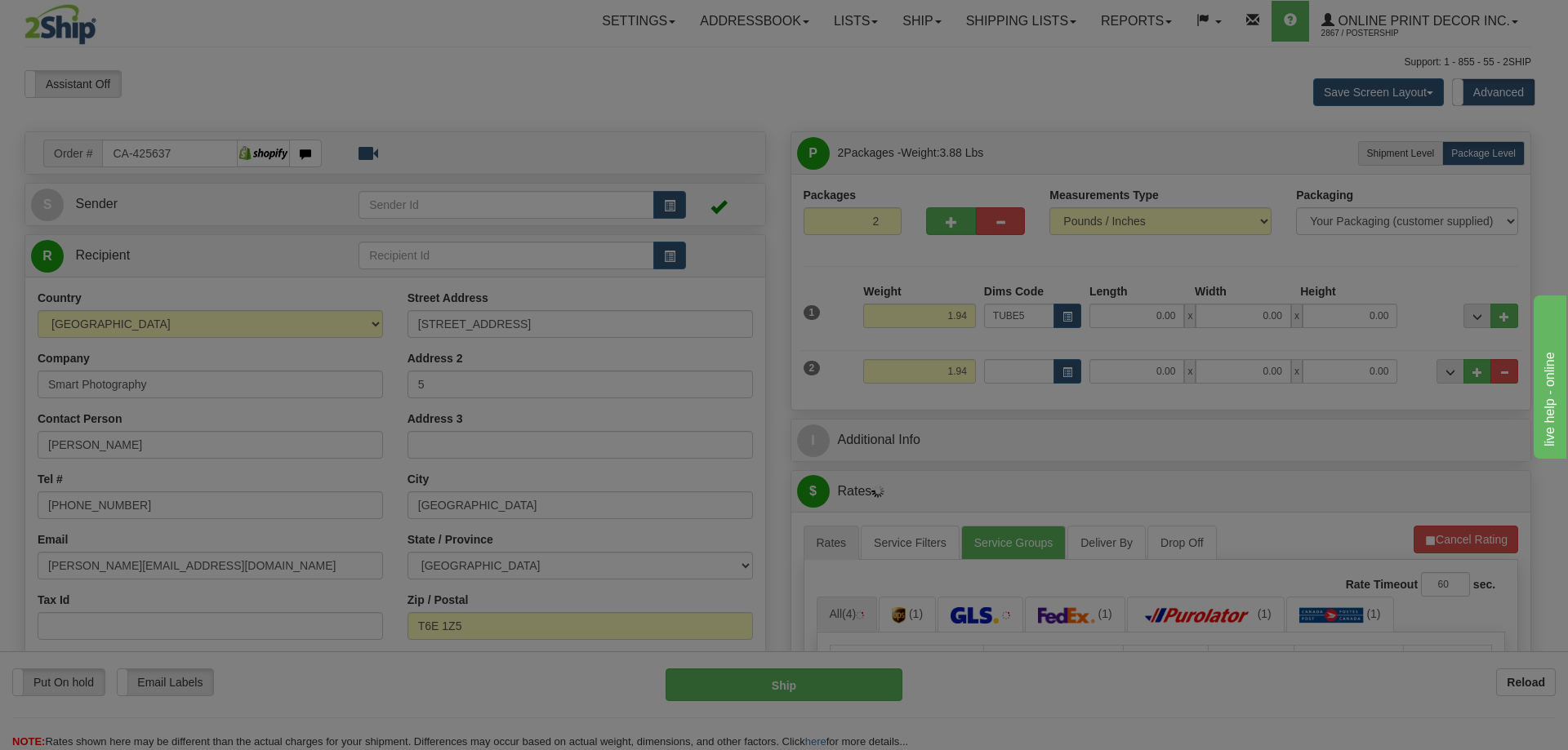
type input "48.00"
type input "3.00"
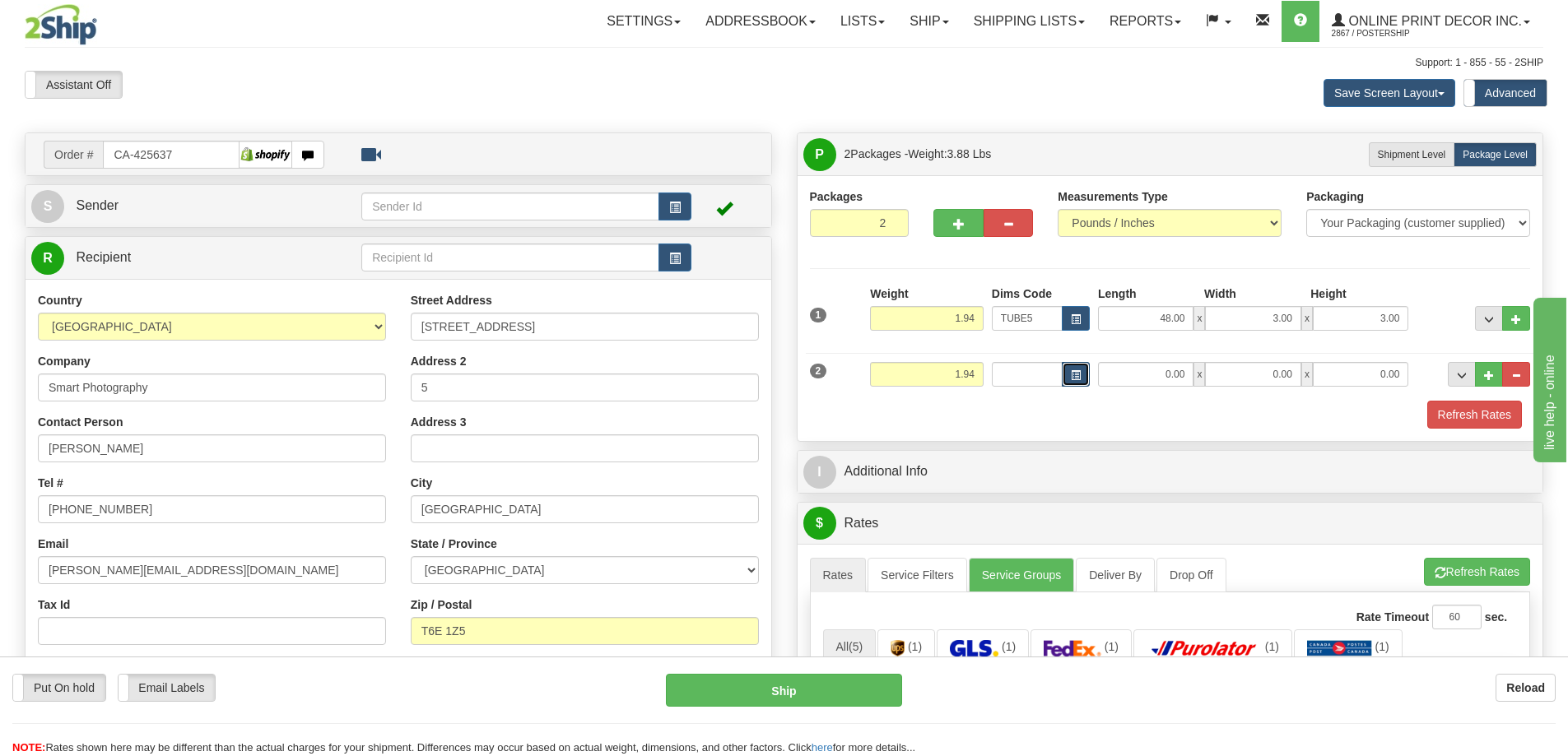
click at [1072, 367] on button "button" at bounding box center [1076, 374] width 28 height 25
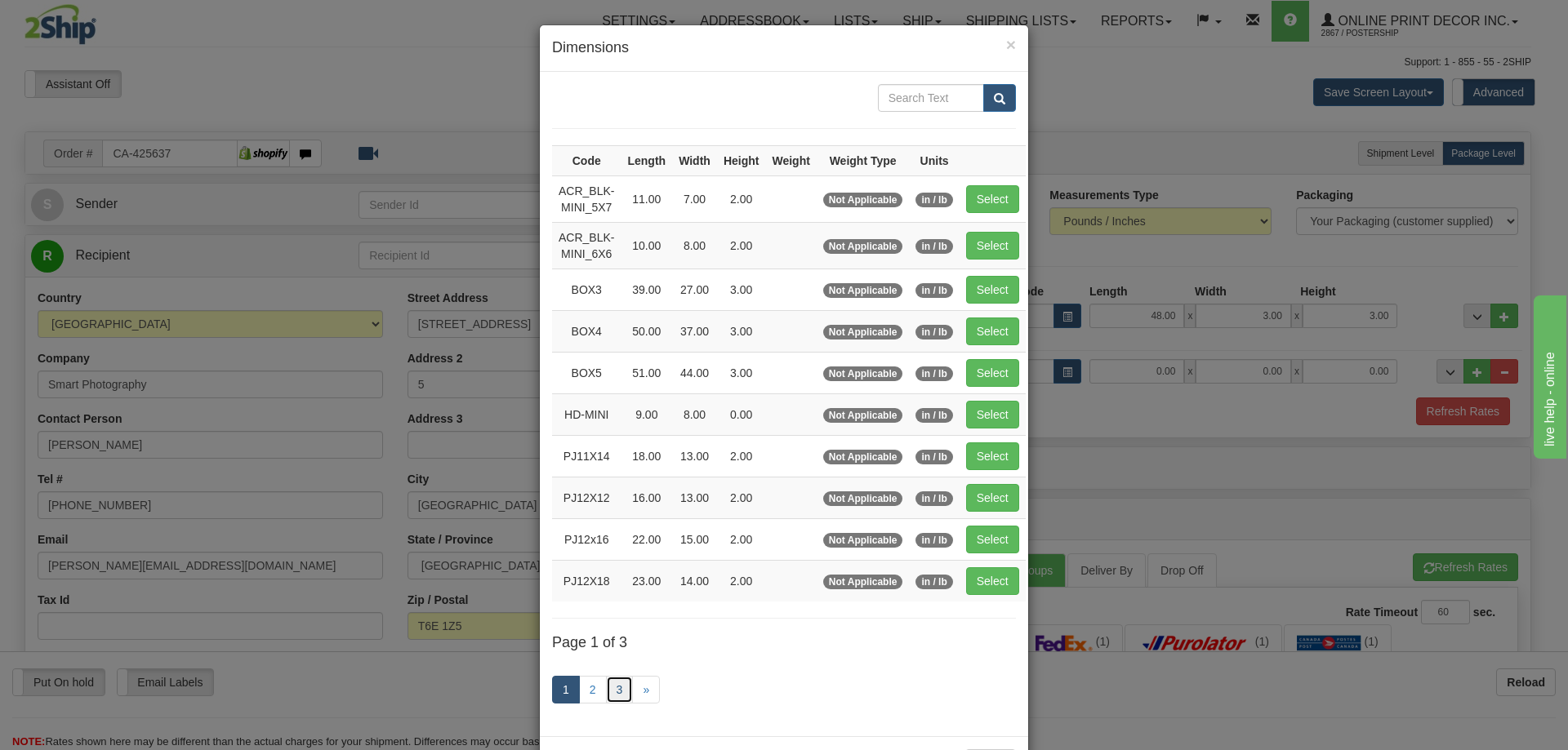
click at [612, 681] on link "3" at bounding box center [620, 689] width 28 height 28
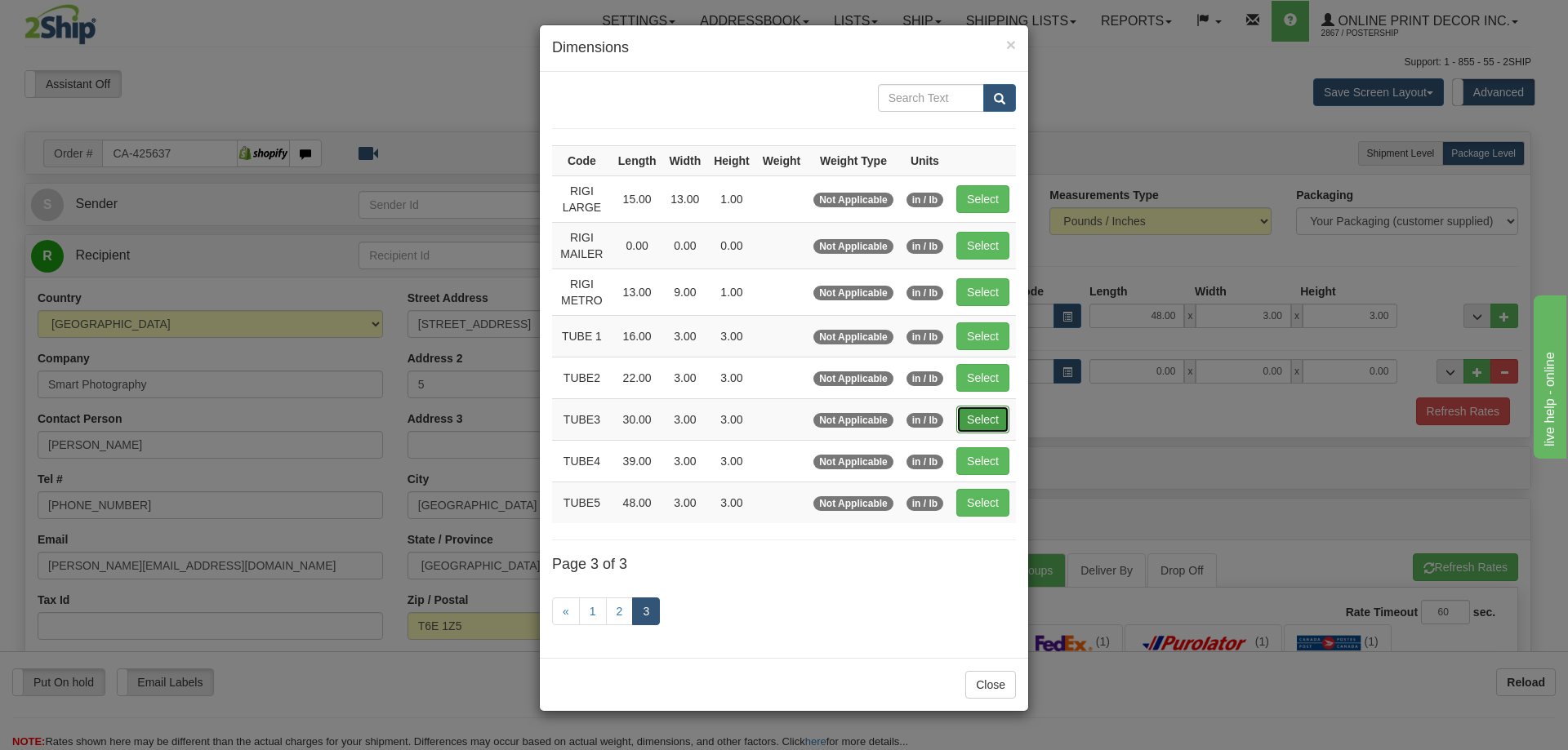
click at [980, 417] on button "Select" at bounding box center [983, 419] width 53 height 28
type input "TUBE3"
type input "30.00"
type input "3.00"
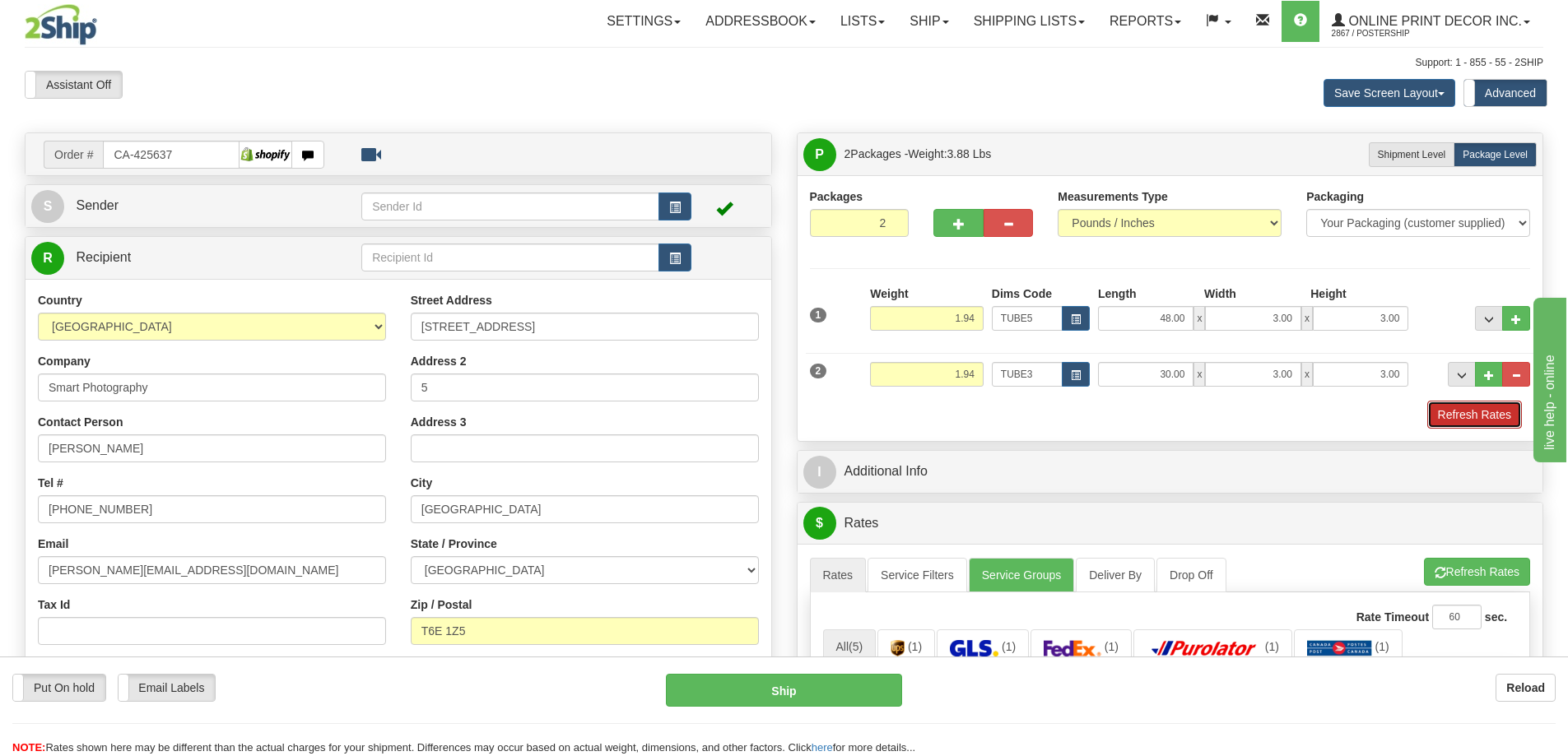
click at [1473, 410] on button "Refresh Rates" at bounding box center [1474, 414] width 95 height 28
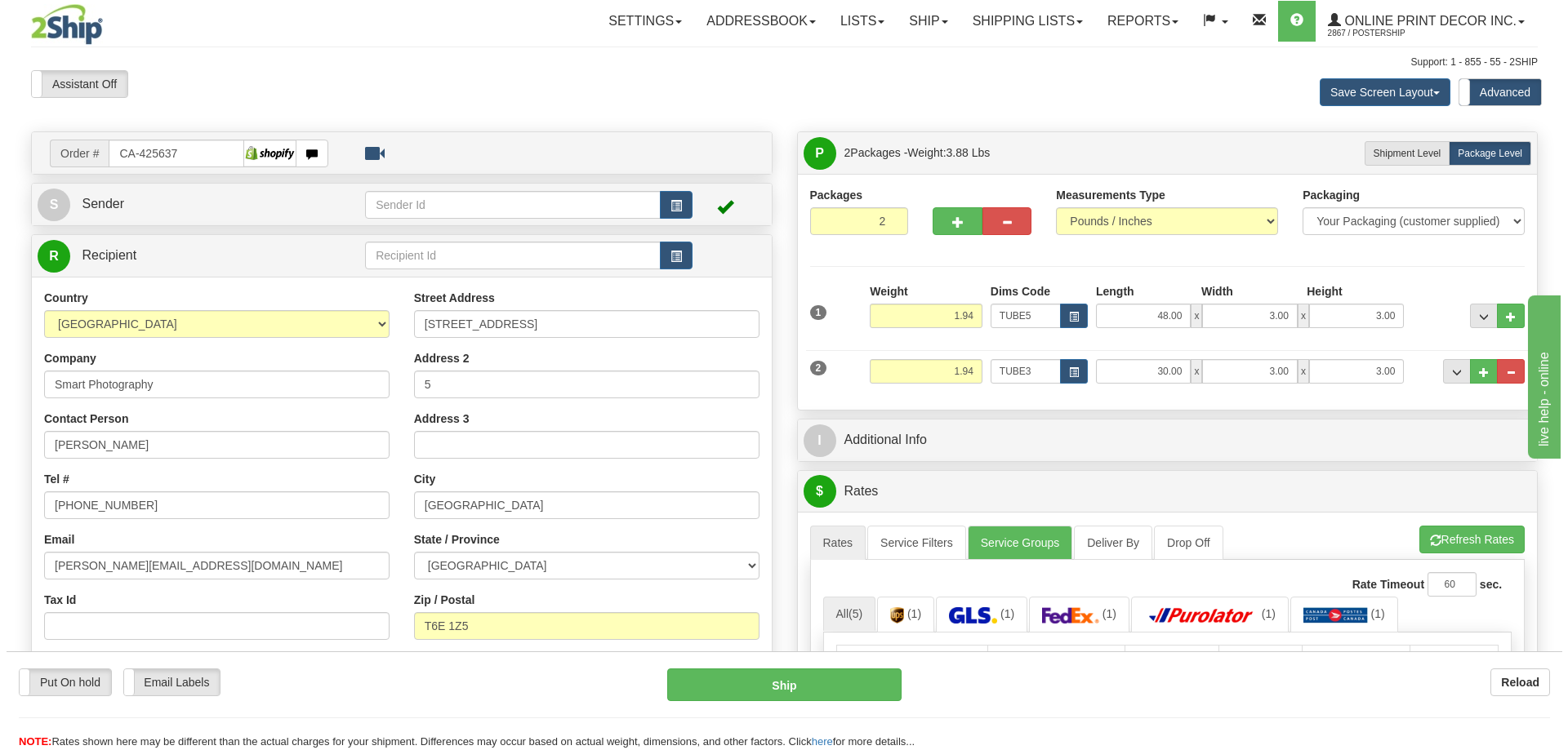
scroll to position [245, 0]
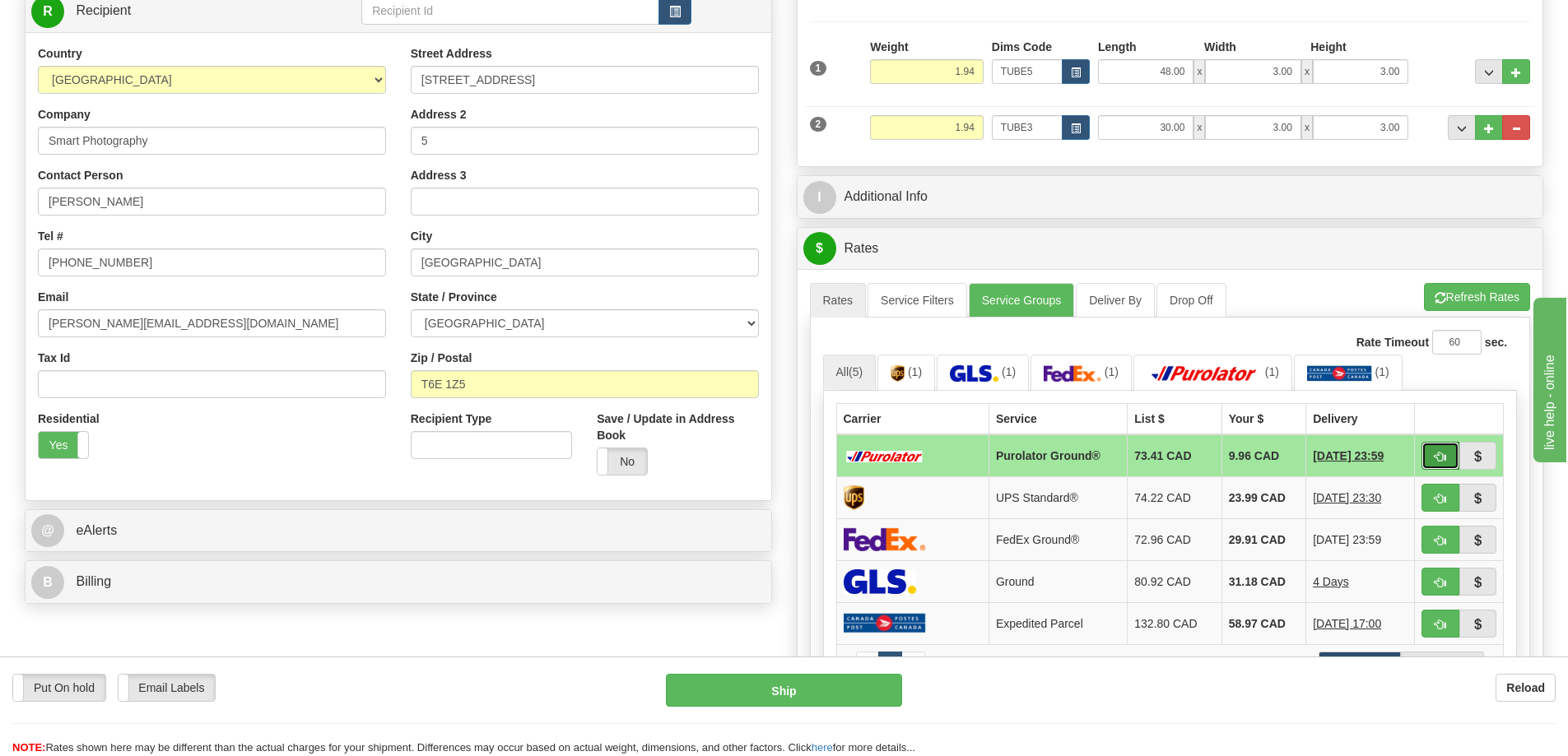
click at [1432, 457] on button "button" at bounding box center [1440, 455] width 38 height 28
type input "260"
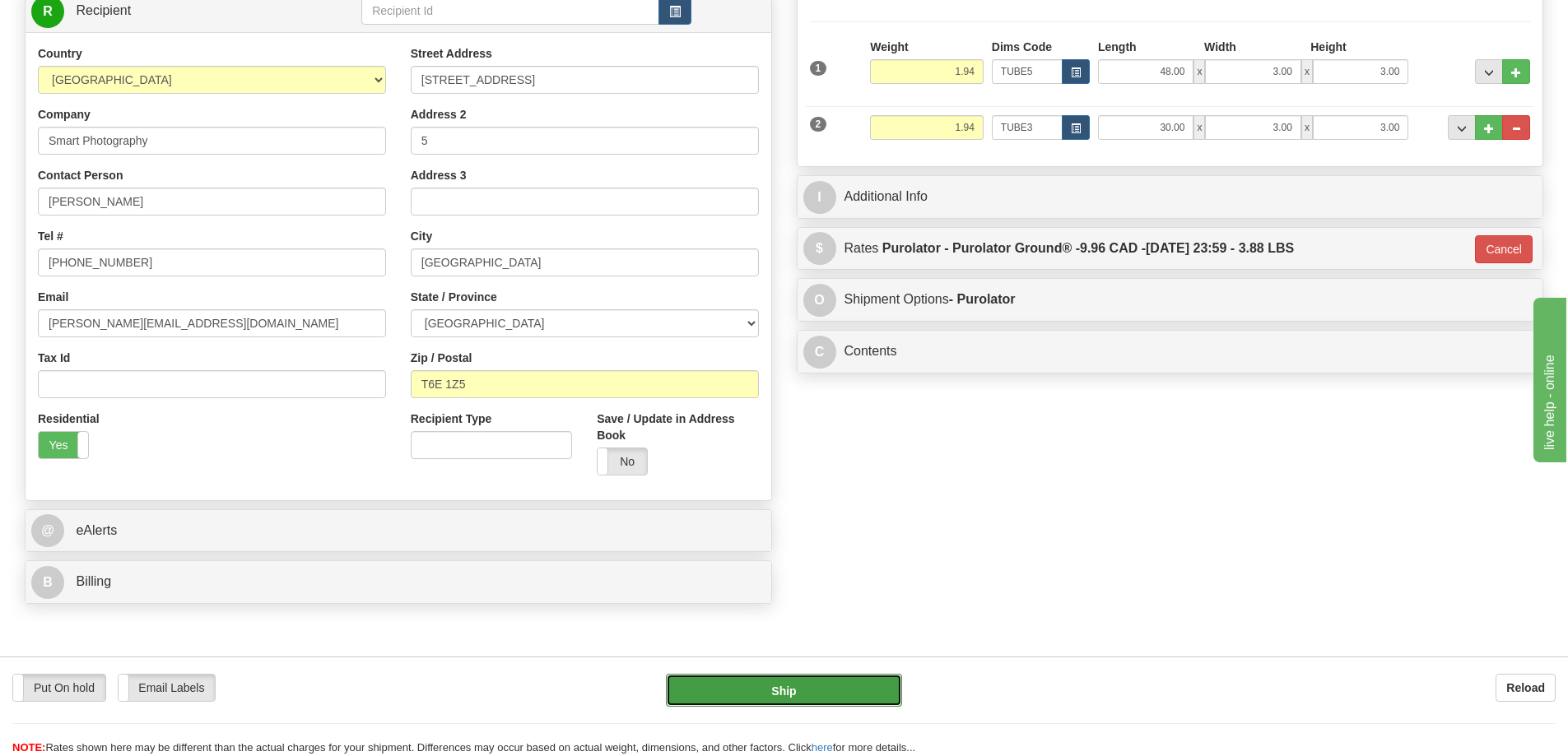
click at [863, 688] on button "Ship" at bounding box center [784, 690] width 236 height 33
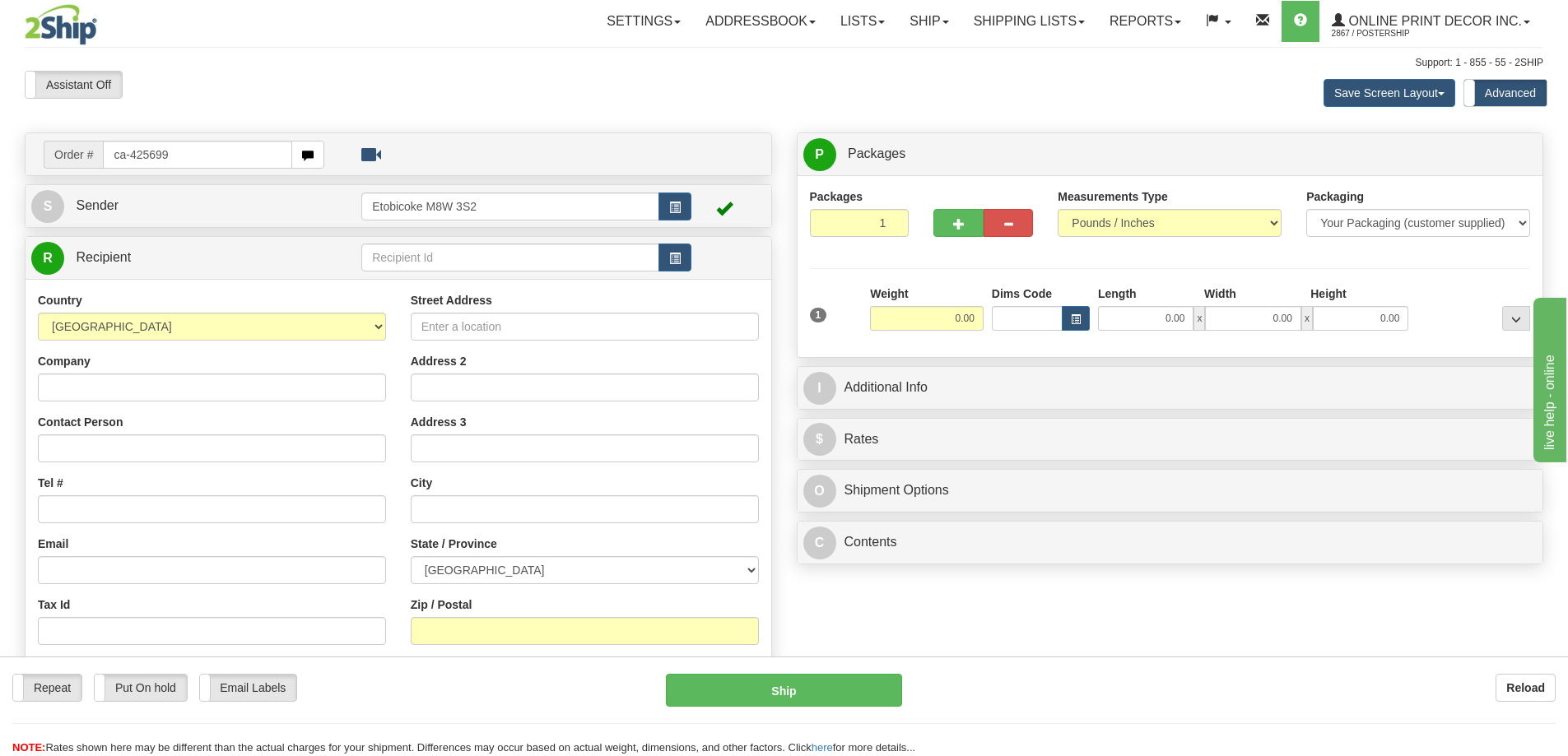
type input "ca-425699"
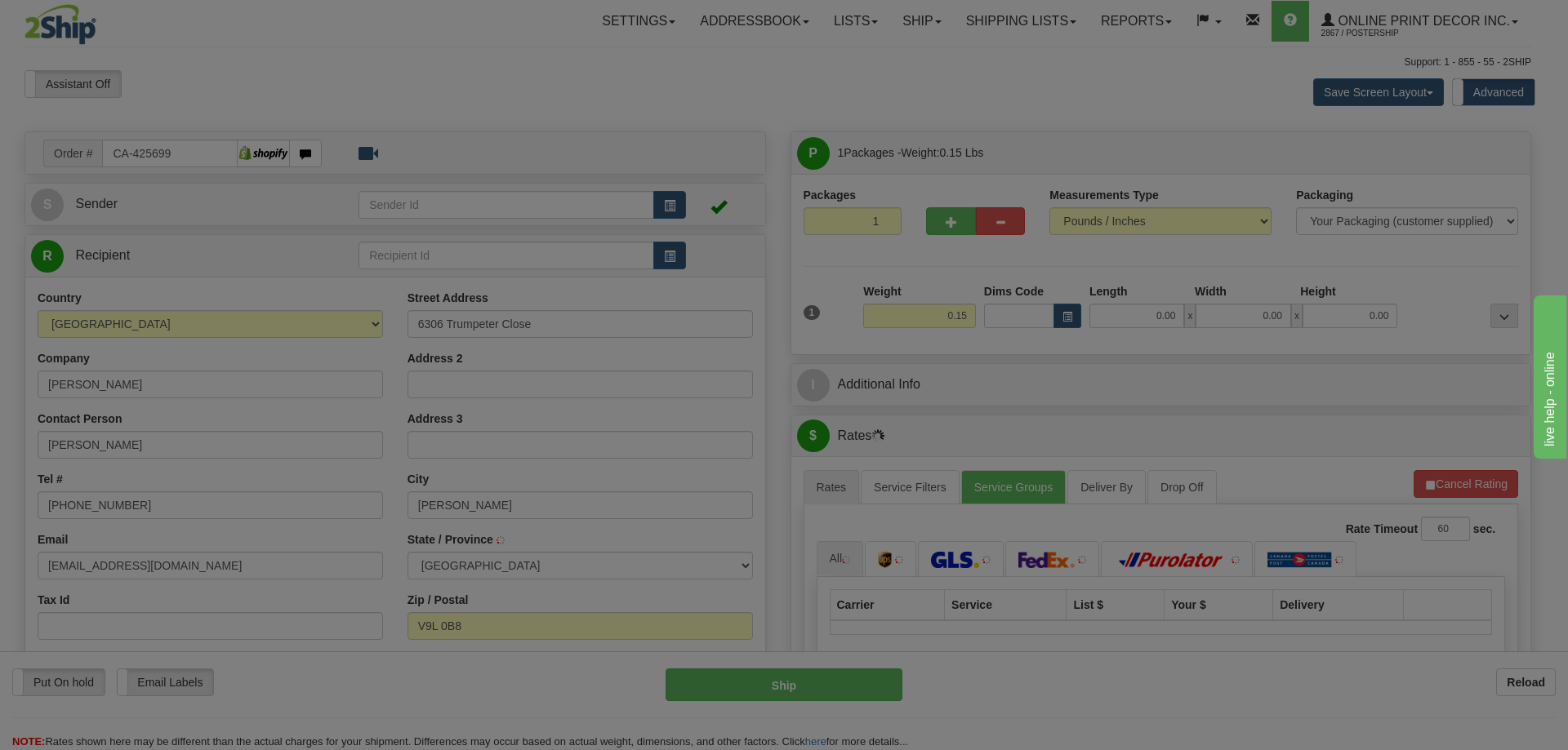
type input "NORTH COWICHAN"
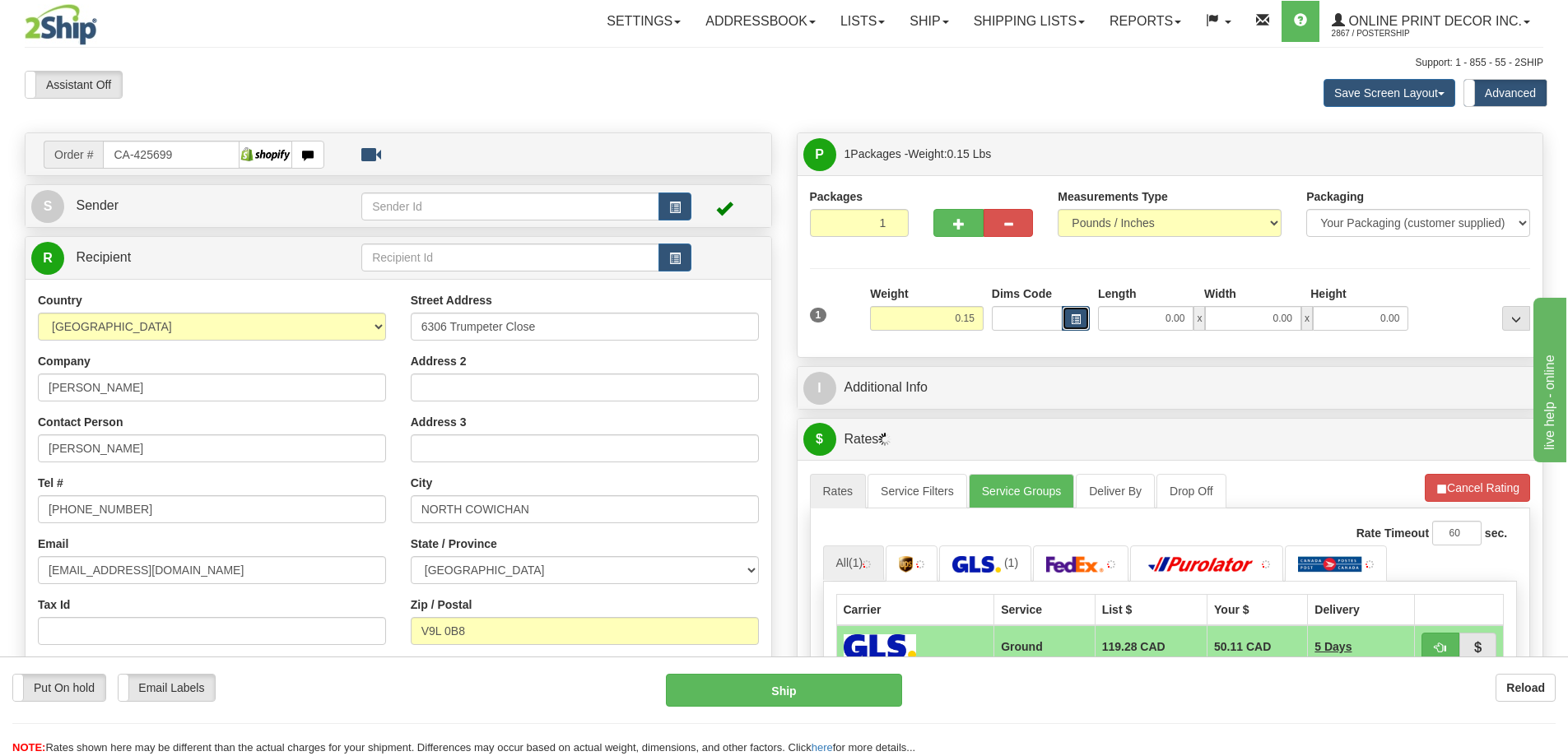
click at [1071, 316] on span "button" at bounding box center [1075, 320] width 9 height 9
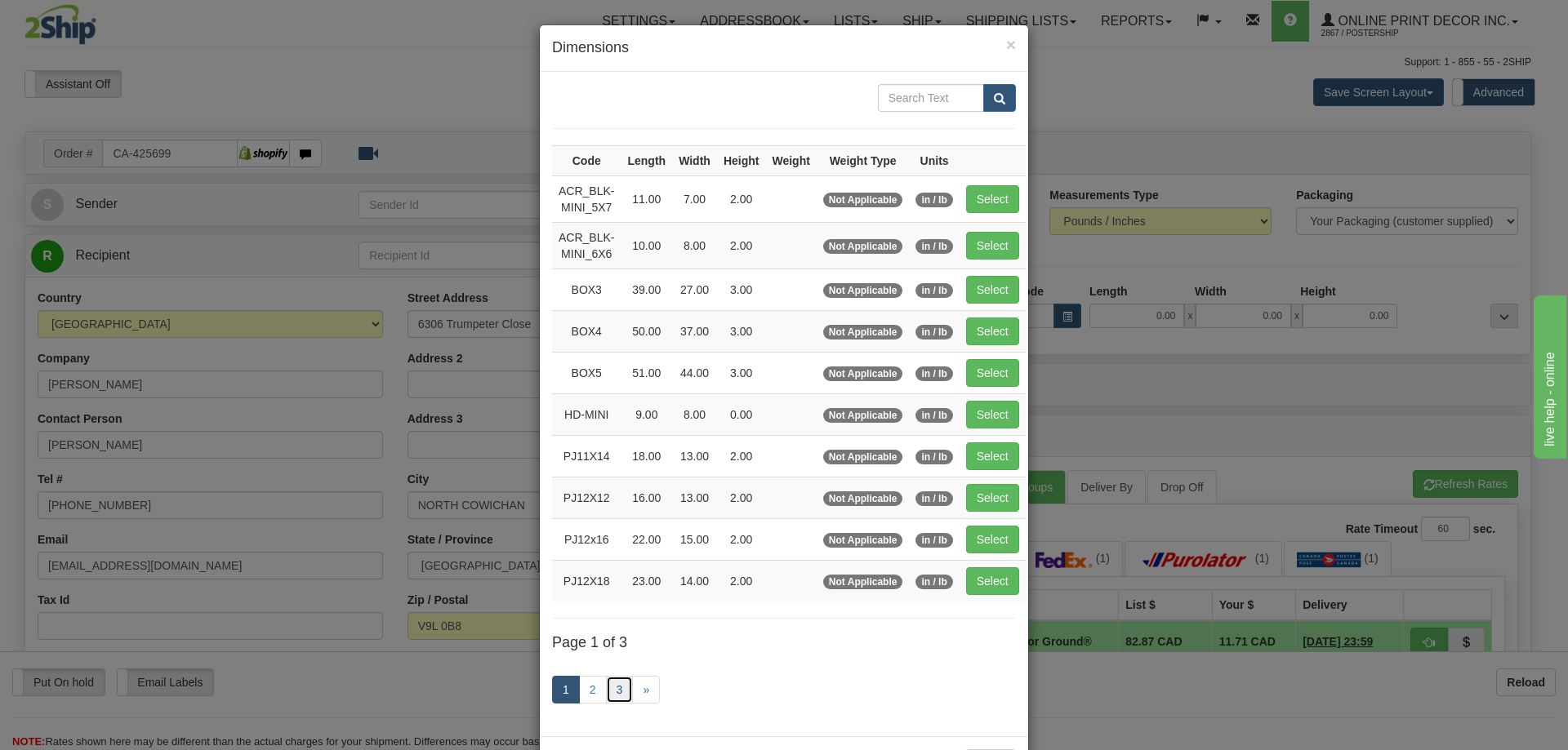
click at [615, 682] on link "3" at bounding box center [620, 689] width 28 height 28
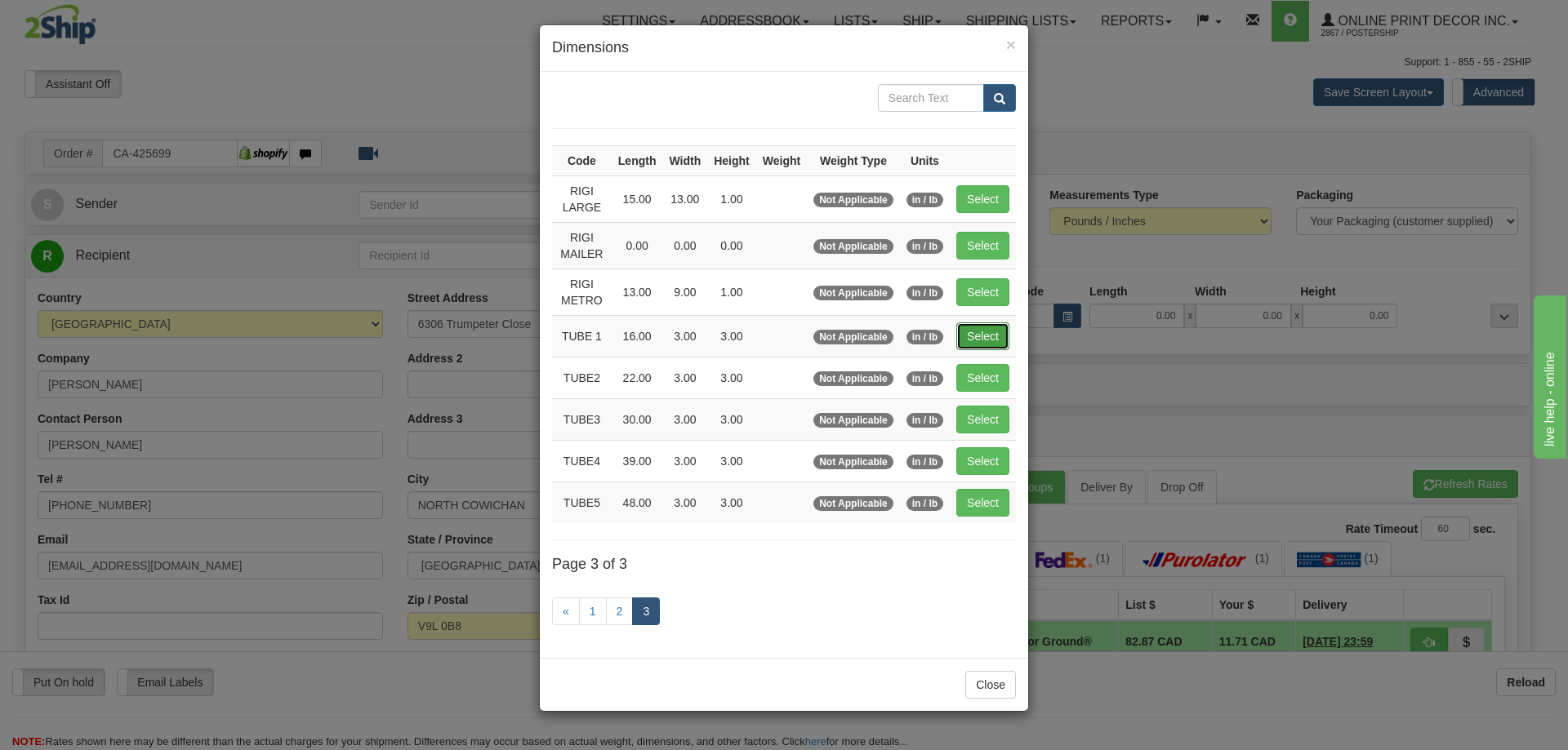
click at [987, 338] on button "Select" at bounding box center [983, 336] width 53 height 28
type input "TUBE 1"
type input "16.00"
type input "3.00"
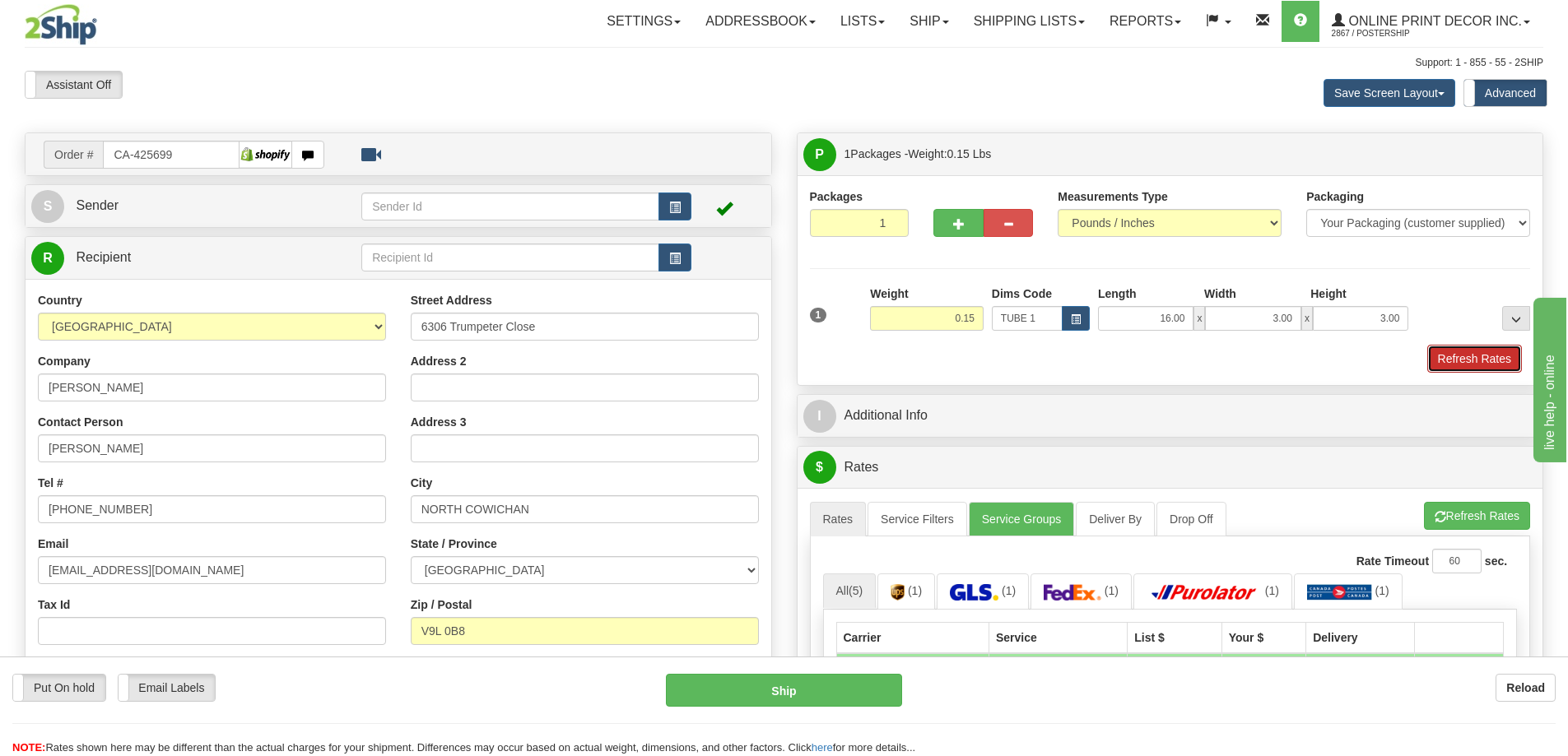
click at [1457, 361] on button "Refresh Rates" at bounding box center [1474, 358] width 95 height 28
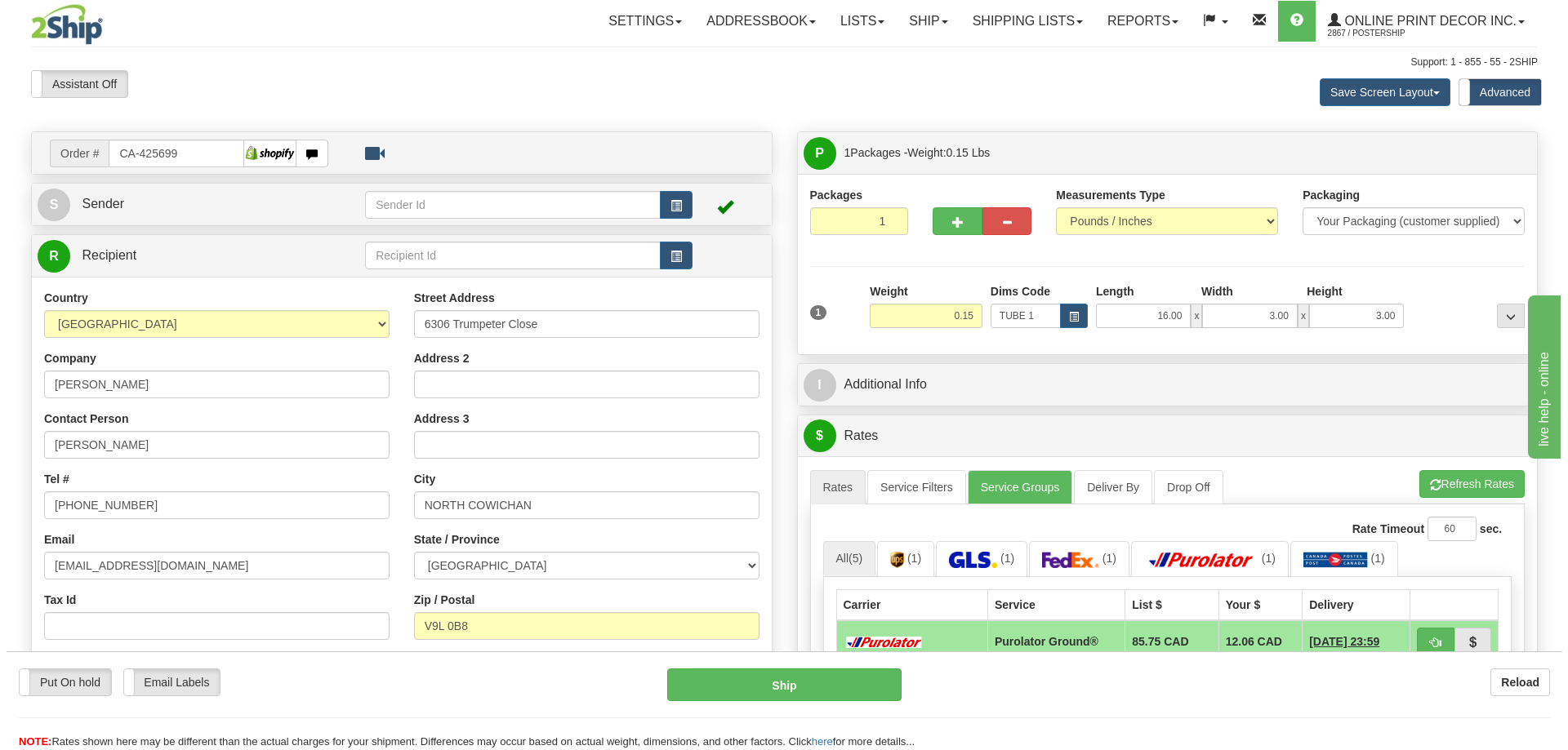
scroll to position [245, 0]
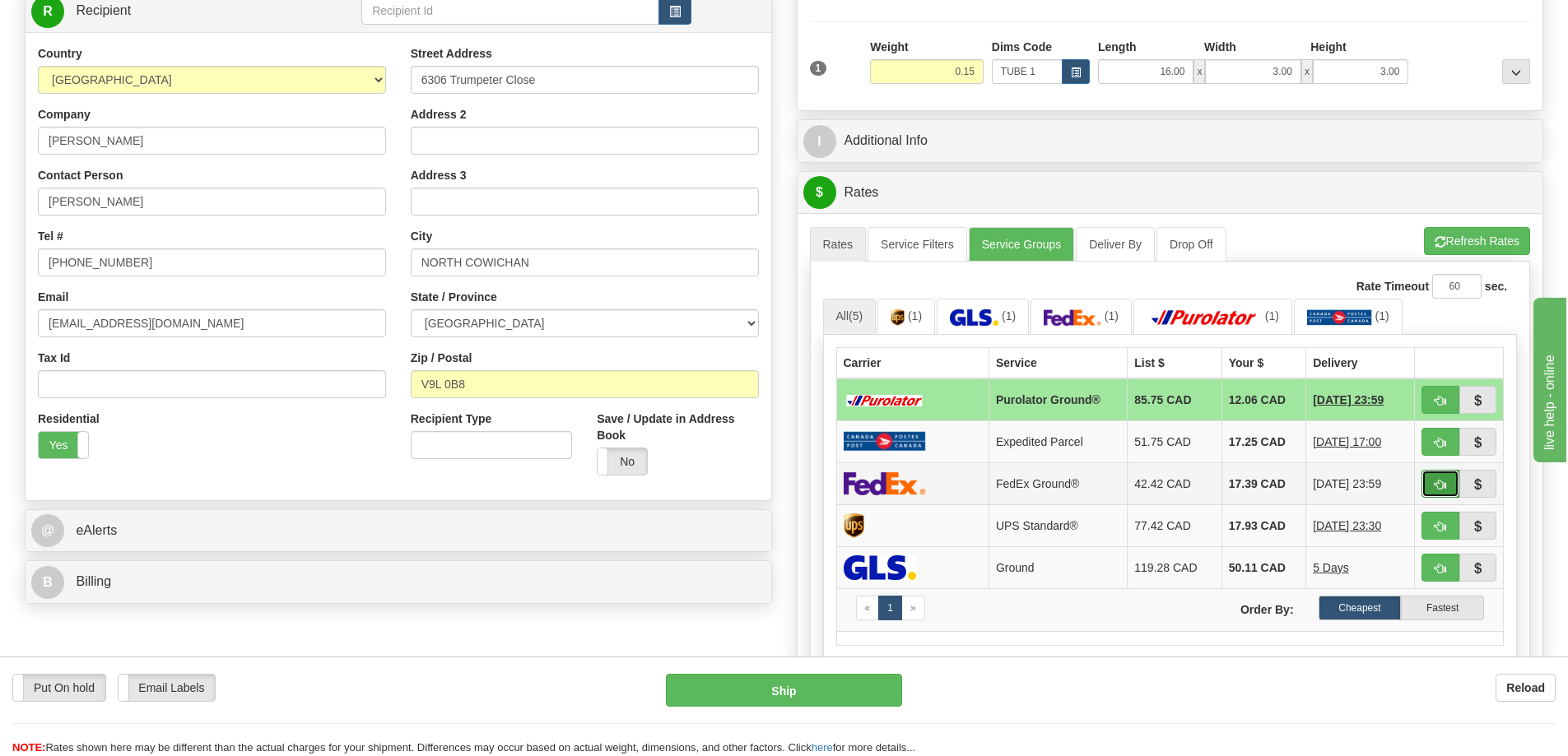
click at [1448, 490] on button "button" at bounding box center [1440, 484] width 38 height 28
type input "92"
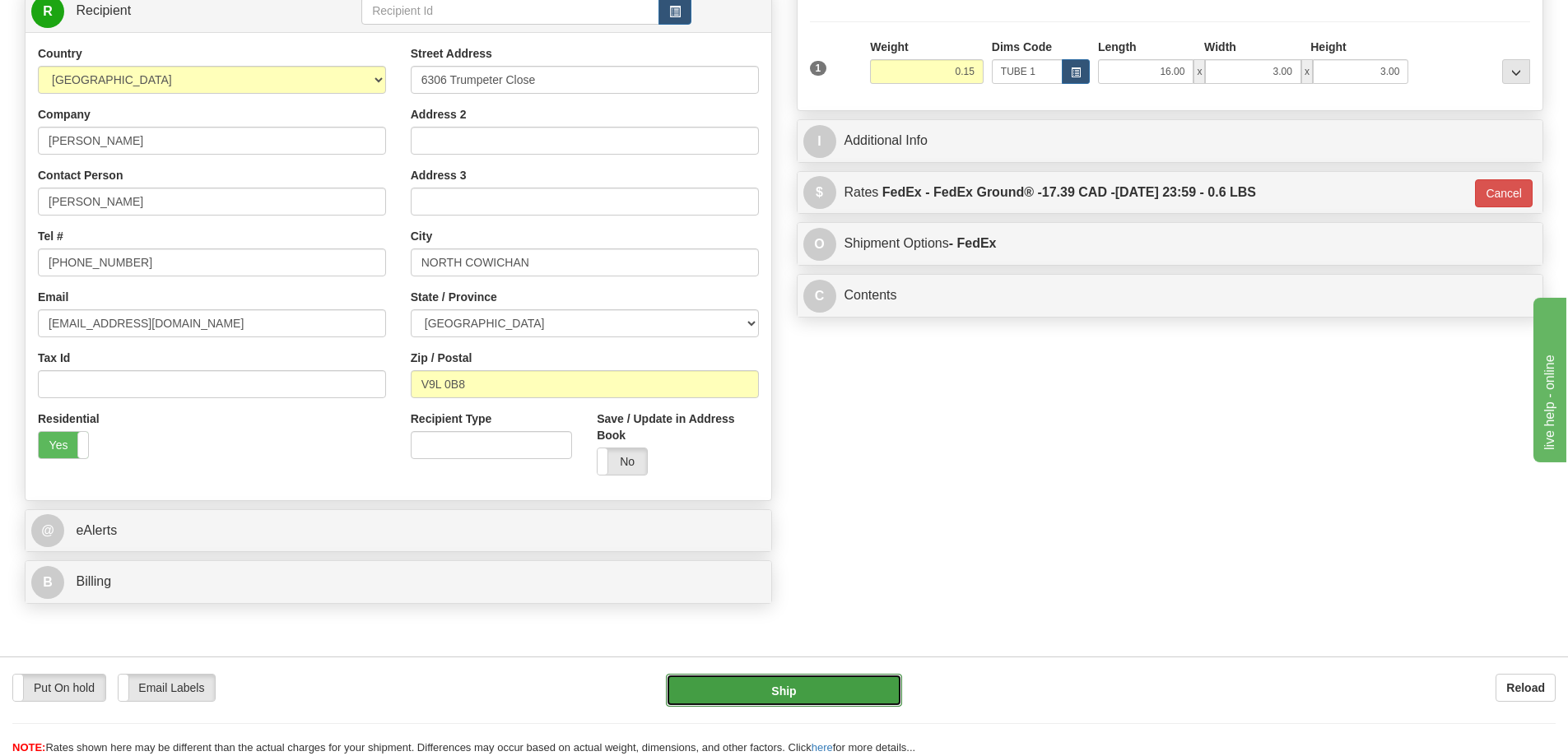
click at [863, 695] on button "Ship" at bounding box center [784, 690] width 236 height 33
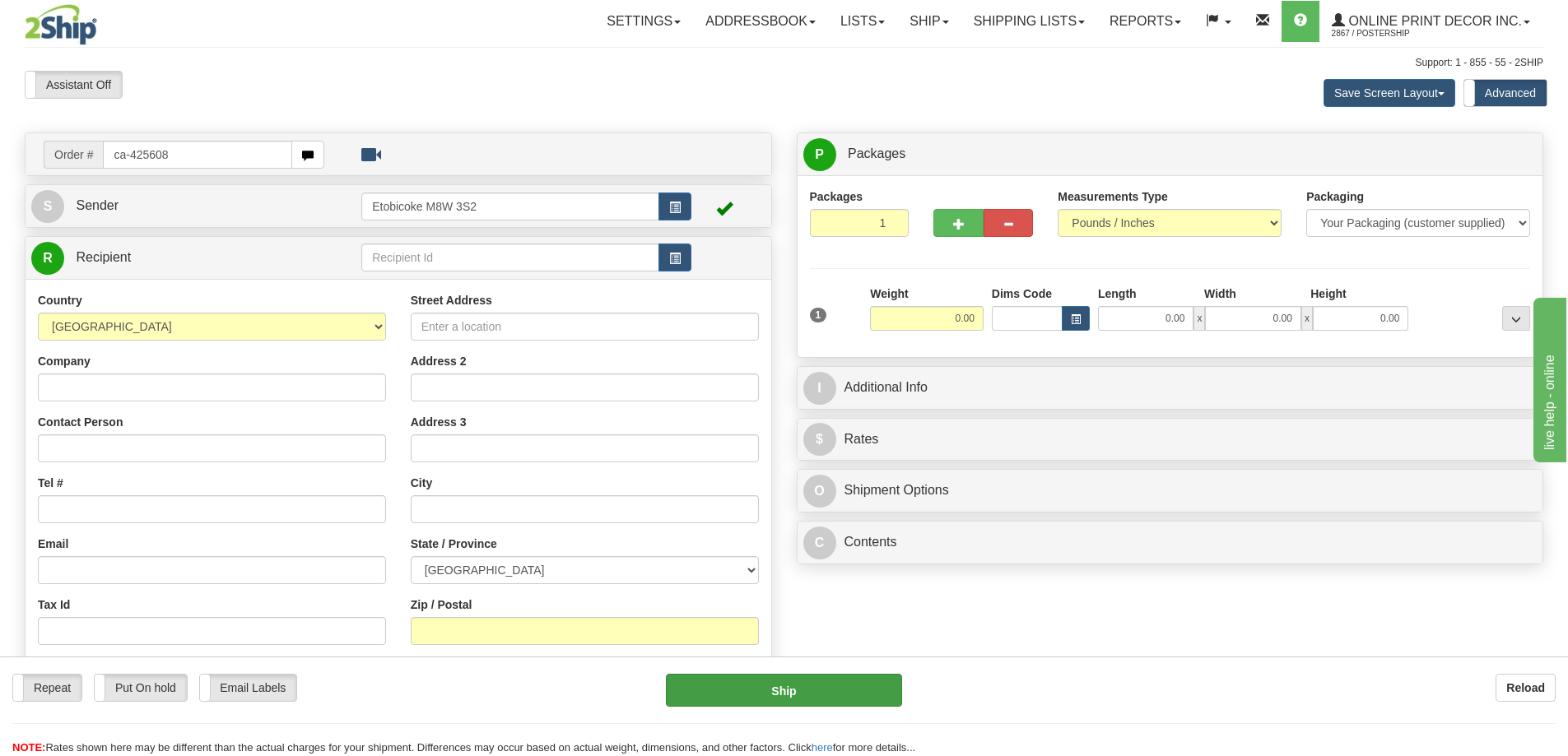
type input "ca-425608"
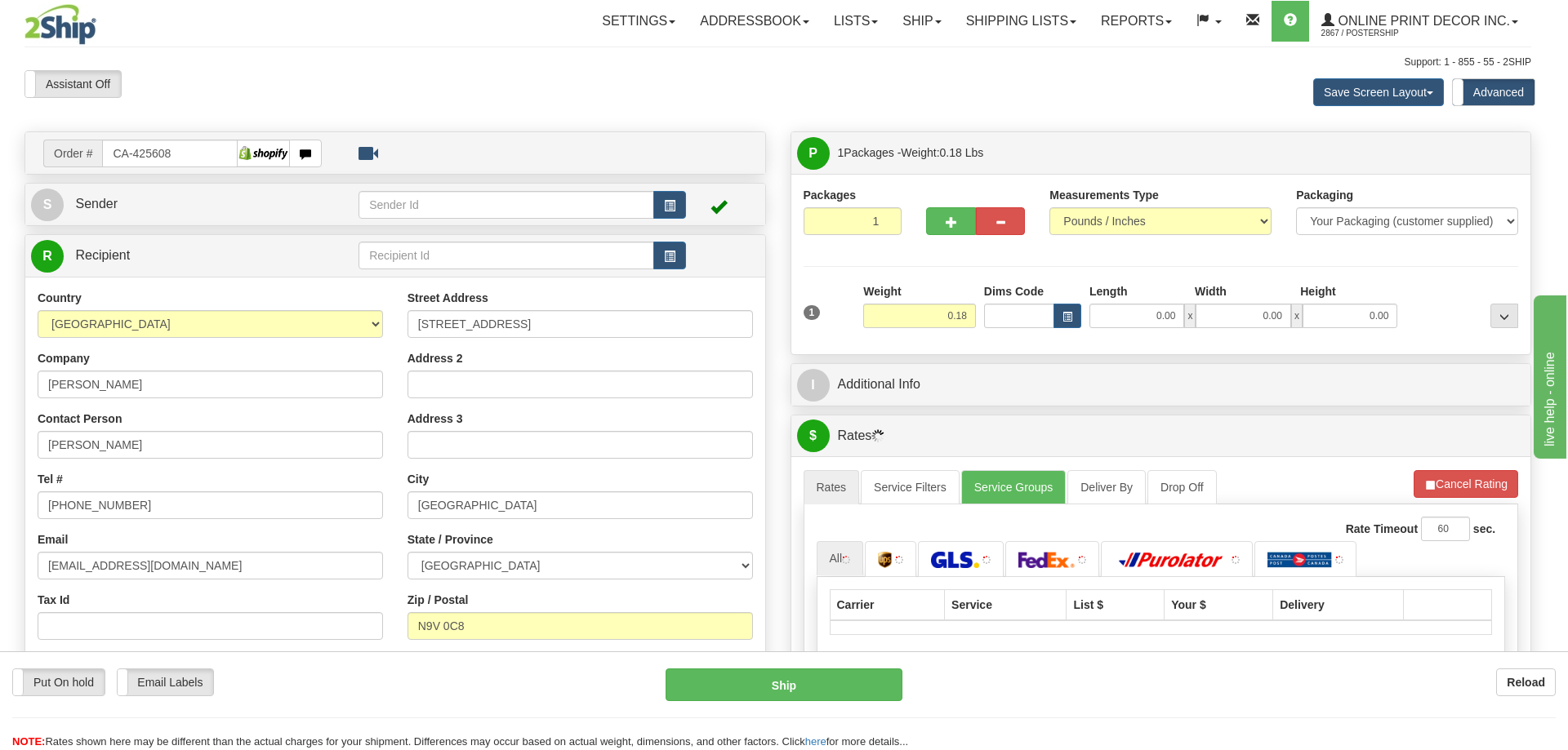
type input "AMHERSTBURG"
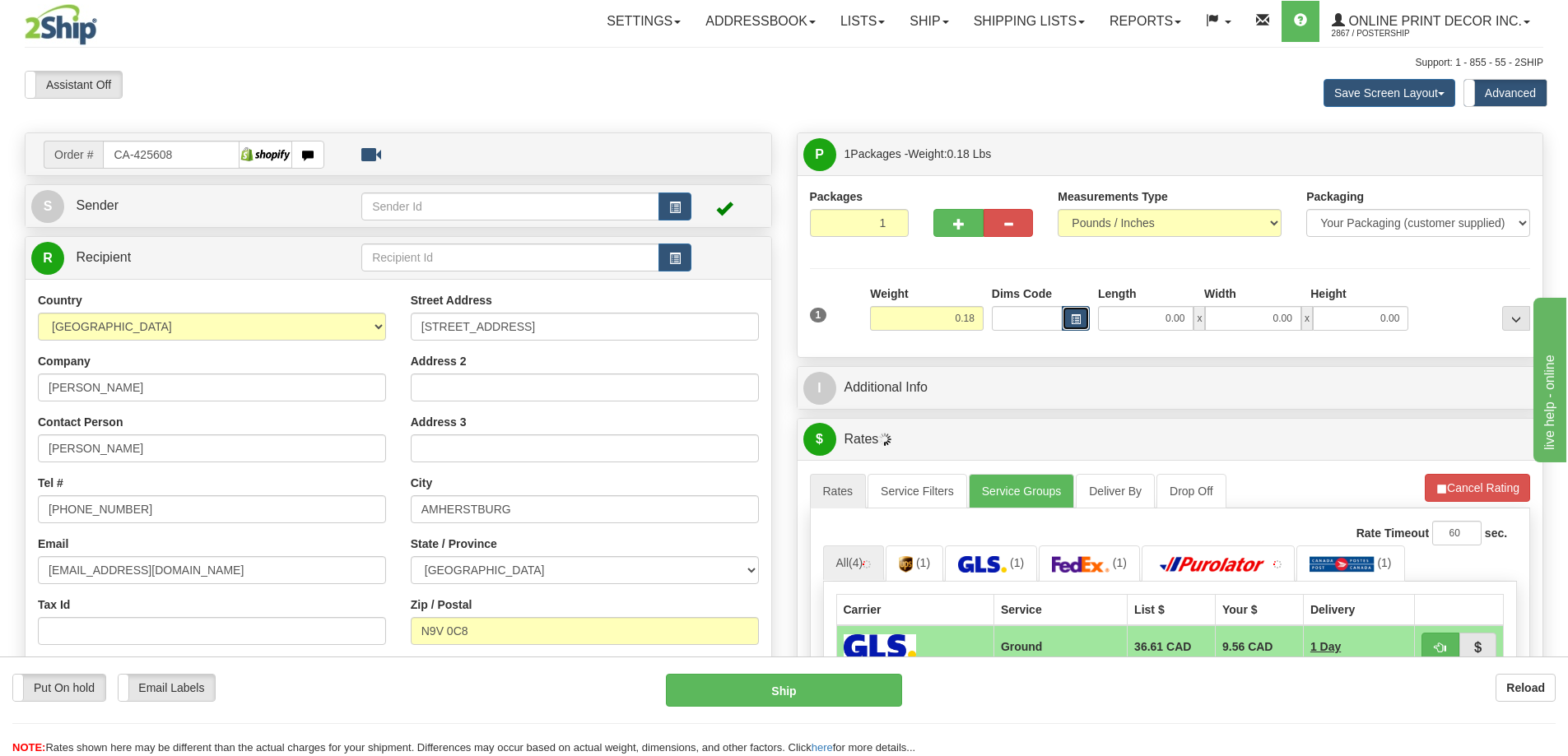
click at [1074, 322] on span "button" at bounding box center [1075, 320] width 9 height 9
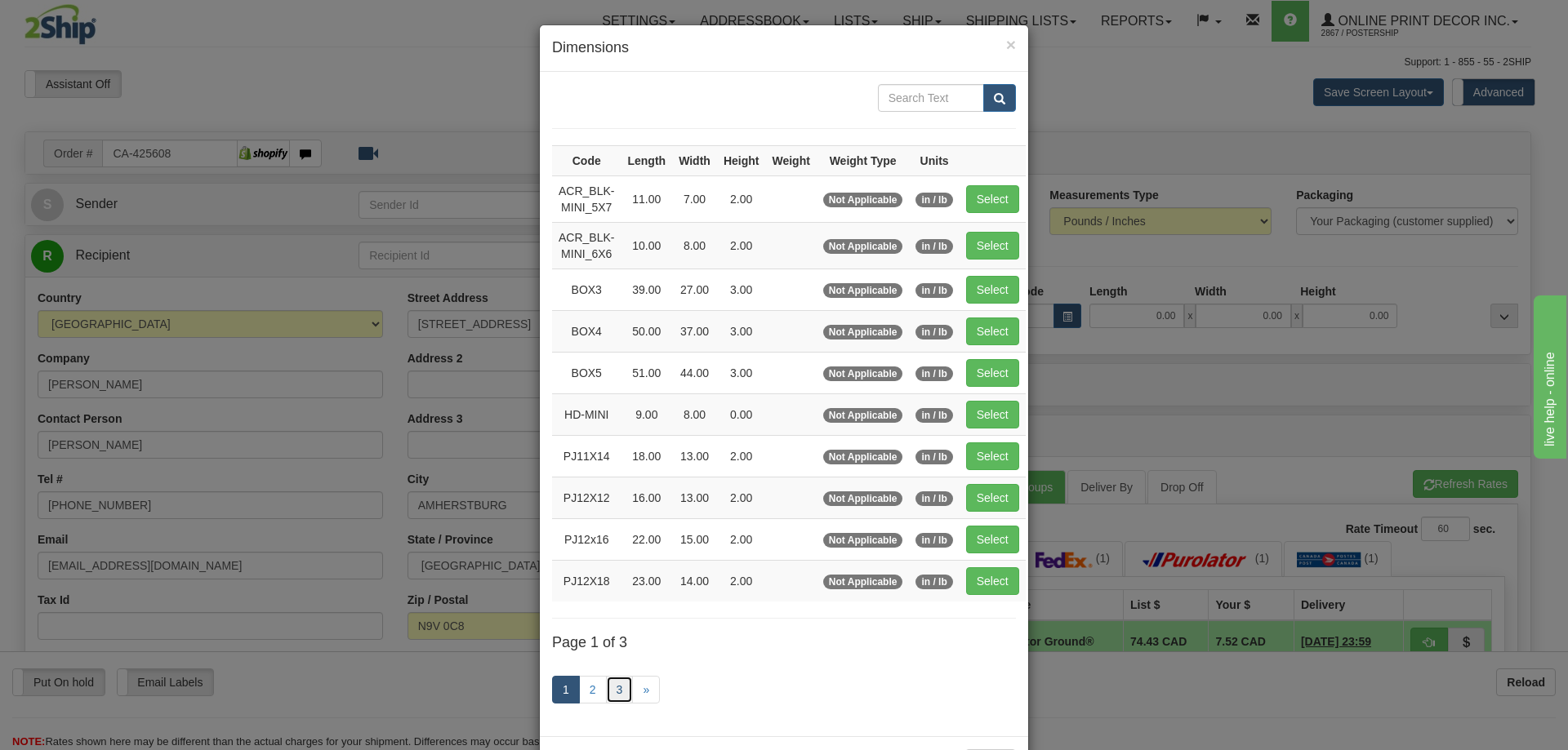
click at [610, 689] on link "3" at bounding box center [620, 689] width 28 height 28
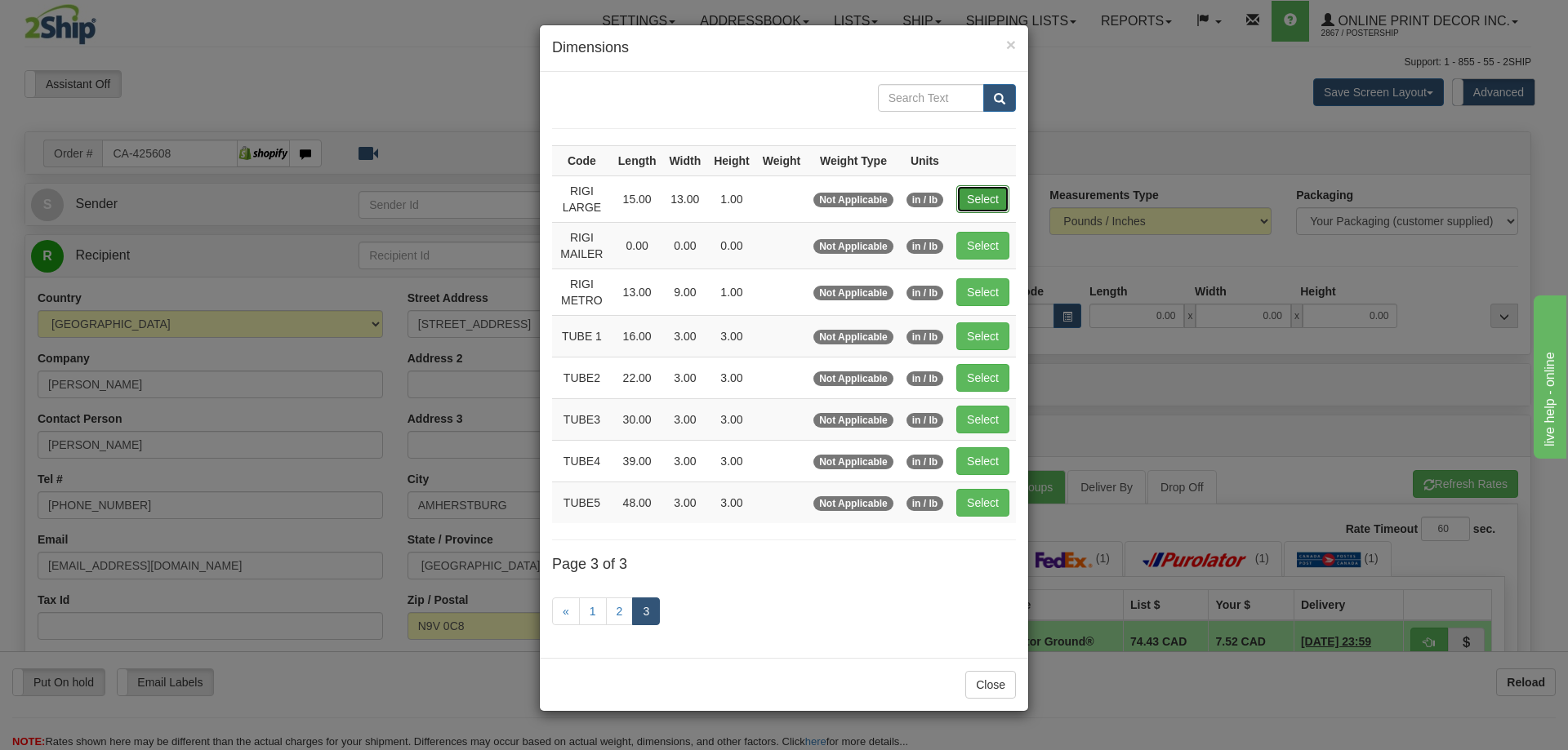
click at [978, 199] on button "Select" at bounding box center [983, 199] width 53 height 28
type input "RIGI LARGE"
type input "15.00"
type input "13.00"
type input "1.00"
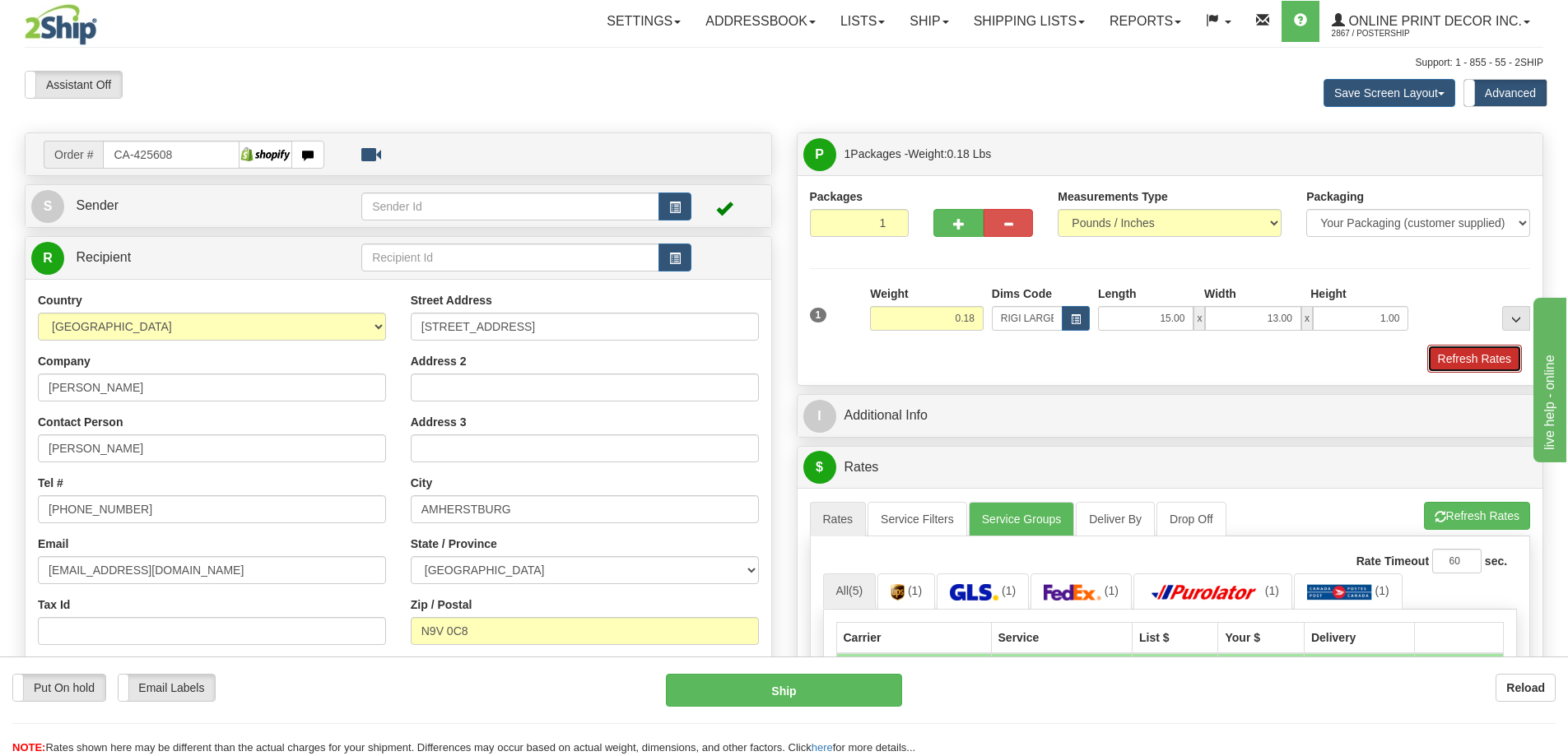
click at [1455, 362] on button "Refresh Rates" at bounding box center [1474, 358] width 95 height 28
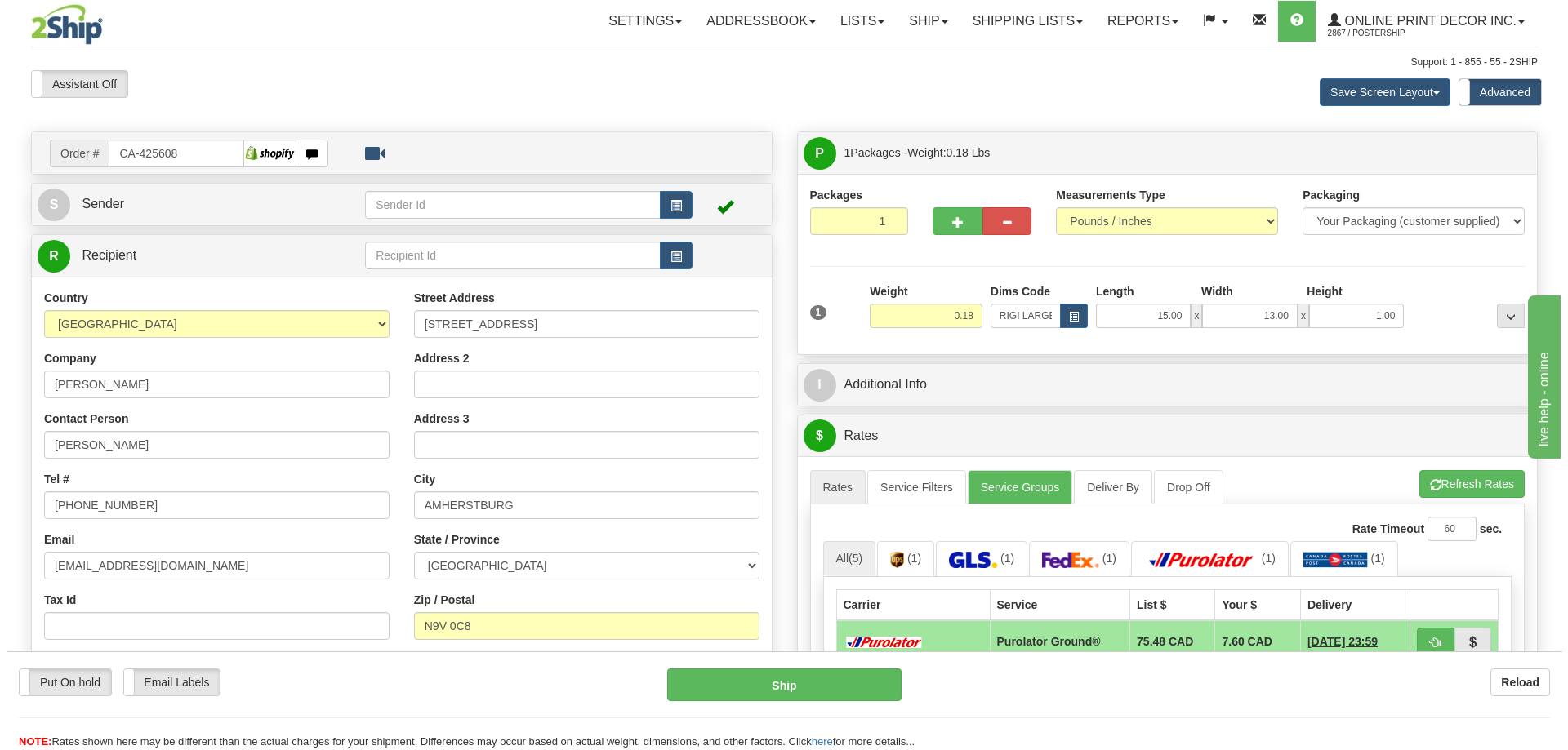
scroll to position [164, 0]
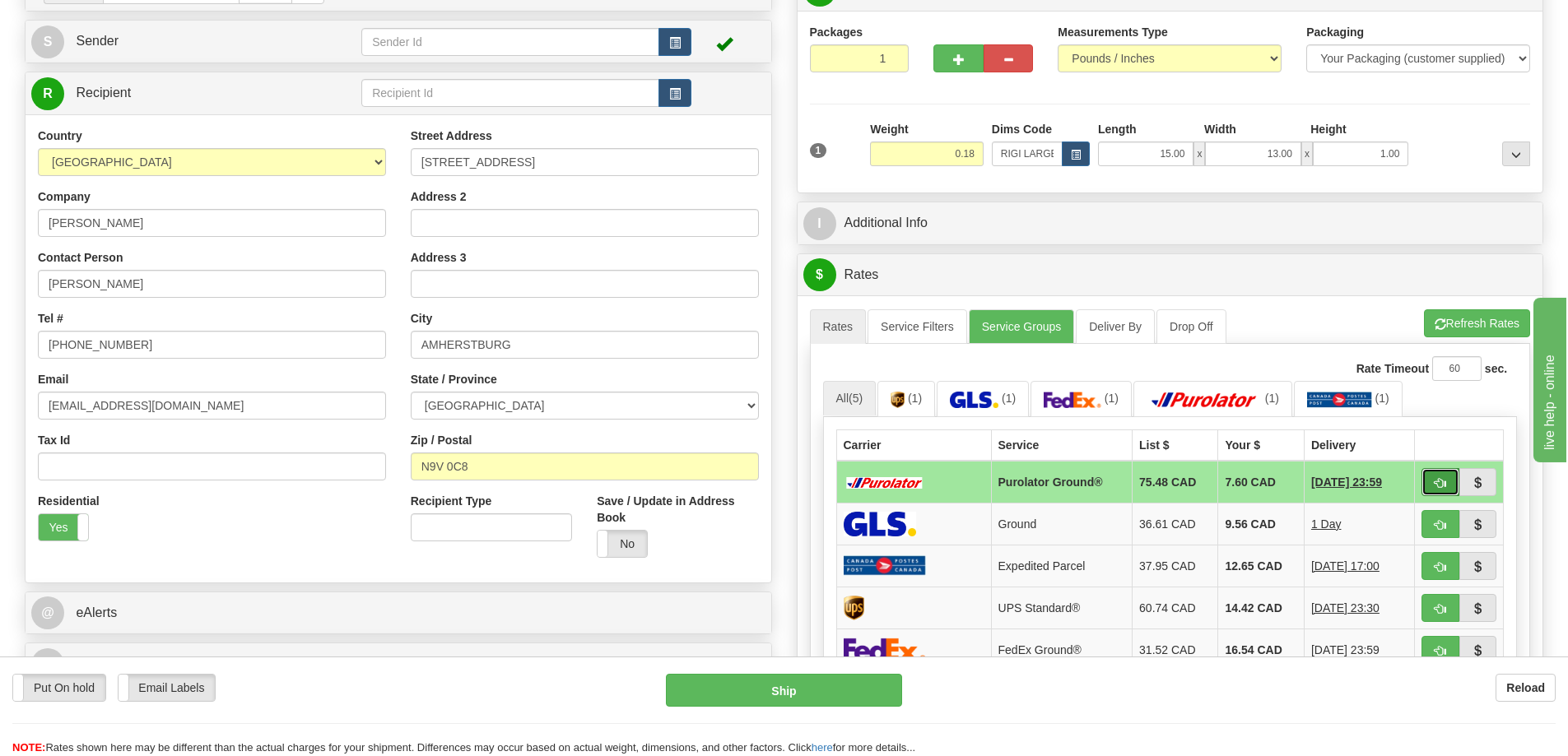
click at [1447, 485] on button "button" at bounding box center [1440, 482] width 38 height 28
type input "260"
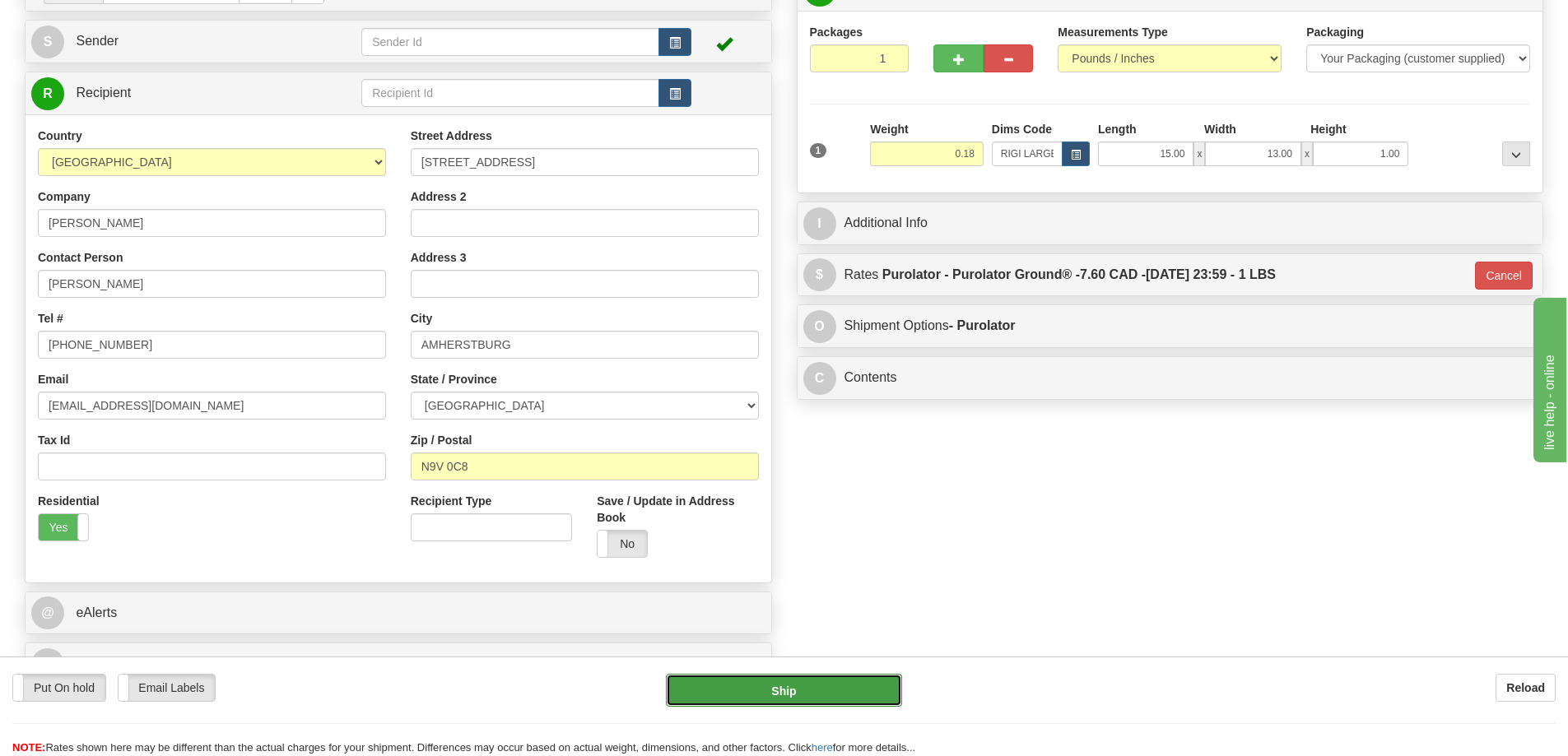
click at [867, 685] on button "Ship" at bounding box center [784, 690] width 236 height 33
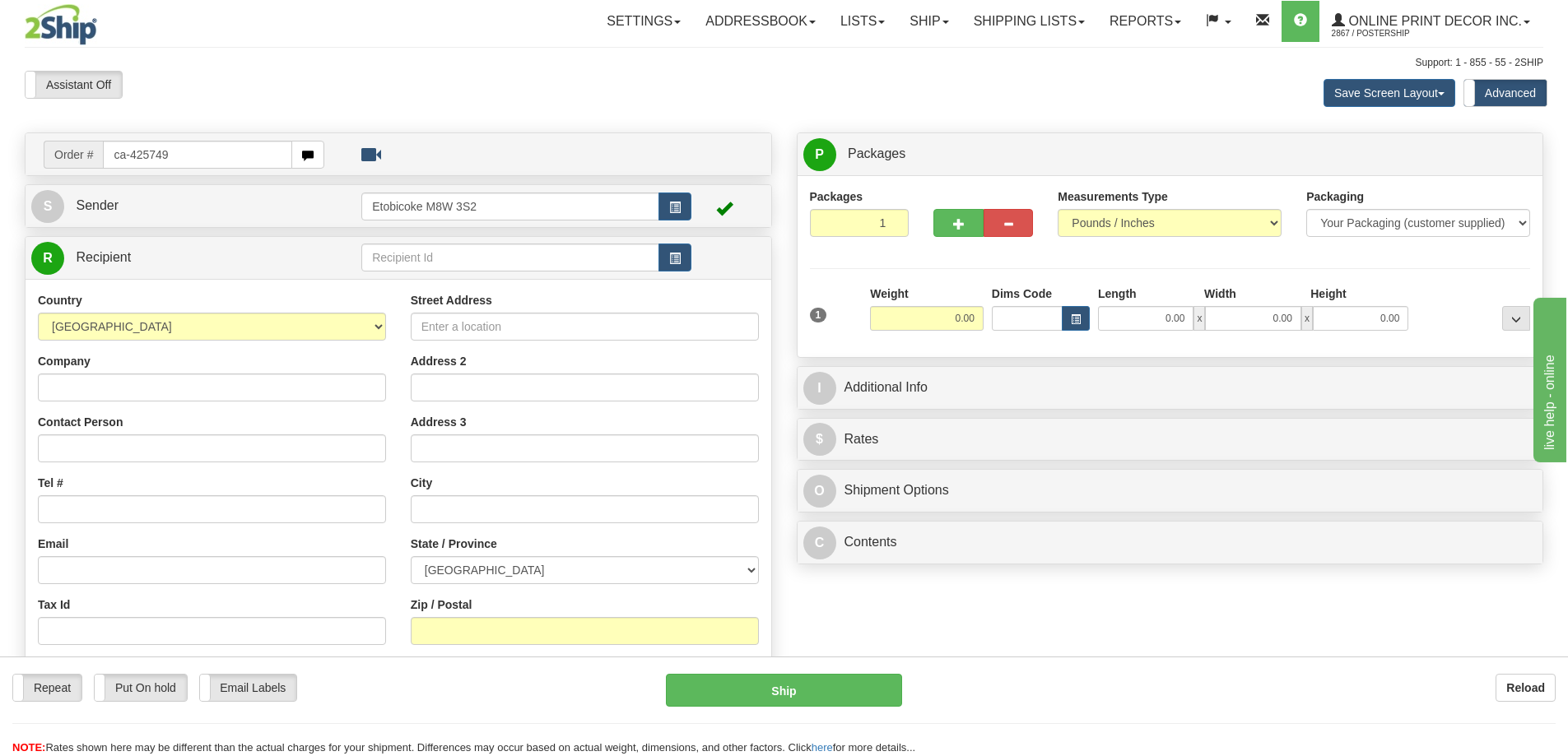
type input "ca-425749"
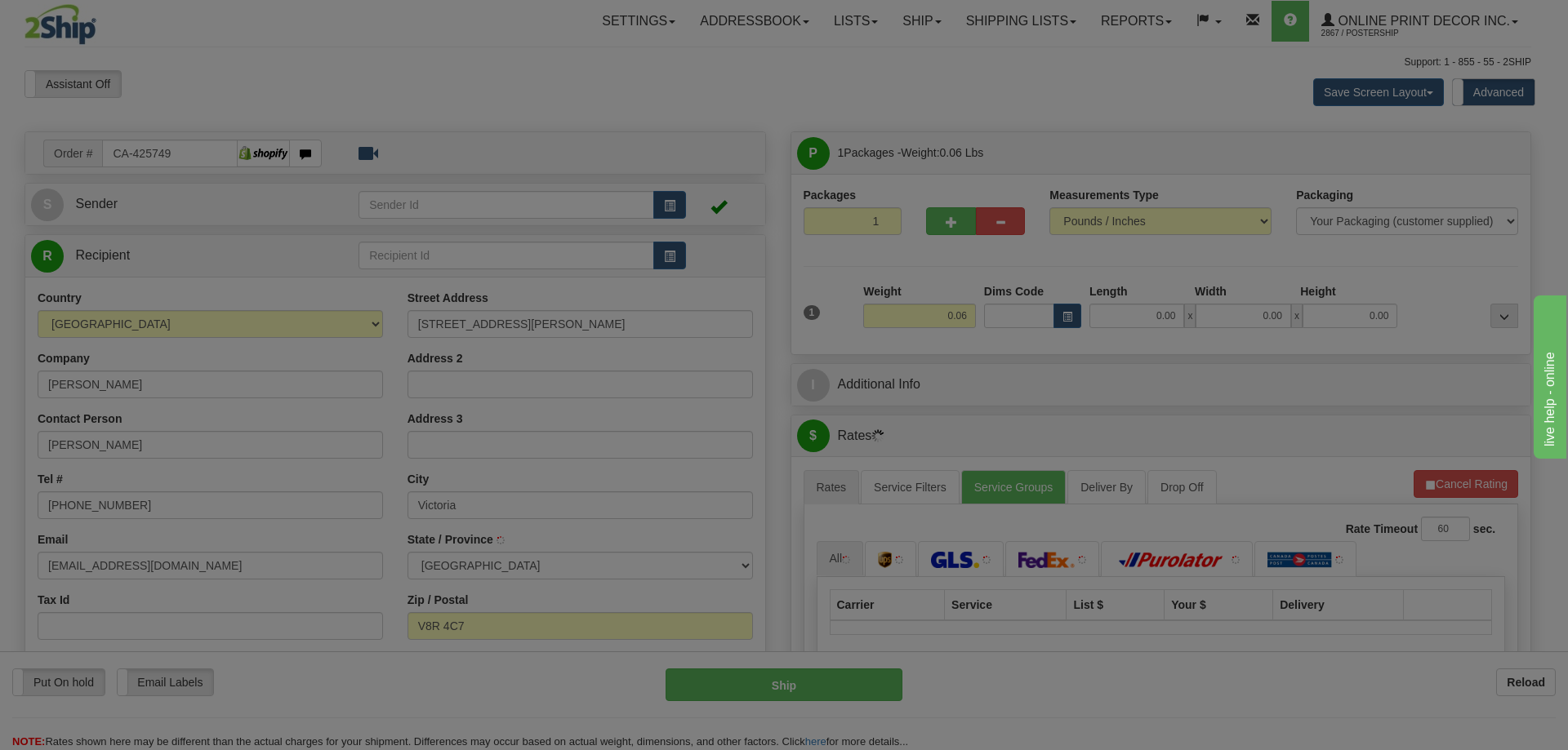
type input "VICTORIA"
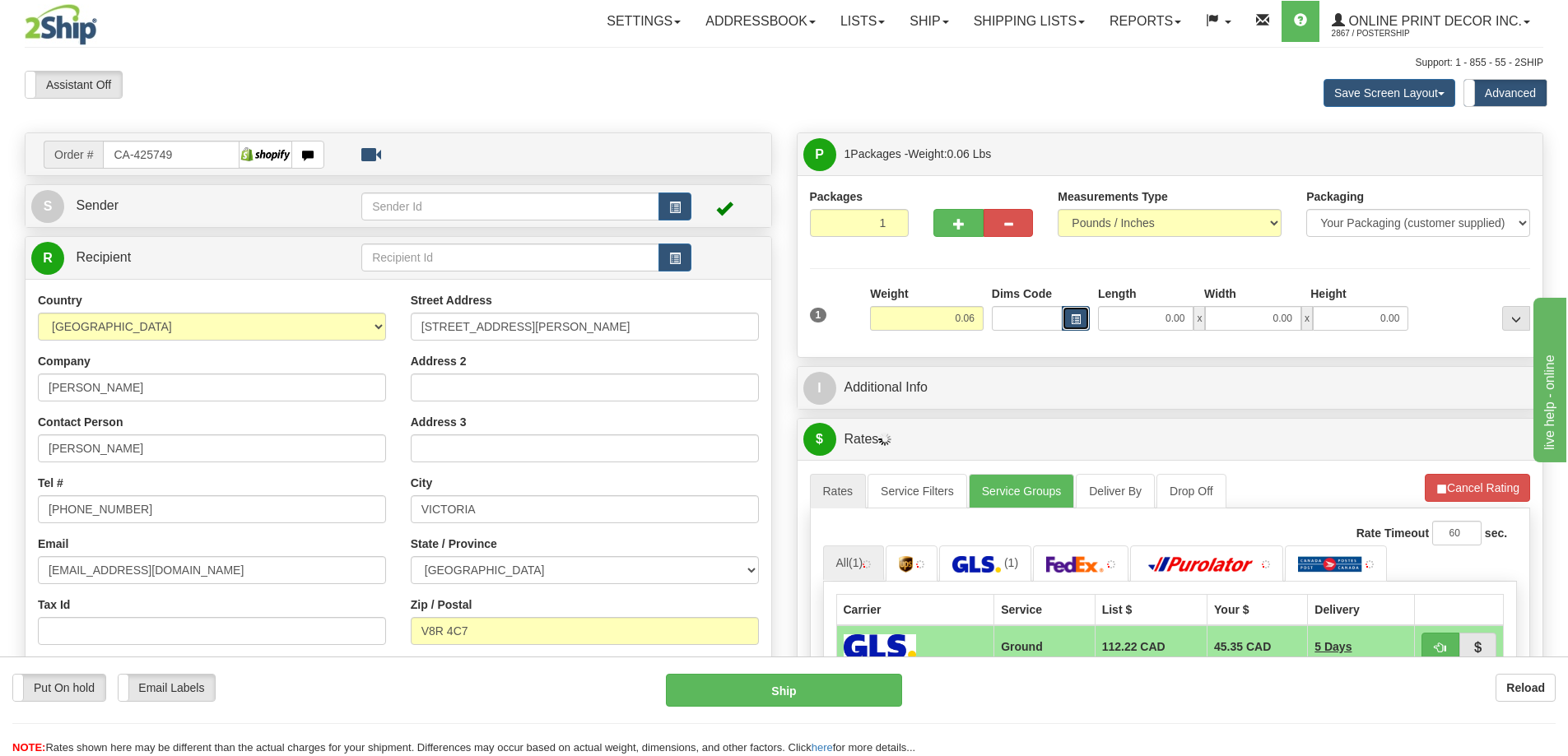
click at [1077, 315] on span "button" at bounding box center [1075, 320] width 9 height 9
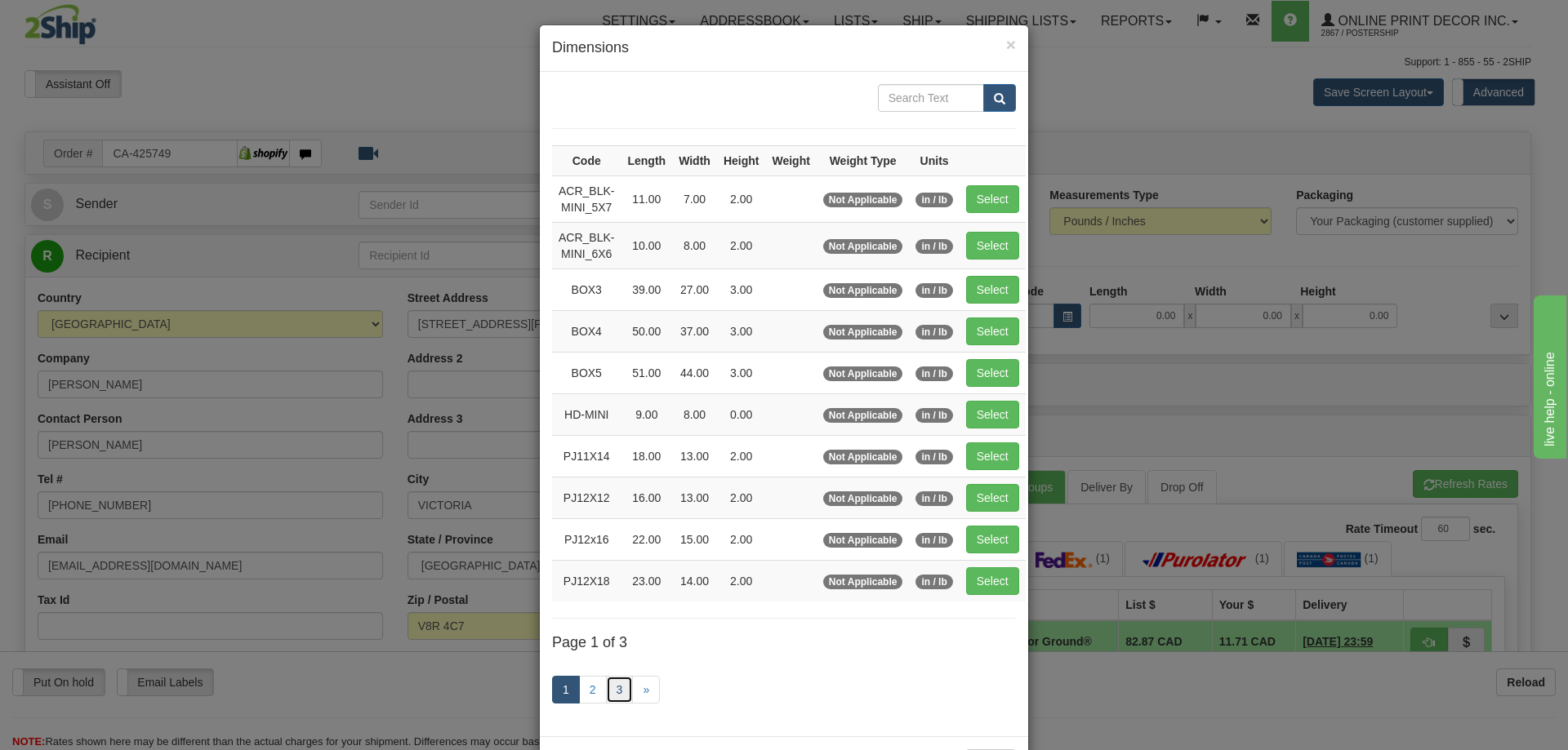
click at [611, 689] on link "3" at bounding box center [620, 689] width 28 height 28
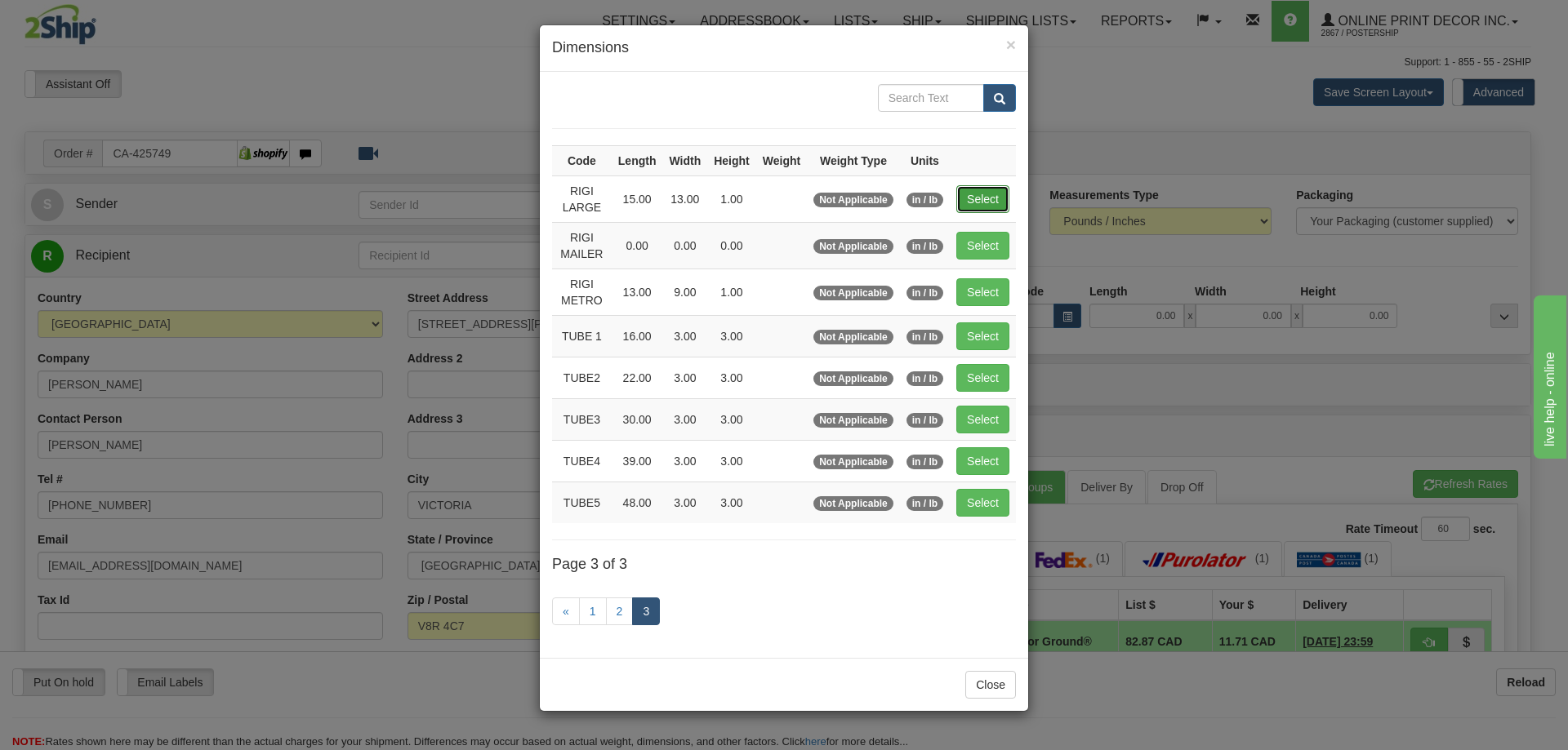
click at [975, 193] on button "Select" at bounding box center [983, 199] width 53 height 28
type input "RIGI LARGE"
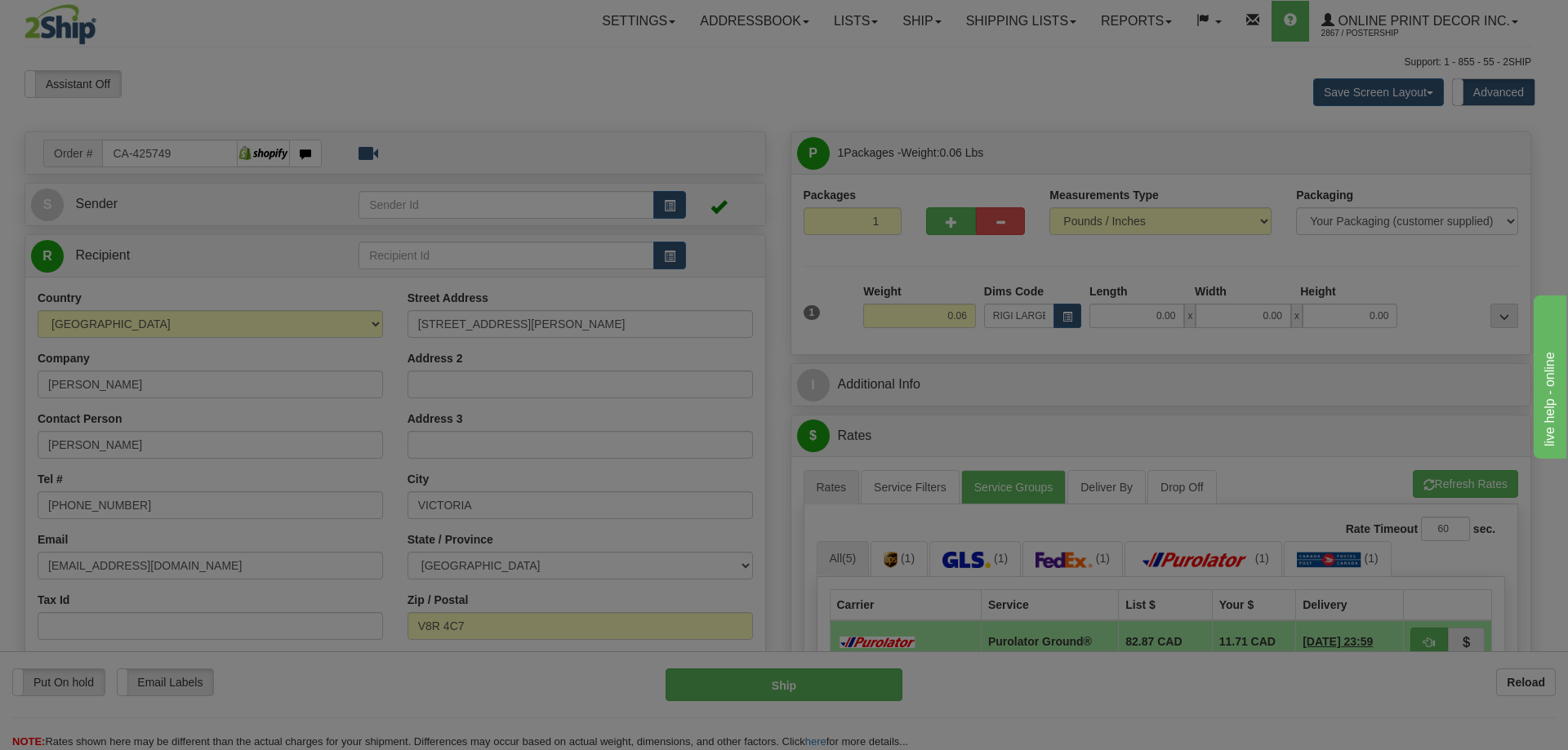
type input "15.00"
type input "13.00"
type input "1.00"
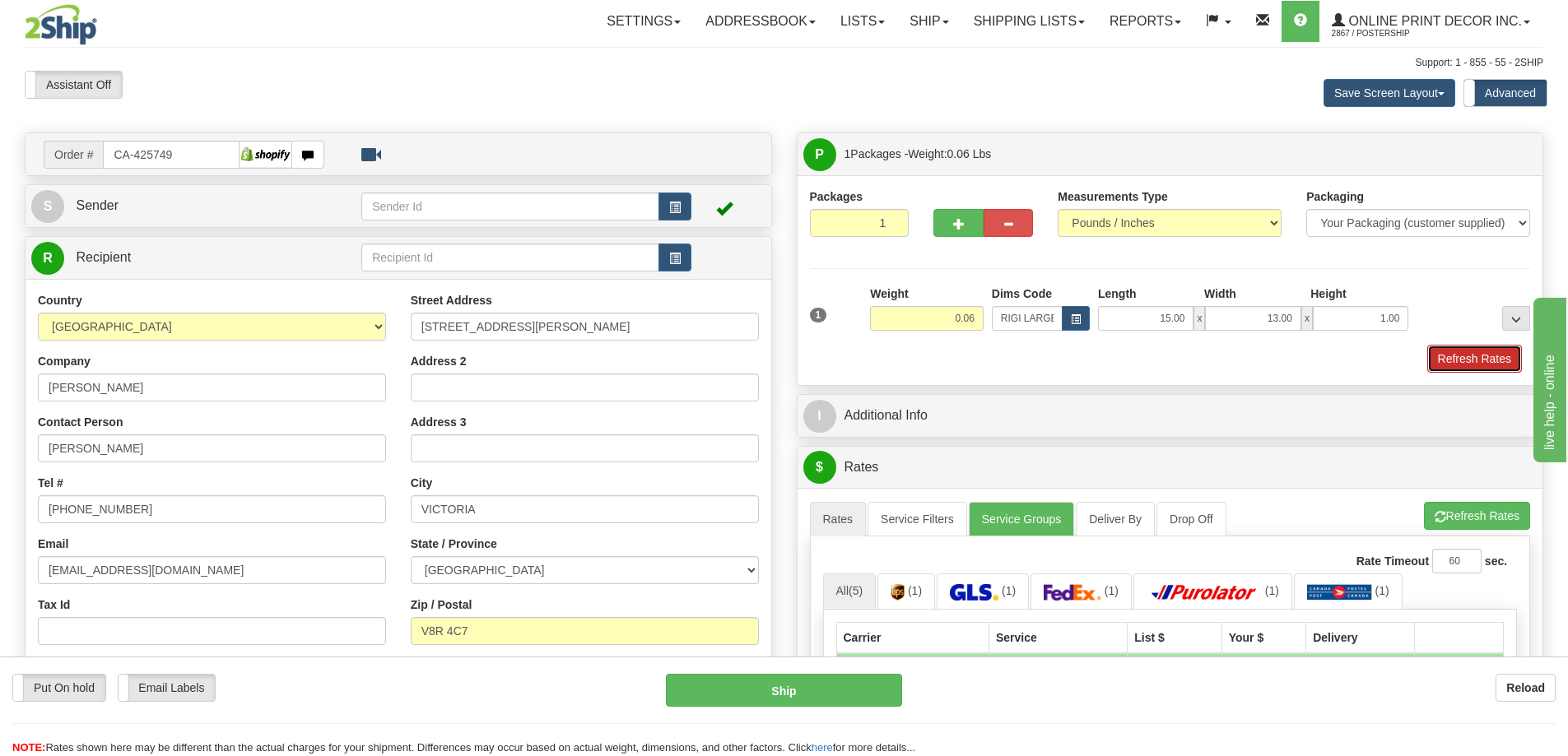
click at [1474, 360] on button "Refresh Rates" at bounding box center [1474, 358] width 95 height 28
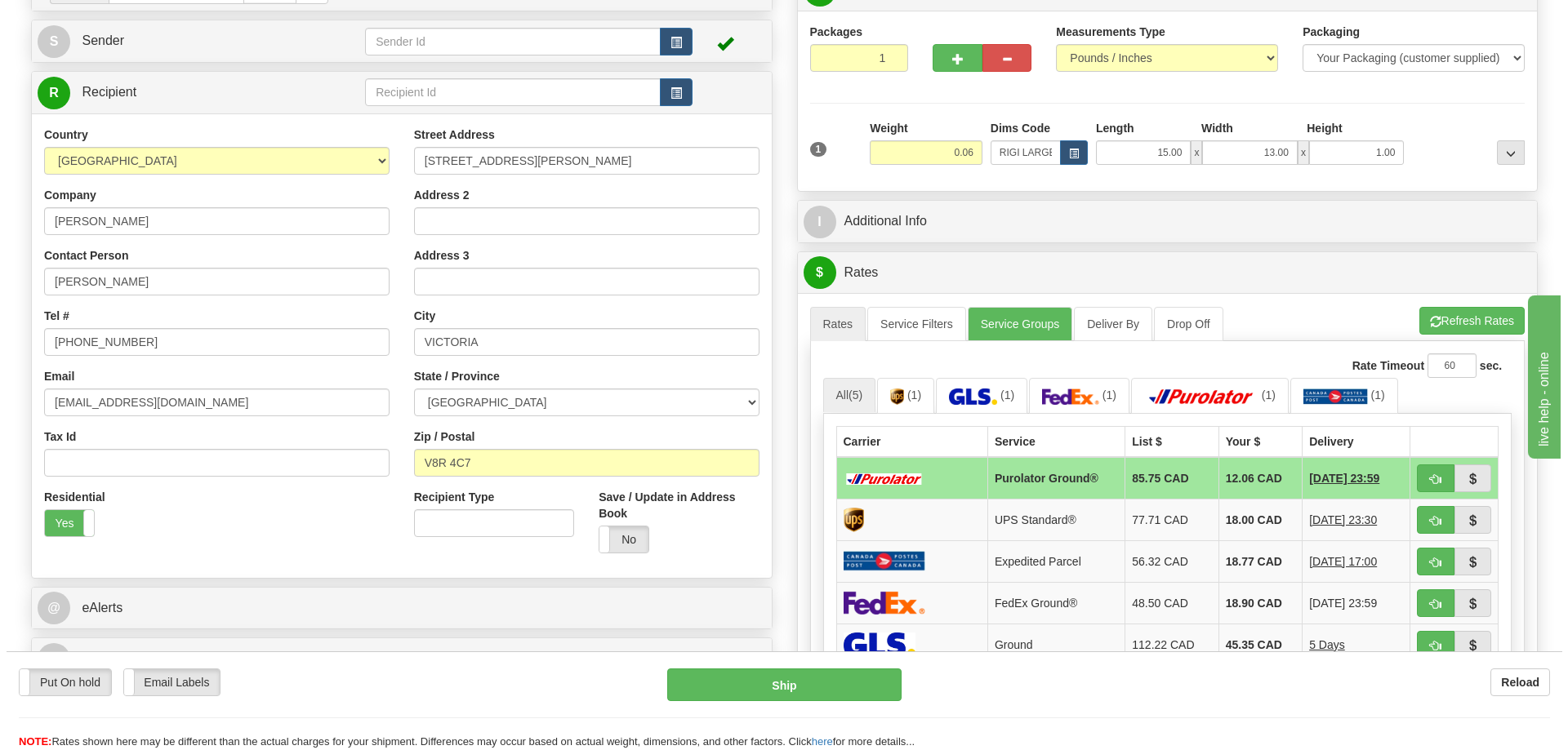
scroll to position [245, 0]
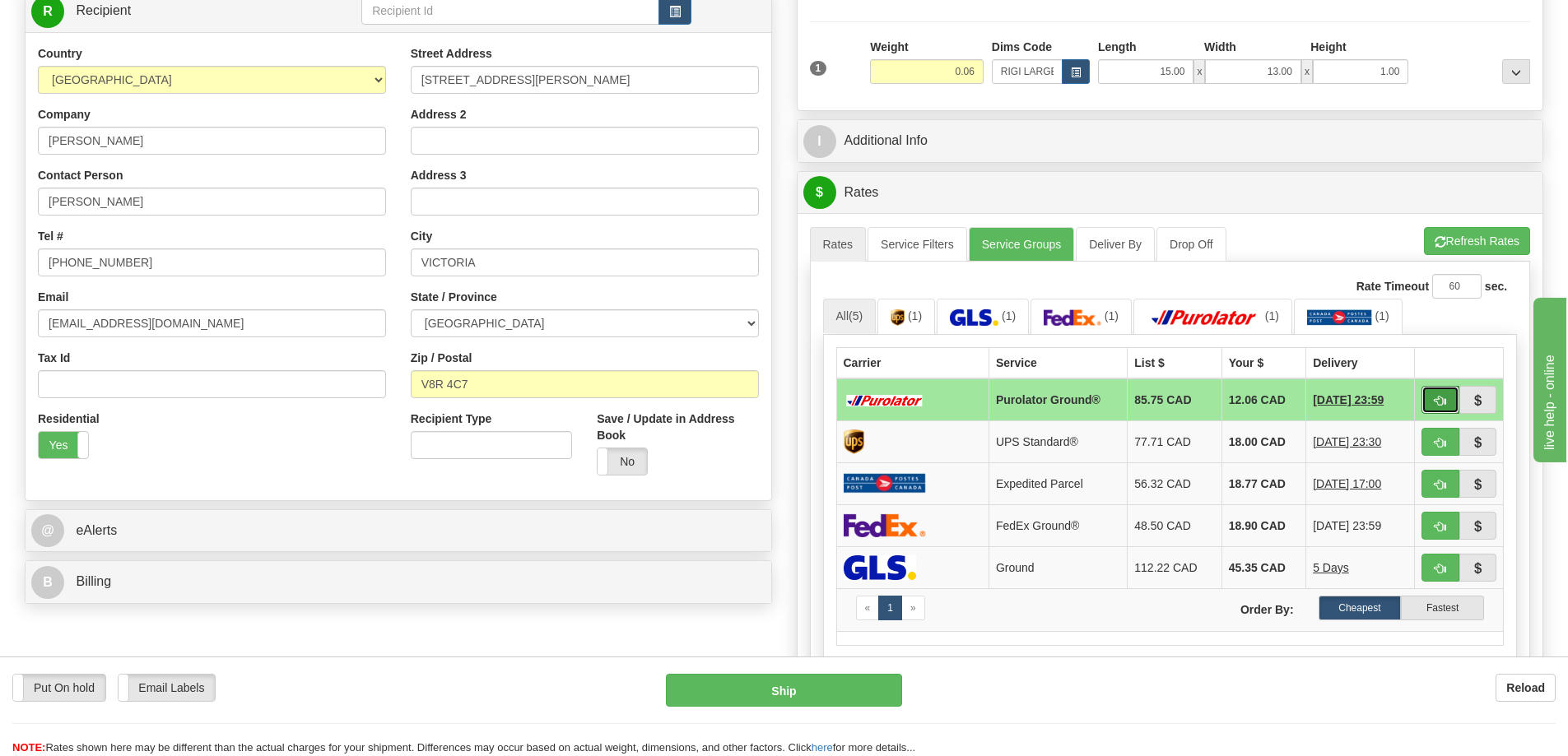
click at [1436, 399] on span "button" at bounding box center [1440, 401] width 11 height 10
type input "260"
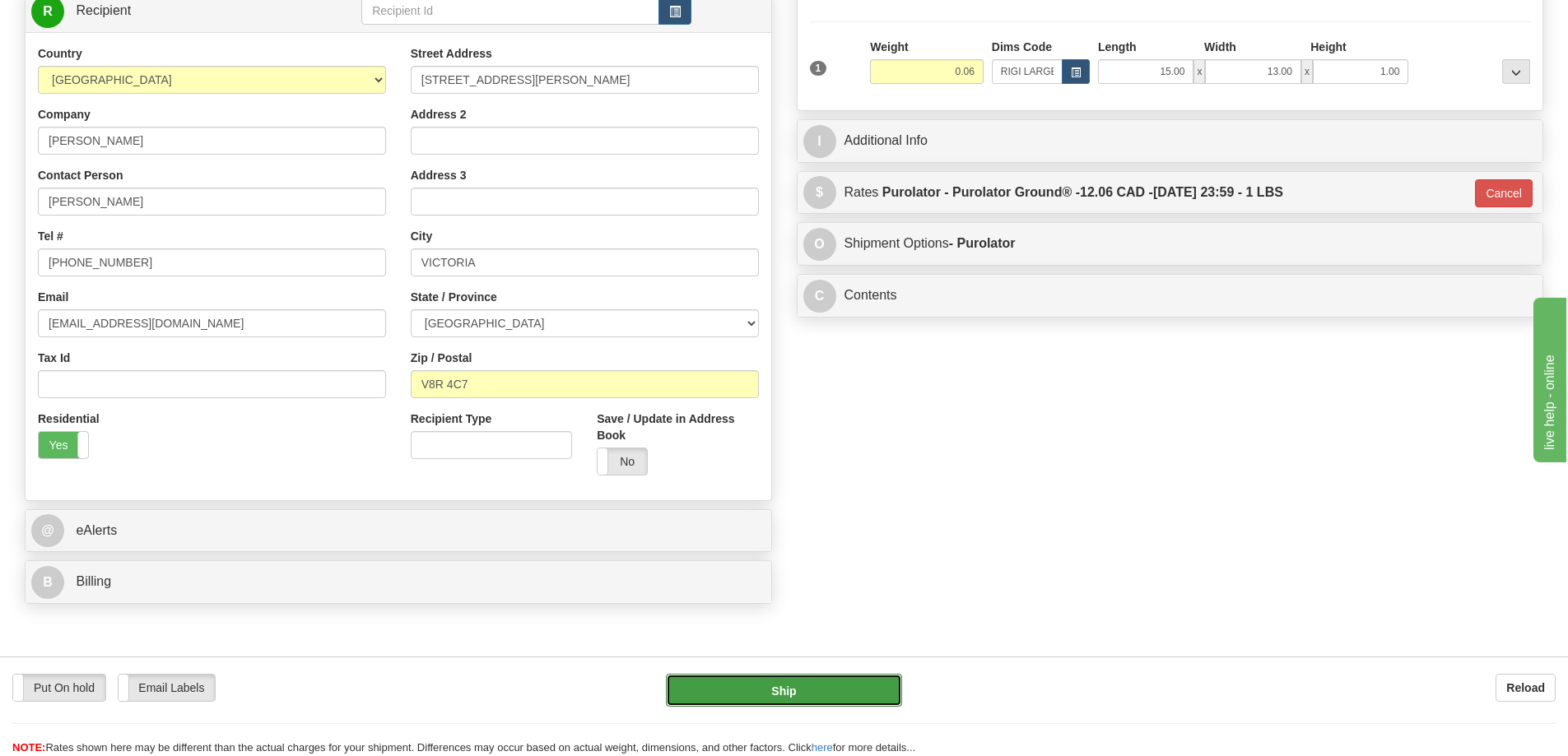
click at [810, 677] on button "Ship" at bounding box center [784, 690] width 236 height 33
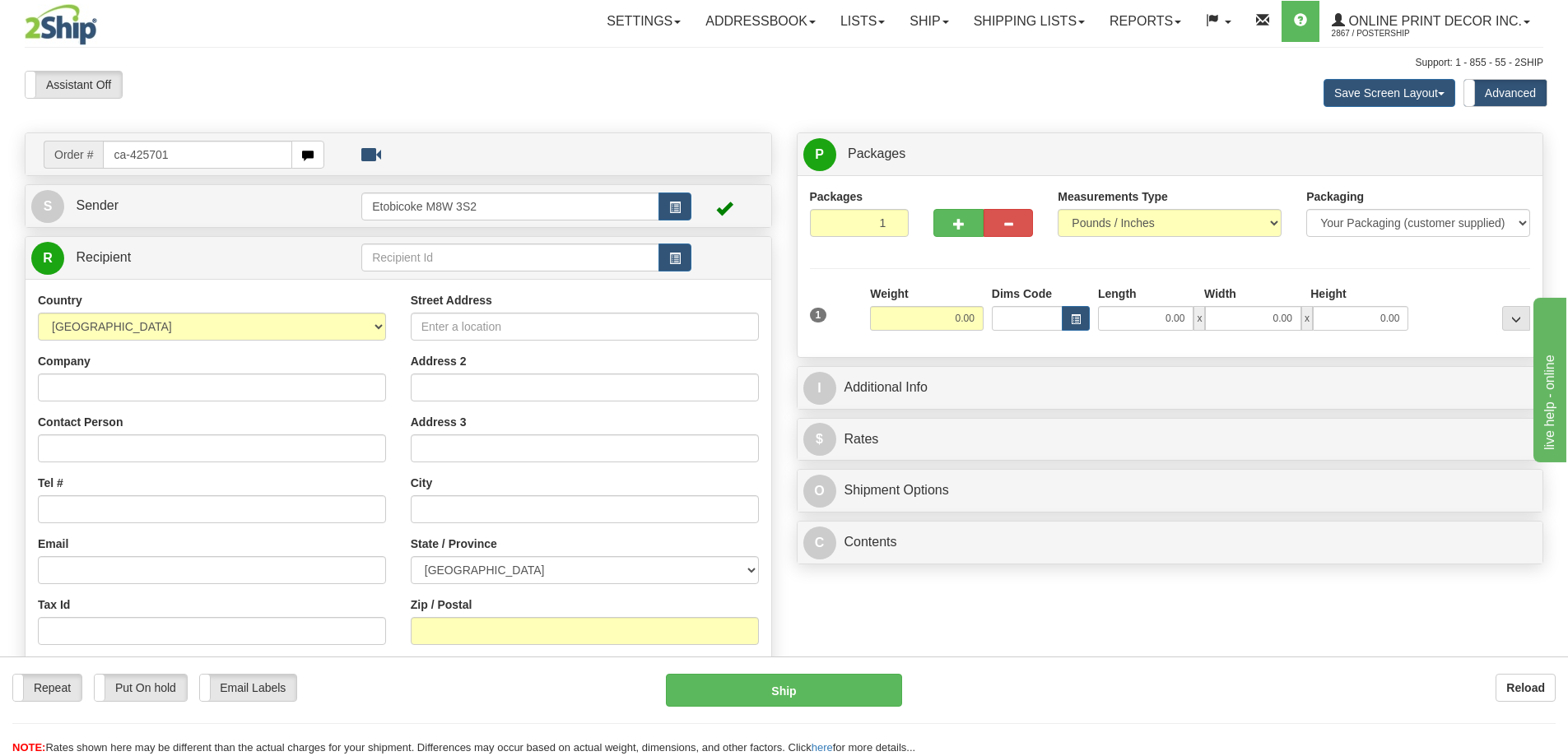
type input "ca-425701"
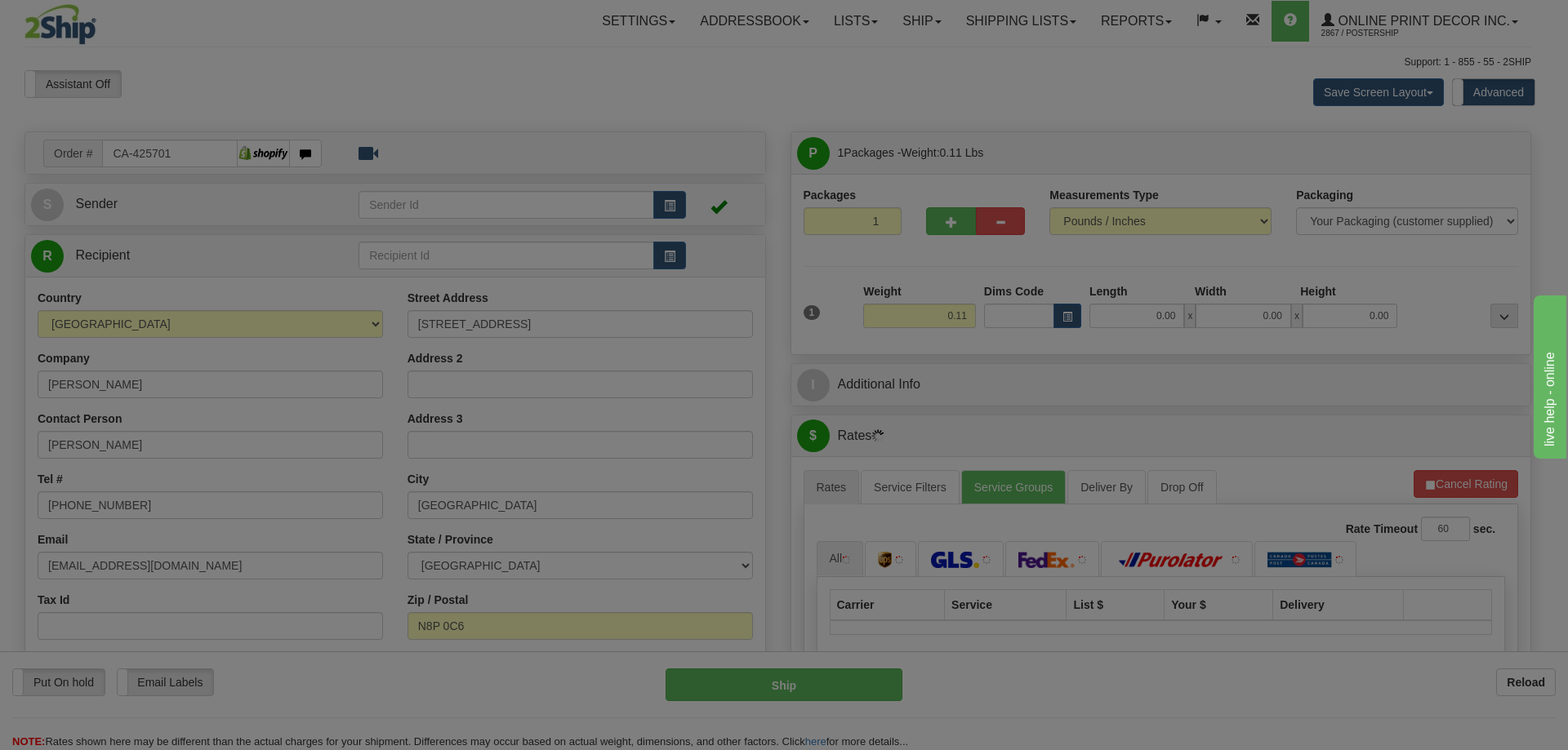
type input "[GEOGRAPHIC_DATA]"
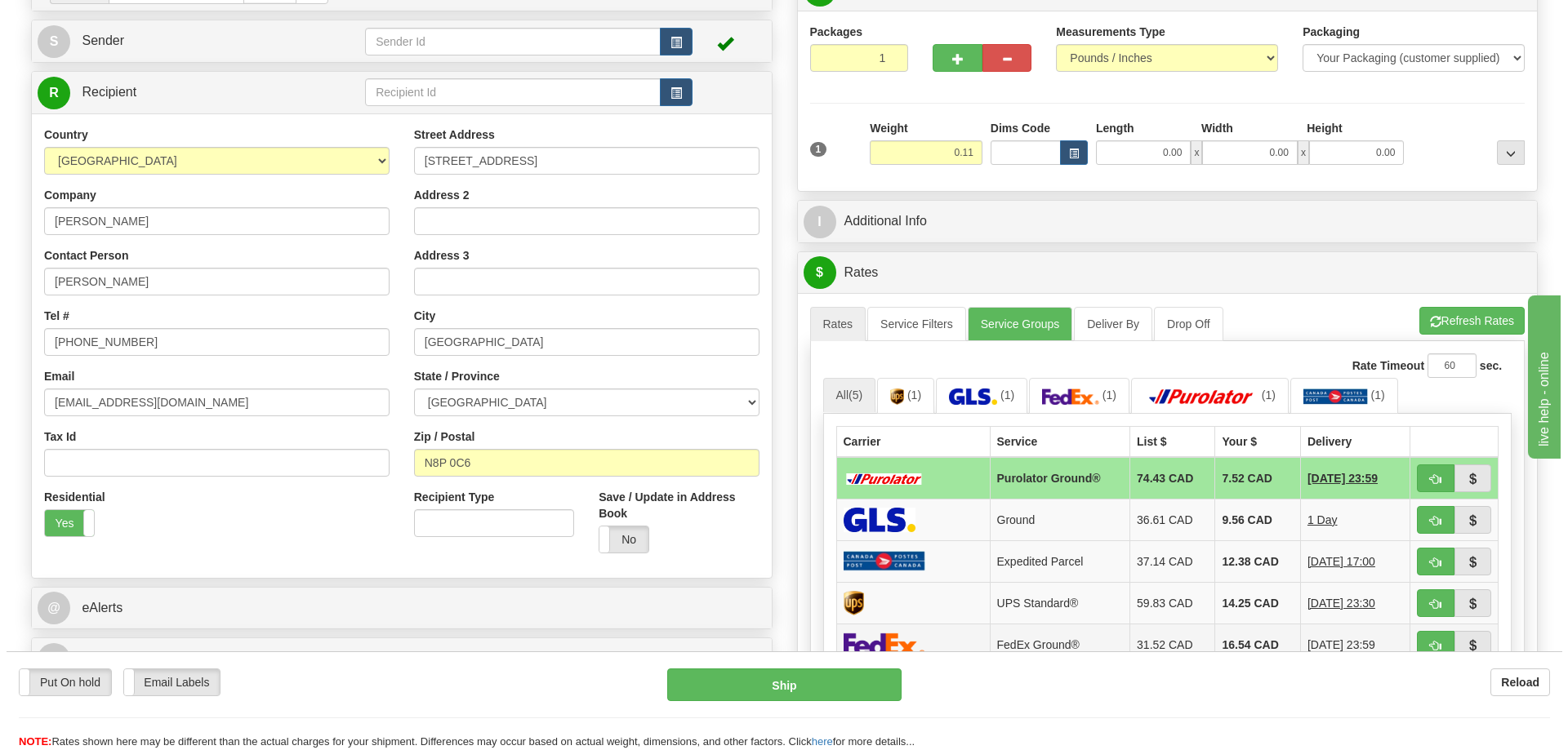
scroll to position [245, 0]
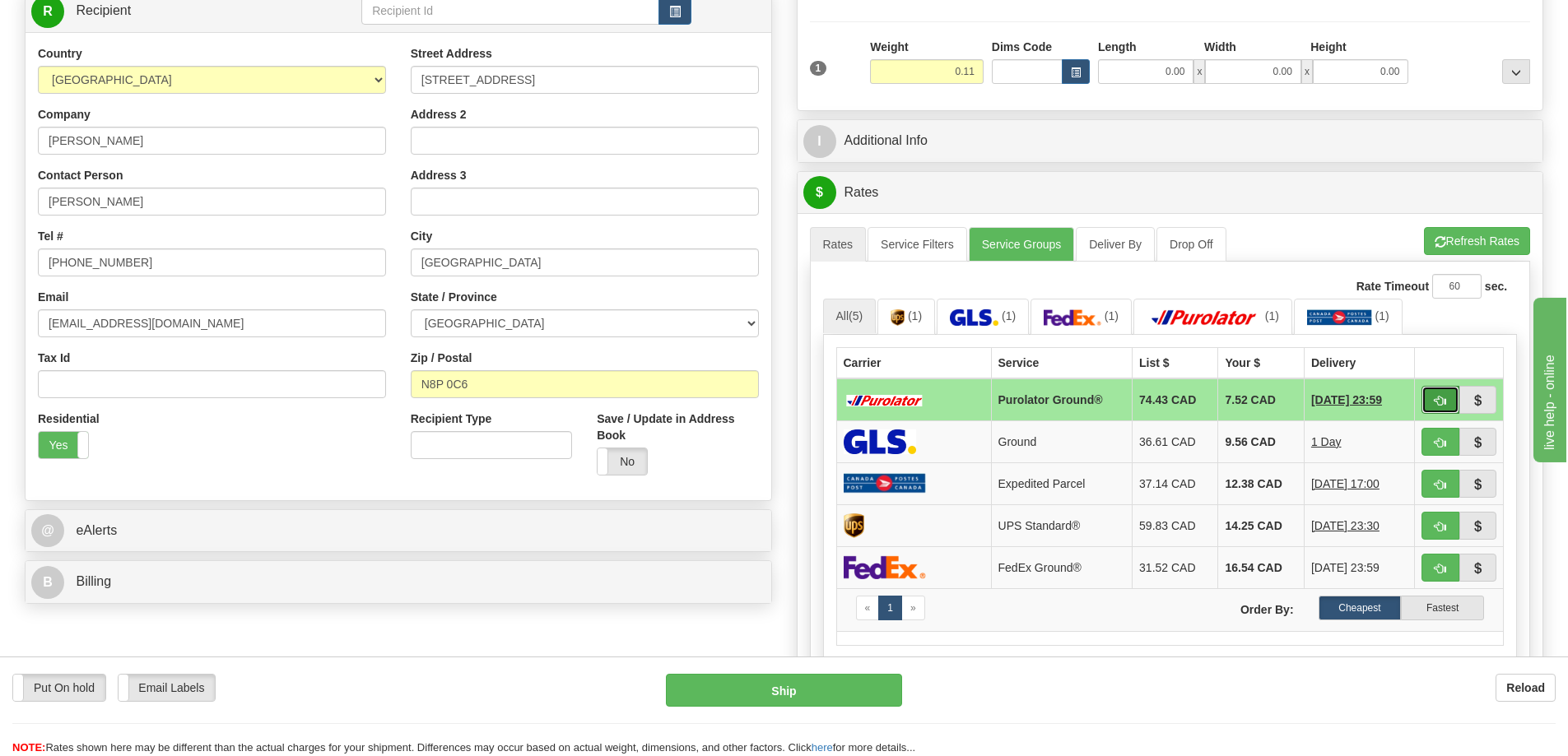
click at [1436, 391] on button "button" at bounding box center [1440, 399] width 38 height 28
type input "260"
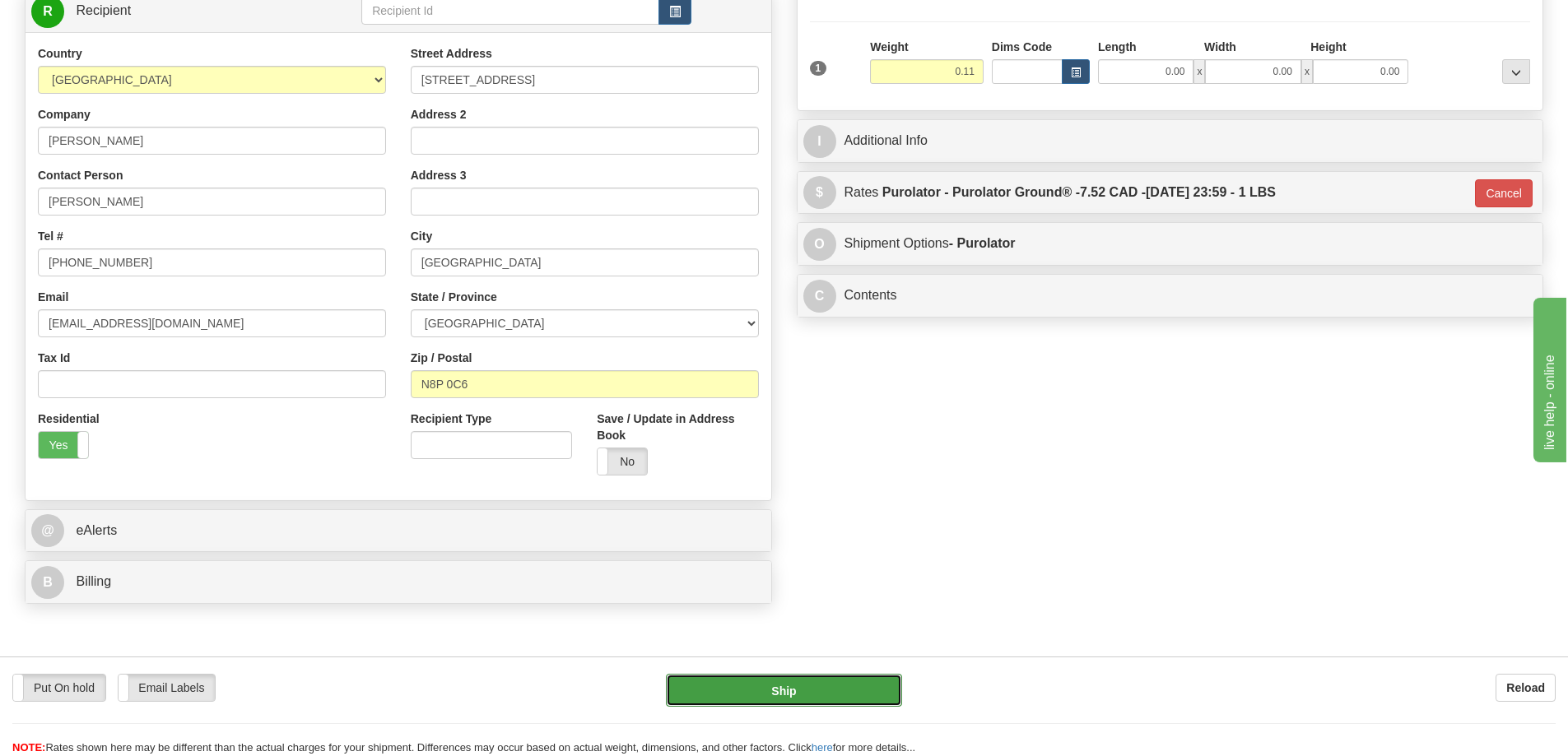
click at [853, 689] on button "Ship" at bounding box center [784, 690] width 236 height 33
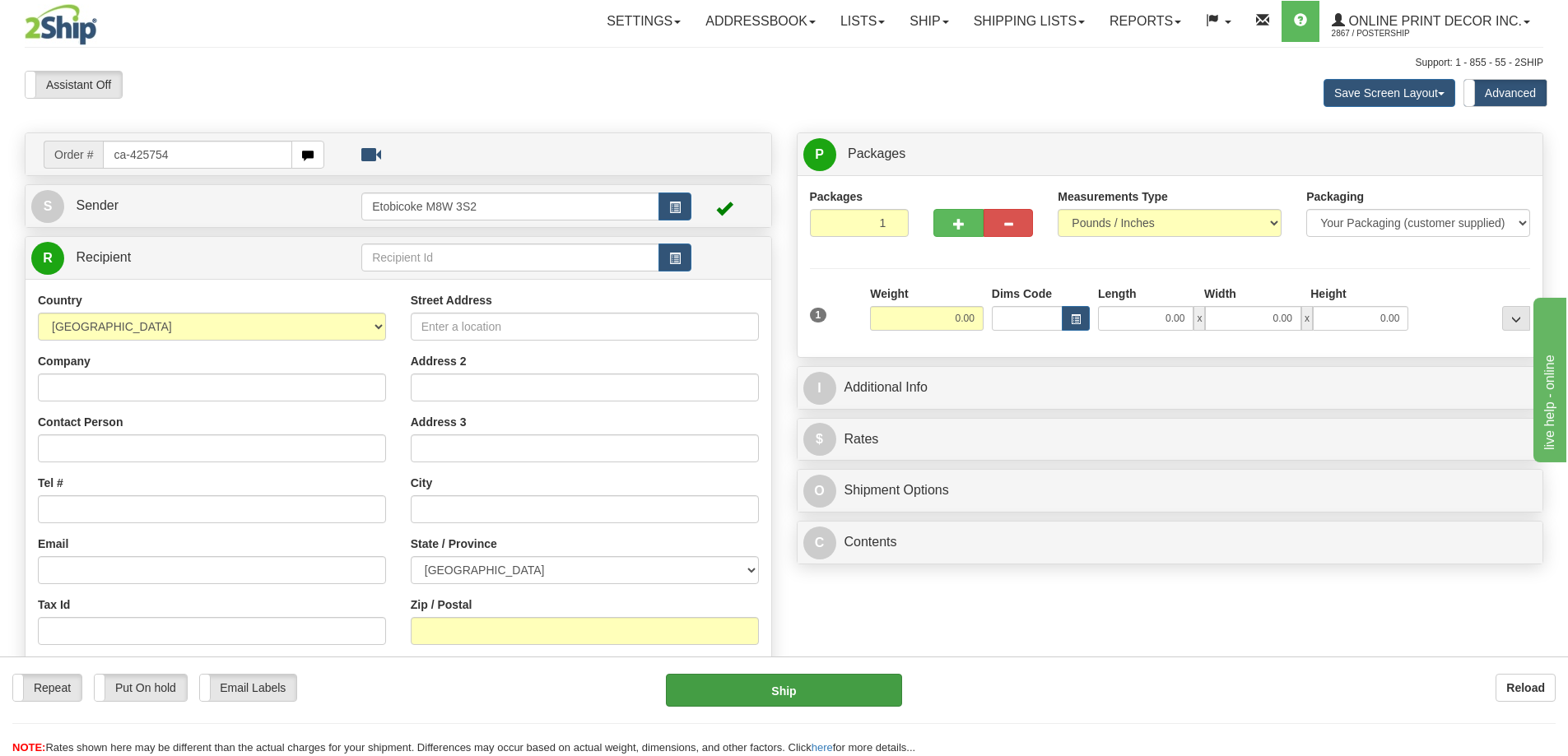
type input "ca-425754"
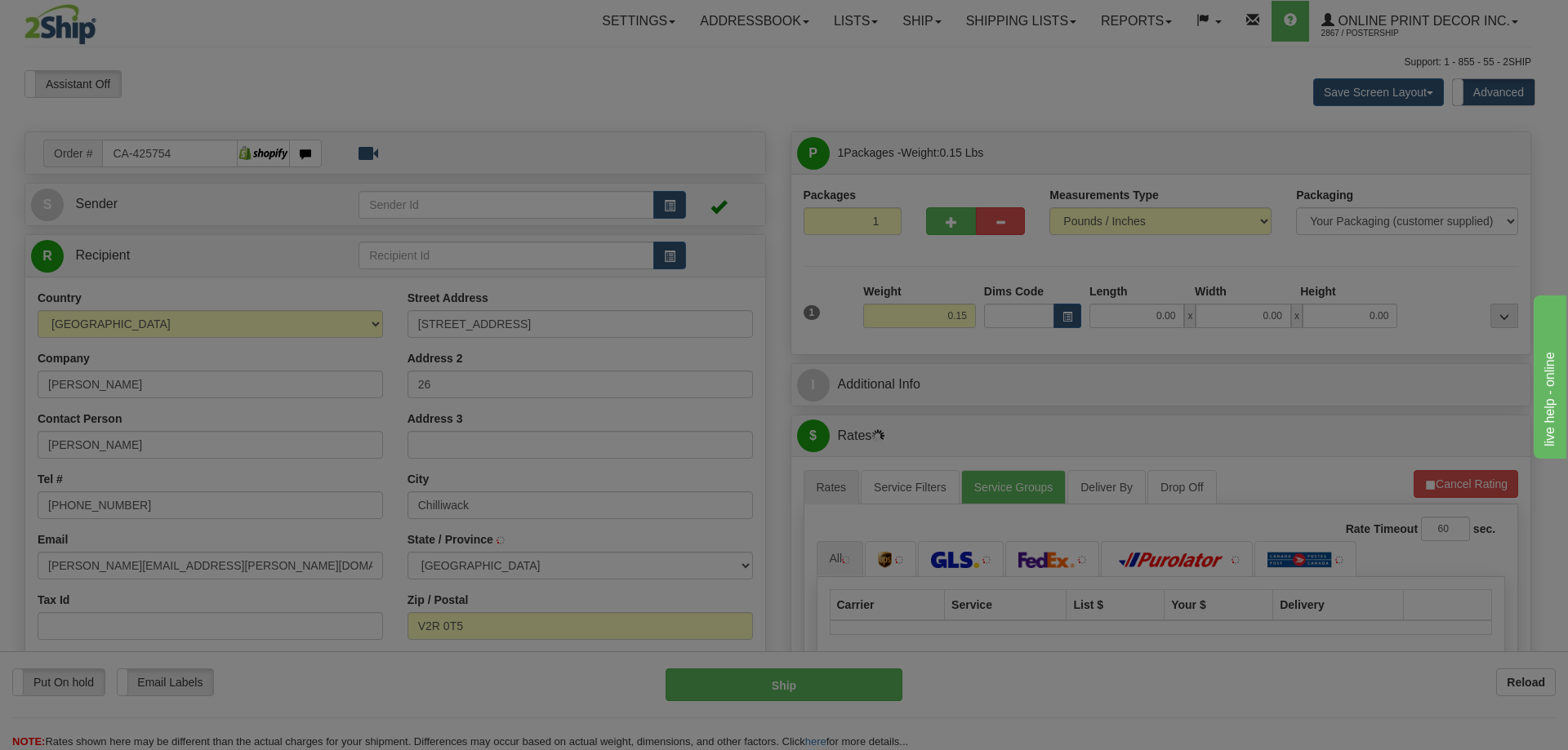
type input "CHILLIWACK"
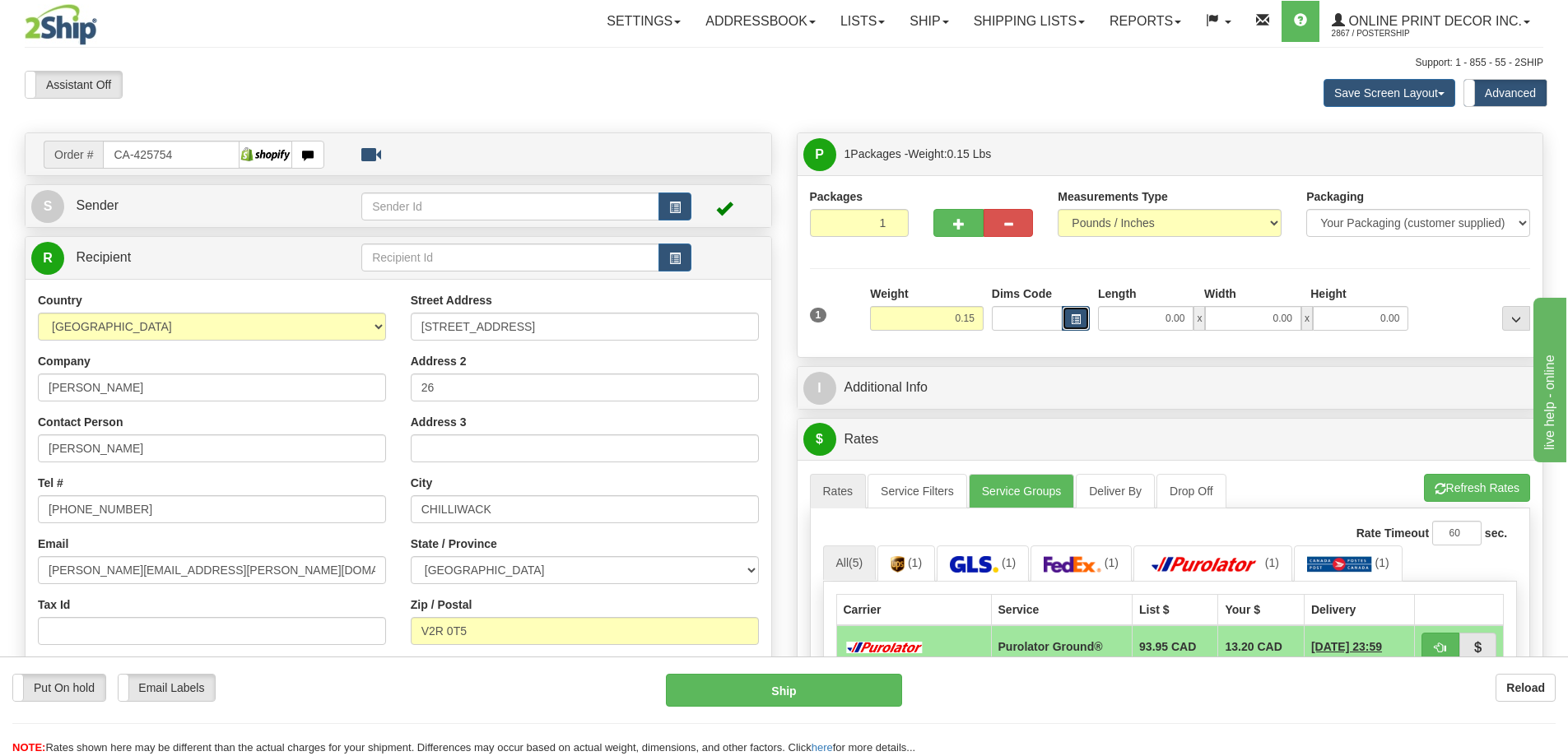
click at [1074, 320] on span "button" at bounding box center [1075, 320] width 9 height 9
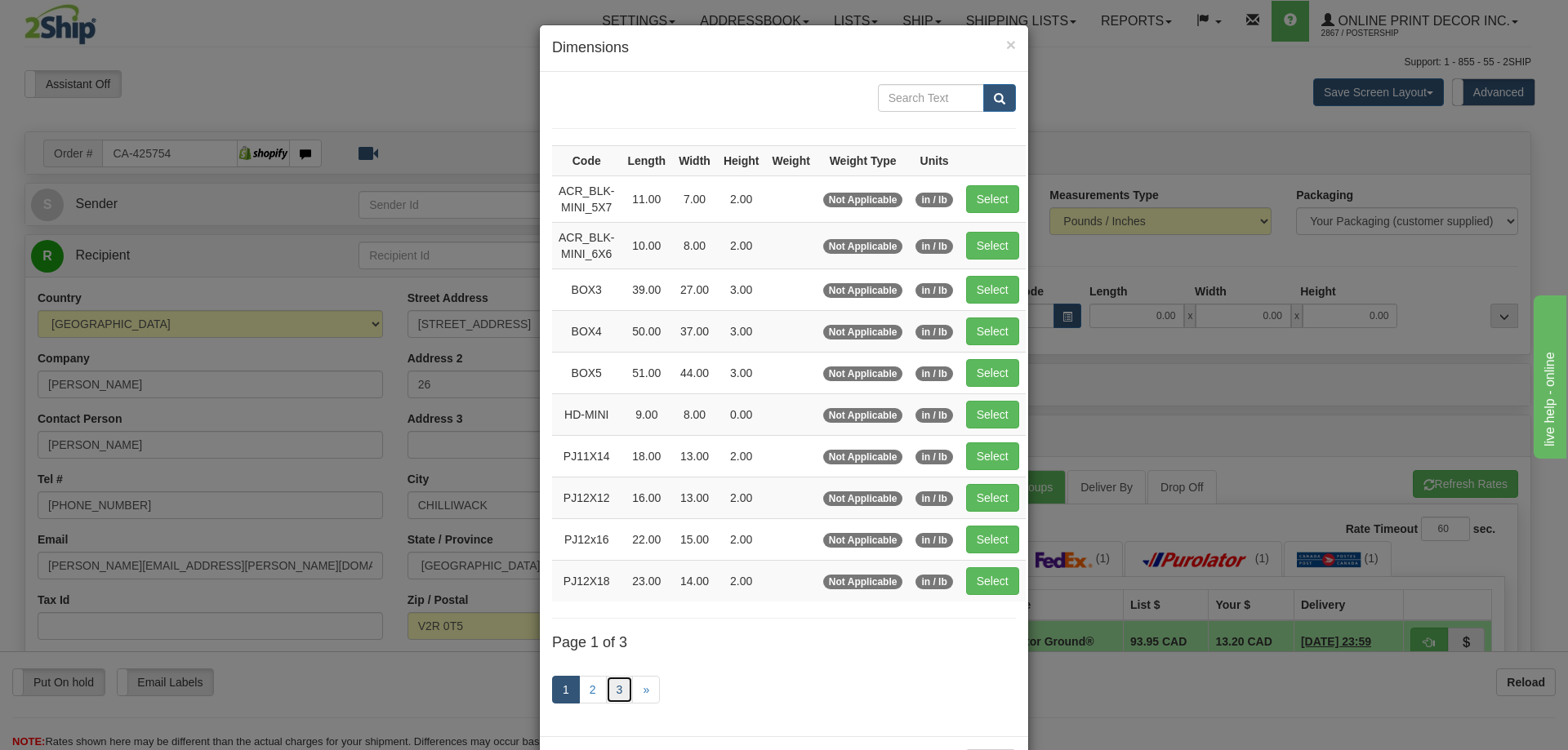
click at [619, 692] on link "3" at bounding box center [620, 689] width 28 height 28
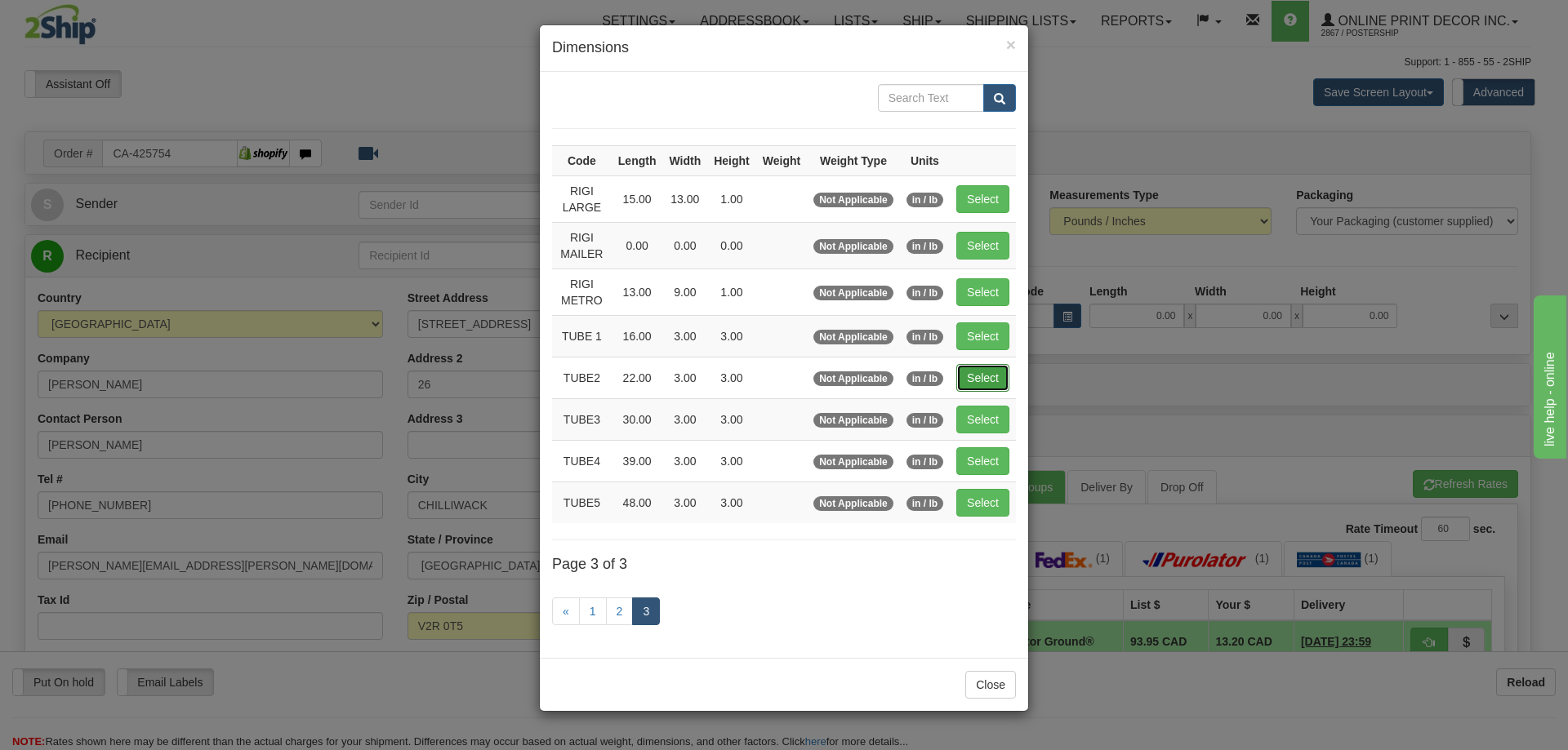
click at [988, 371] on button "Select" at bounding box center [983, 378] width 53 height 28
type input "TUBE2"
type input "22.00"
type input "3.00"
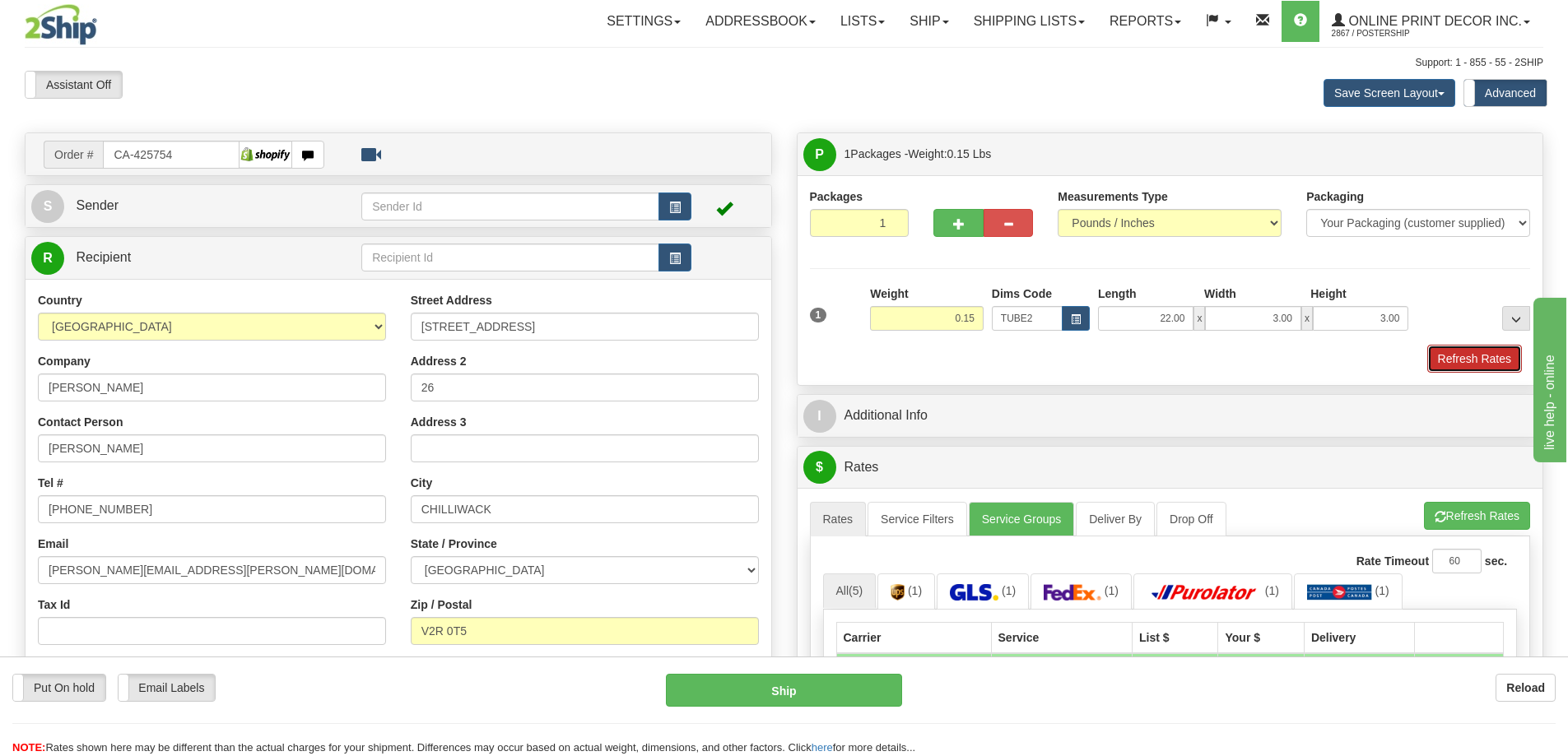
click at [1472, 363] on button "Refresh Rates" at bounding box center [1474, 358] width 95 height 28
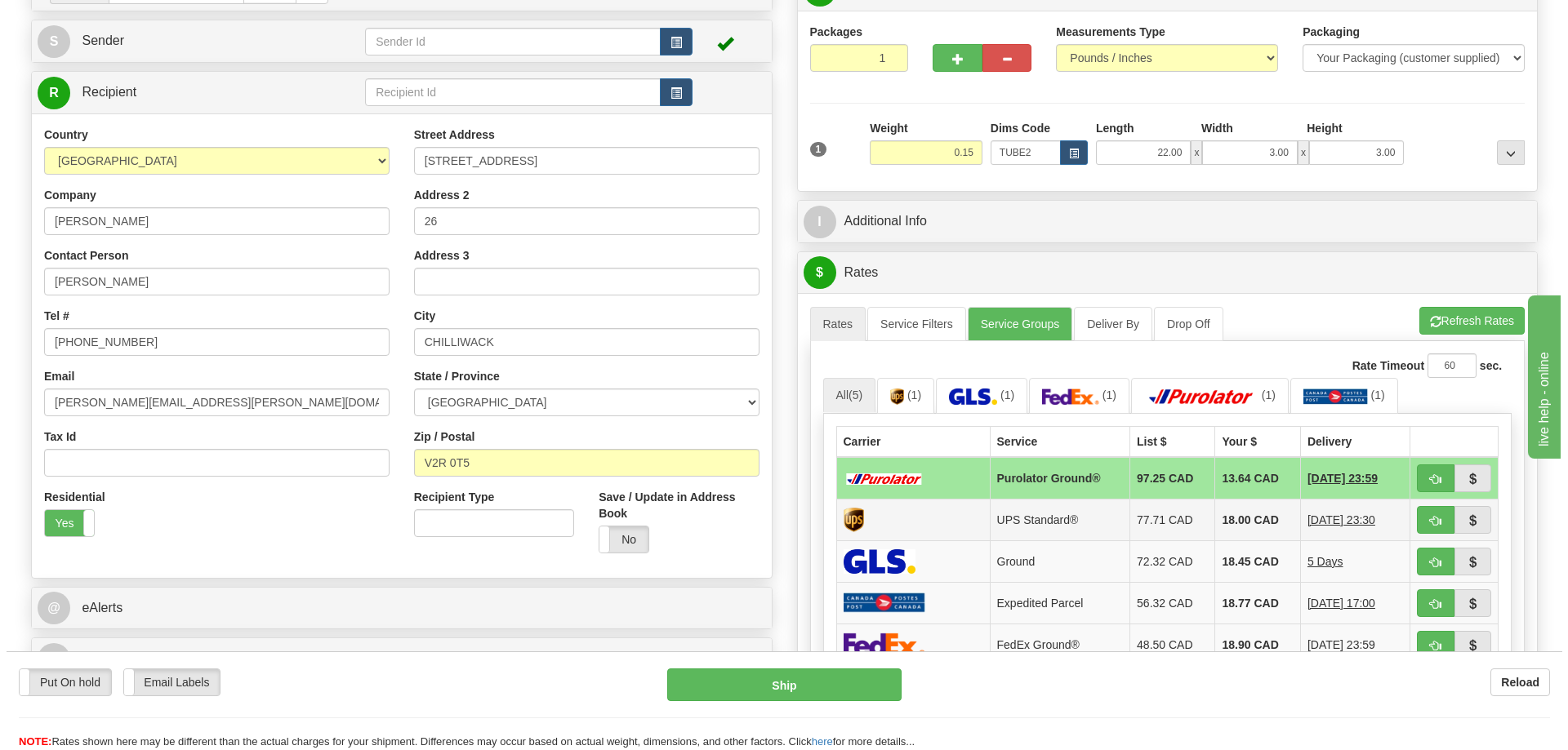
scroll to position [245, 0]
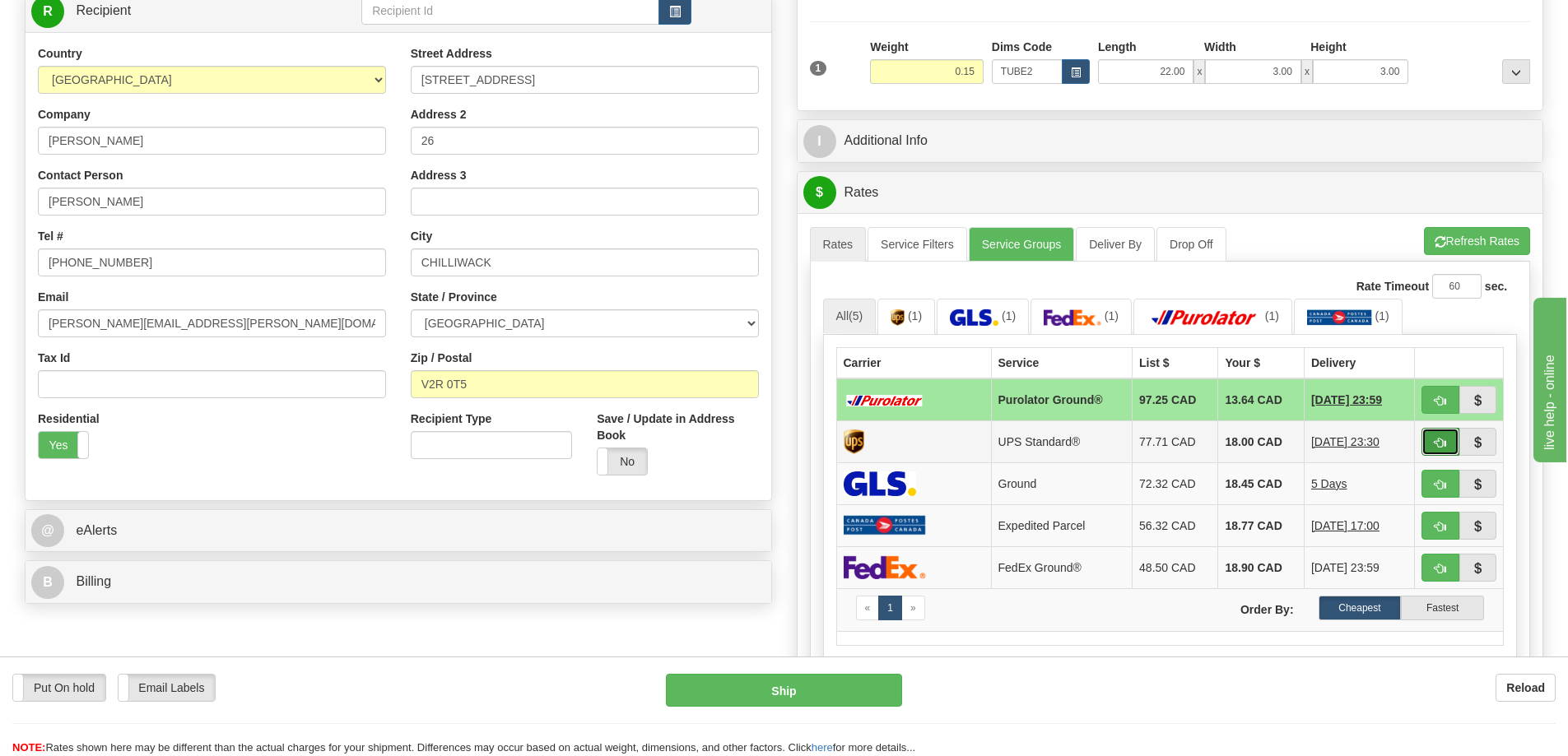
click at [1440, 438] on button "button" at bounding box center [1440, 442] width 38 height 28
type input "11"
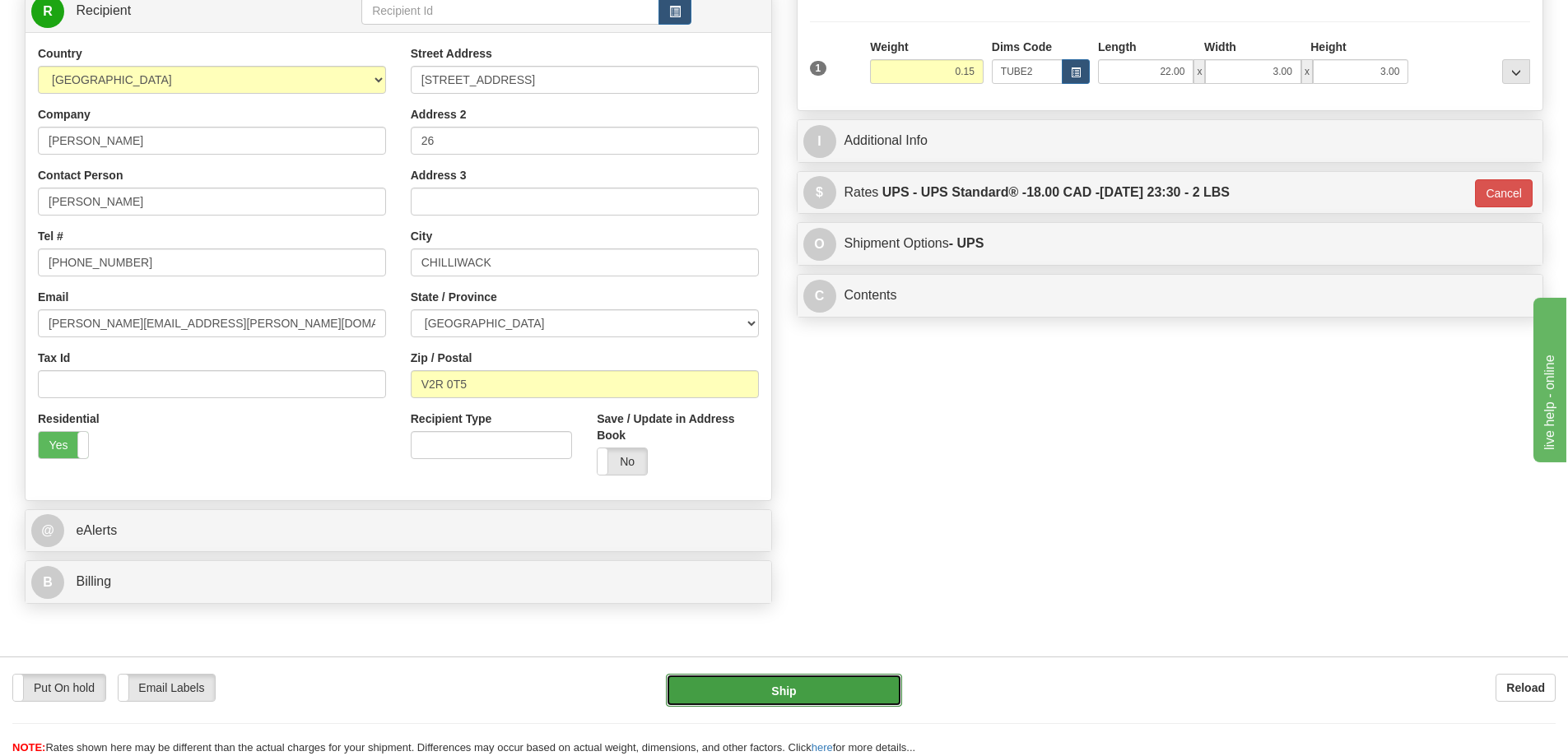
click at [855, 705] on button "Ship" at bounding box center [784, 690] width 236 height 33
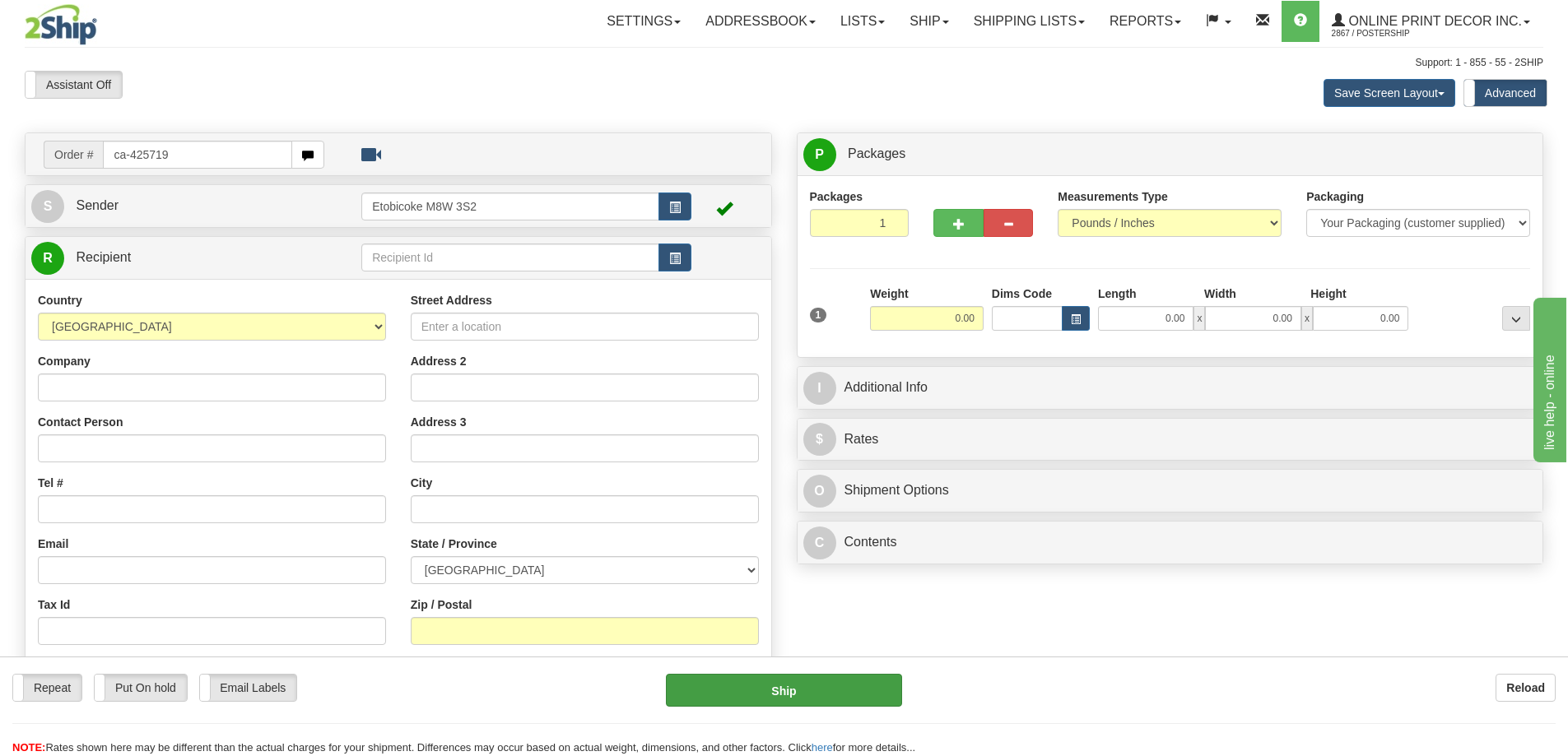
type input "ca-425719"
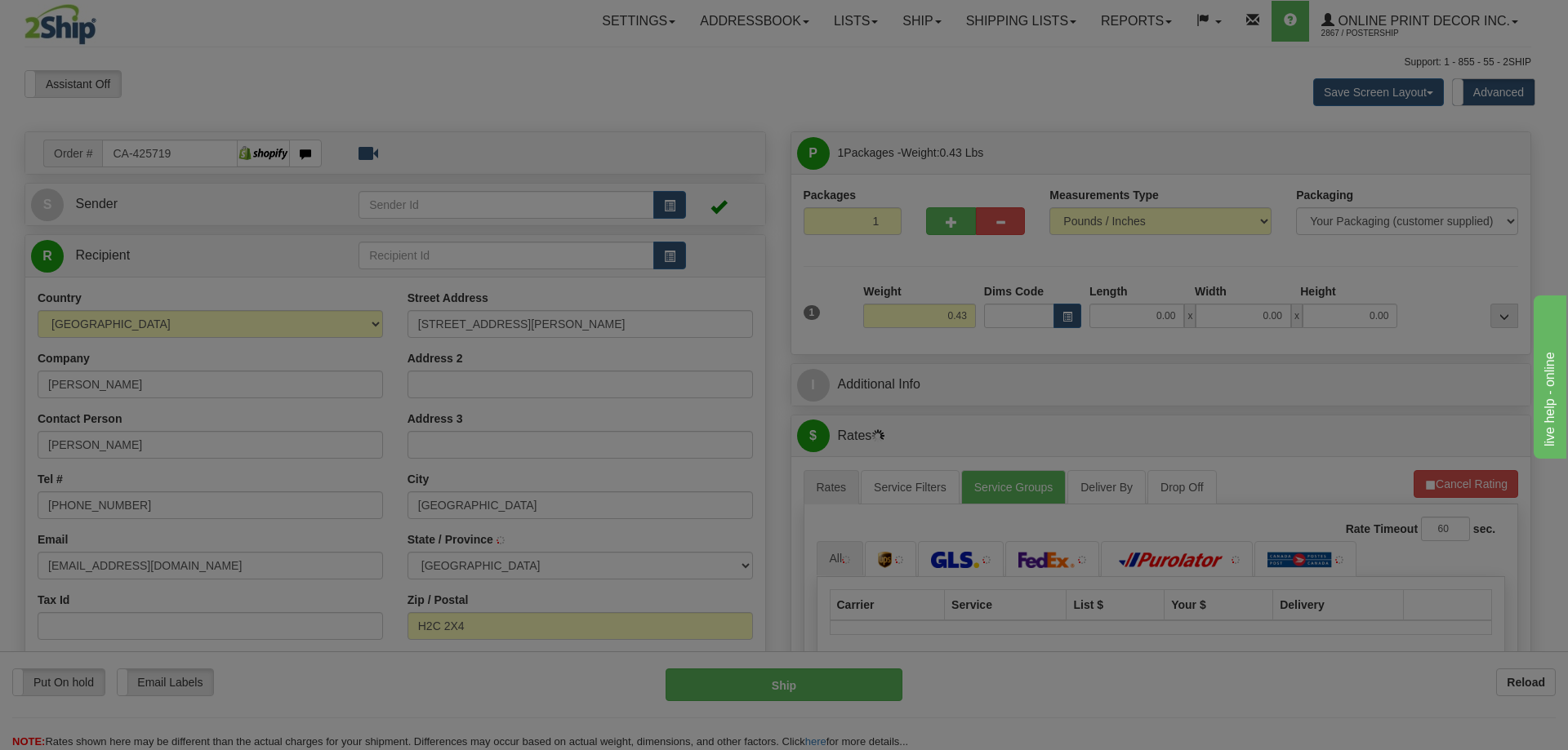
type input "[GEOGRAPHIC_DATA]"
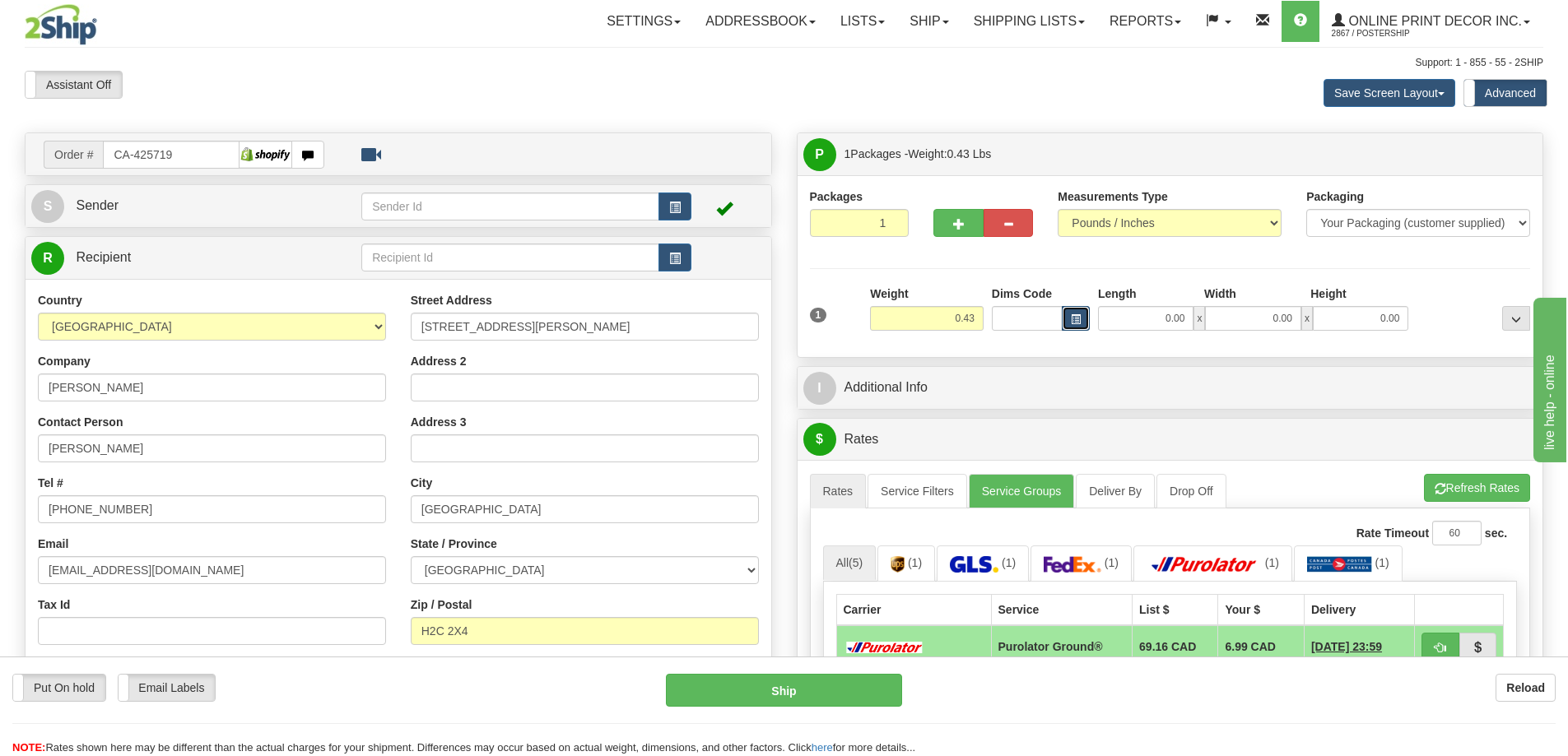
click at [1077, 315] on span "button" at bounding box center [1075, 320] width 9 height 9
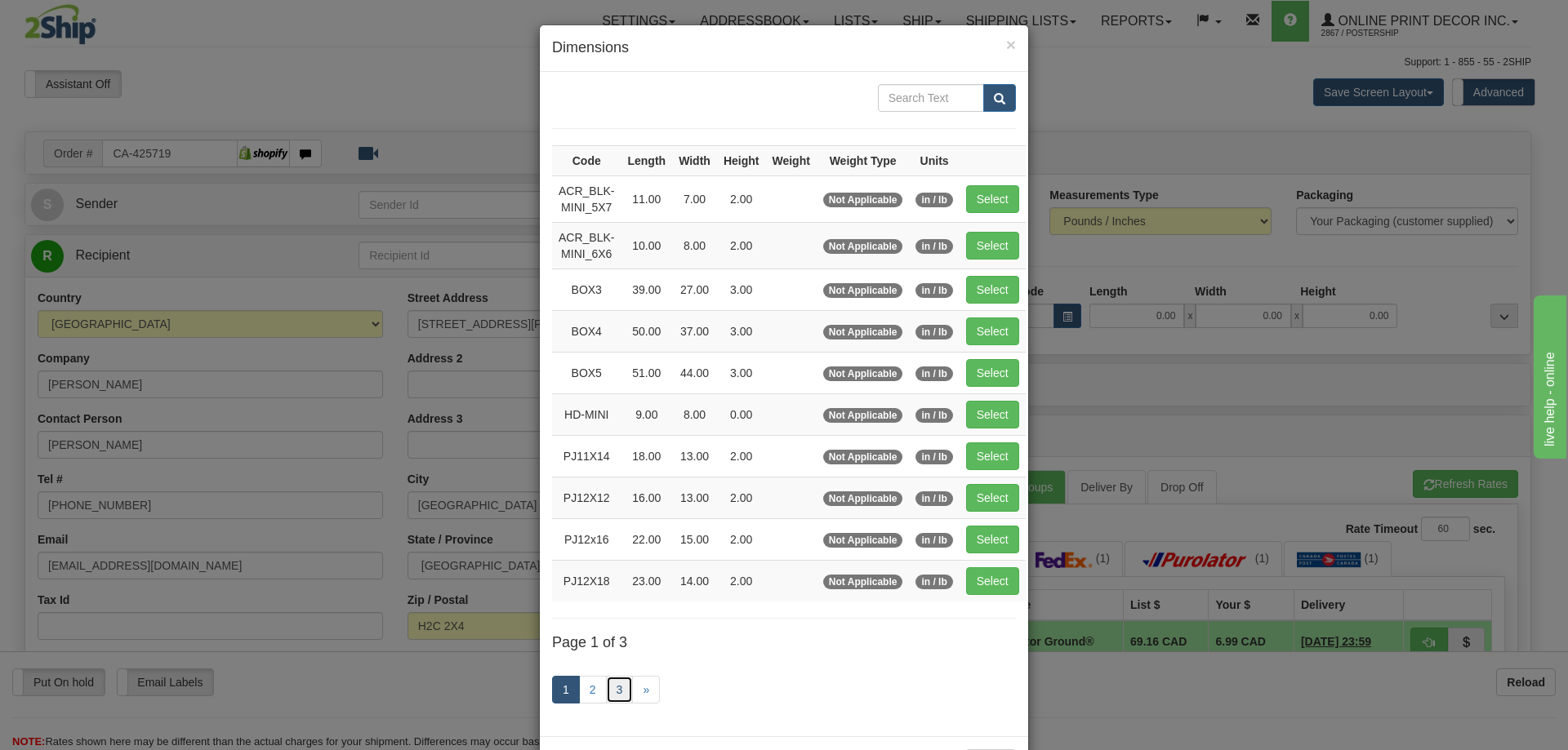
click at [610, 687] on link "3" at bounding box center [620, 689] width 28 height 28
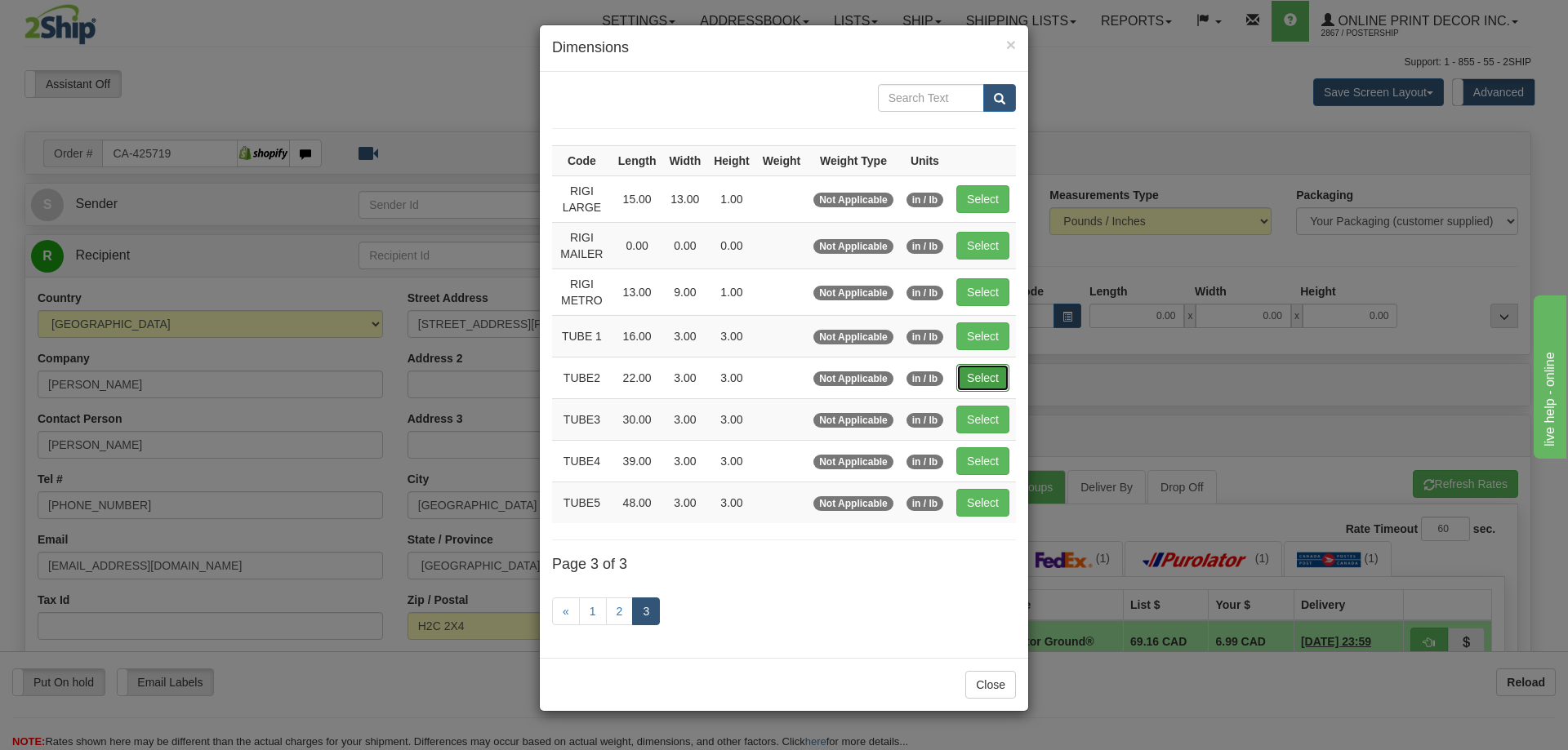
click at [982, 377] on button "Select" at bounding box center [983, 378] width 53 height 28
type input "TUBE2"
type input "22.00"
type input "3.00"
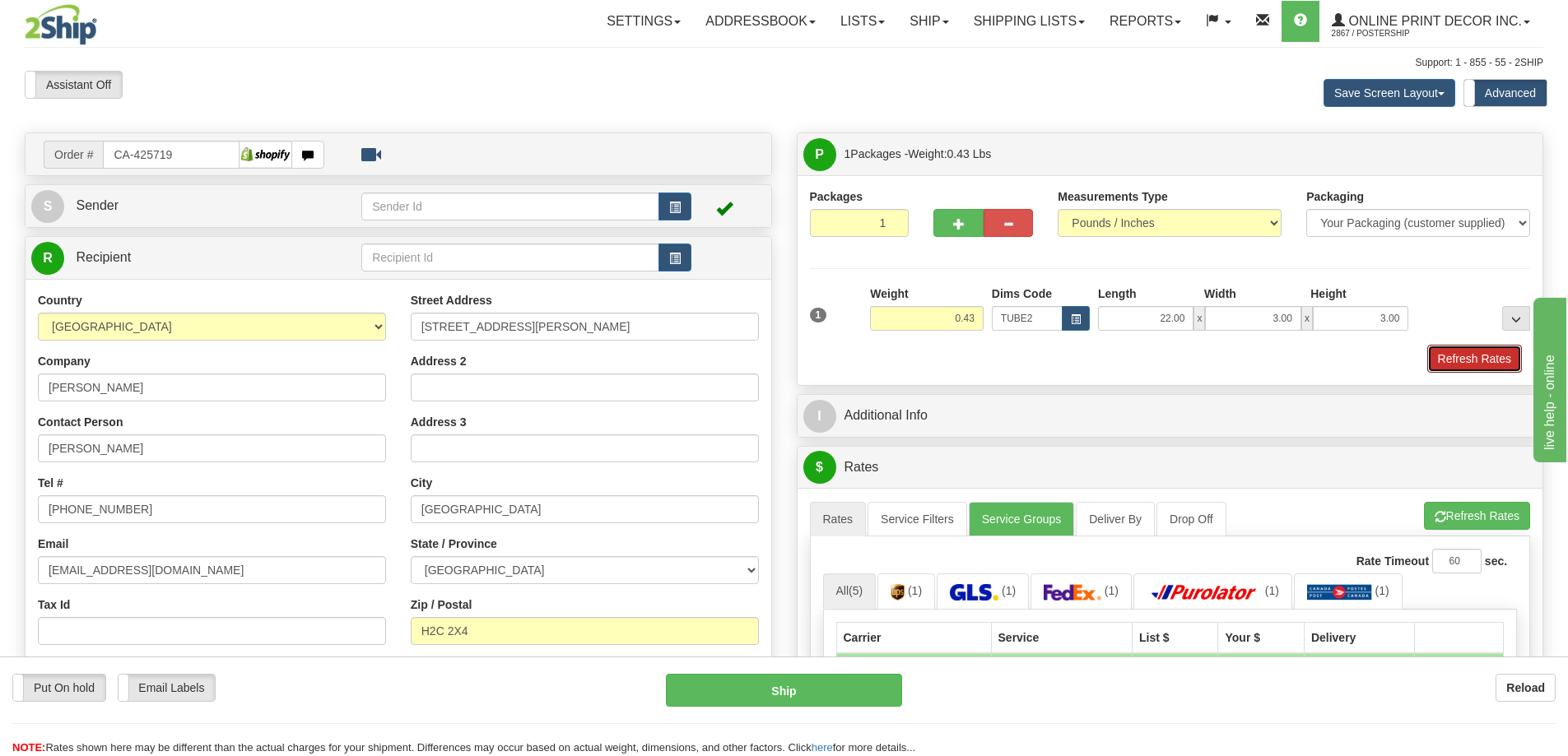
drag, startPoint x: 1467, startPoint y: 360, endPoint x: 1461, endPoint y: 344, distance: 17.1
click at [1461, 351] on button "Refresh Rates" at bounding box center [1474, 358] width 95 height 28
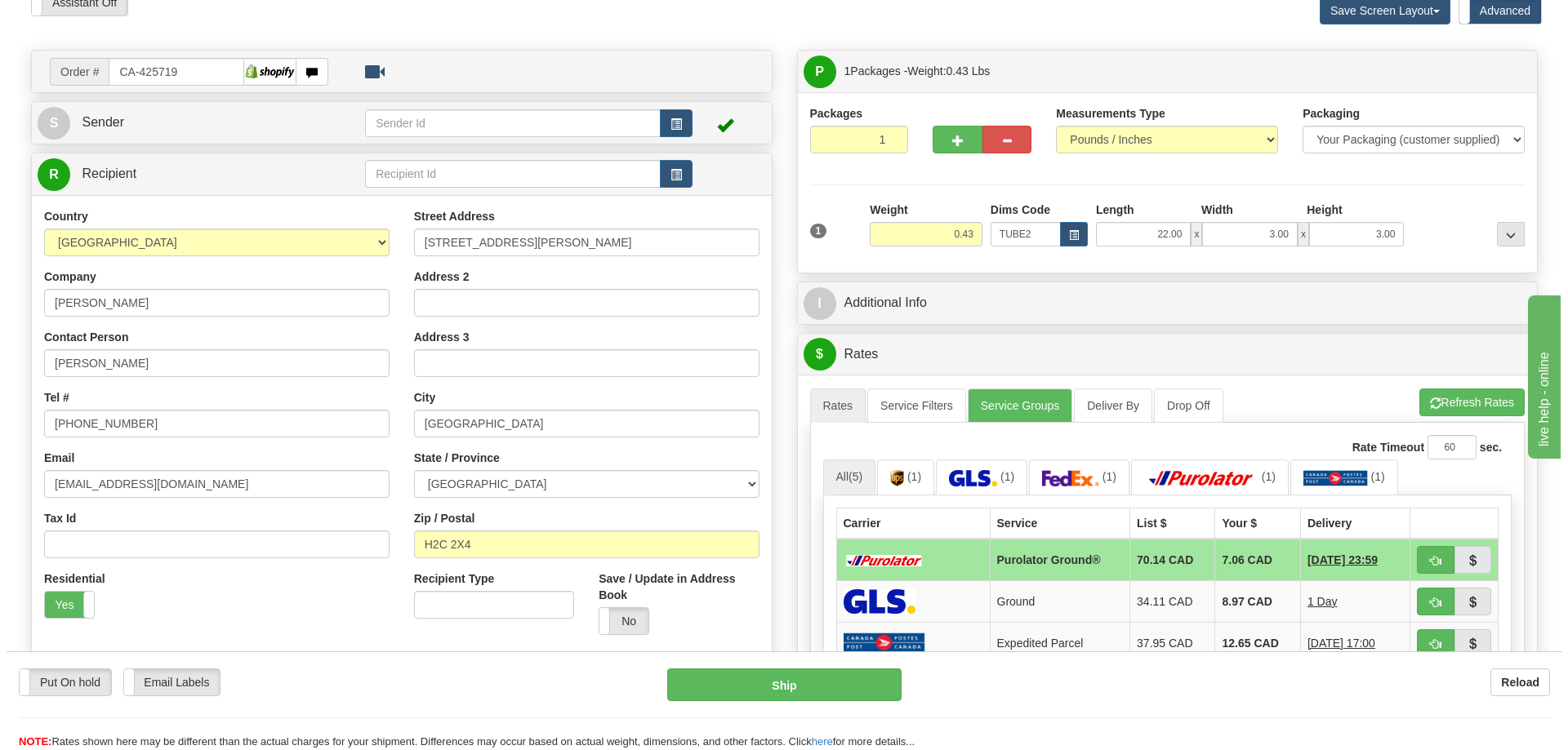
scroll to position [245, 0]
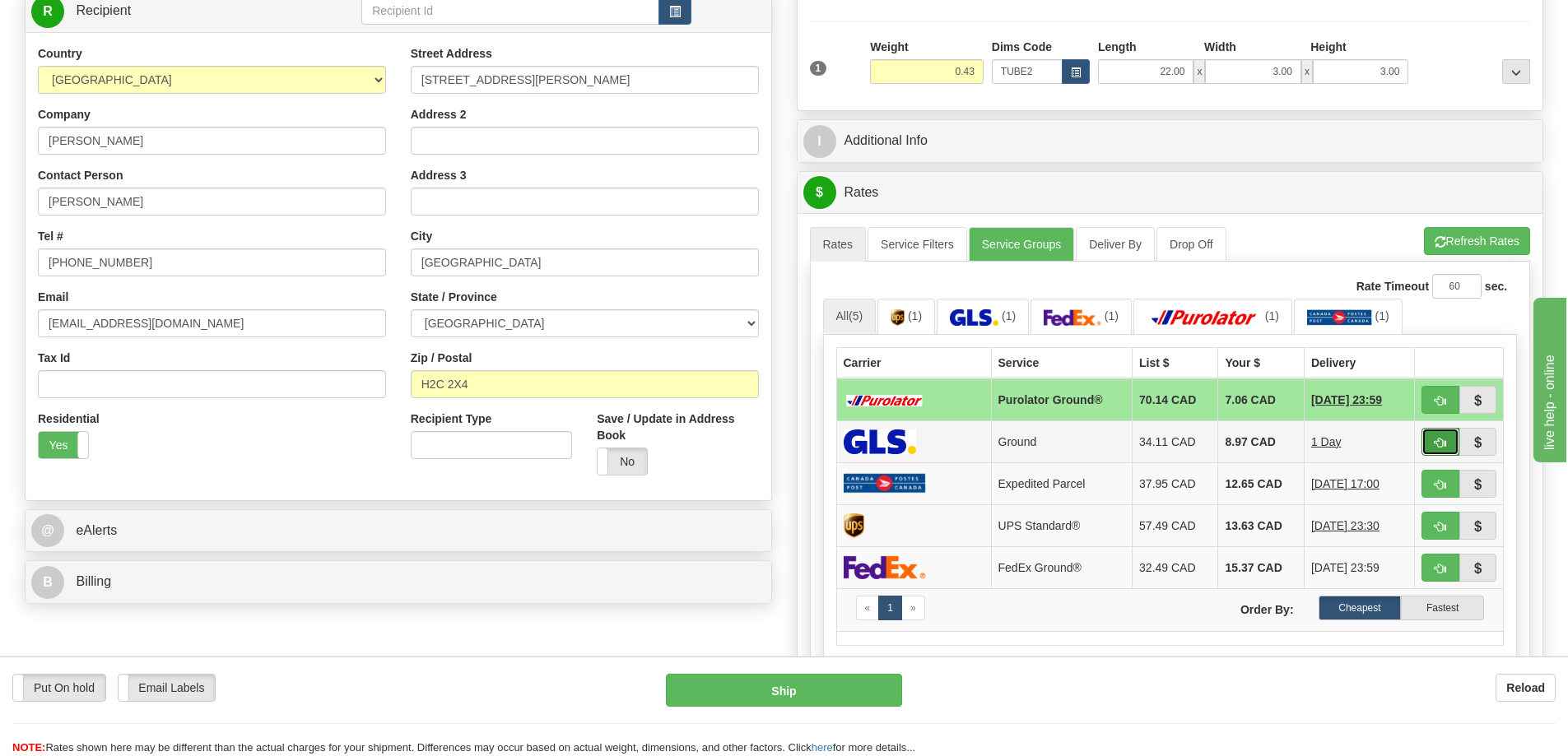
click at [1437, 444] on span "button" at bounding box center [1440, 443] width 11 height 10
type input "1"
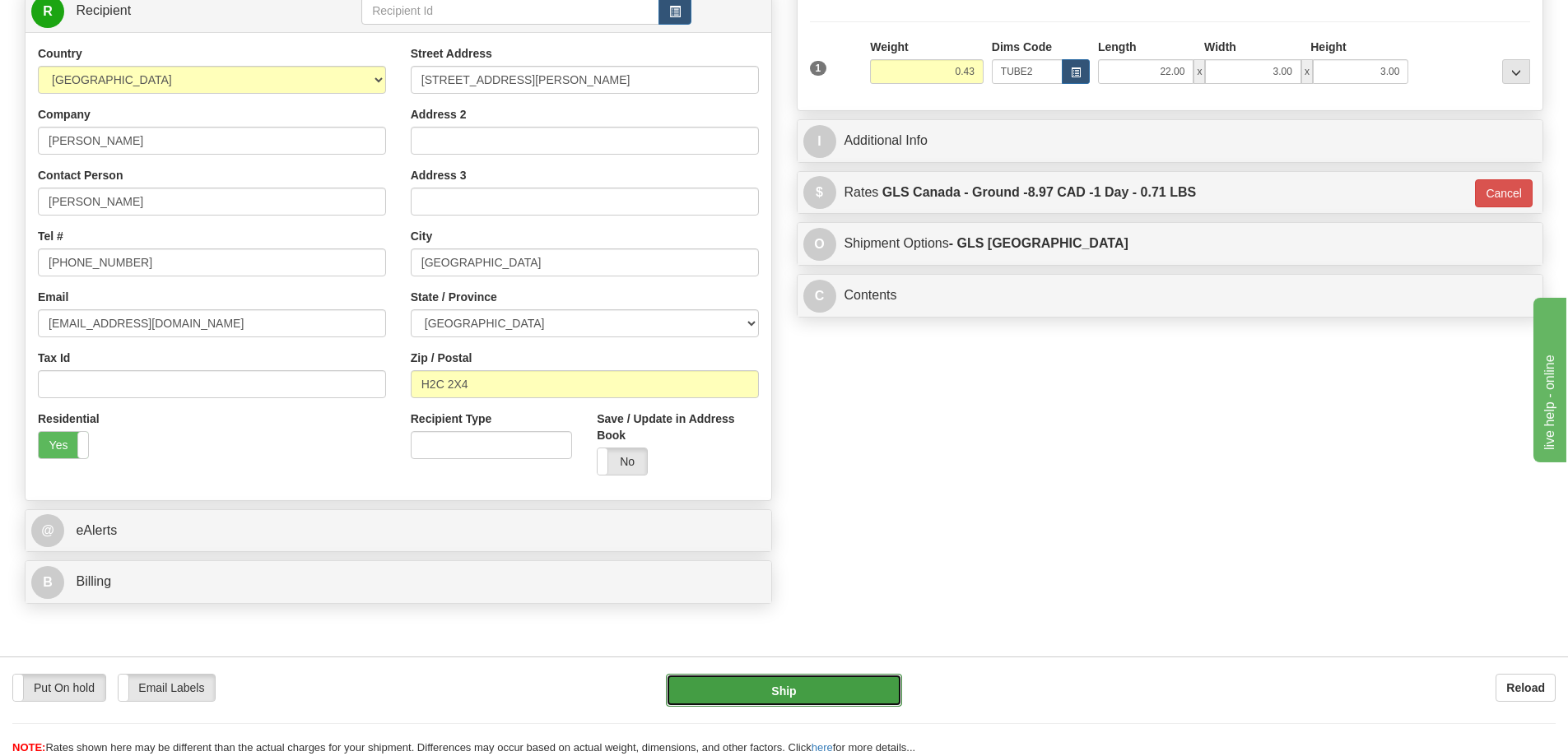
click at [803, 689] on button "Ship" at bounding box center [784, 690] width 236 height 33
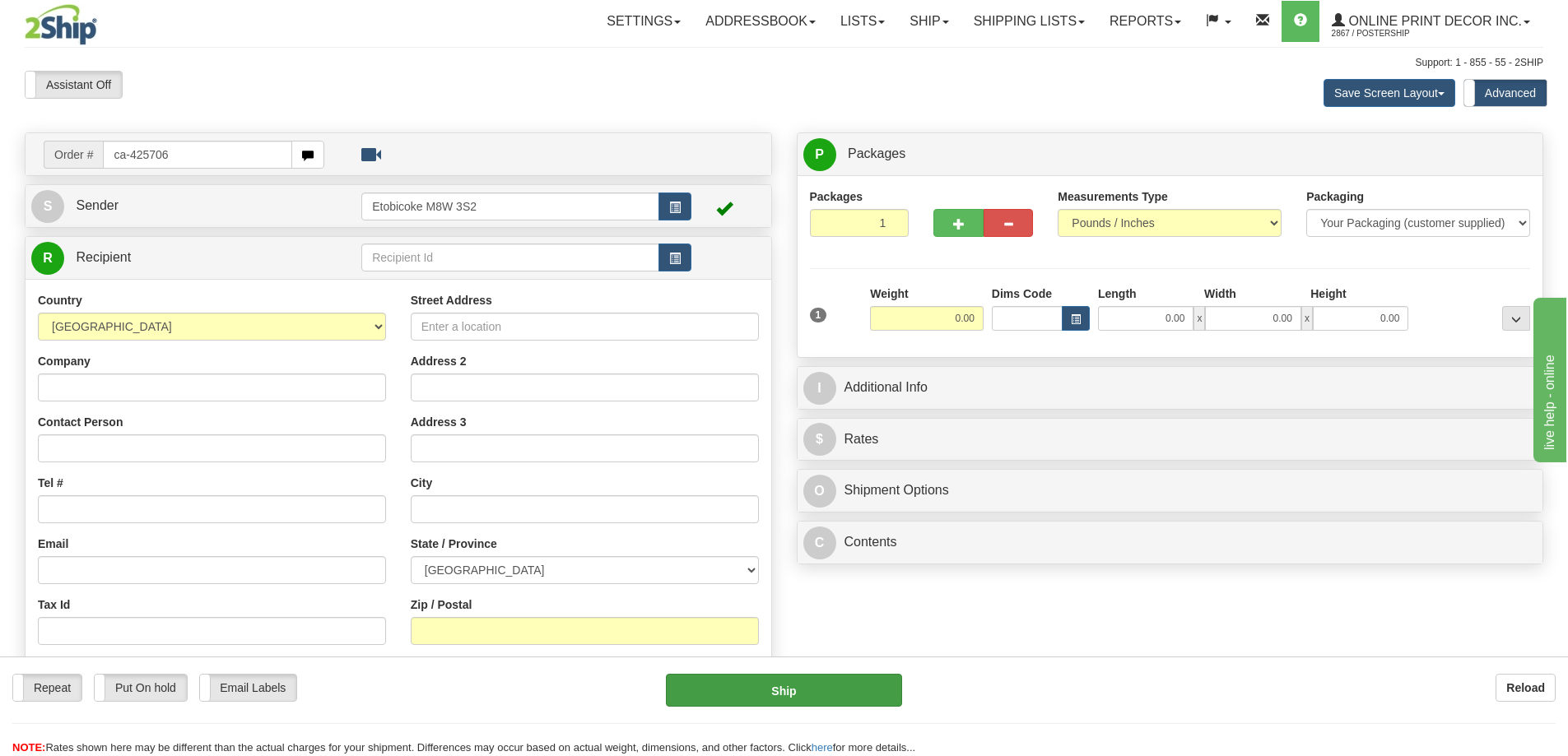
type input "ca-425706"
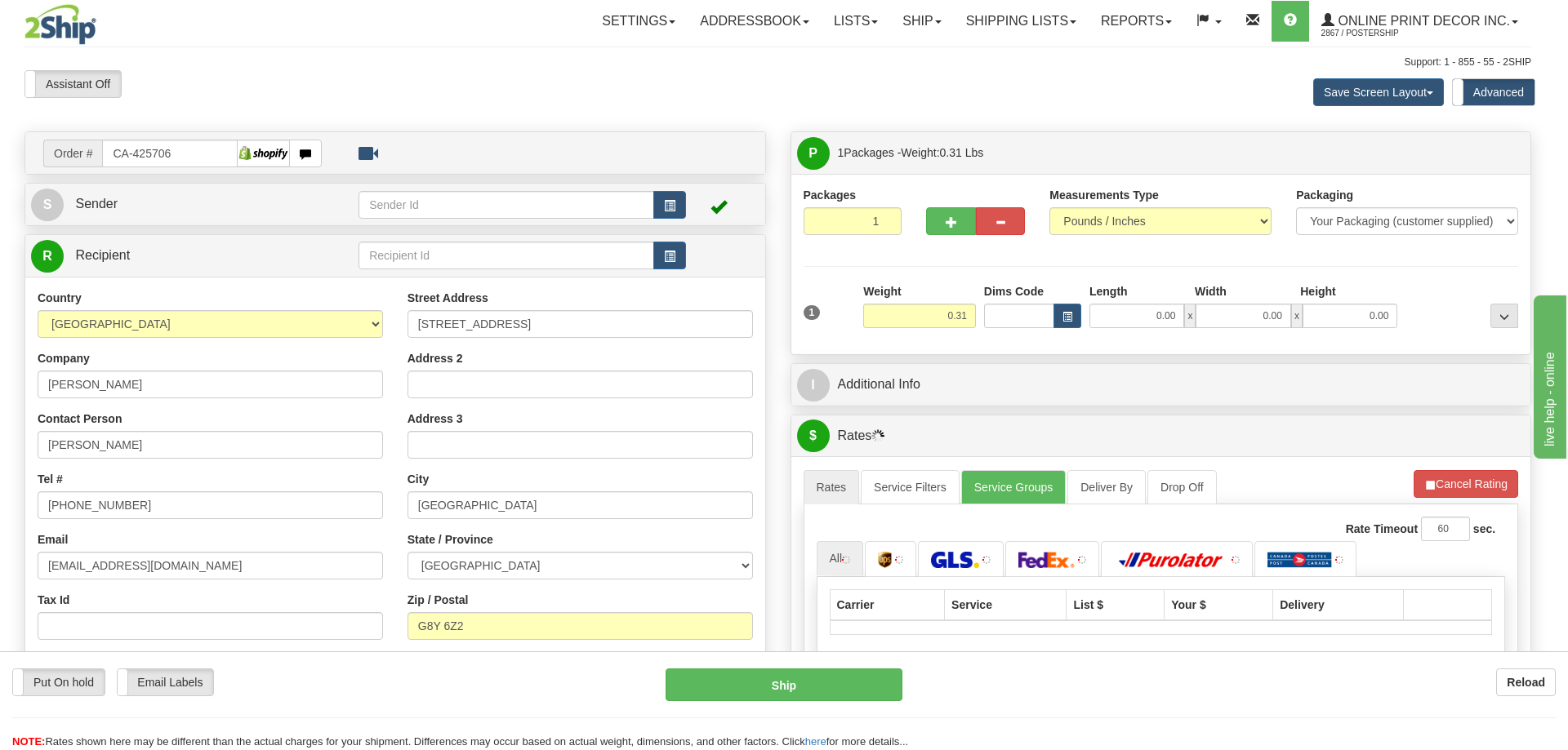
type input "TROIS-RIVIERES"
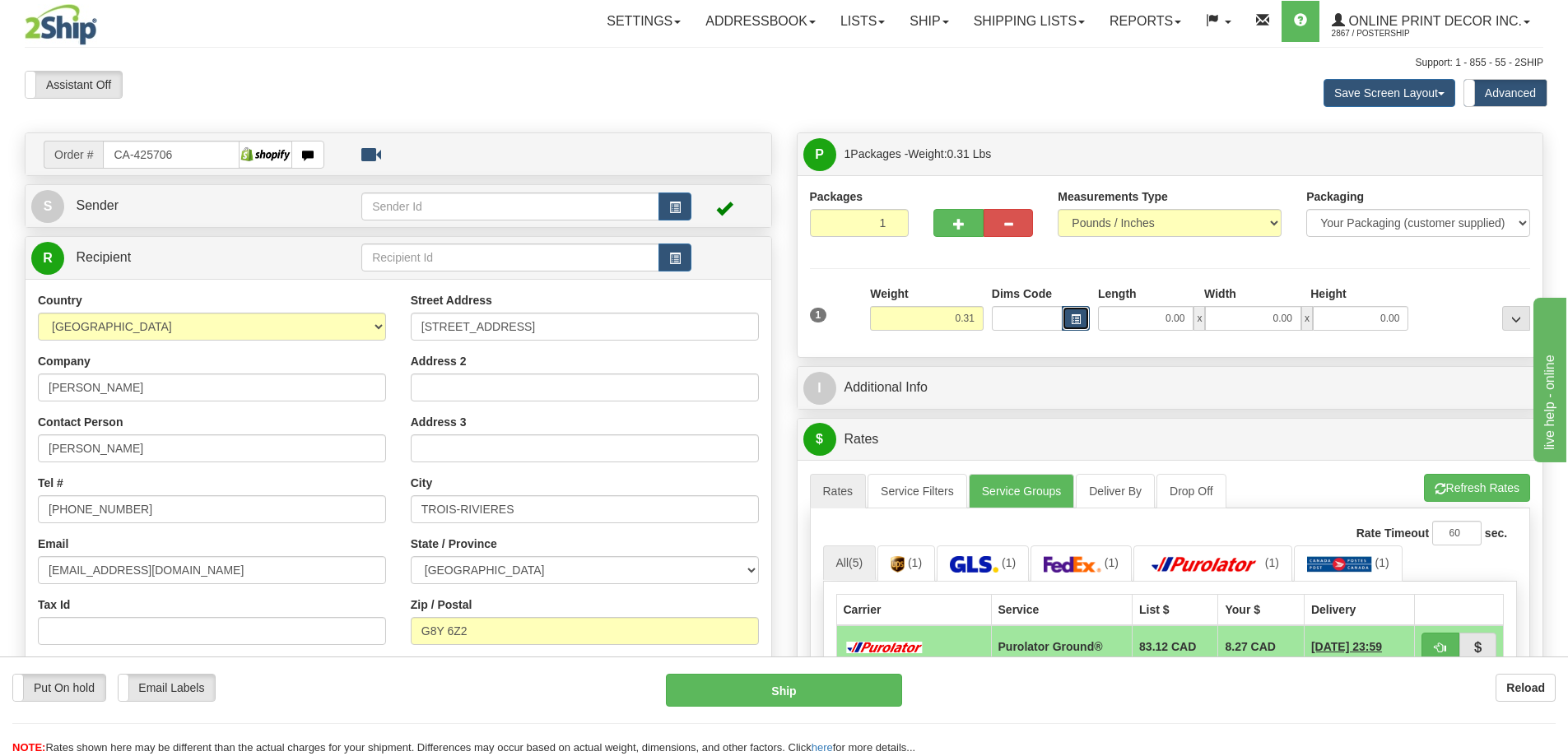
click at [1070, 312] on button "button" at bounding box center [1076, 318] width 28 height 25
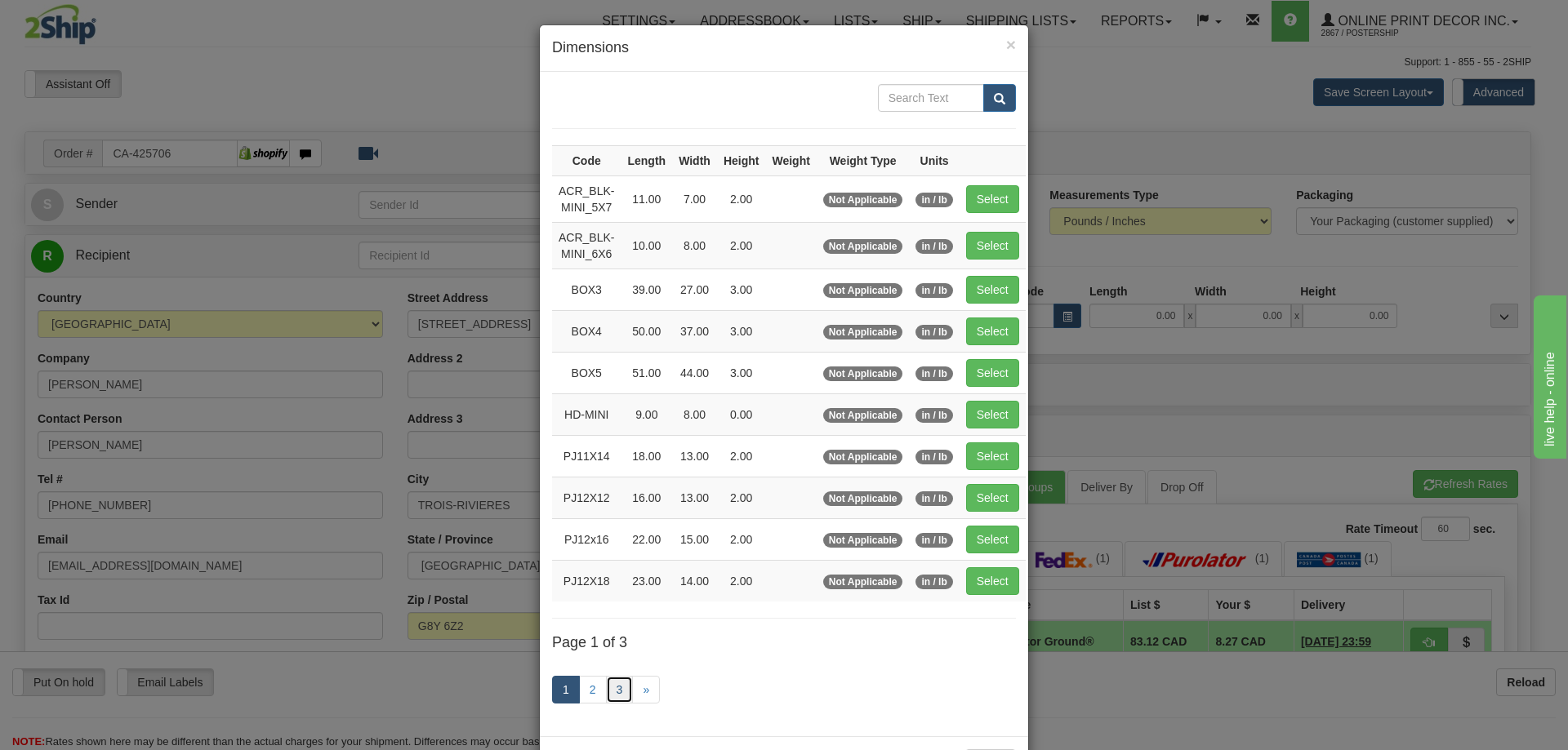
click at [608, 693] on link "3" at bounding box center [620, 689] width 28 height 28
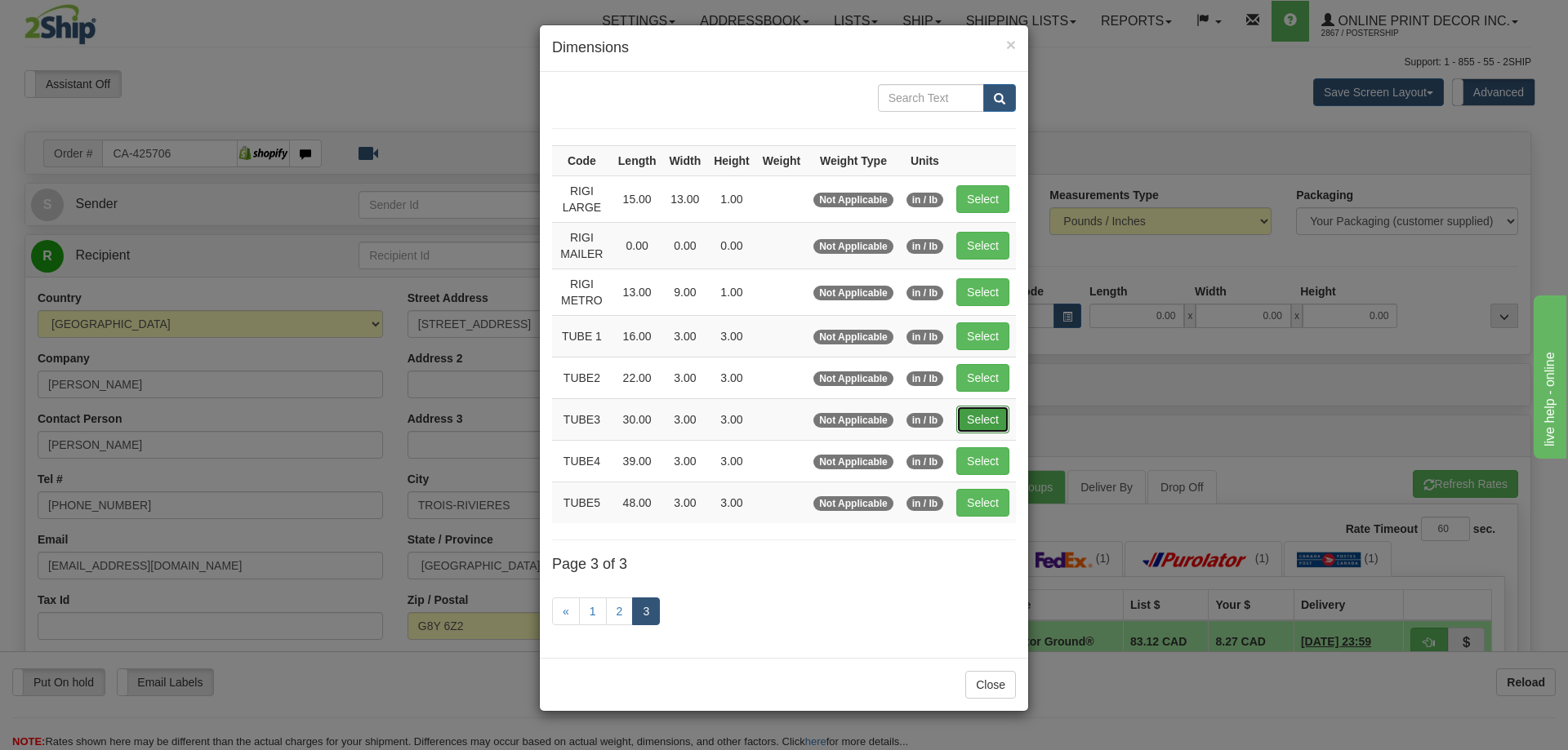
click at [977, 416] on button "Select" at bounding box center [983, 419] width 53 height 28
type input "TUBE3"
type input "30.00"
type input "3.00"
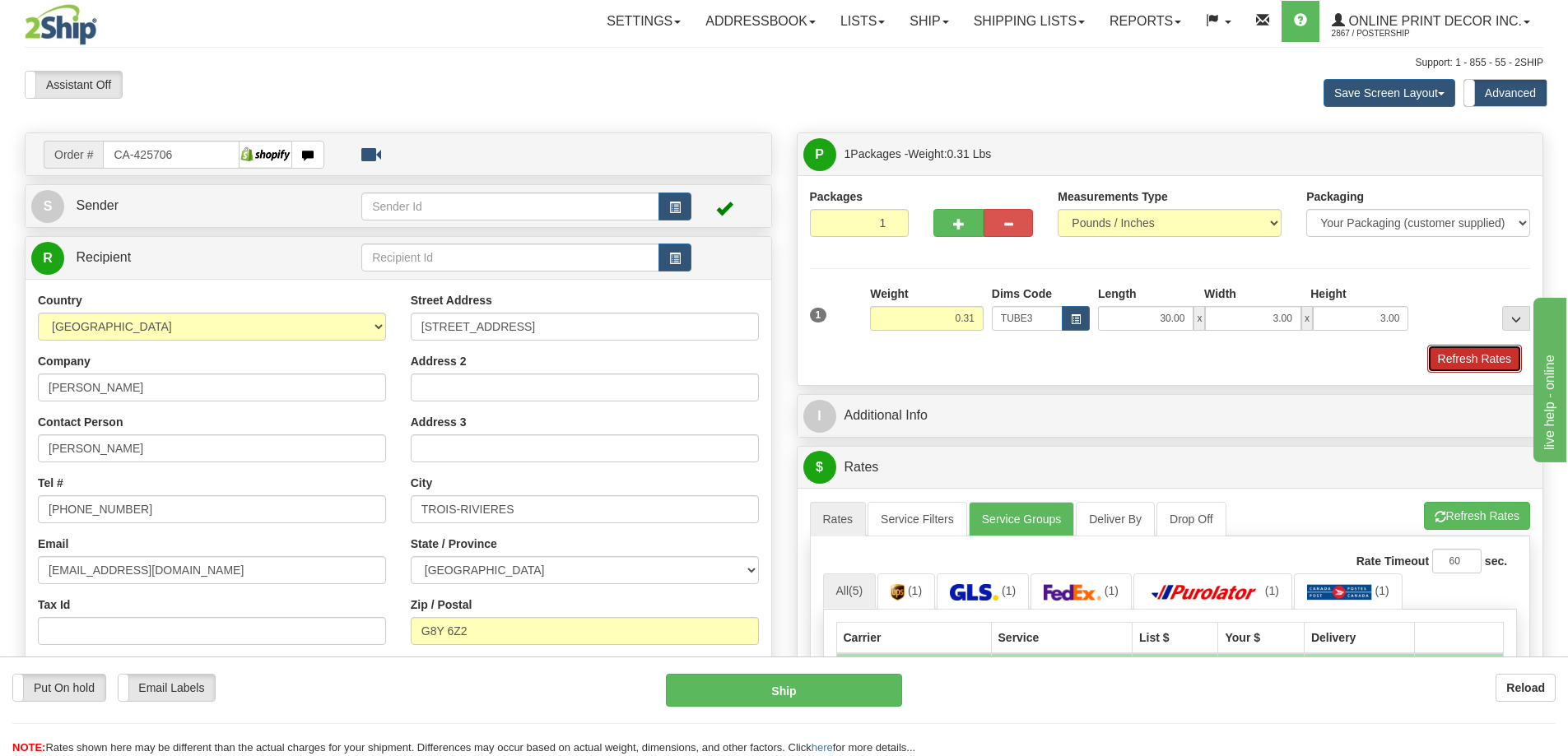
click at [1458, 351] on button "Refresh Rates" at bounding box center [1474, 358] width 95 height 28
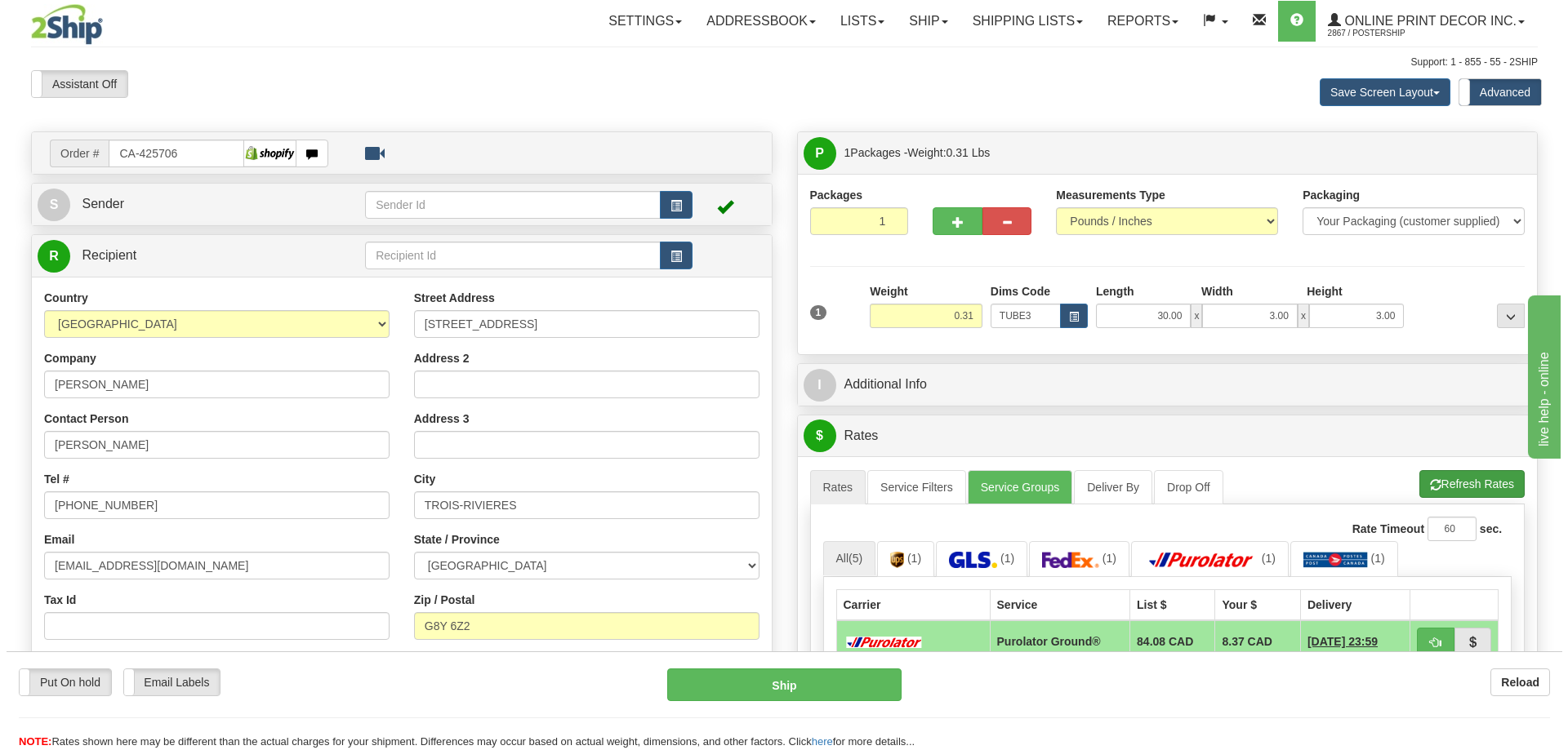
scroll to position [245, 0]
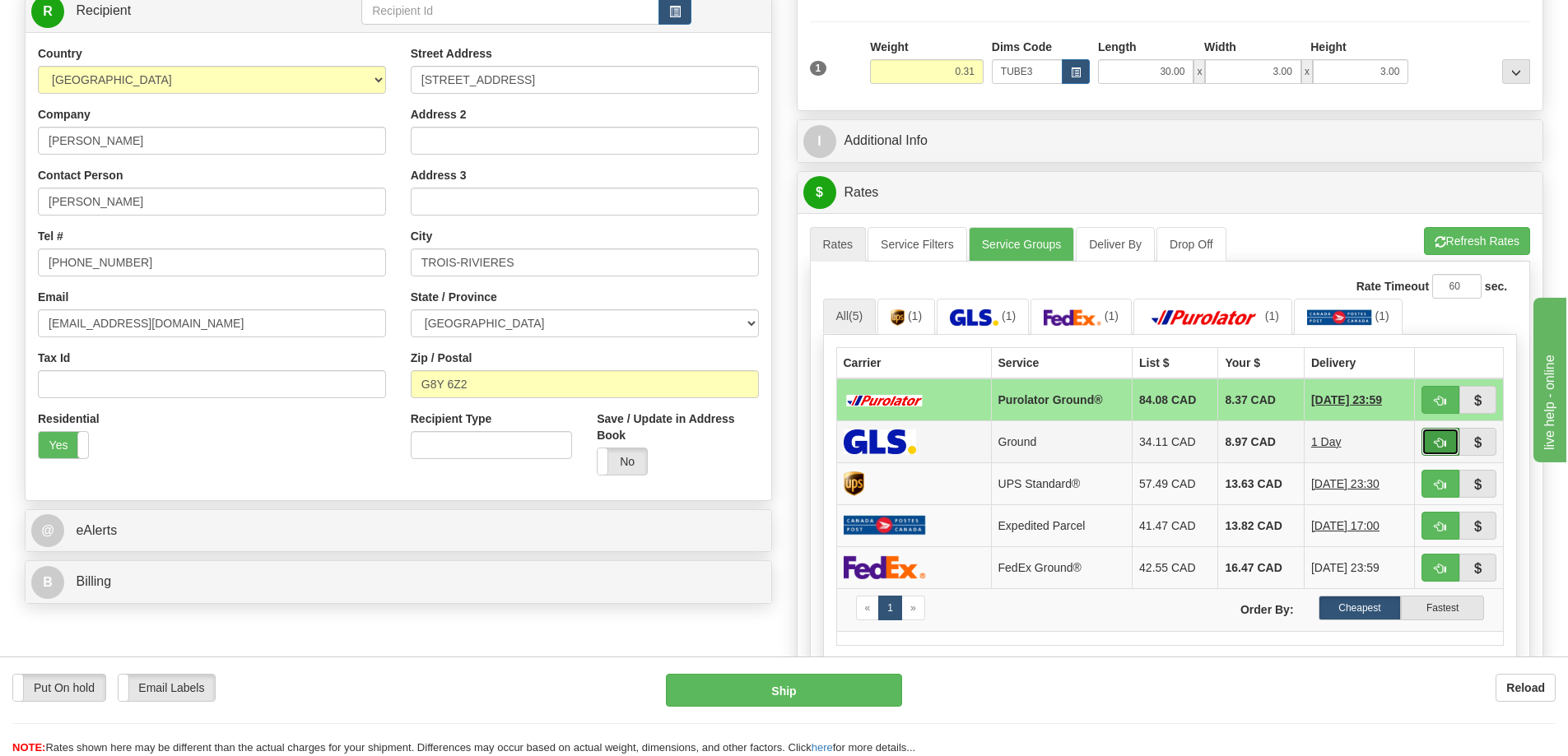
click at [1438, 443] on span "button" at bounding box center [1440, 443] width 11 height 10
type input "1"
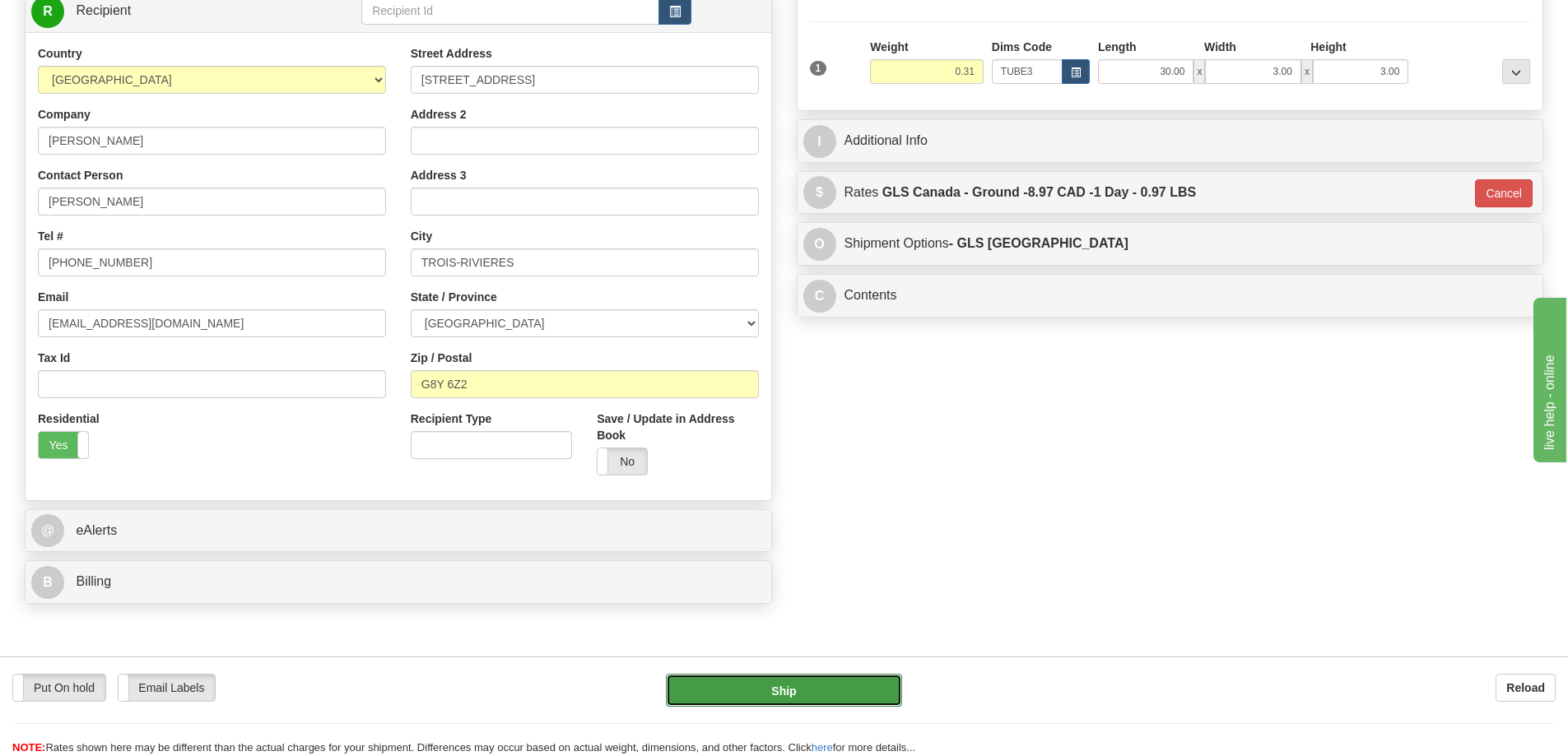
click at [865, 690] on button "Ship" at bounding box center [784, 690] width 236 height 33
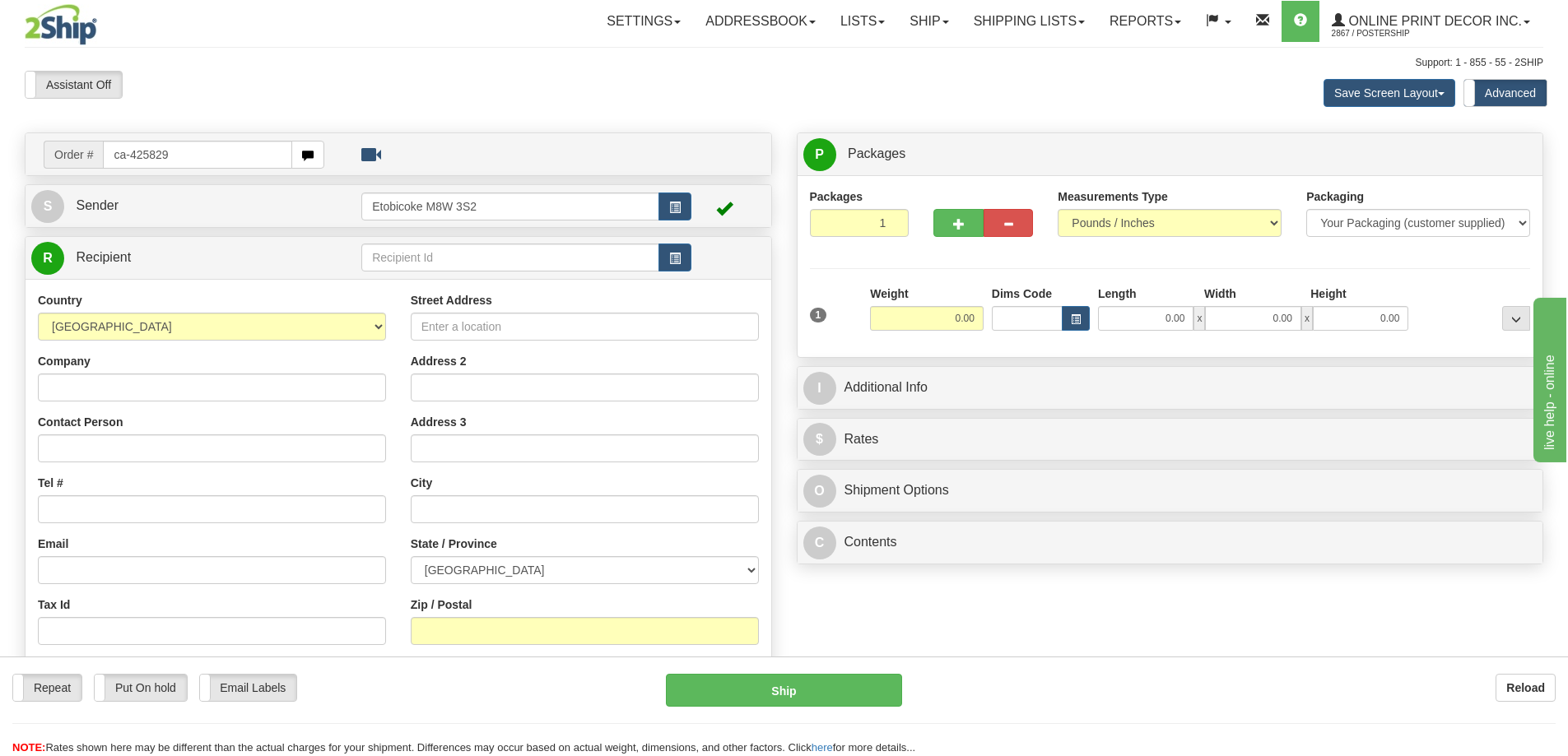
type input "ca-425829"
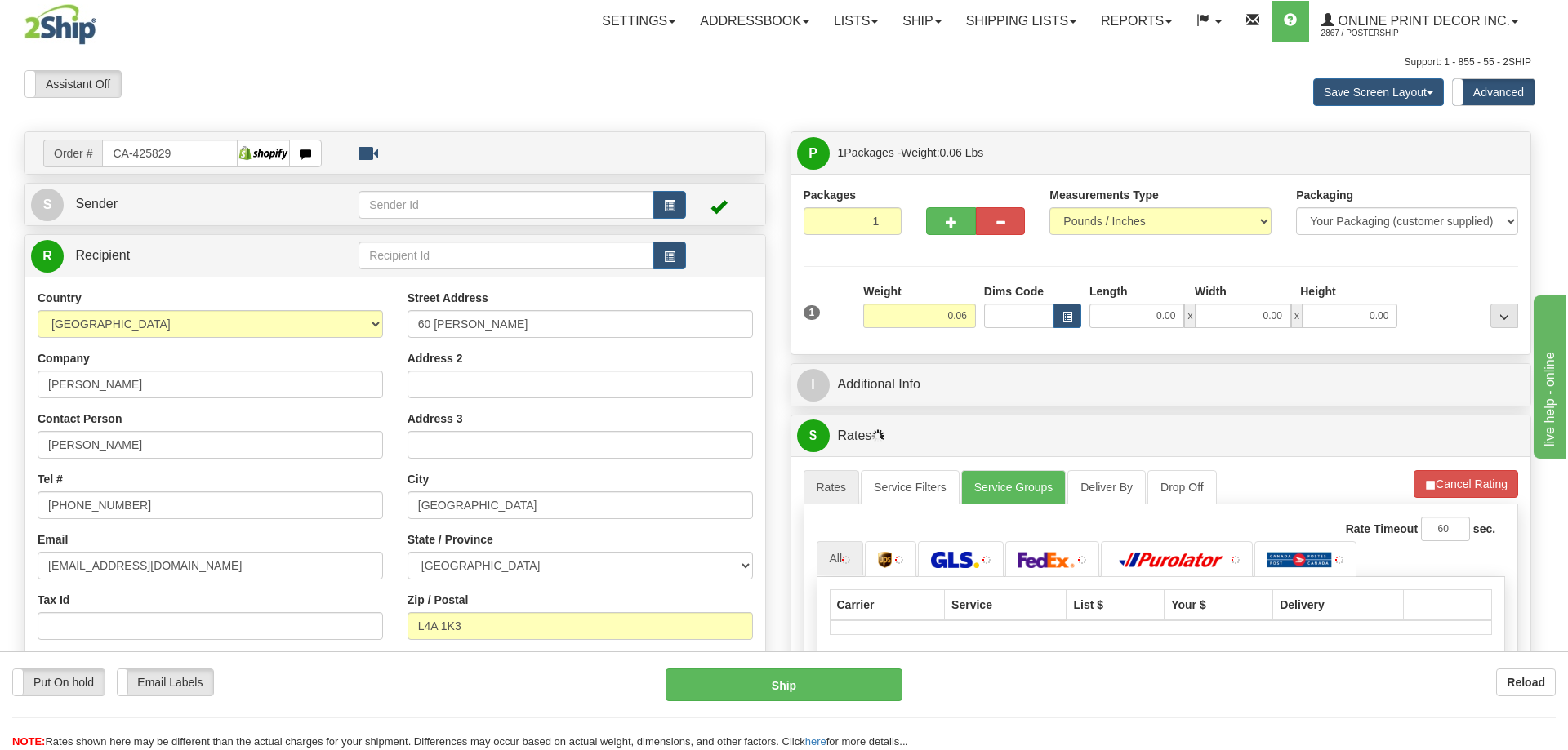
type input "STOUFFVILLE"
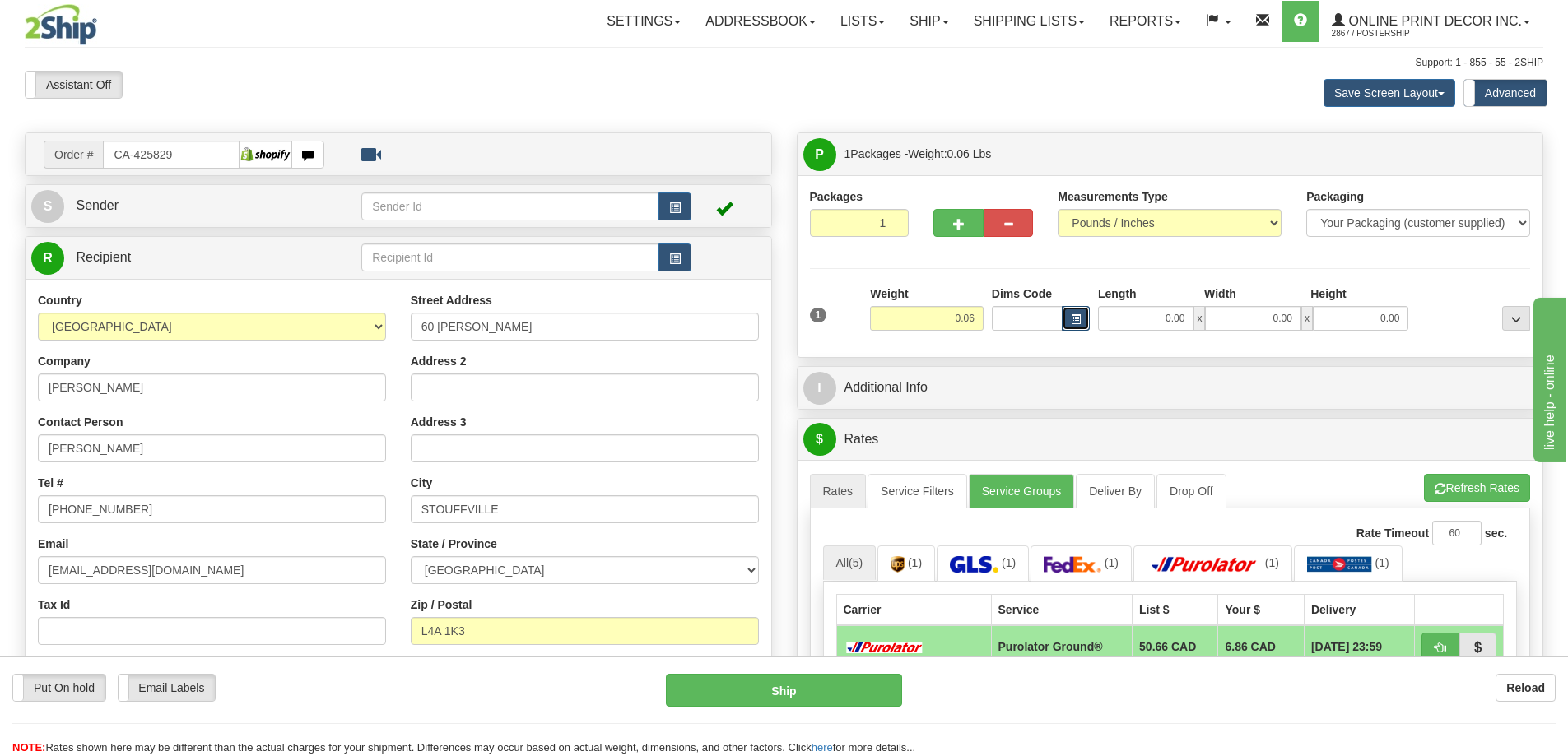
click at [1071, 319] on span "button" at bounding box center [1075, 320] width 9 height 9
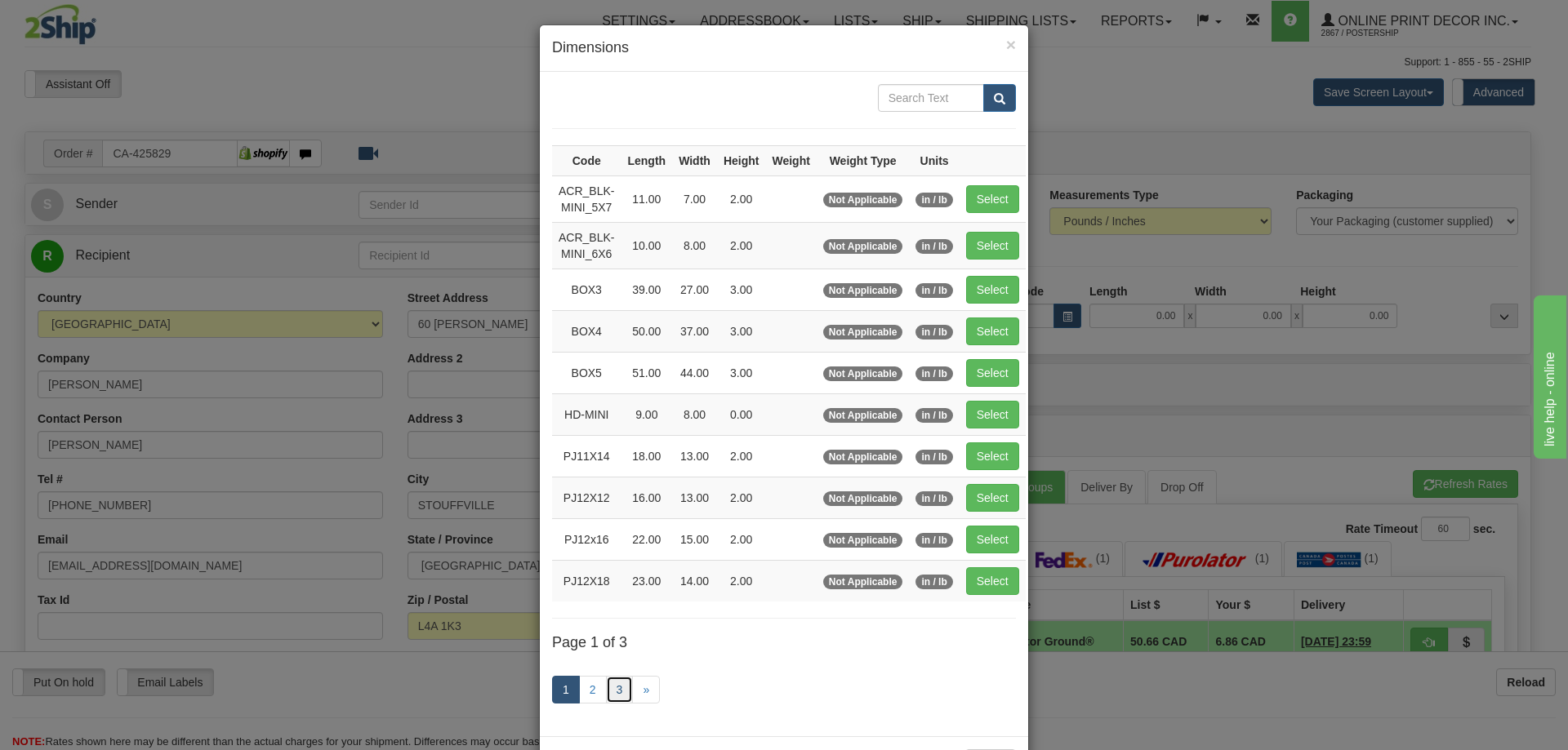
click at [606, 689] on link "3" at bounding box center [620, 689] width 28 height 28
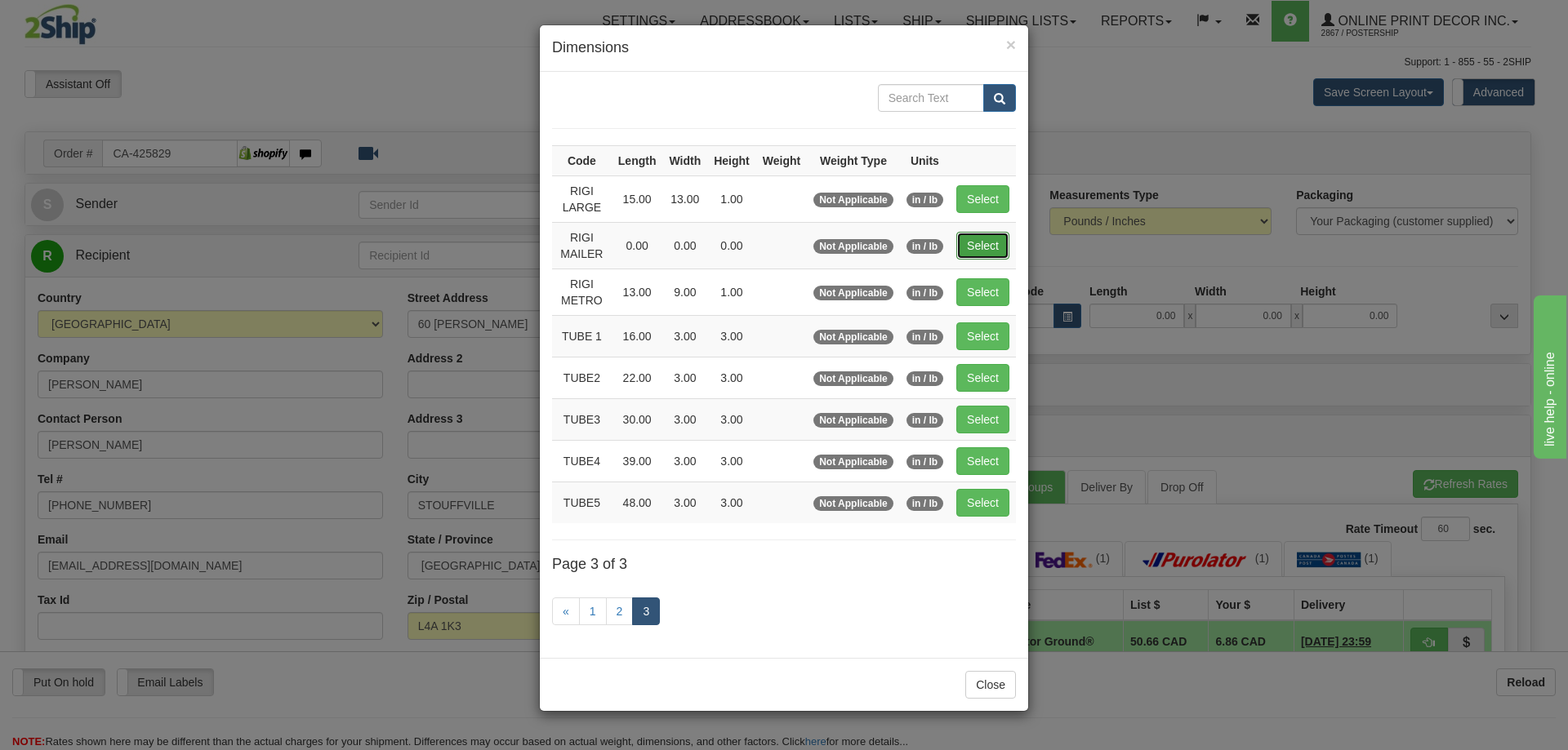
click at [967, 242] on button "Select" at bounding box center [983, 245] width 53 height 28
type input "RIGI MAILER"
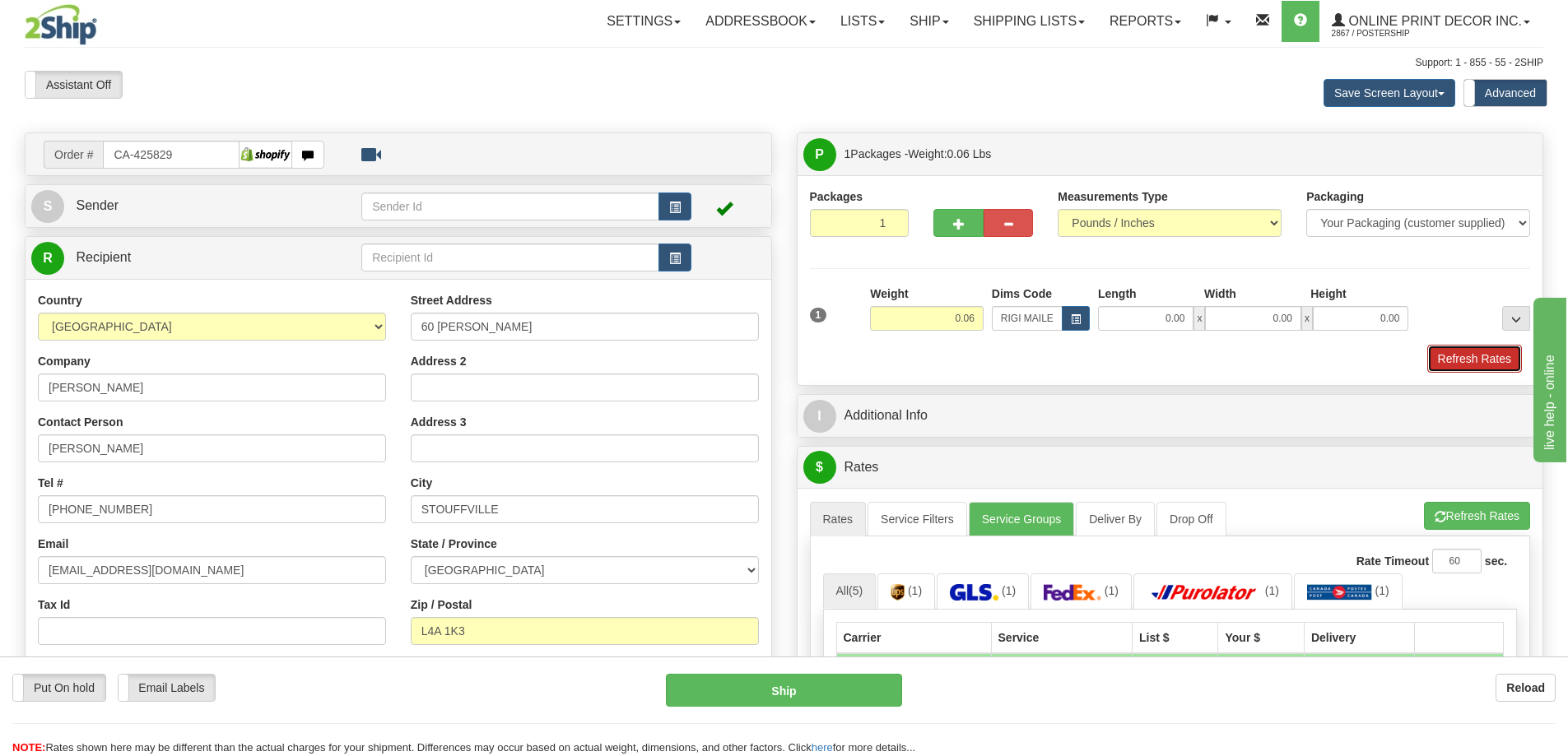
click at [1448, 360] on button "Refresh Rates" at bounding box center [1474, 358] width 95 height 28
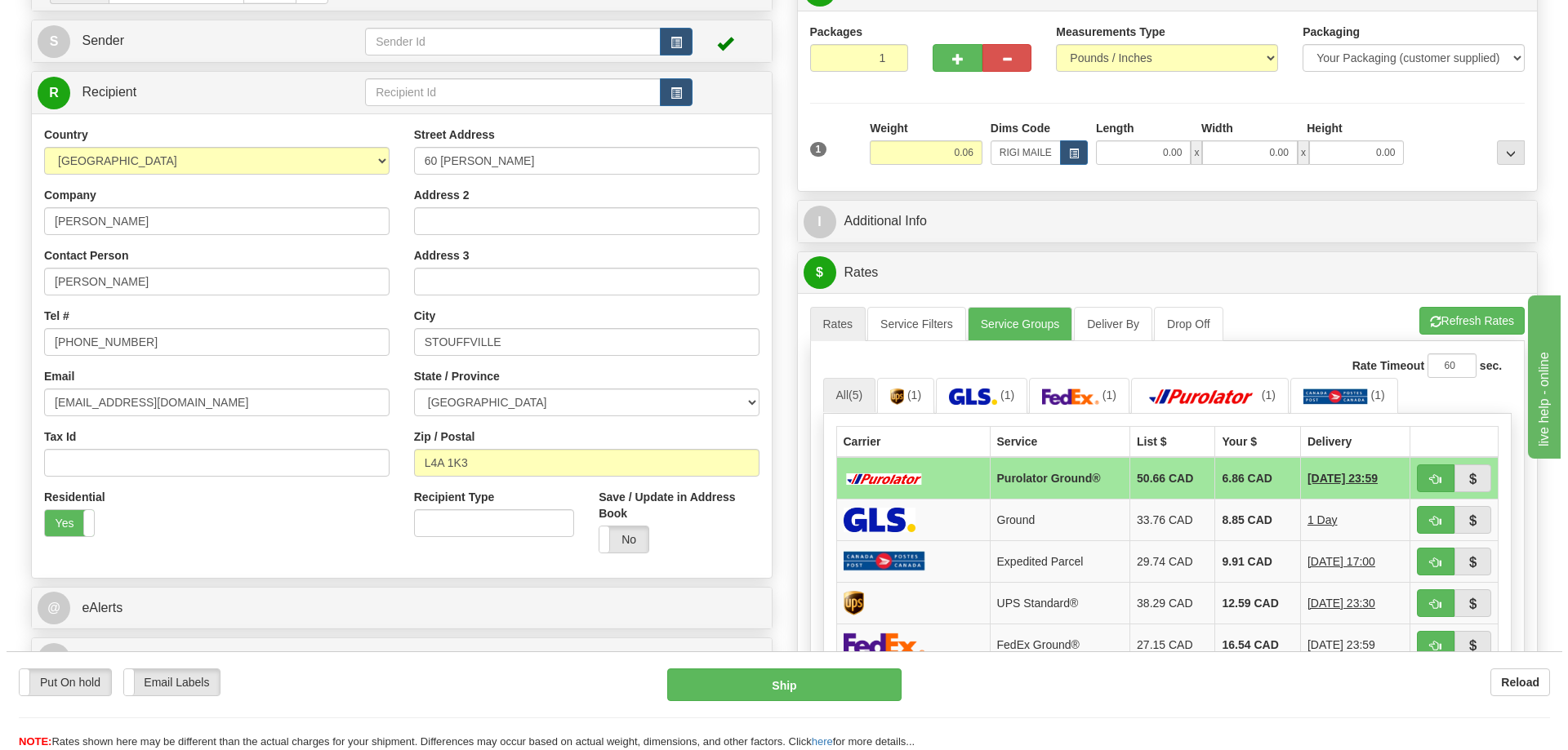
scroll to position [245, 0]
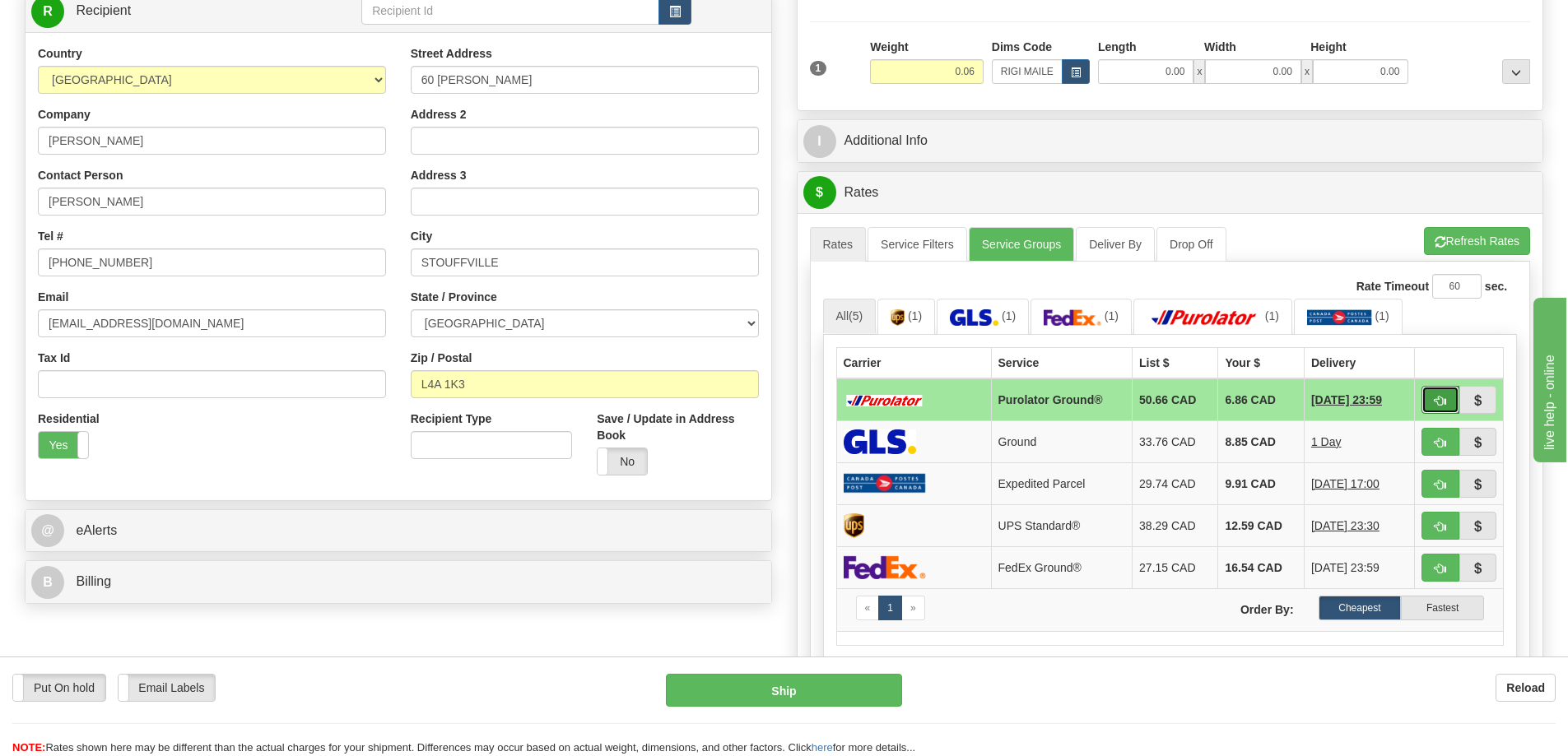
click at [1444, 406] on span "button" at bounding box center [1440, 401] width 11 height 10
type input "260"
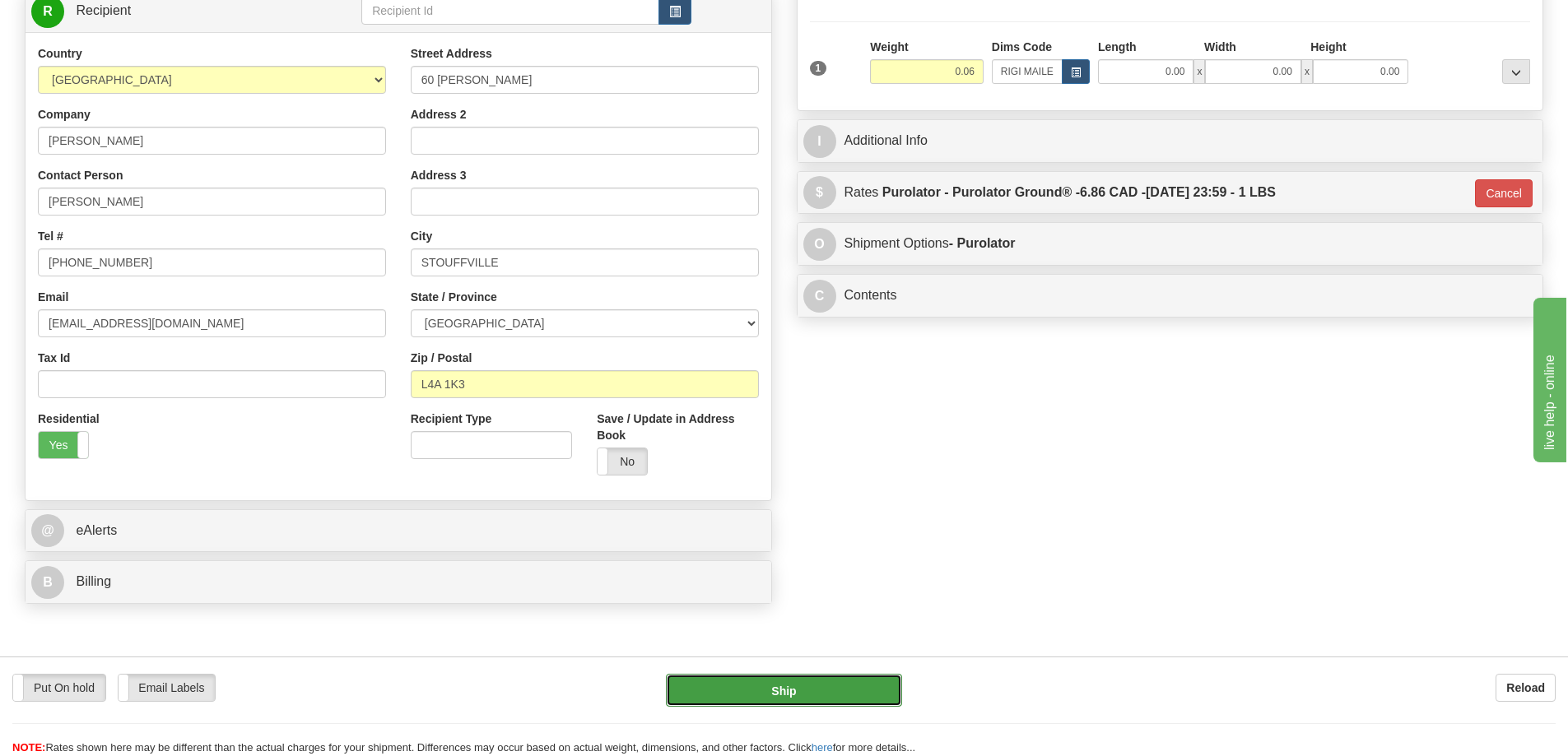
click at [767, 695] on button "Ship" at bounding box center [784, 690] width 236 height 33
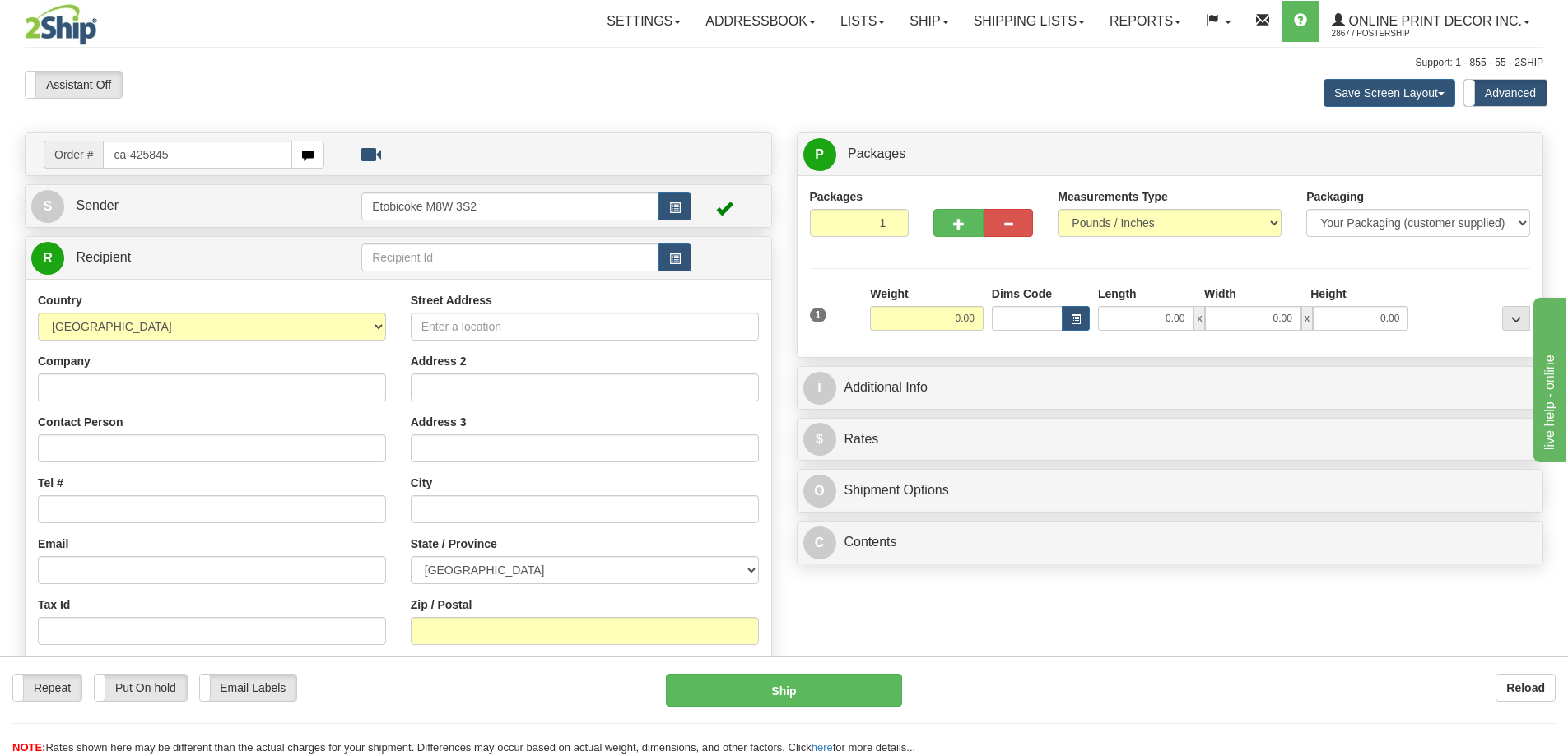
type input "ca-425845"
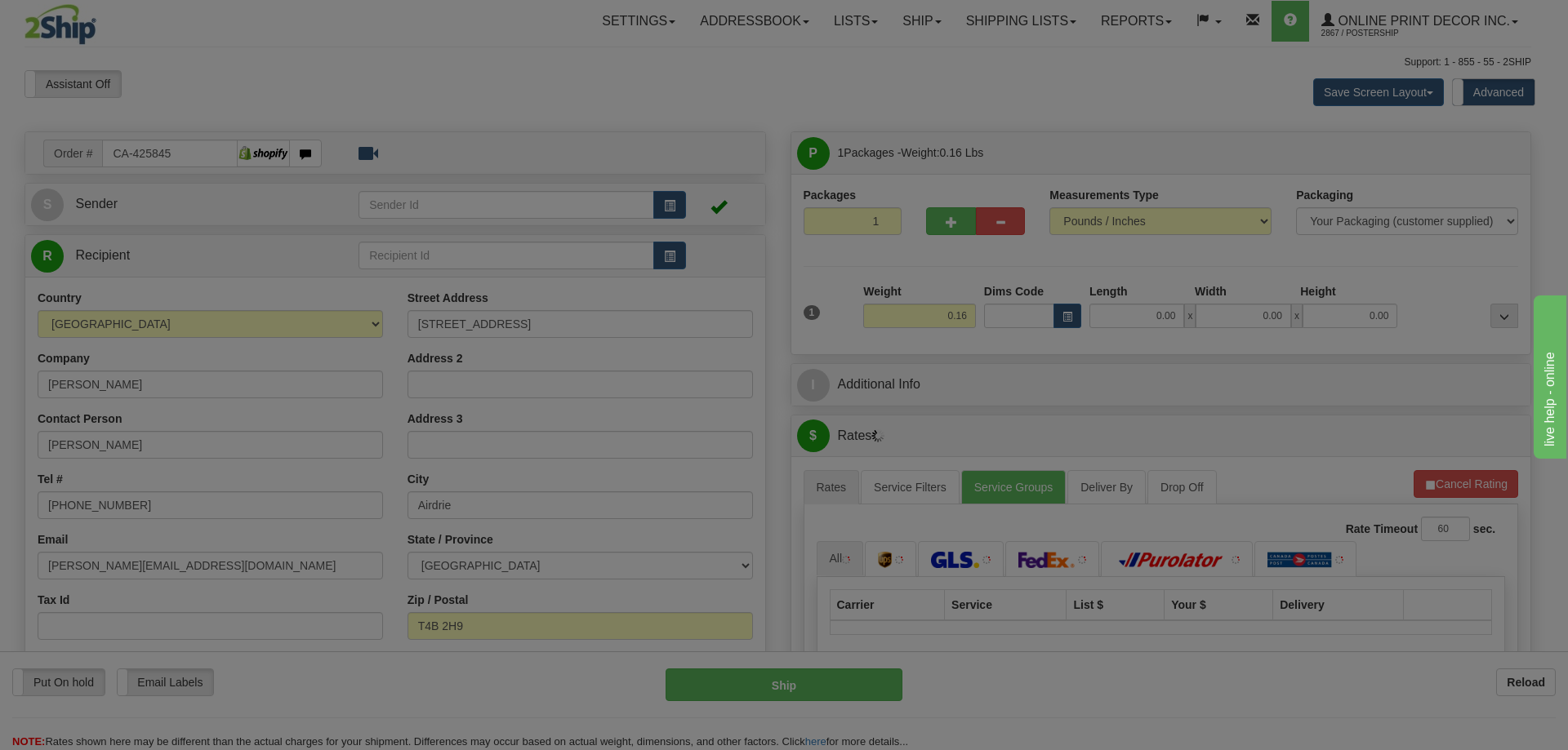
type input "AIRDRIE"
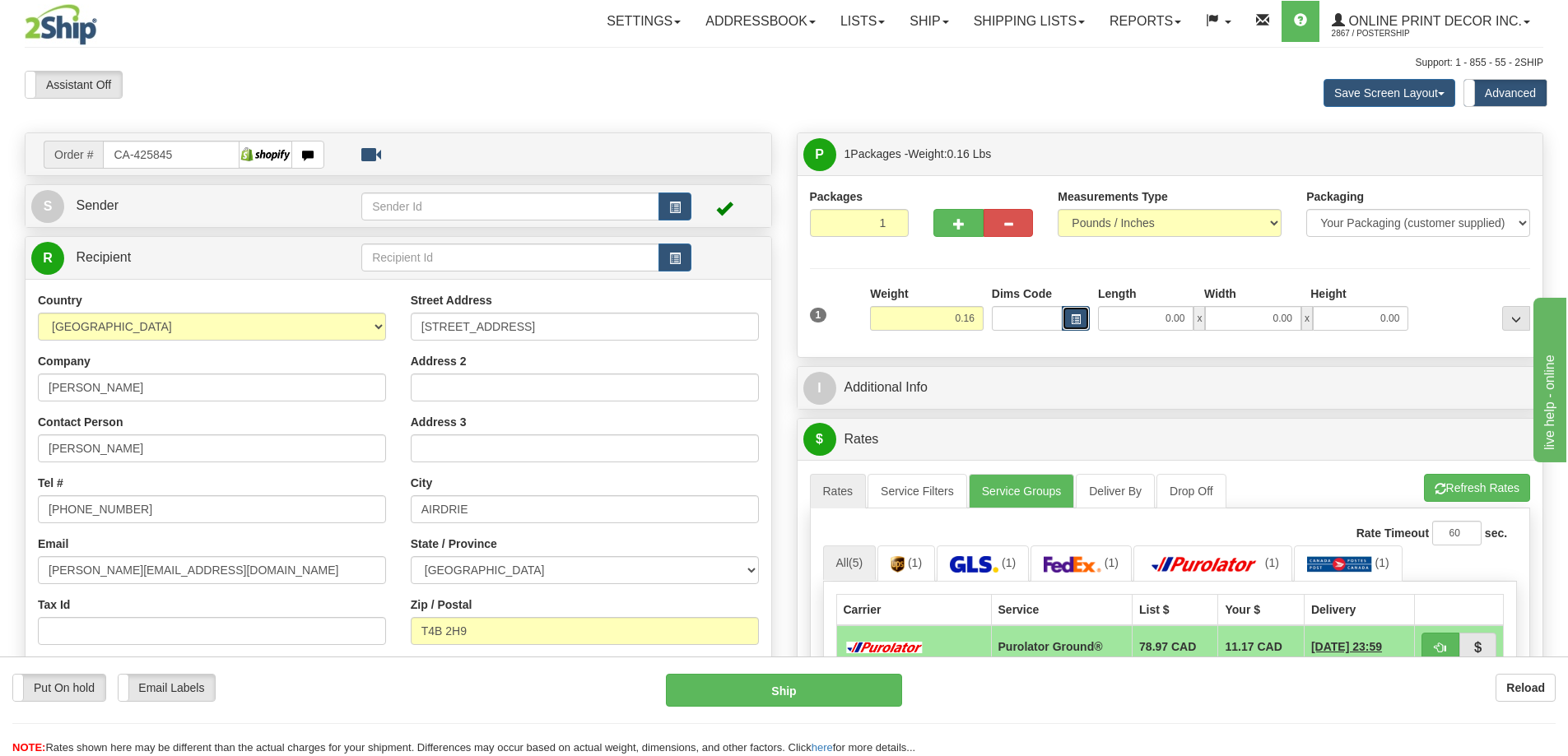
click at [1072, 309] on button "button" at bounding box center [1076, 318] width 28 height 25
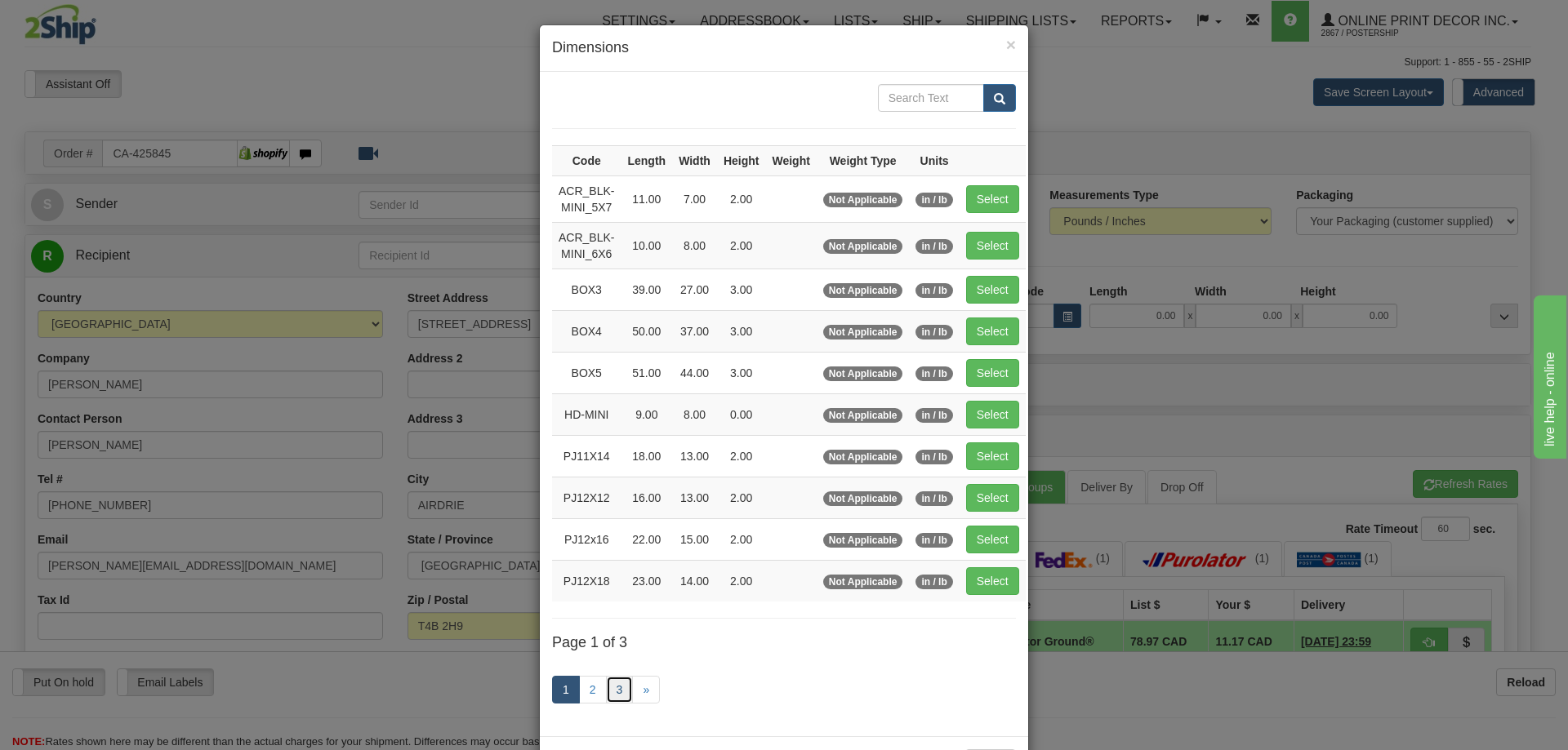
click at [610, 680] on link "3" at bounding box center [620, 689] width 28 height 28
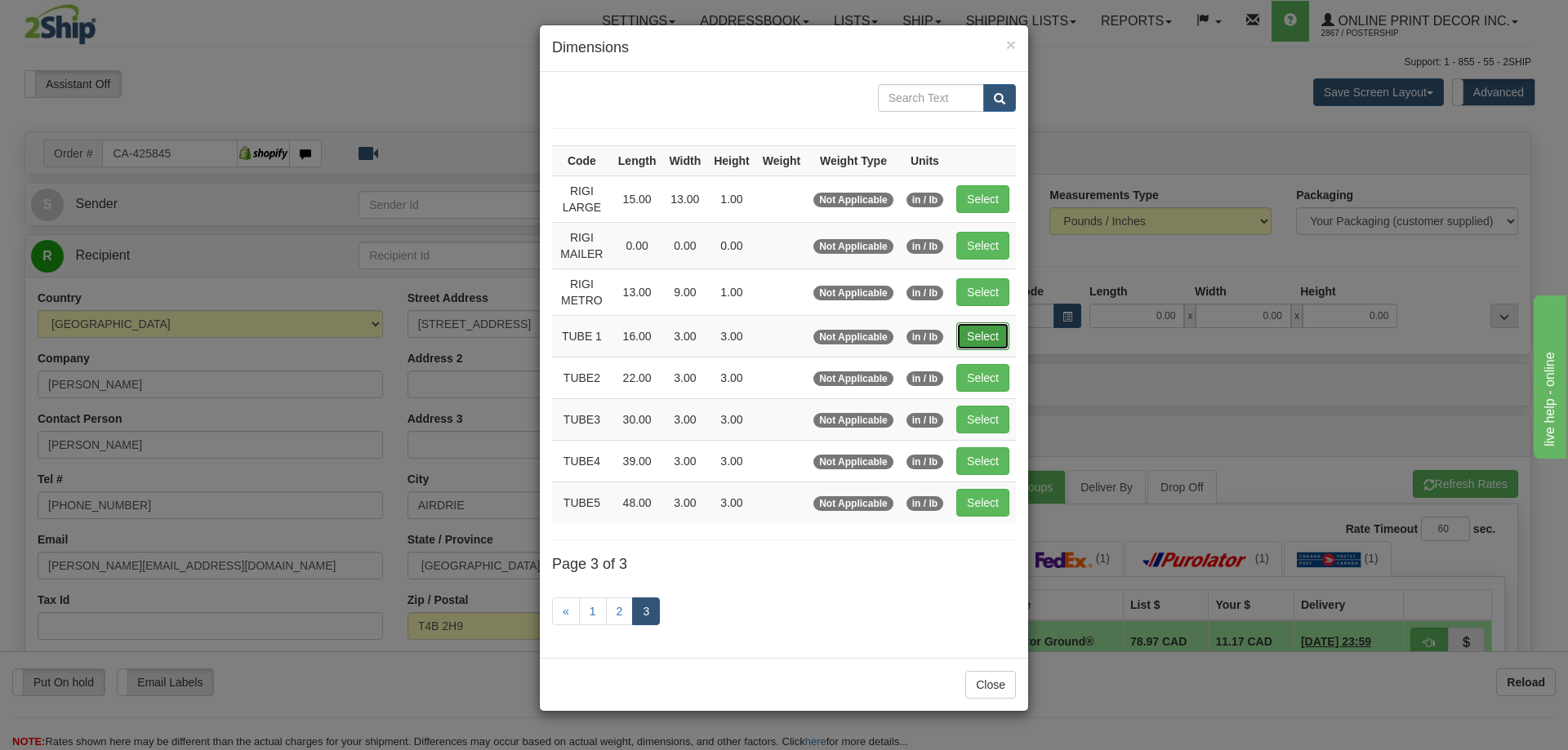
click at [982, 341] on button "Select" at bounding box center [983, 336] width 53 height 28
type input "TUBE 1"
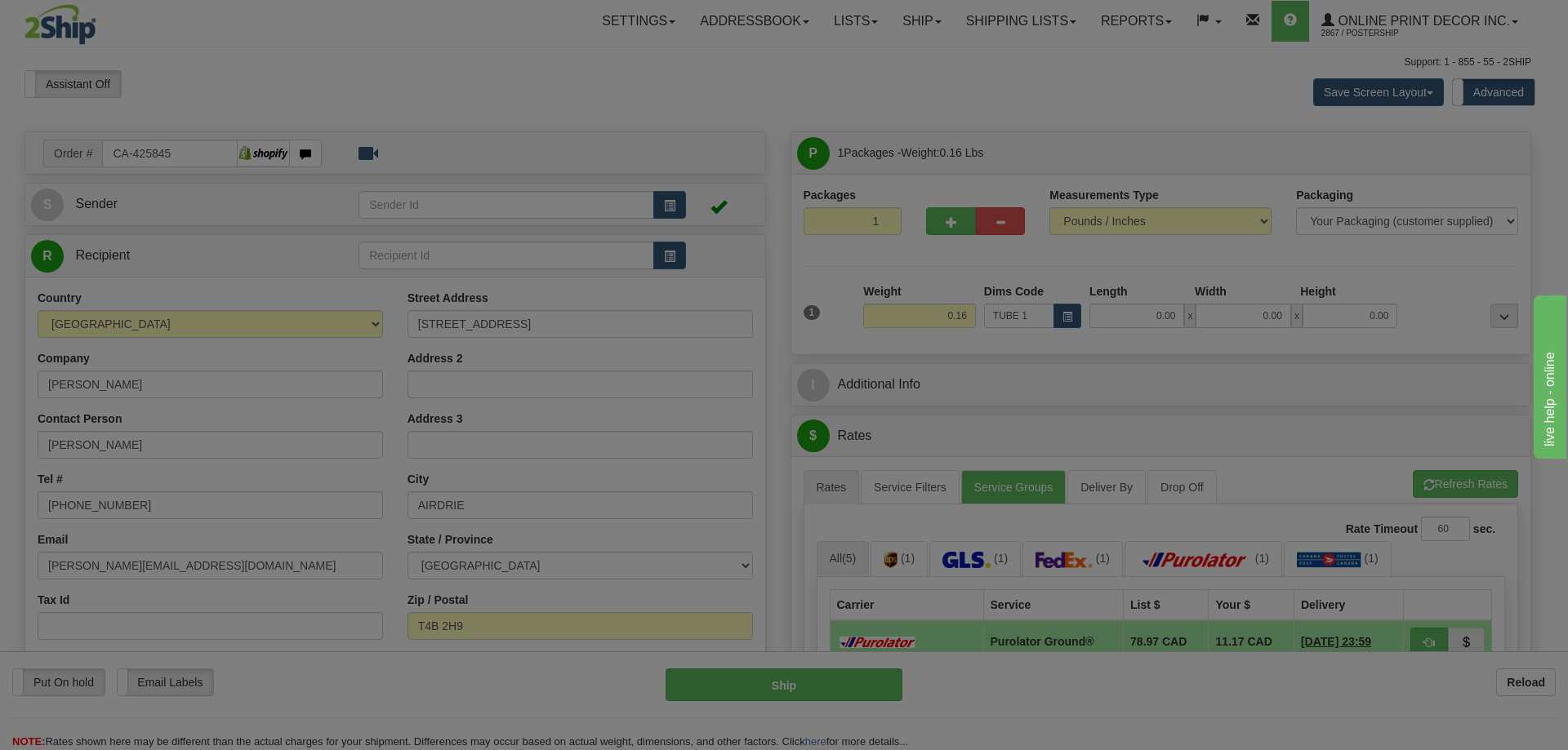
type input "16.00"
type input "3.00"
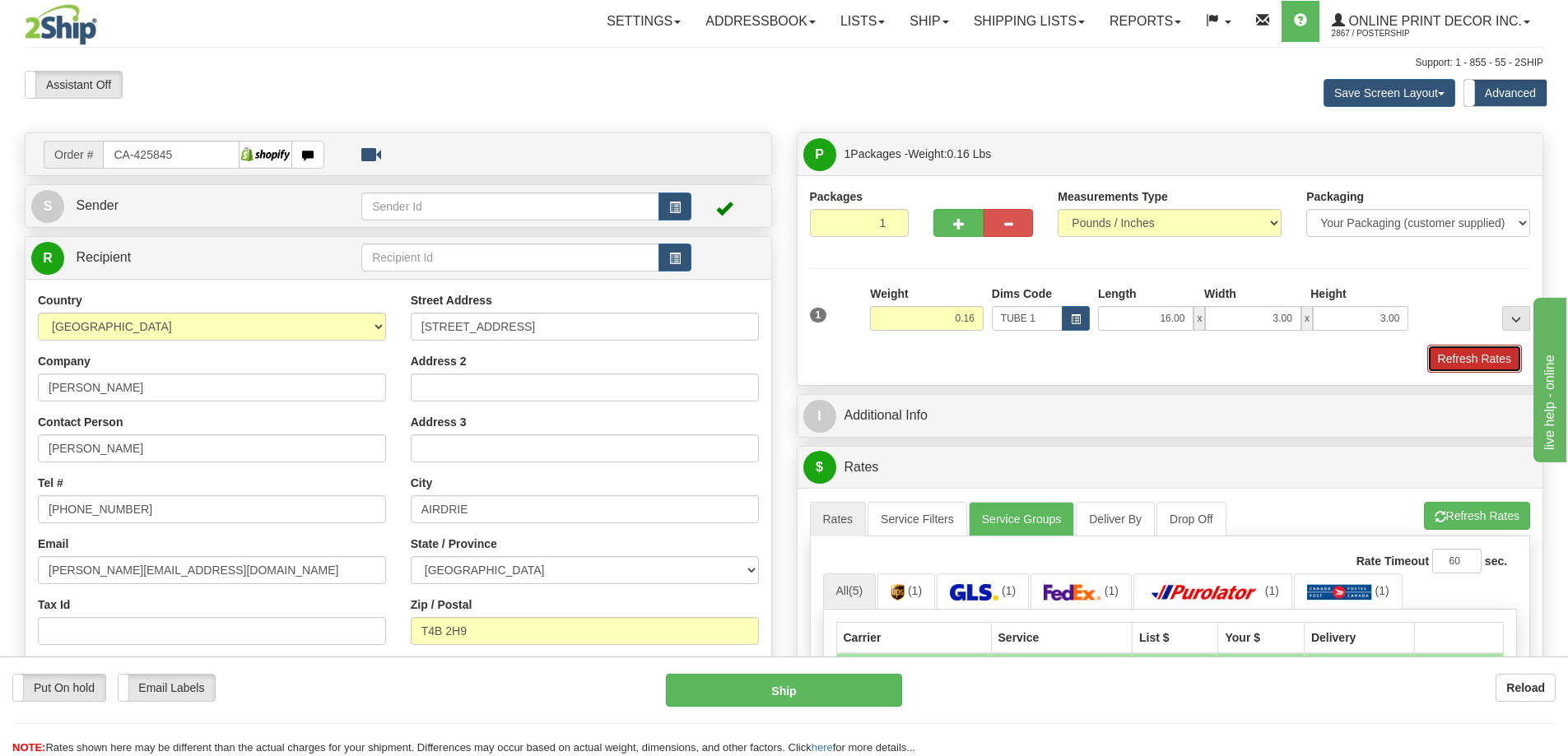
drag, startPoint x: 1461, startPoint y: 351, endPoint x: 1464, endPoint y: 362, distance: 11.4
click at [1462, 352] on button "Refresh Rates" at bounding box center [1474, 358] width 95 height 28
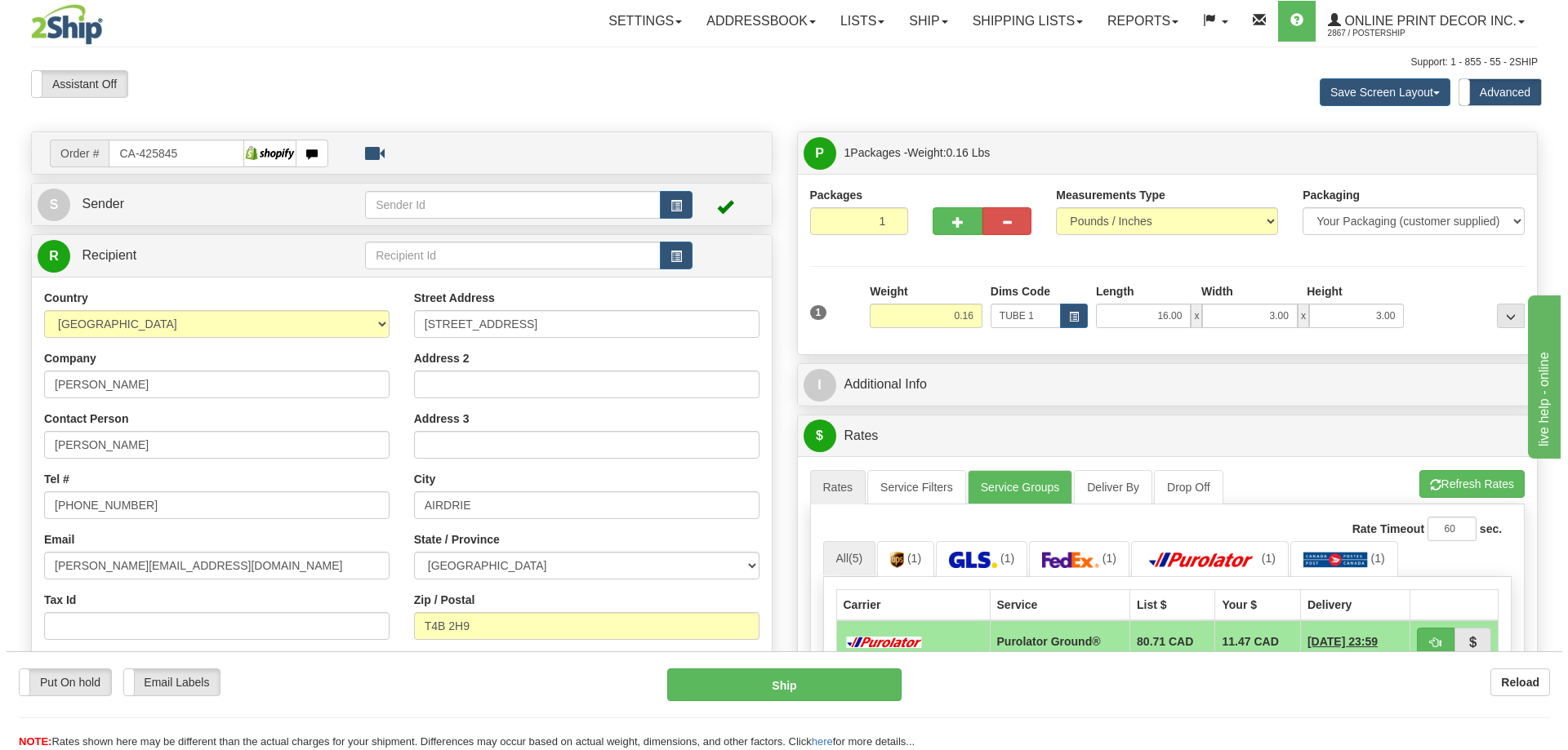
scroll to position [164, 0]
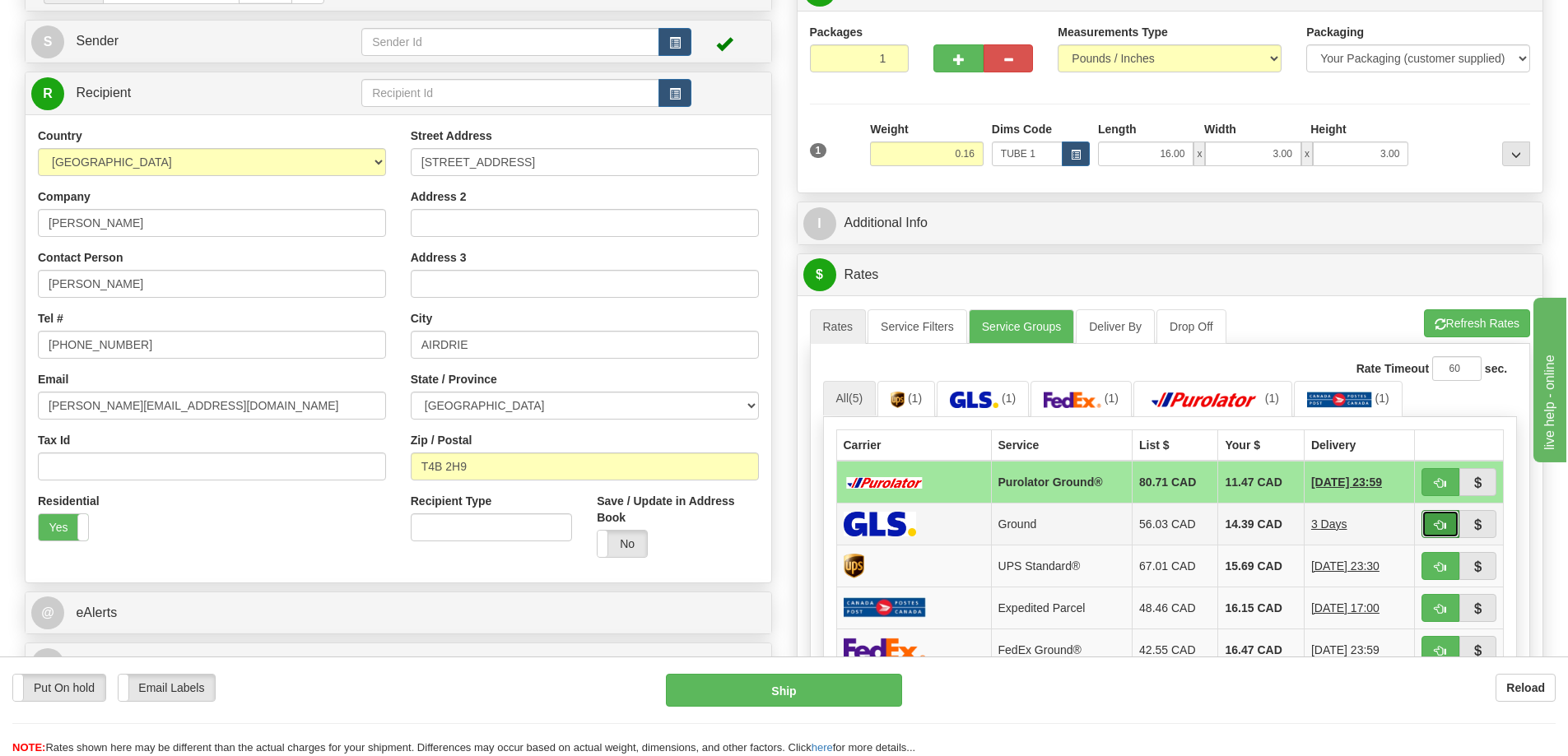
click at [1432, 527] on button "button" at bounding box center [1440, 524] width 38 height 28
type input "1"
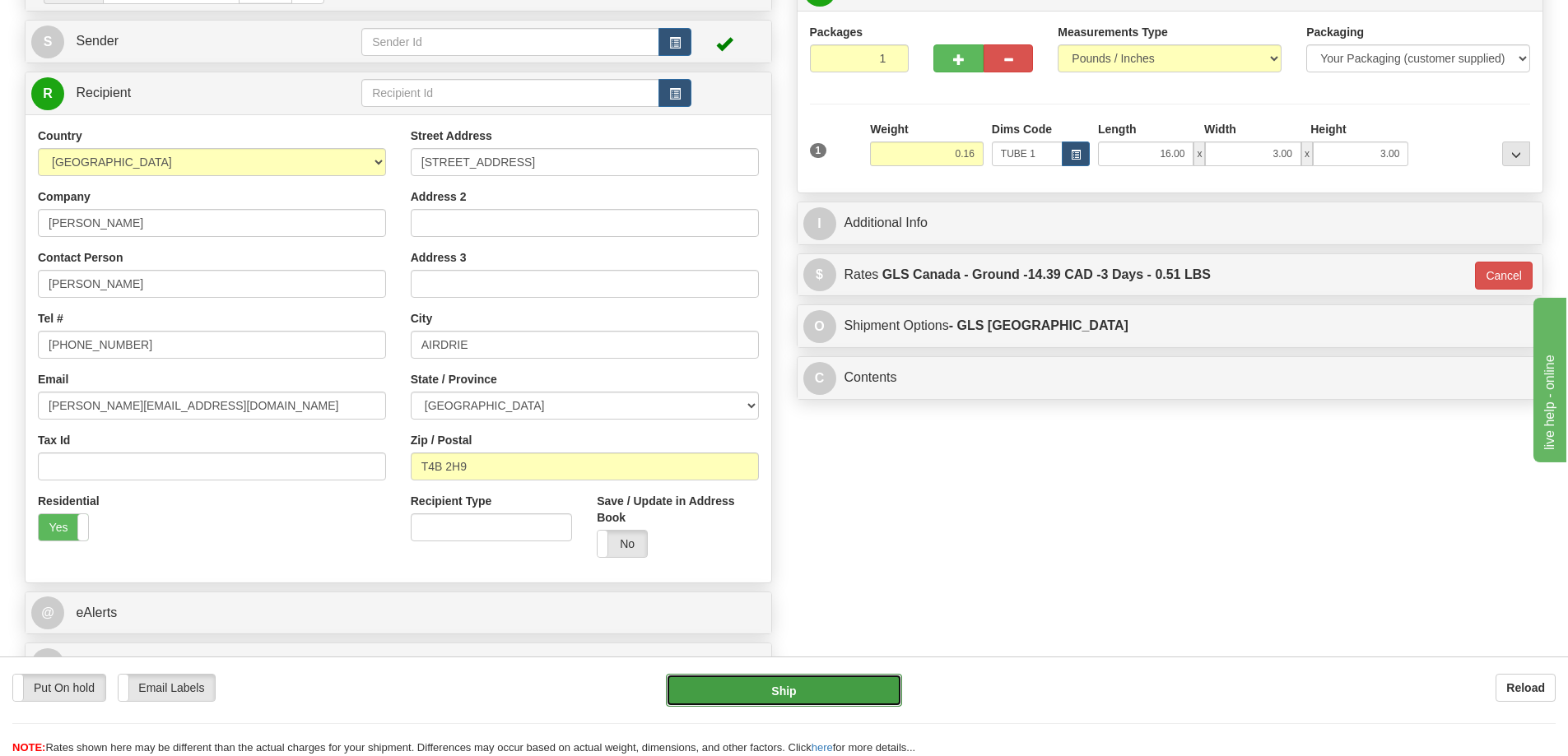
click at [798, 693] on button "Ship" at bounding box center [784, 690] width 236 height 33
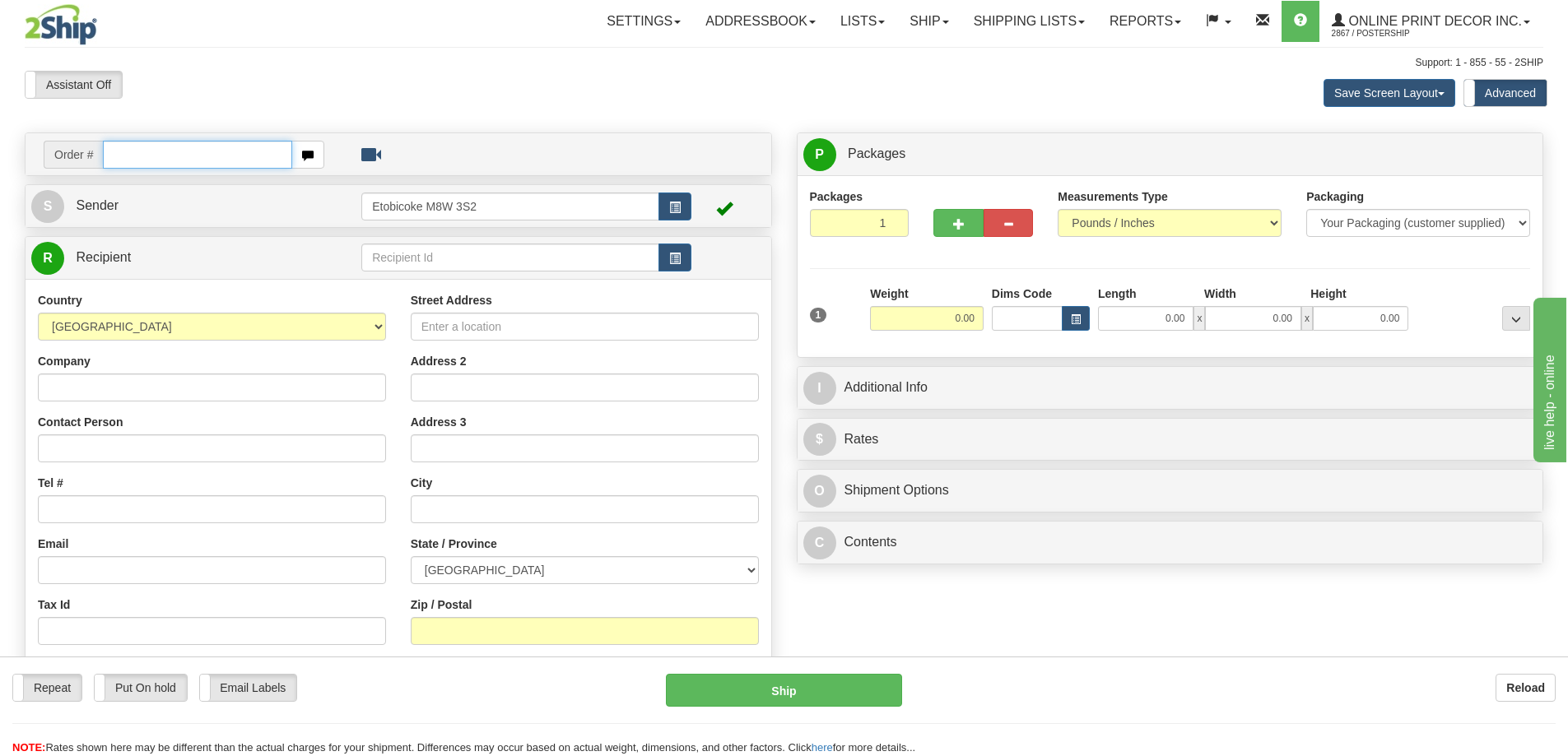
click at [134, 152] on input "text" at bounding box center [198, 155] width 189 height 28
type input "ca-425833"
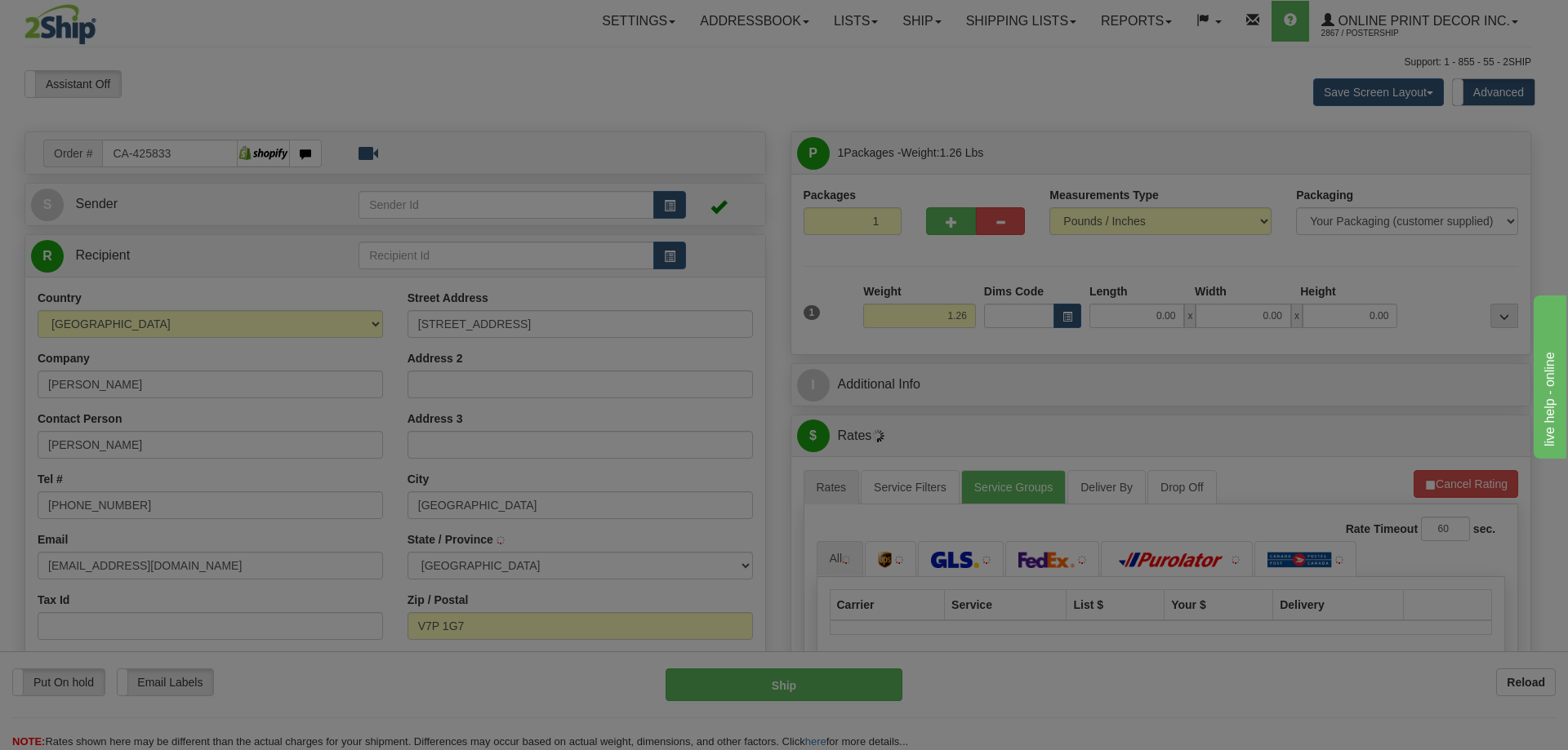
type input "[GEOGRAPHIC_DATA]"
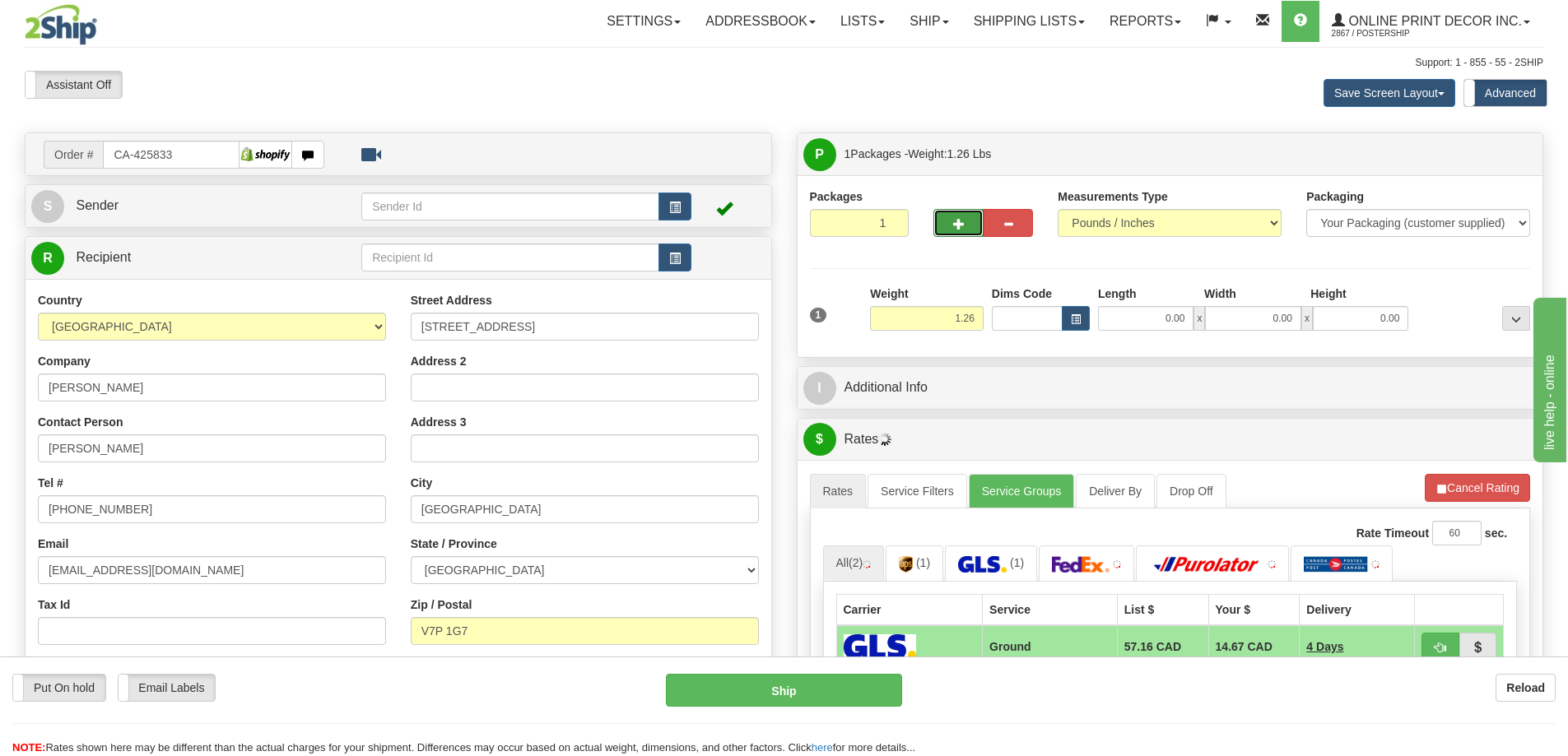
click at [960, 219] on span "button" at bounding box center [958, 224] width 11 height 10
radio input "true"
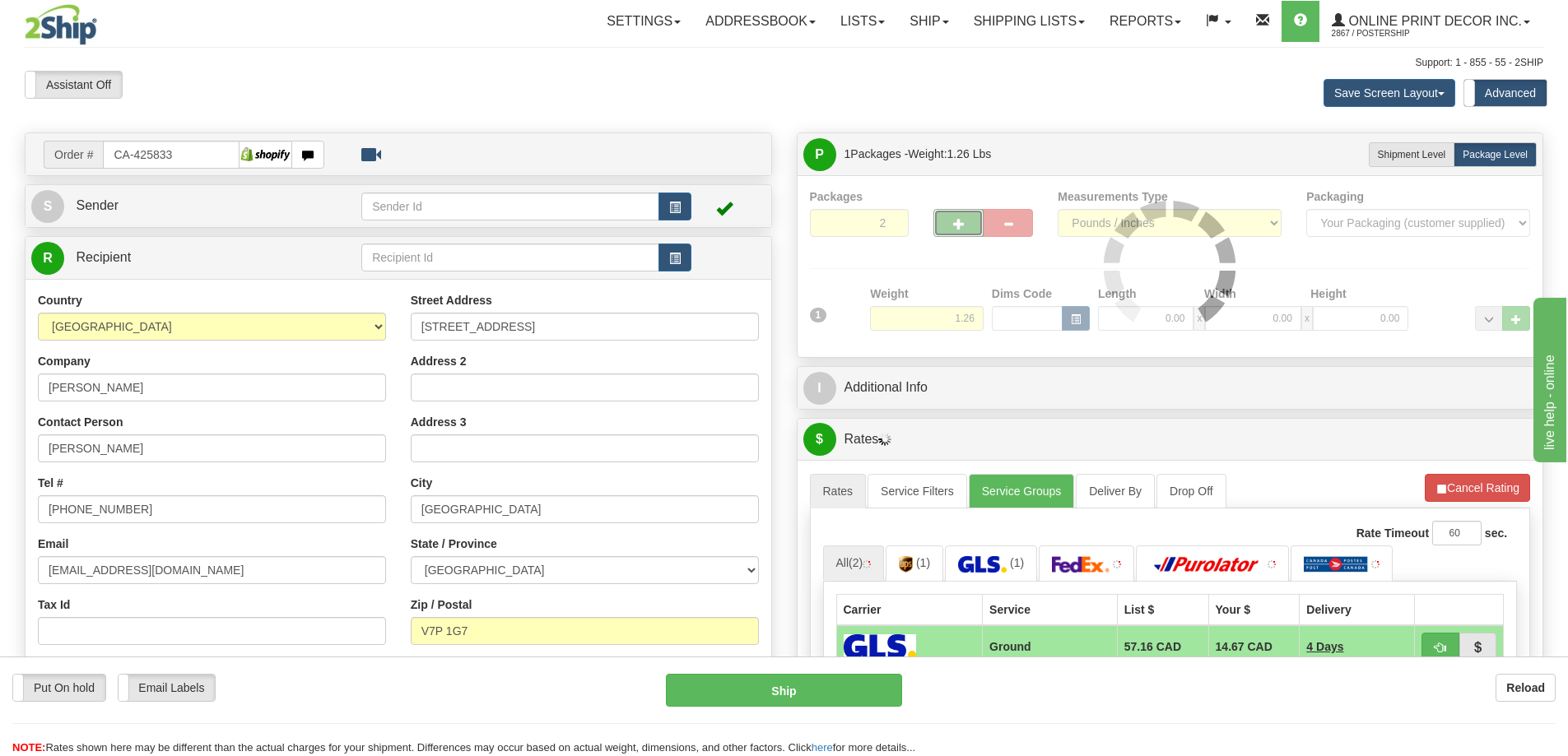
click at [964, 222] on div at bounding box center [1170, 266] width 721 height 156
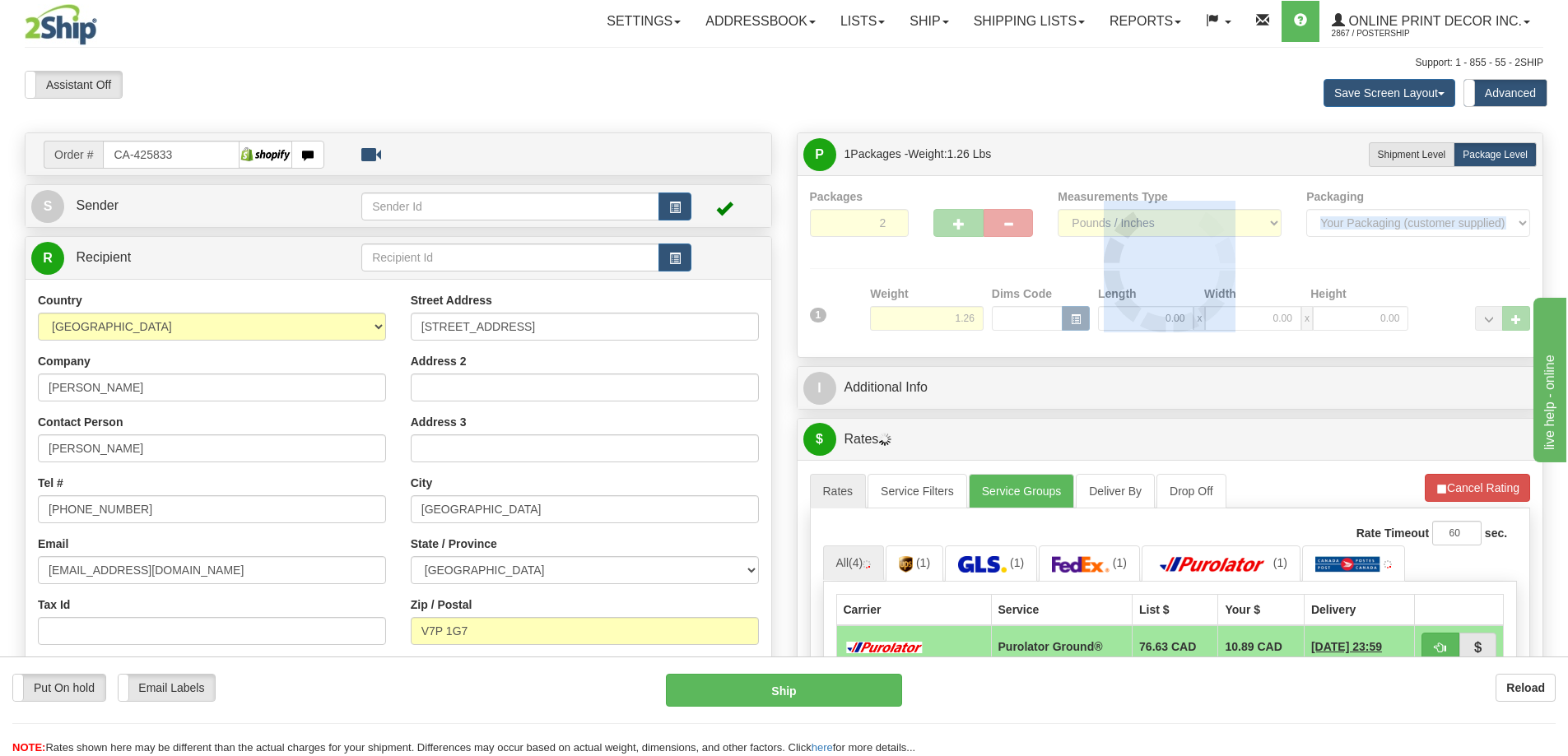
click at [964, 222] on div at bounding box center [1170, 266] width 721 height 156
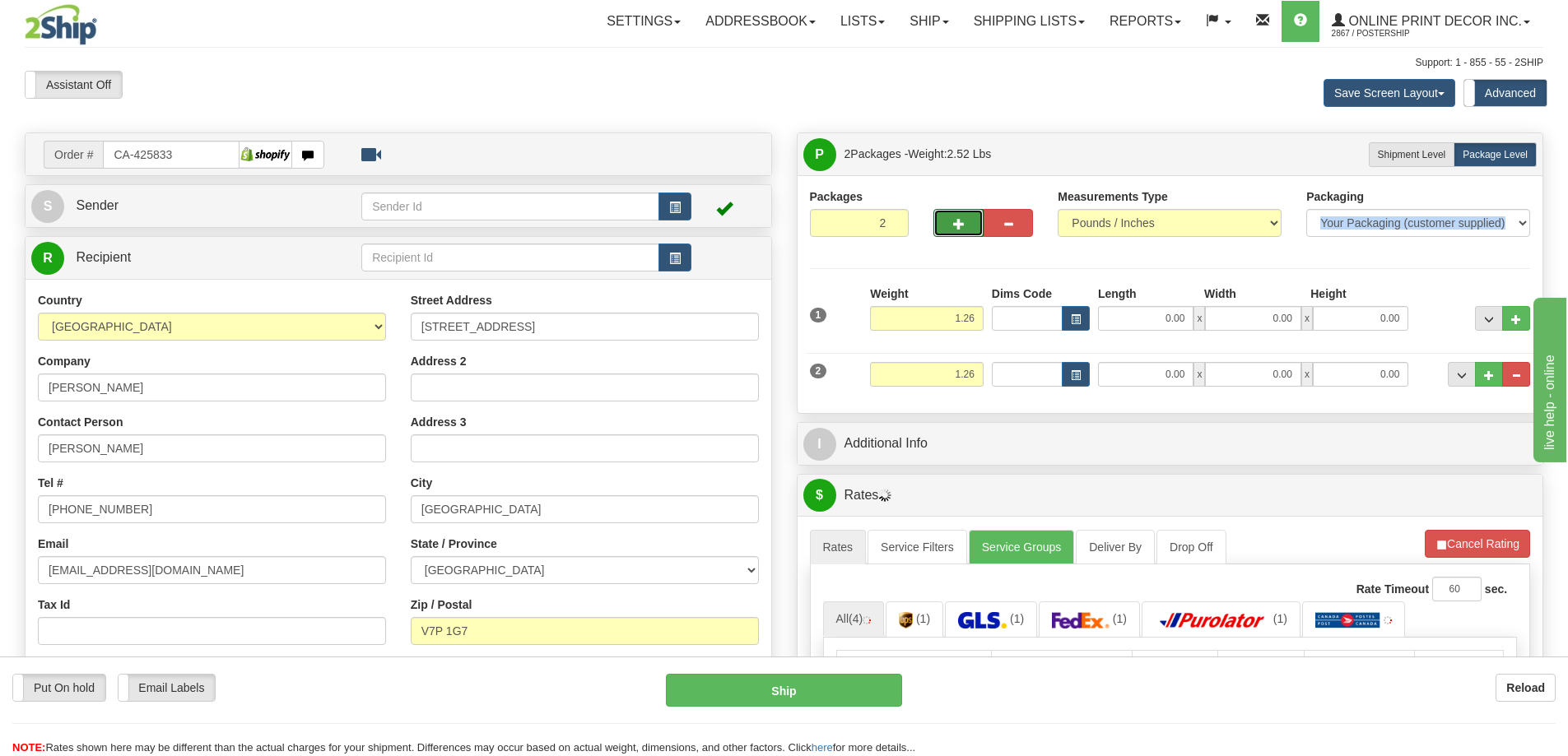
click at [965, 223] on button "button" at bounding box center [957, 223] width 49 height 28
type input "3"
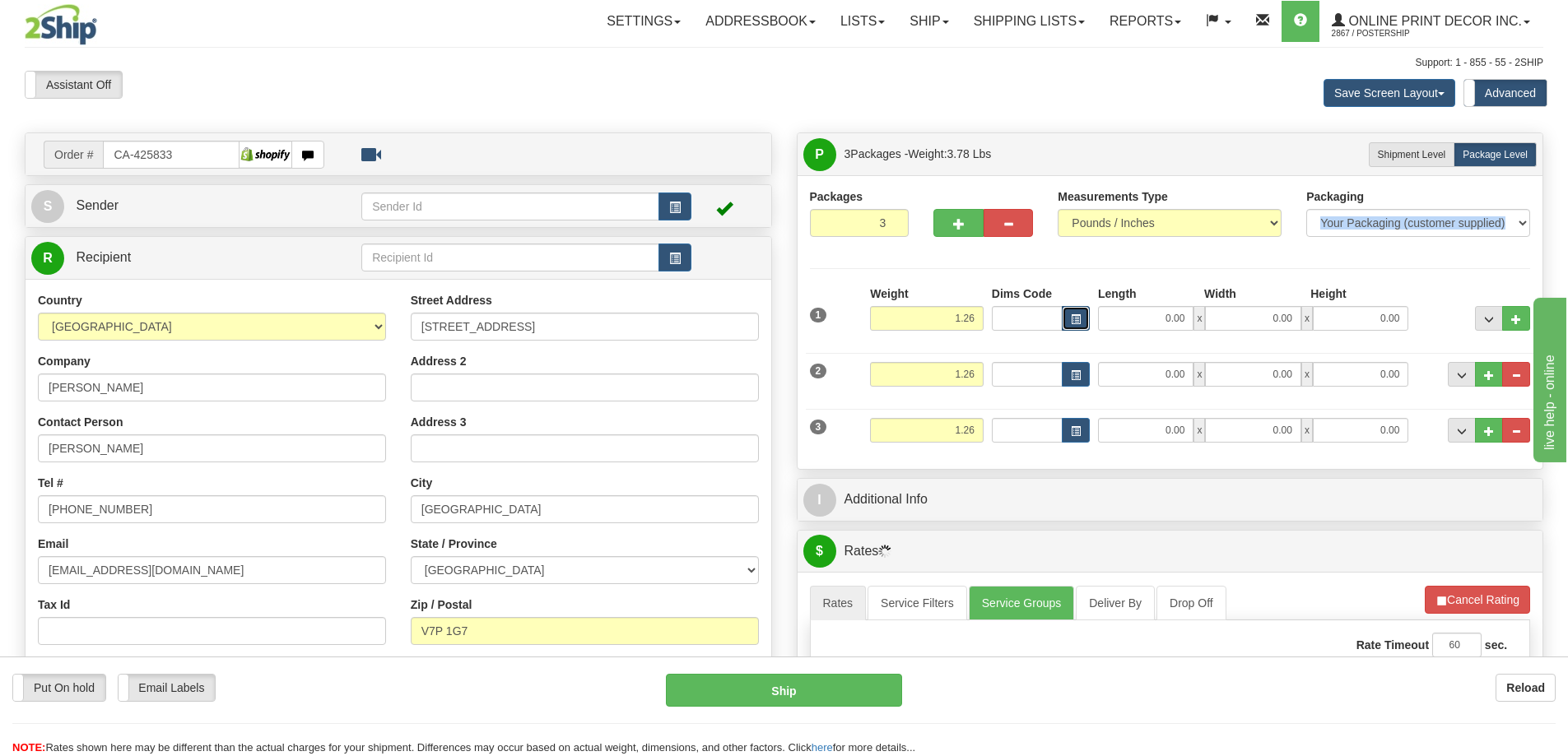
click at [1065, 321] on button "button" at bounding box center [1076, 318] width 28 height 25
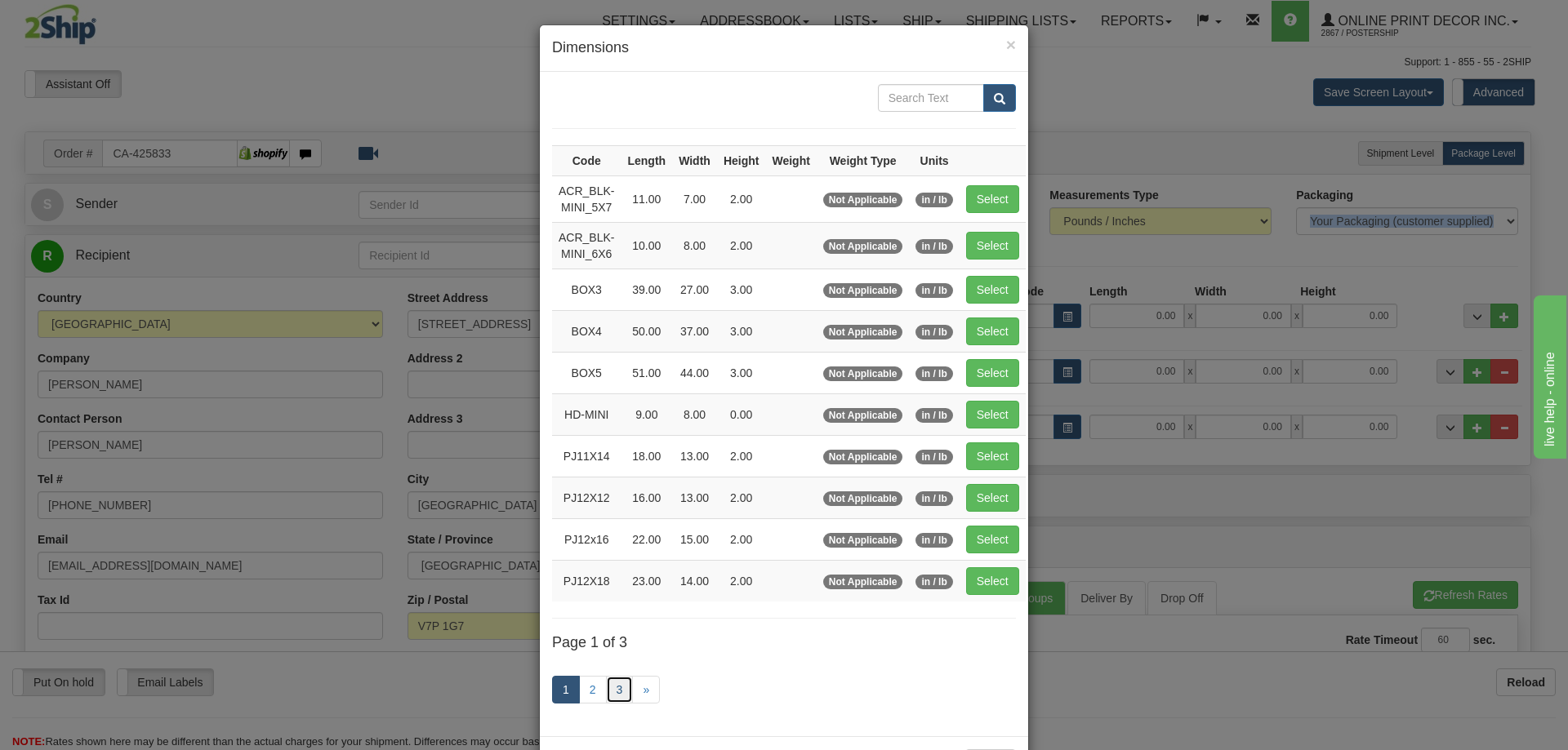
click at [610, 689] on link "3" at bounding box center [620, 689] width 28 height 28
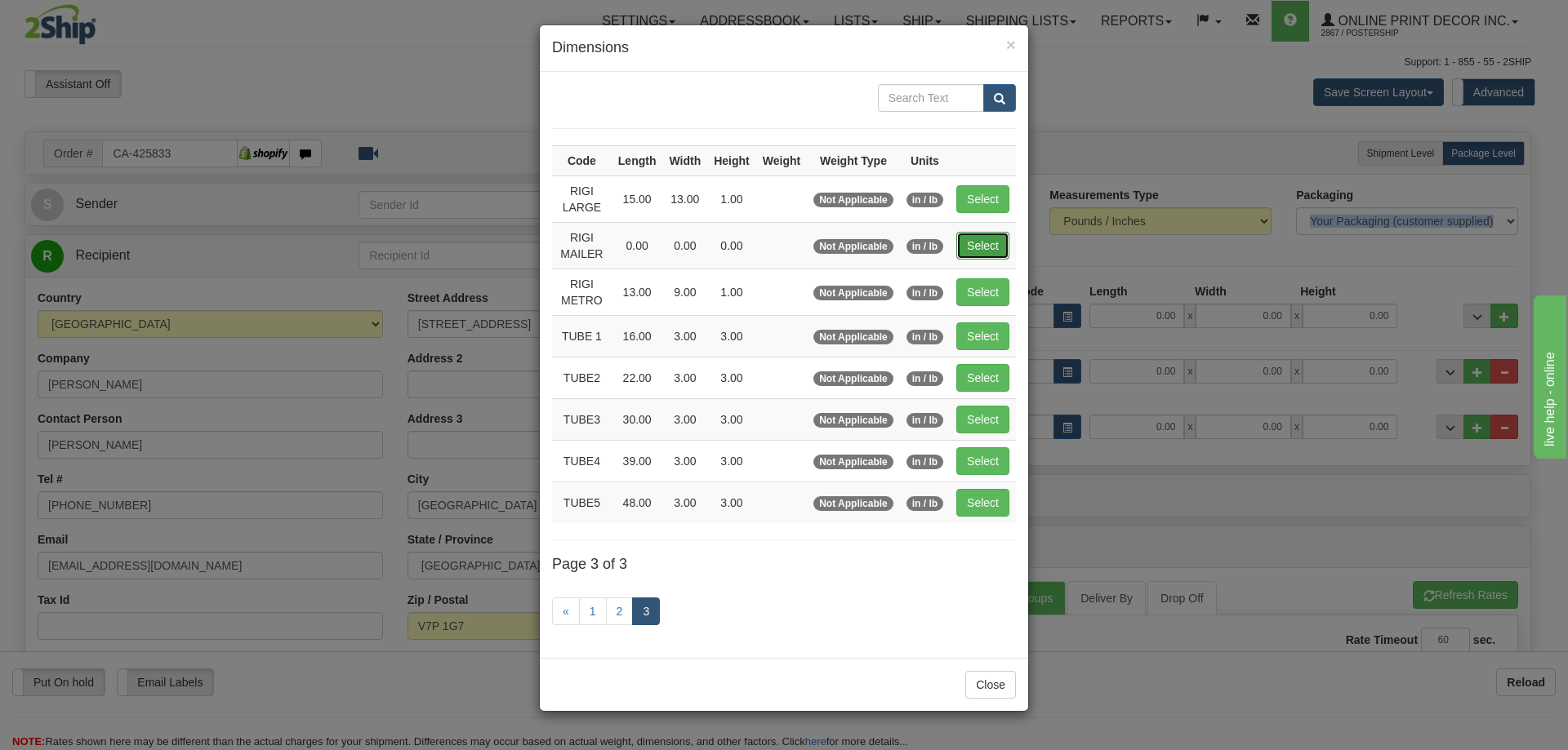
click at [986, 240] on button "Select" at bounding box center [983, 245] width 53 height 28
type input "RIGI MAILER"
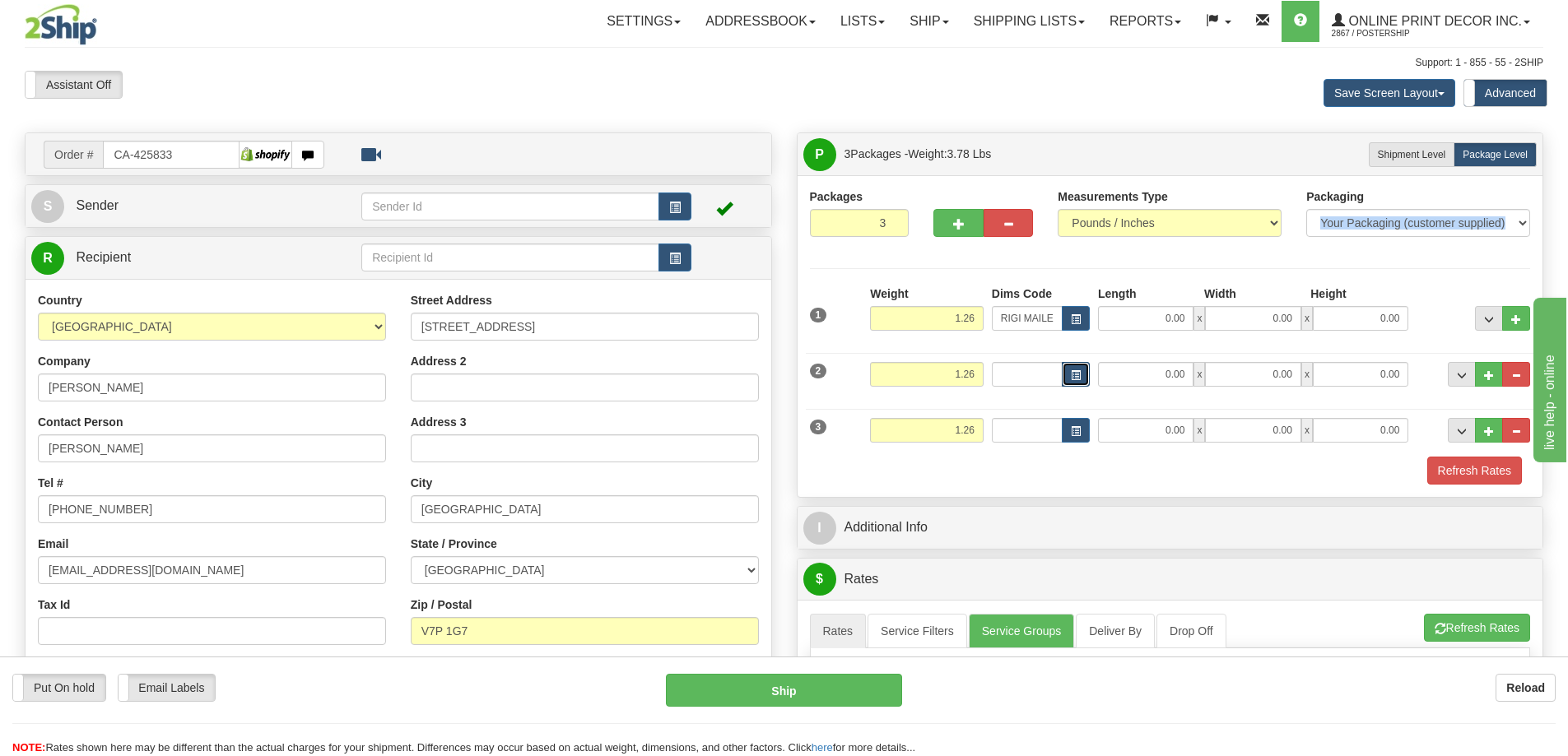
click at [1077, 373] on span "button" at bounding box center [1075, 375] width 9 height 9
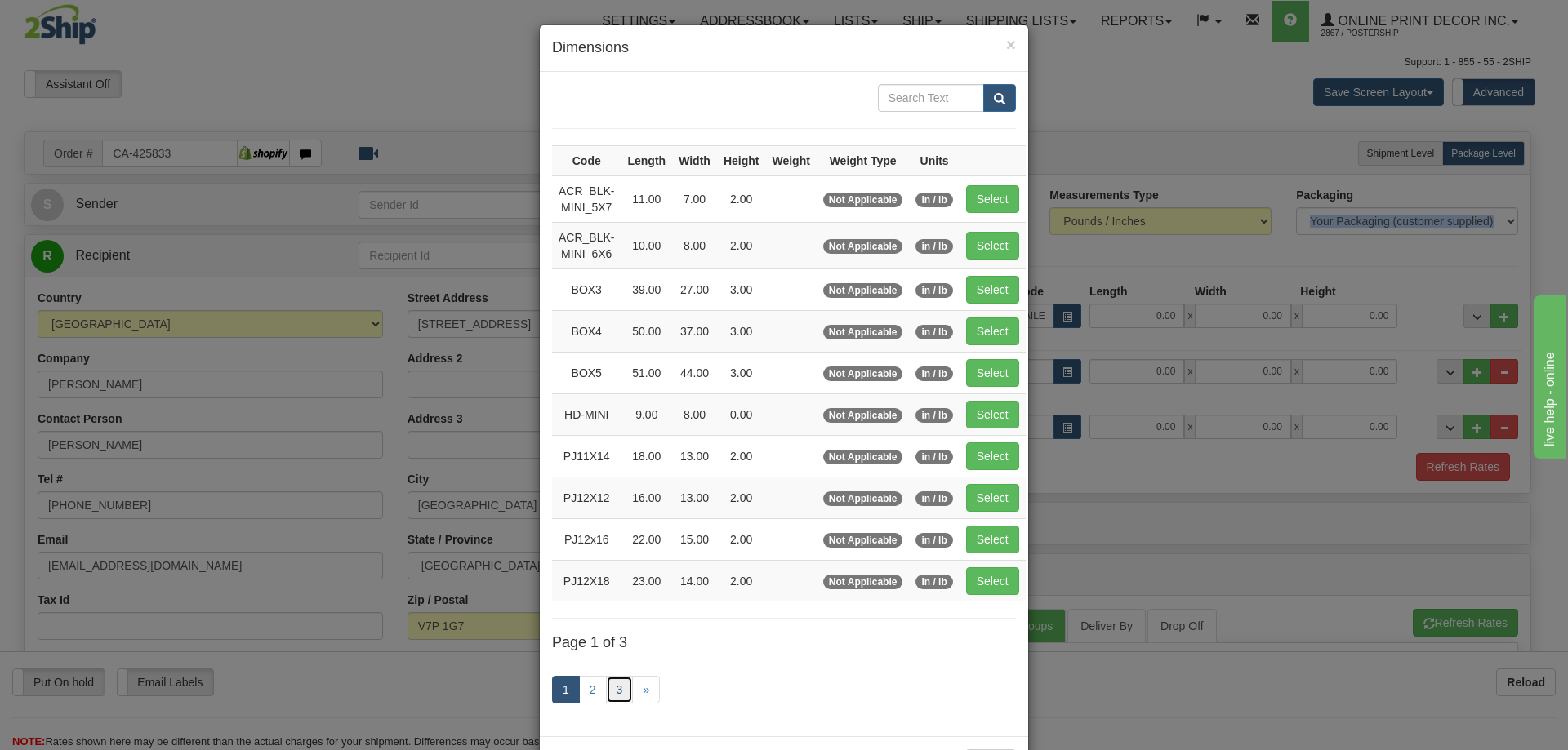
drag, startPoint x: 610, startPoint y: 682, endPoint x: 803, endPoint y: 544, distance: 237.3
click at [610, 680] on link "3" at bounding box center [620, 689] width 28 height 28
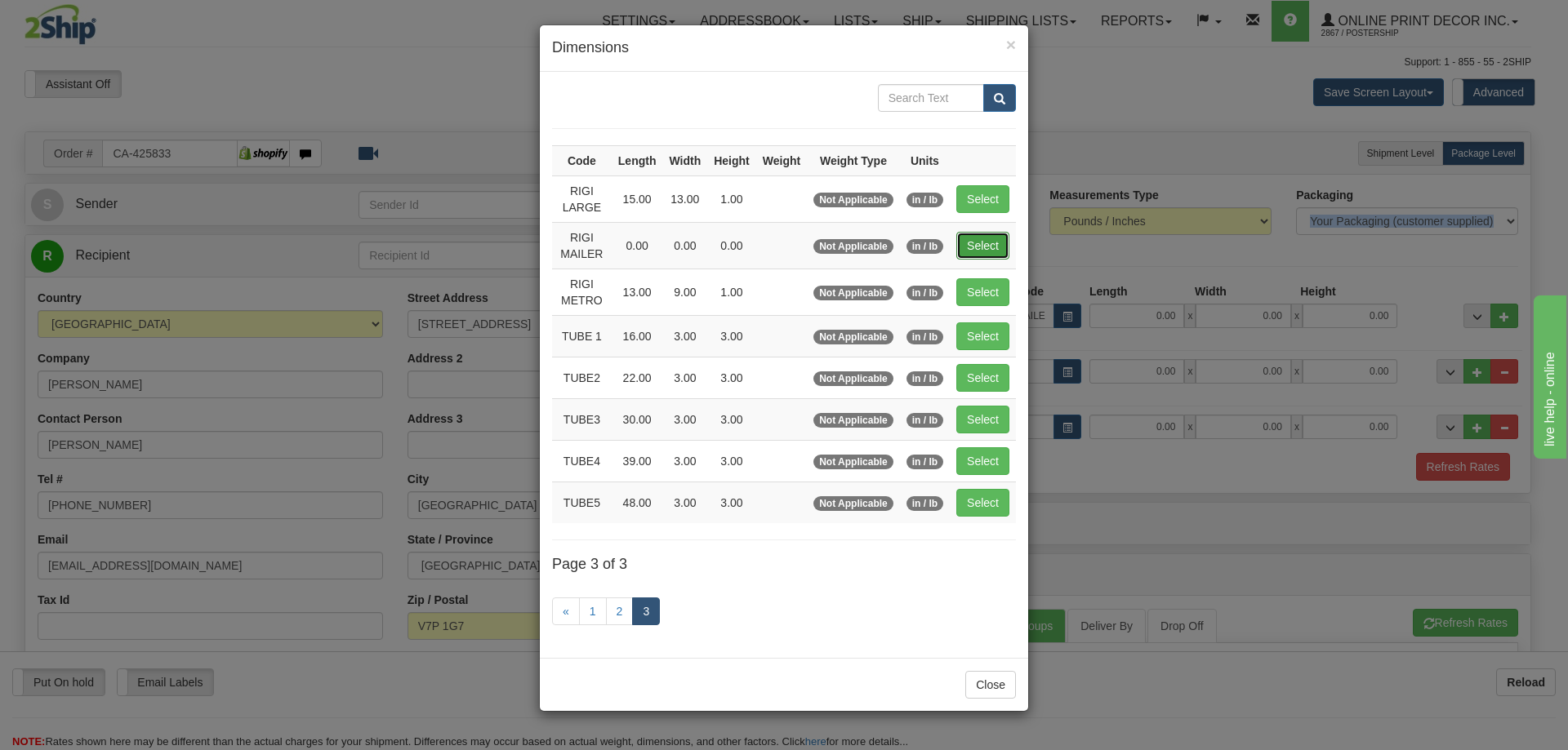
click at [987, 232] on button "Select" at bounding box center [983, 245] width 53 height 28
type input "RIGI MAILER"
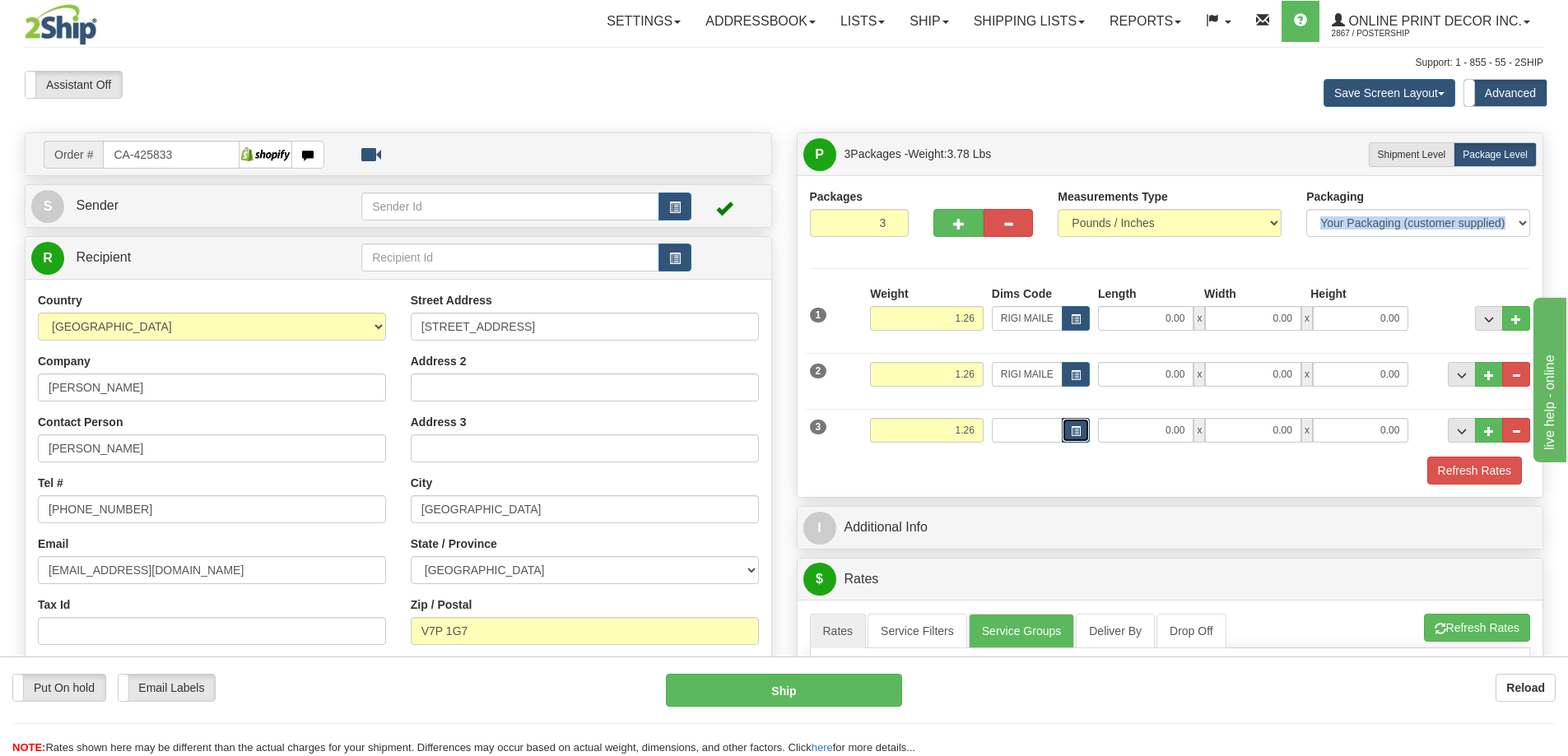
click at [1065, 432] on button "button" at bounding box center [1076, 430] width 28 height 25
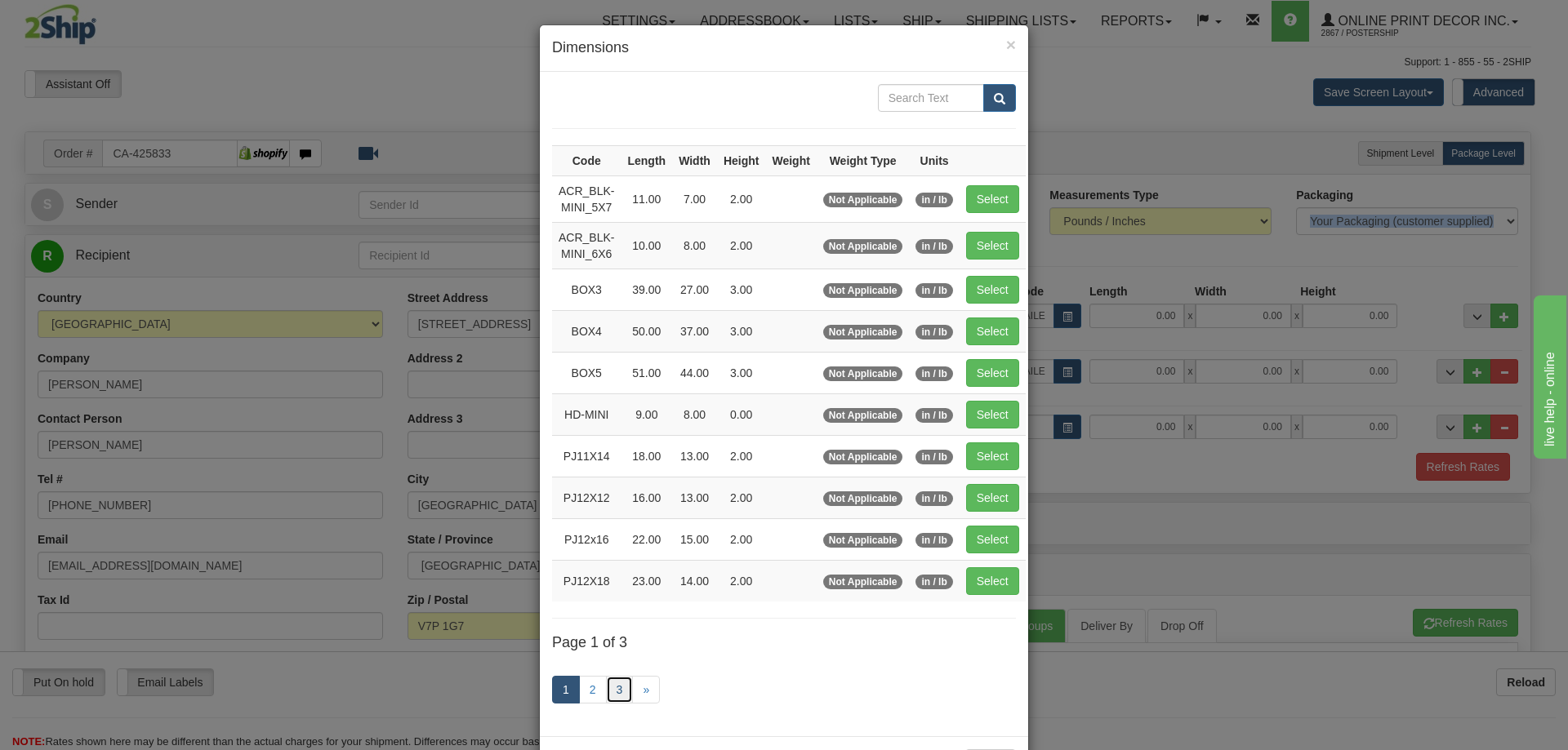
drag, startPoint x: 612, startPoint y: 679, endPoint x: 658, endPoint y: 650, distance: 54.4
click at [614, 679] on link "3" at bounding box center [620, 689] width 28 height 28
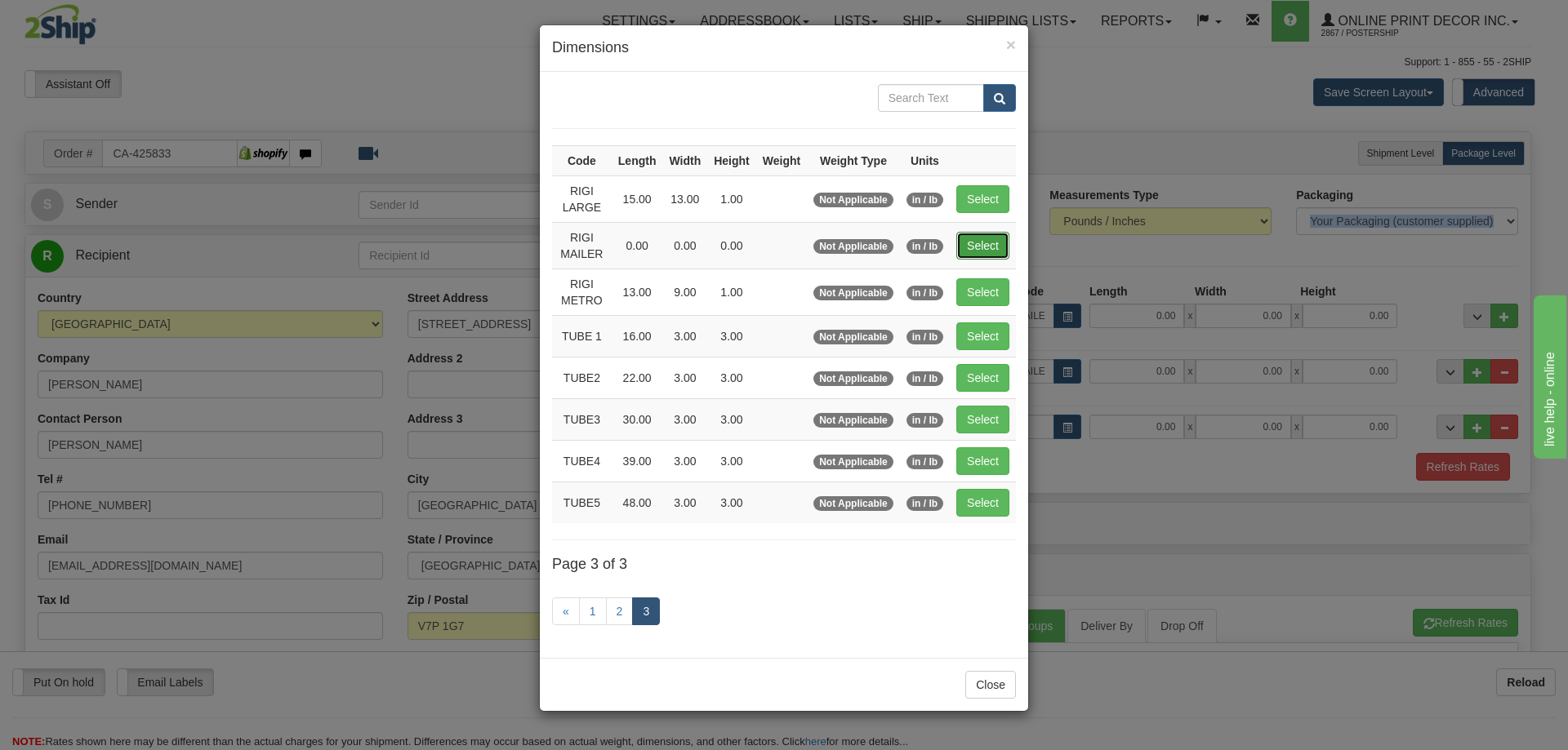
click at [964, 245] on button "Select" at bounding box center [983, 245] width 53 height 28
type input "RIGI MAILER"
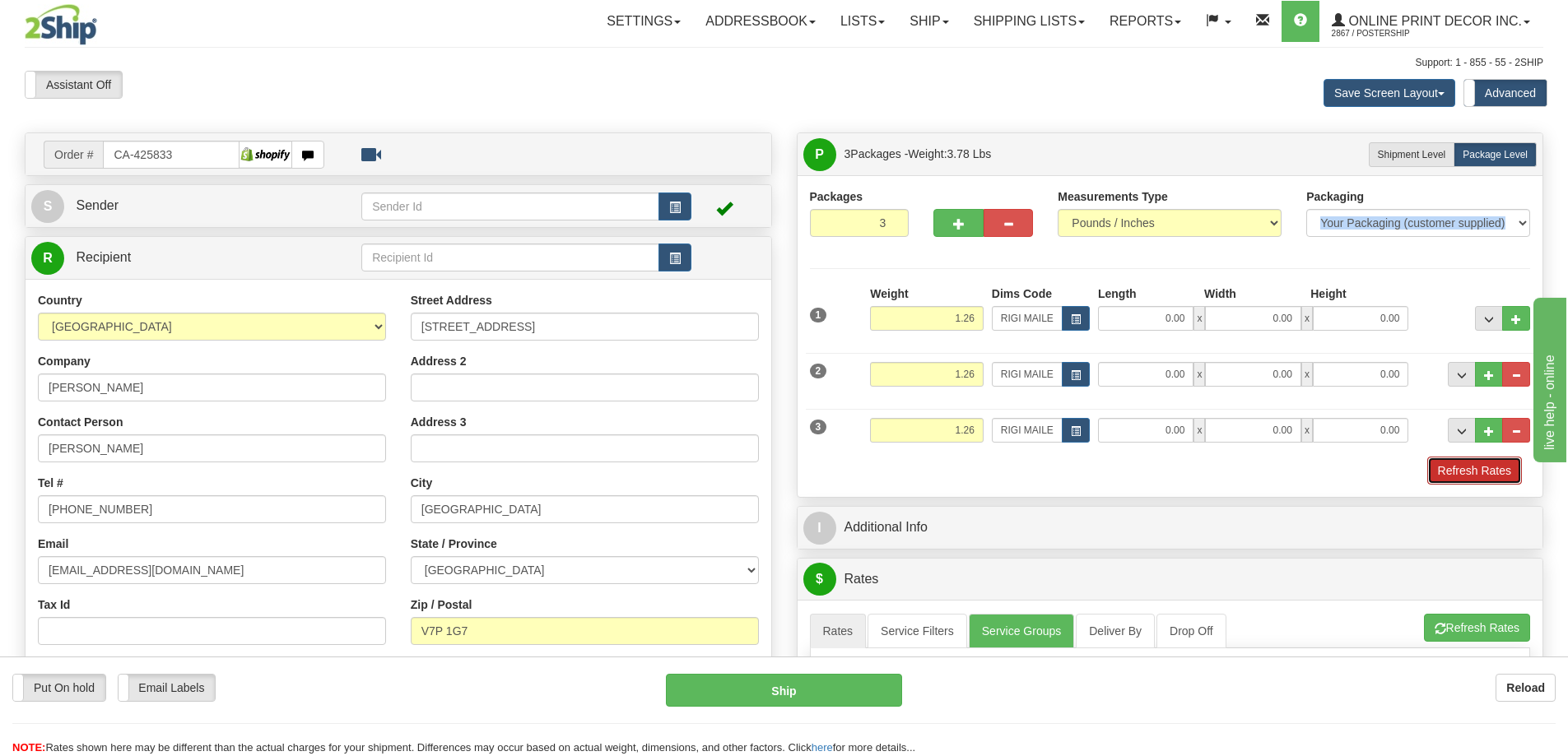
drag, startPoint x: 1494, startPoint y: 474, endPoint x: 1487, endPoint y: 469, distance: 8.6
click at [1494, 474] on button "Refresh Rates" at bounding box center [1474, 471] width 95 height 28
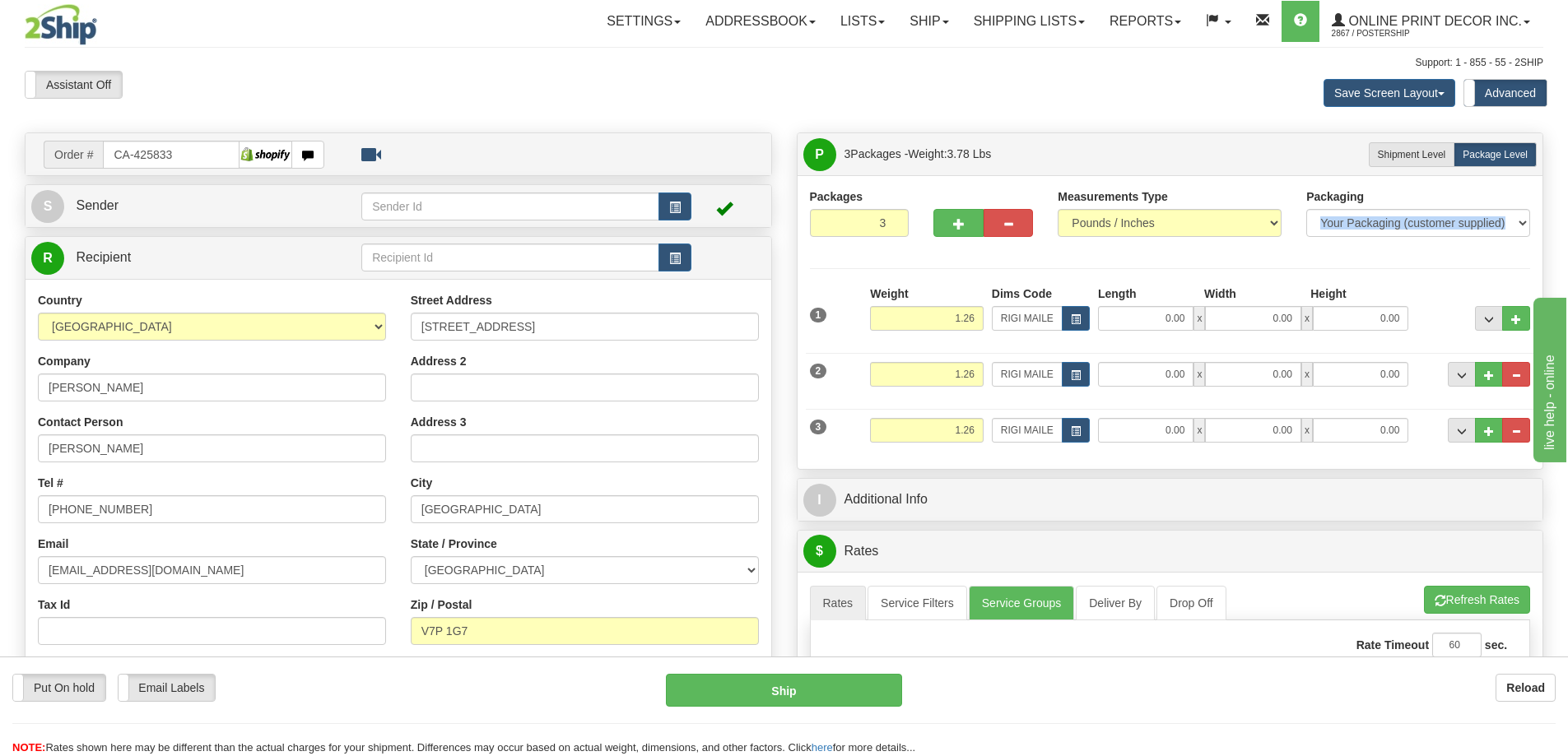
scroll to position [165, 0]
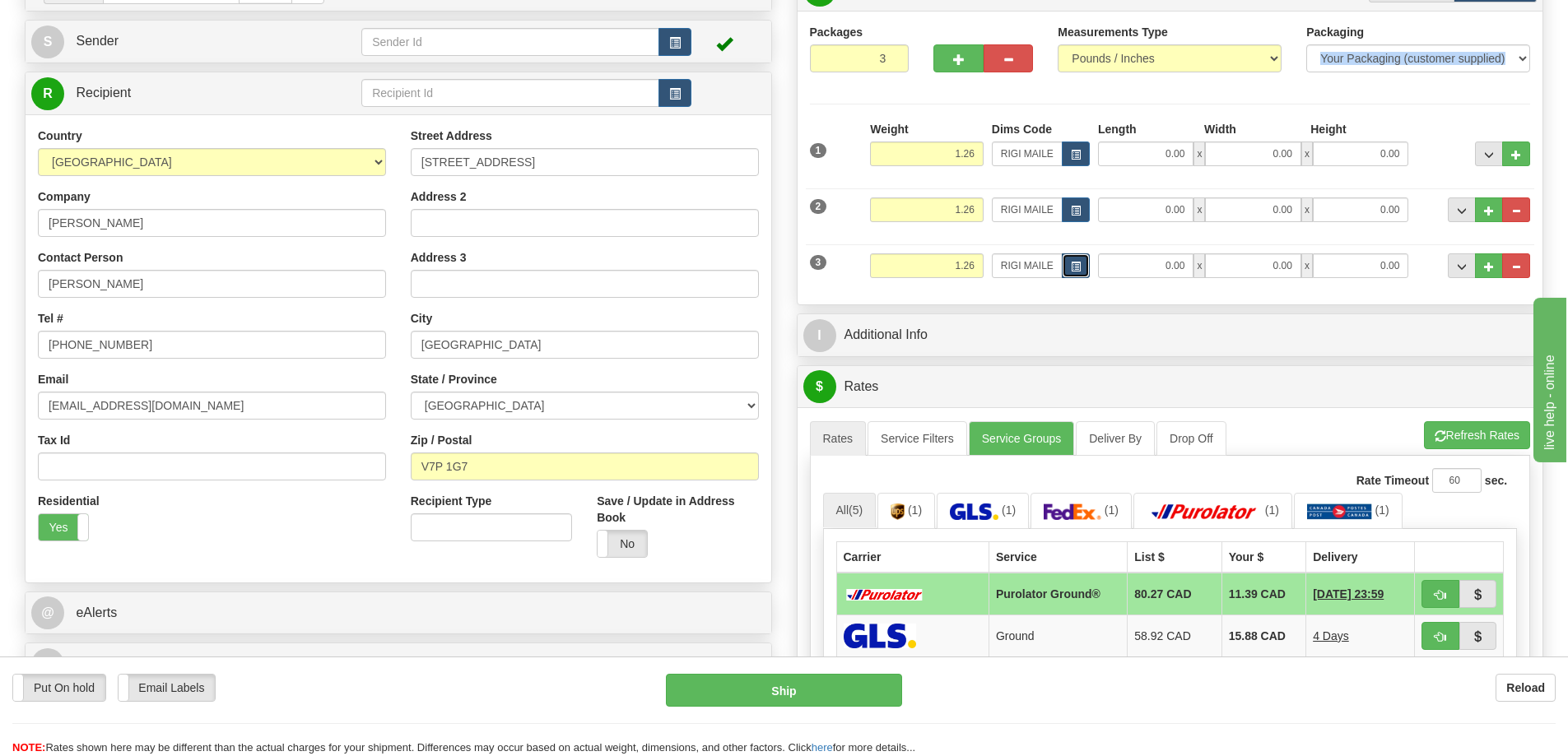
click at [1071, 263] on span "button" at bounding box center [1075, 267] width 9 height 9
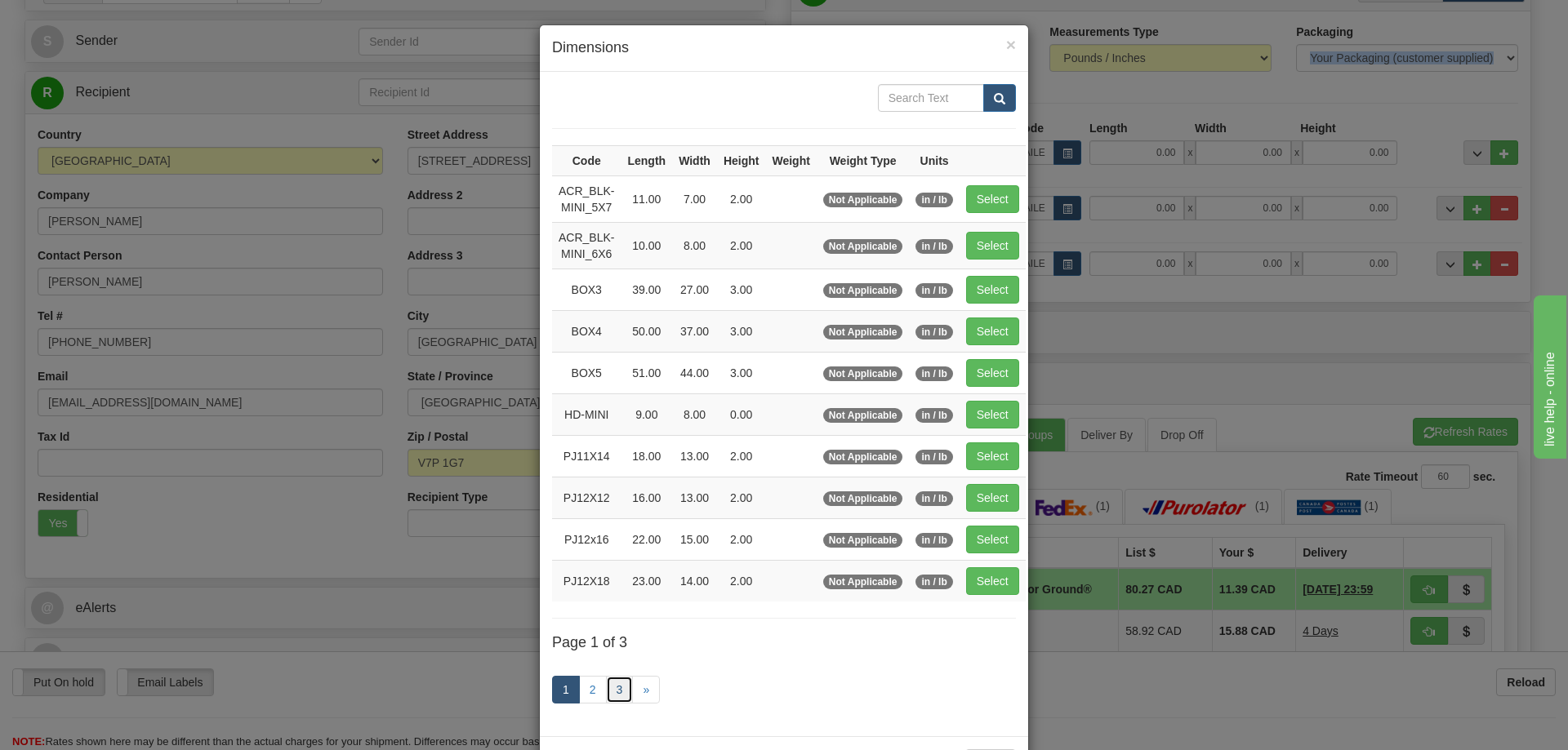
drag, startPoint x: 616, startPoint y: 693, endPoint x: 628, endPoint y: 677, distance: 20.0
click at [617, 694] on link "3" at bounding box center [620, 689] width 28 height 28
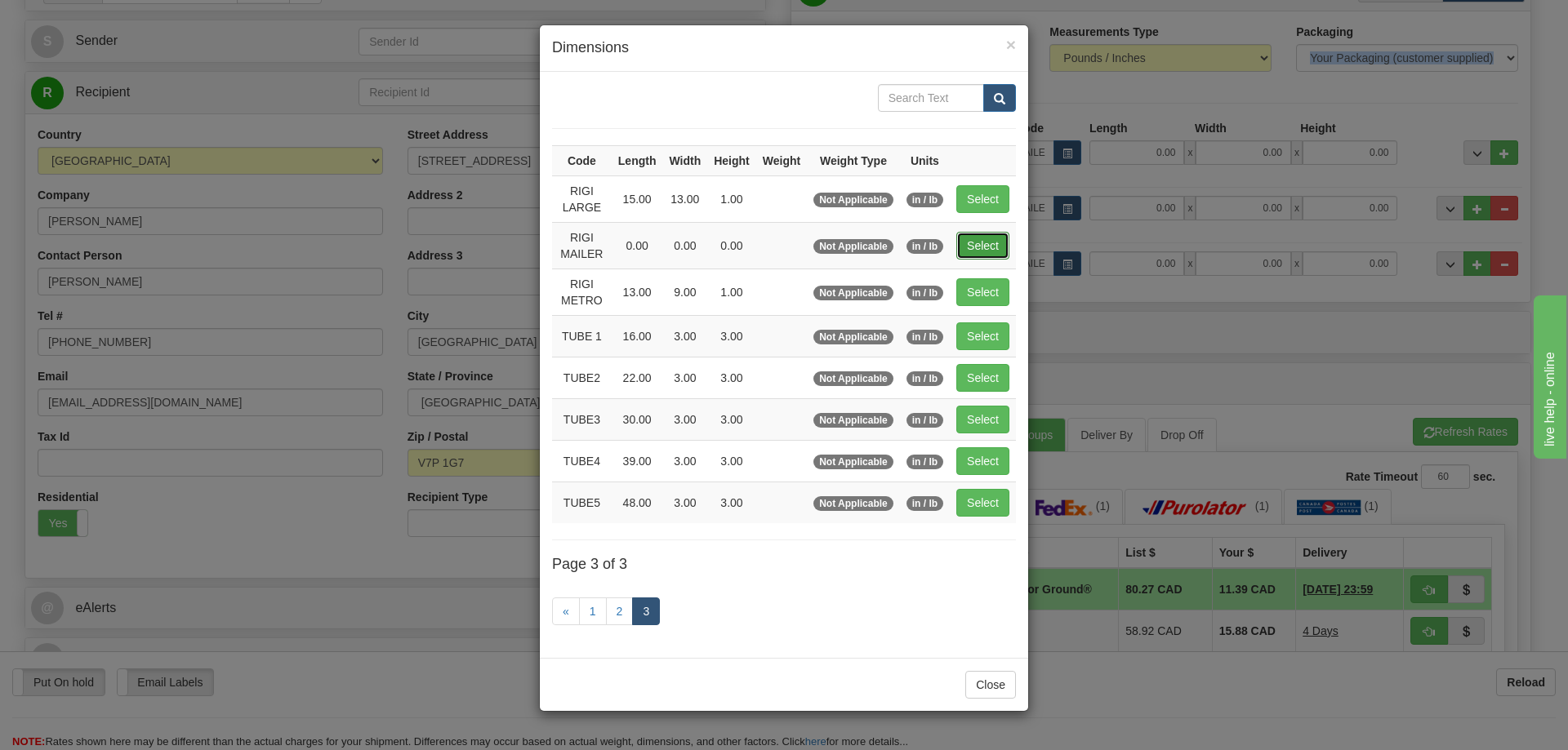
click at [975, 243] on button "Select" at bounding box center [983, 245] width 53 height 28
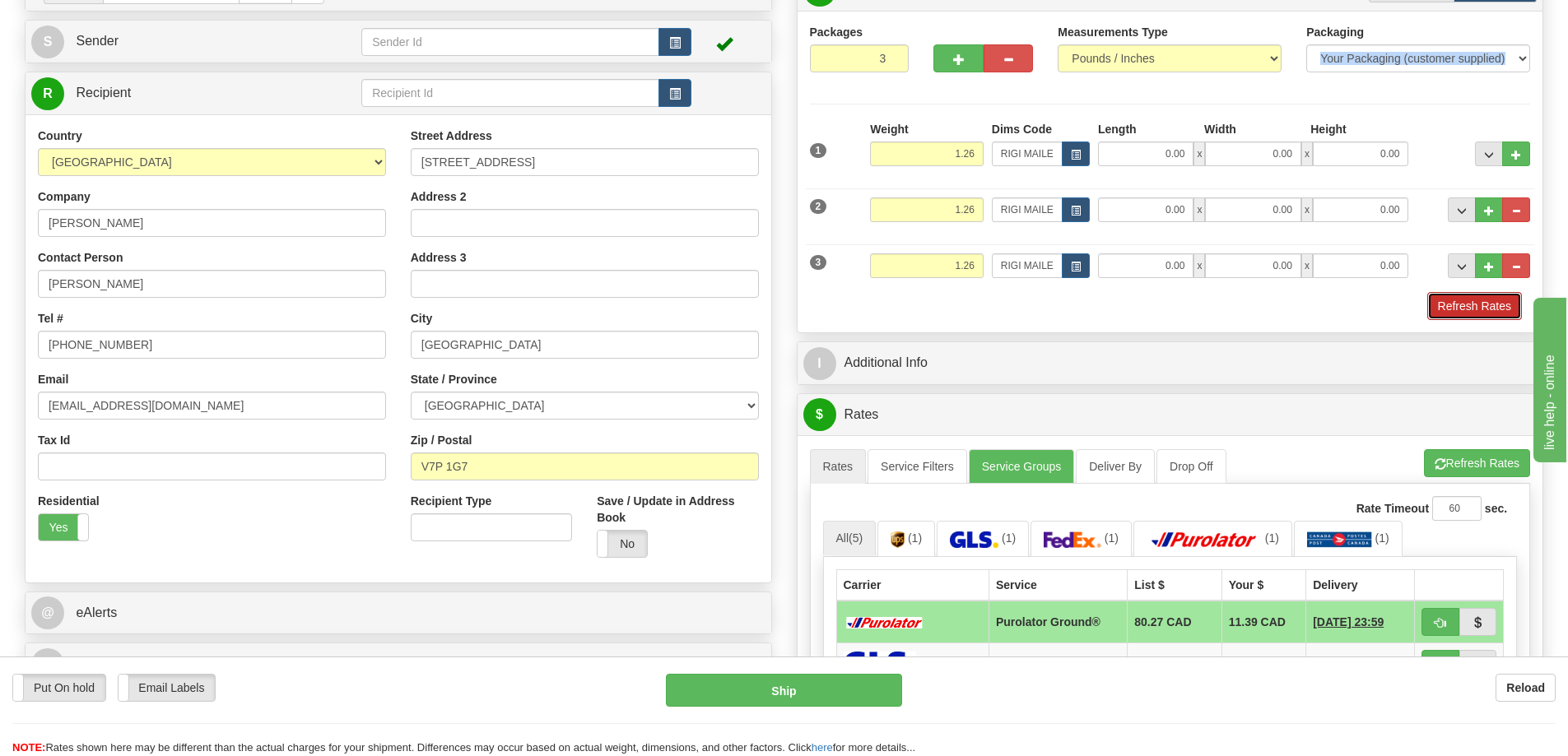
click at [1454, 310] on button "Refresh Rates" at bounding box center [1474, 306] width 95 height 28
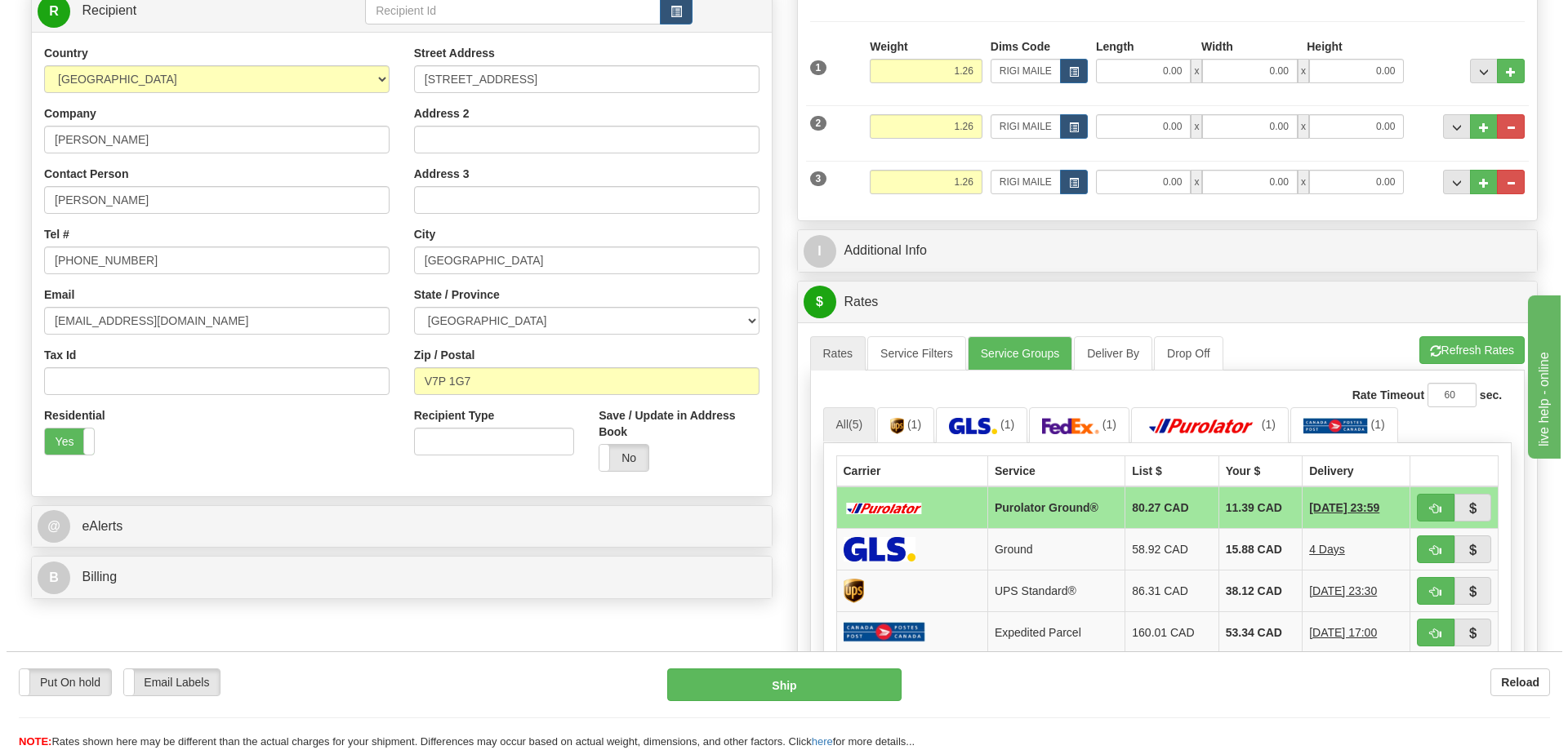
scroll to position [326, 0]
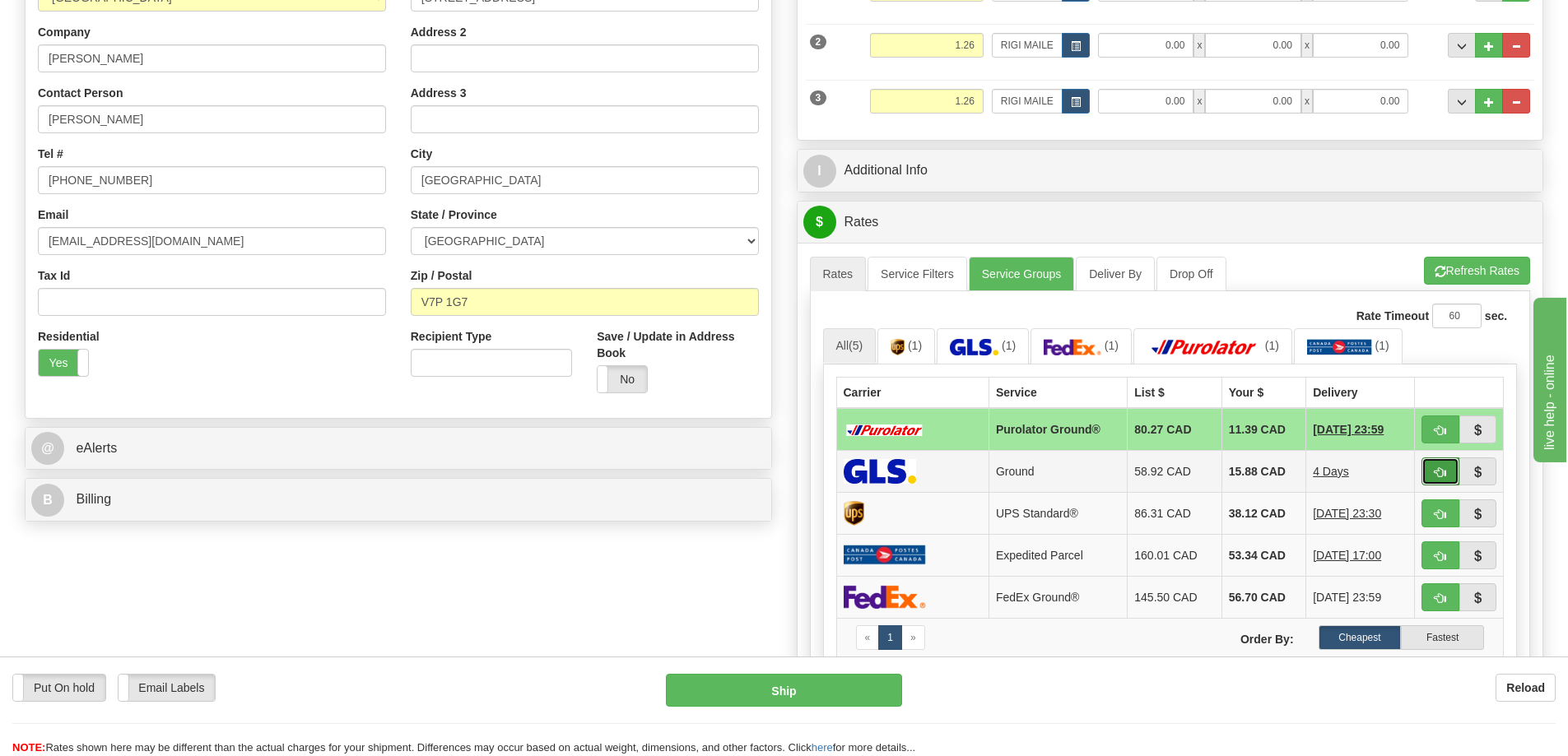
click at [1437, 471] on span "button" at bounding box center [1440, 472] width 11 height 10
type input "1"
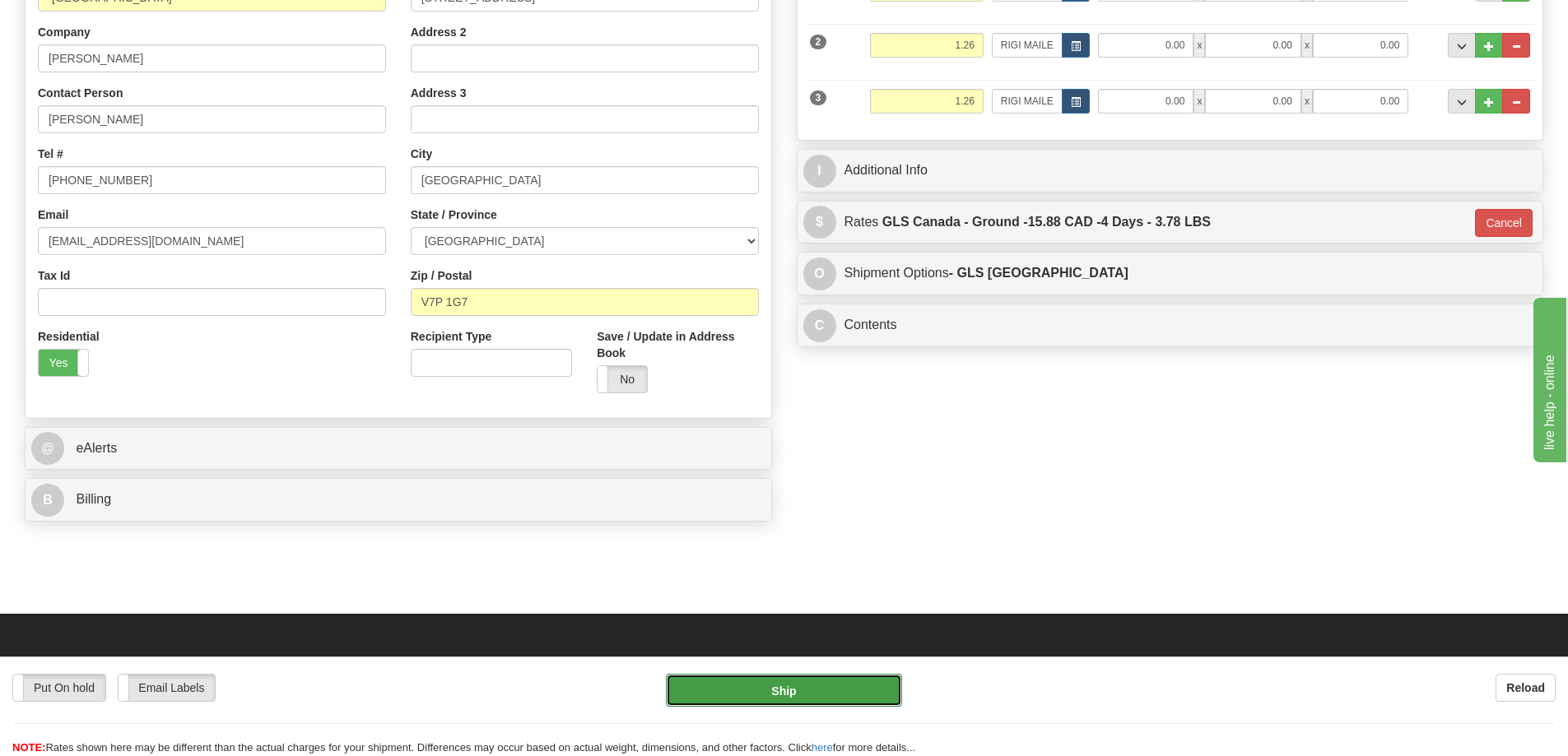
drag, startPoint x: 837, startPoint y: 693, endPoint x: 850, endPoint y: 693, distance: 13.0
click at [850, 693] on button "Ship" at bounding box center [784, 690] width 236 height 33
